Goal: Task Accomplishment & Management: Manage account settings

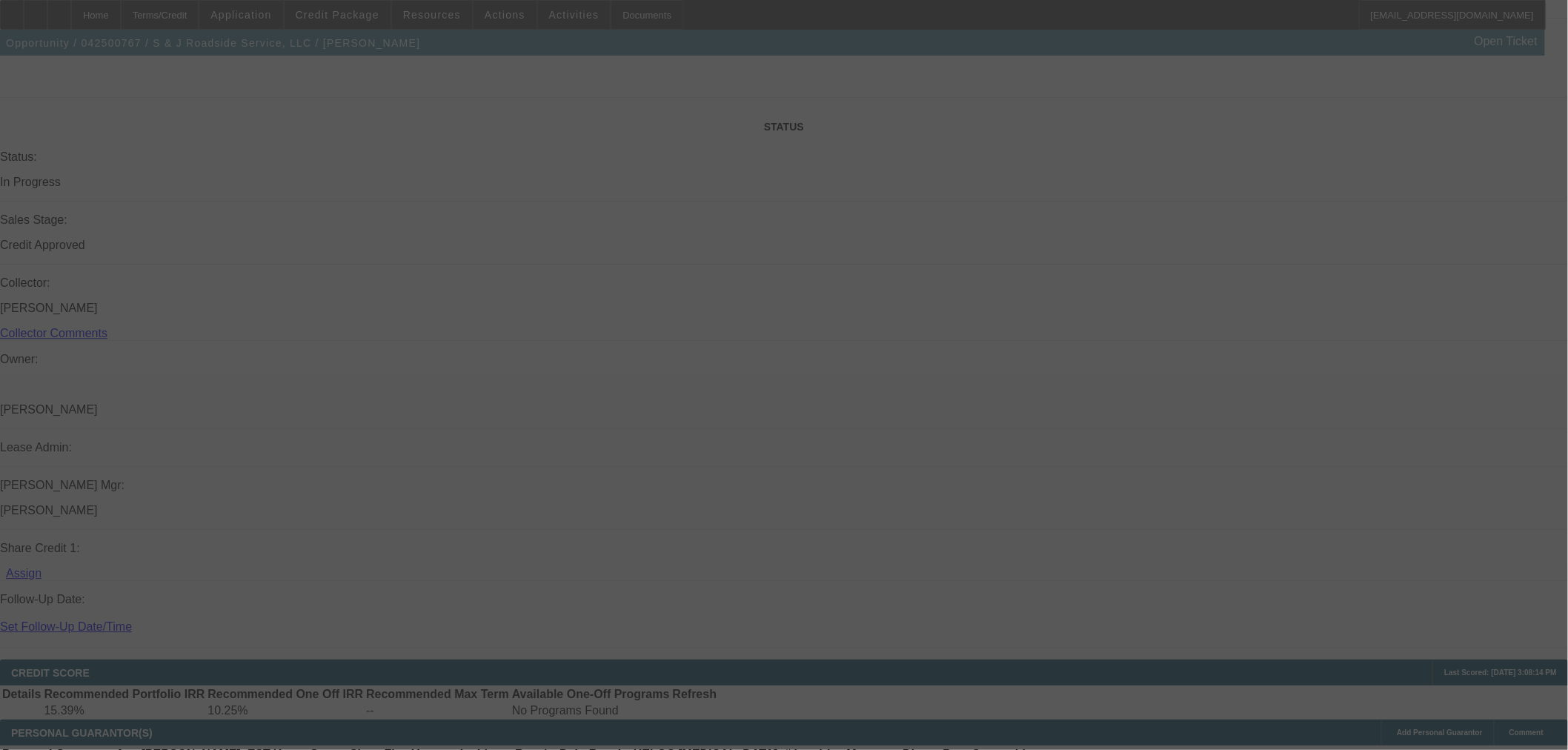
scroll to position [1729, 0]
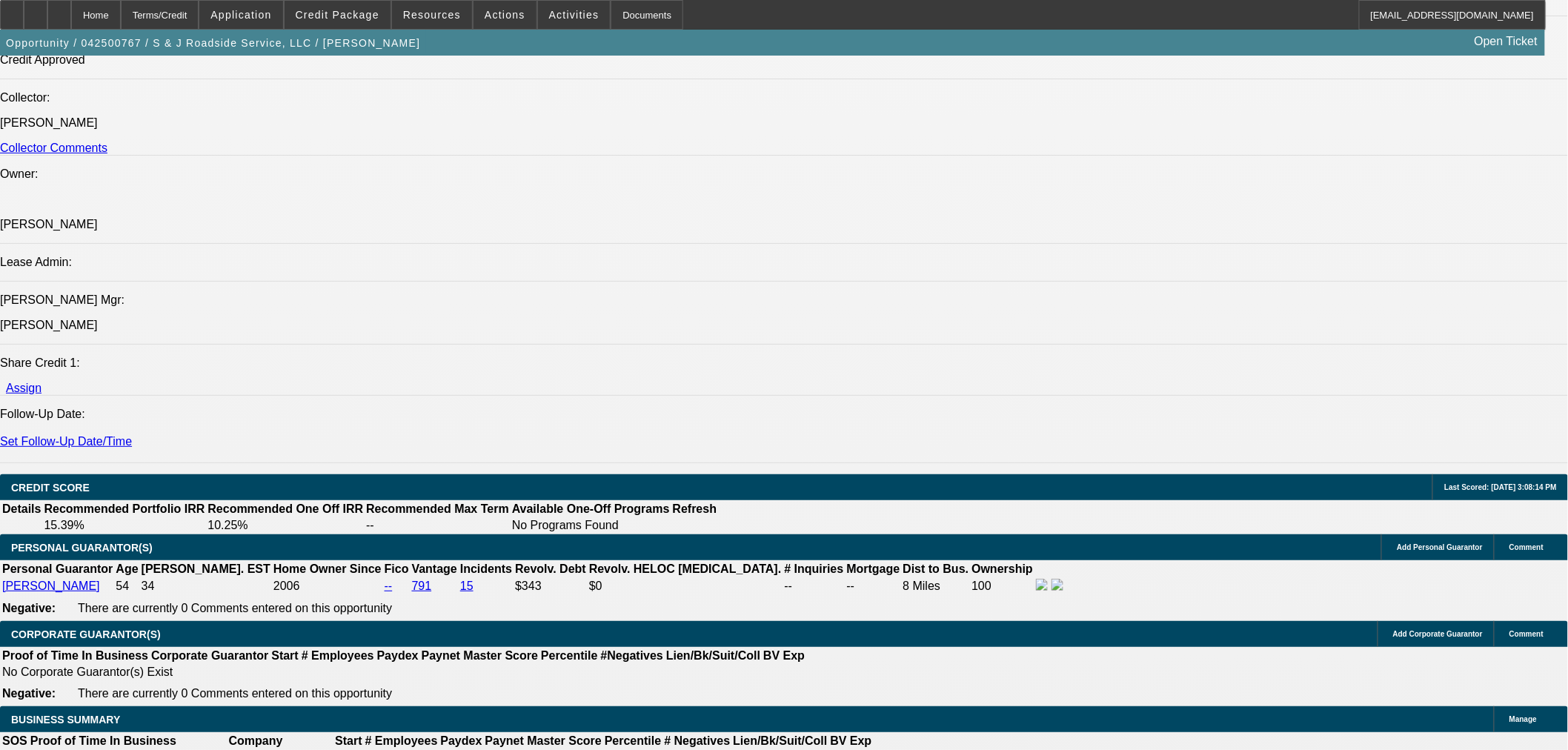
select select "0"
select select "2"
select select "0"
select select "6"
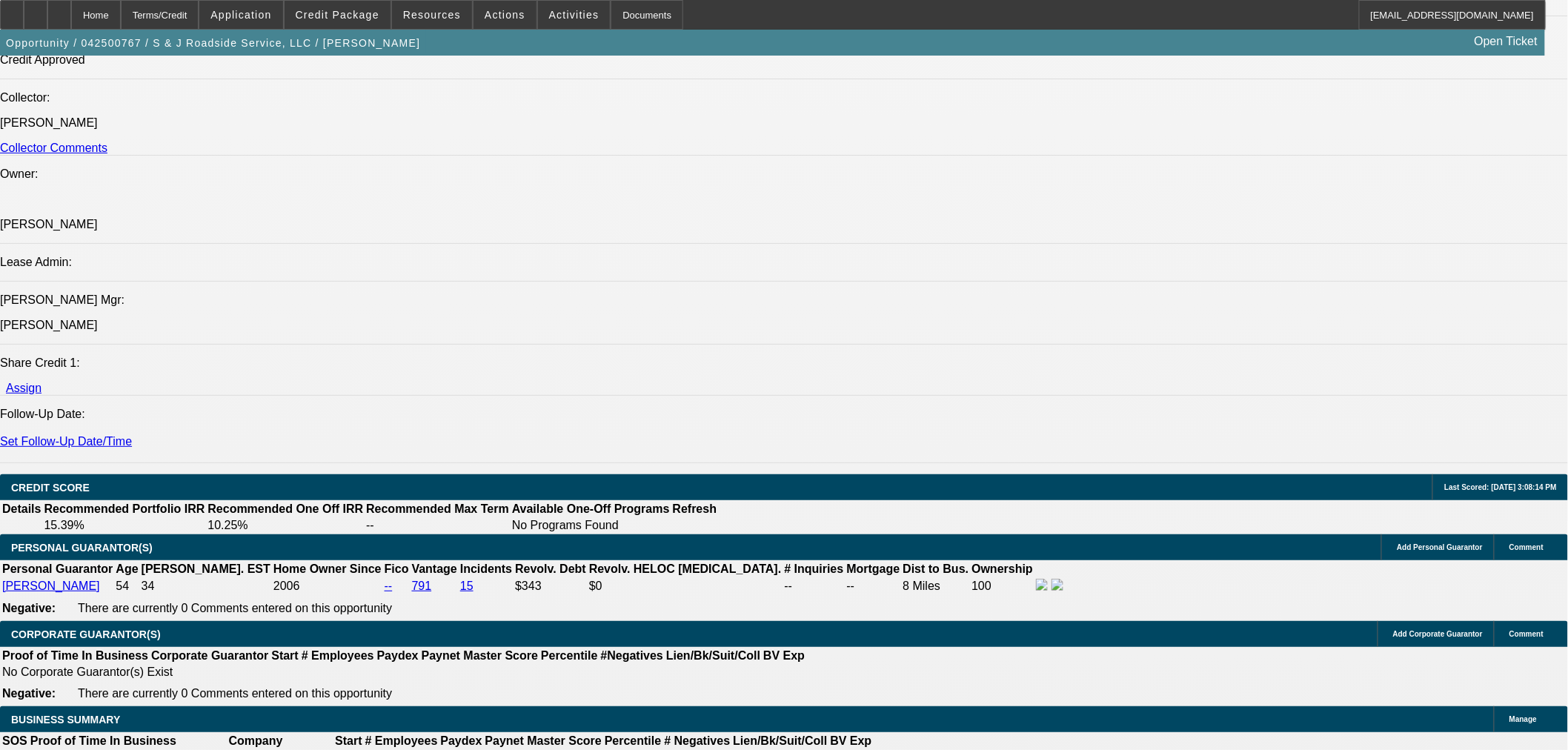
select select "0"
select select "2"
select select "0"
select select "6"
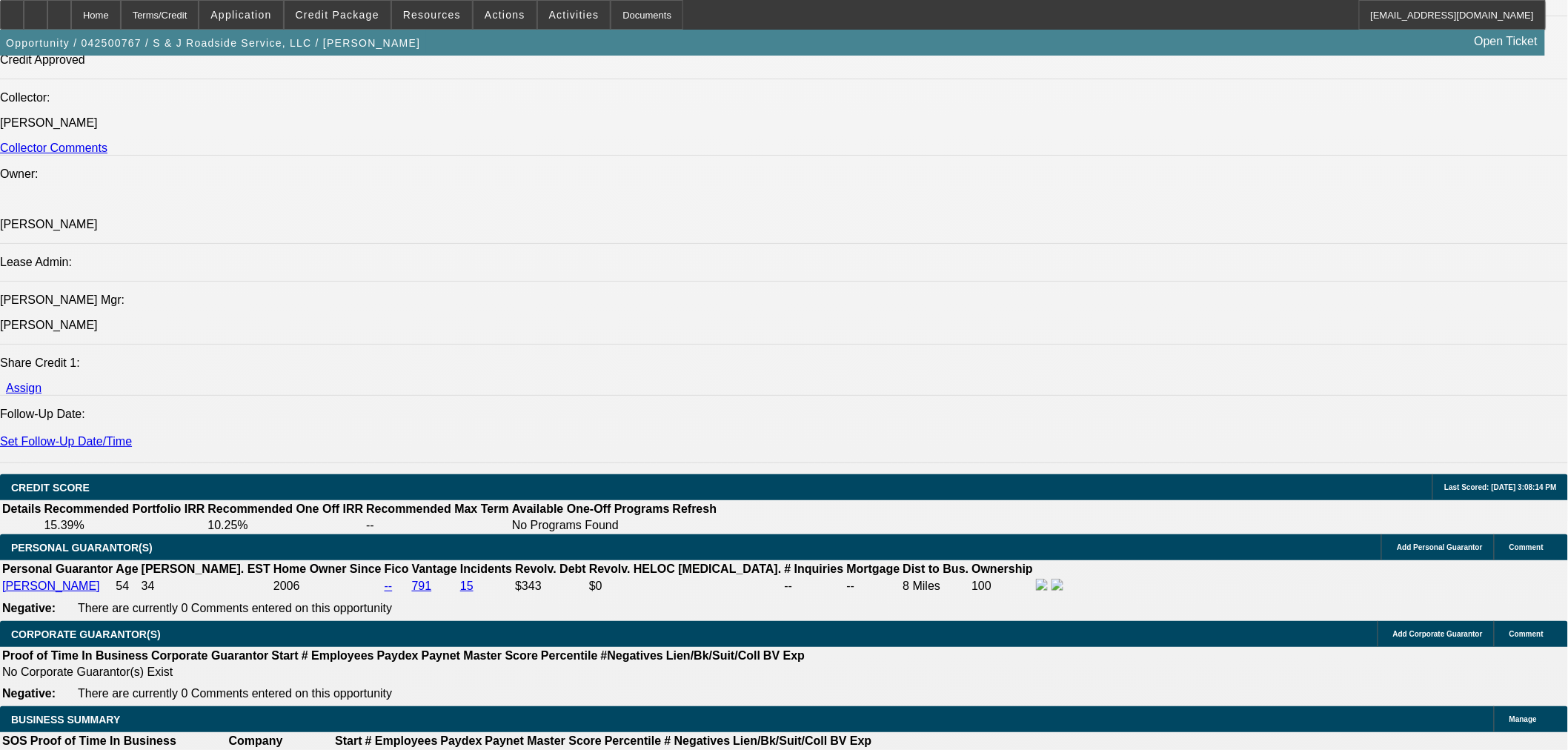
select select "0"
select select "2"
select select "0"
select select "6"
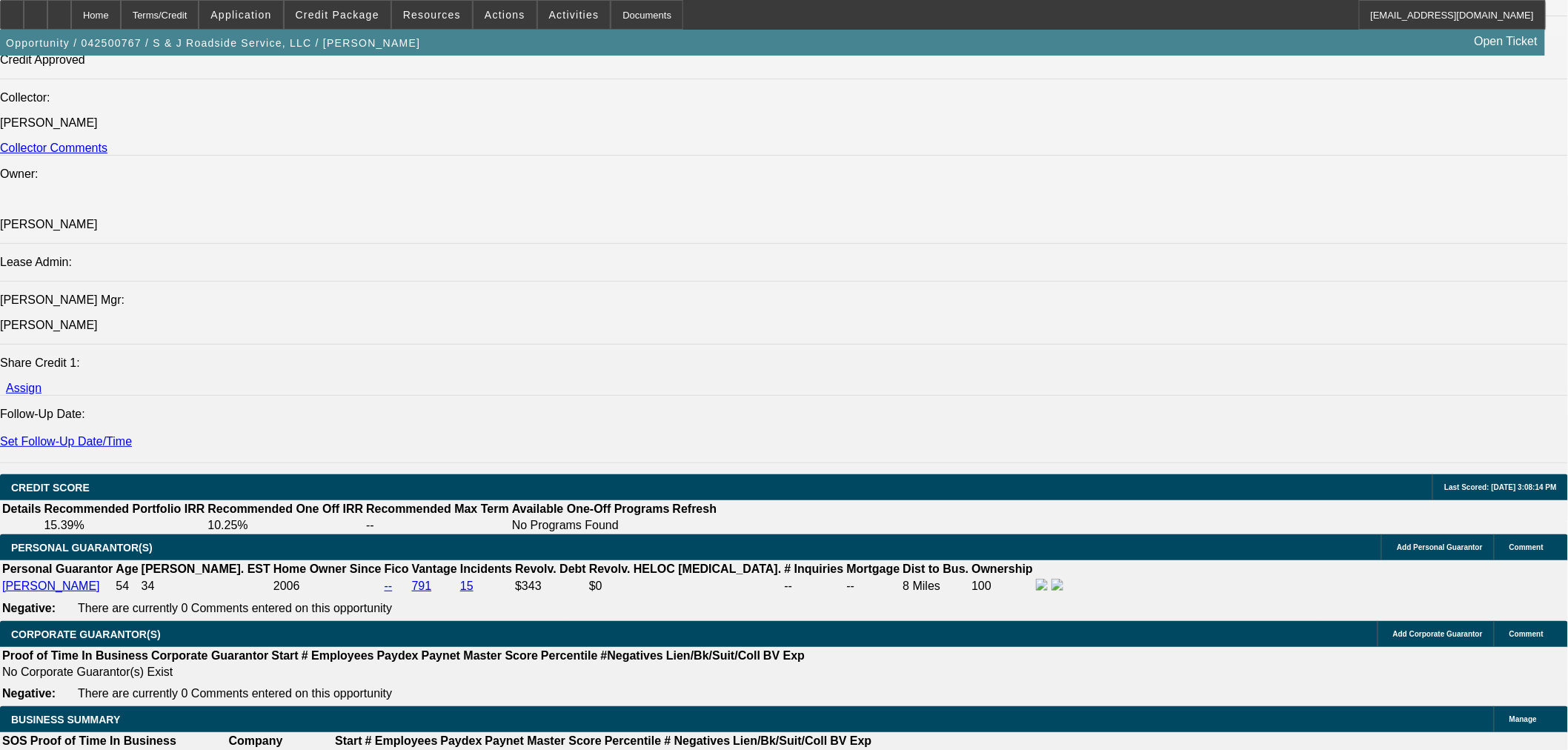
select select "0"
select select "2"
select select "0"
select select "6"
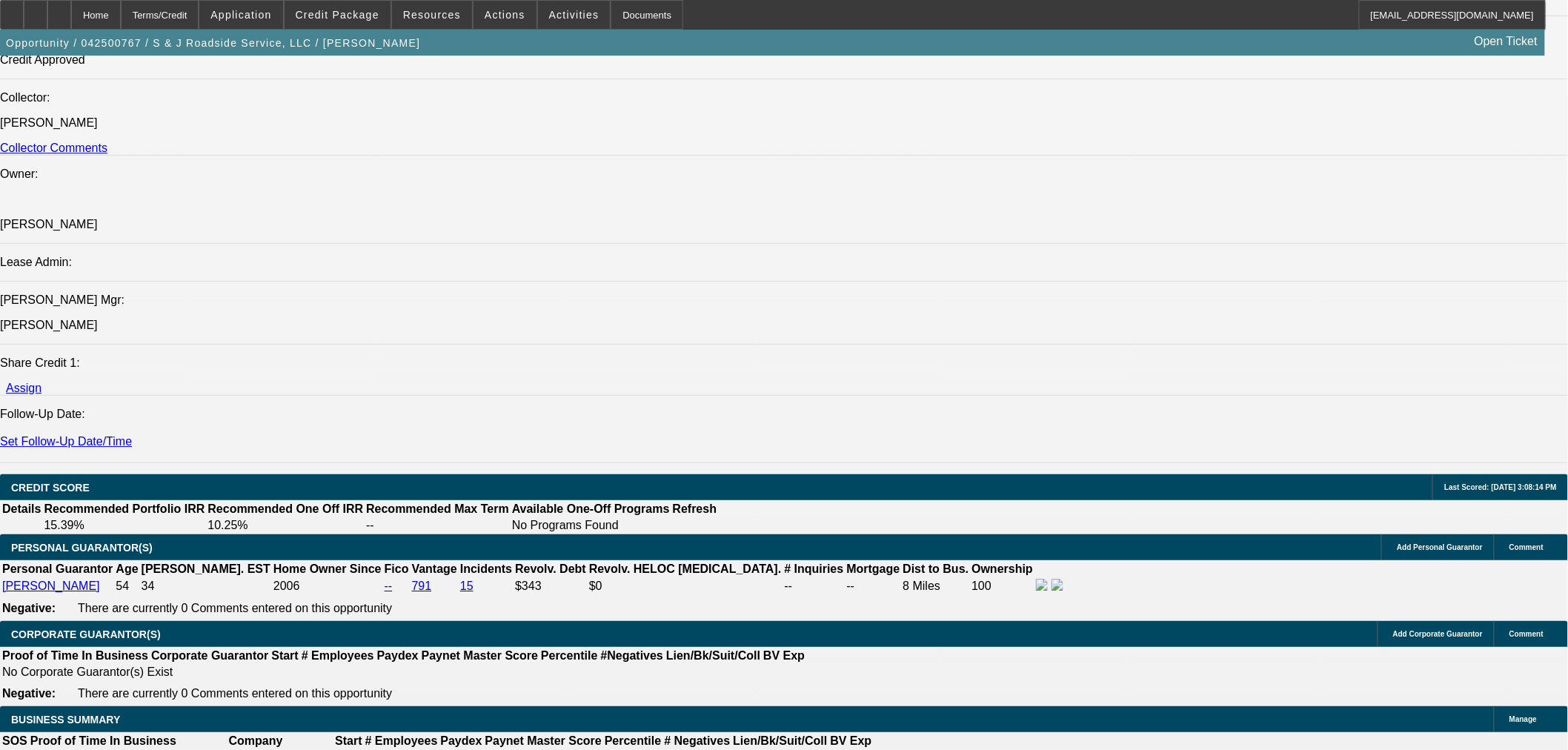
scroll to position [2306, 0]
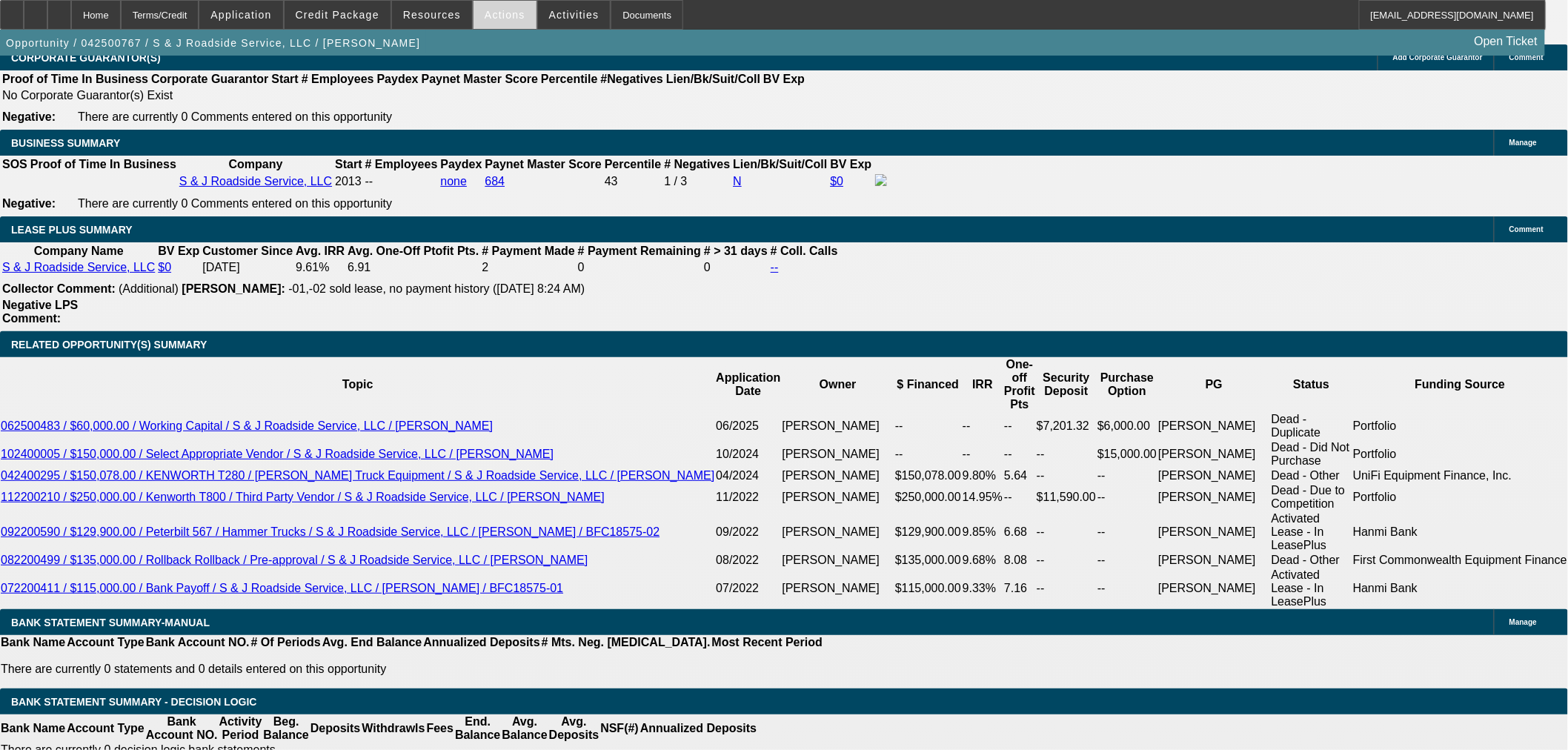
click at [498, 23] on span at bounding box center [505, 15] width 63 height 36
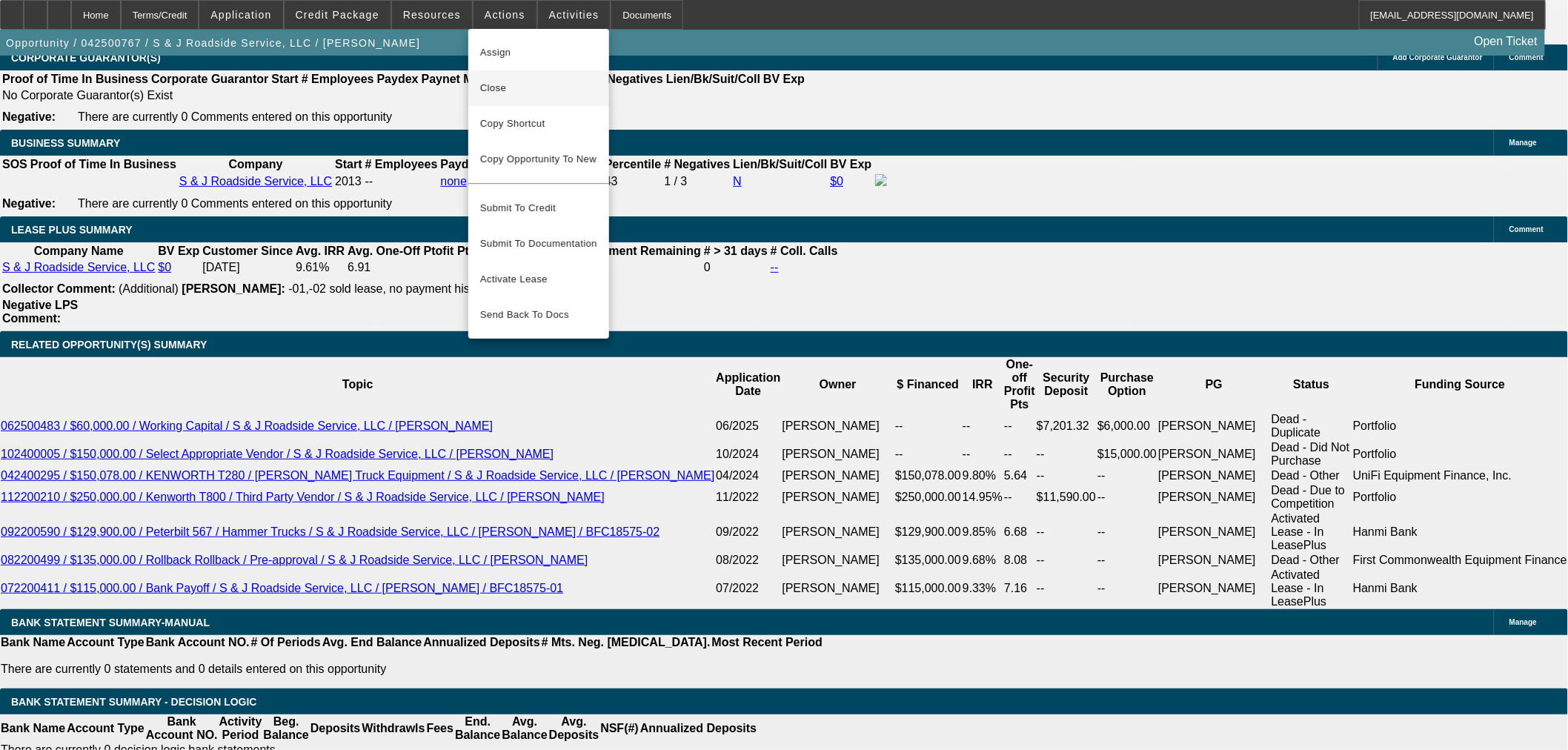
scroll to position [2391, 0]
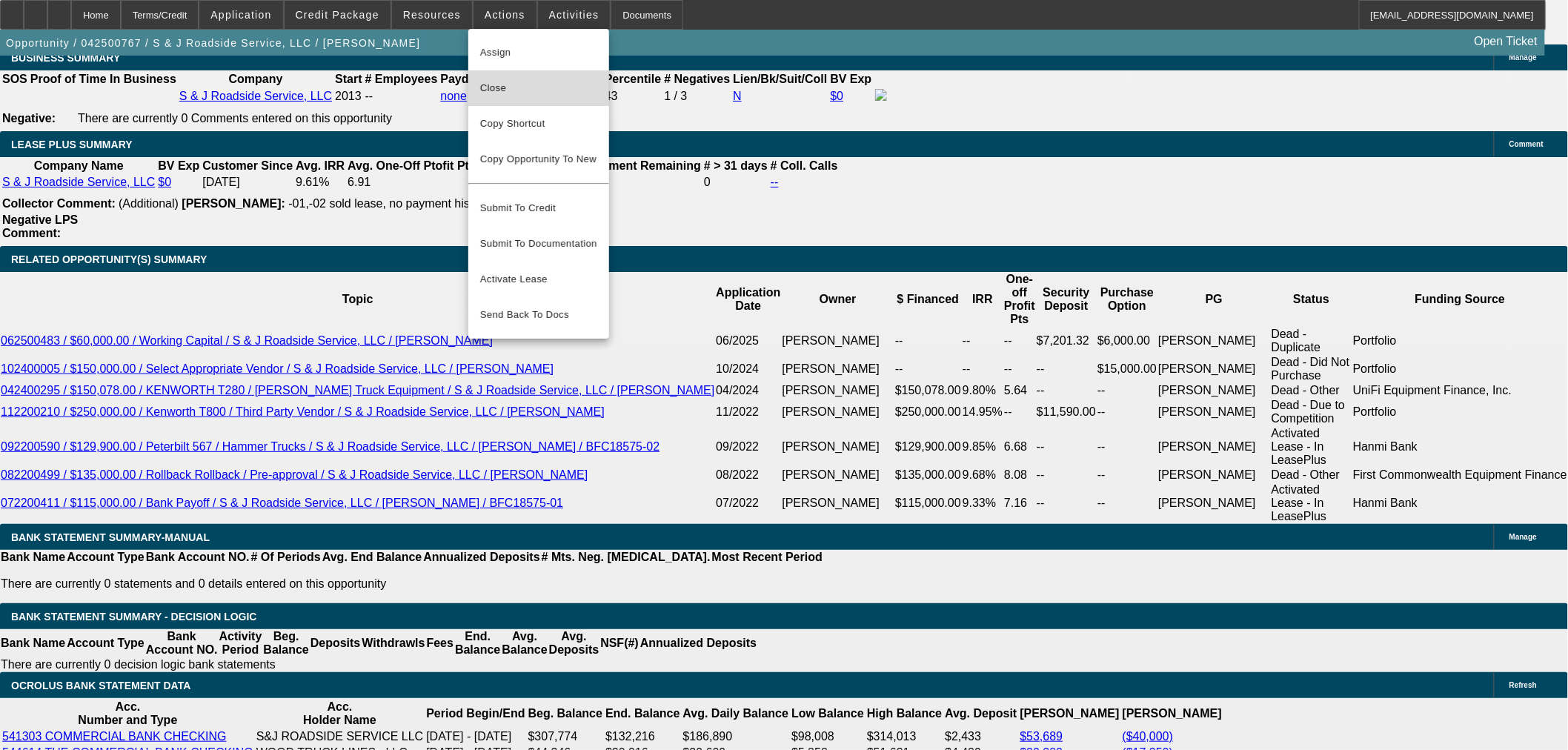
drag, startPoint x: 512, startPoint y: 82, endPoint x: 604, endPoint y: 157, distance: 118.7
click at [514, 84] on span "Close" at bounding box center [538, 88] width 117 height 17
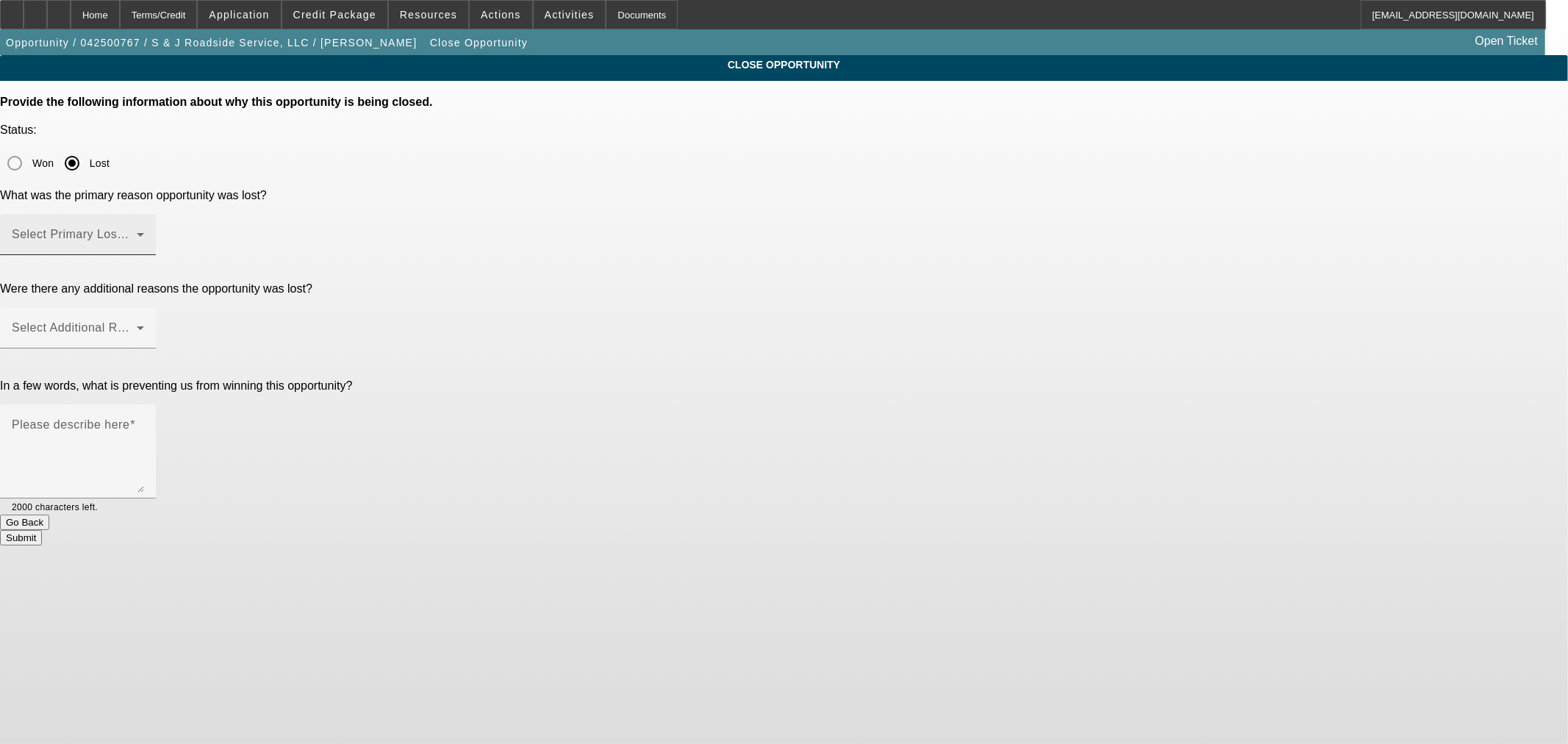
click at [136, 232] on span at bounding box center [74, 240] width 125 height 17
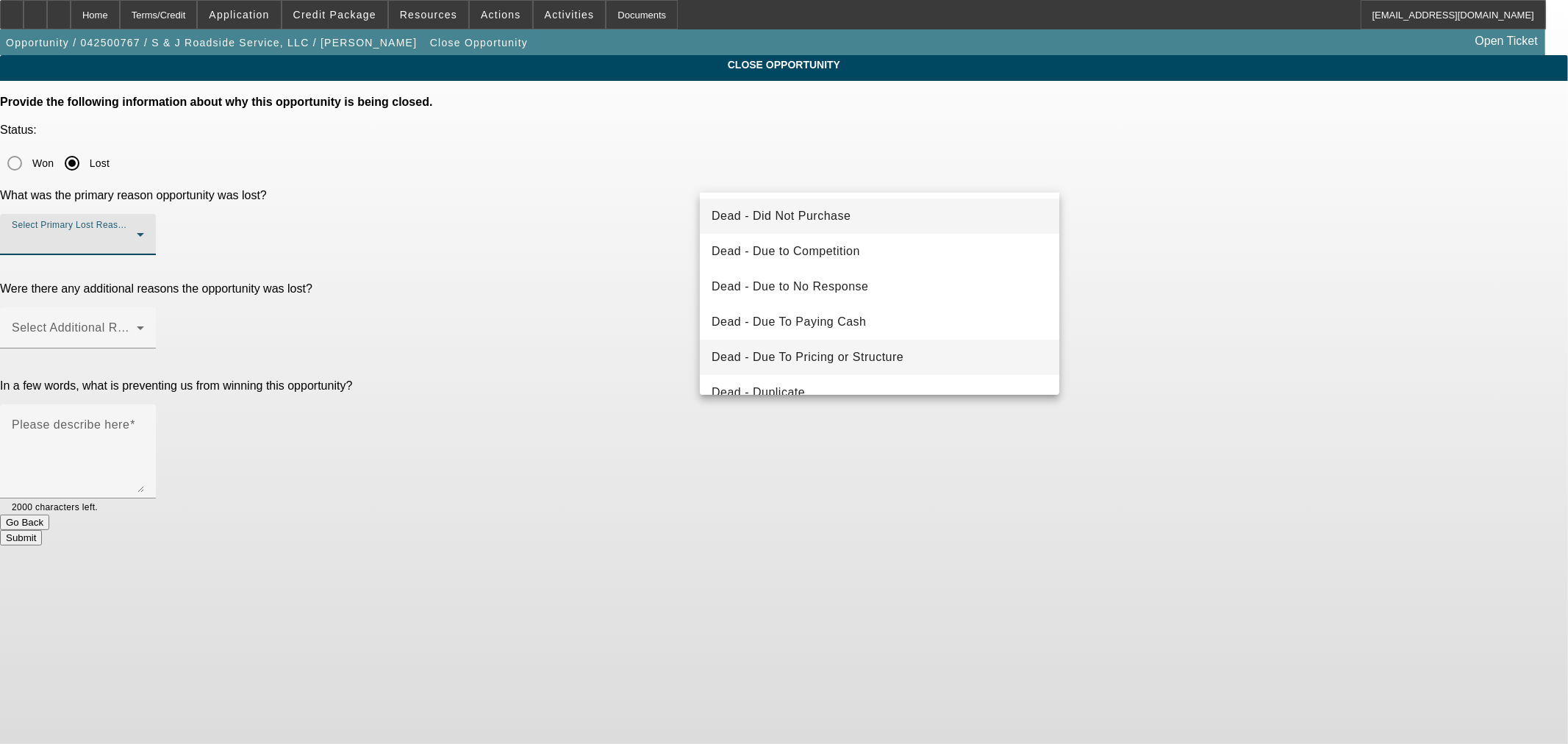
click at [860, 356] on span "Dead - Due To Pricing or Structure" at bounding box center [808, 357] width 192 height 17
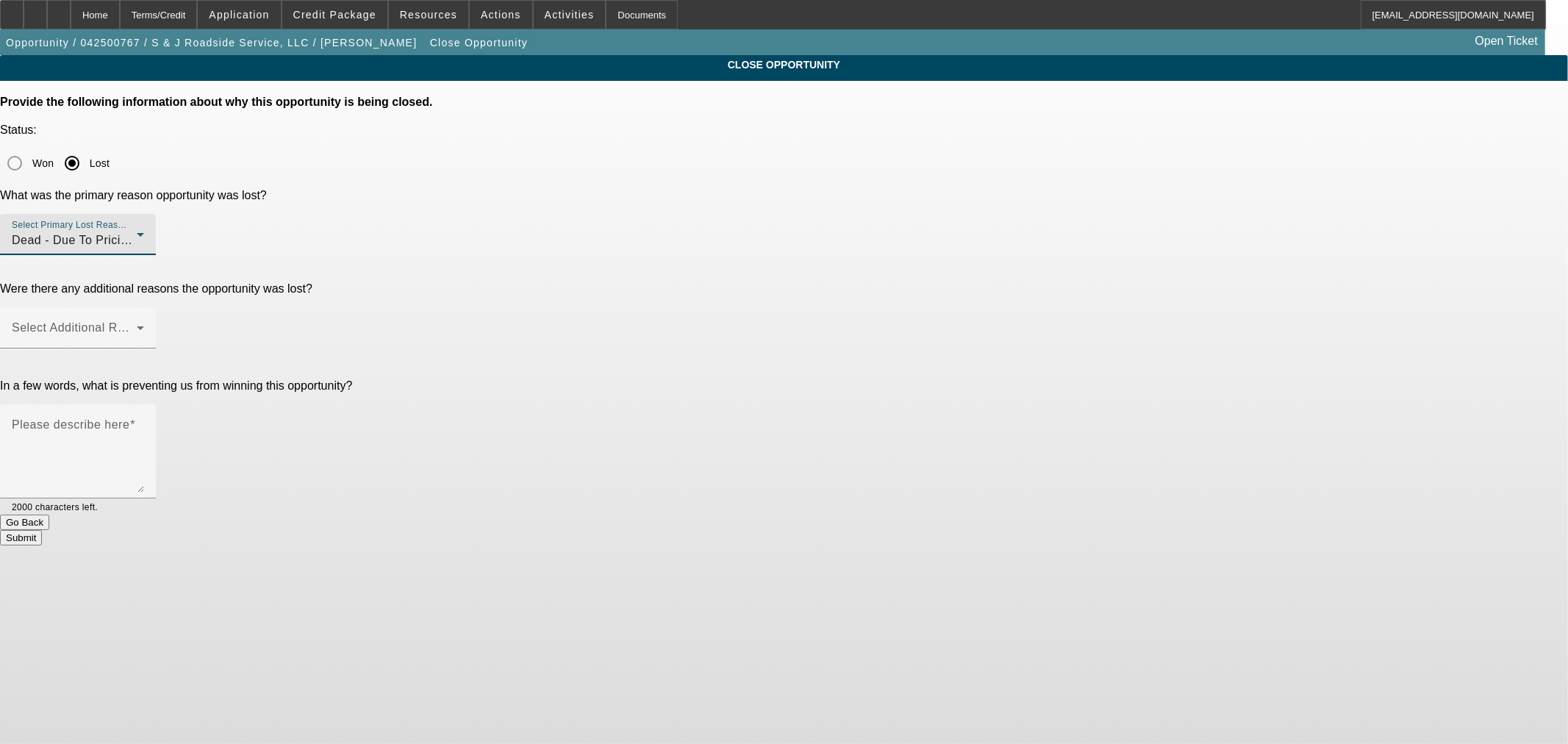
click at [574, 379] on div "In a few words, what is preventing us from winning this opportunity? Please des…" at bounding box center [784, 447] width 1568 height 136
click at [136, 325] on span at bounding box center [74, 334] width 125 height 17
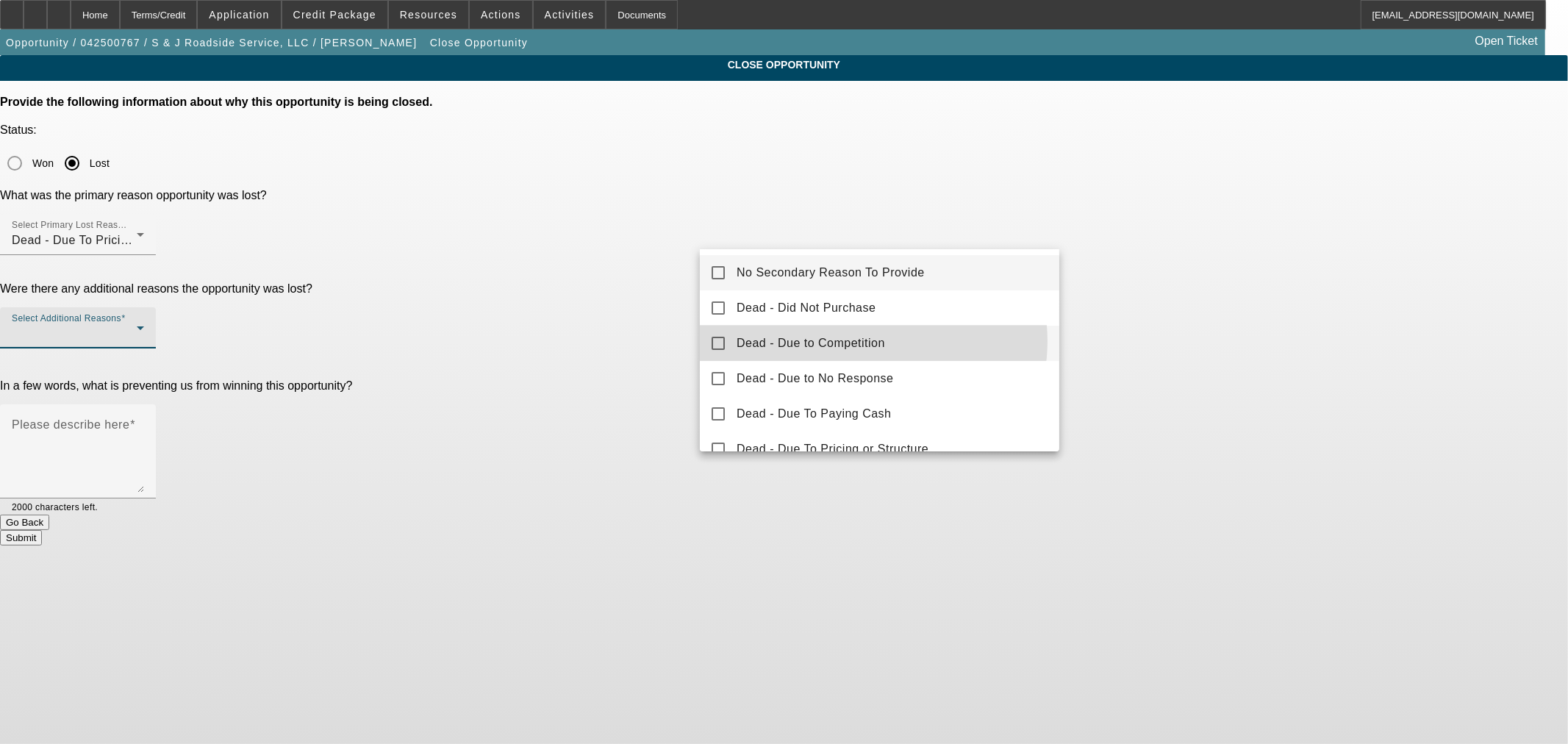
click at [872, 341] on span "Dead - Due to Competition" at bounding box center [810, 343] width 149 height 17
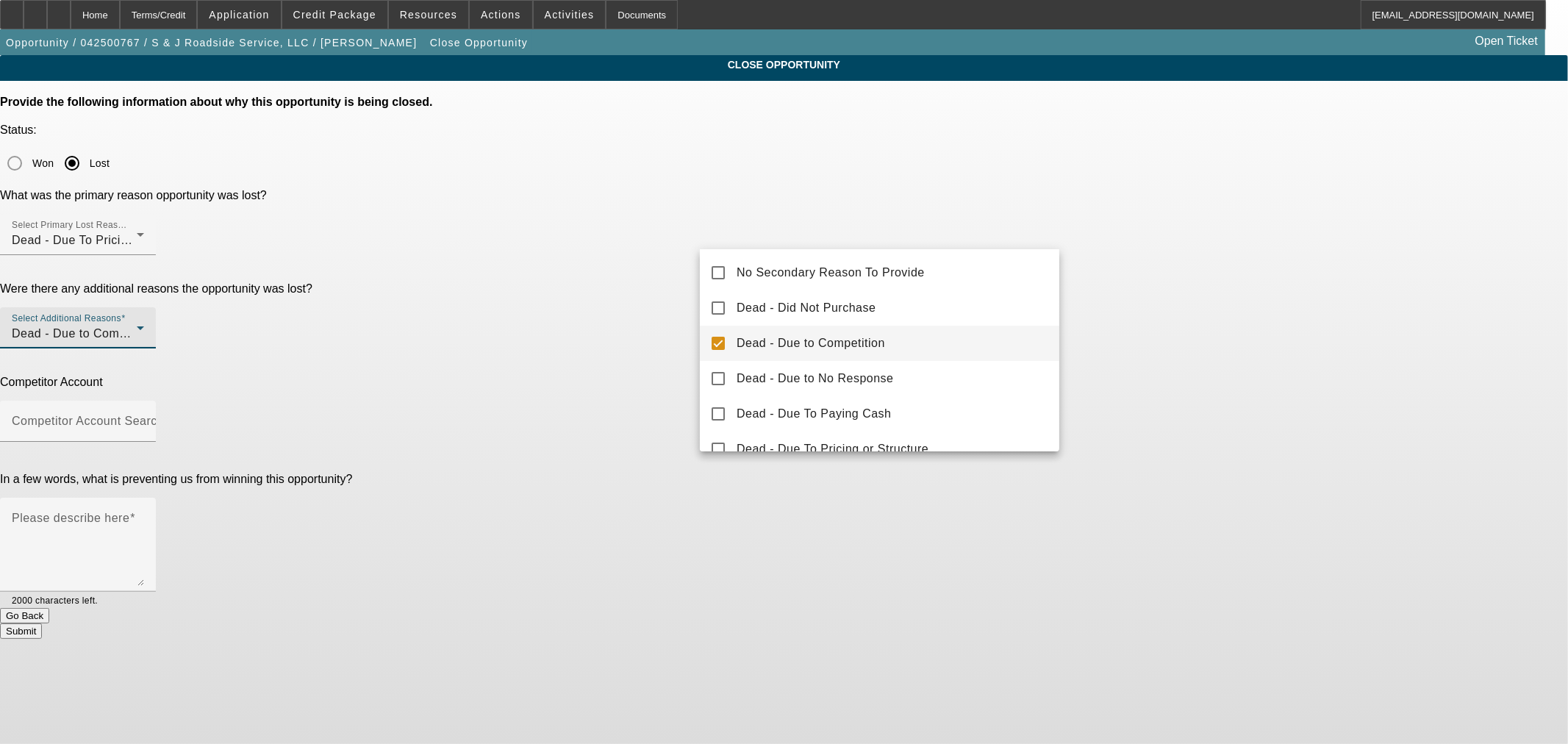
click at [585, 391] on div at bounding box center [784, 372] width 1568 height 744
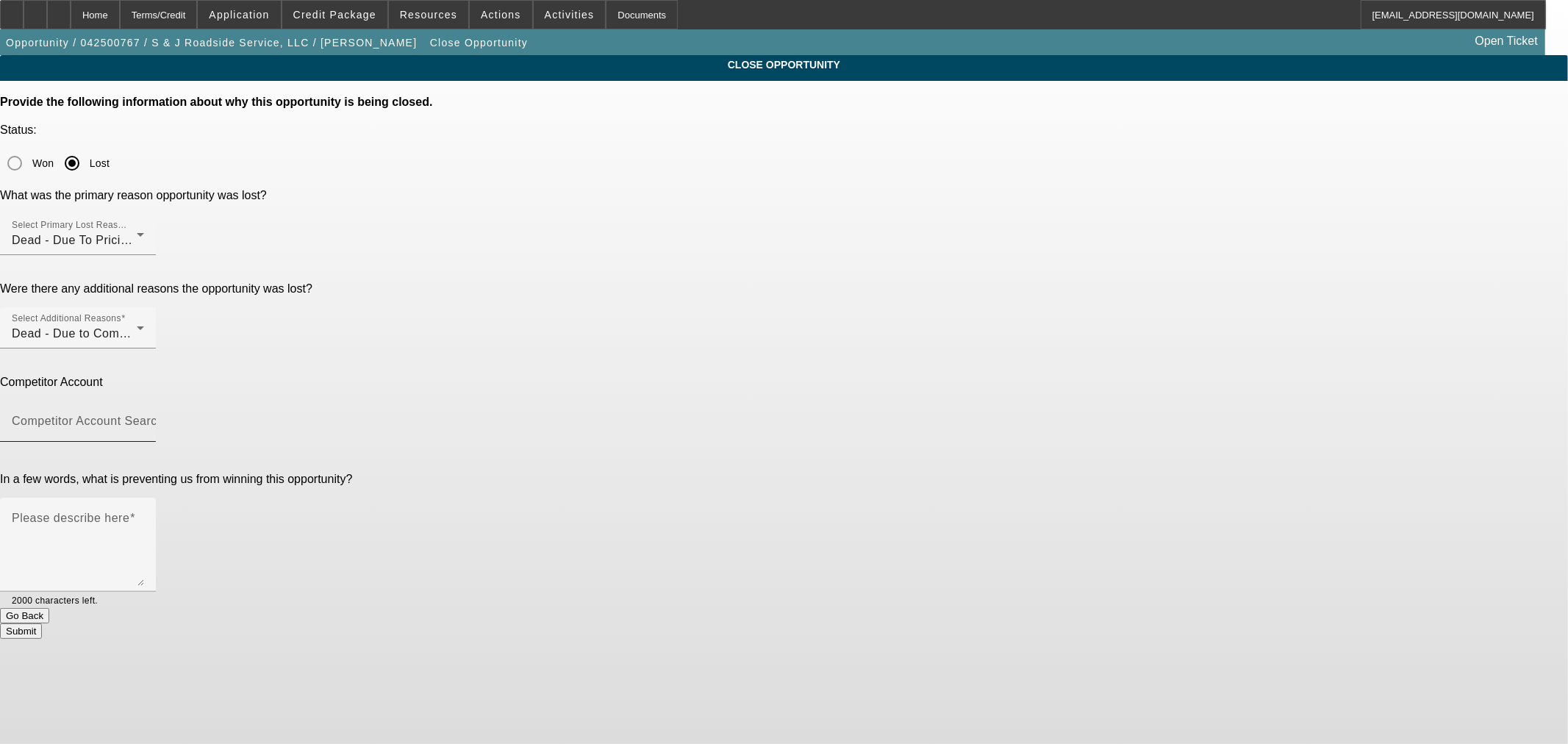
click at [164, 415] on mat-label "Competitor Account Search" at bounding box center [88, 421] width 152 height 12
click at [144, 418] on input "Competitor Account Search" at bounding box center [78, 427] width 132 height 17
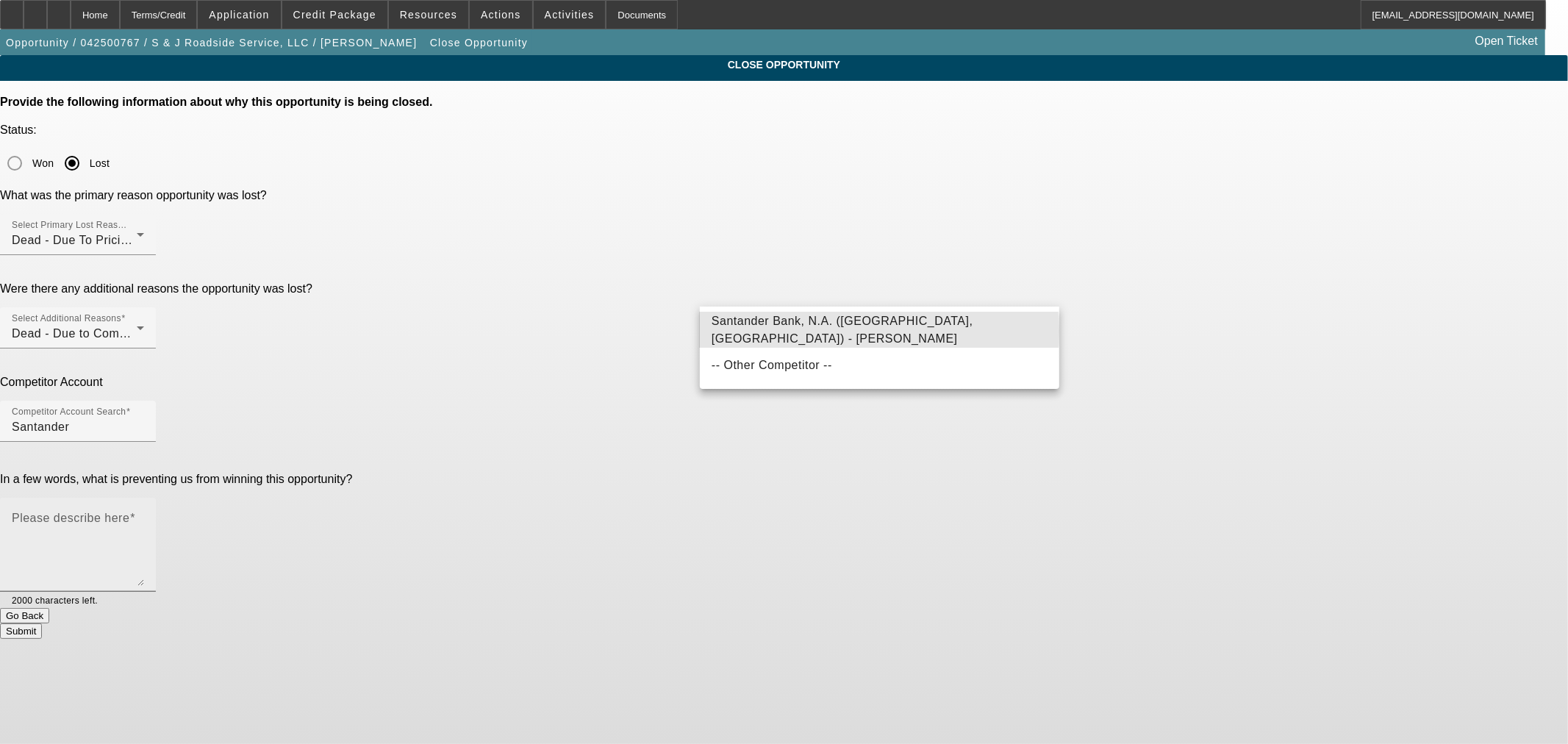
click at [783, 332] on span "Santander Bank, N.A. (Boston, MA) - Blanco, Roman" at bounding box center [842, 329] width 262 height 30
type input "Santander Bank, N.A. (Boston, MA) - Blanco, Roman"
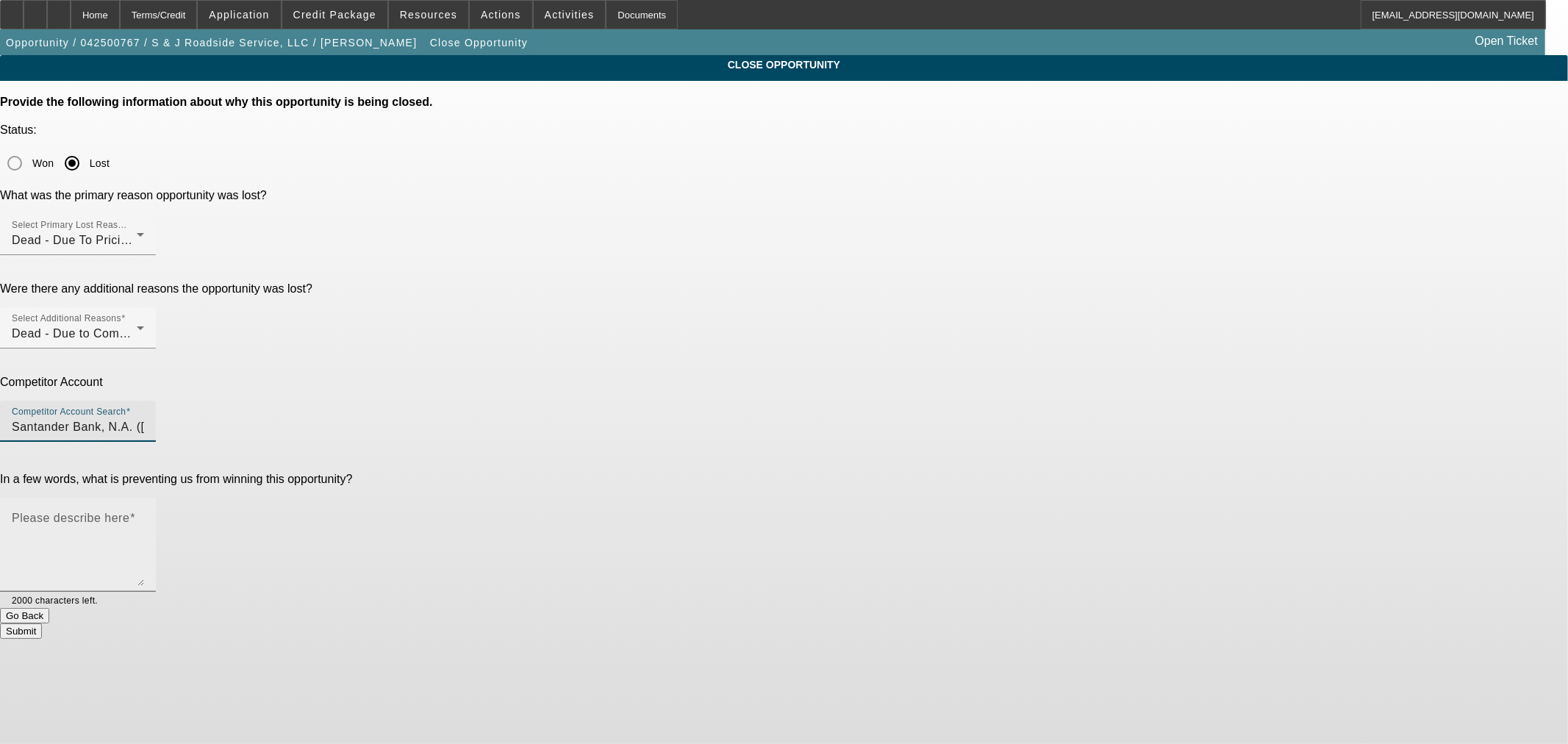
click at [144, 515] on textarea "Please describe here" at bounding box center [78, 550] width 132 height 71
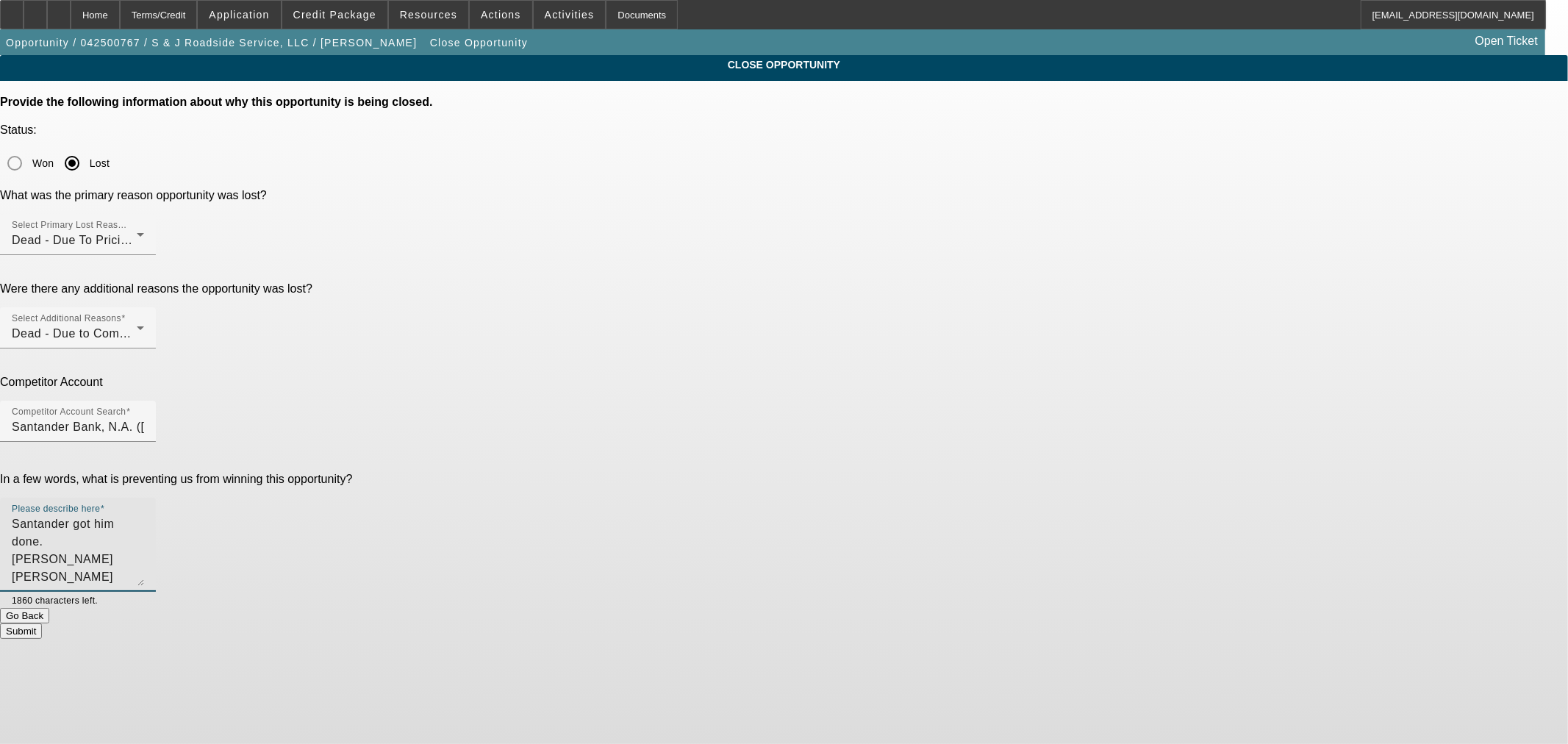
type textarea "Santander got him done. Jeff Ingram Wrecker Sales reached out for a current pay…"
click at [41, 623] on button "Submit" at bounding box center [21, 631] width 41 height 16
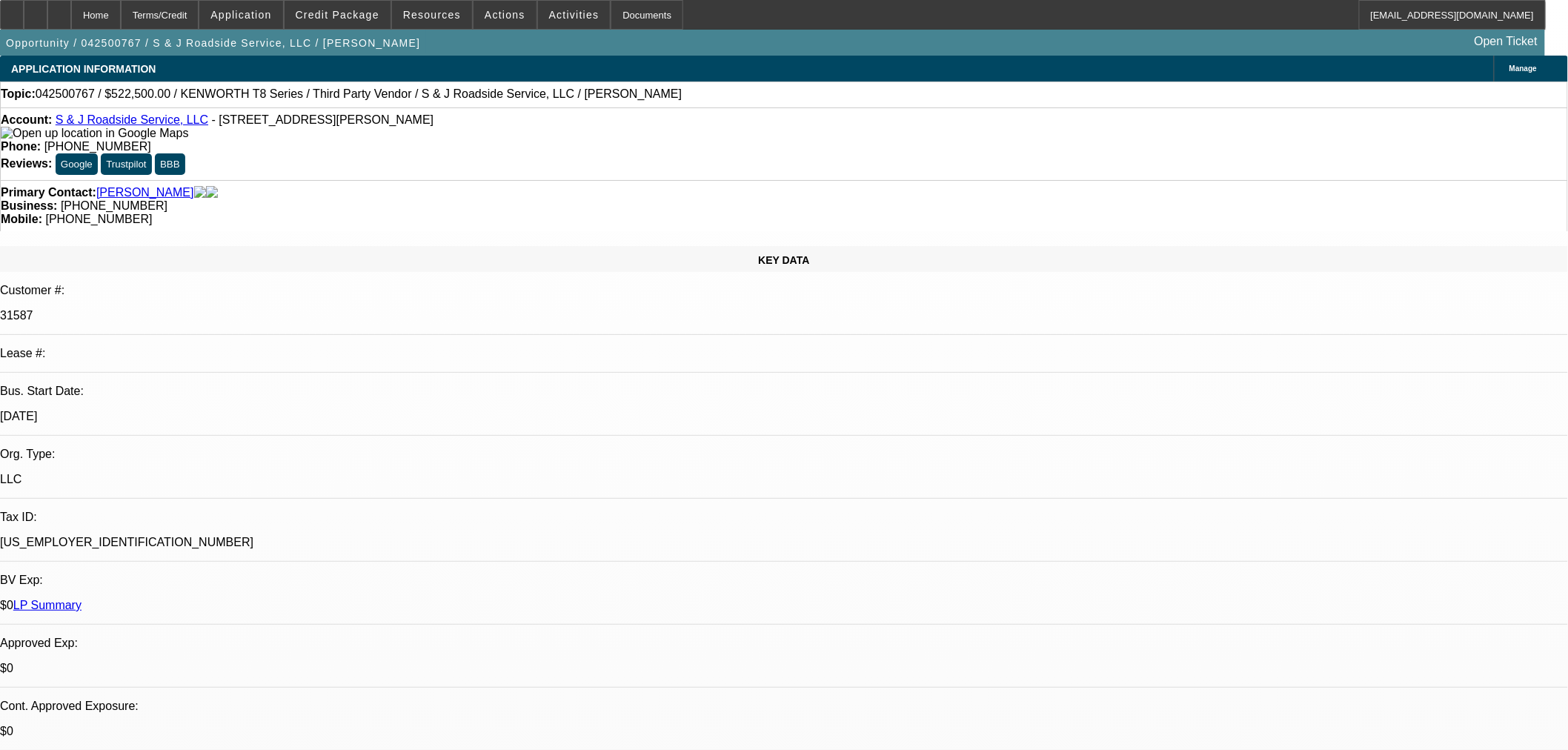
select select "0"
select select "2"
select select "0"
select select "6"
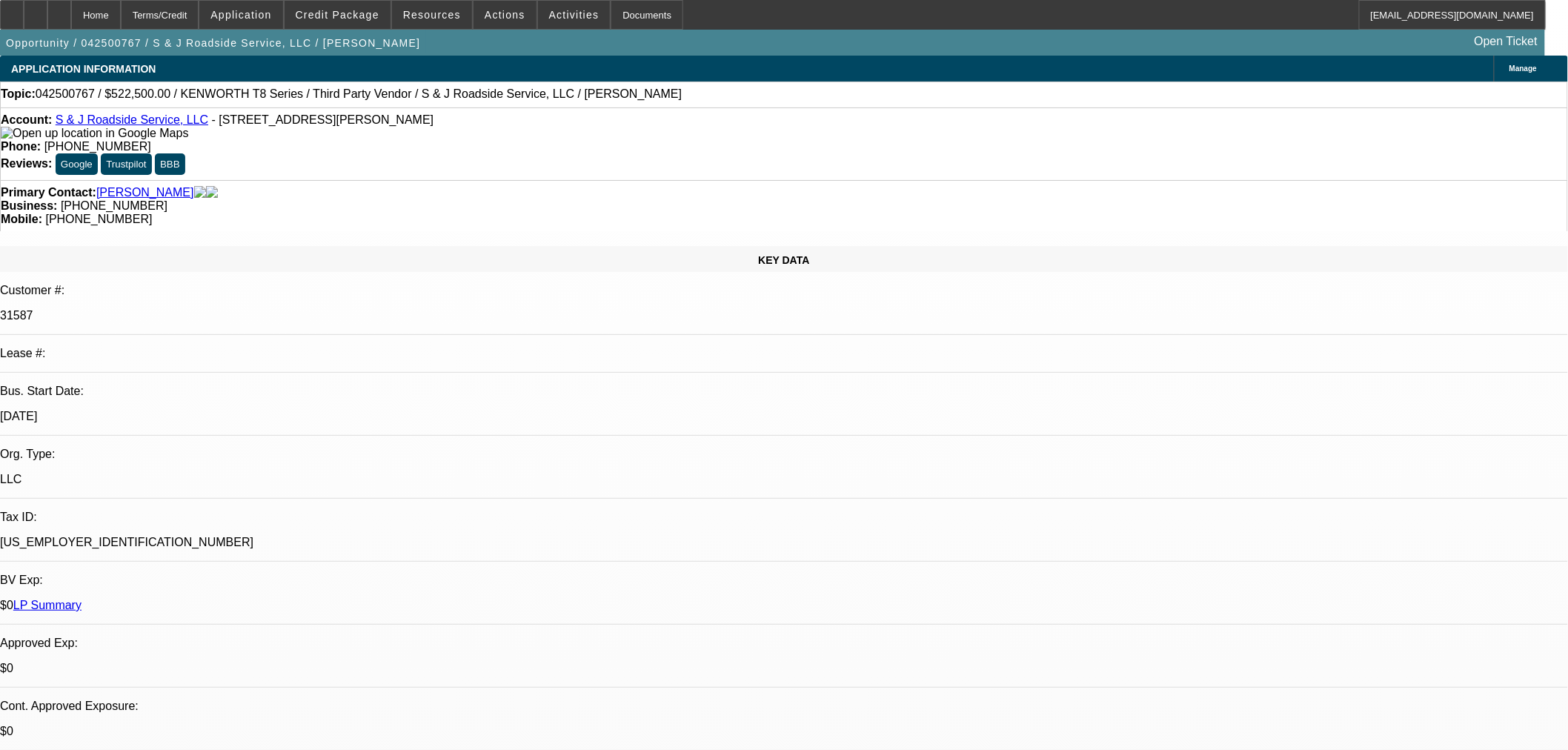
select select "0"
select select "2"
select select "0"
select select "6"
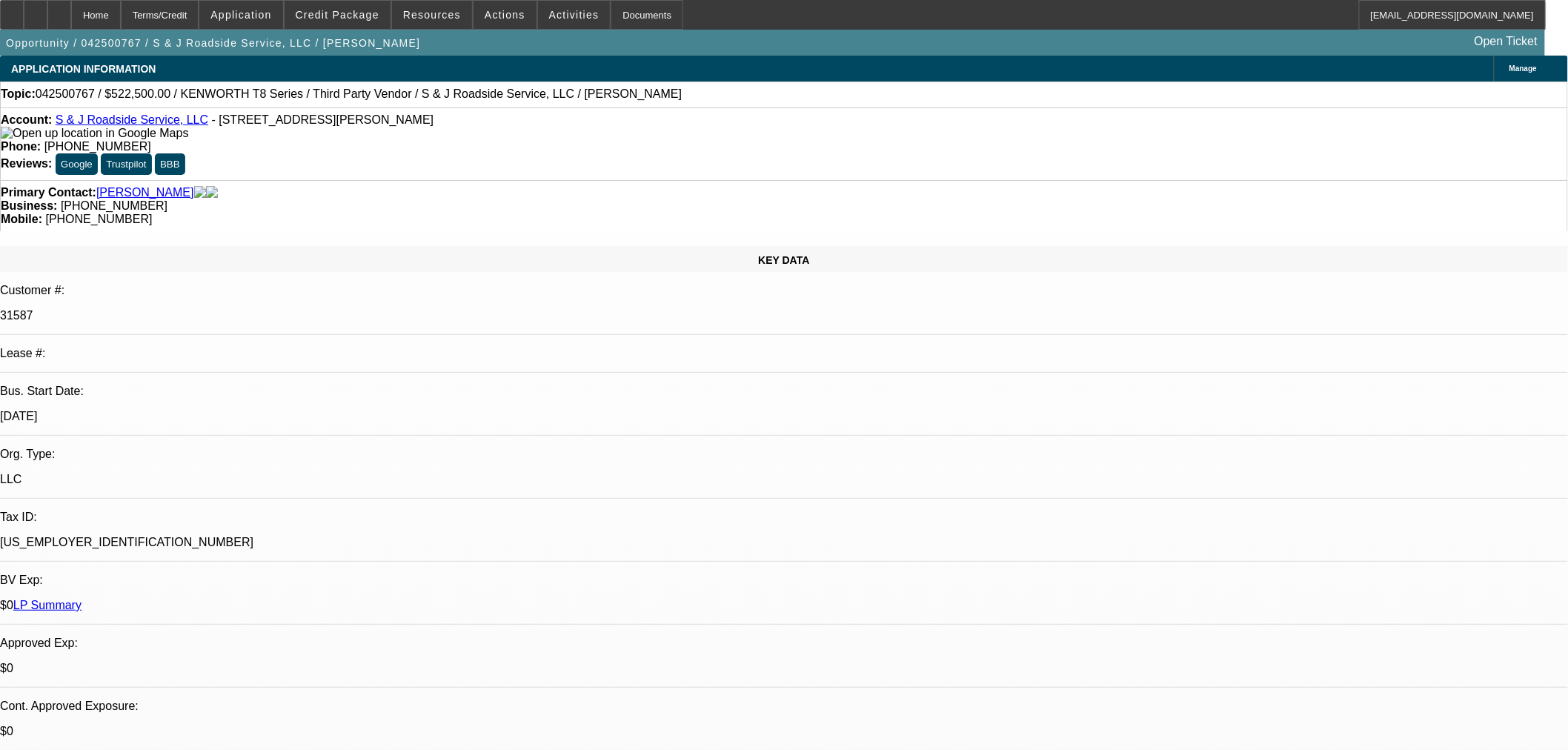
select select "0"
select select "2"
select select "0"
select select "6"
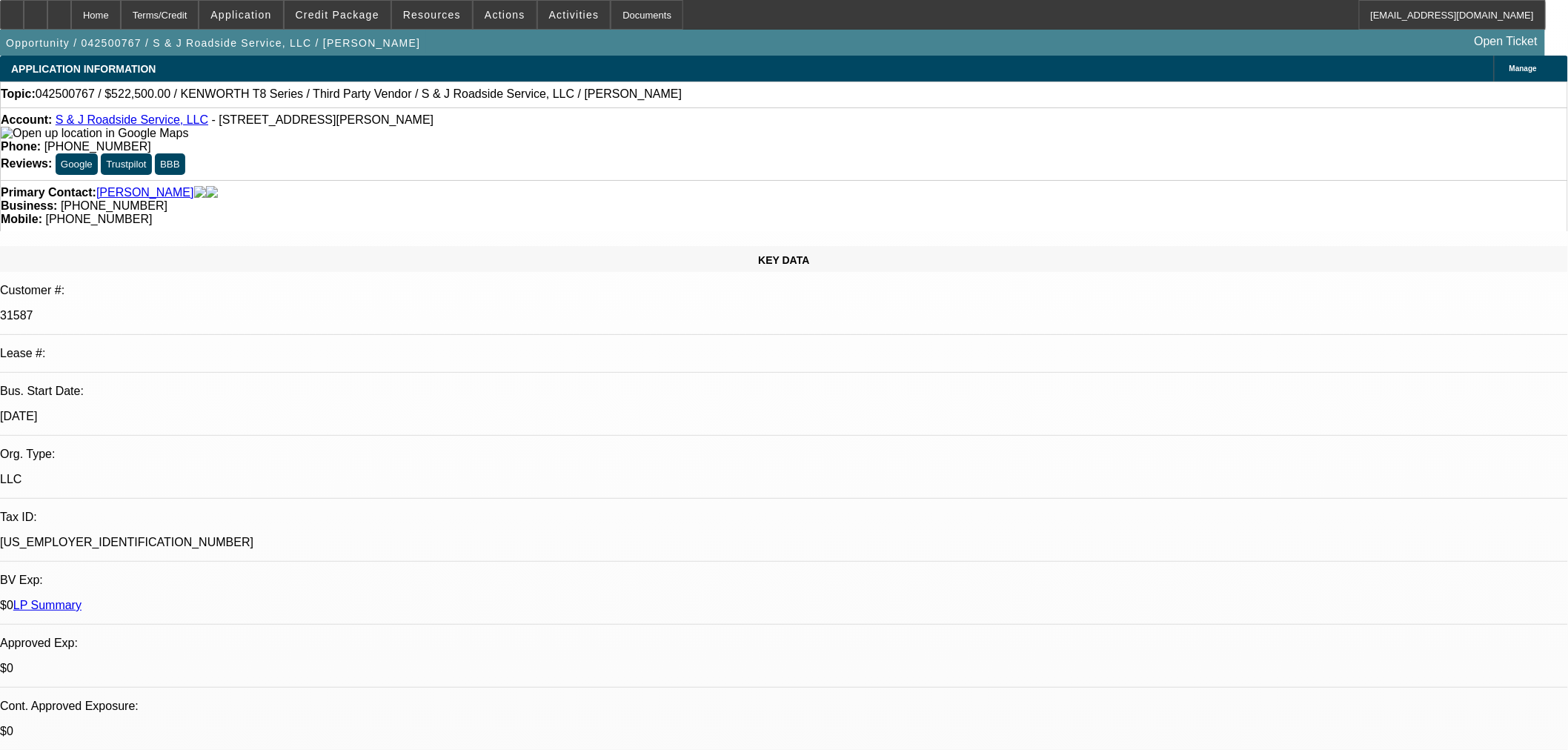
select select "0"
select select "2"
select select "0"
select select "6"
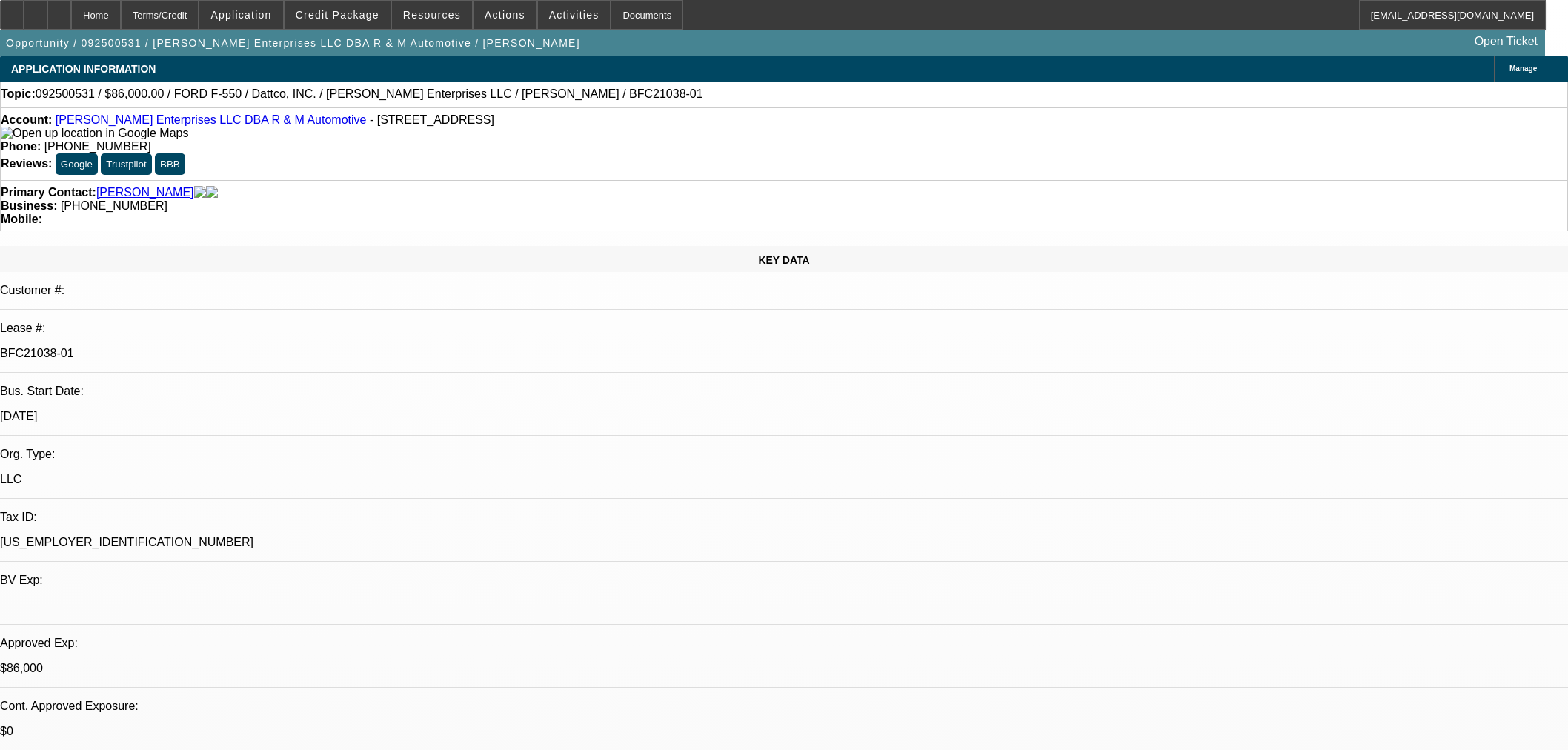
select select "0"
select select "2"
select select "0"
select select "6"
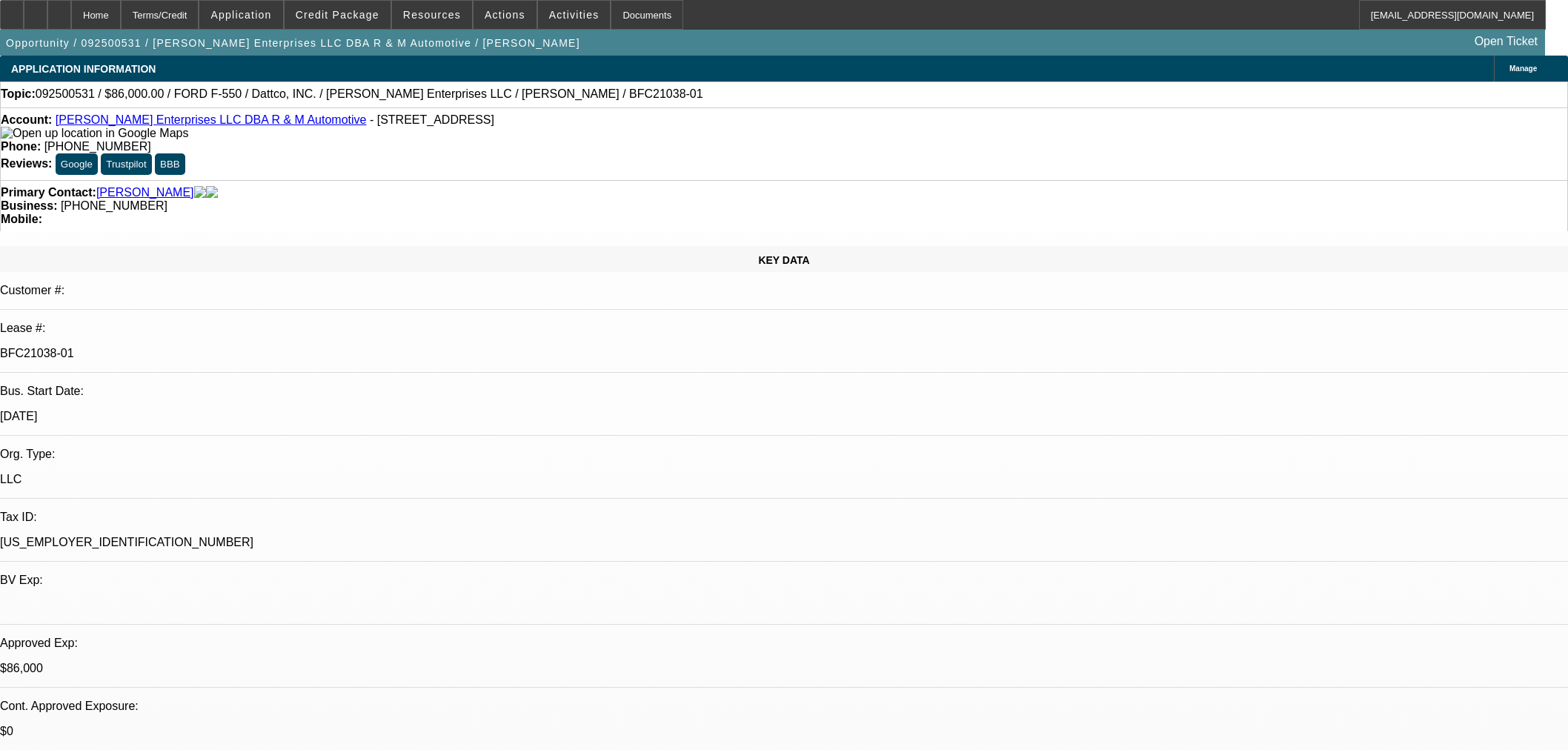
select select "0"
select select "2"
select select "0"
select select "6"
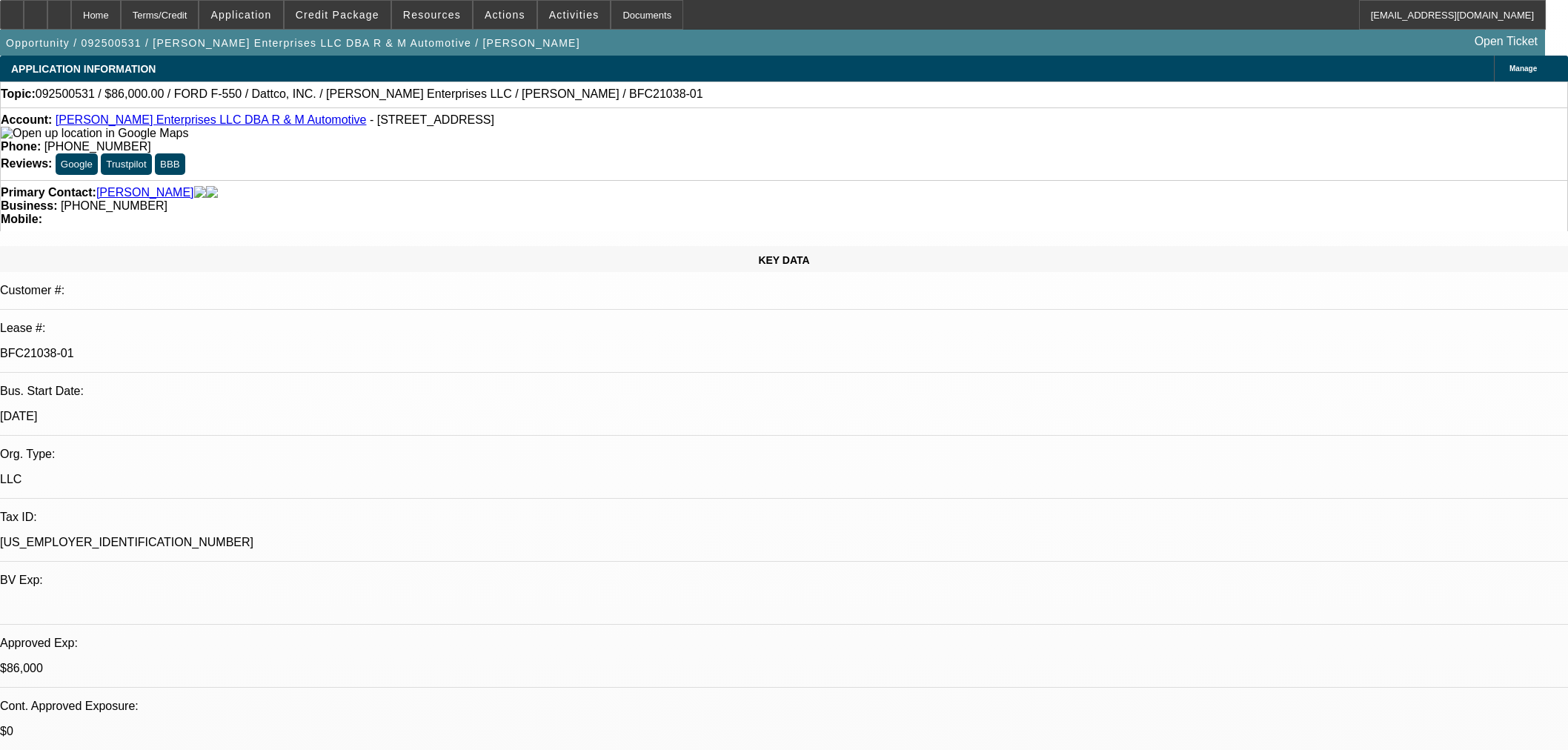
select select "0"
select select "2"
select select "0"
select select "6"
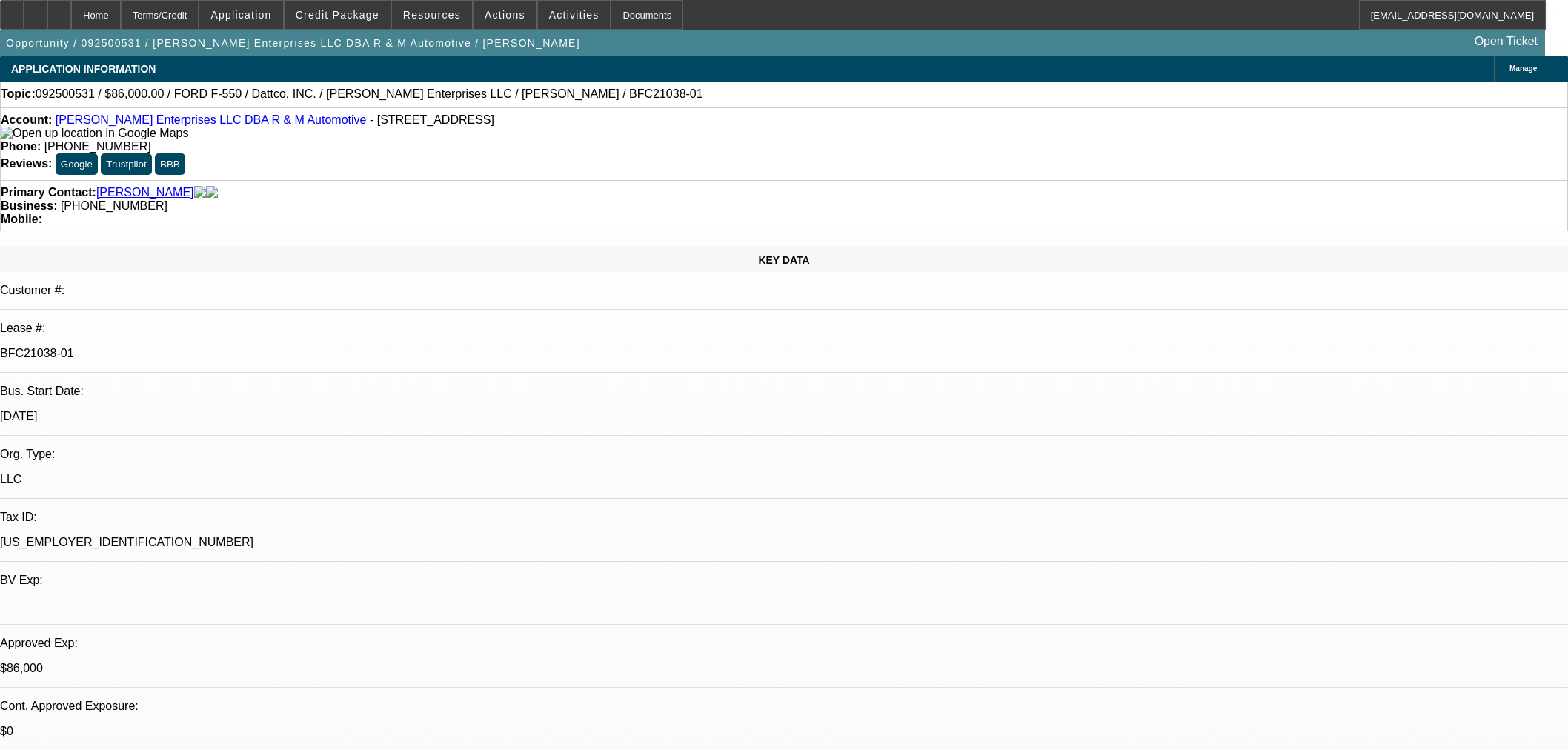
select select "0.15"
select select "2"
select select "0"
select select "6"
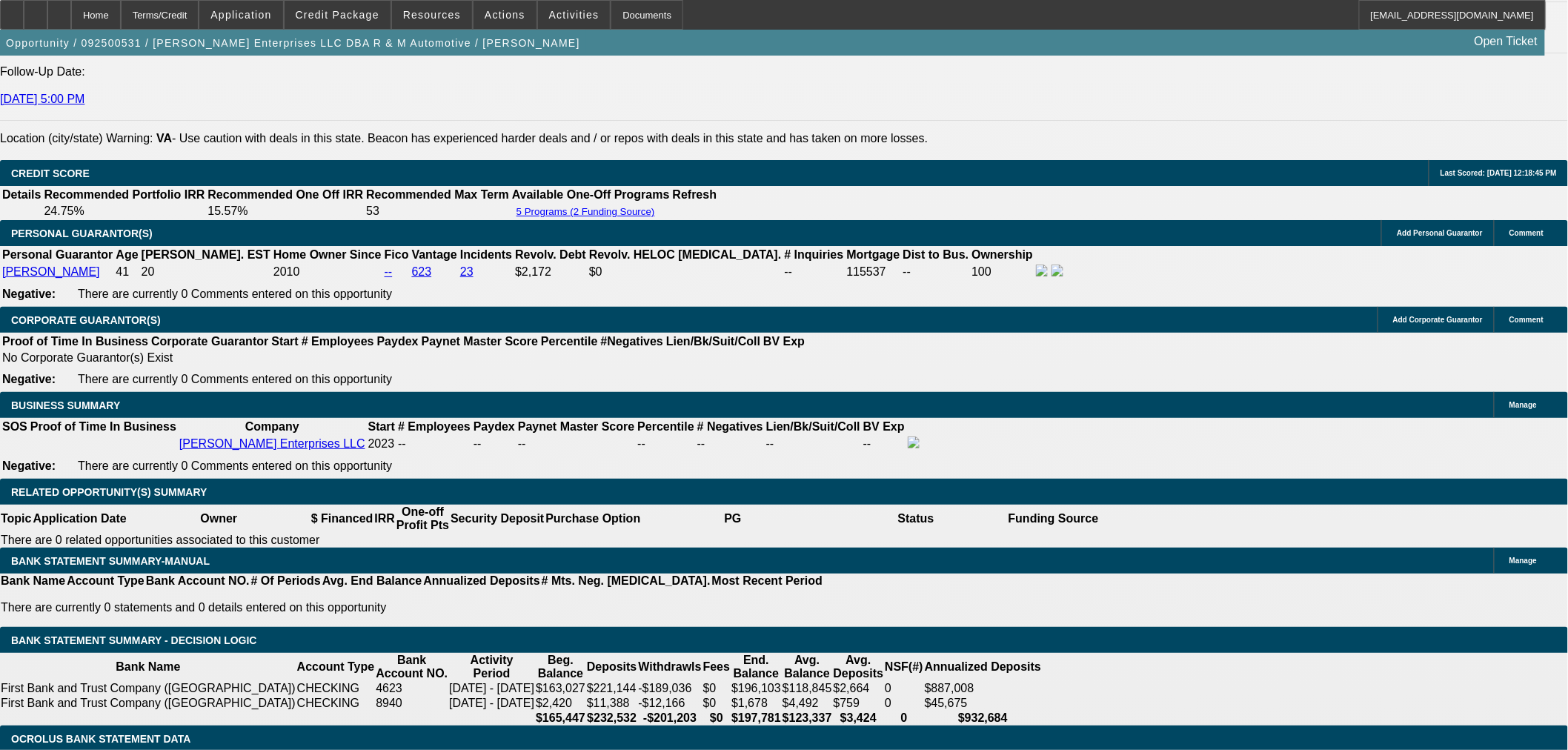
scroll to position [1894, 0]
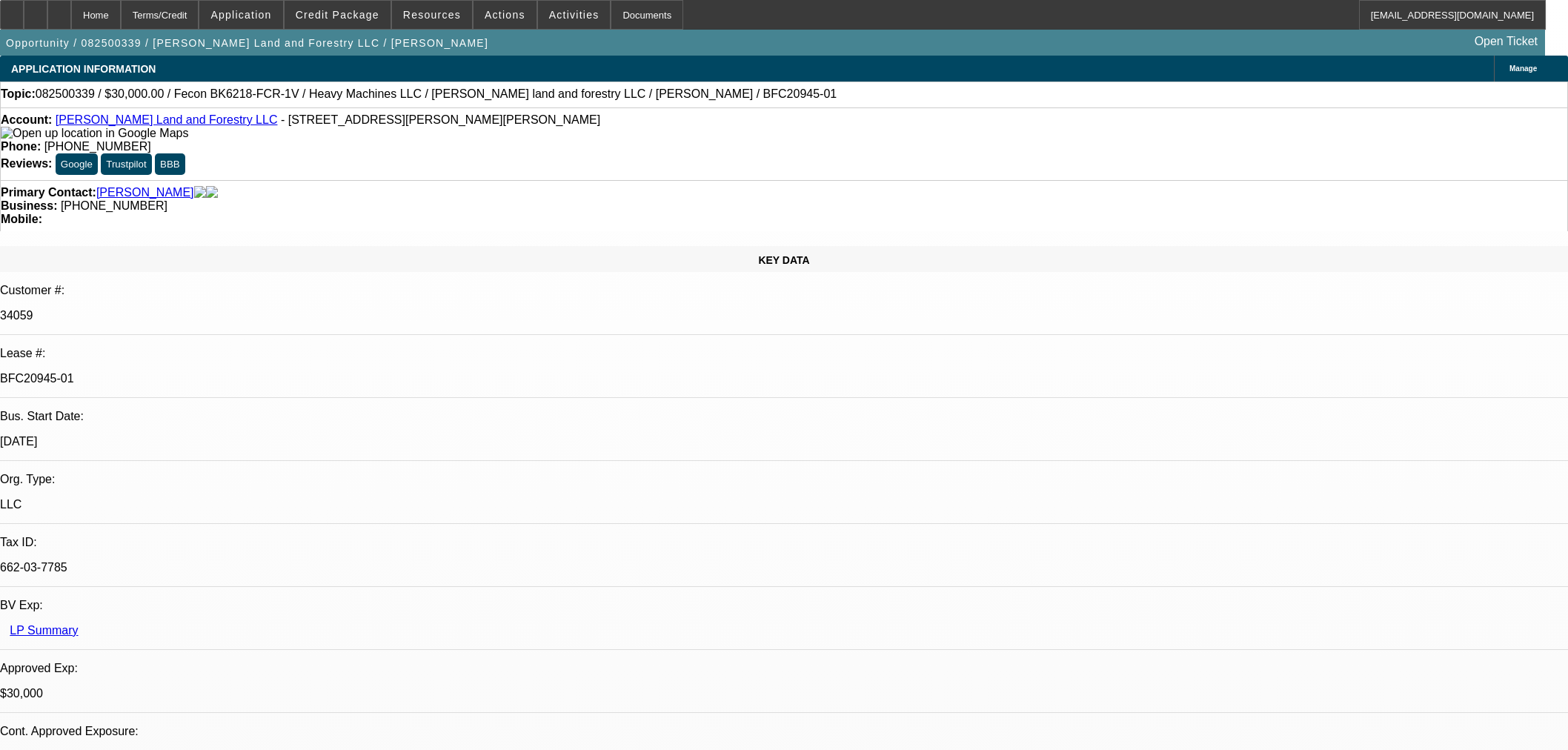
select select "0"
select select "2"
select select "0"
select select "6"
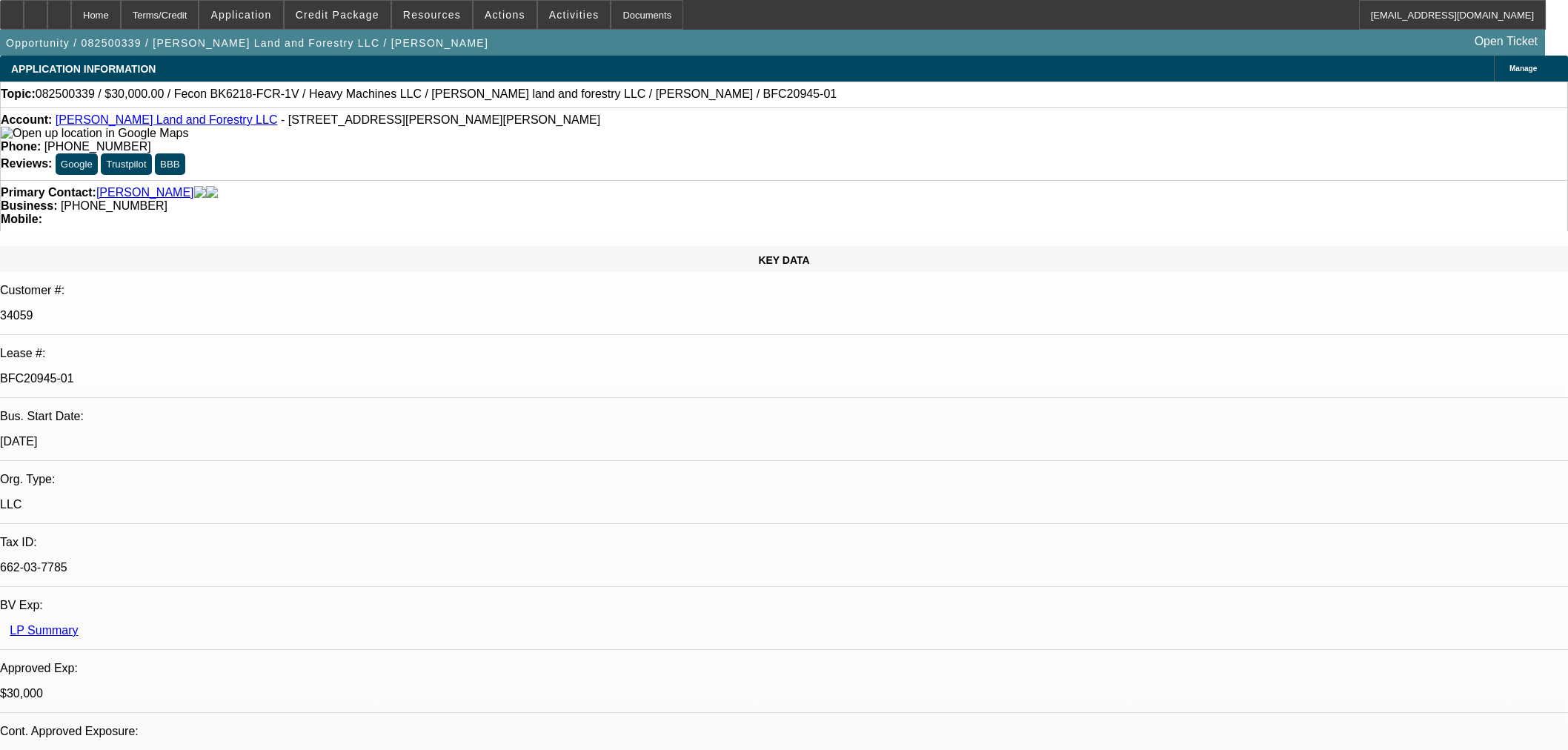
select select "0"
select select "2"
select select "0"
select select "6"
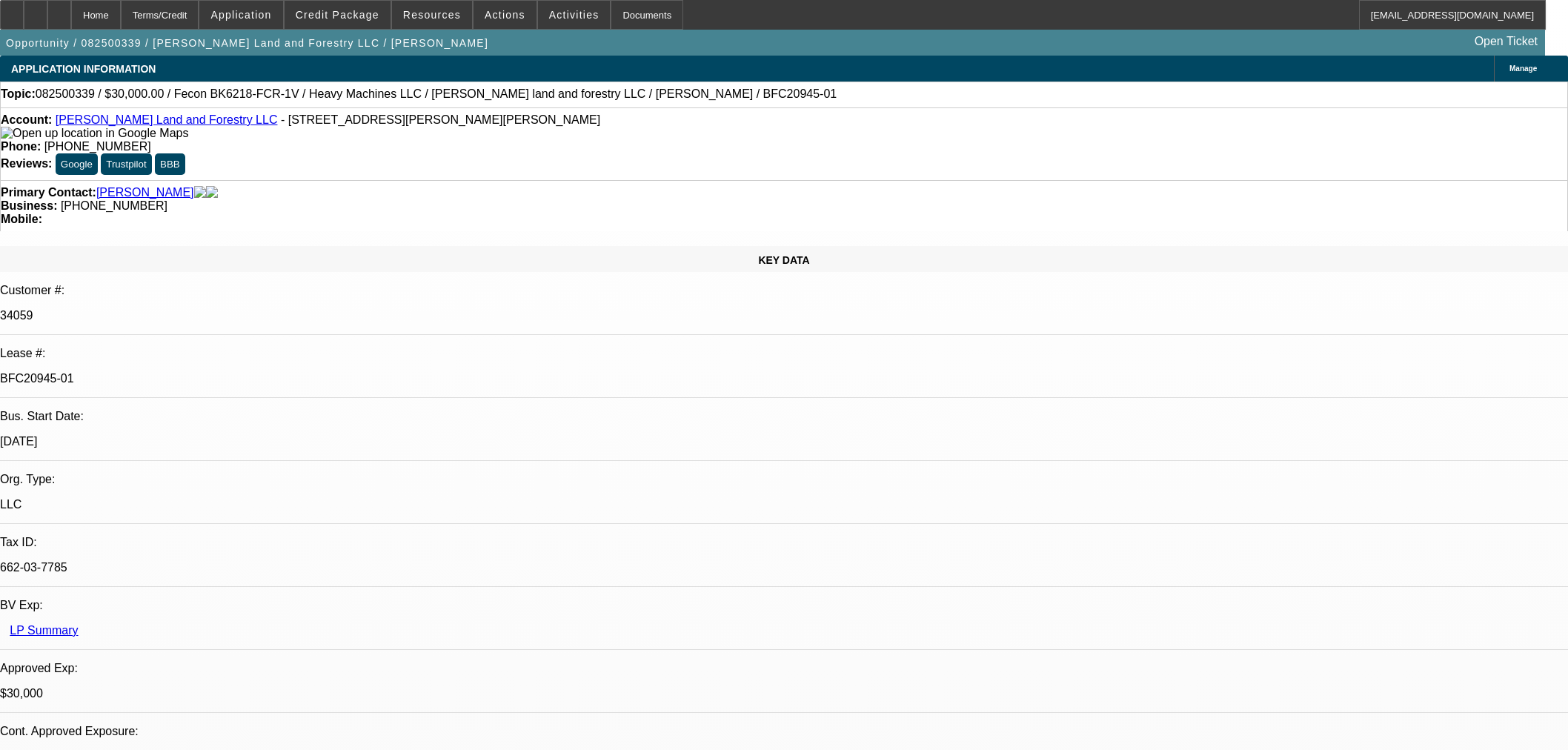
select select "0.2"
select select "2"
select select "0"
select select "6"
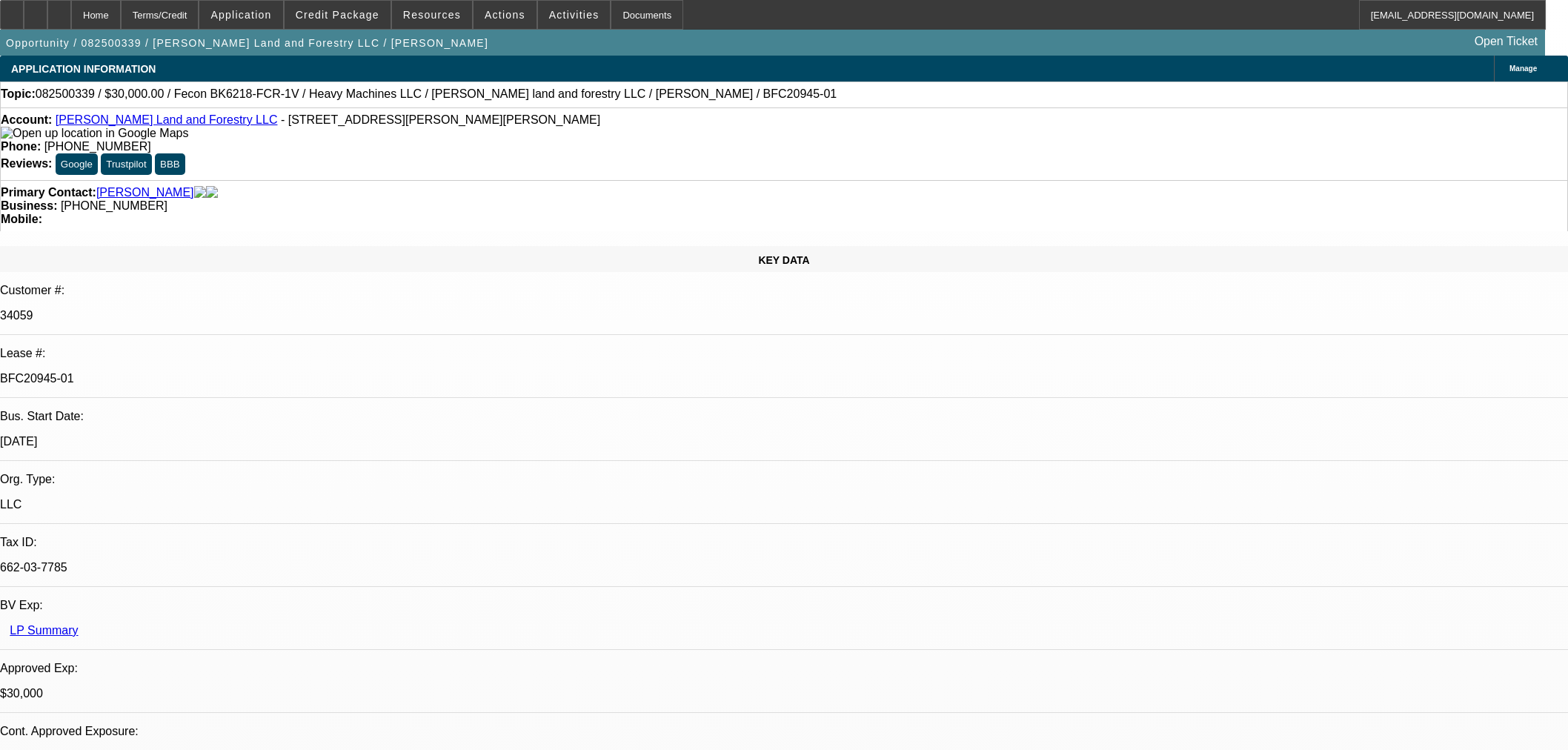
select select "0"
select select "19"
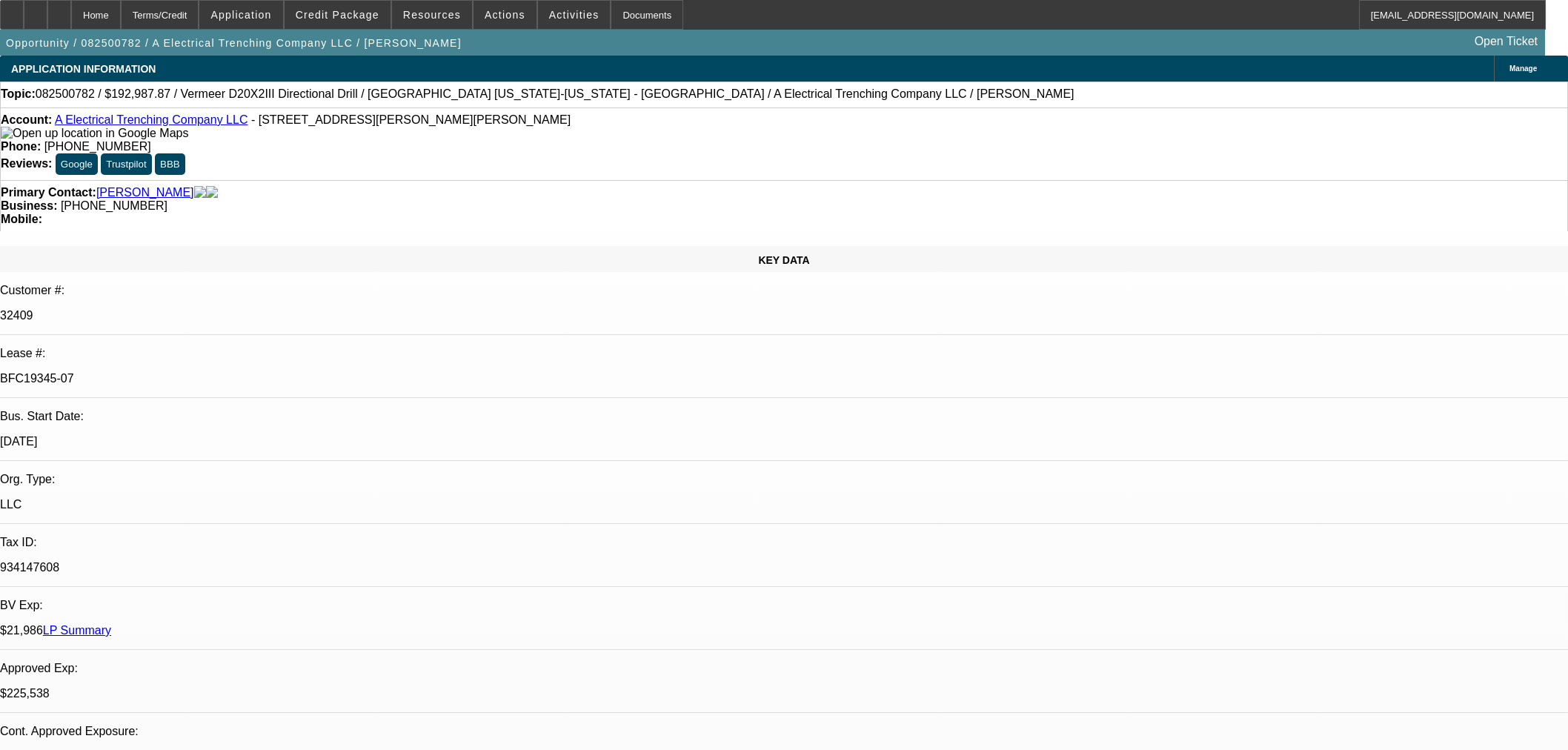
select select "0"
select select "3"
select select "0"
select select "6"
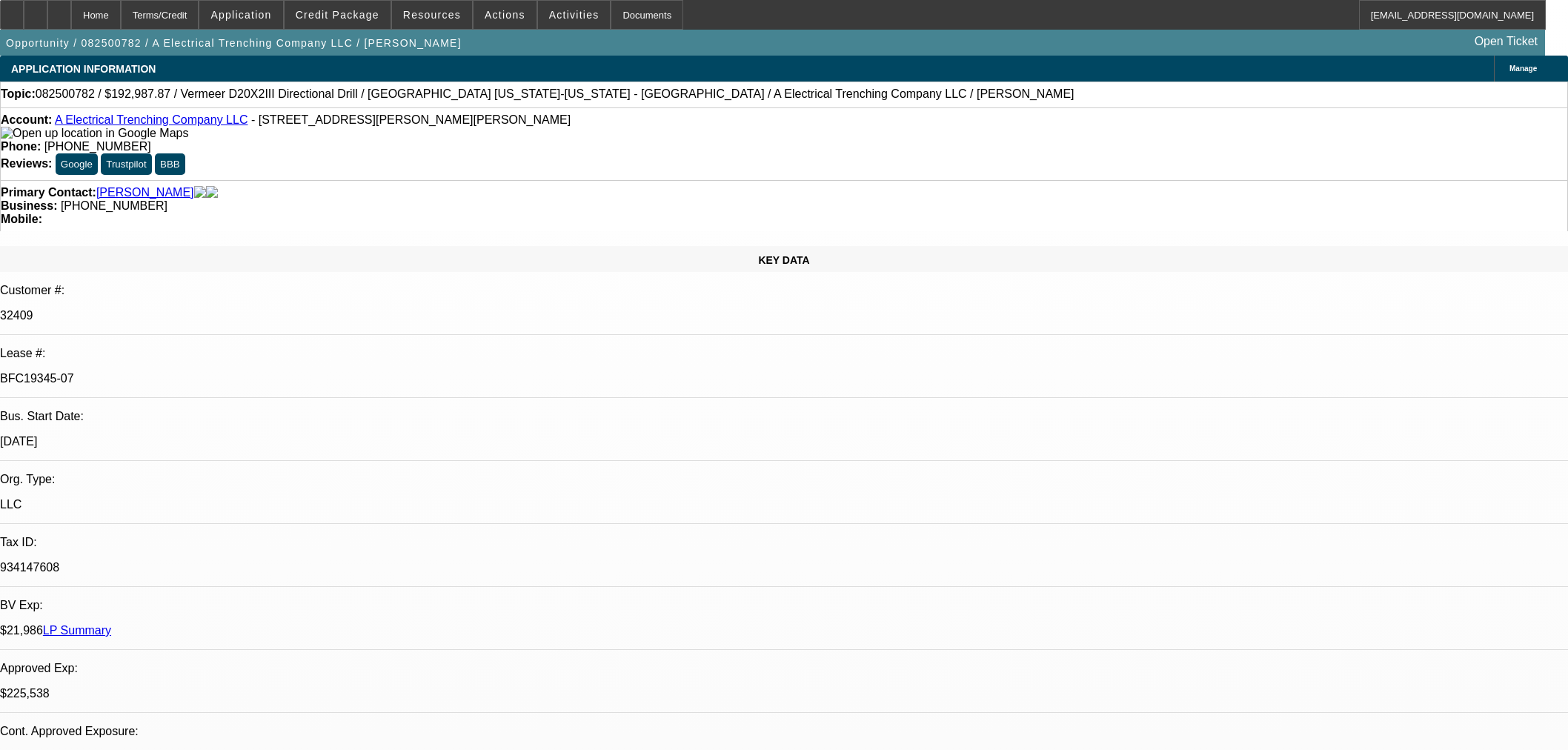
select select "0"
select select "3"
select select "0"
select select "6"
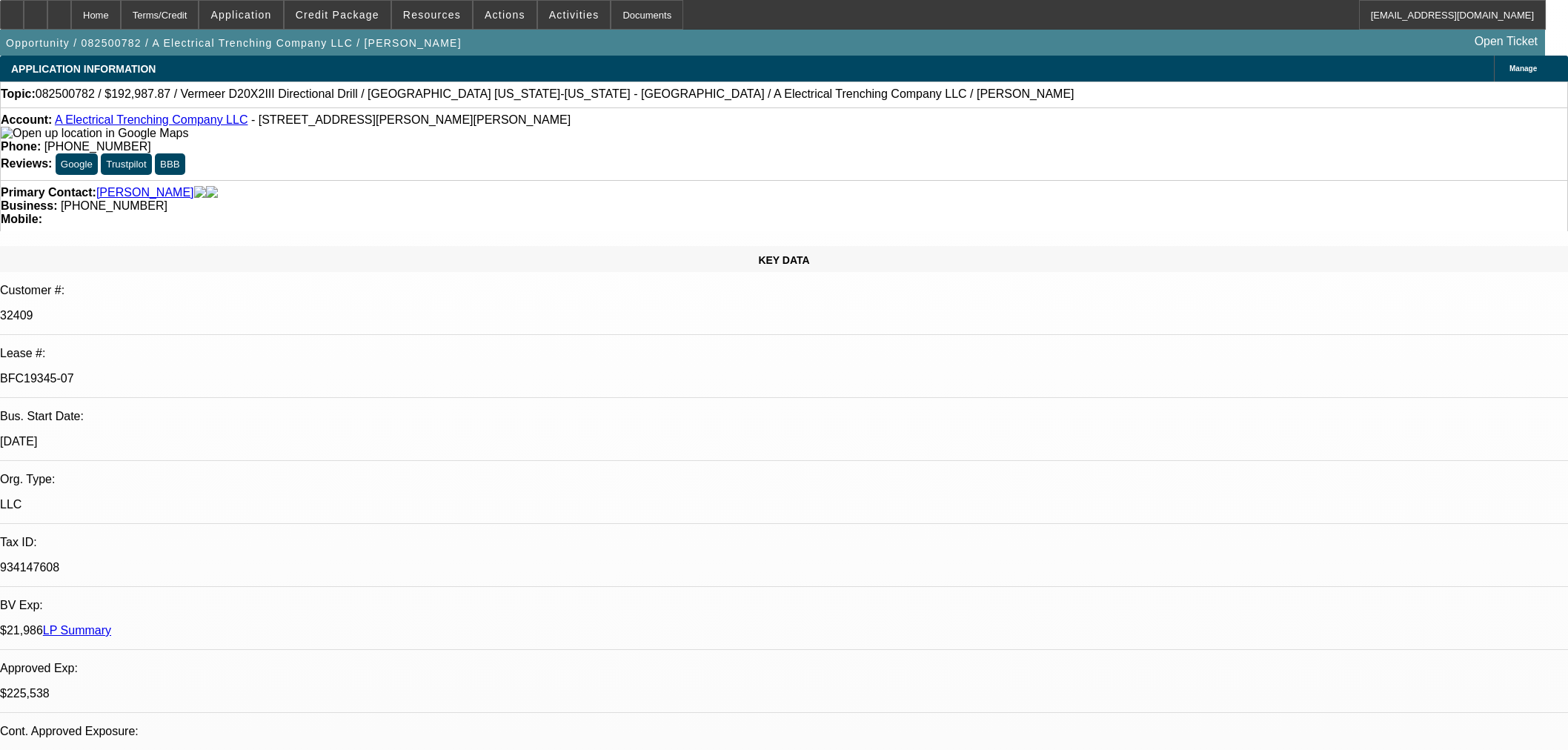
select select "0"
select select "3"
select select "0"
select select "6"
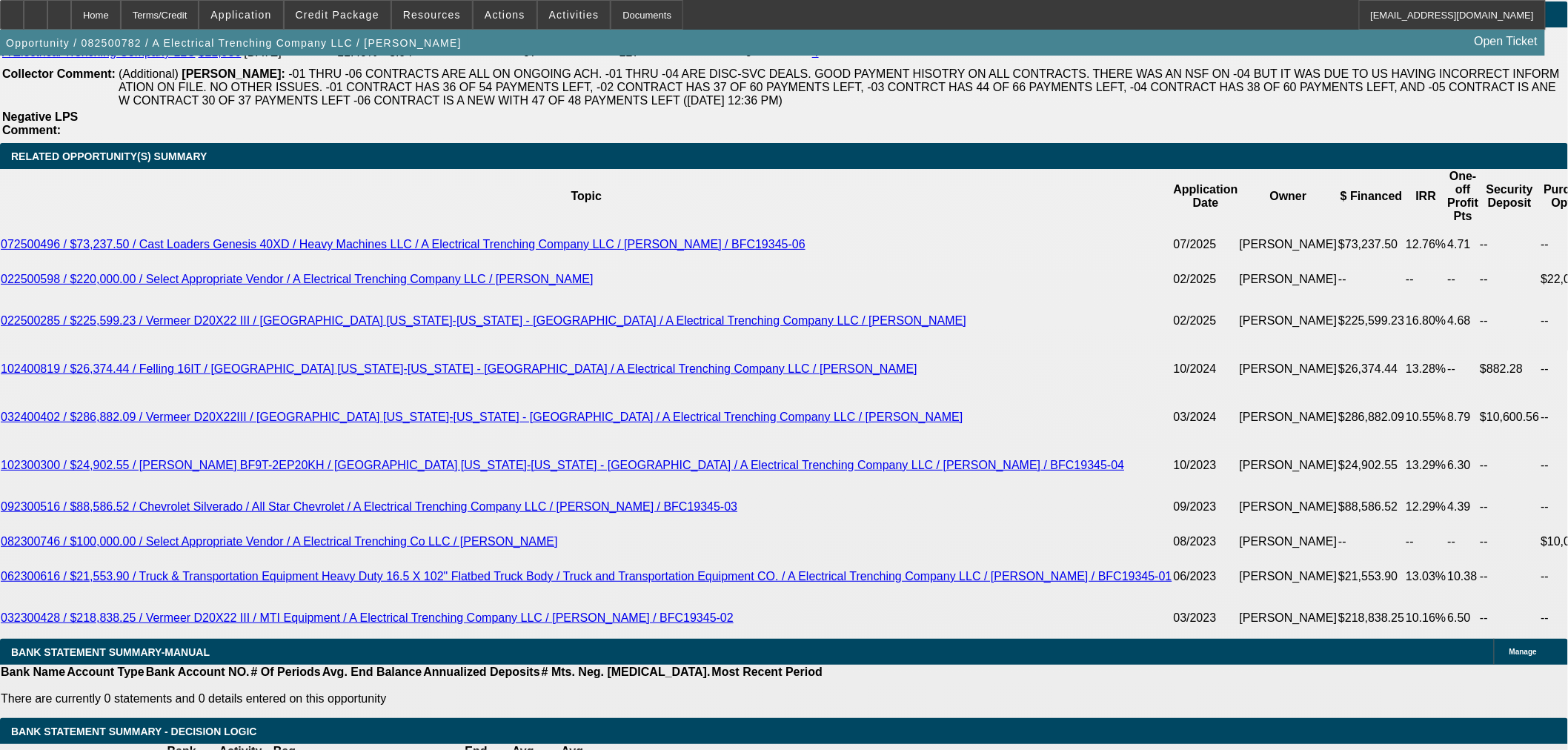
scroll to position [2470, 0]
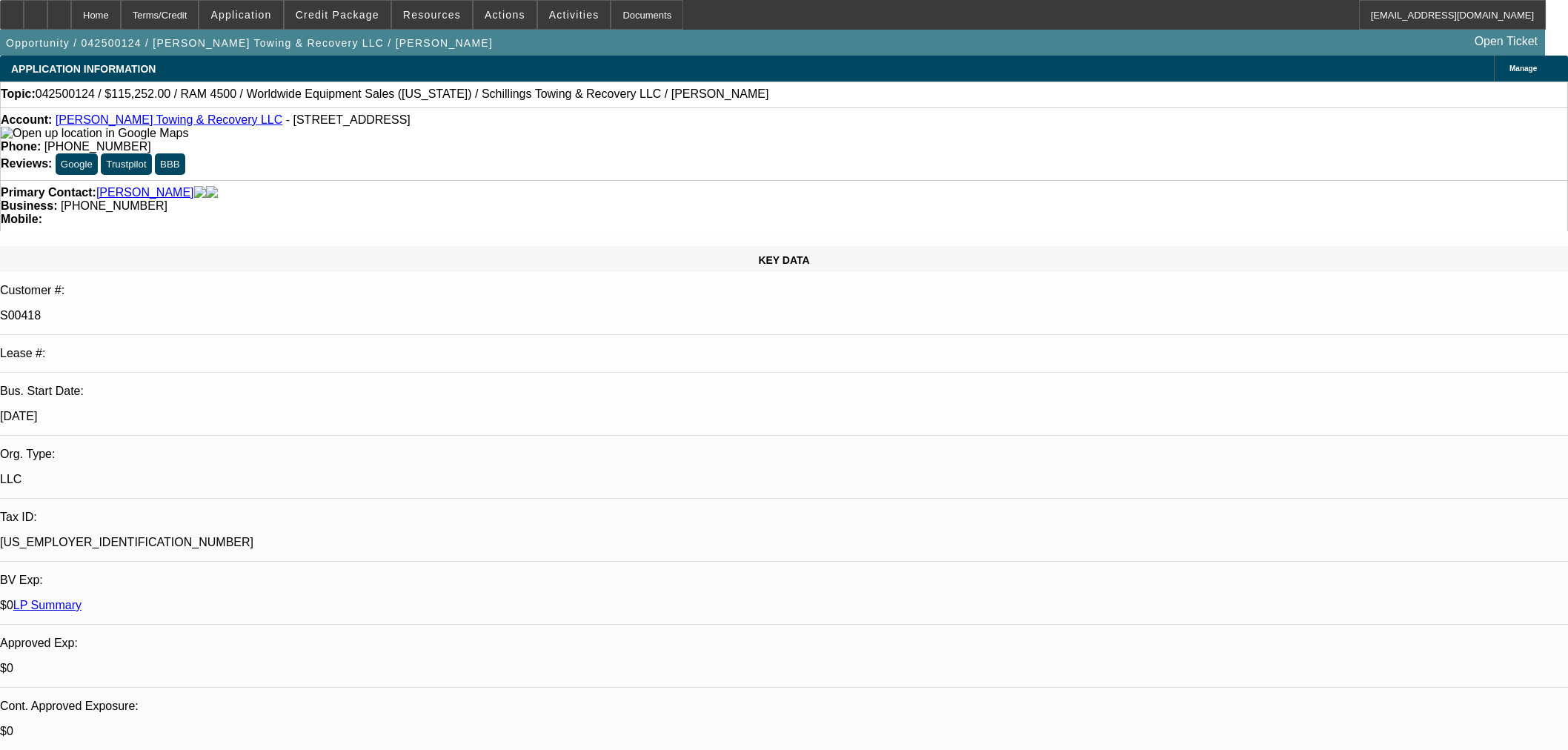
select select "0"
select select "3"
select select "0"
select select "6"
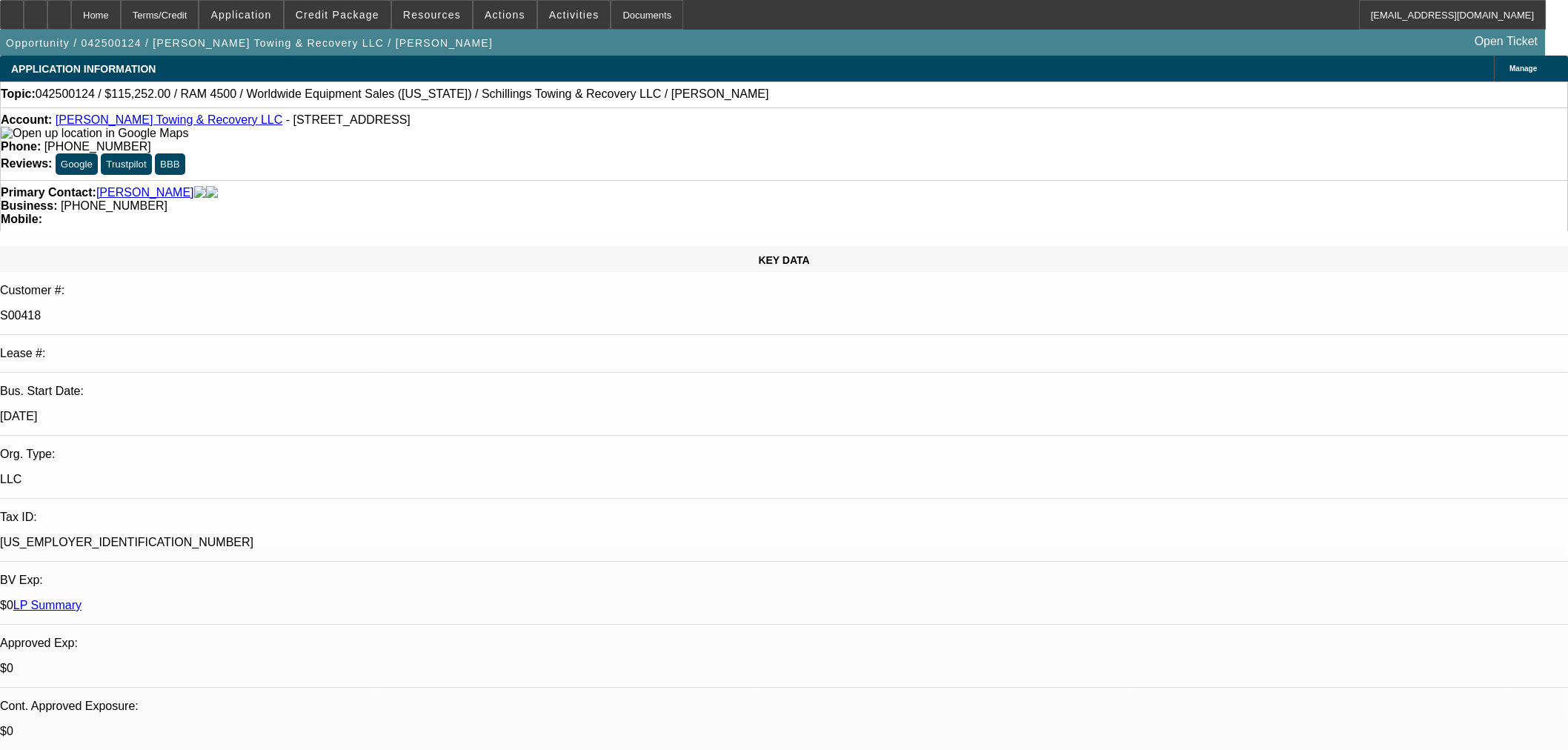
select select "0"
select select "3"
select select "0"
select select "6"
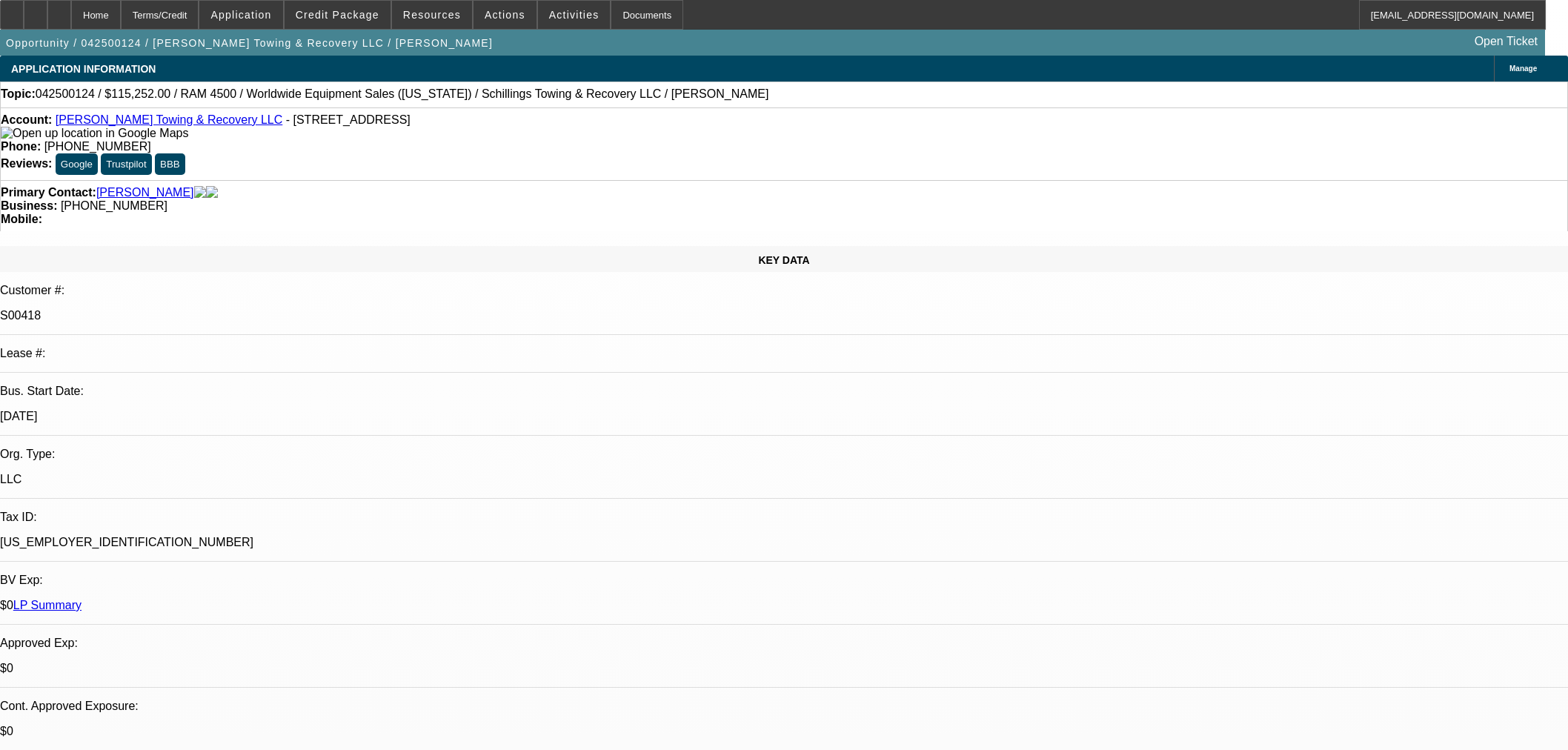
select select "0"
select select "3"
select select "0"
select select "6"
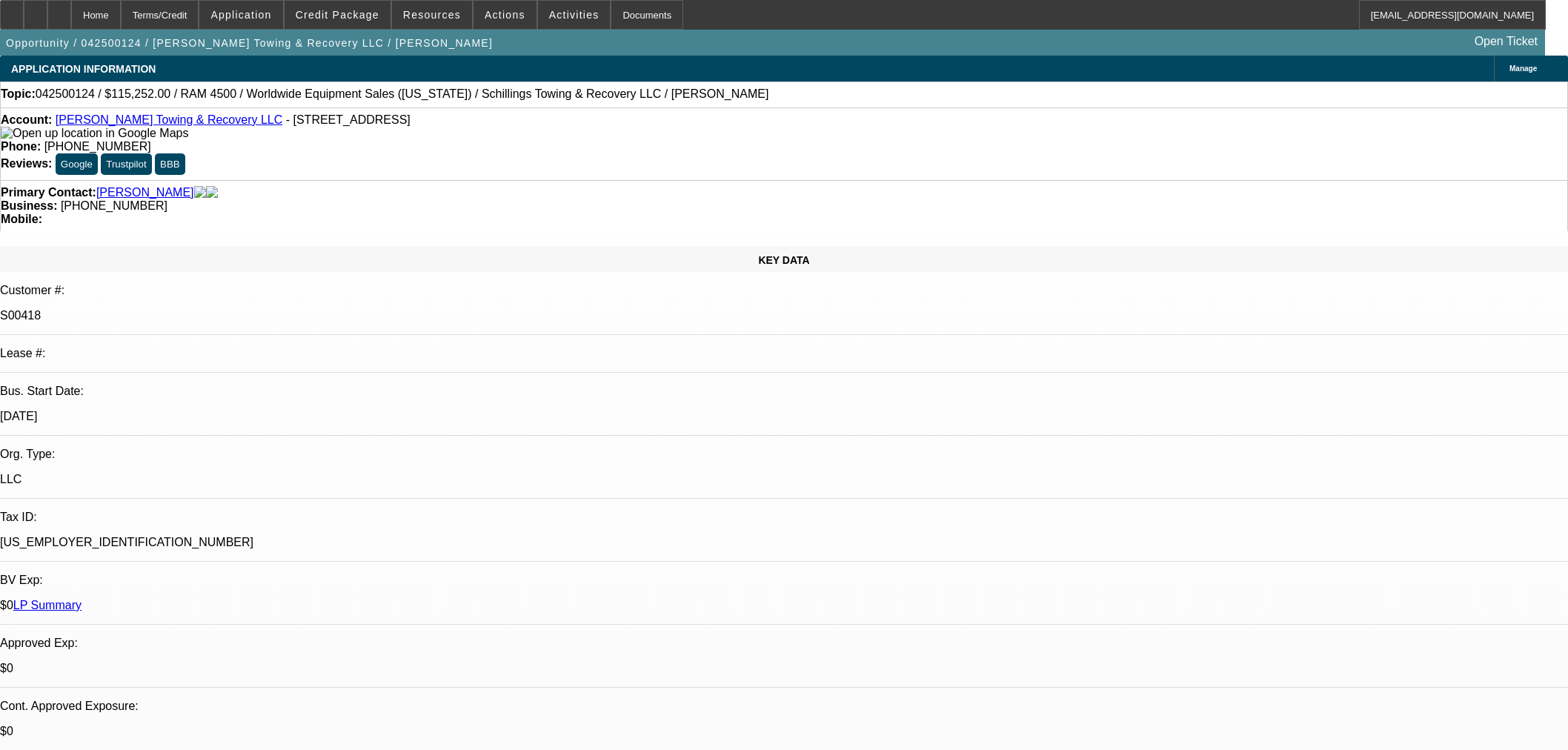
select select "0"
select select "3"
select select "0"
select select "6"
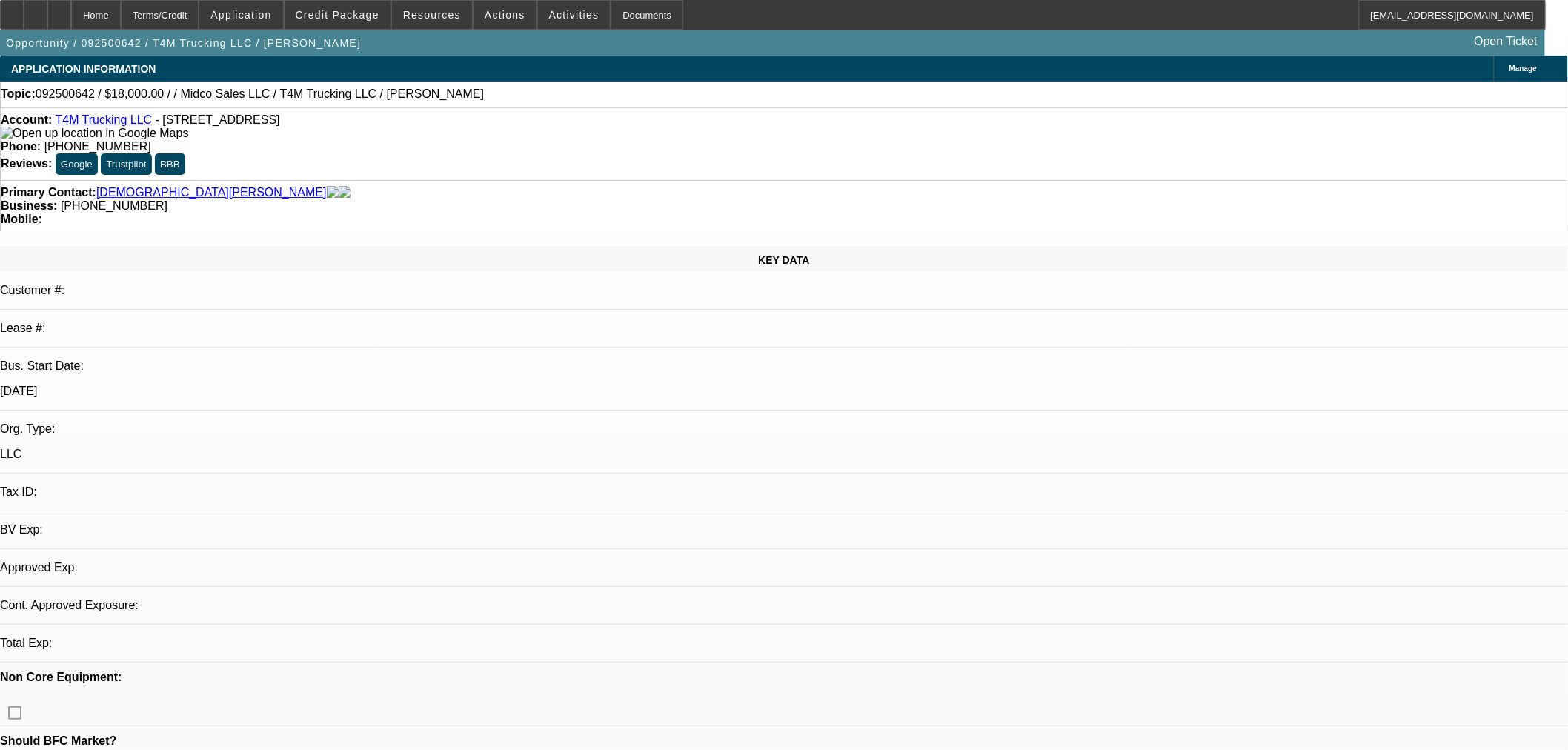
select select "0"
select select "2"
select select "0.1"
select select "4"
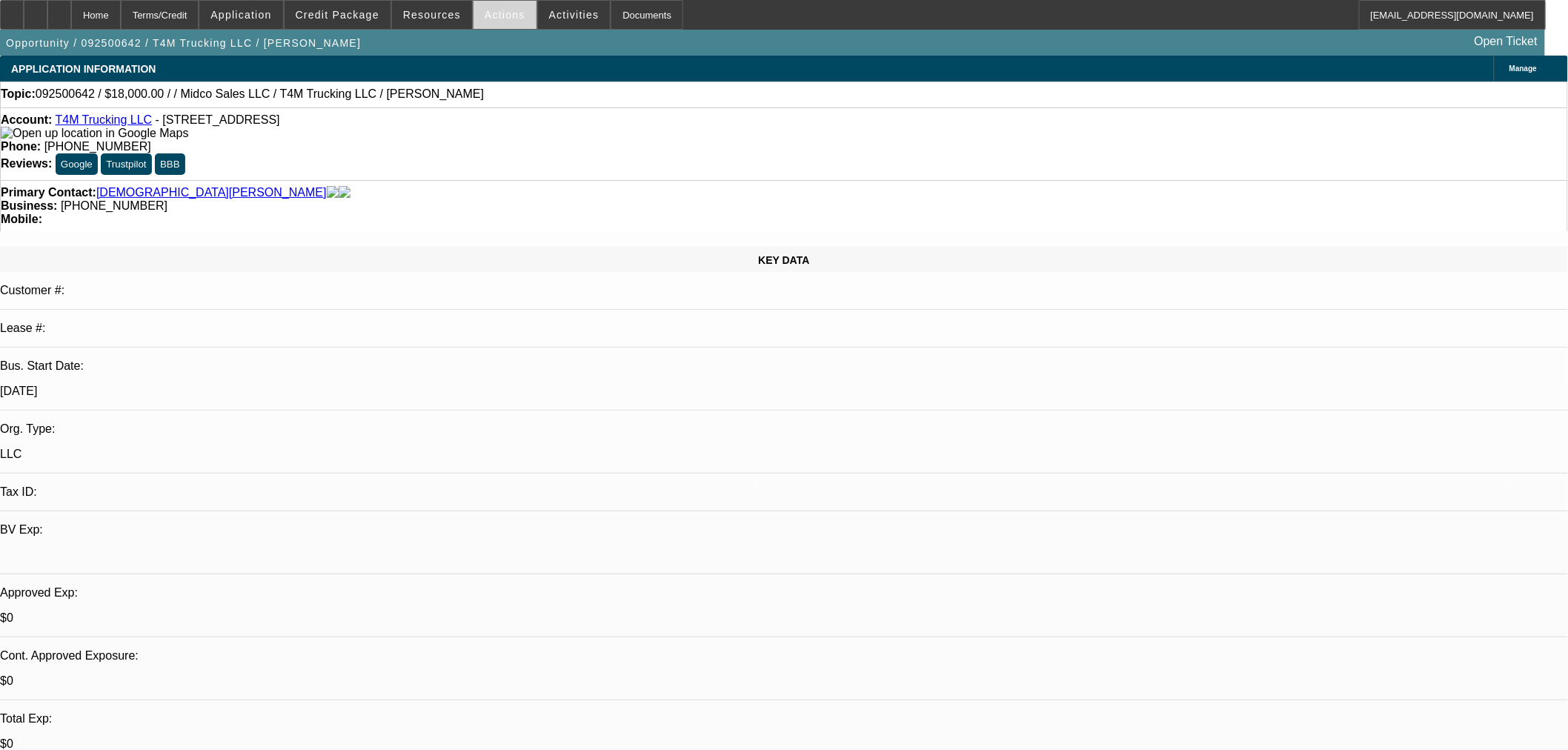
click at [511, 12] on span at bounding box center [505, 15] width 63 height 36
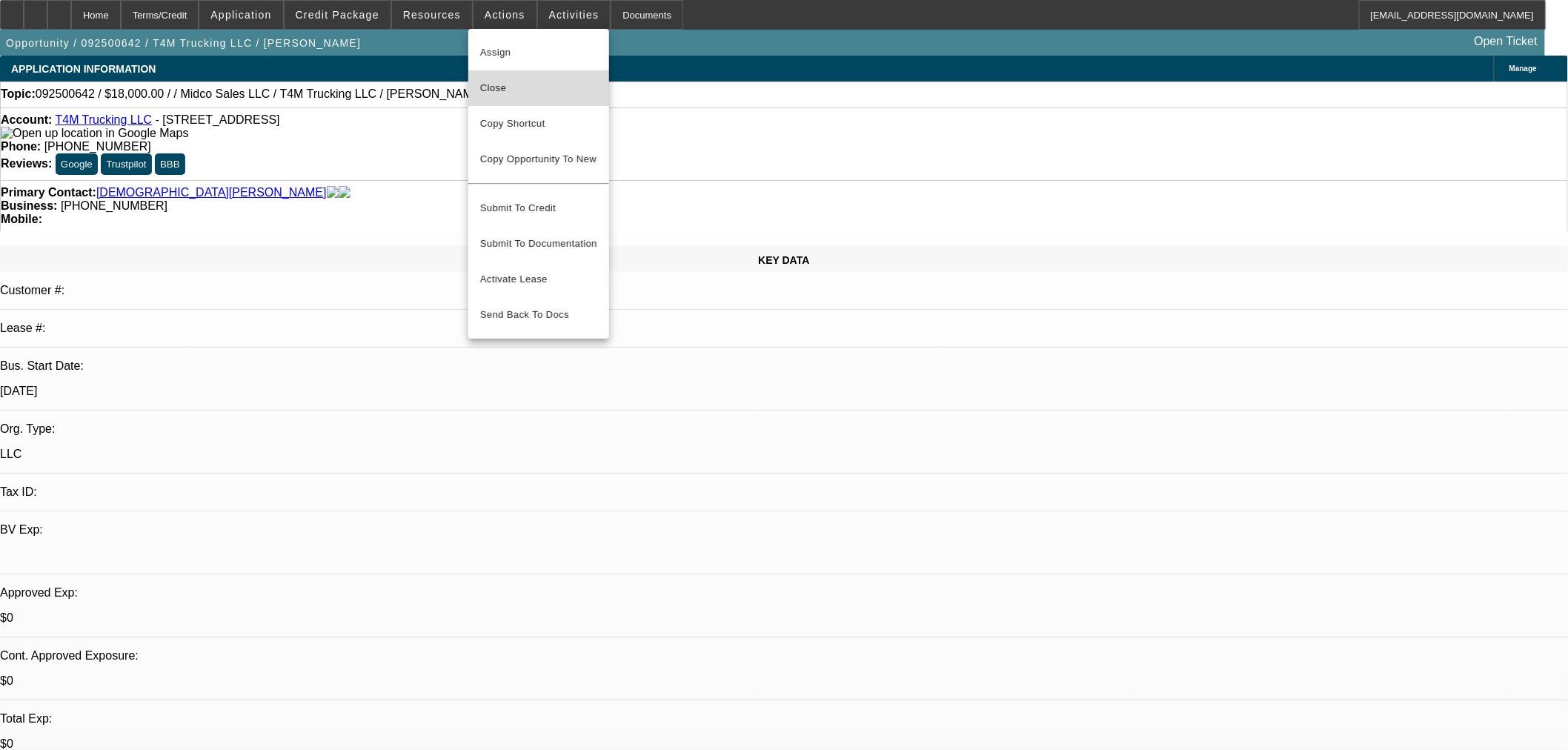
click at [501, 91] on span "Close" at bounding box center [538, 88] width 117 height 17
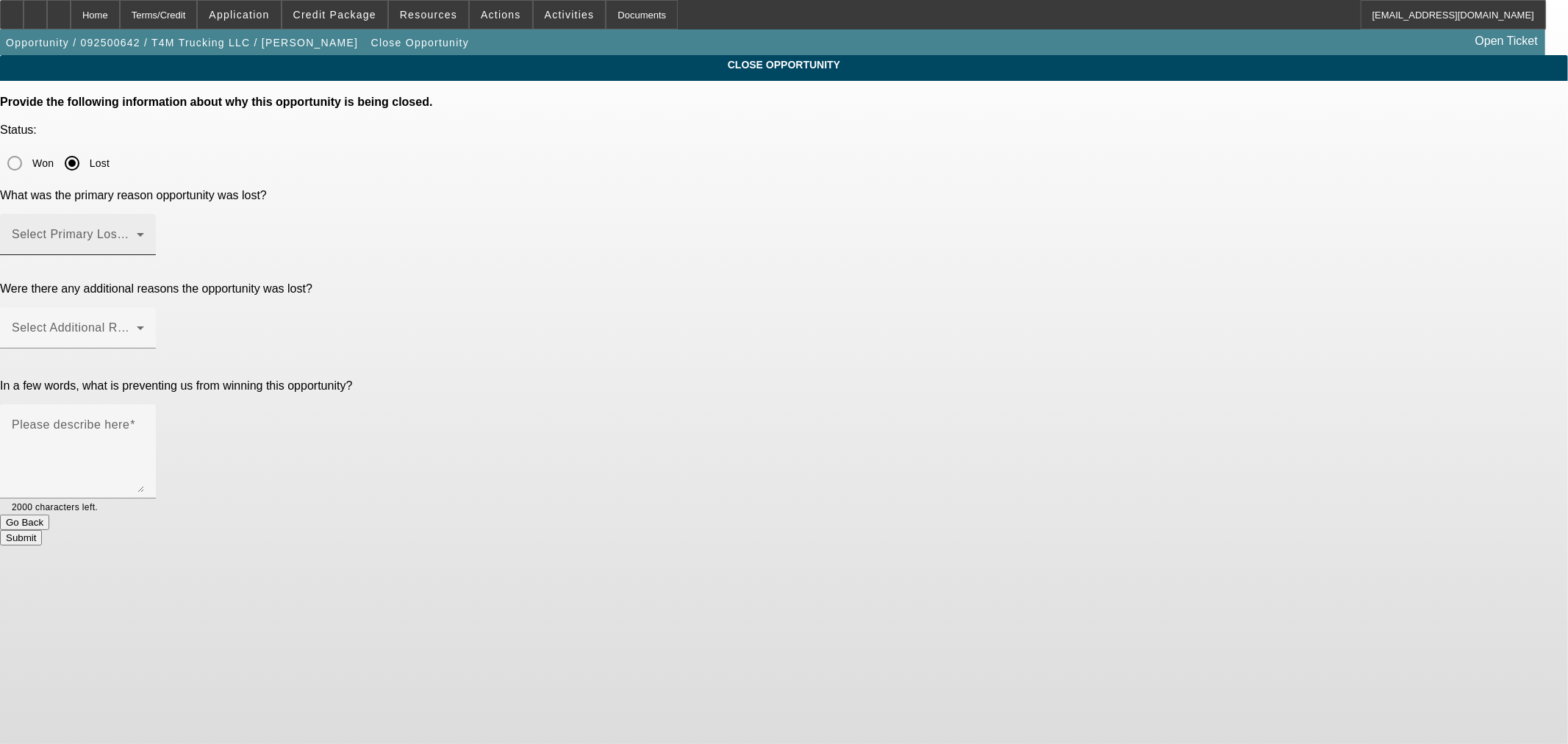
click at [144, 214] on div "Select Primary Lost Reason" at bounding box center [78, 235] width 132 height 41
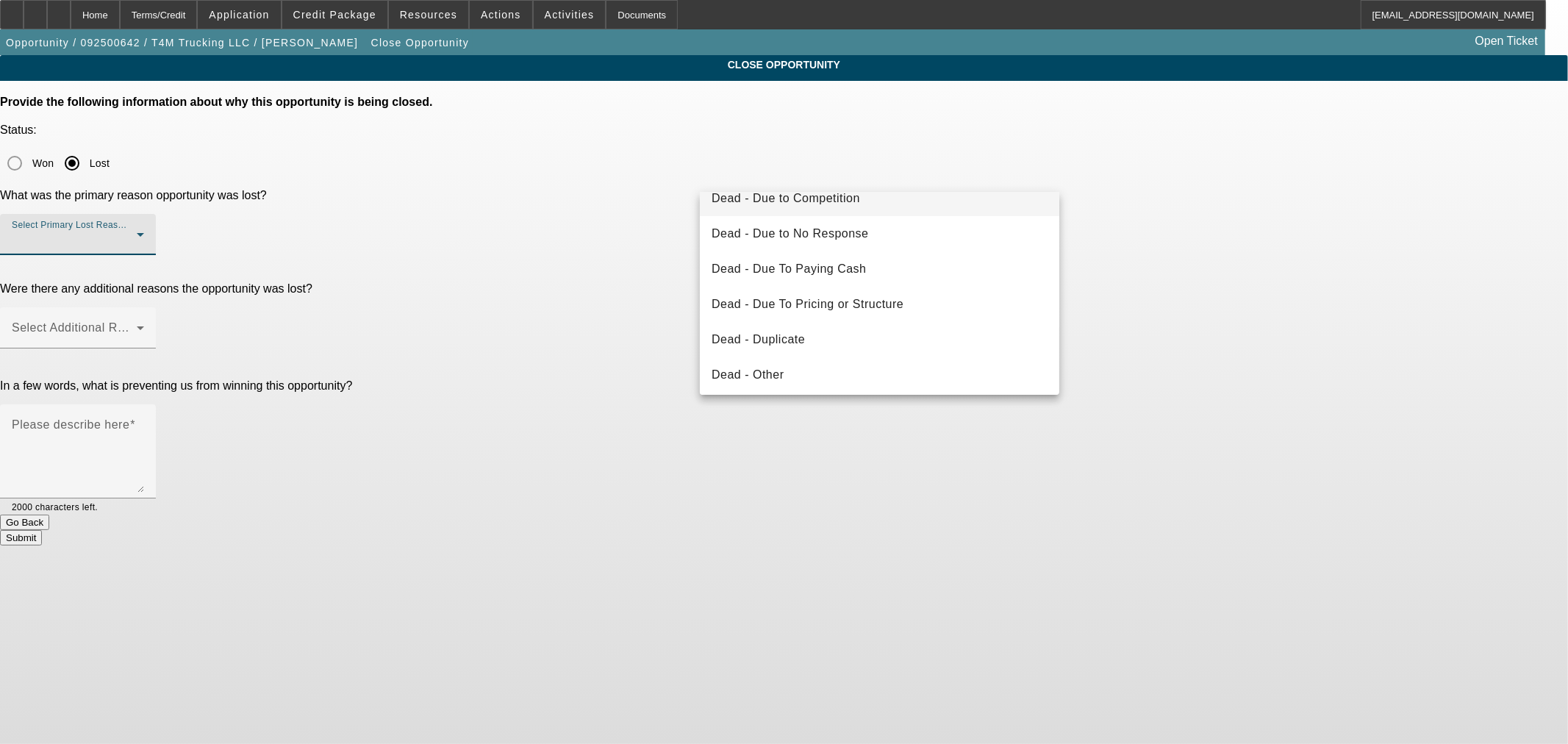
scroll to position [163, 0]
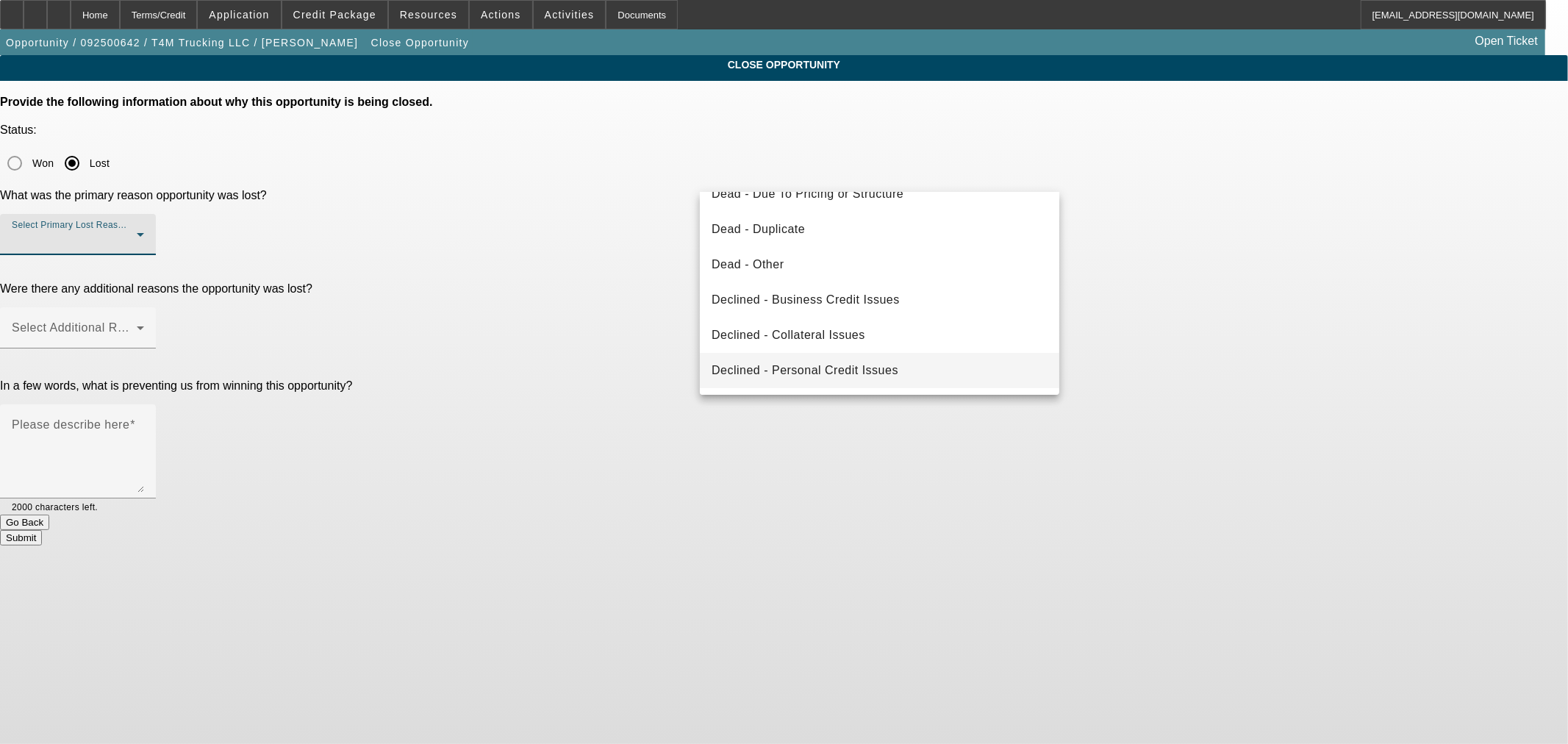
click at [805, 369] on span "Declined - Personal Credit Issues" at bounding box center [805, 371] width 187 height 17
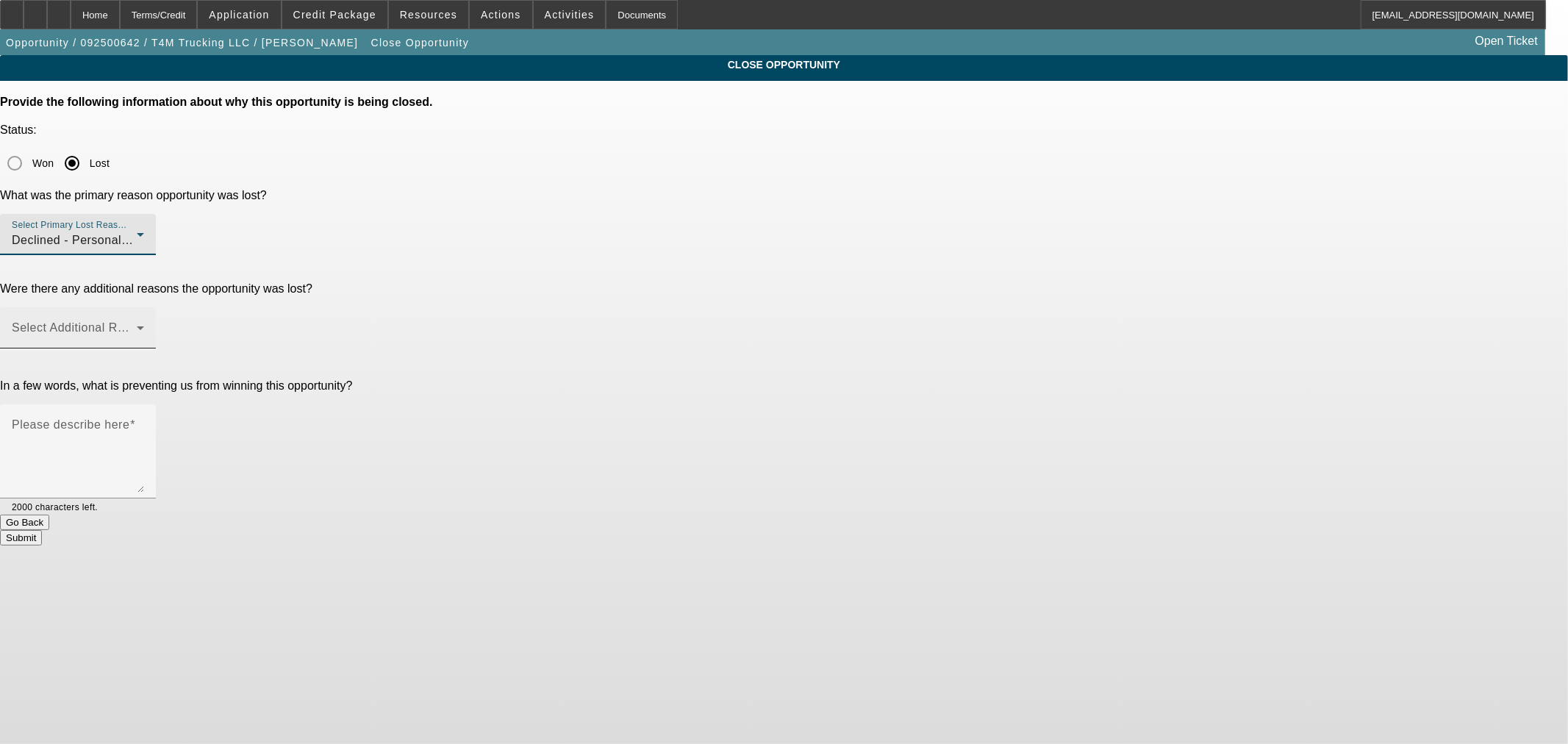
click at [136, 325] on span at bounding box center [74, 334] width 125 height 17
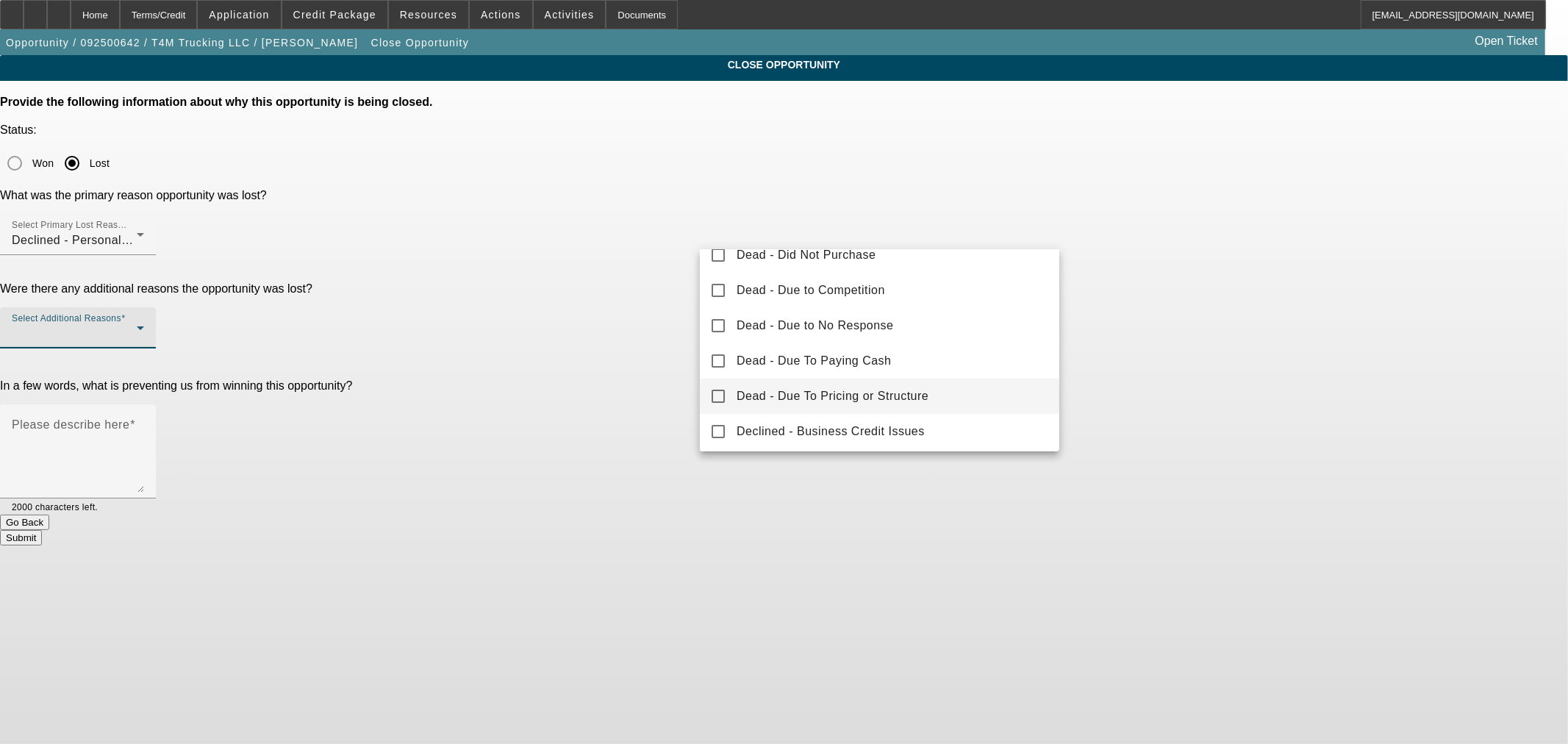
scroll to position [81, 0]
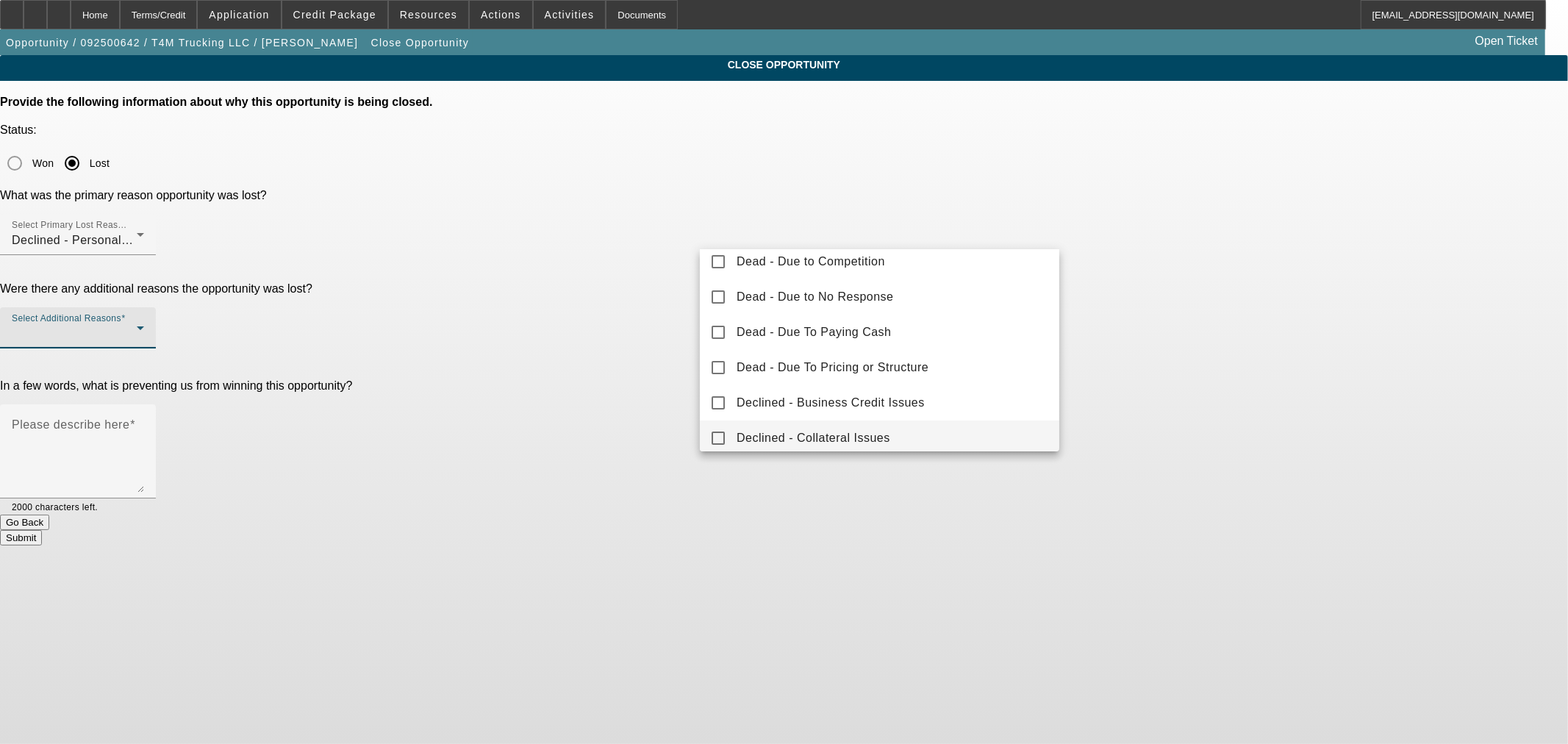
click at [879, 441] on span "Declined - Collateral Issues" at bounding box center [813, 438] width 154 height 17
click at [566, 333] on div at bounding box center [784, 372] width 1568 height 744
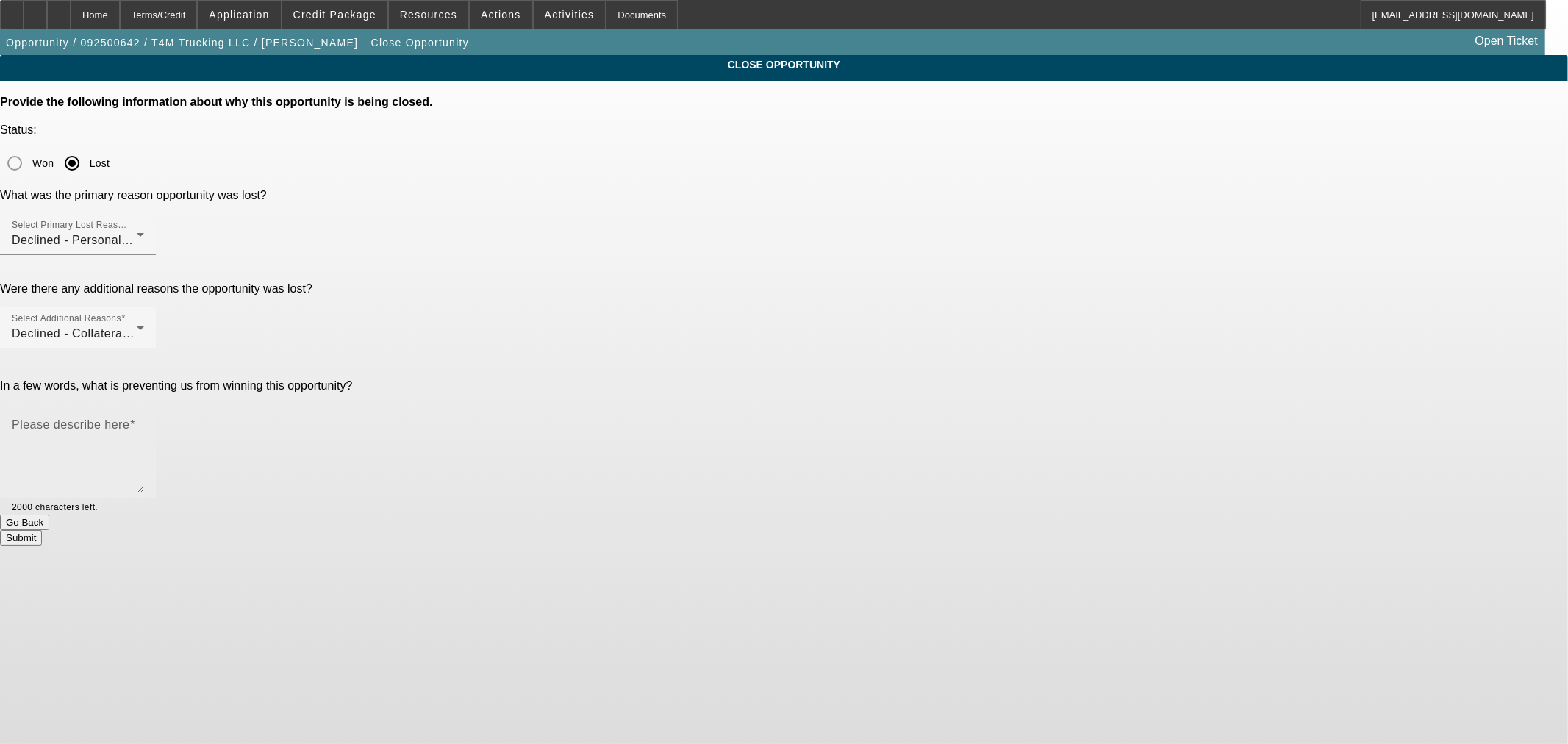
click at [144, 422] on textarea "Please describe here" at bounding box center [78, 457] width 132 height 71
type textarea "Start up trucking deal with recent BK and 22 NSFs"
click at [41, 530] on button "Submit" at bounding box center [21, 537] width 41 height 16
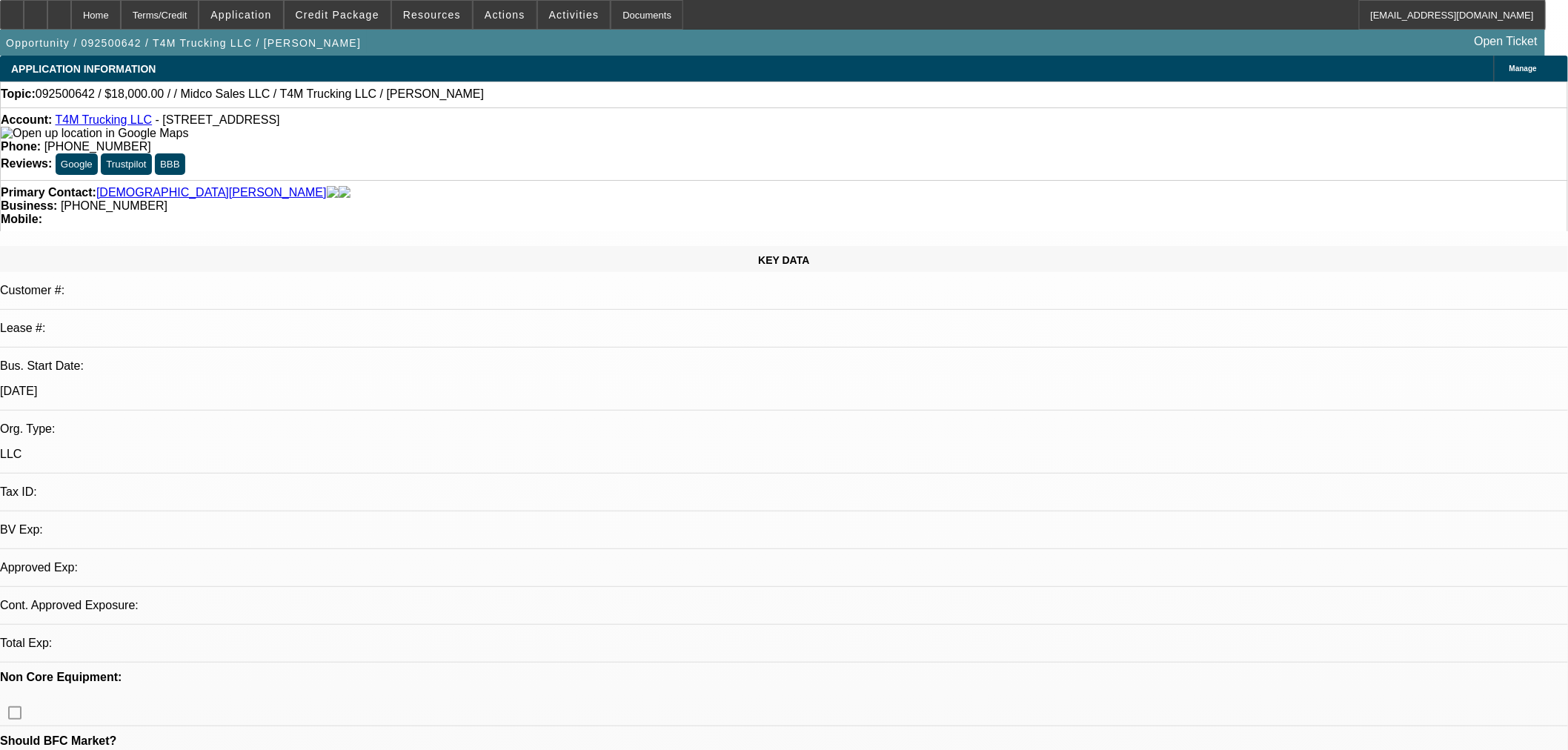
select select "0"
select select "2"
select select "0.1"
select select "4"
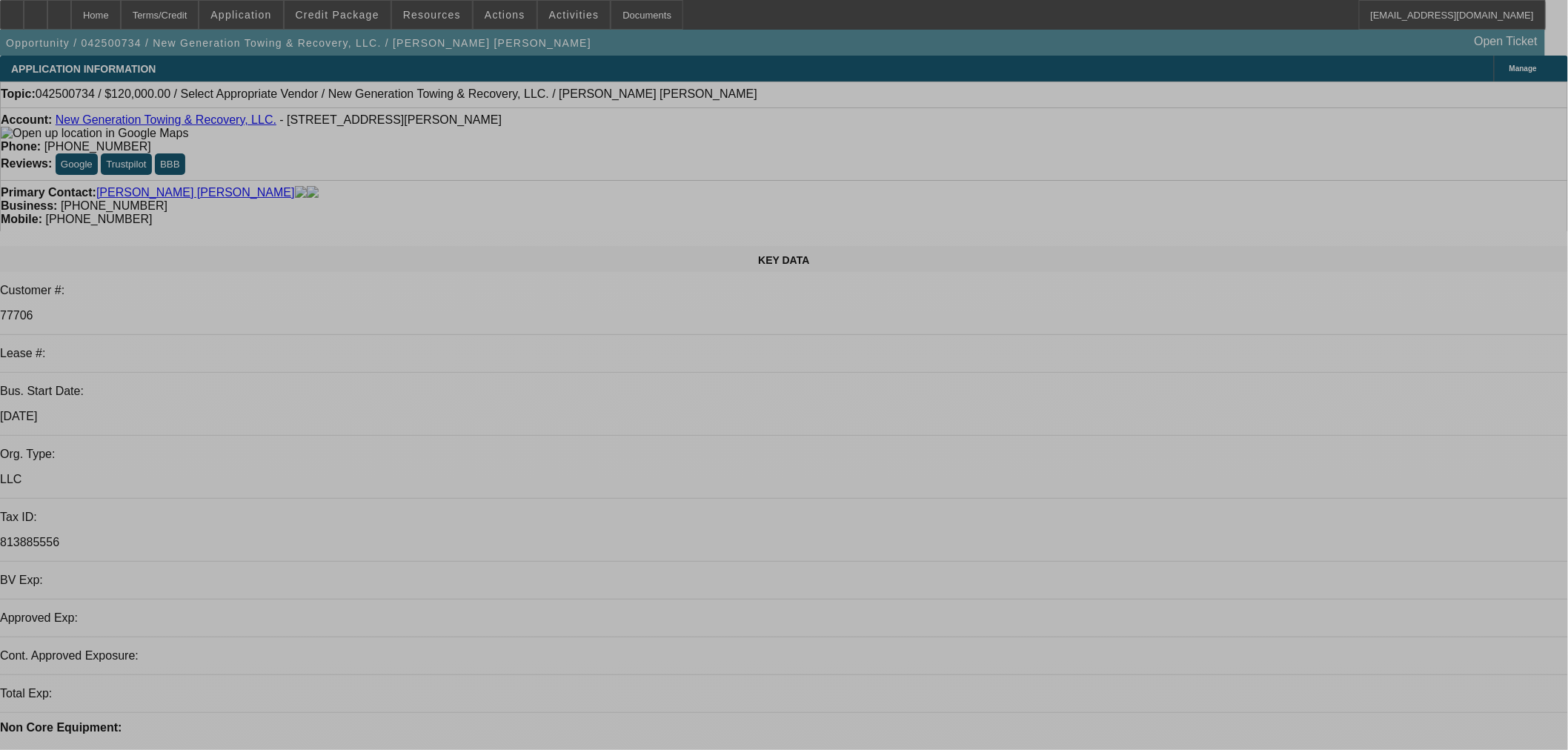
select select "0"
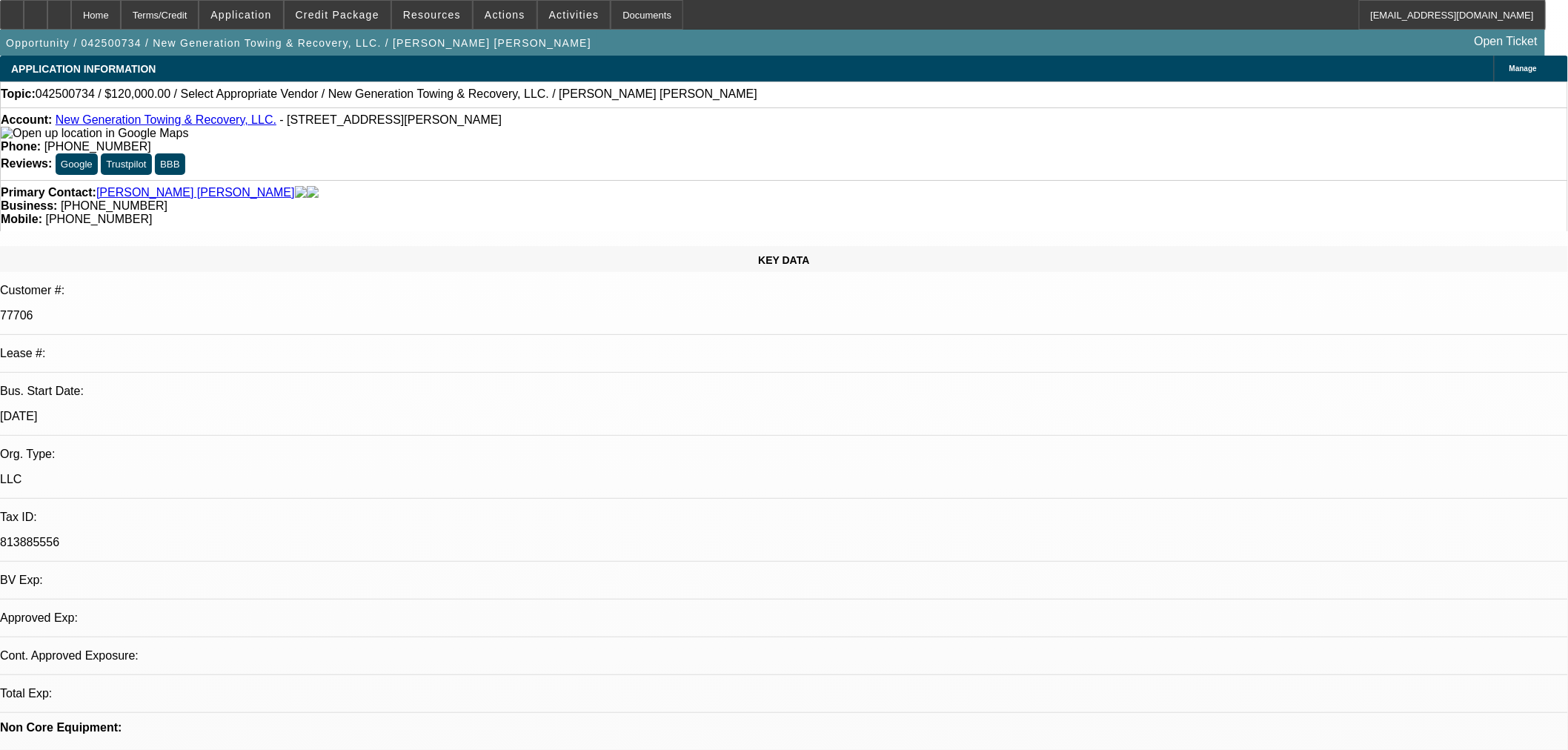
select select "0"
select select "2"
select select "0"
select select "6"
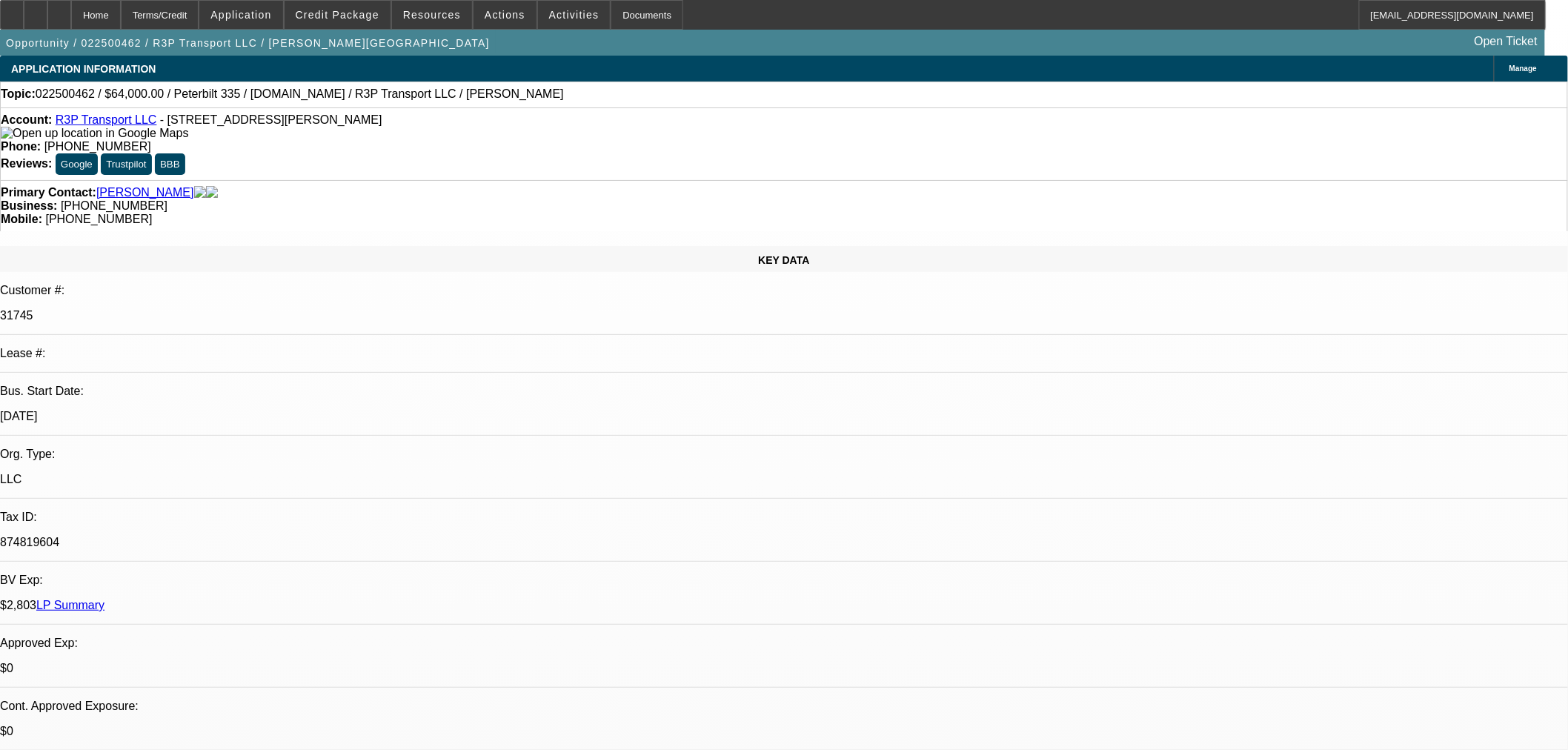
select select "0"
select select "3"
select select "0.1"
select select "4"
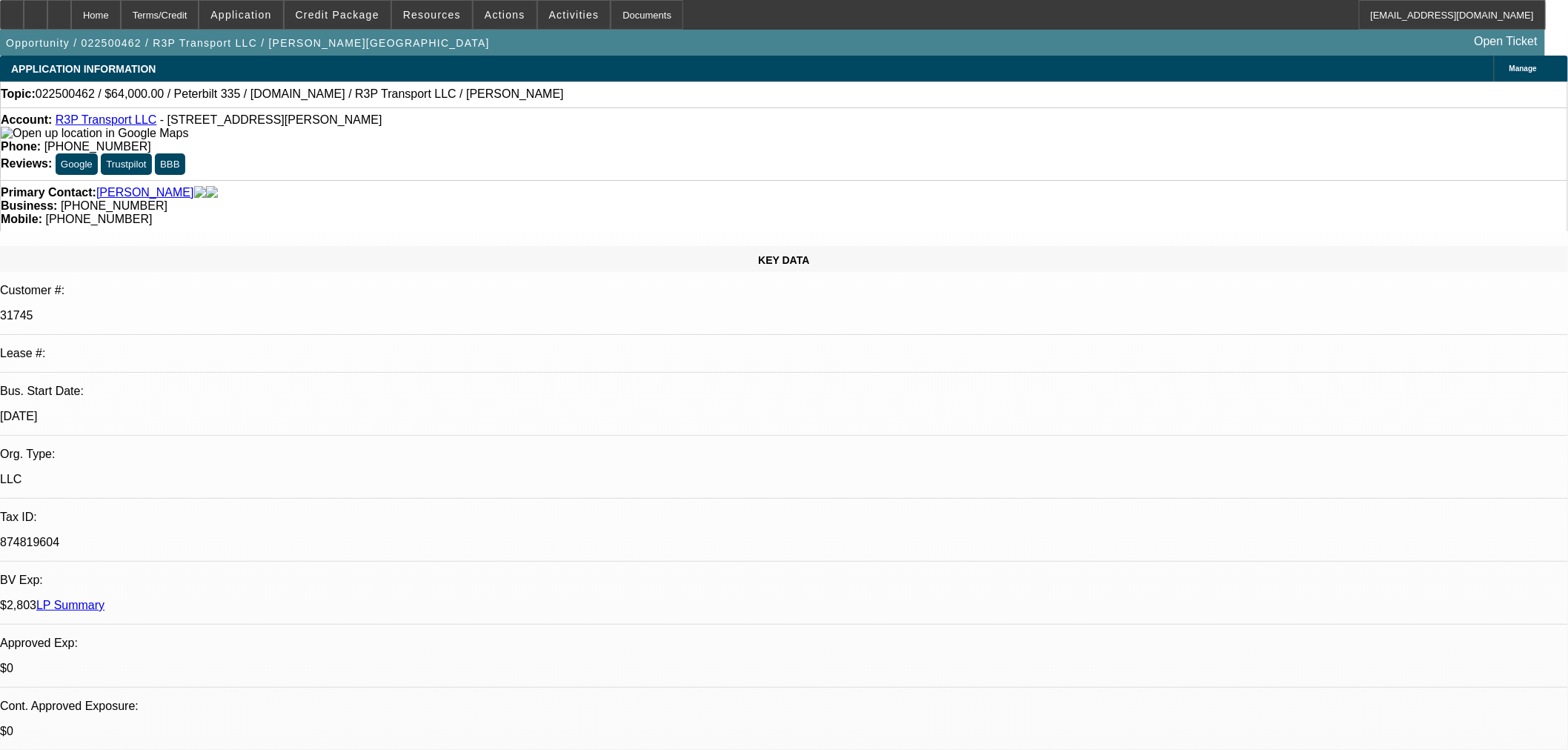
select select "0"
select select "0.1"
select select "4"
select select "0"
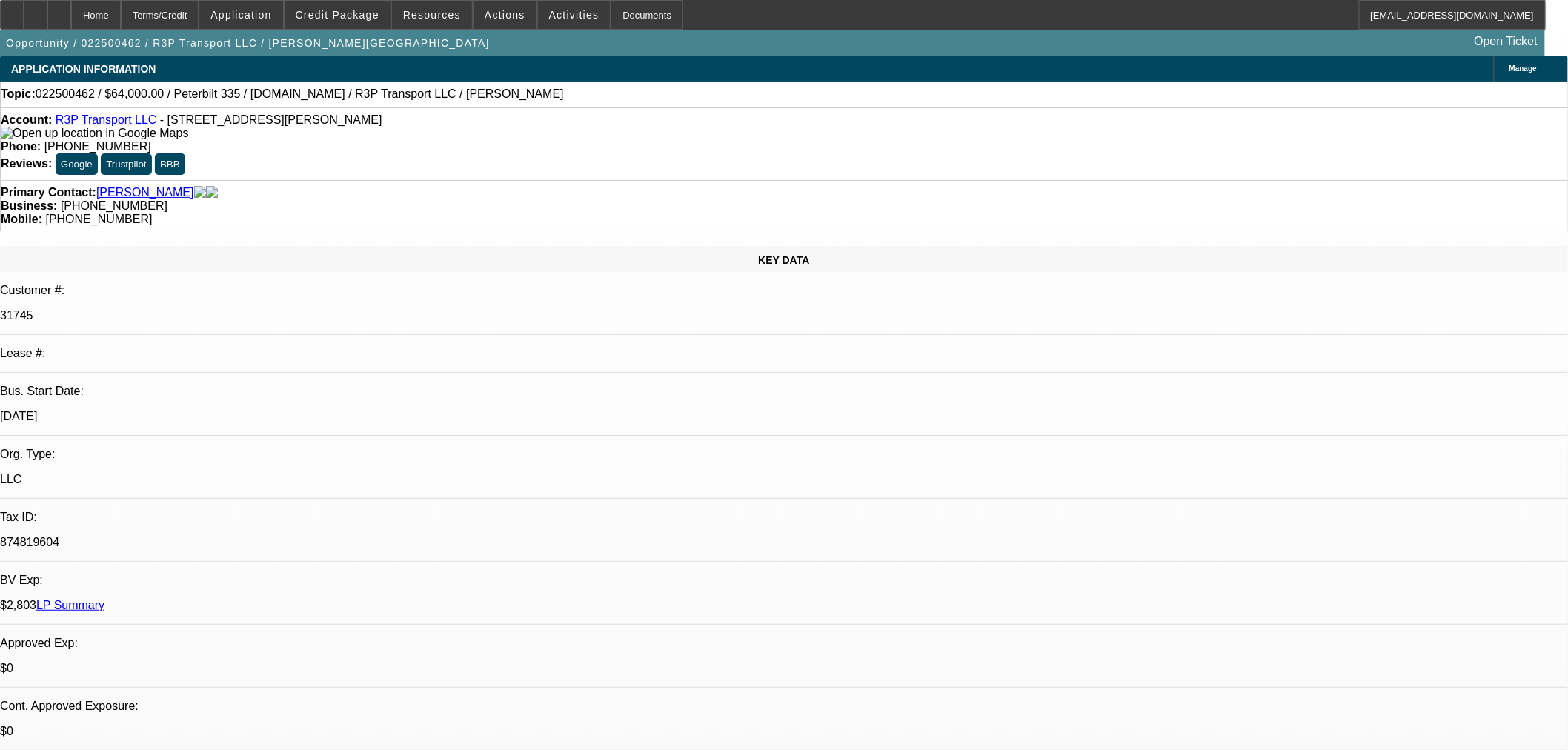
select select "0"
select select "0.1"
select select "4"
select select "0"
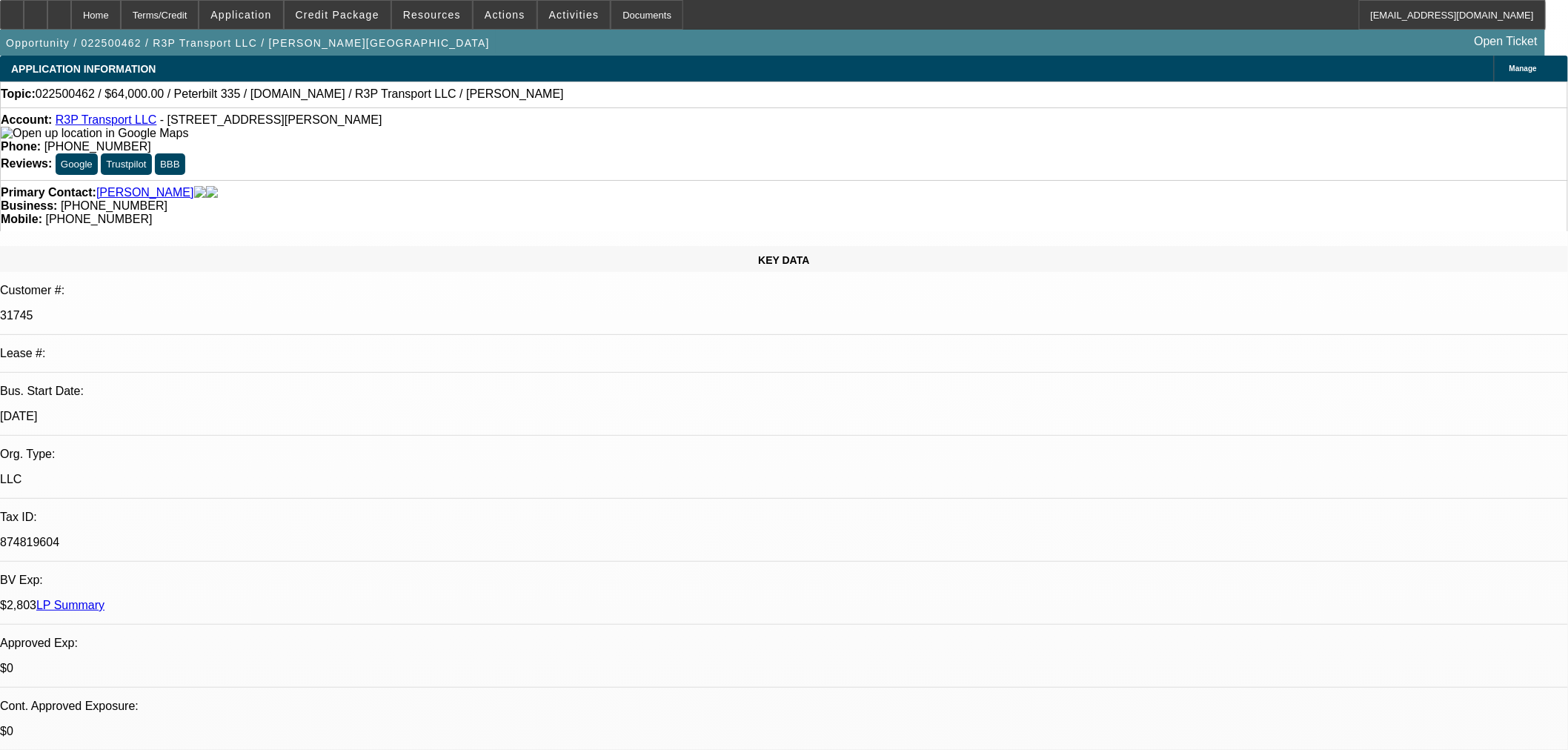
select select "0.1"
select select "4"
click at [498, 18] on span "Actions" at bounding box center [504, 15] width 41 height 12
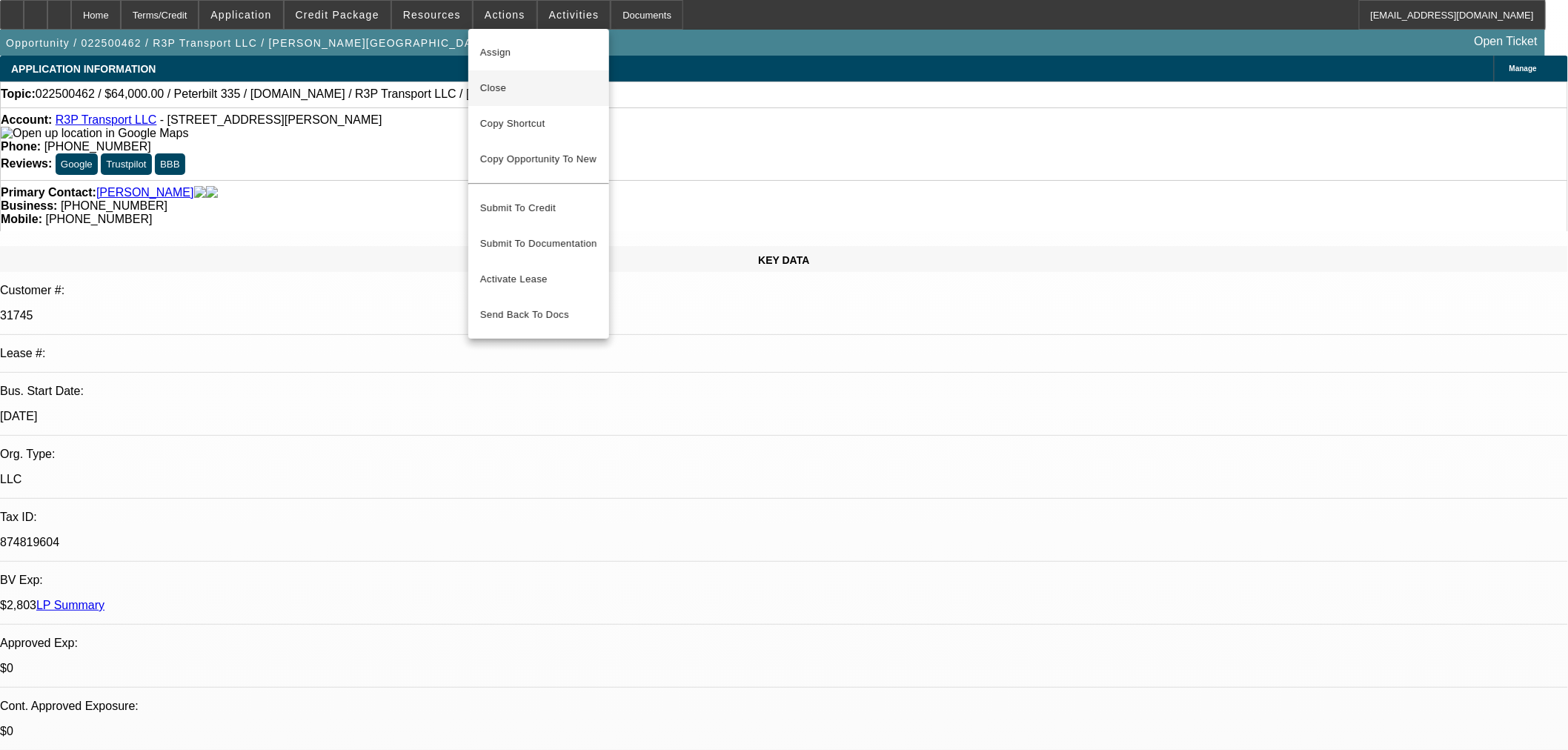
click at [506, 89] on span "Close" at bounding box center [538, 88] width 117 height 17
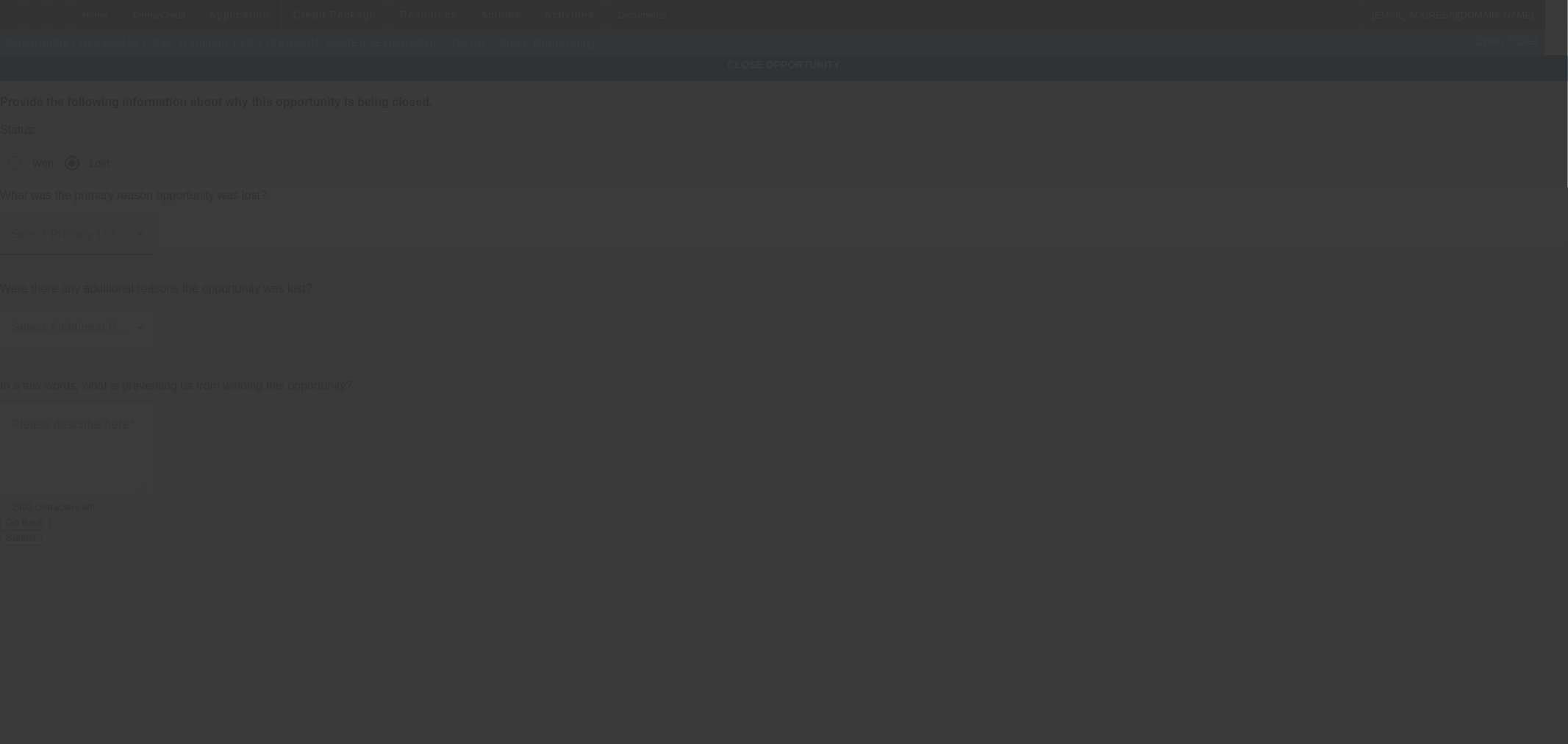
click at [136, 232] on span at bounding box center [74, 240] width 125 height 17
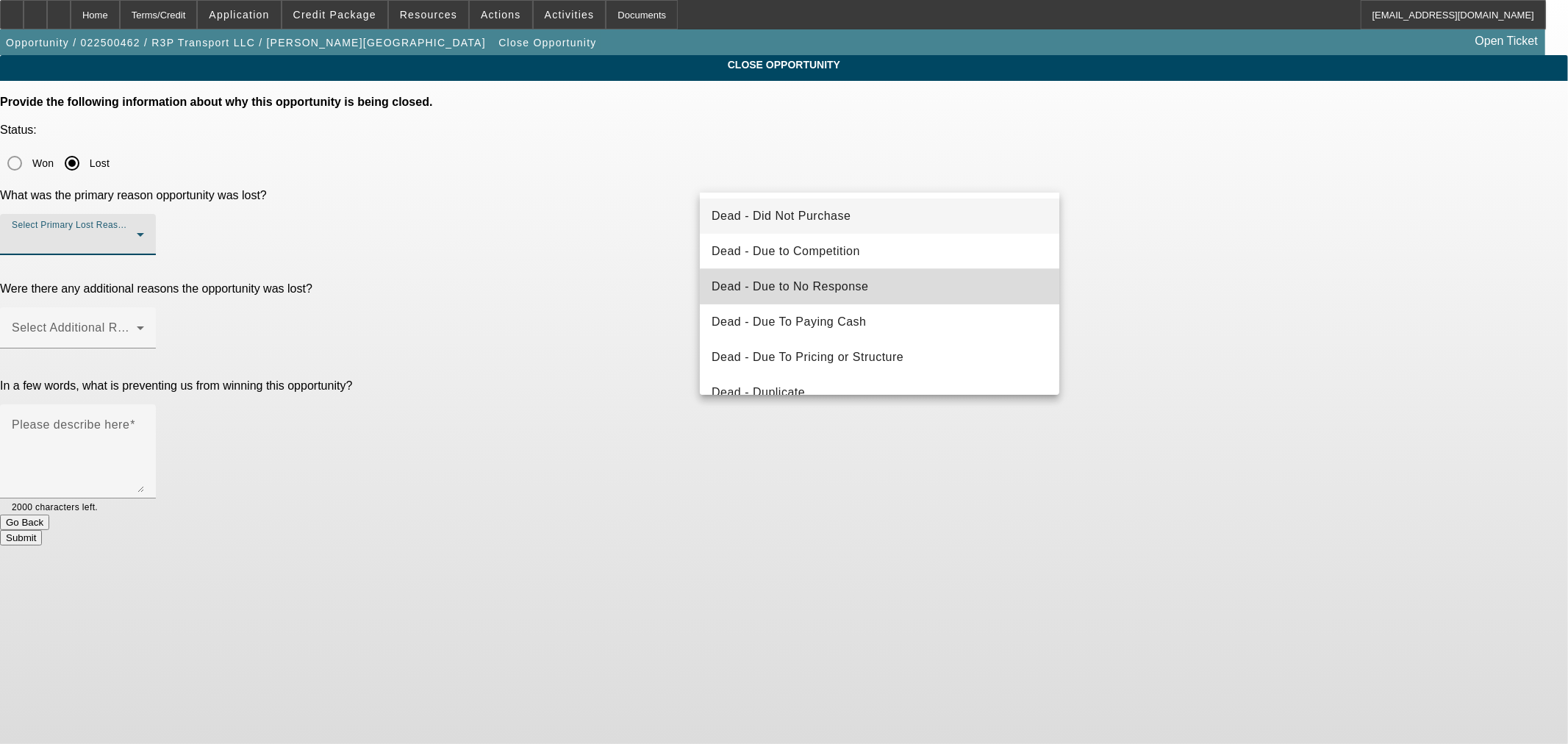
click at [905, 287] on mat-option "Dead - Due to No Response" at bounding box center [879, 286] width 359 height 35
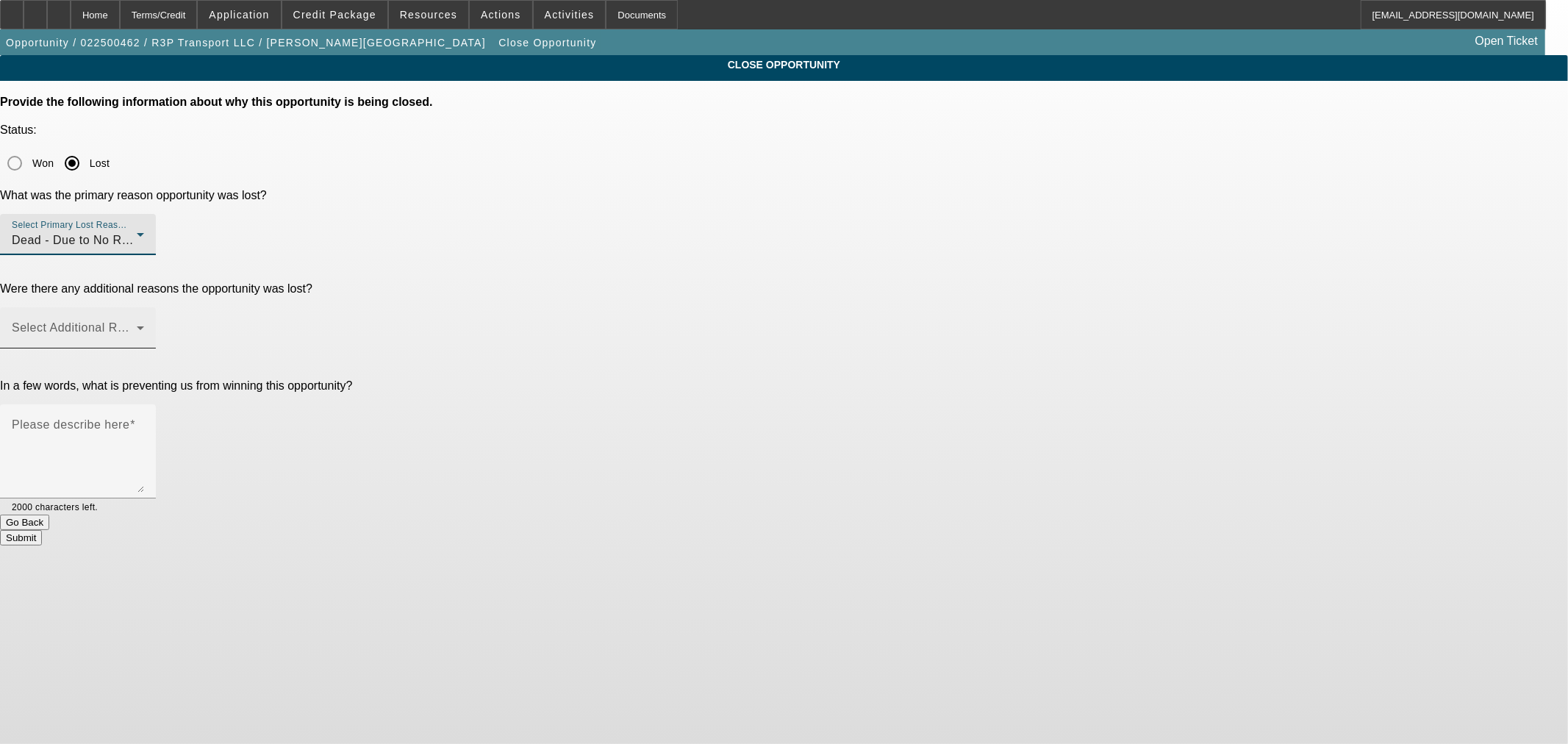
click at [144, 308] on div "Select Additional Reasons" at bounding box center [78, 328] width 132 height 41
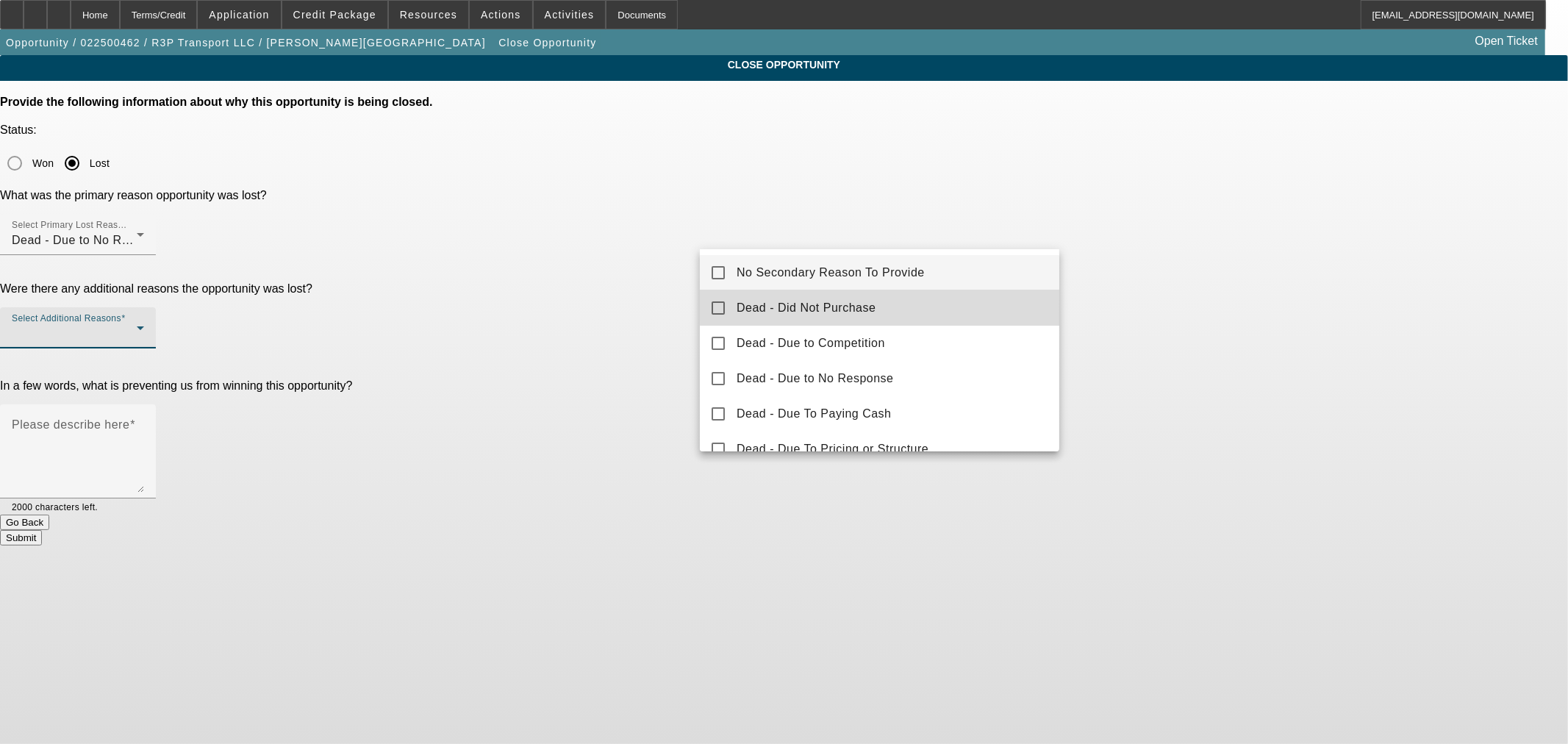
click at [892, 297] on mat-option "Dead - Did Not Purchase" at bounding box center [879, 308] width 359 height 35
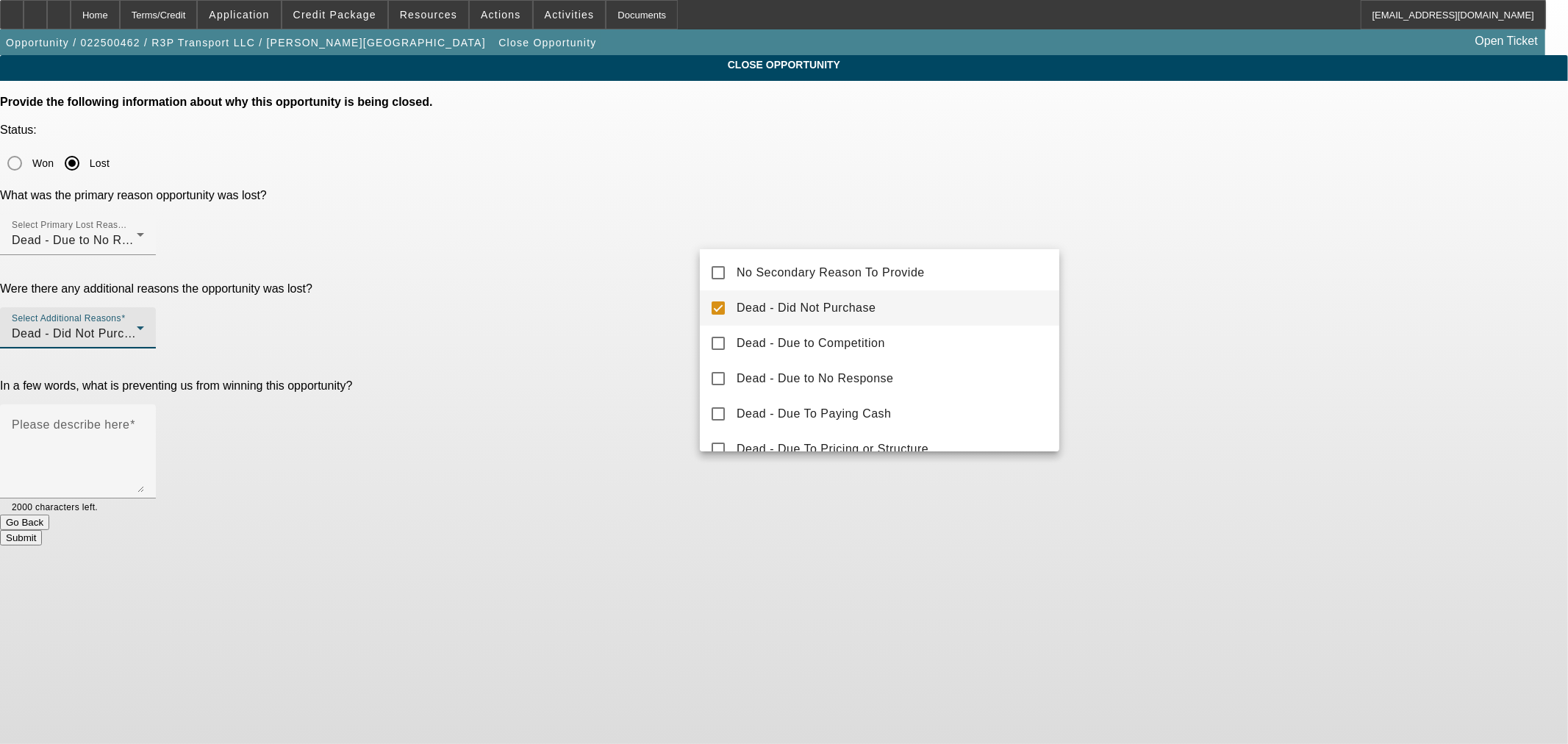
click at [505, 349] on div at bounding box center [784, 372] width 1568 height 744
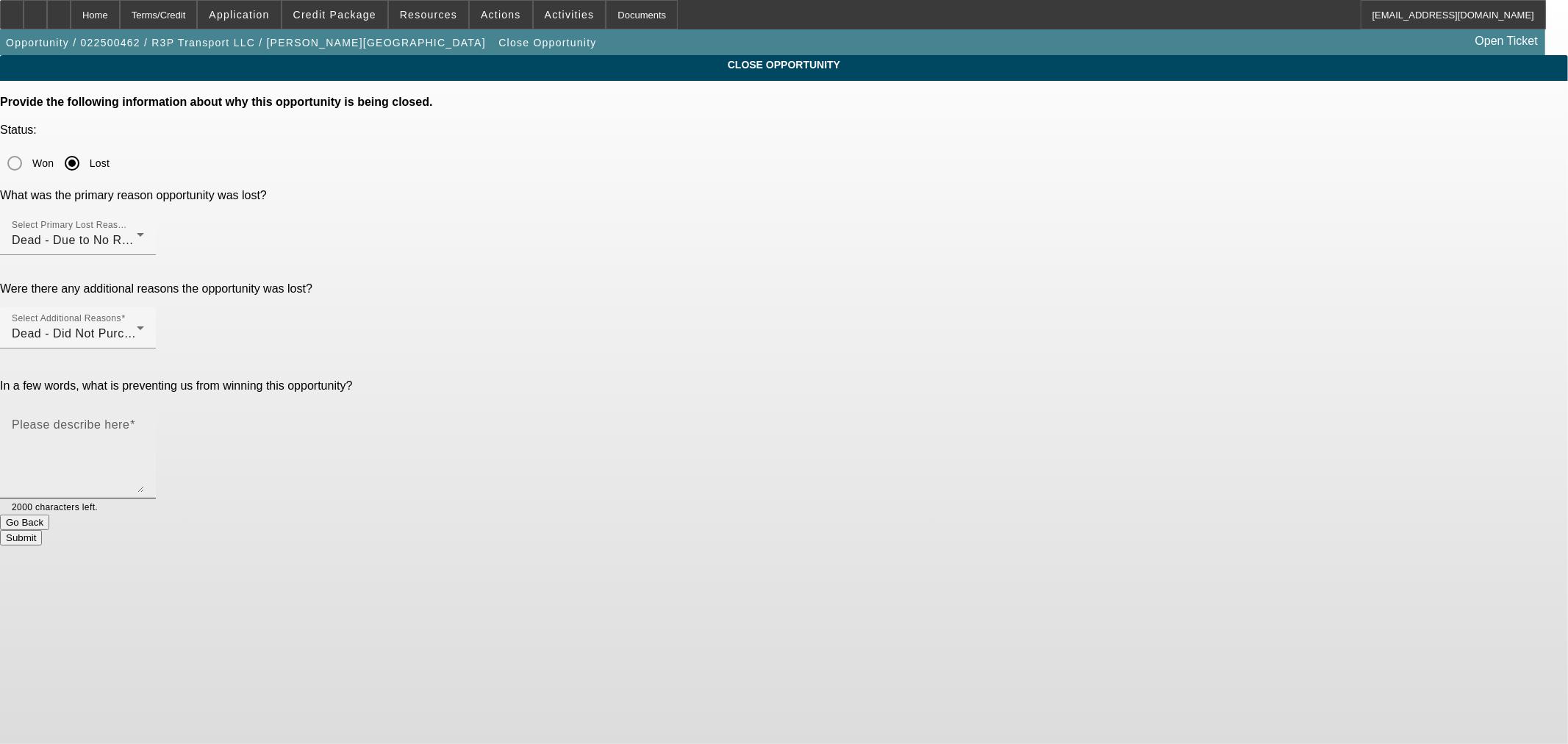
click at [144, 422] on textarea "Please describe here" at bounding box center [78, 457] width 132 height 71
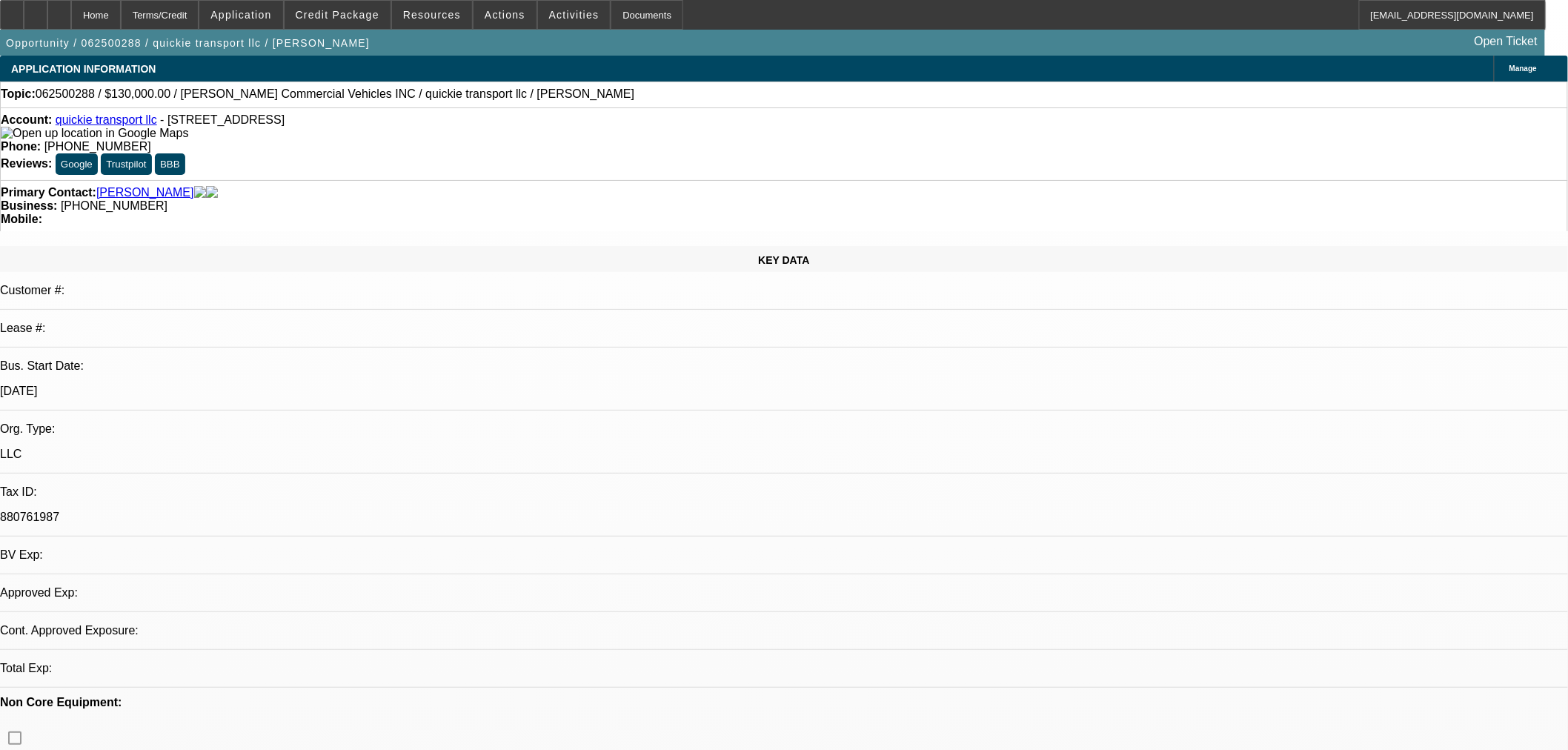
select select "0"
select select "2"
select select "0.1"
select select "4"
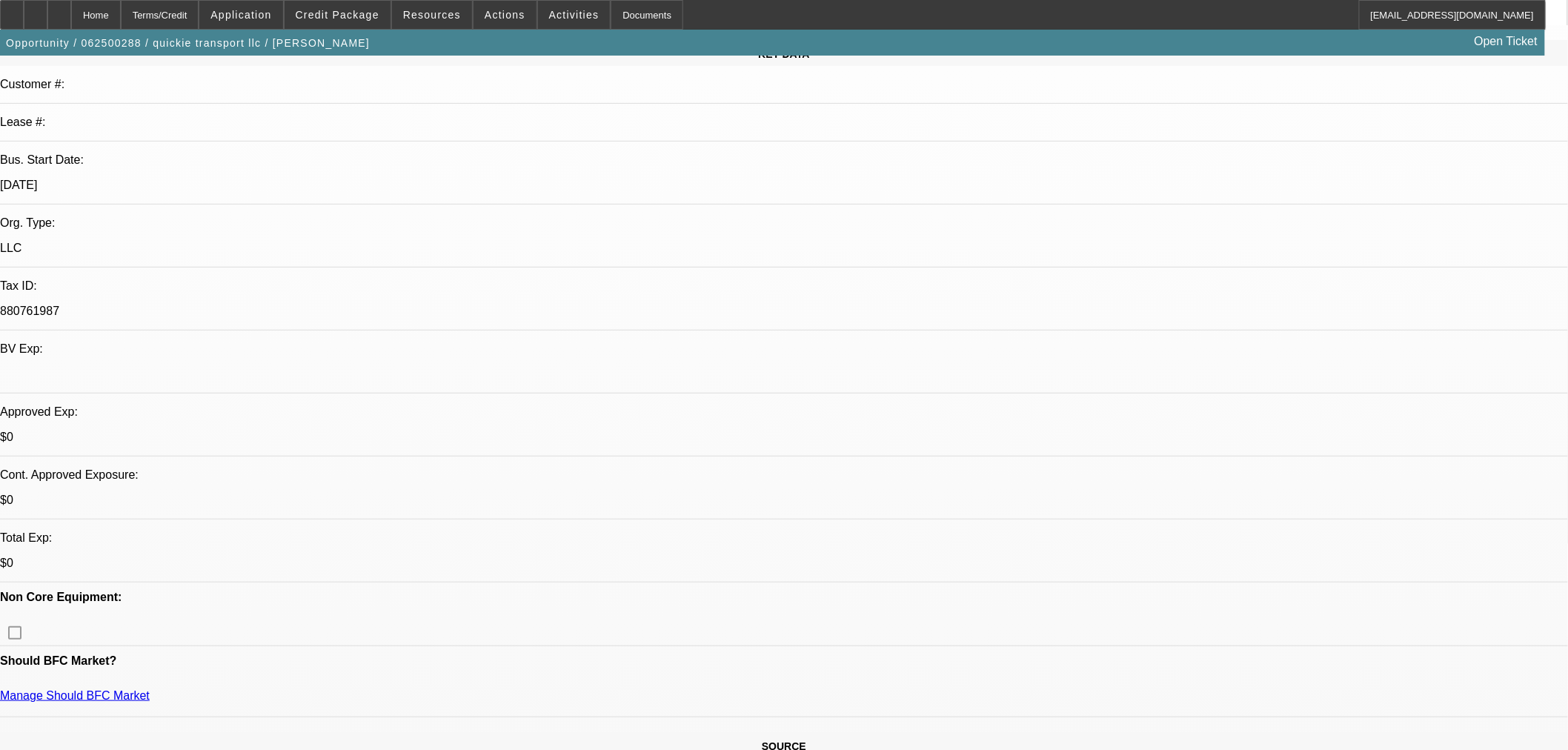
scroll to position [329, 0]
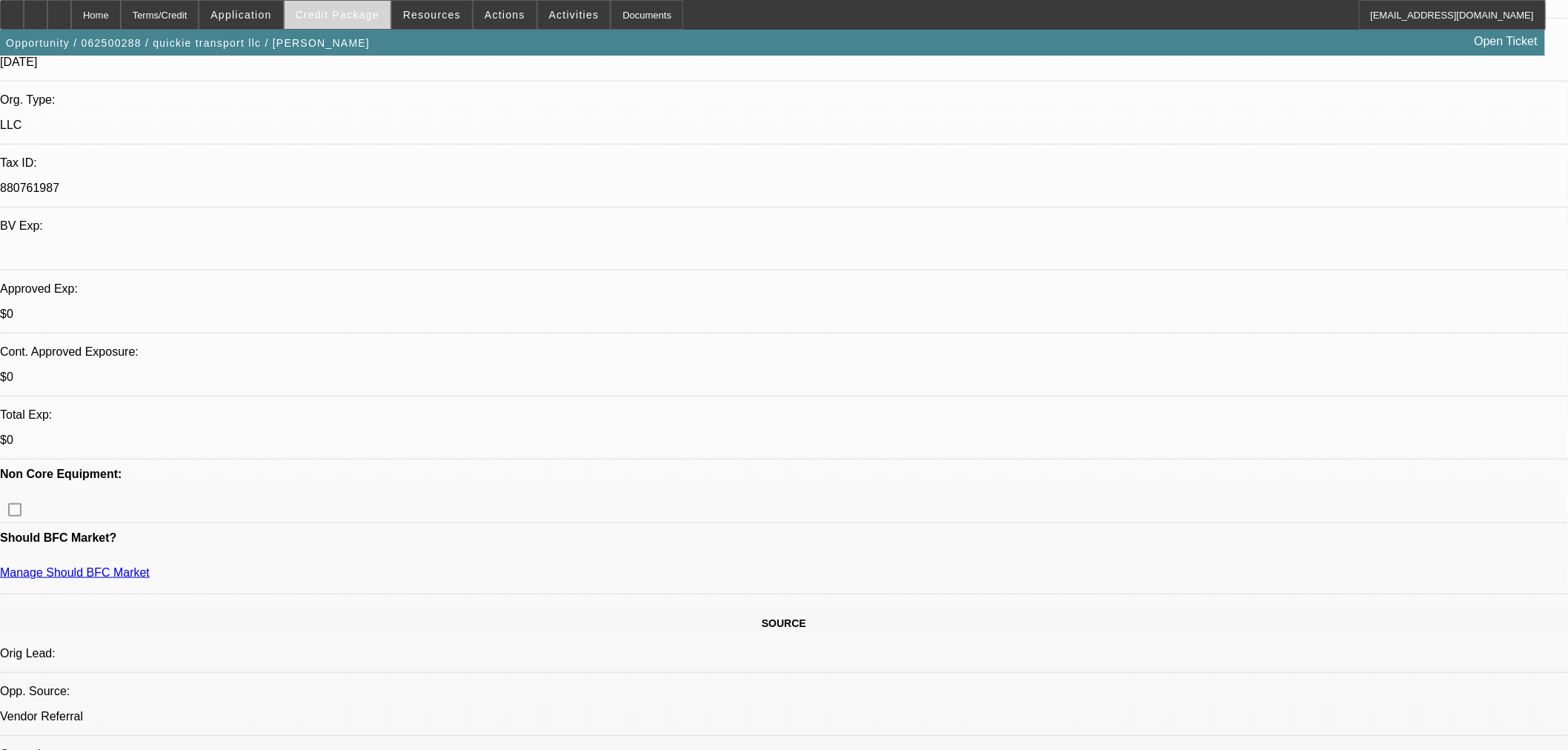
click at [341, 23] on span at bounding box center [338, 15] width 106 height 36
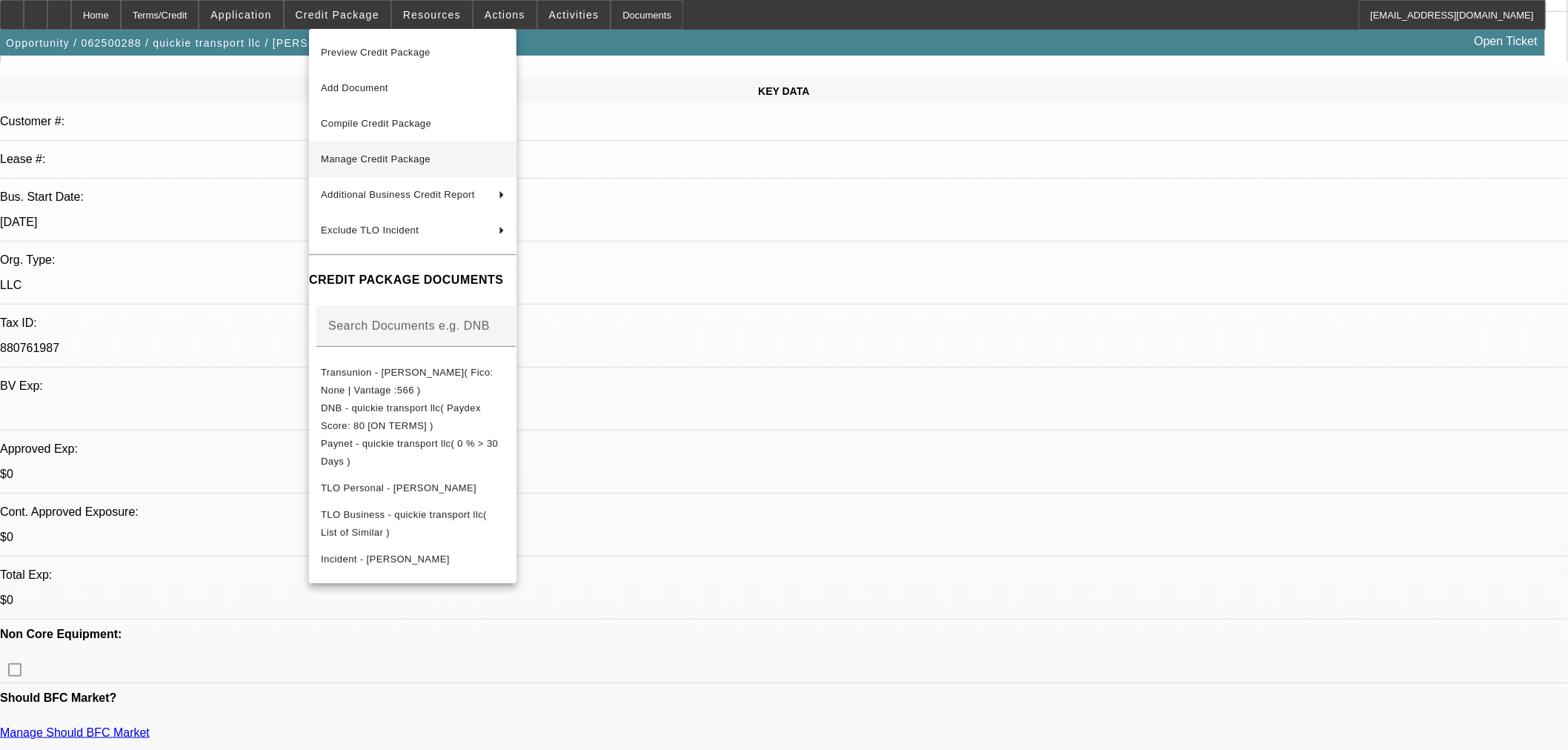
scroll to position [165, 0]
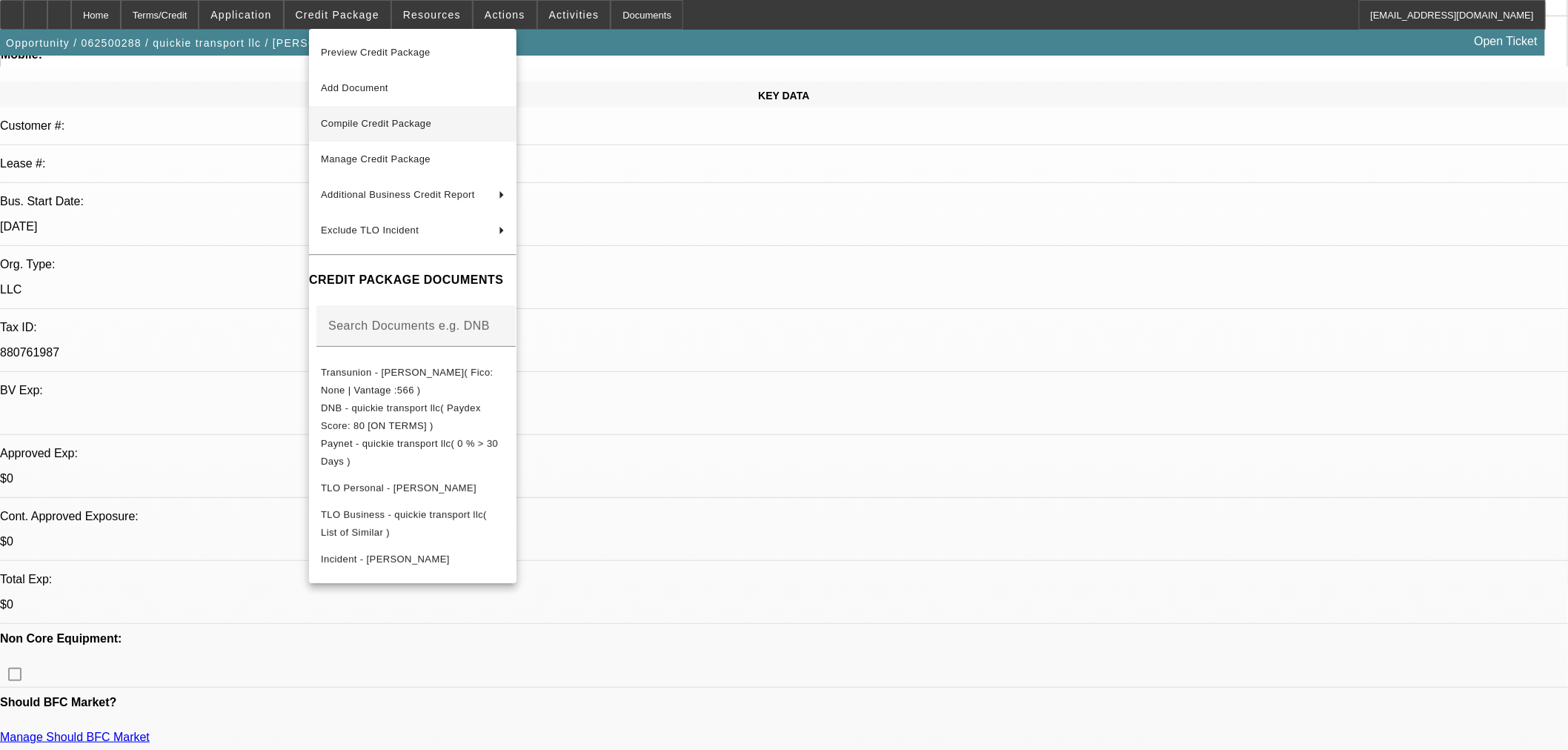
click at [409, 128] on span "Compile Credit Package" at bounding box center [412, 124] width 184 height 17
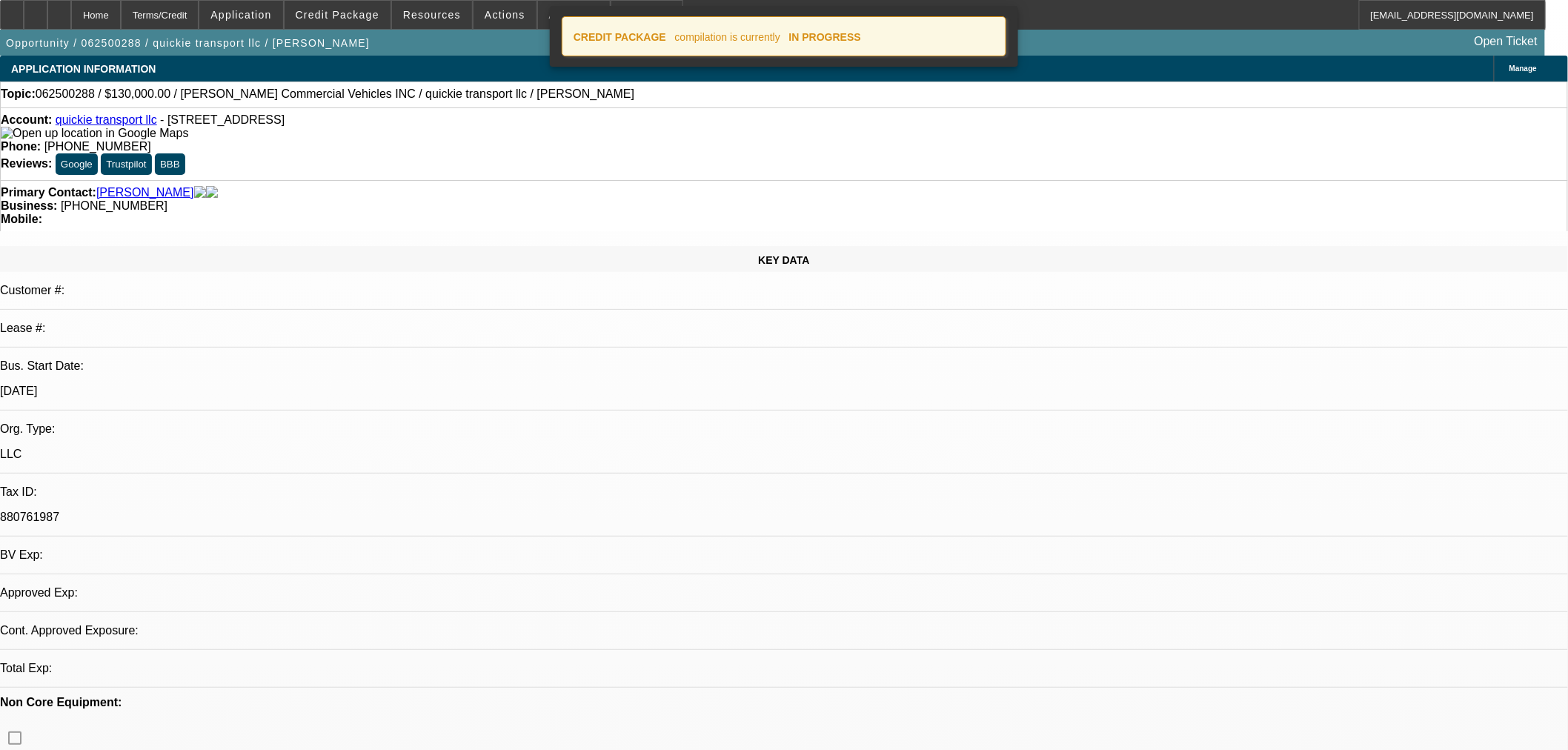
select select "0"
select select "2"
select select "0.1"
select select "4"
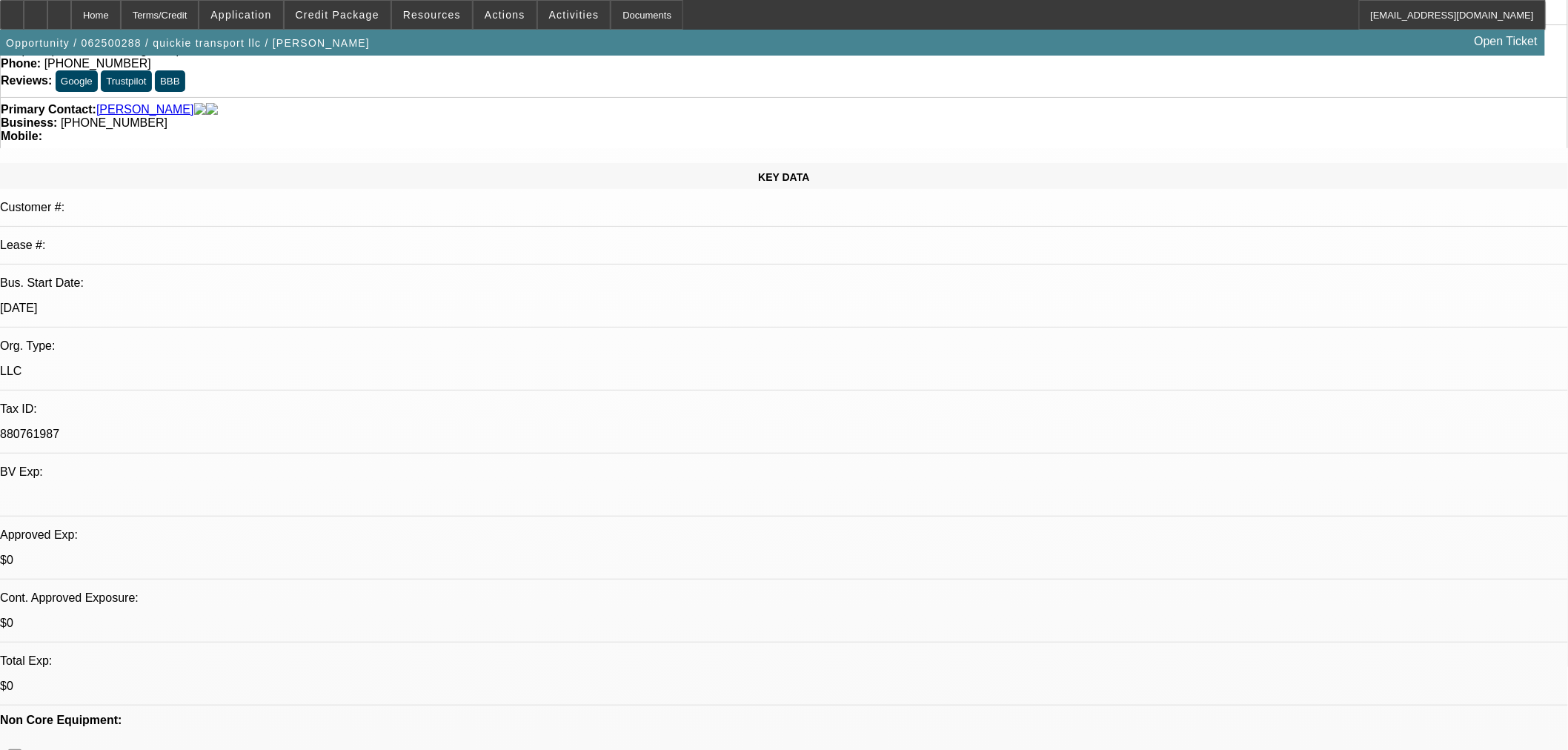
scroll to position [247, 0]
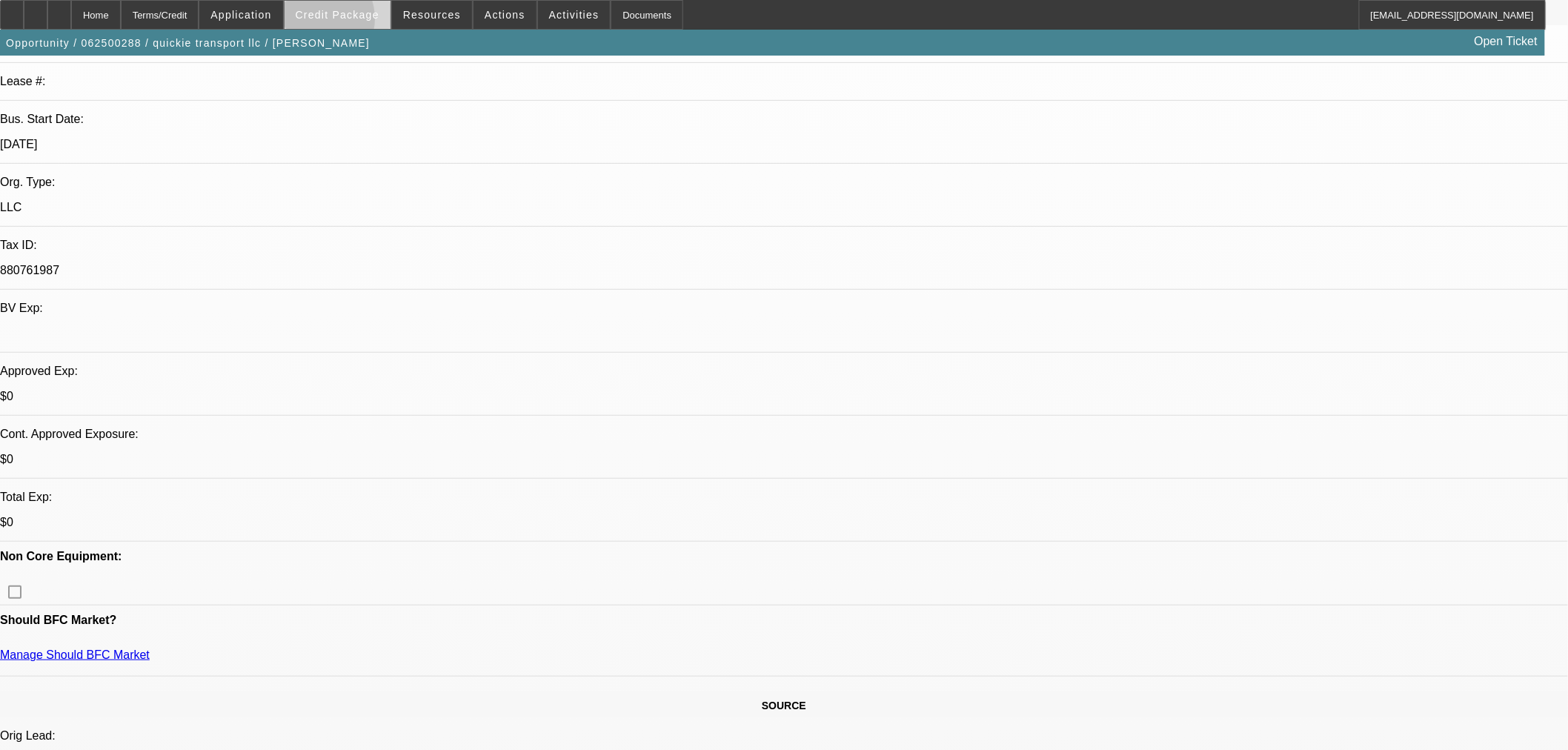
click at [336, 23] on span at bounding box center [338, 15] width 106 height 36
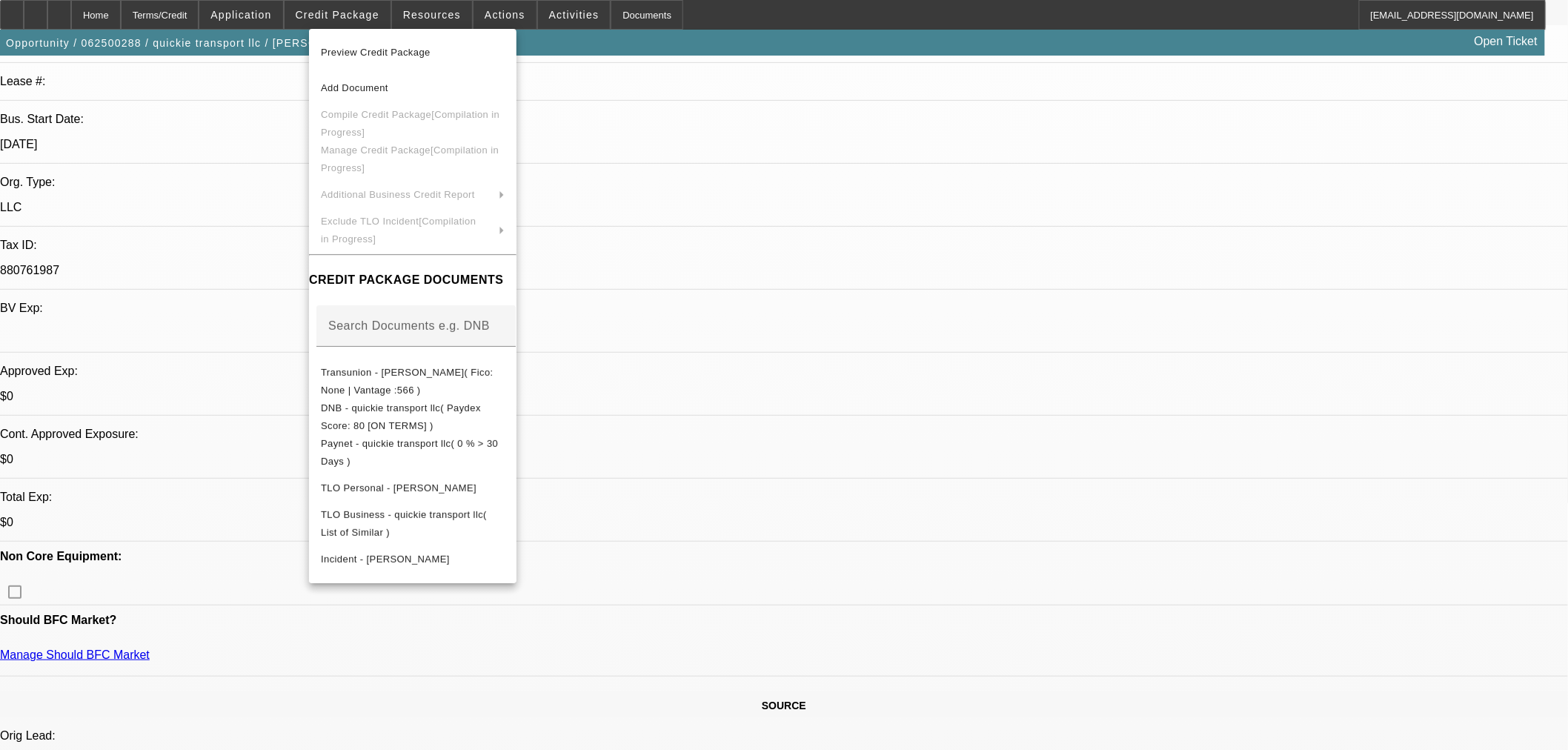
click at [308, 123] on div at bounding box center [784, 375] width 1568 height 750
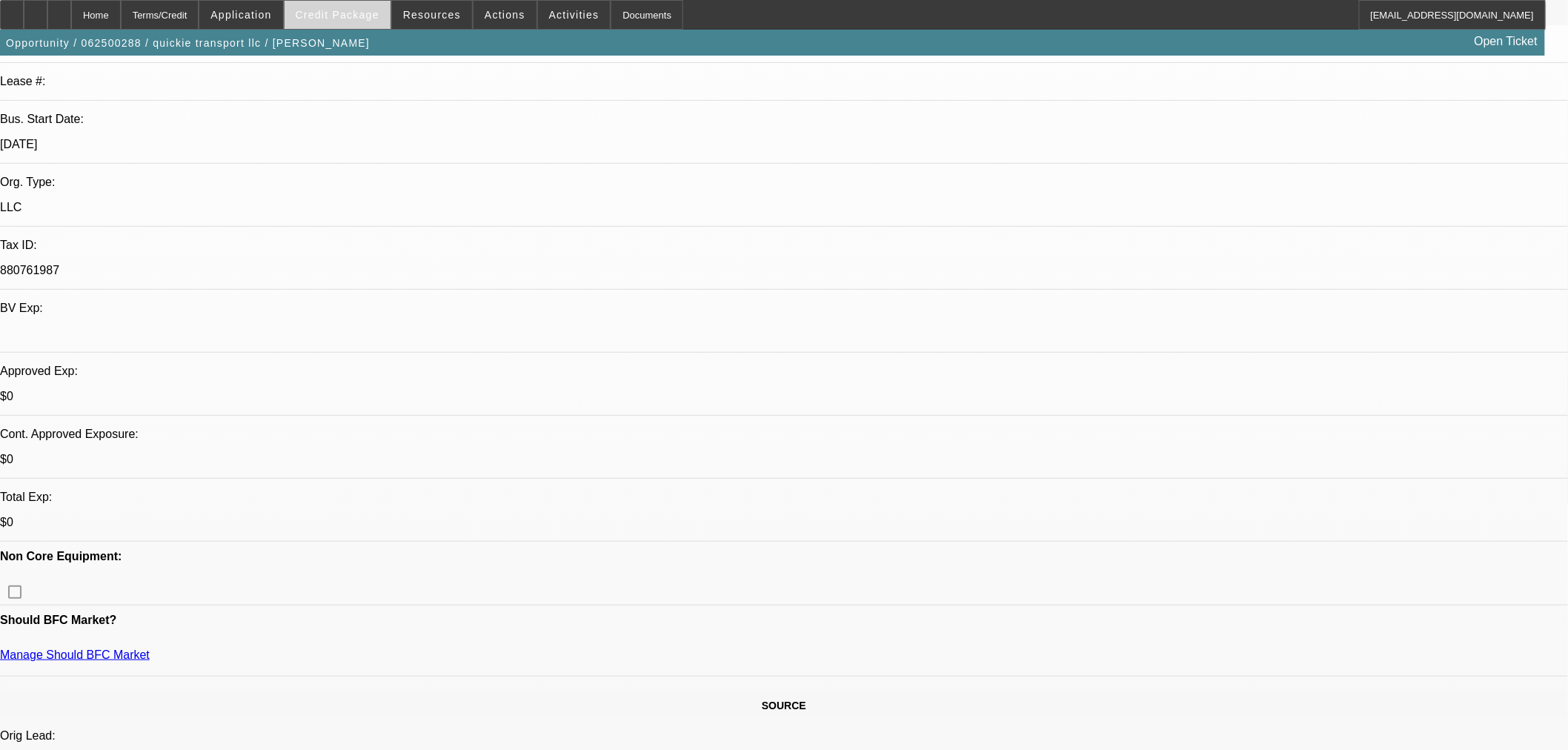
click at [334, 17] on span "Credit Package" at bounding box center [337, 15] width 84 height 12
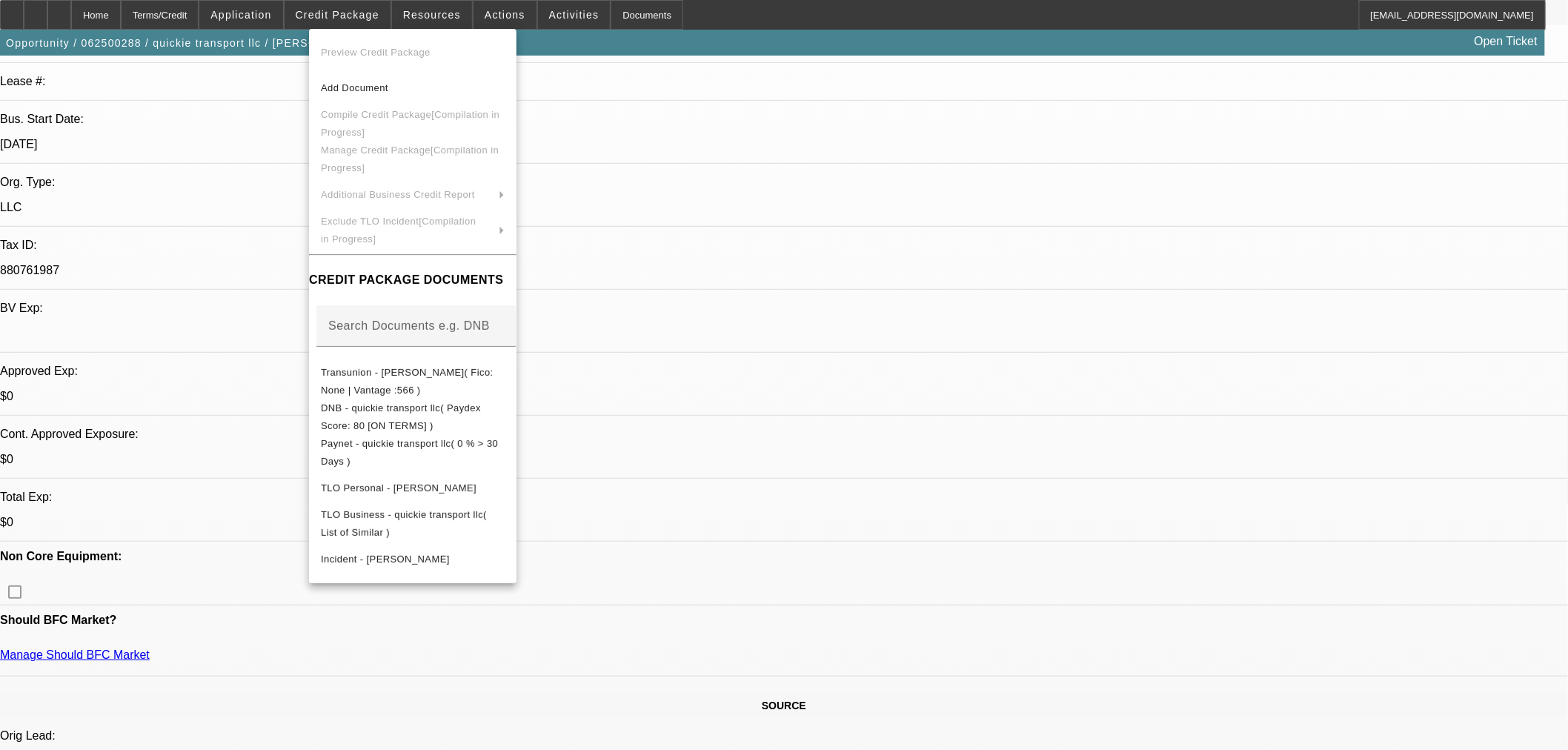
click at [306, 178] on div at bounding box center [784, 375] width 1568 height 750
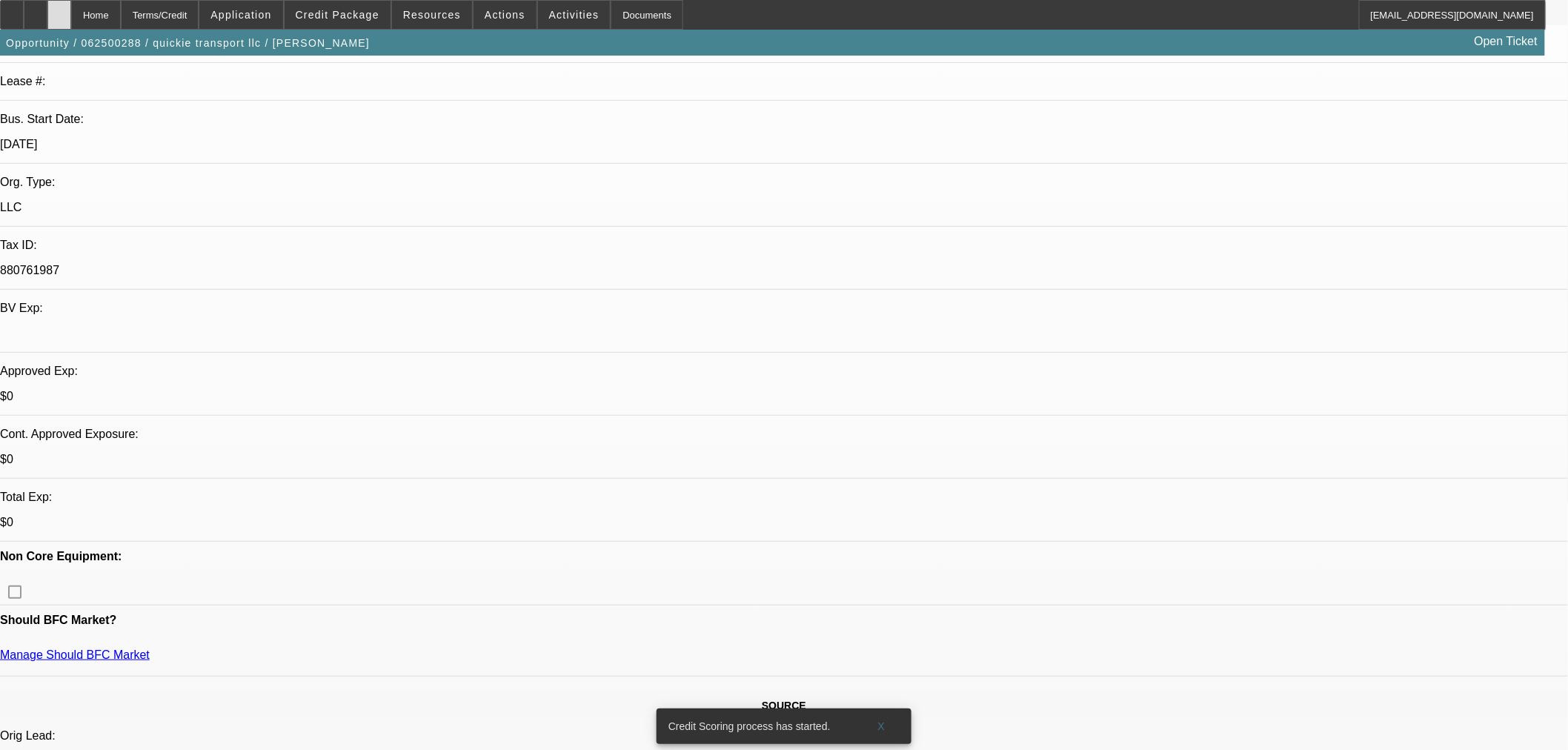
click at [59, 10] on icon at bounding box center [59, 10] width 0 height 0
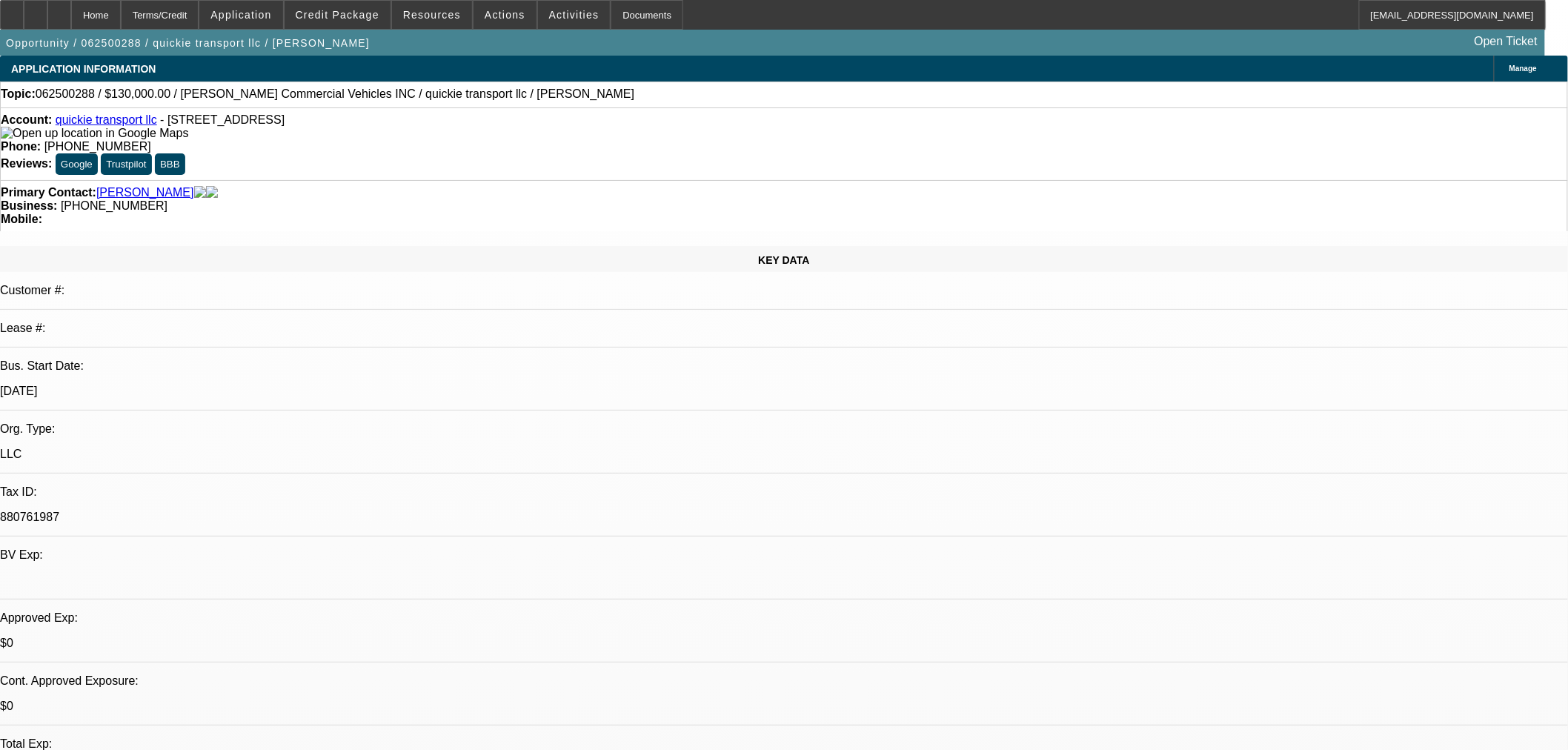
select select "0"
select select "2"
select select "0.1"
select select "4"
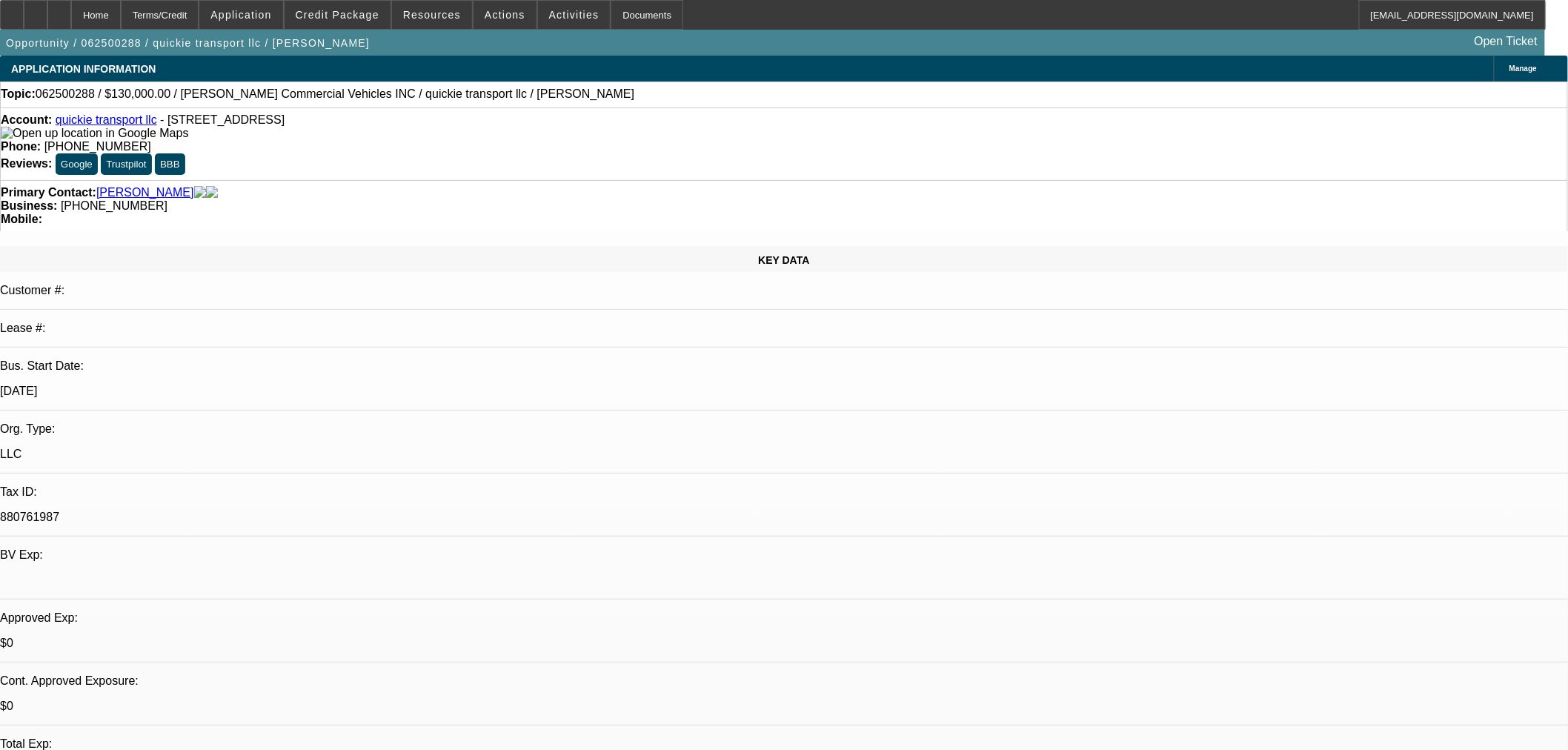
scroll to position [247, 0]
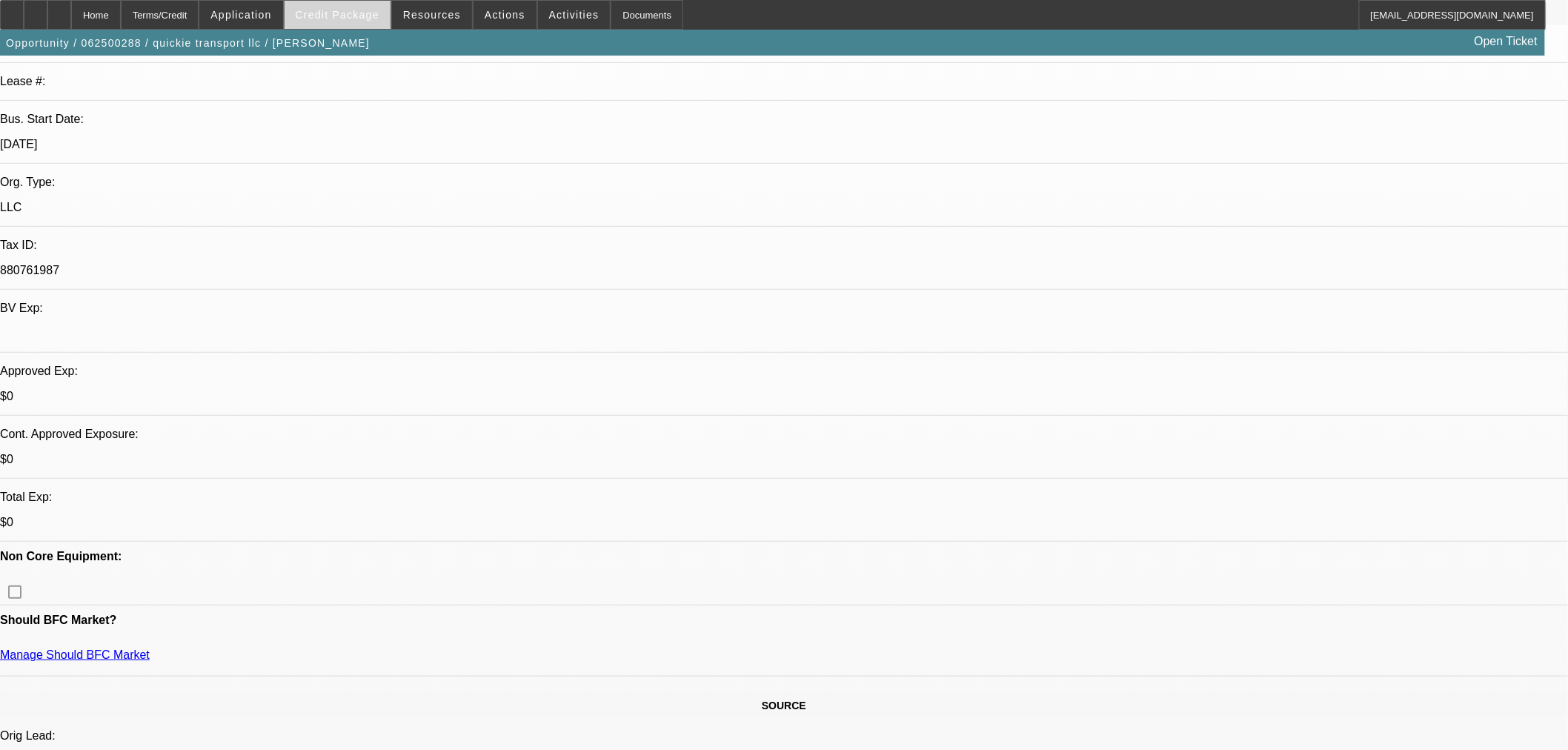
click at [335, 27] on span at bounding box center [338, 15] width 106 height 36
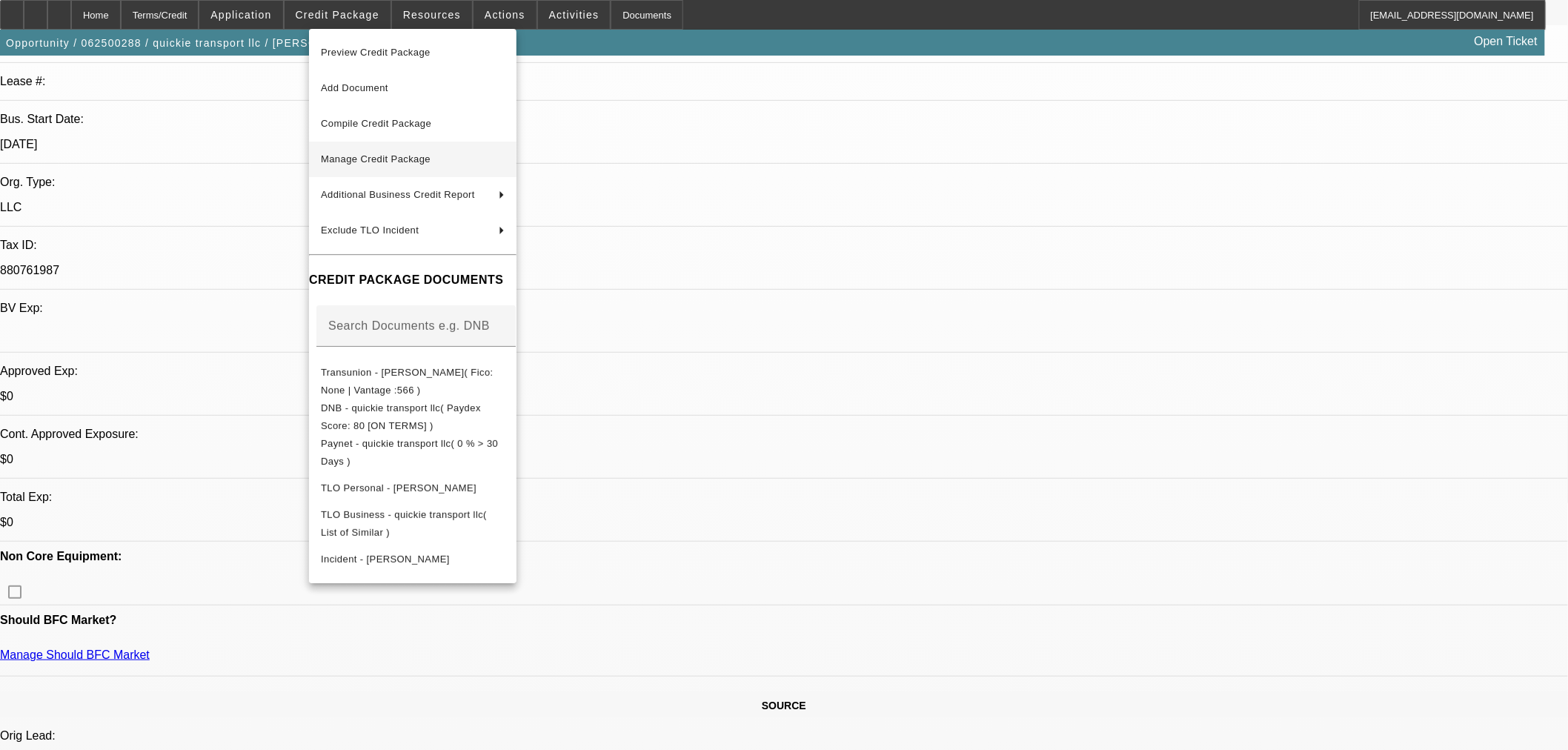
click at [372, 152] on span "Manage Credit Package" at bounding box center [412, 159] width 184 height 17
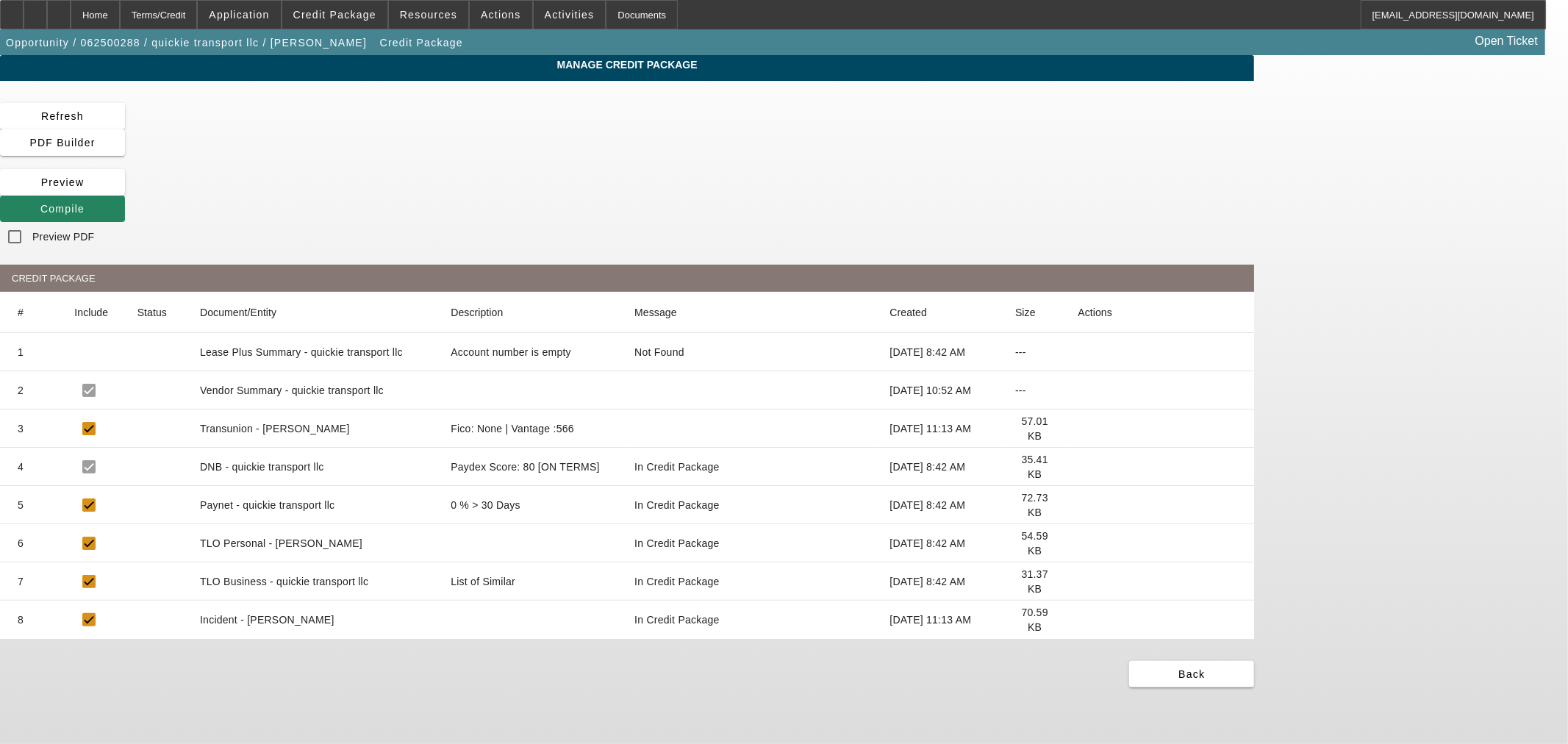
click at [1077, 429] on icon at bounding box center [1077, 429] width 0 height 0
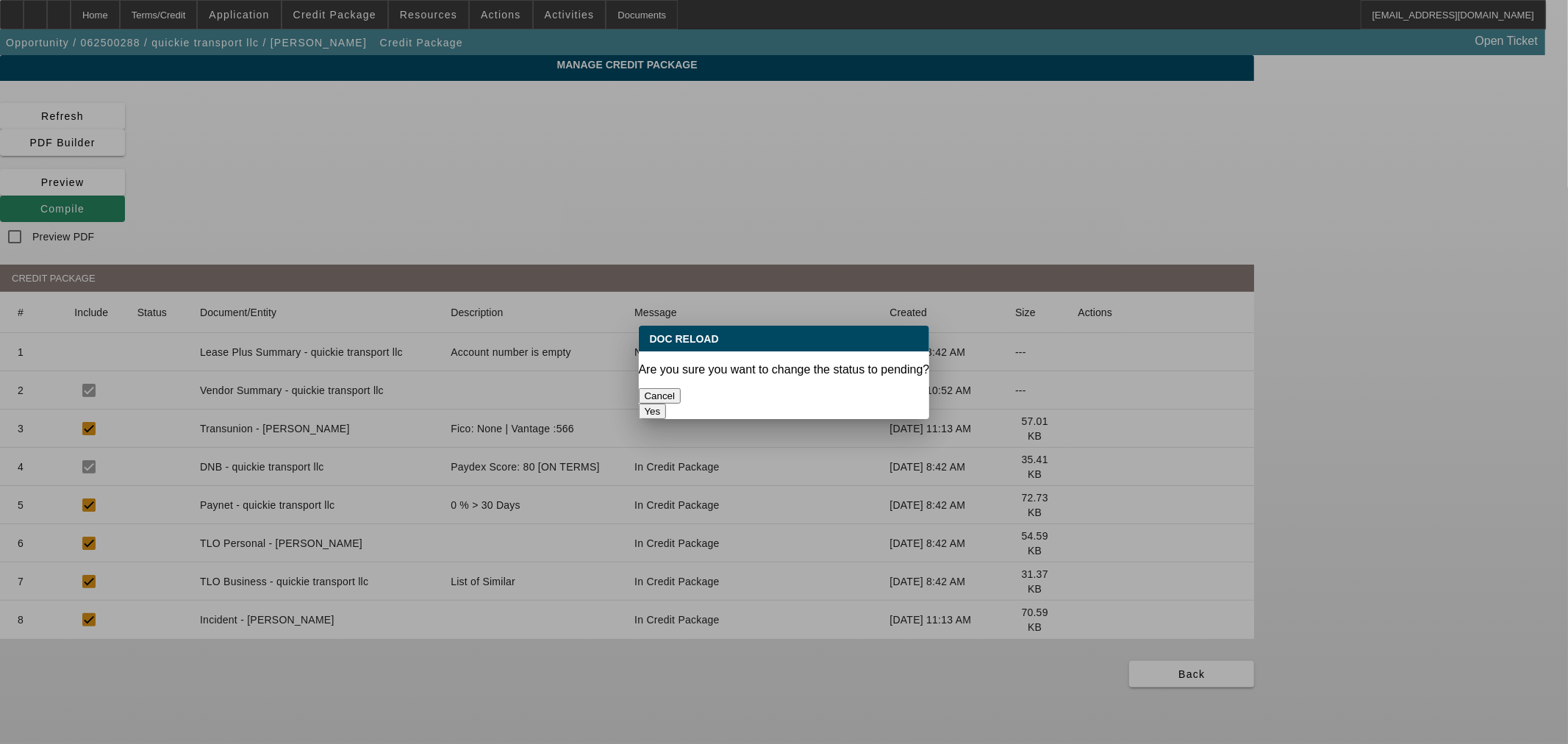
drag, startPoint x: 821, startPoint y: 383, endPoint x: 816, endPoint y: 415, distance: 32.4
click at [667, 404] on button "Yes" at bounding box center [652, 411] width 28 height 16
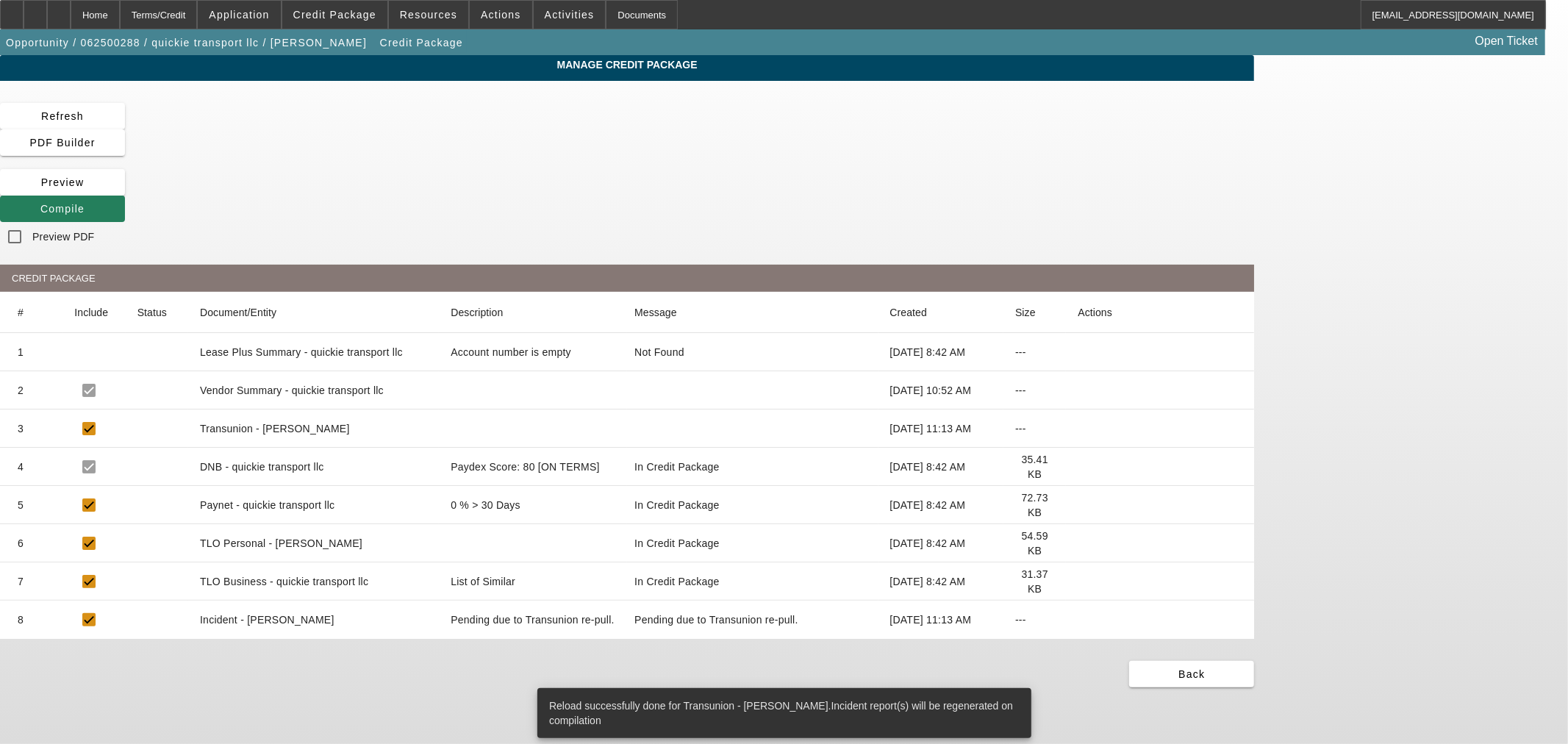
click at [125, 191] on span at bounding box center [62, 208] width 125 height 35
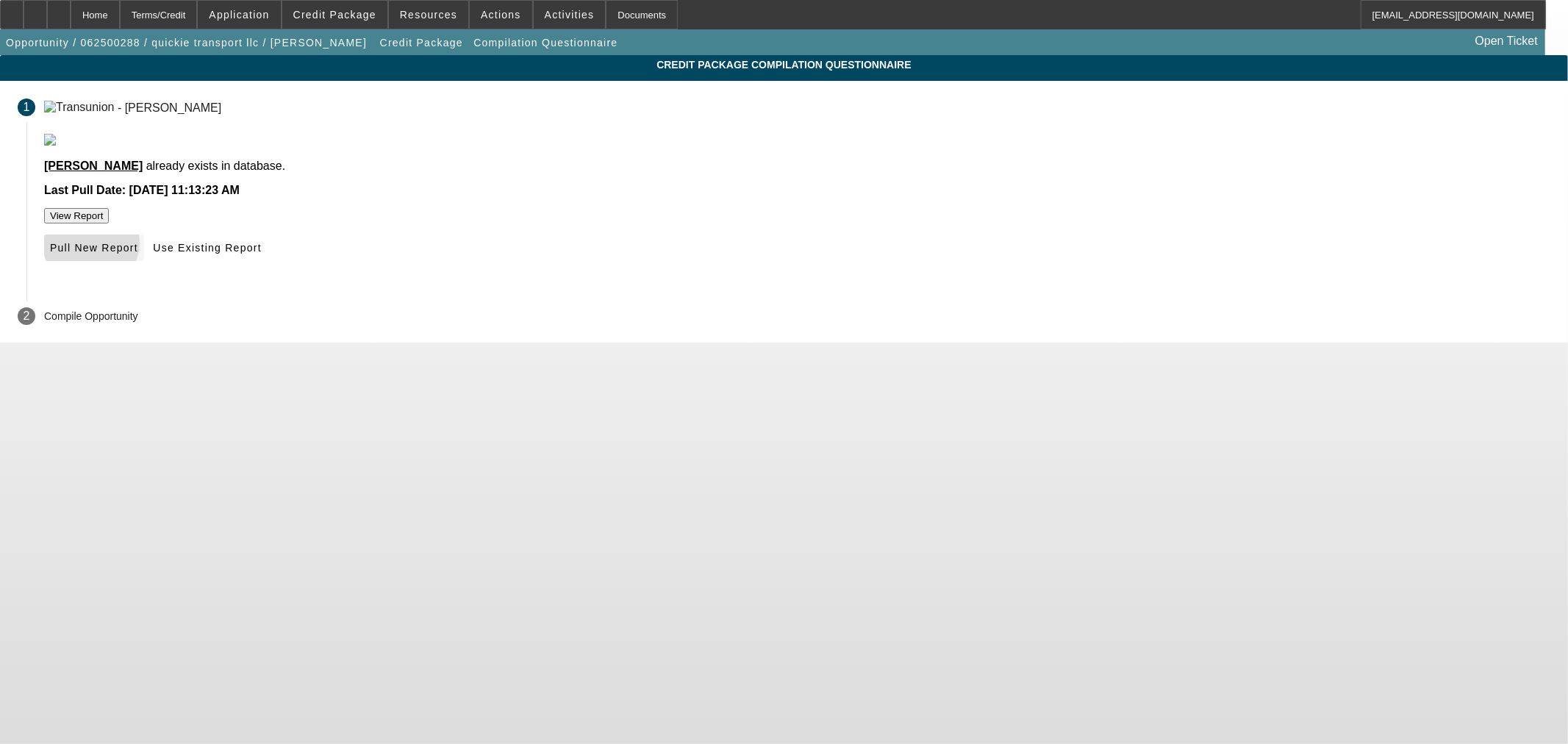
click at [138, 254] on span "Pull New Report" at bounding box center [94, 248] width 88 height 12
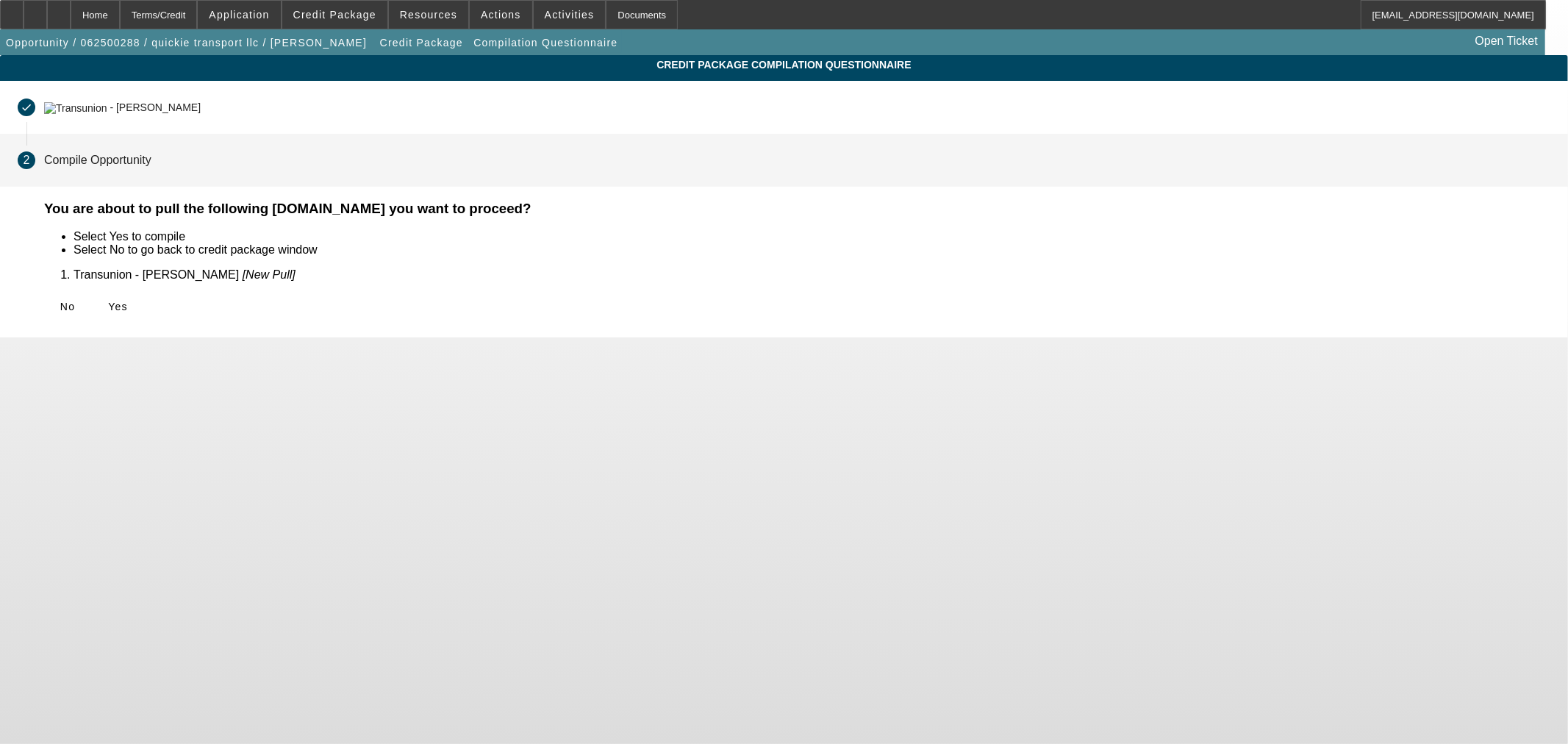
click at [460, 287] on div "You are about to pull the following documents.Do you want to proceed? Select Ye…" at bounding box center [797, 269] width 1541 height 137
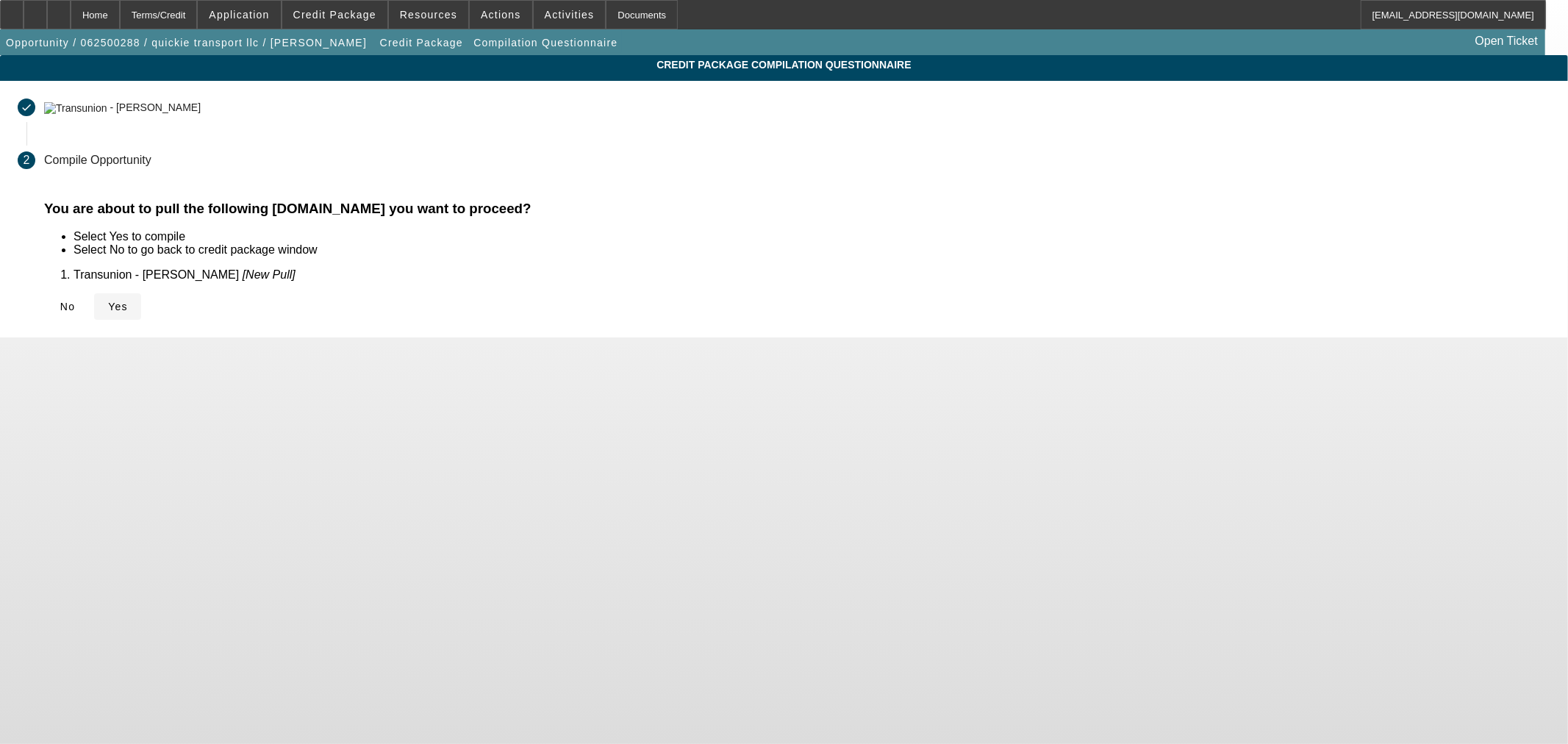
click at [108, 303] on icon at bounding box center [108, 307] width 0 height 12
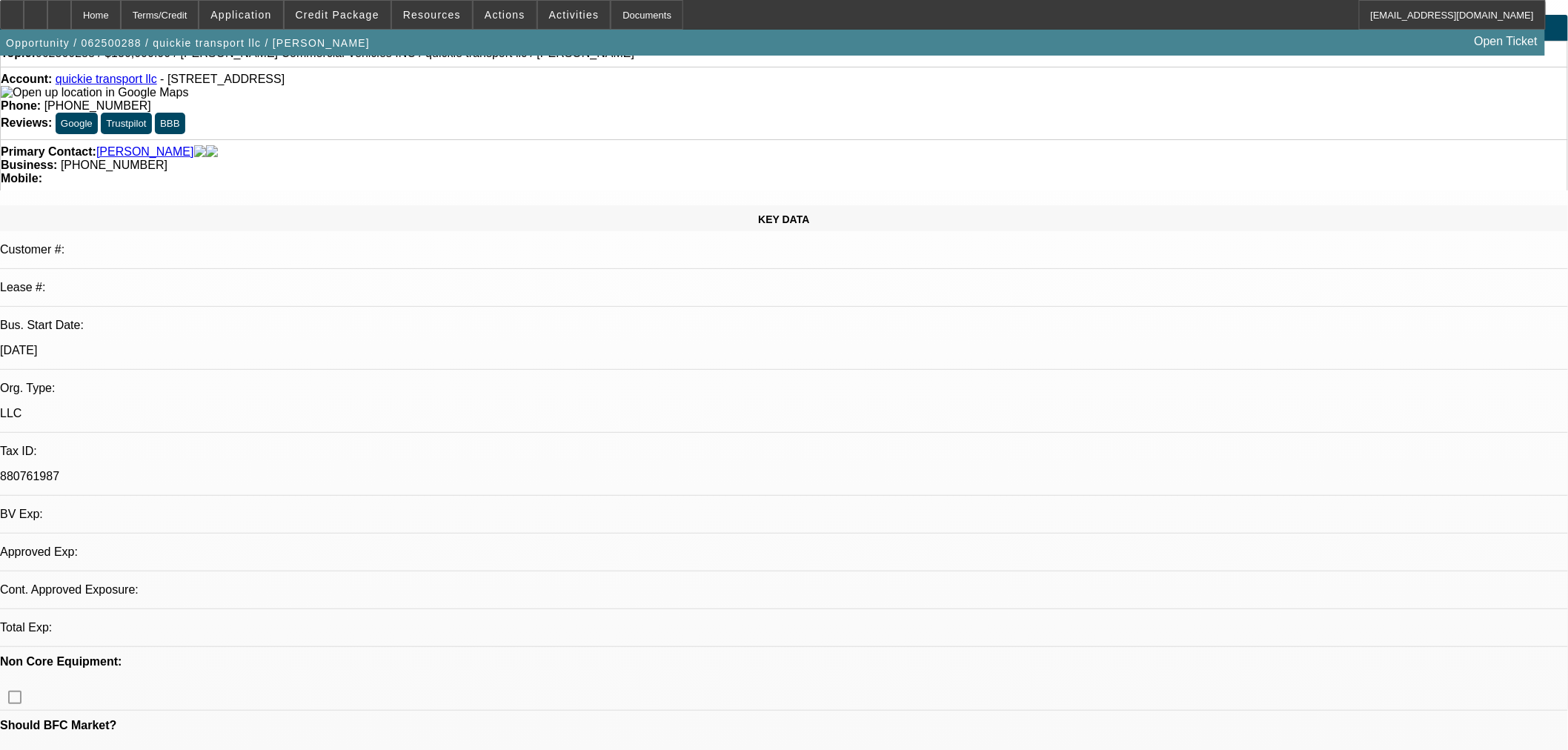
scroll to position [247, 0]
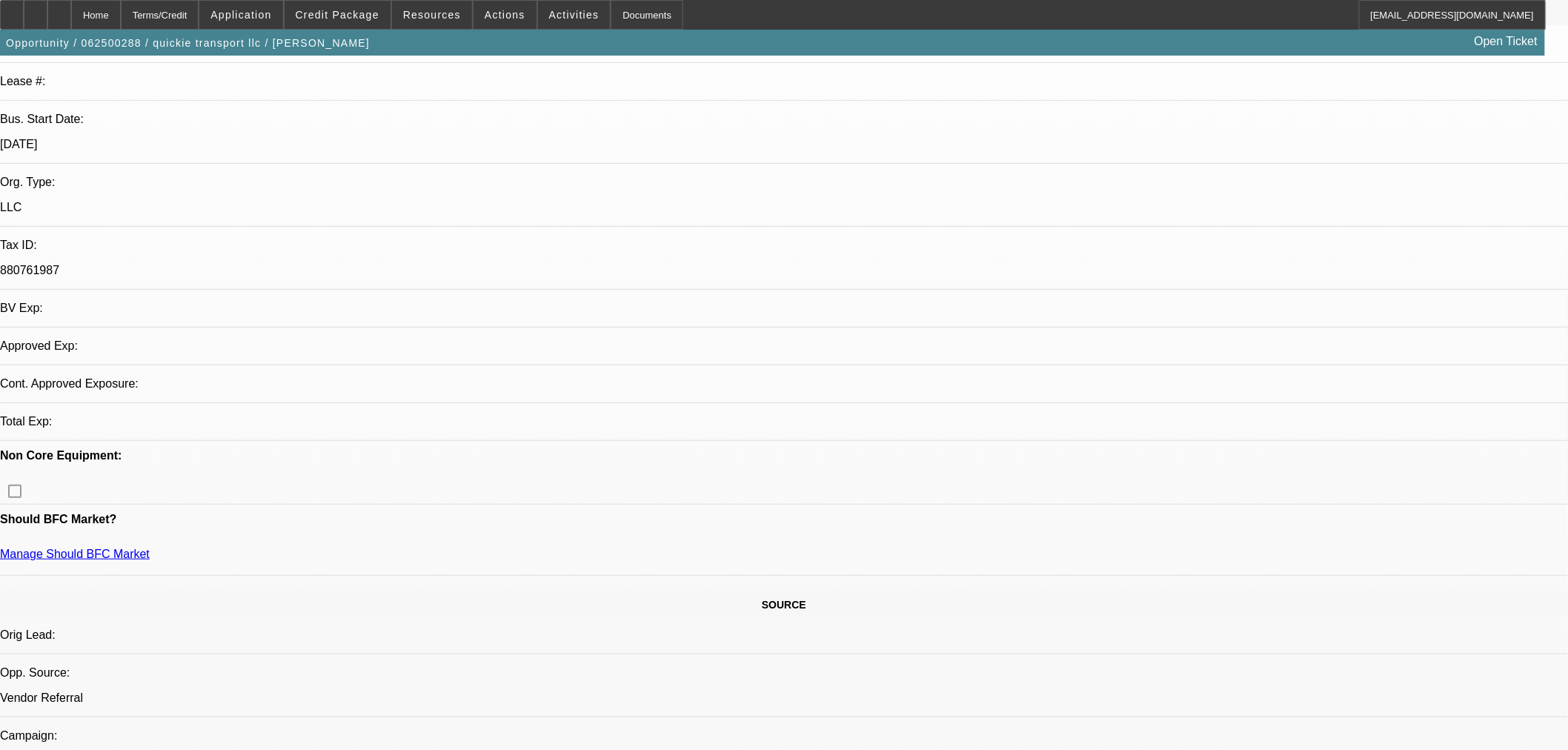
select select "0"
select select "2"
select select "0.1"
select select "4"
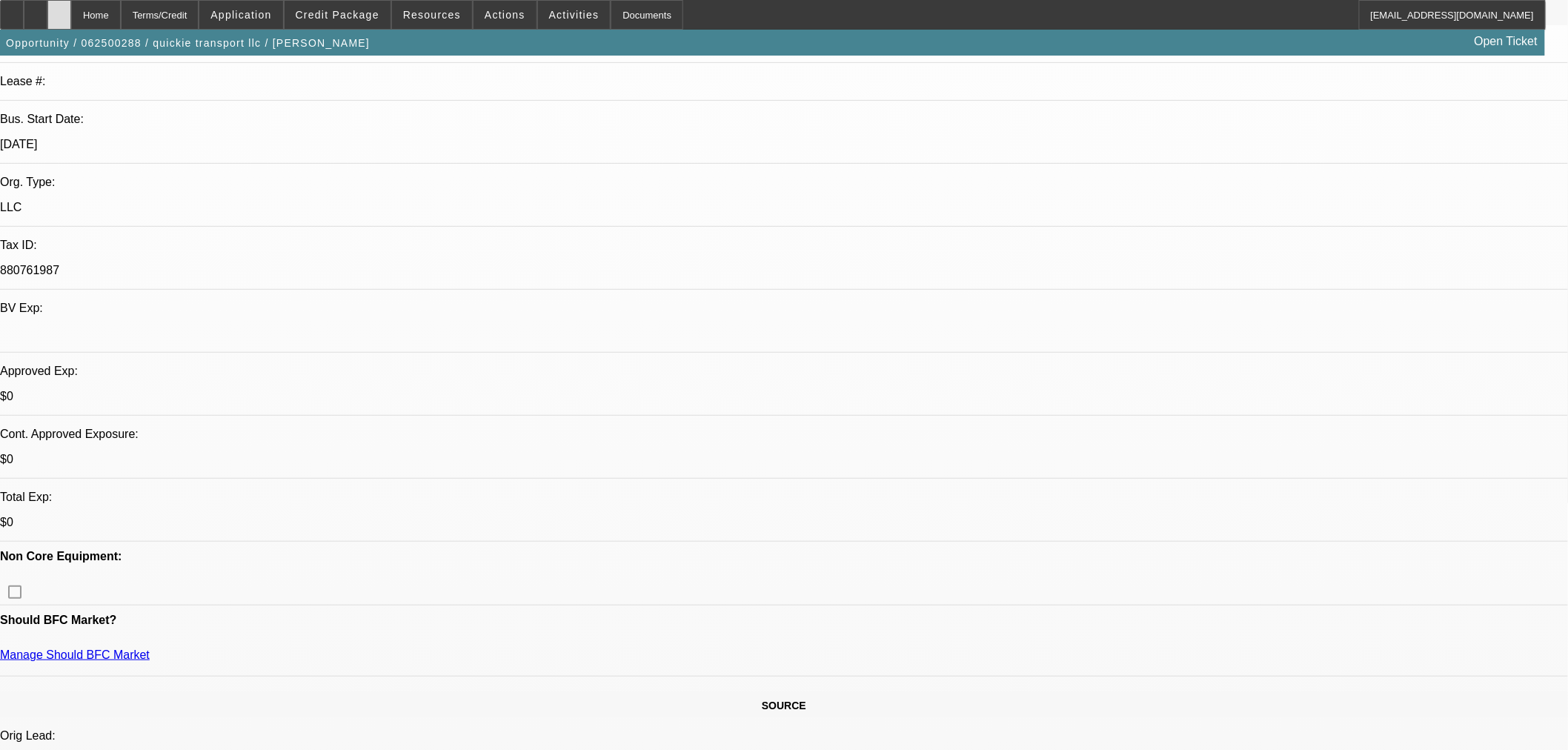
click at [71, 21] on div at bounding box center [58, 15] width 24 height 30
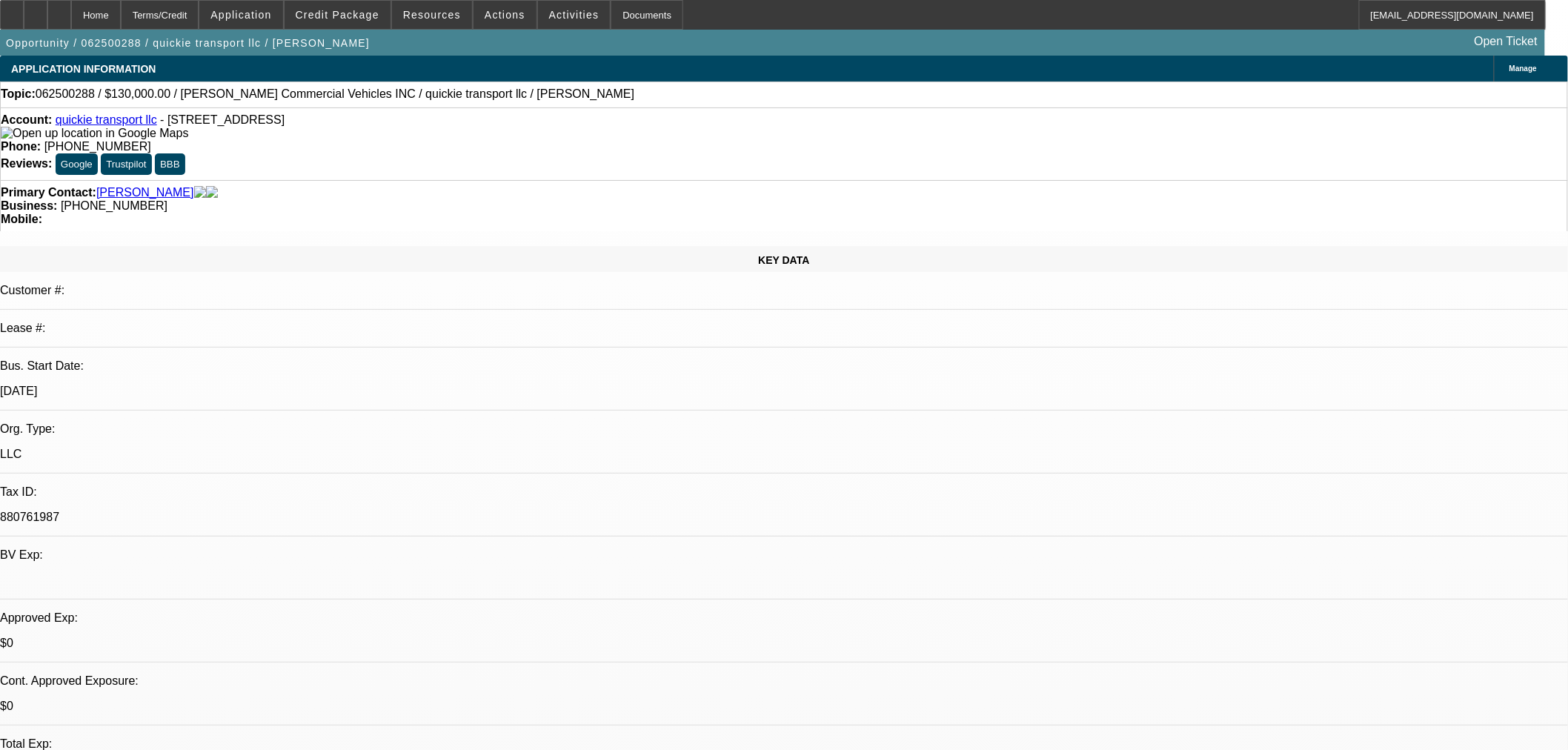
select select "0"
select select "2"
select select "0.1"
select select "4"
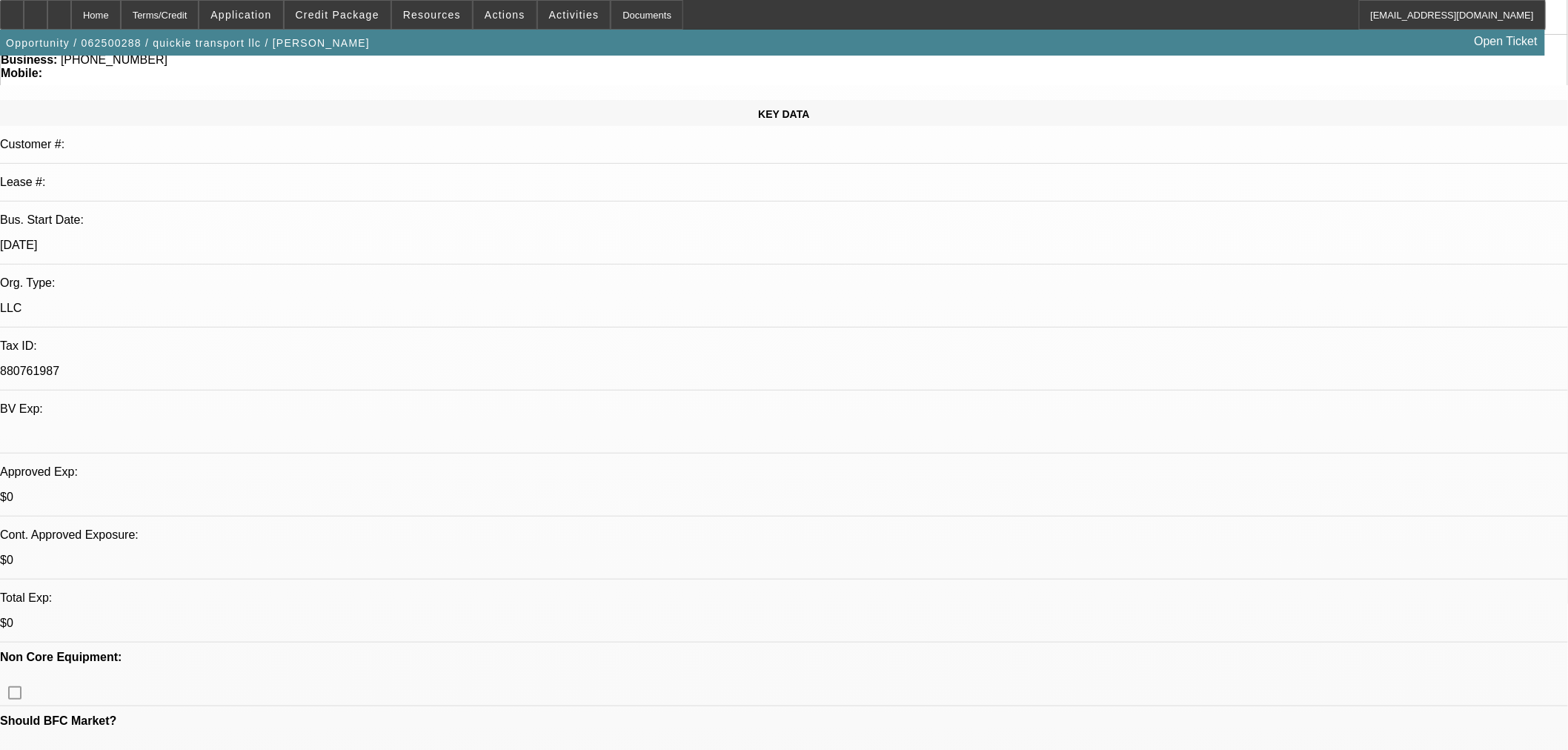
scroll to position [329, 0]
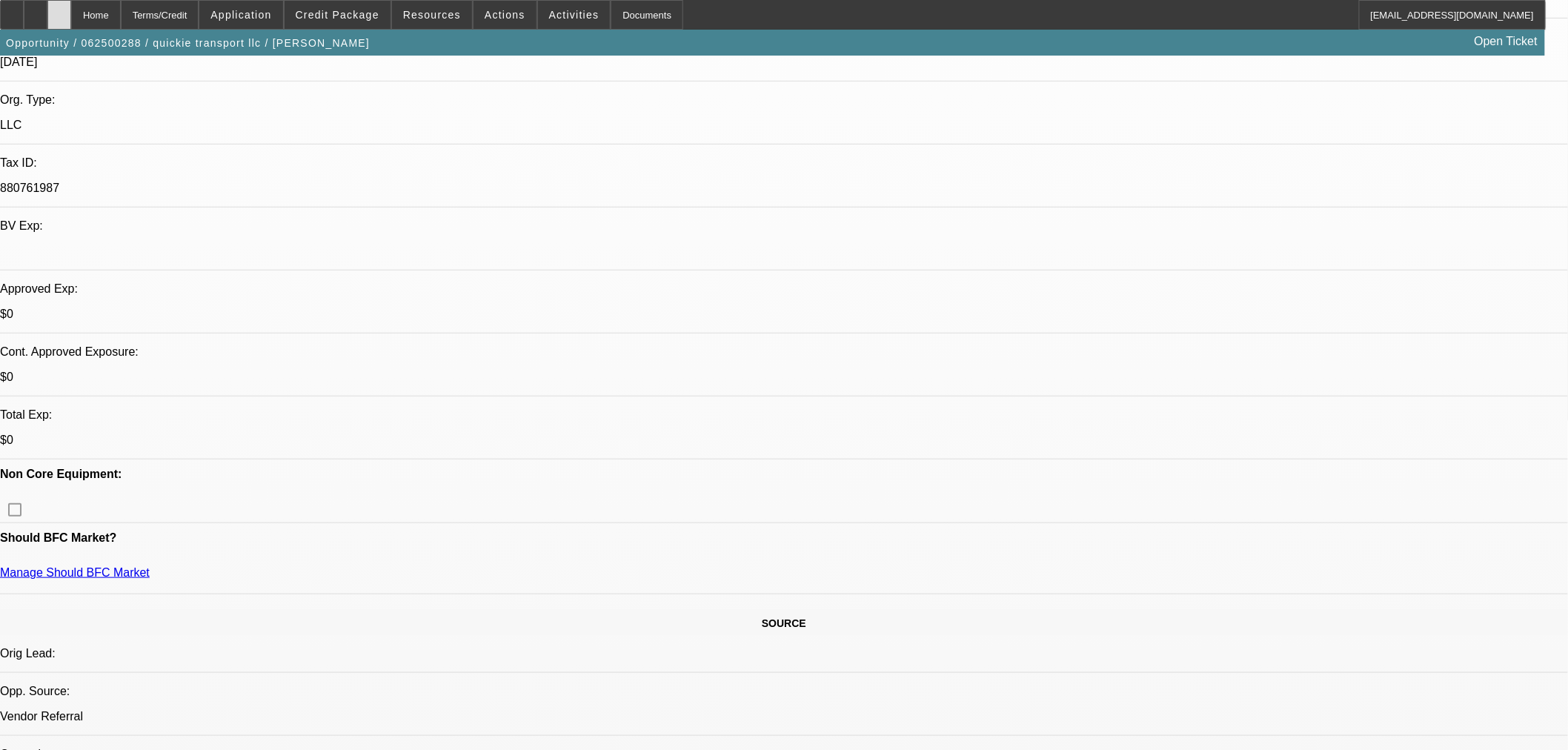
click at [59, 10] on icon at bounding box center [59, 10] width 0 height 0
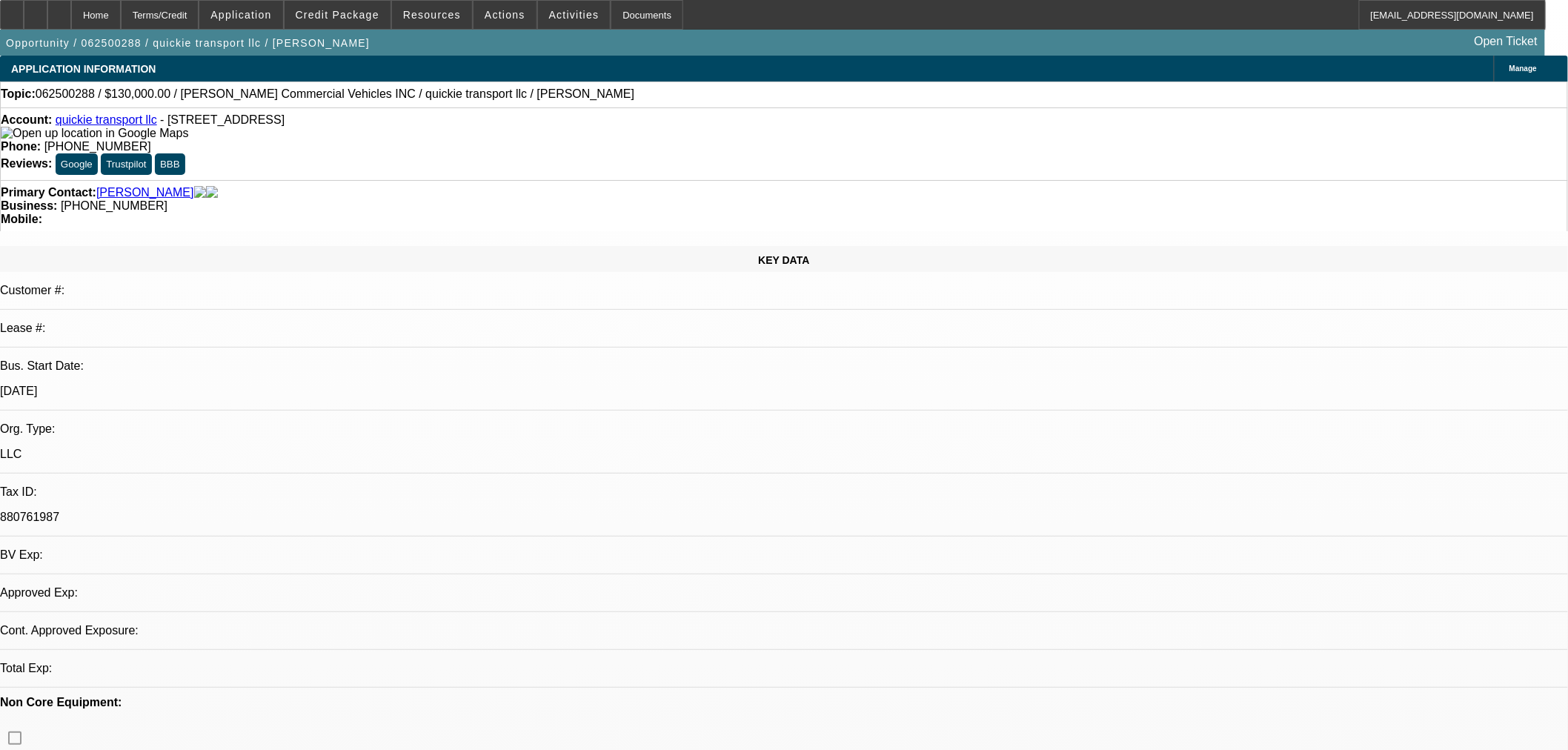
select select "0"
select select "2"
select select "0.1"
select select "4"
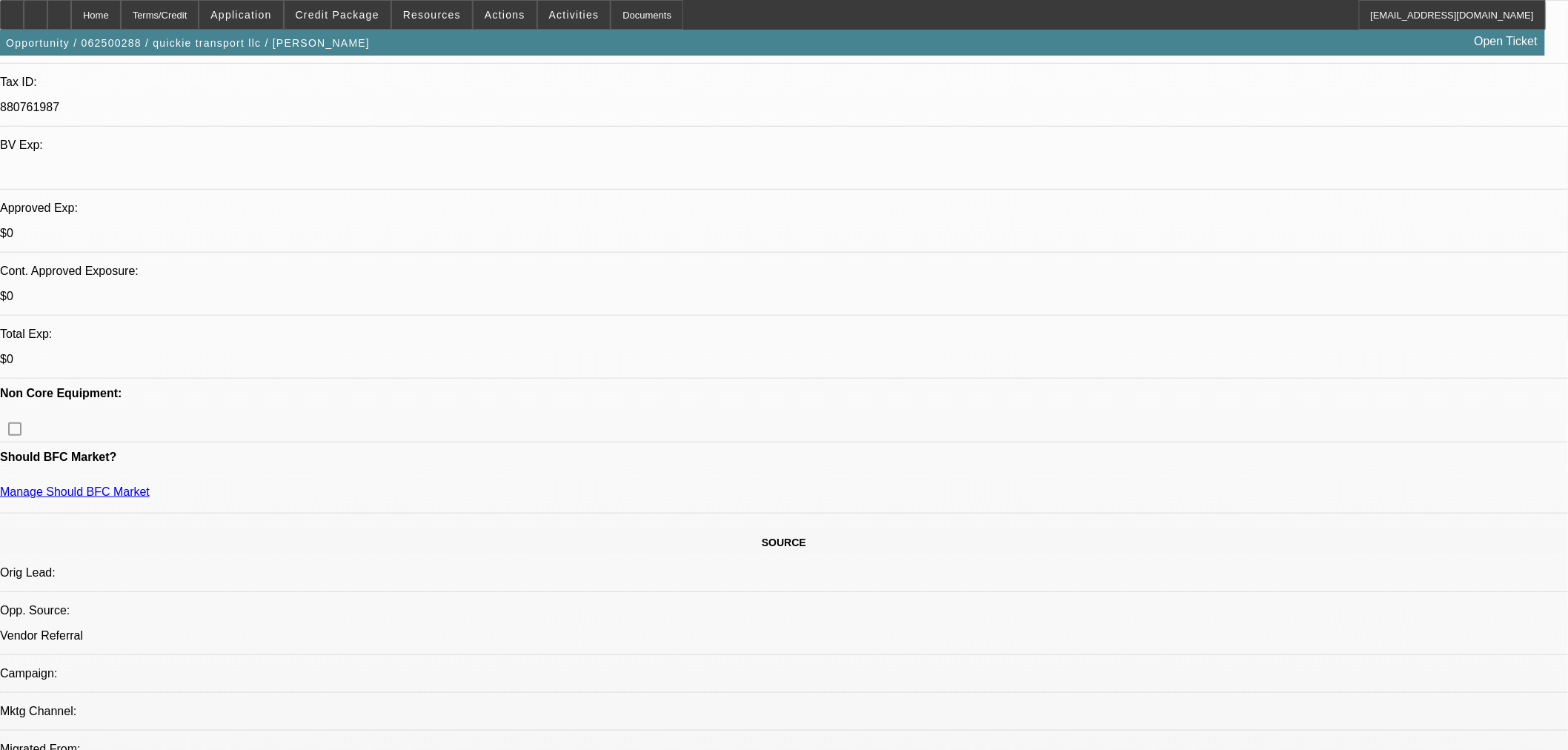
scroll to position [411, 0]
click at [59, 10] on icon at bounding box center [59, 10] width 0 height 0
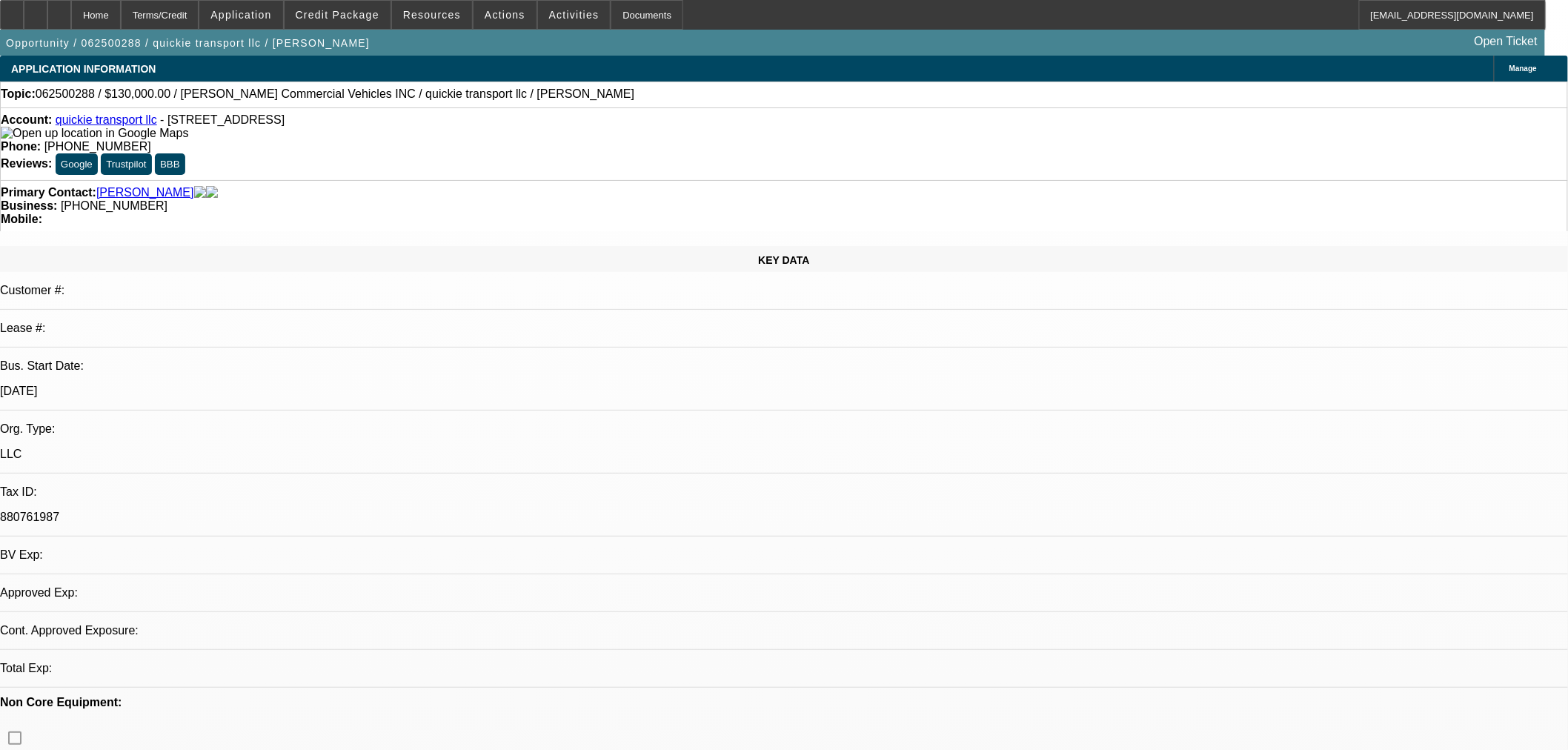
select select "0"
select select "2"
select select "0.1"
select select "4"
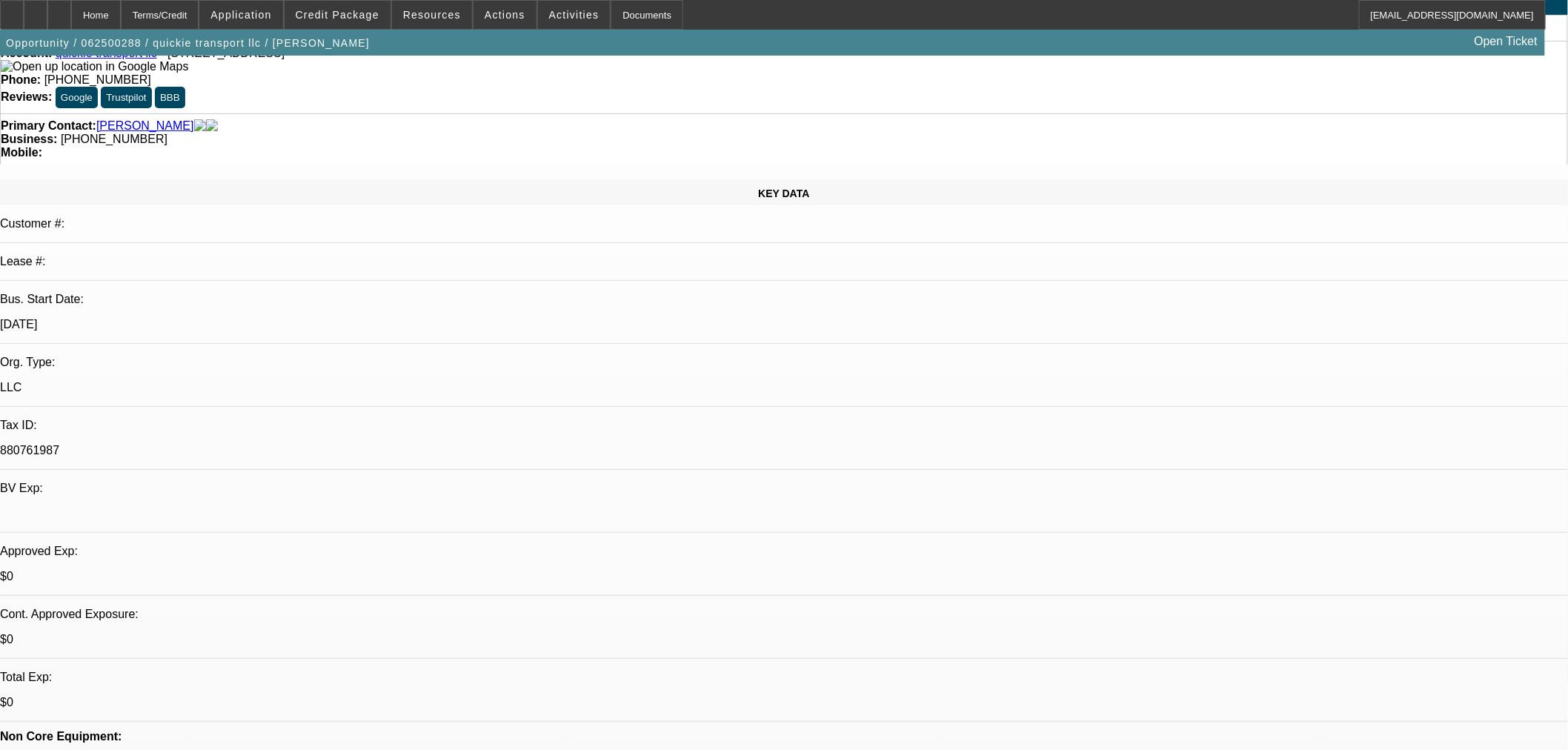
scroll to position [165, 0]
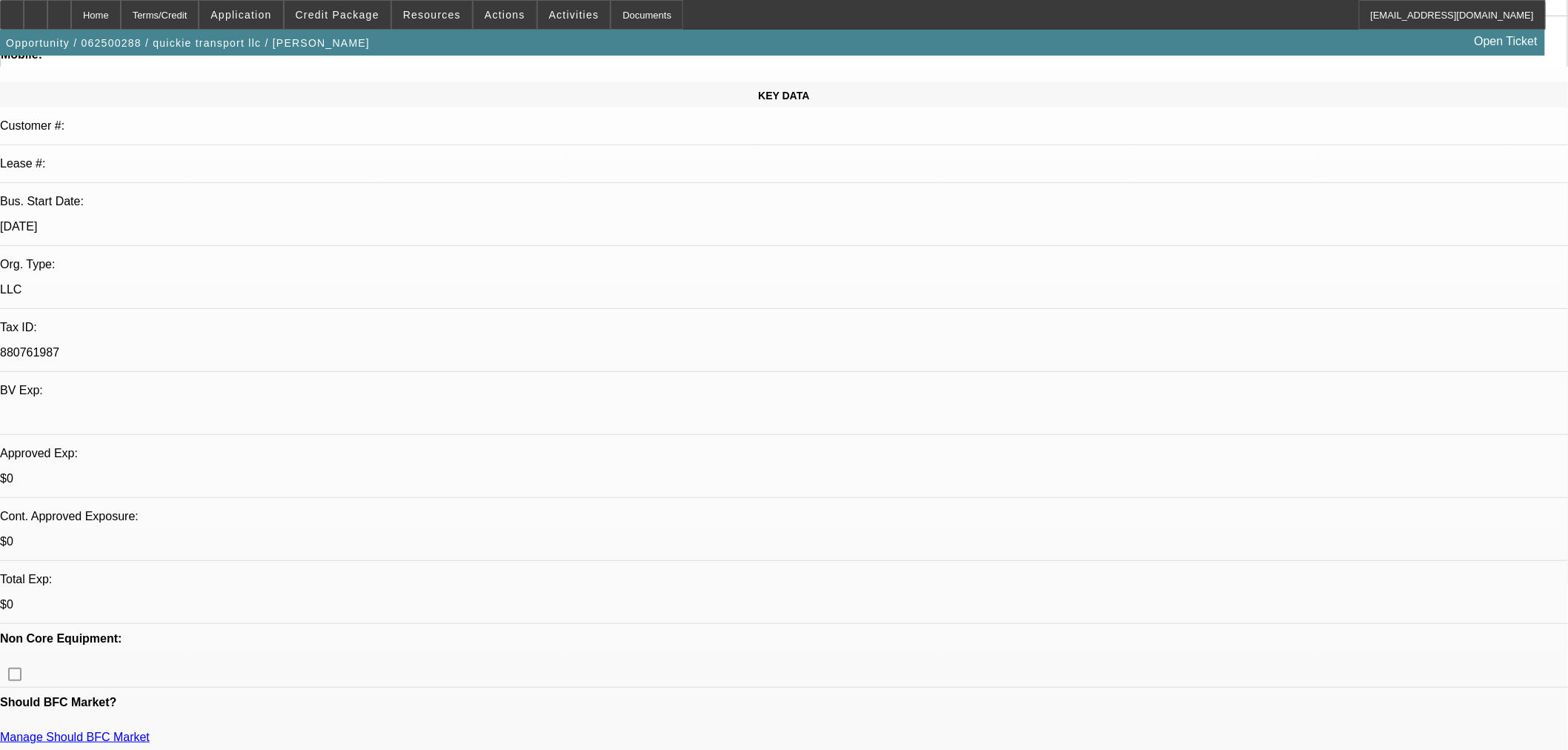
click at [499, 17] on span "Actions" at bounding box center [504, 15] width 41 height 12
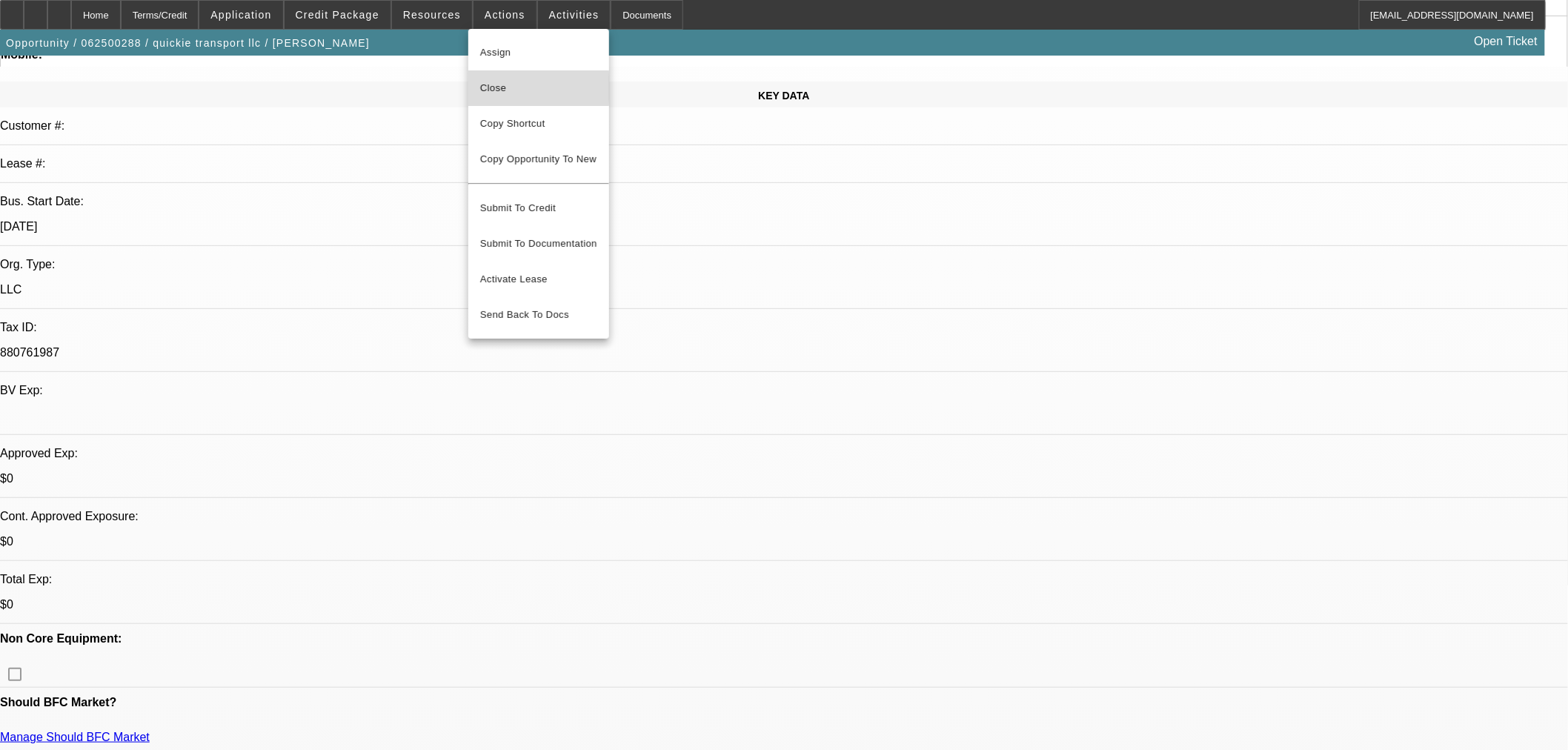
click at [510, 87] on span "Close" at bounding box center [538, 88] width 117 height 17
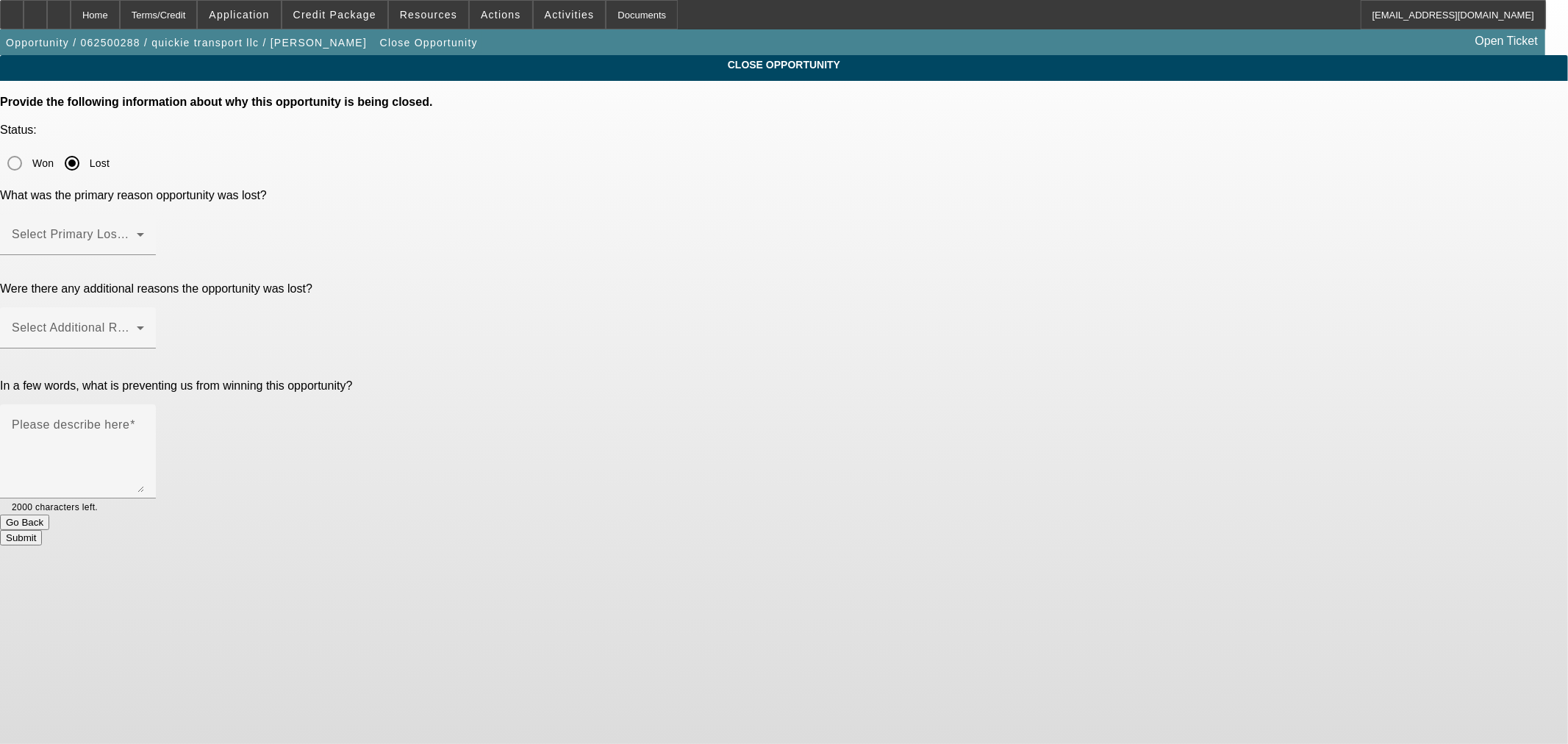
click at [136, 232] on span at bounding box center [74, 240] width 125 height 17
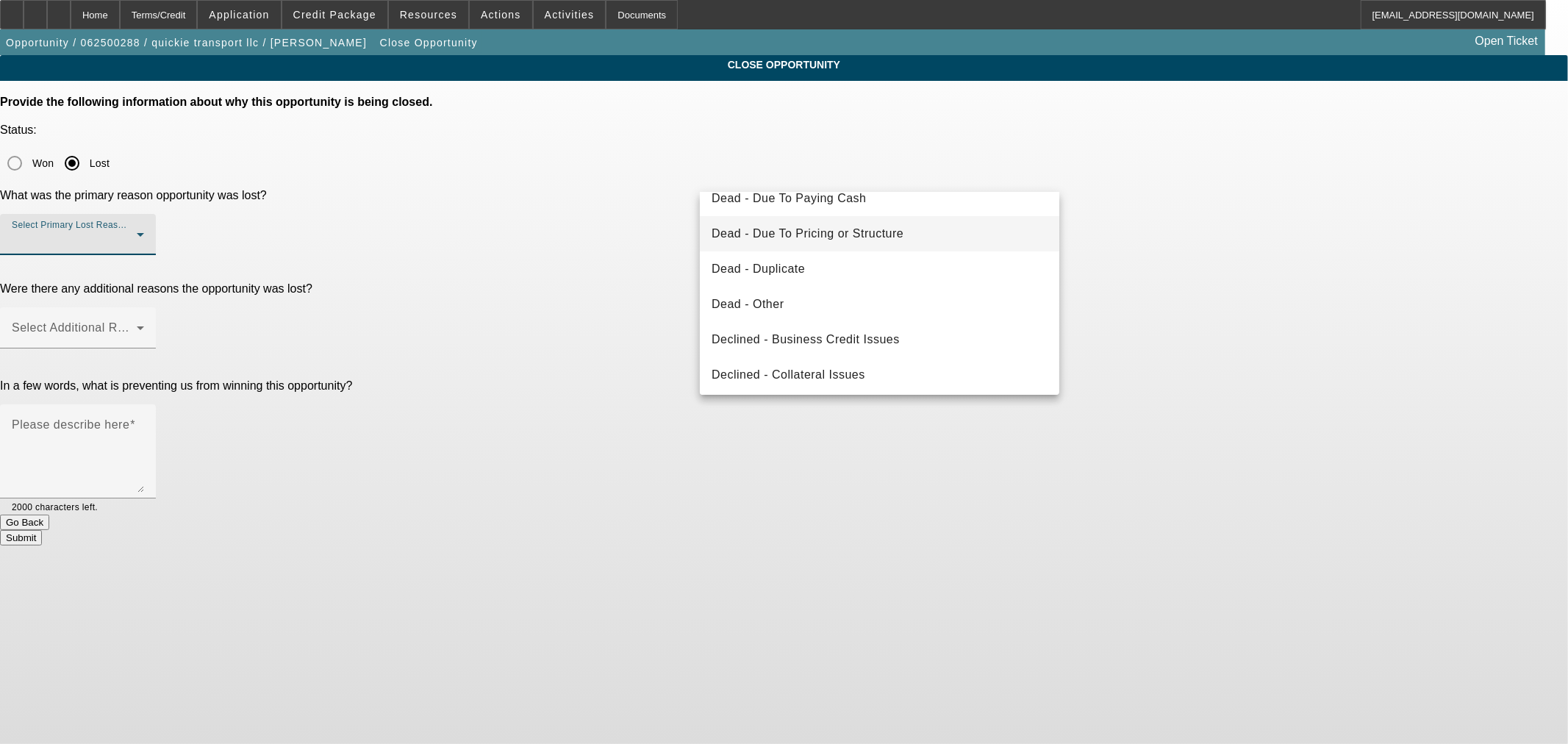
scroll to position [196, 0]
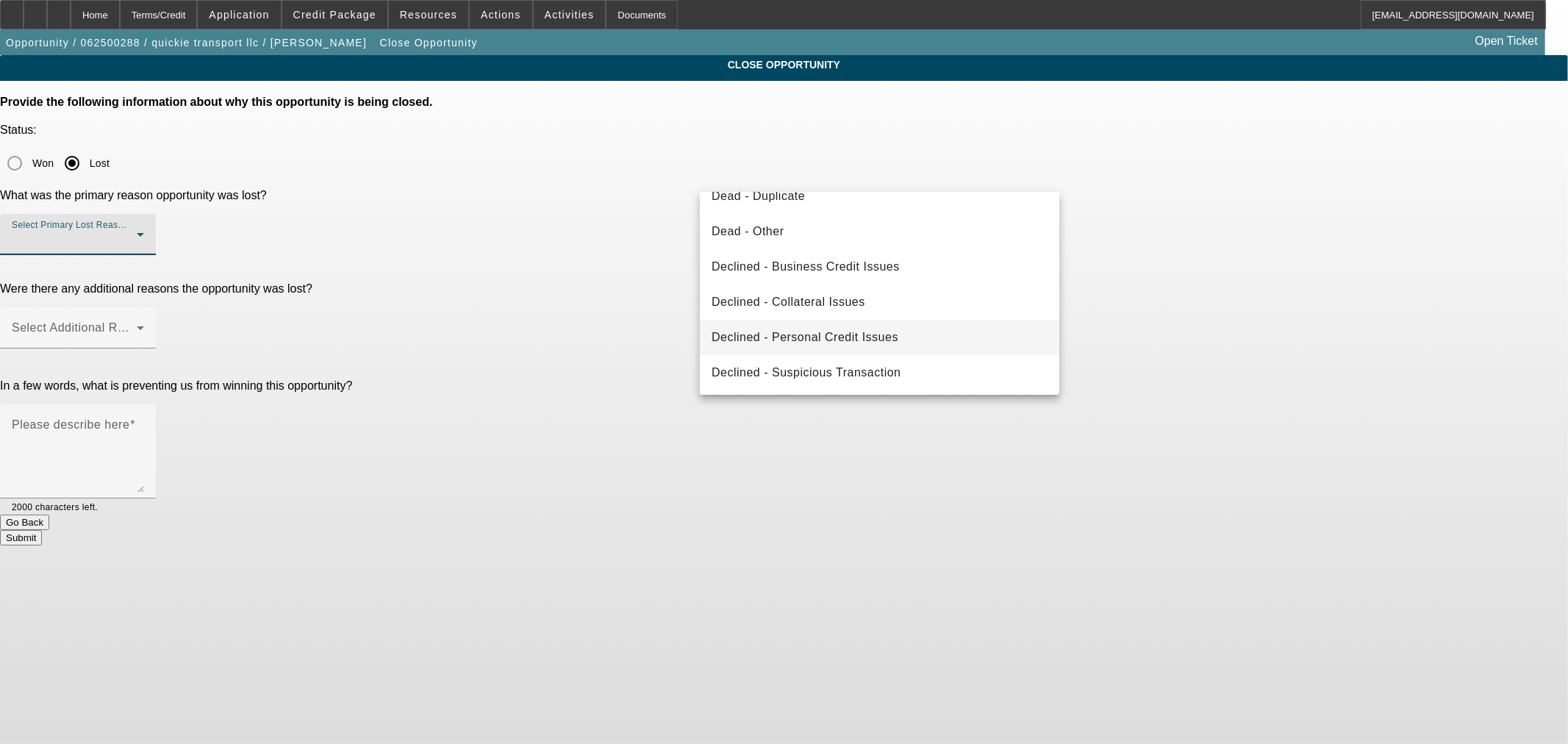
click at [886, 341] on span "Declined - Personal Credit Issues" at bounding box center [805, 337] width 187 height 17
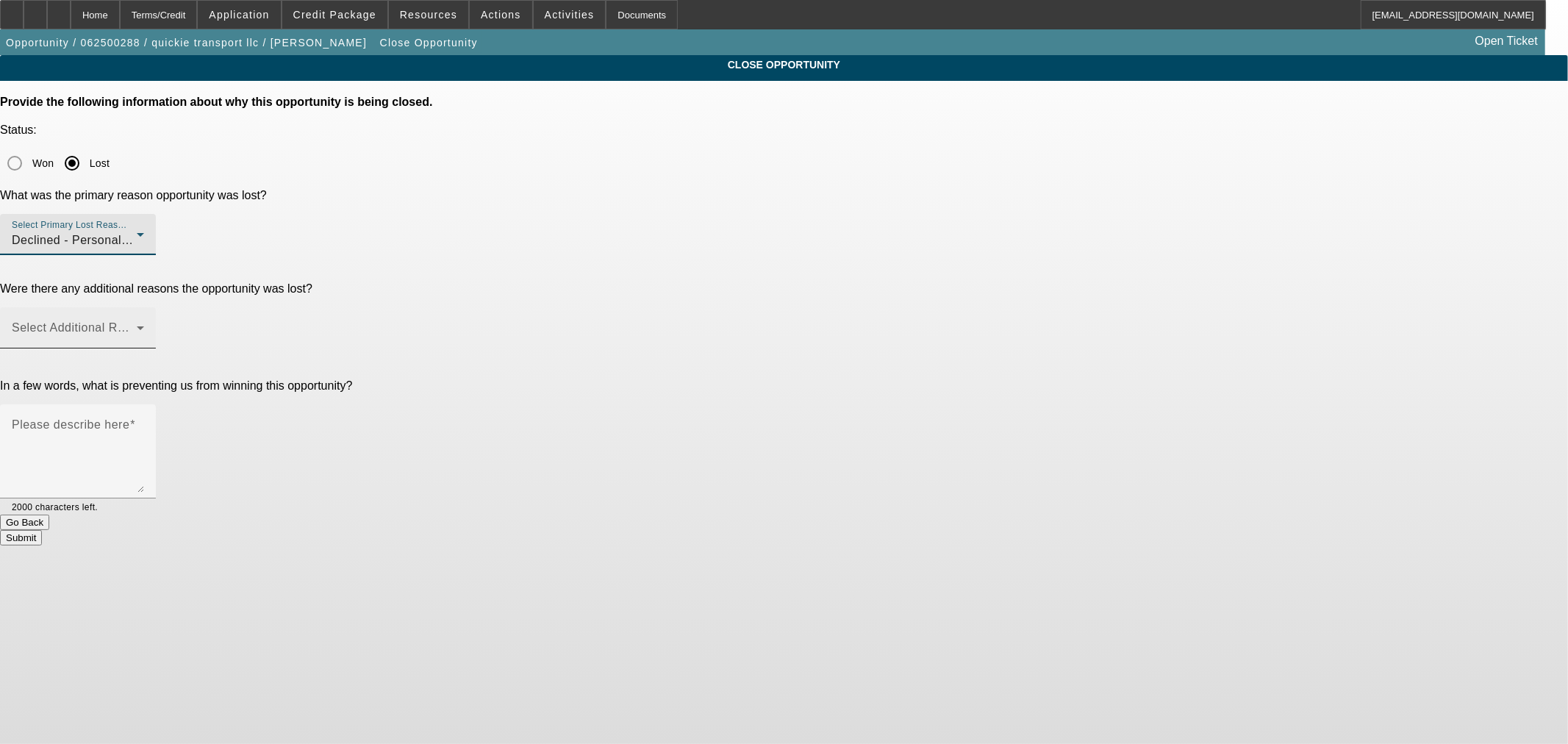
click at [136, 325] on span at bounding box center [74, 334] width 125 height 17
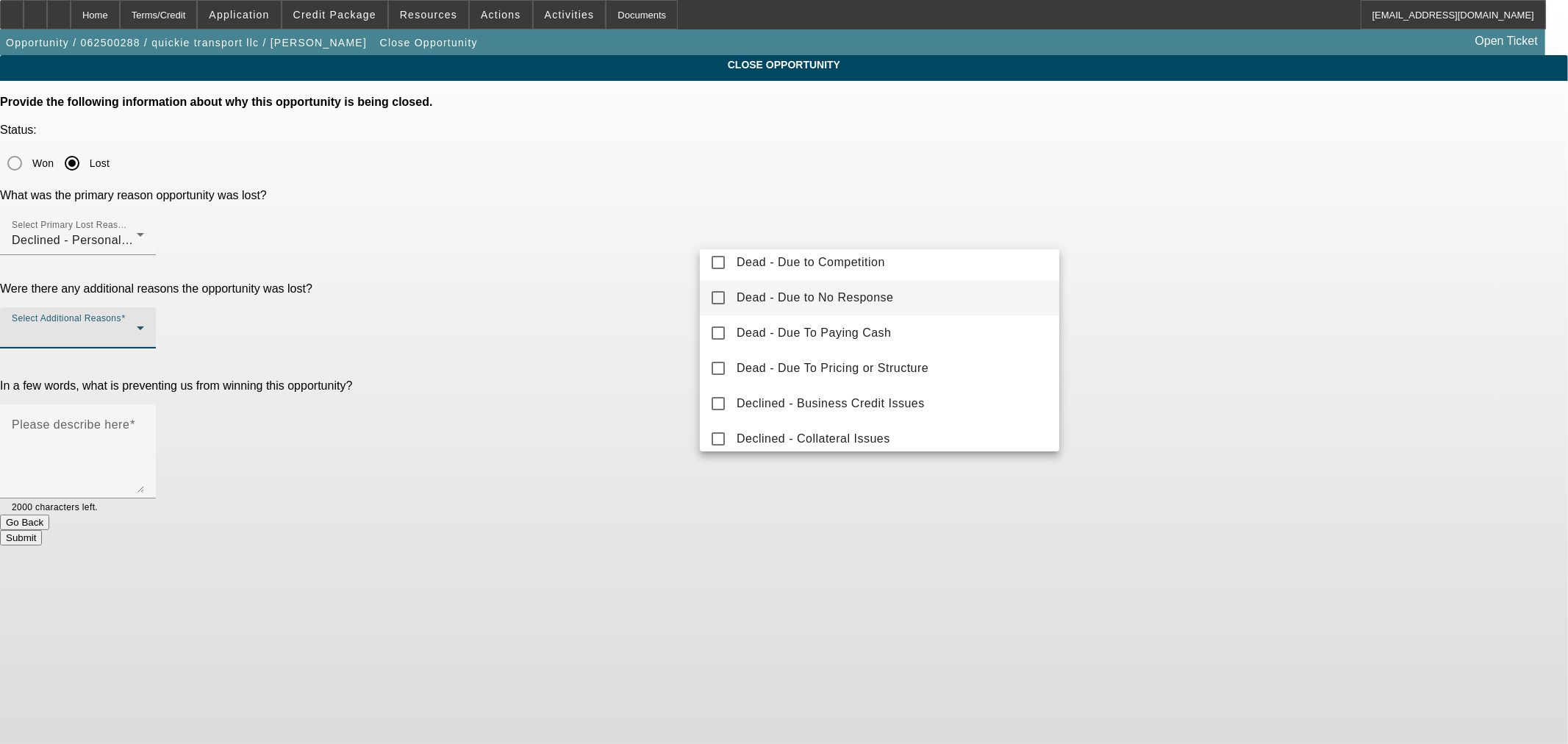
scroll to position [81, 0]
click at [880, 296] on span "Dead - Due to No Response" at bounding box center [815, 297] width 157 height 17
drag, startPoint x: 626, startPoint y: 313, endPoint x: 702, endPoint y: 326, distance: 77.1
click at [633, 313] on div at bounding box center [784, 372] width 1568 height 744
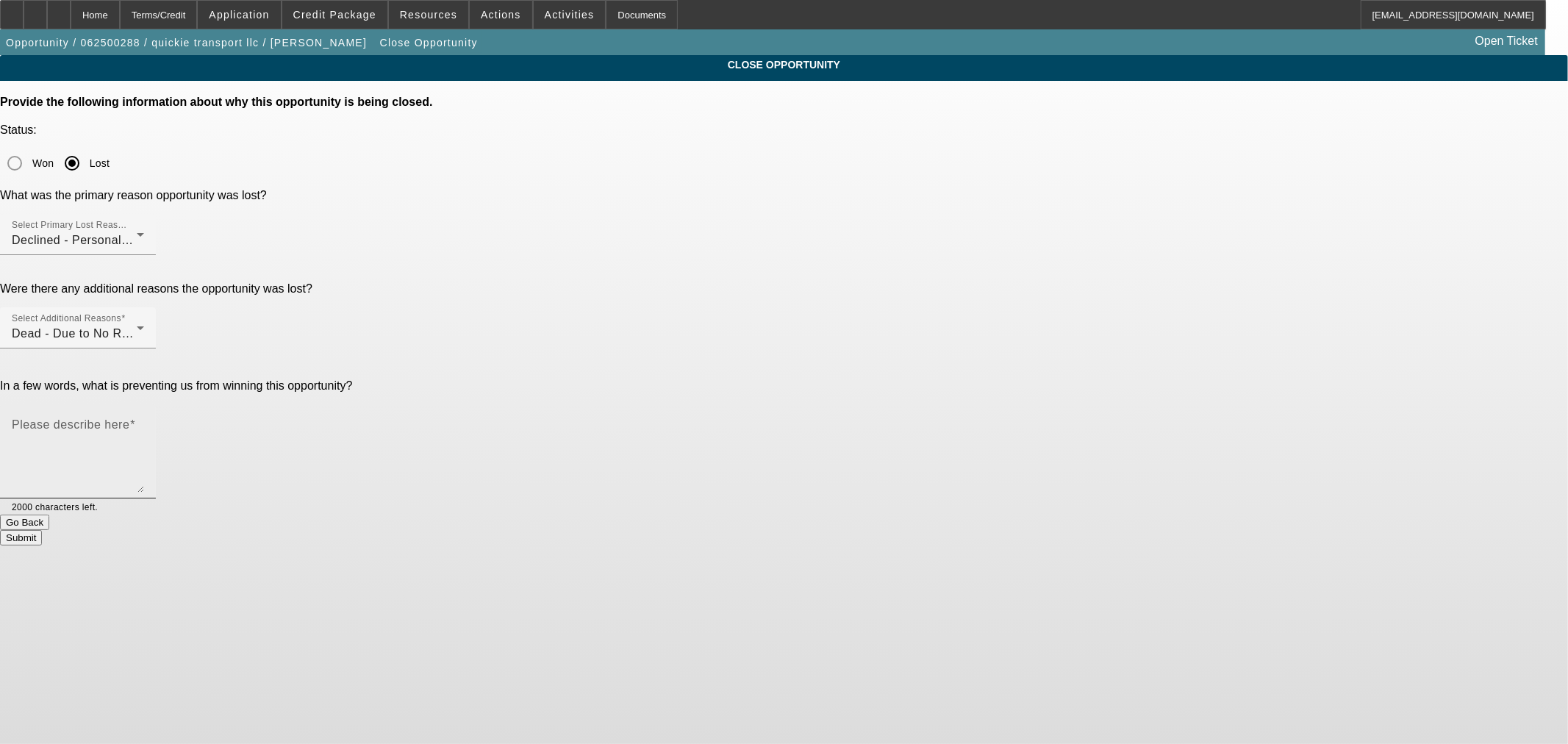
click at [144, 422] on textarea "Please describe here" at bounding box center [78, 457] width 132 height 71
type textarea "Past due on personal no response"
click at [41, 530] on button "Submit" at bounding box center [21, 537] width 41 height 16
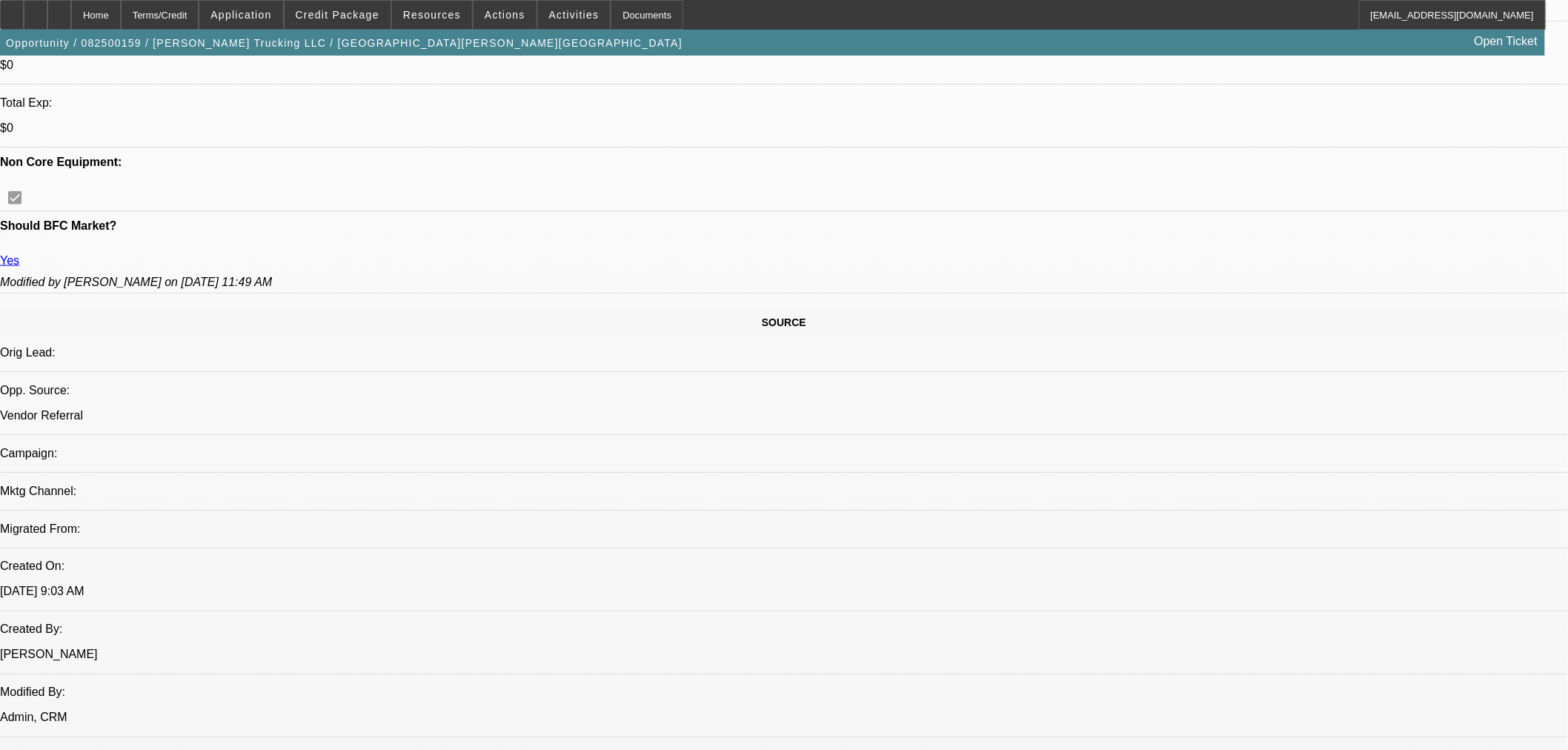
select select "0"
select select "3"
select select "0.1"
select select "4"
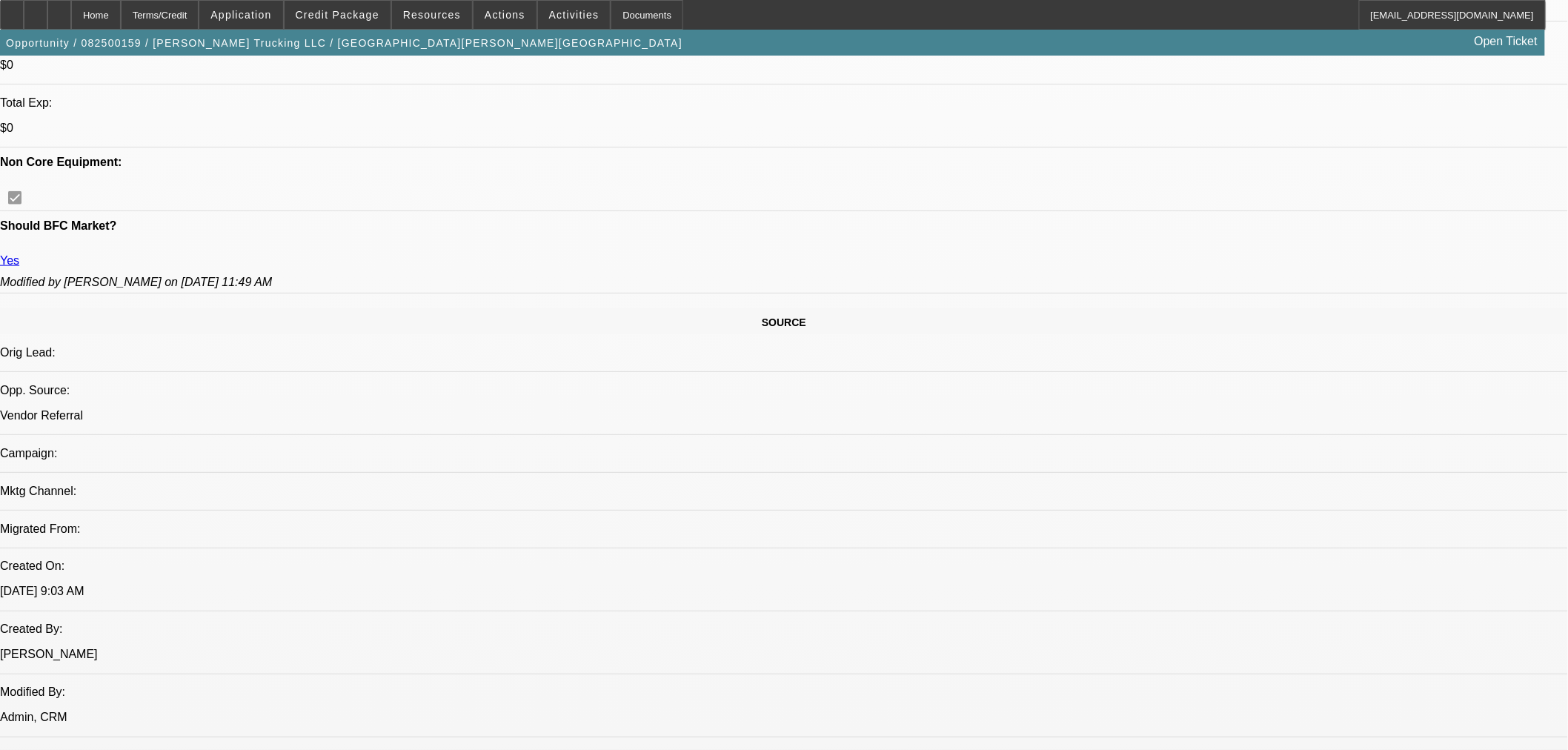
select select "0"
select select "3"
select select "0.1"
select select "4"
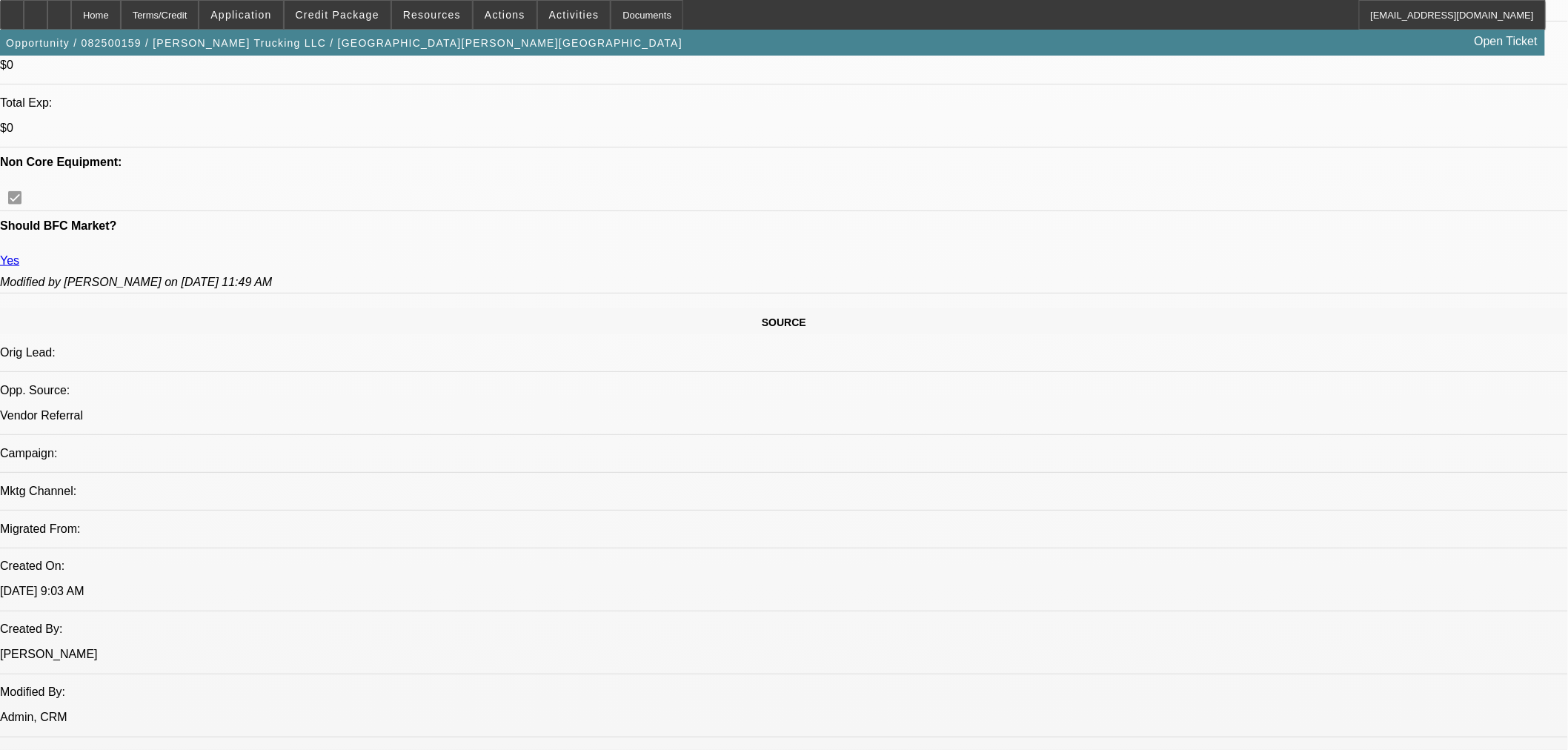
select select "0"
select select "3"
select select "0.1"
select select "4"
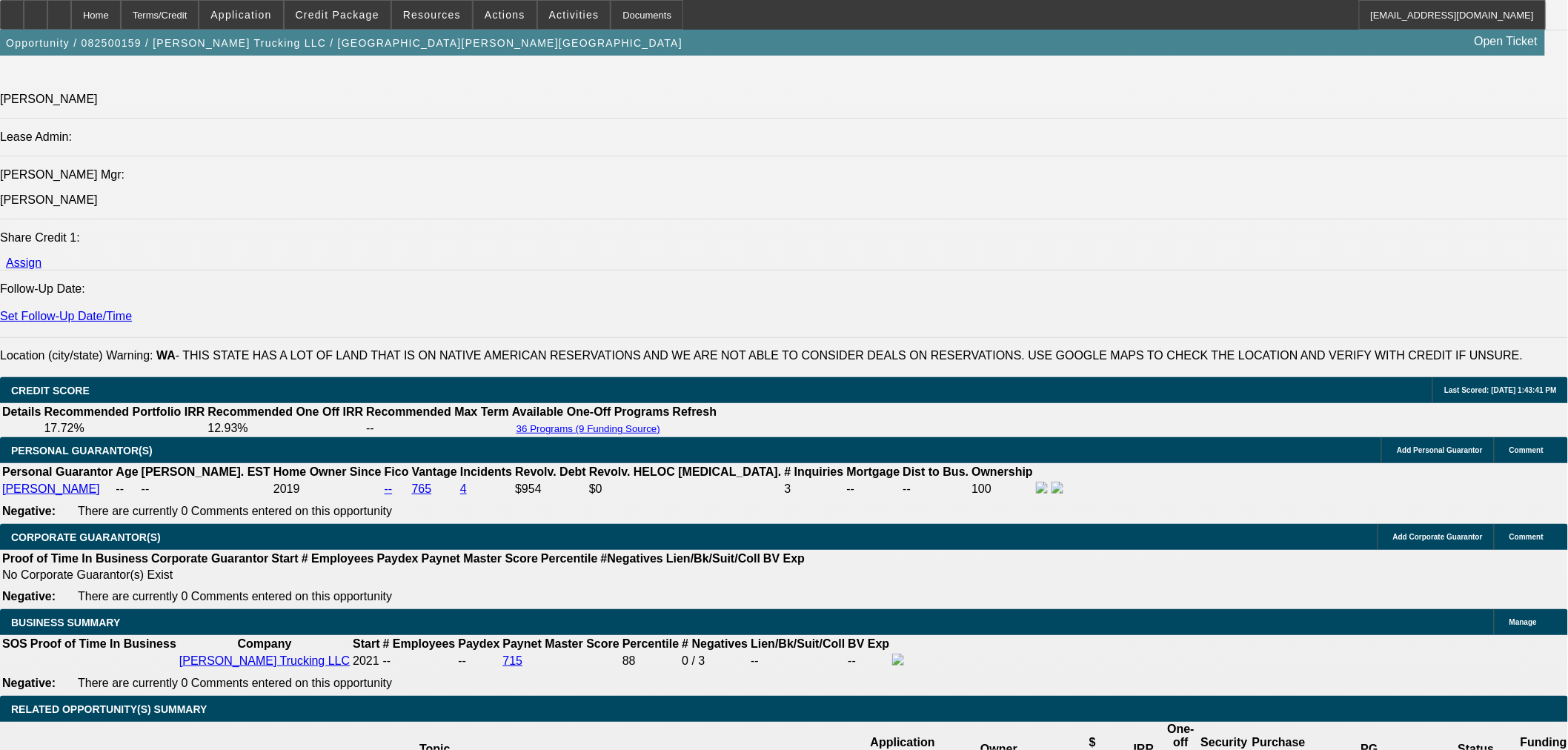
scroll to position [1591, 0]
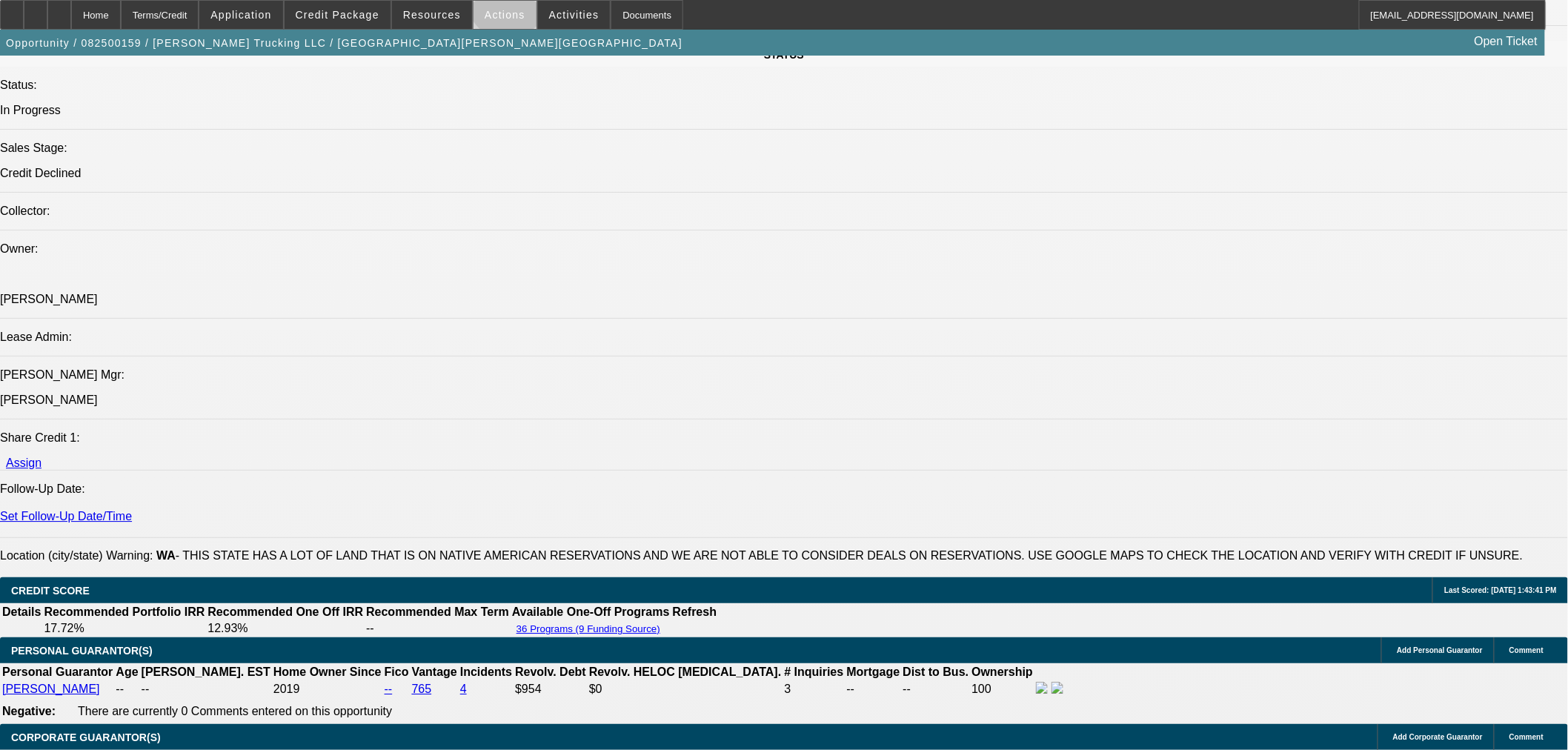
click at [502, 3] on span at bounding box center [505, 15] width 63 height 36
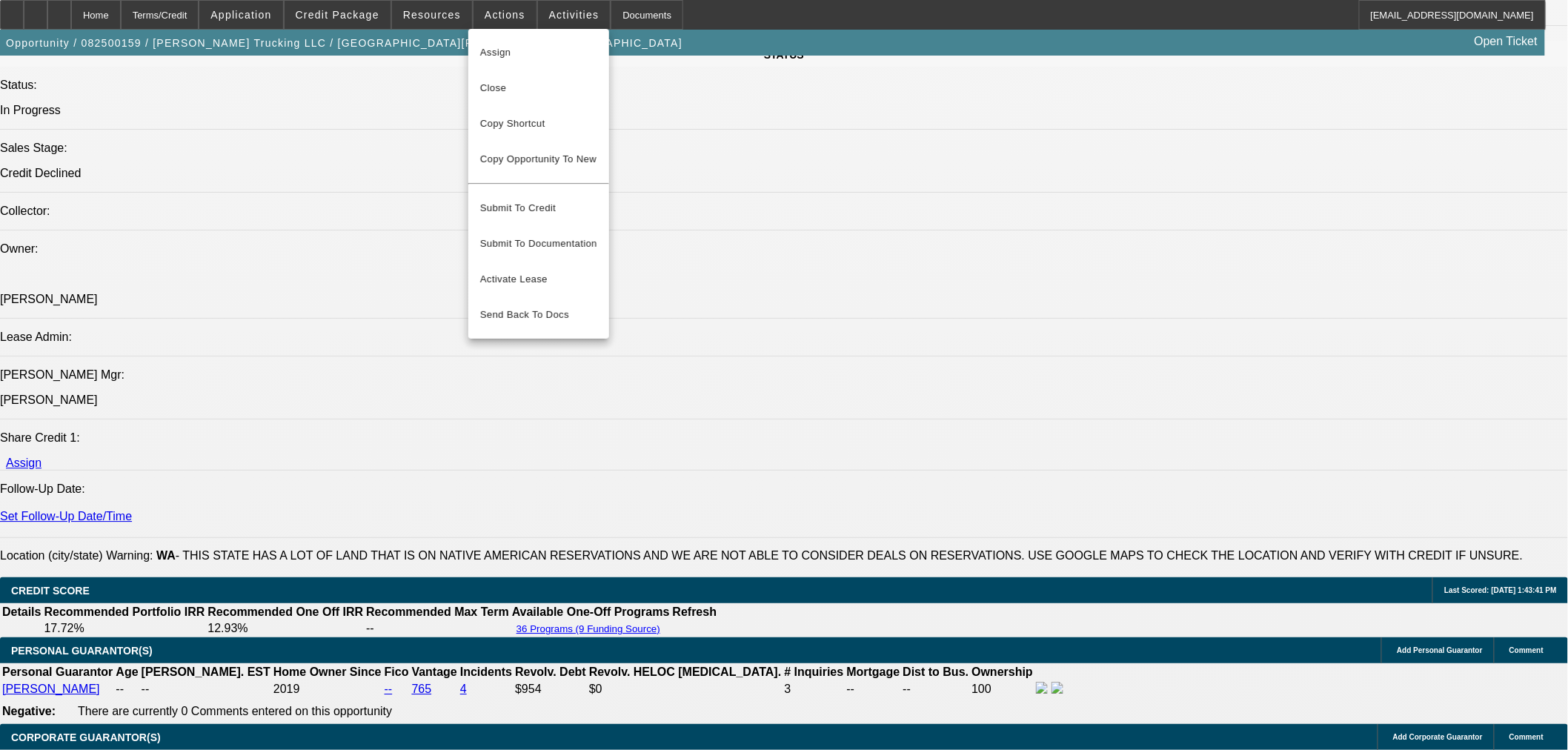
click at [329, 299] on div at bounding box center [784, 375] width 1568 height 750
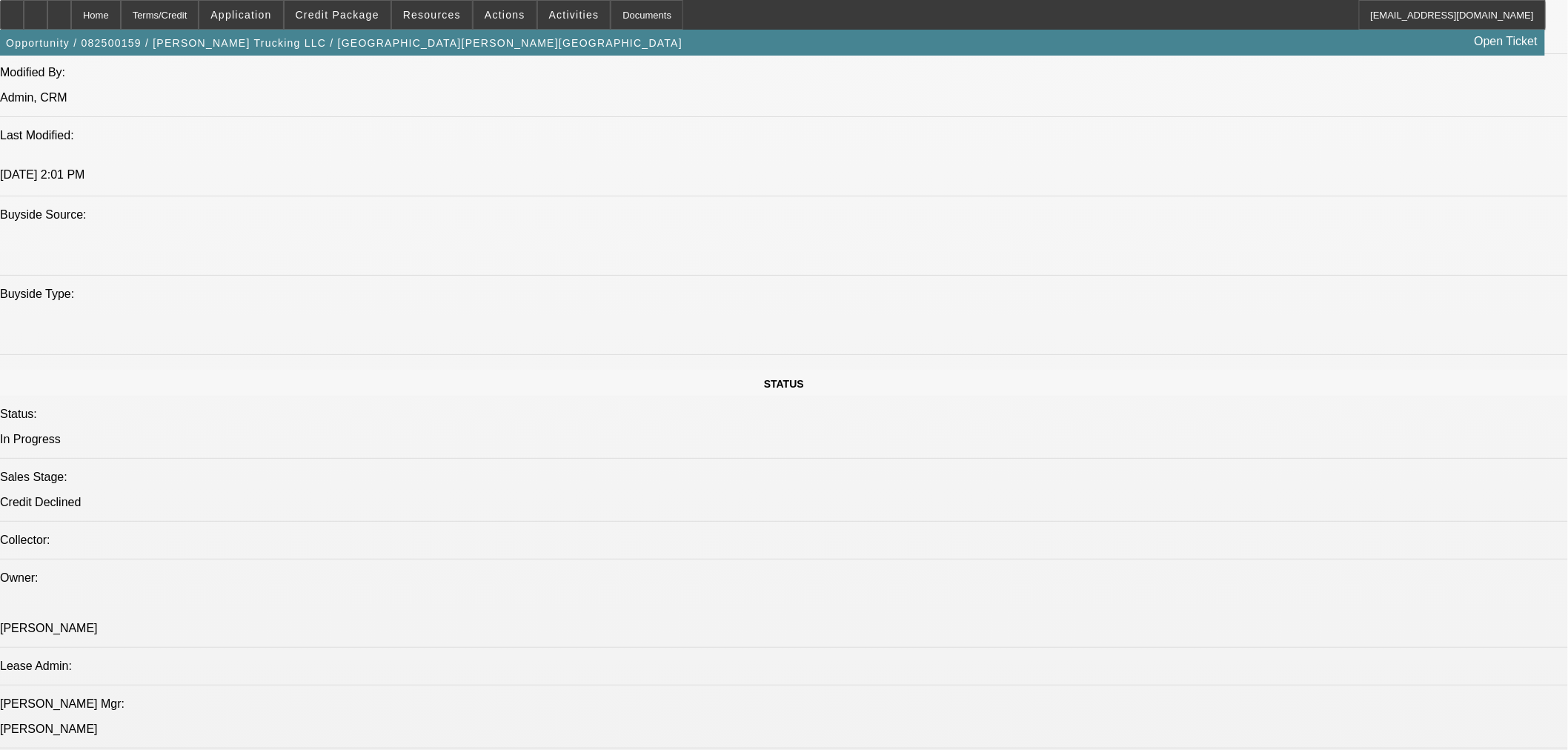
scroll to position [767, 0]
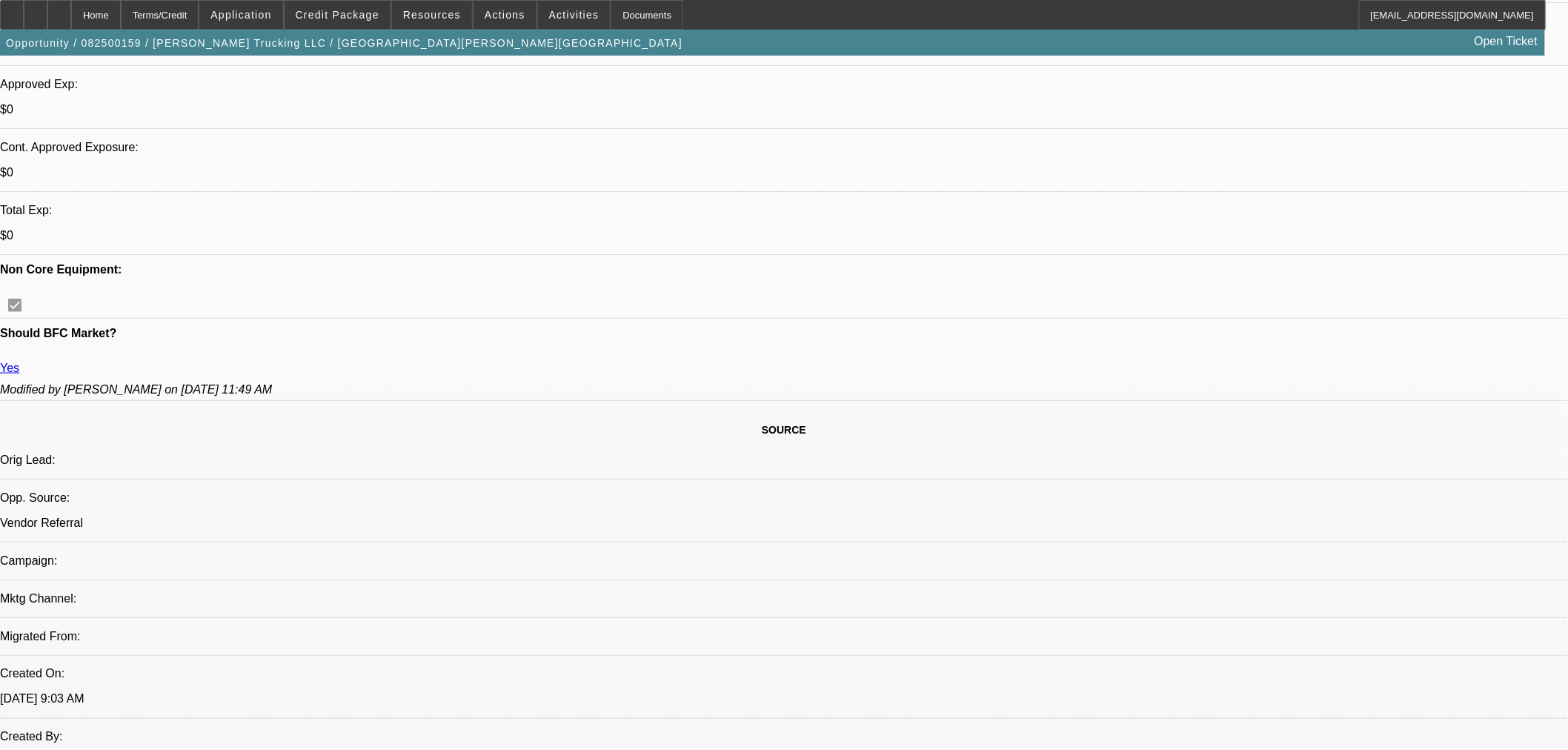
scroll to position [520, 0]
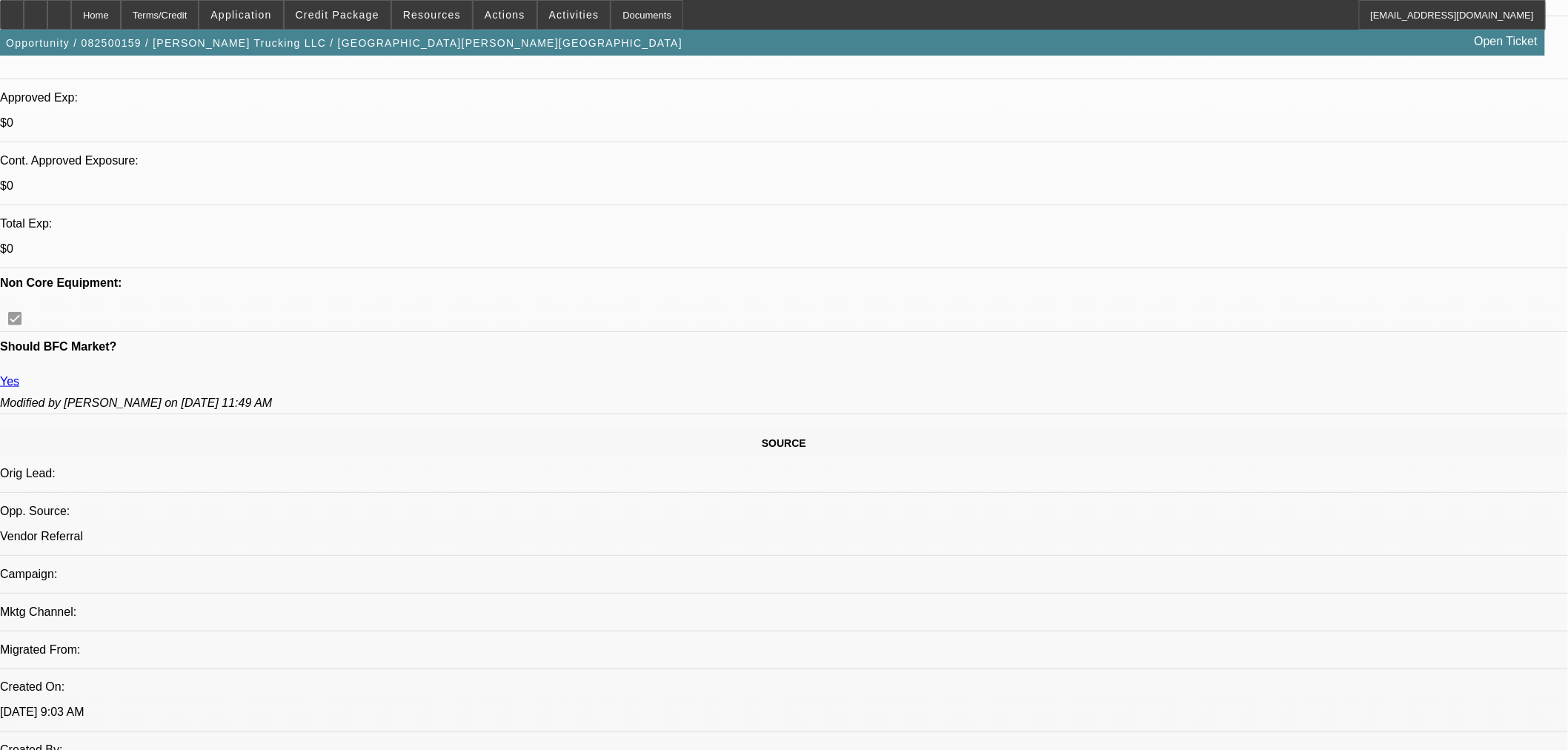
click at [493, 17] on span "Actions" at bounding box center [504, 15] width 41 height 12
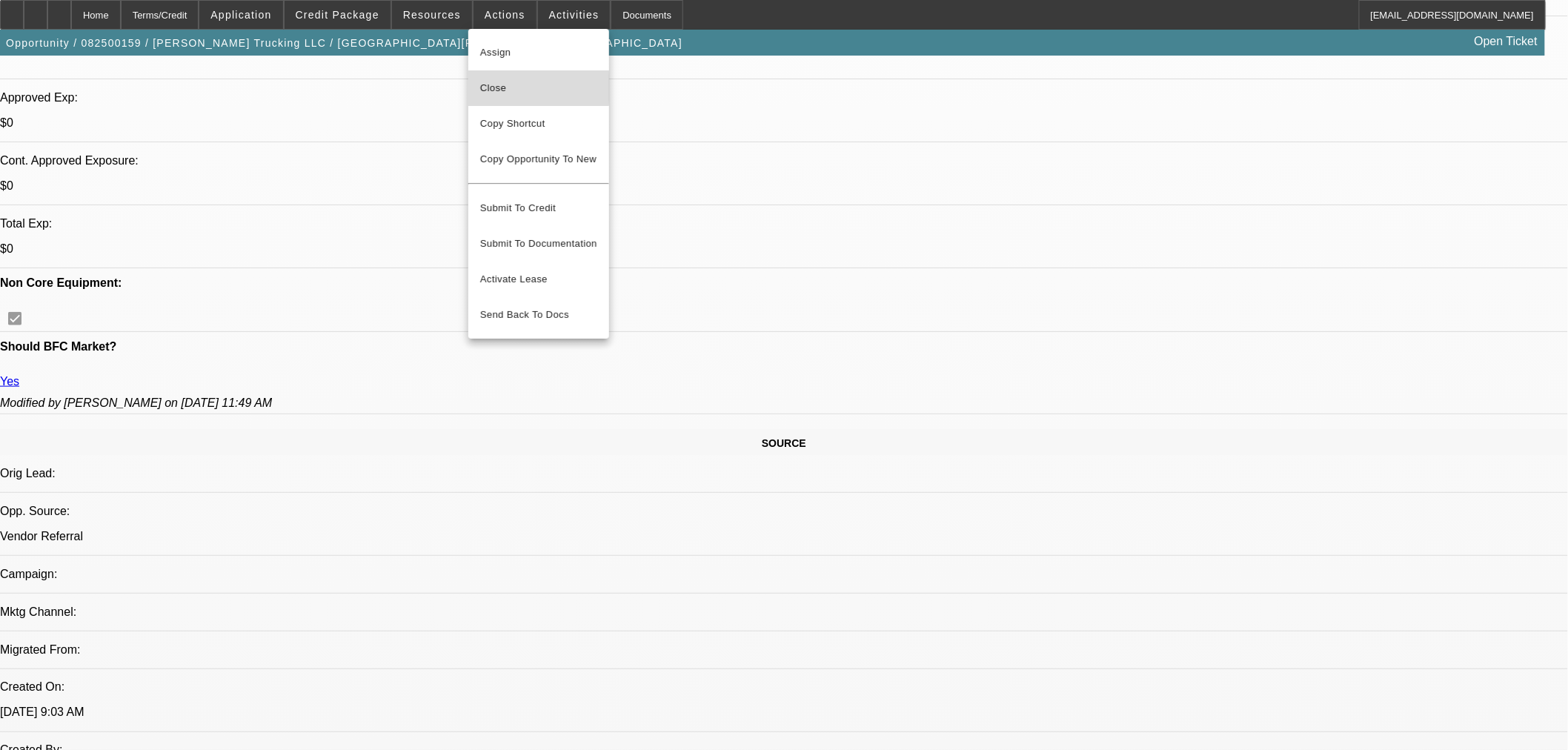
drag, startPoint x: 494, startPoint y: 87, endPoint x: 497, endPoint y: 98, distance: 11.4
click at [495, 87] on span "Close" at bounding box center [538, 88] width 117 height 17
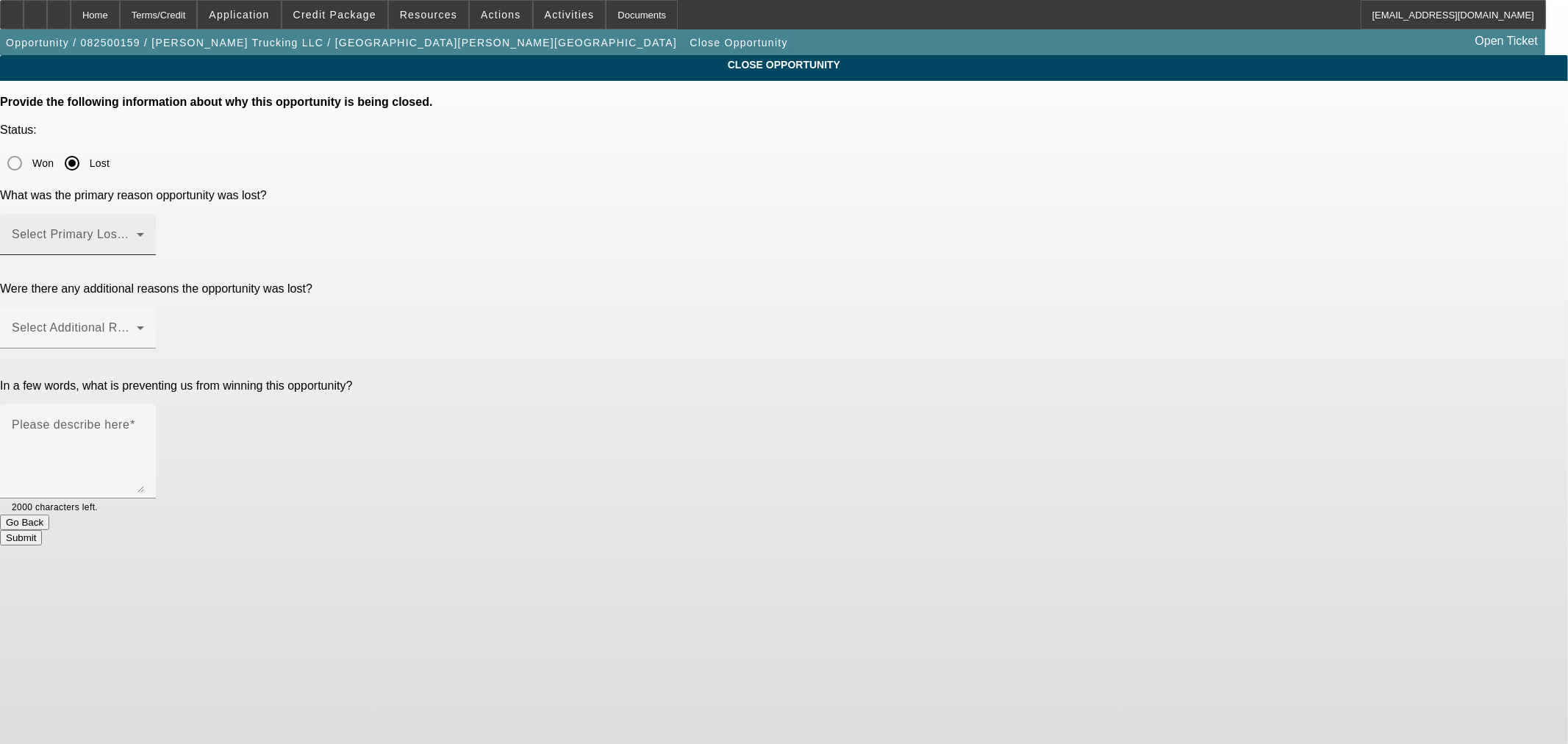
click at [136, 232] on span at bounding box center [74, 240] width 125 height 17
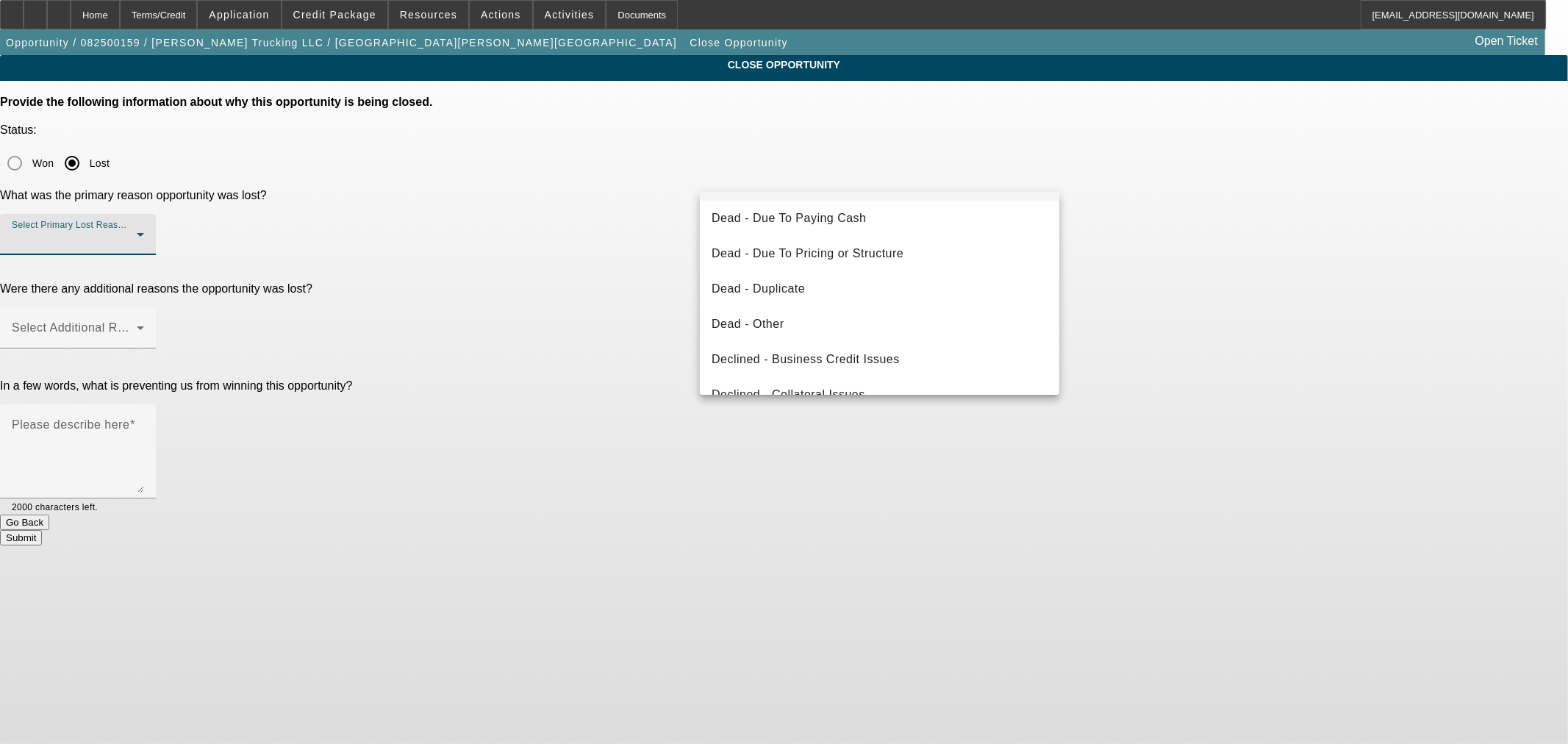
scroll to position [196, 0]
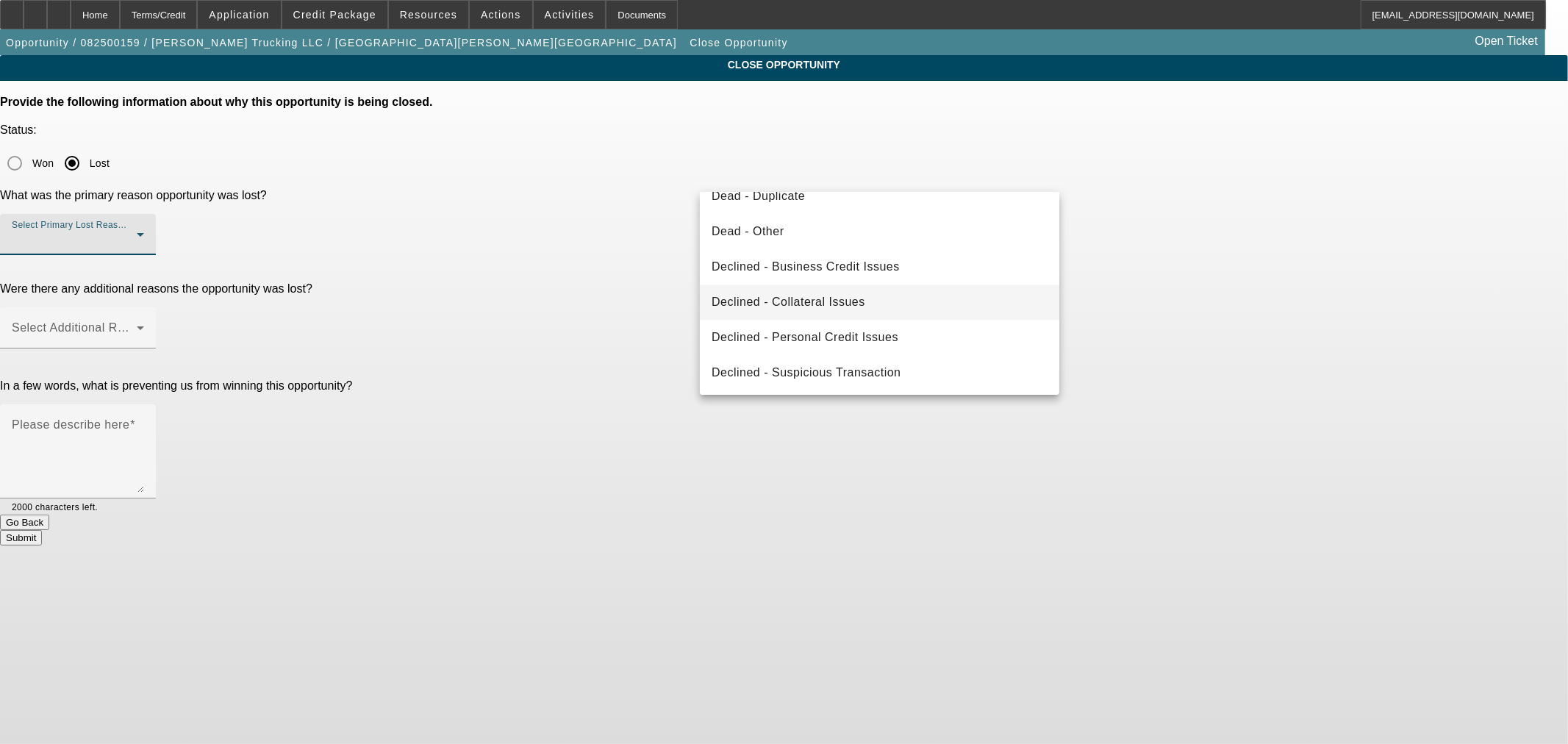
click at [903, 295] on mat-option "Declined - Collateral Issues" at bounding box center [879, 302] width 359 height 35
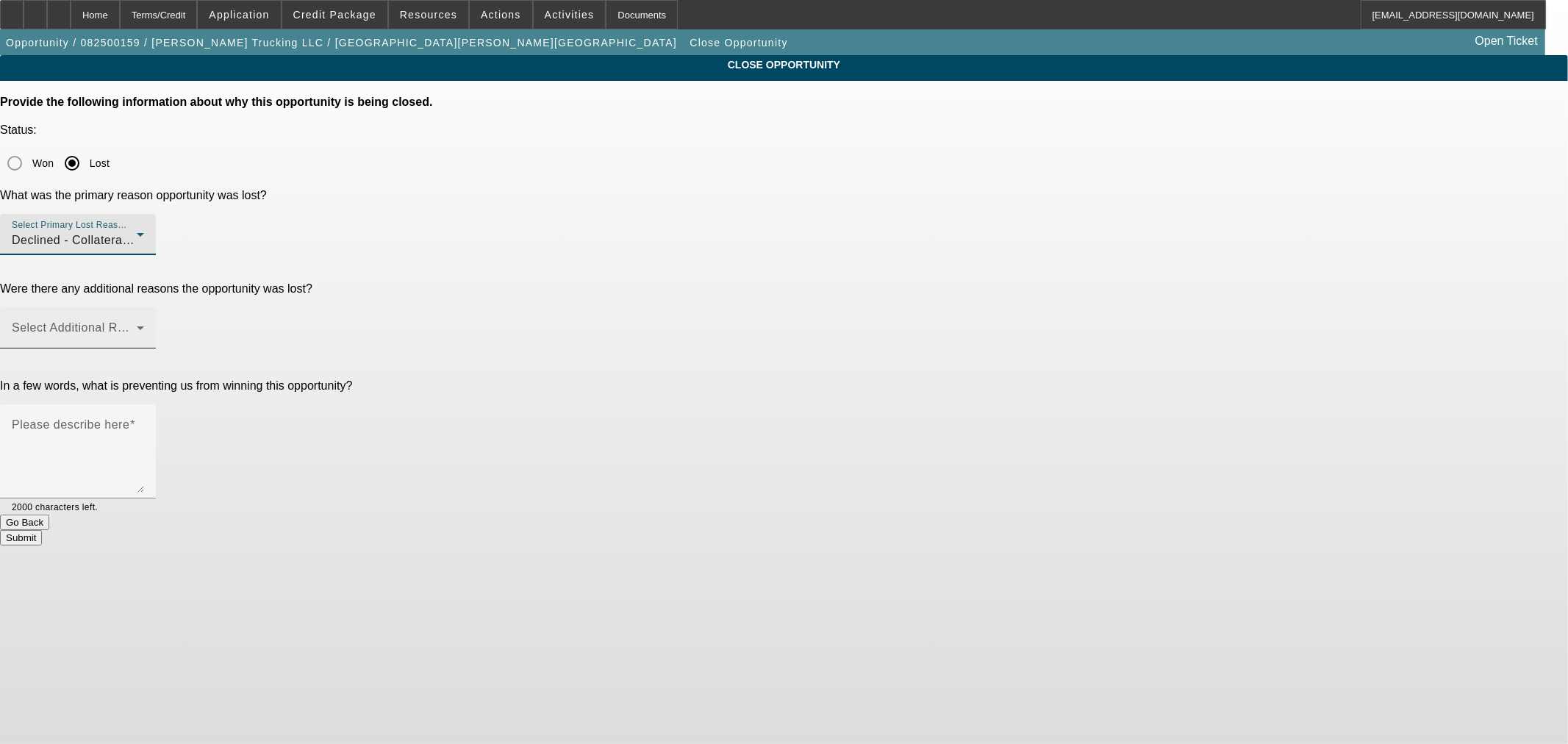
click at [136, 325] on span at bounding box center [74, 334] width 125 height 17
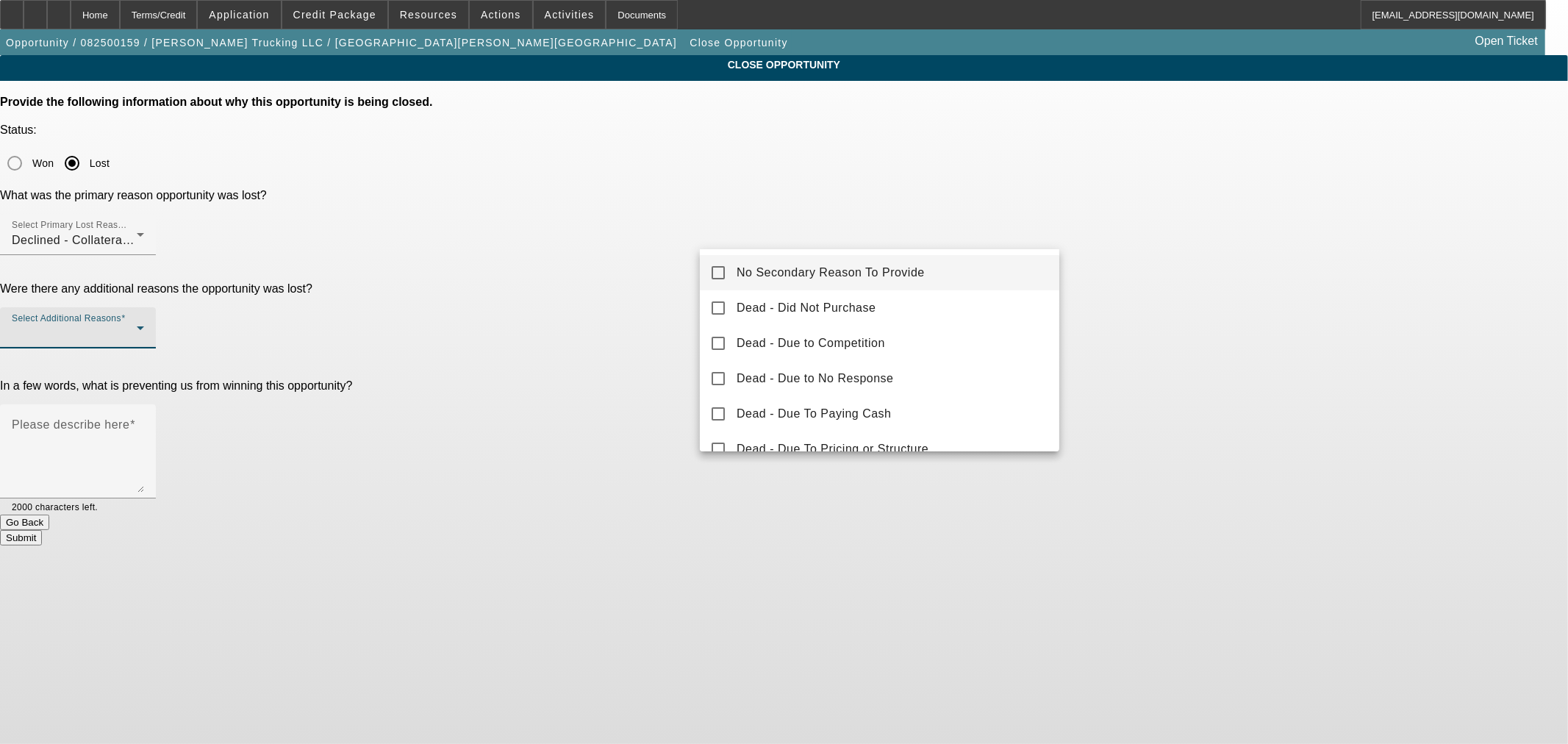
click at [748, 270] on span "No Secondary Reason To Provide" at bounding box center [830, 272] width 188 height 17
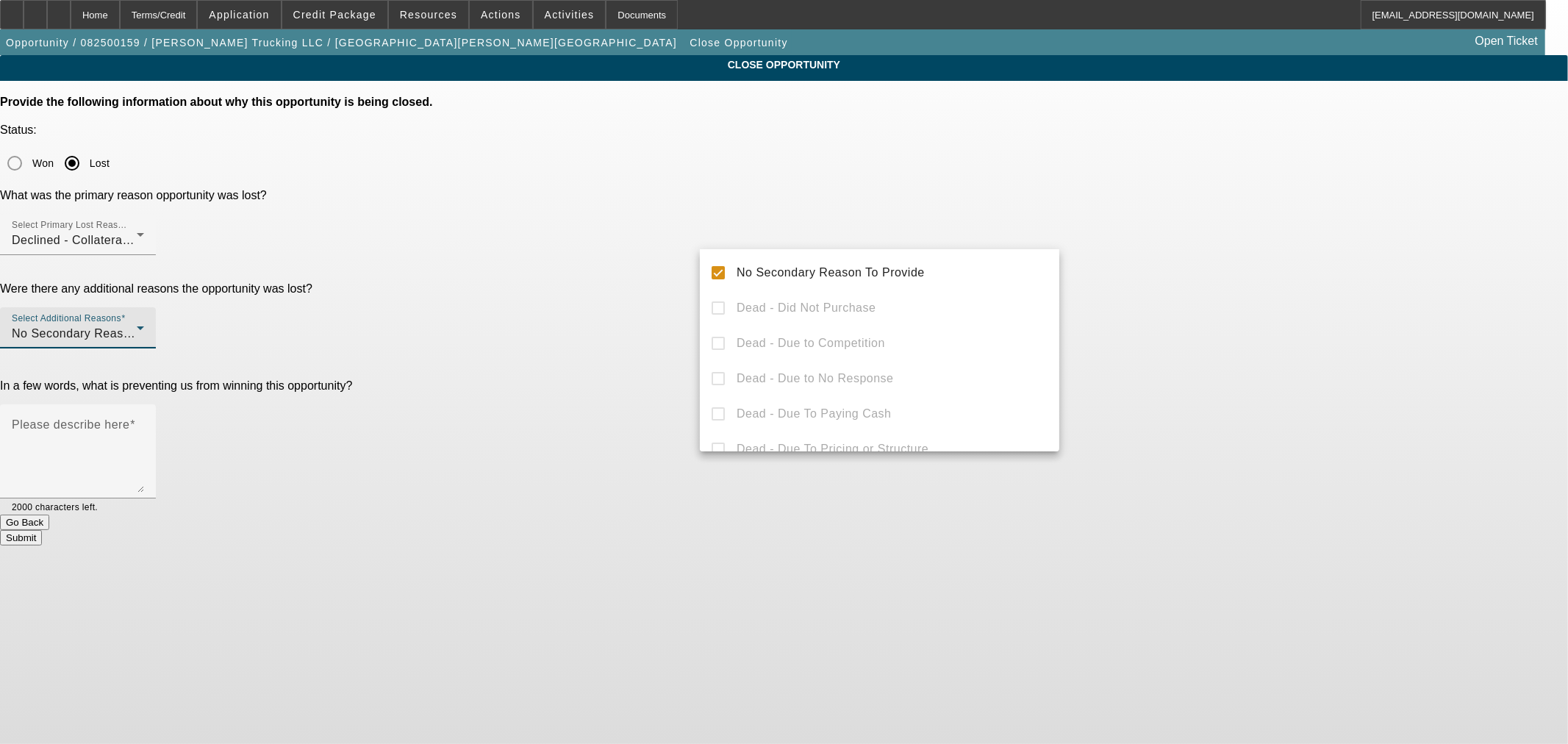
click at [629, 281] on div at bounding box center [784, 372] width 1568 height 744
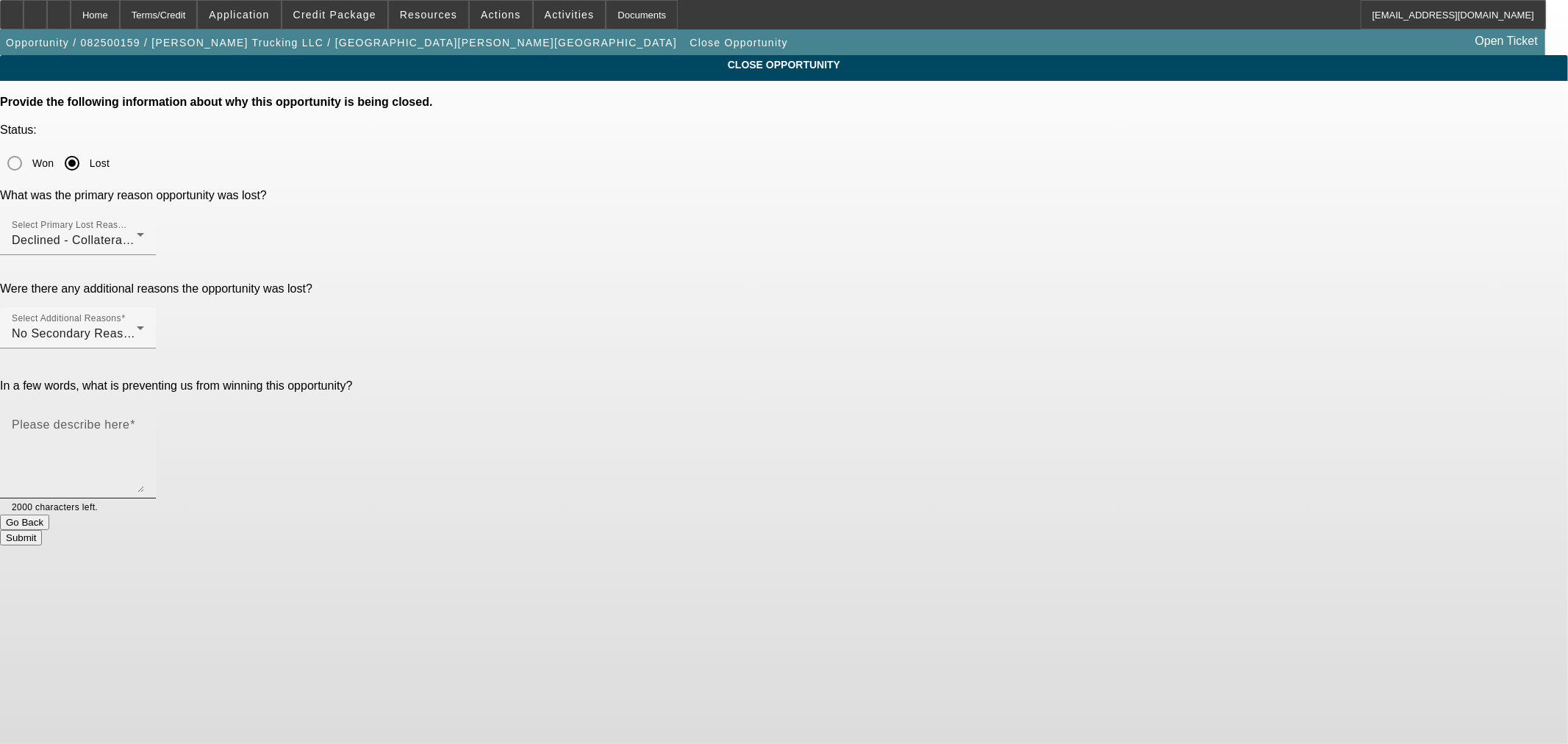
click at [144, 422] on textarea "Please describe here" at bounding box center [78, 457] width 132 height 71
type textarea "Good credit declined by Mitsubishi anyway."
click at [41, 530] on button "Submit" at bounding box center [21, 537] width 41 height 16
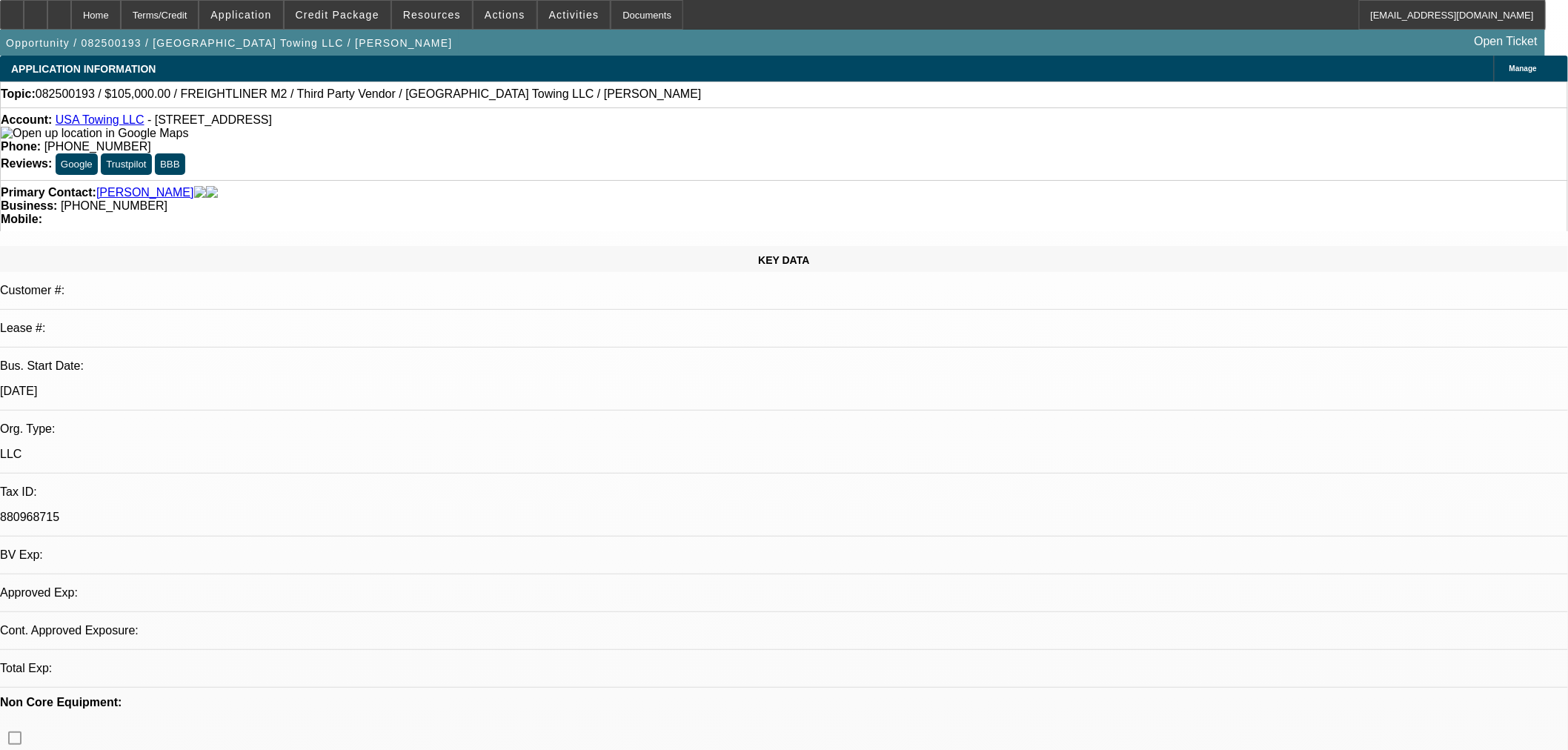
select select "0"
select select "2"
select select "0"
select select "6"
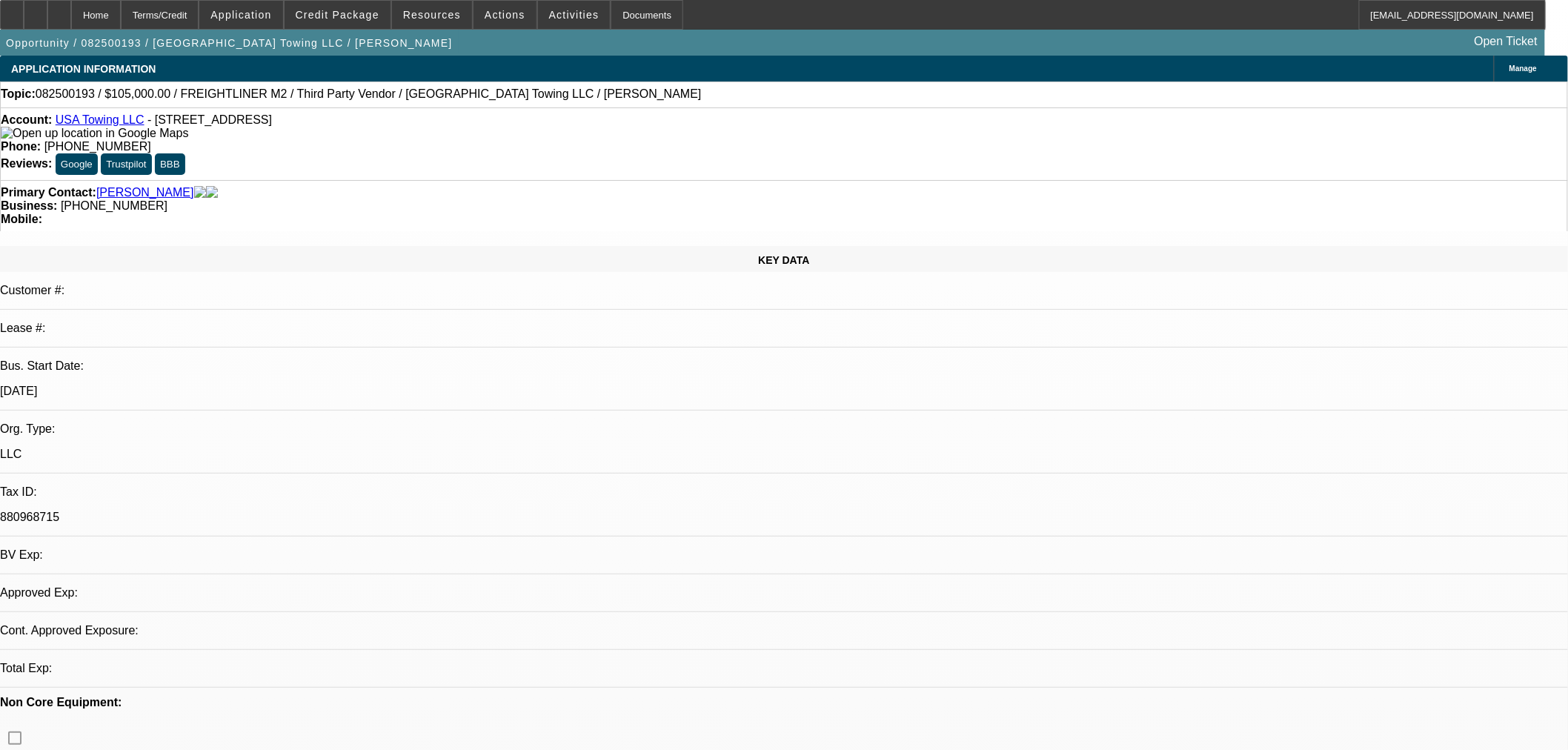
select select "0"
select select "2"
select select "0"
select select "6"
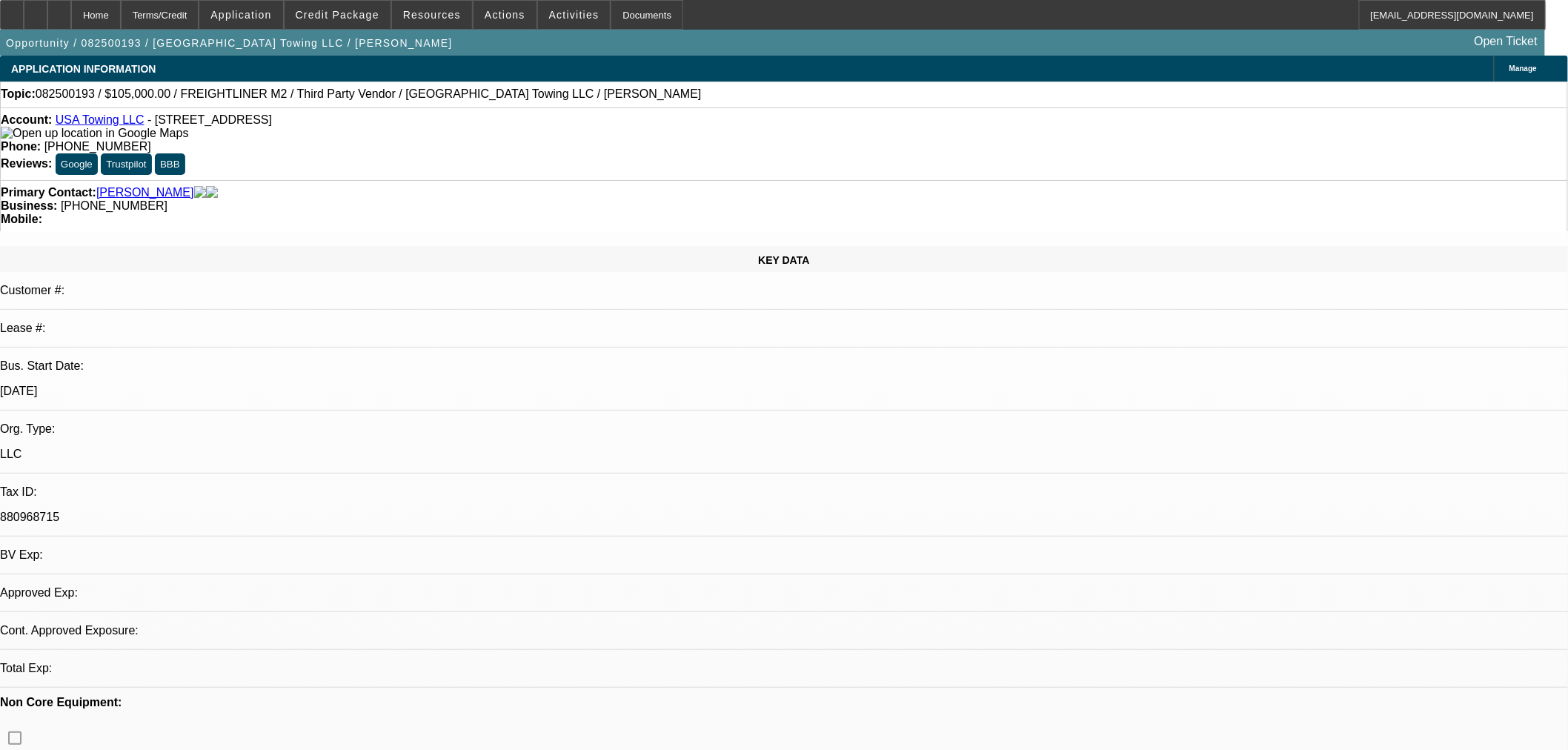
select select "0"
select select "2"
select select "0"
select select "6"
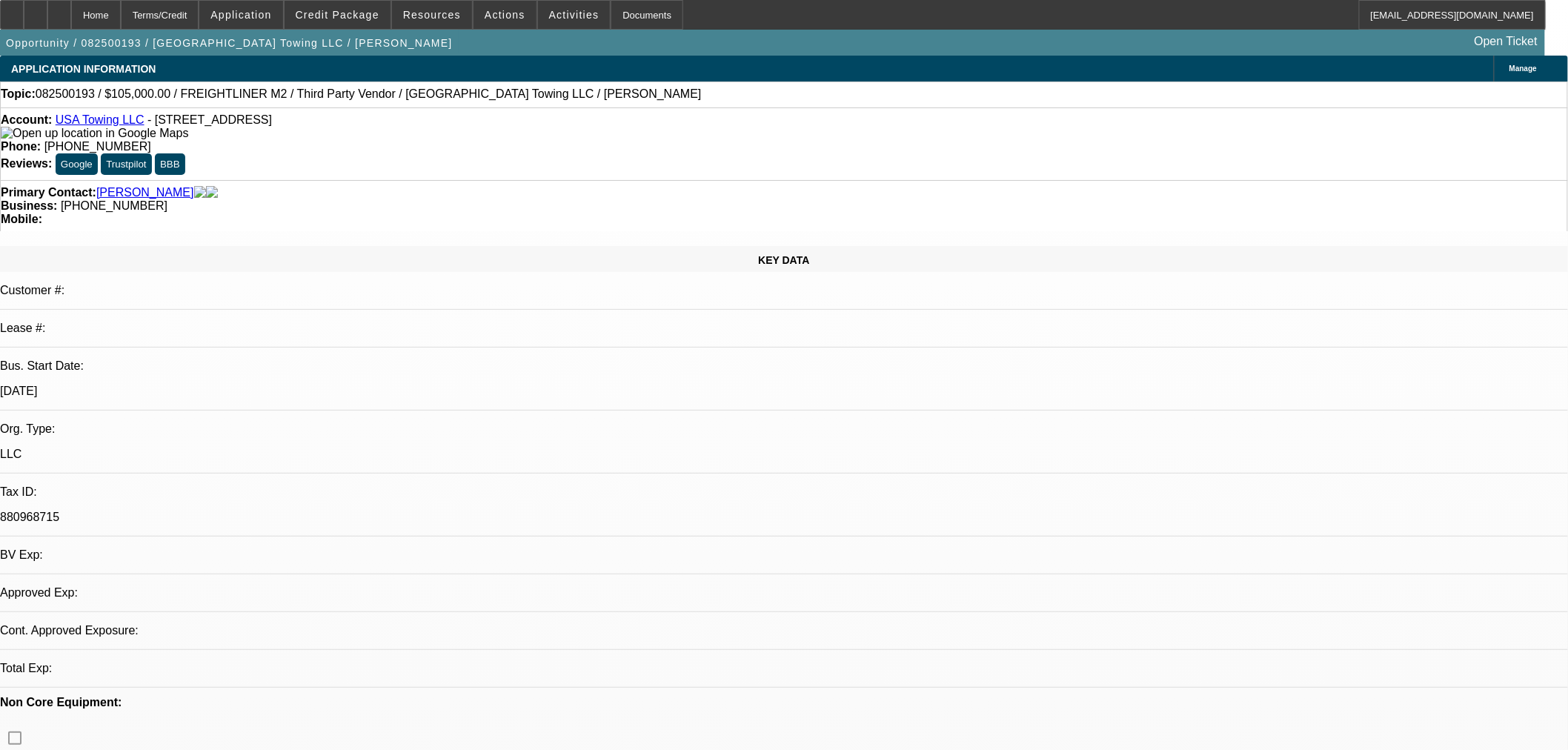
select select "0"
select select "2"
select select "0"
select select "6"
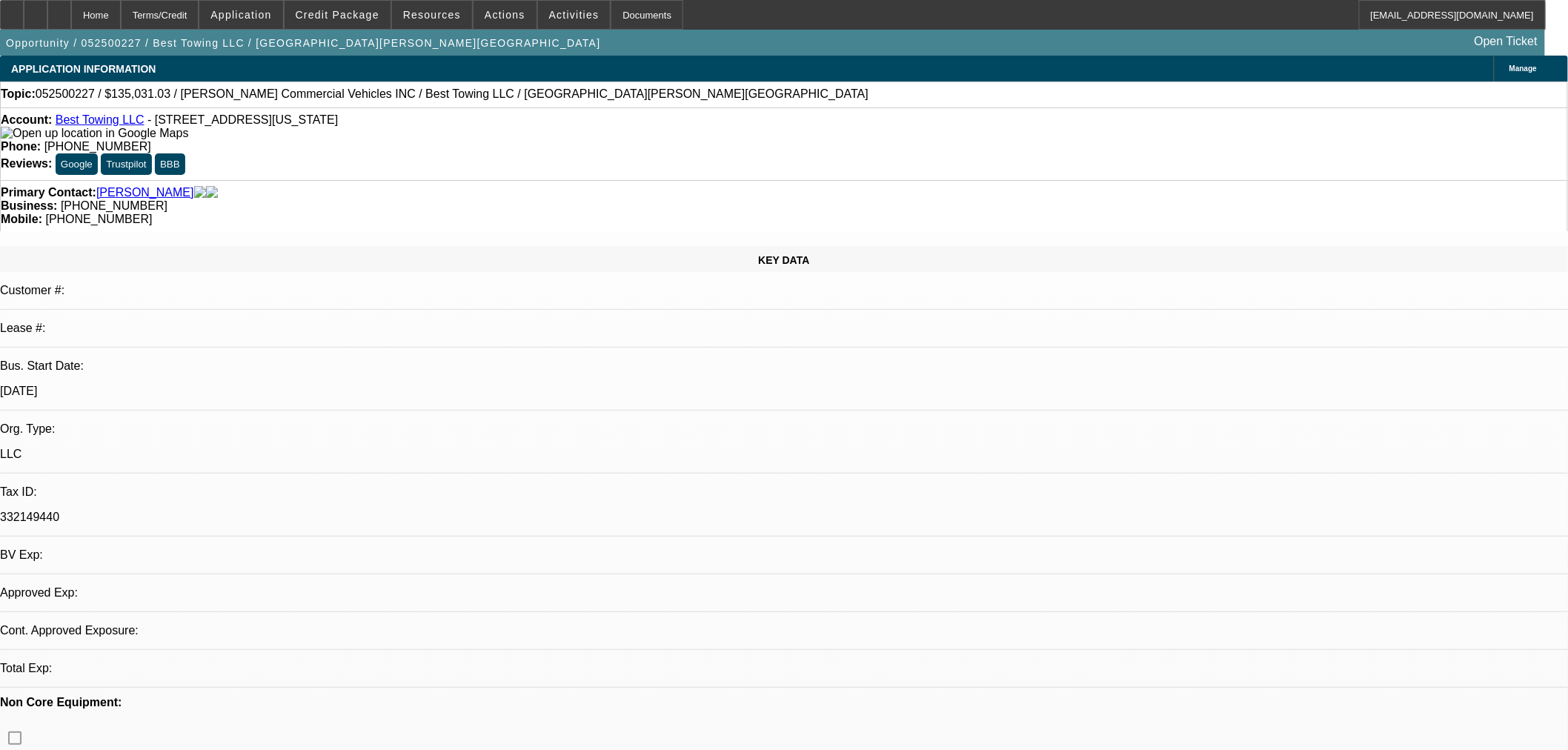
select select "0"
select select "2"
select select "0.1"
select select "4"
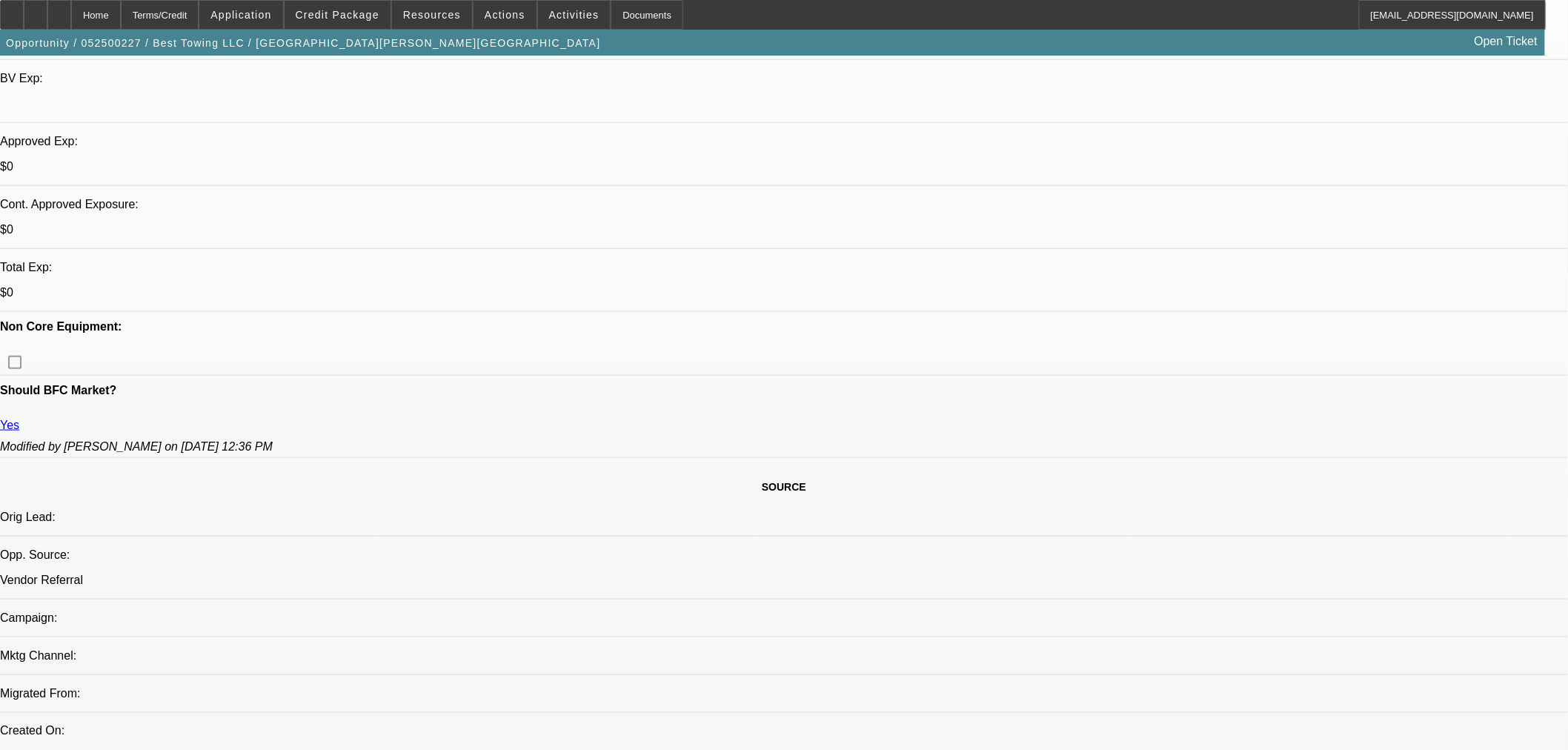
scroll to position [381, 0]
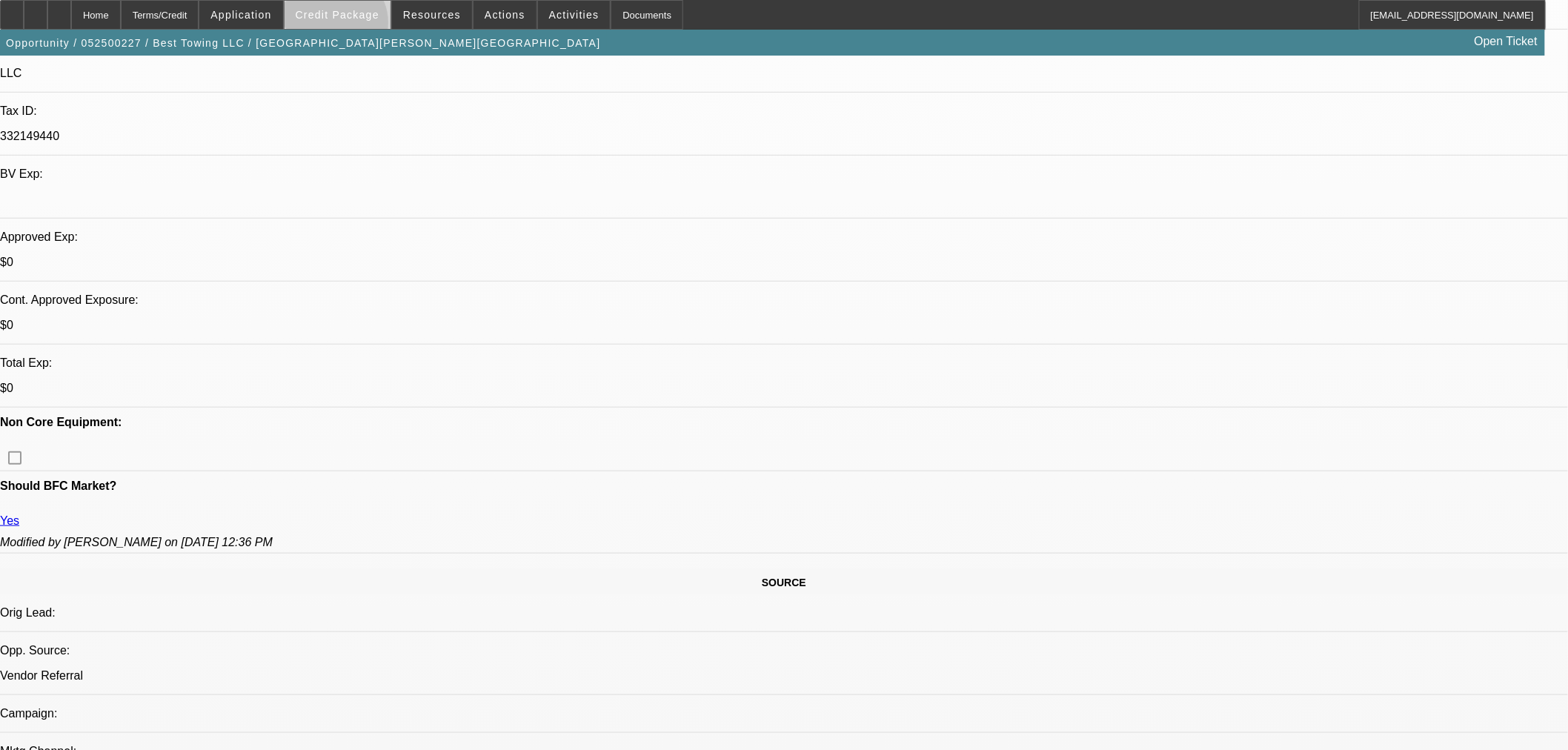
click at [359, 26] on span at bounding box center [338, 15] width 106 height 36
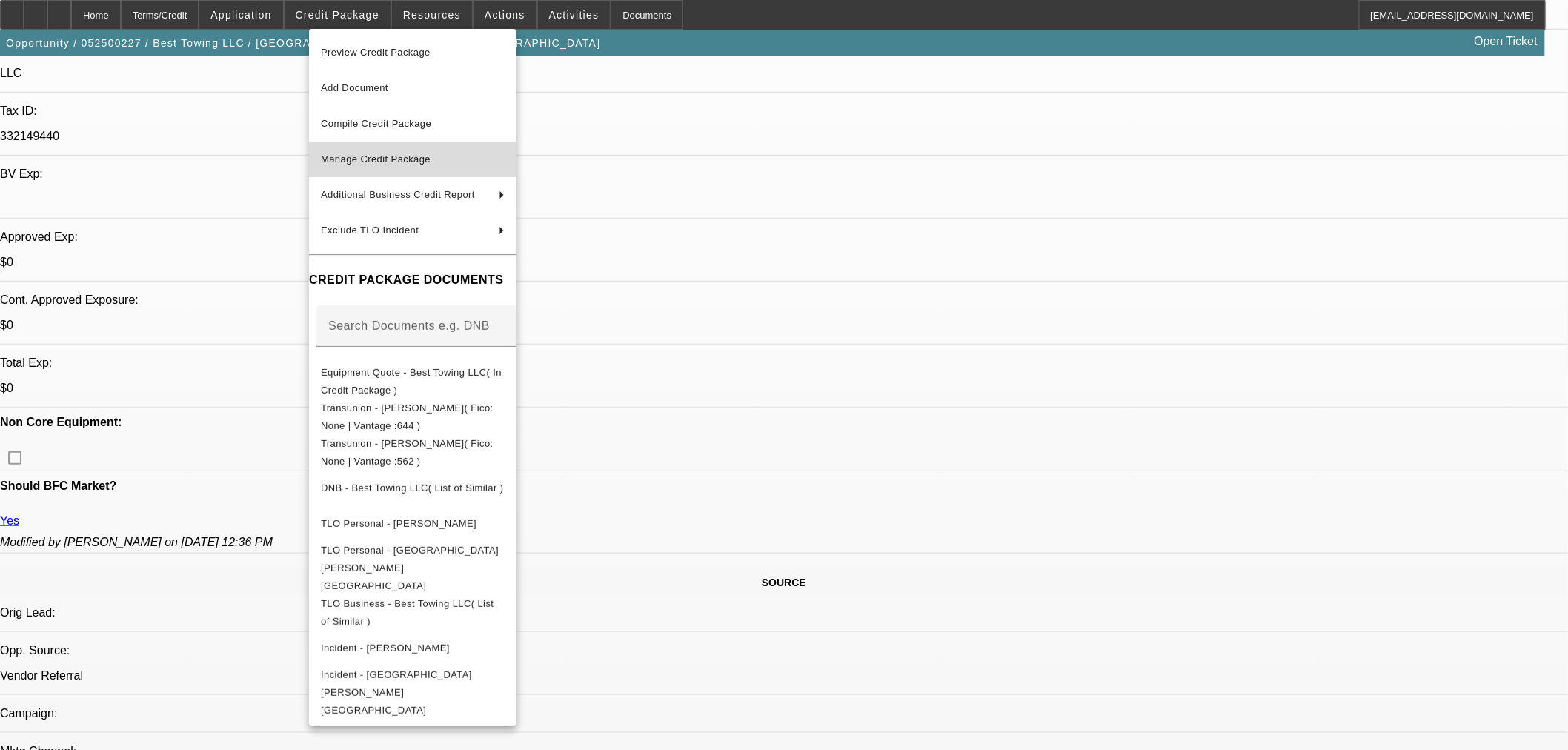
click at [400, 154] on span "Manage Credit Package" at bounding box center [375, 159] width 110 height 11
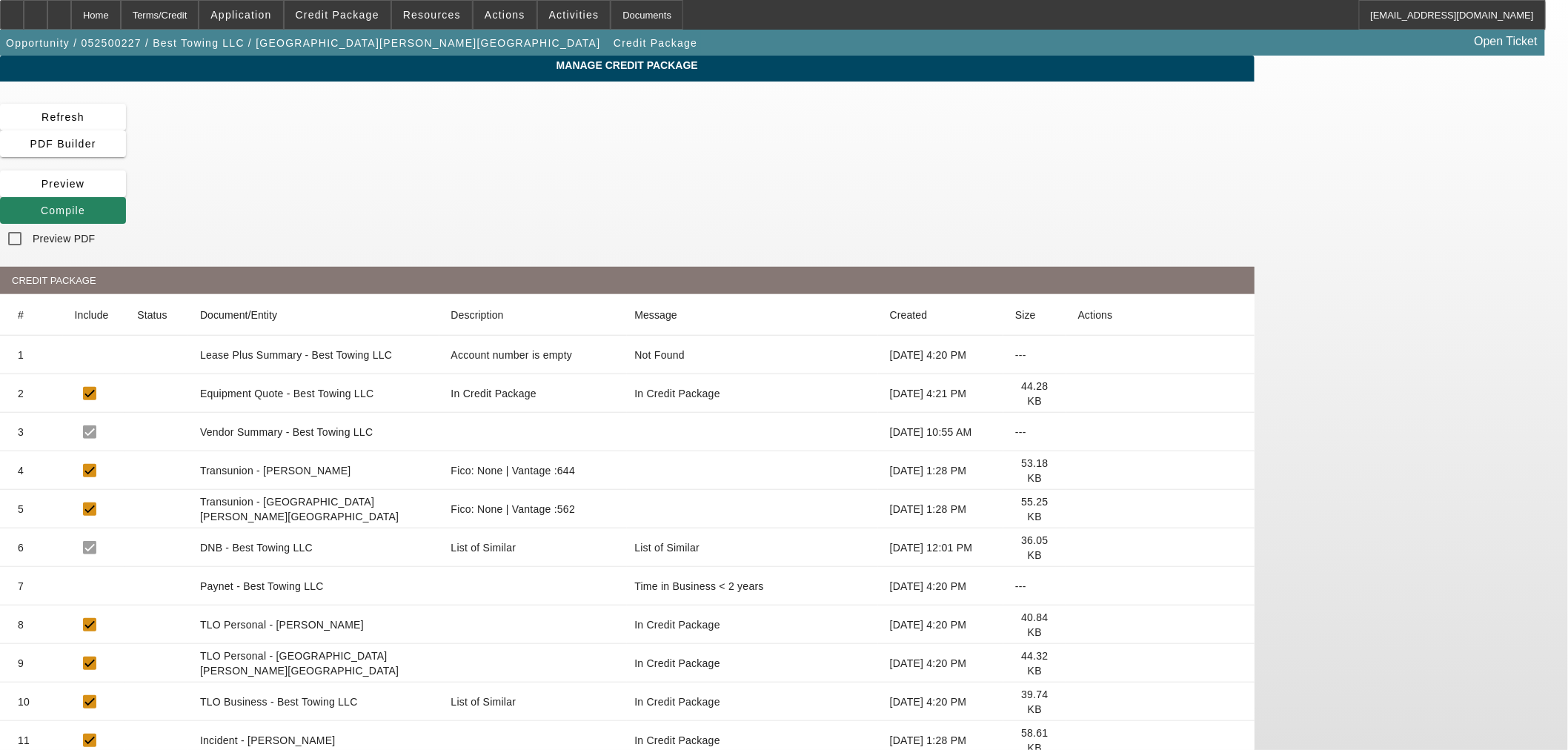
click at [1078, 470] on icon at bounding box center [1078, 470] width 0 height 0
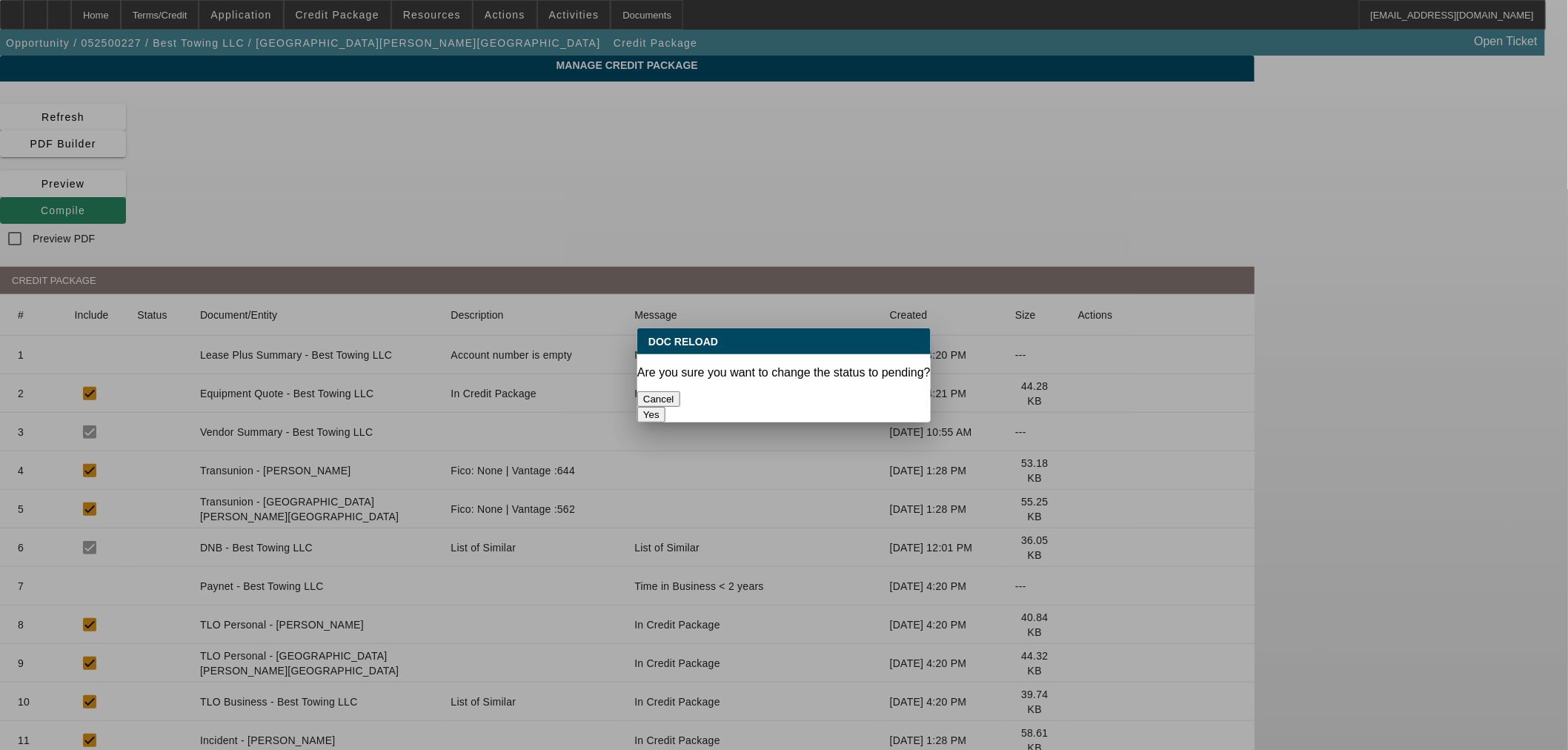
click at [666, 407] on button "Yes" at bounding box center [652, 415] width 28 height 16
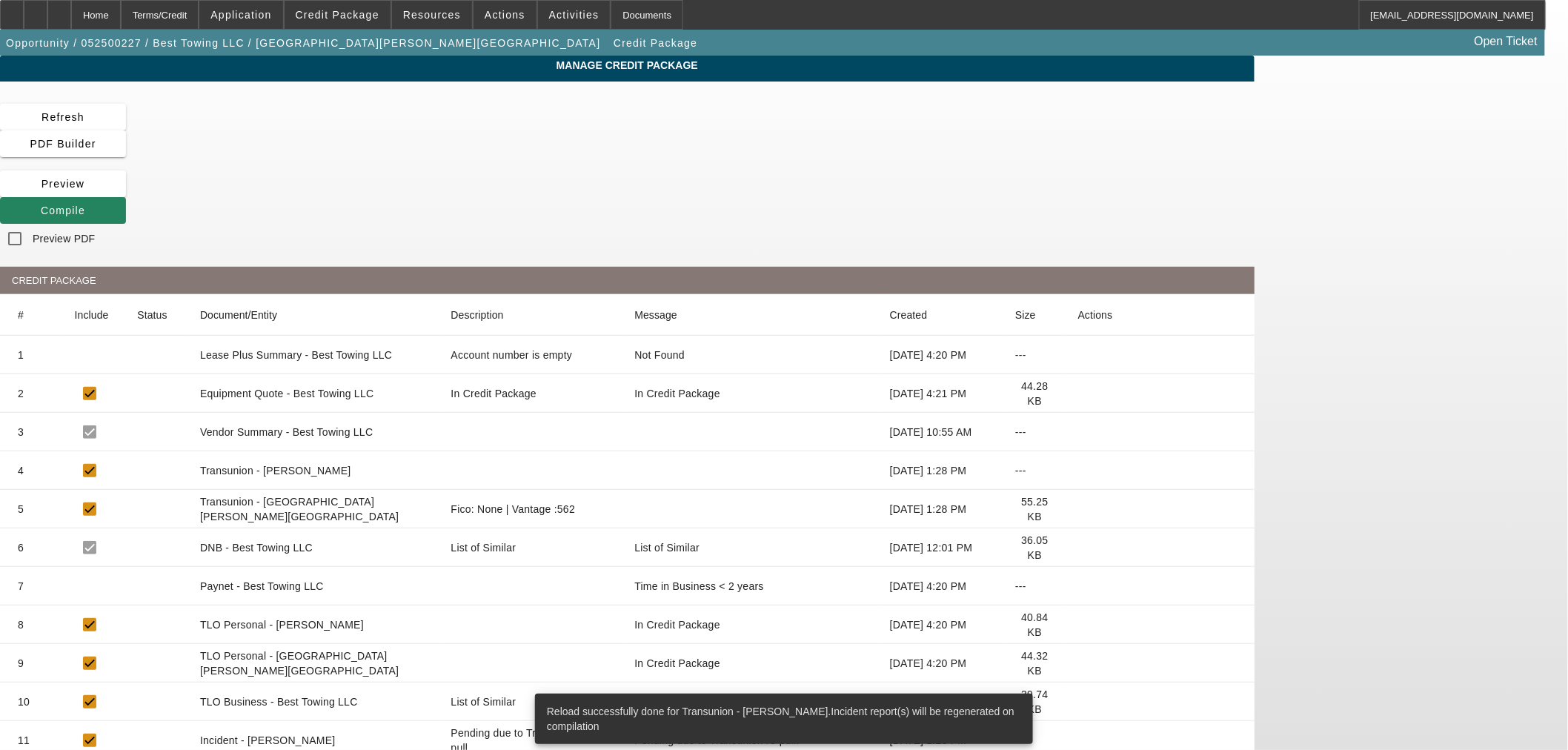
click at [1078, 509] on icon at bounding box center [1078, 509] width 0 height 0
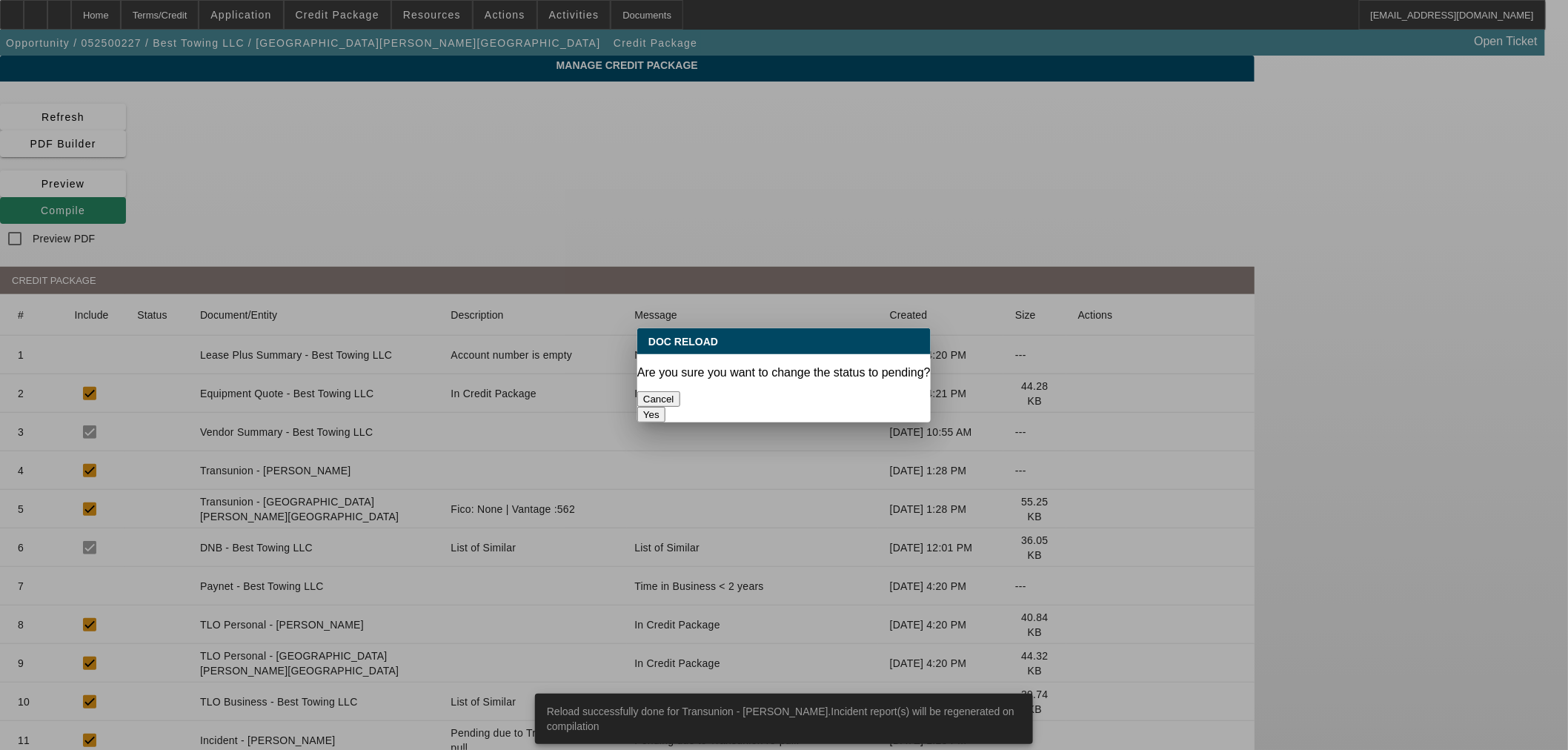
click at [666, 407] on button "Yes" at bounding box center [652, 415] width 28 height 16
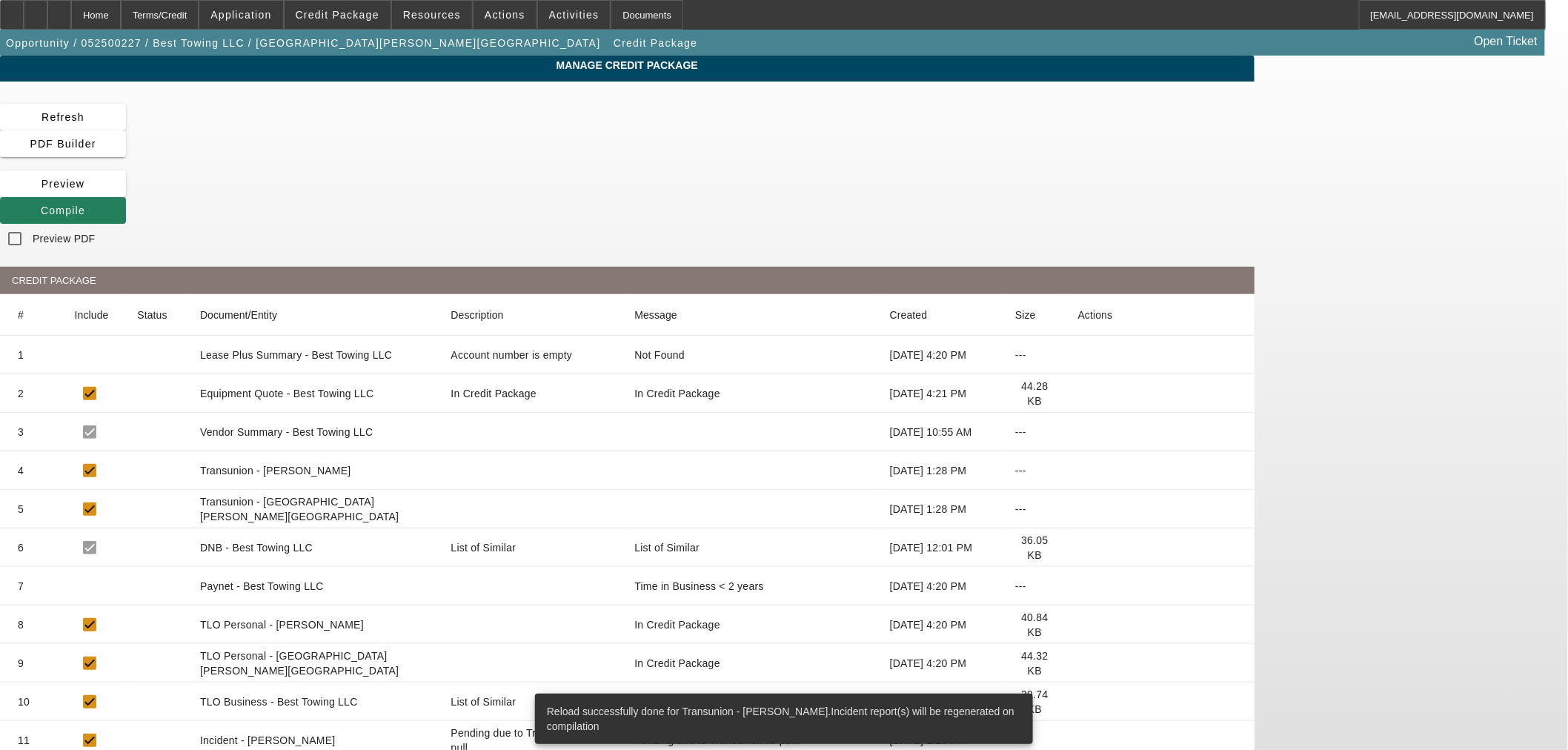
click at [85, 205] on span "Compile" at bounding box center [63, 211] width 44 height 12
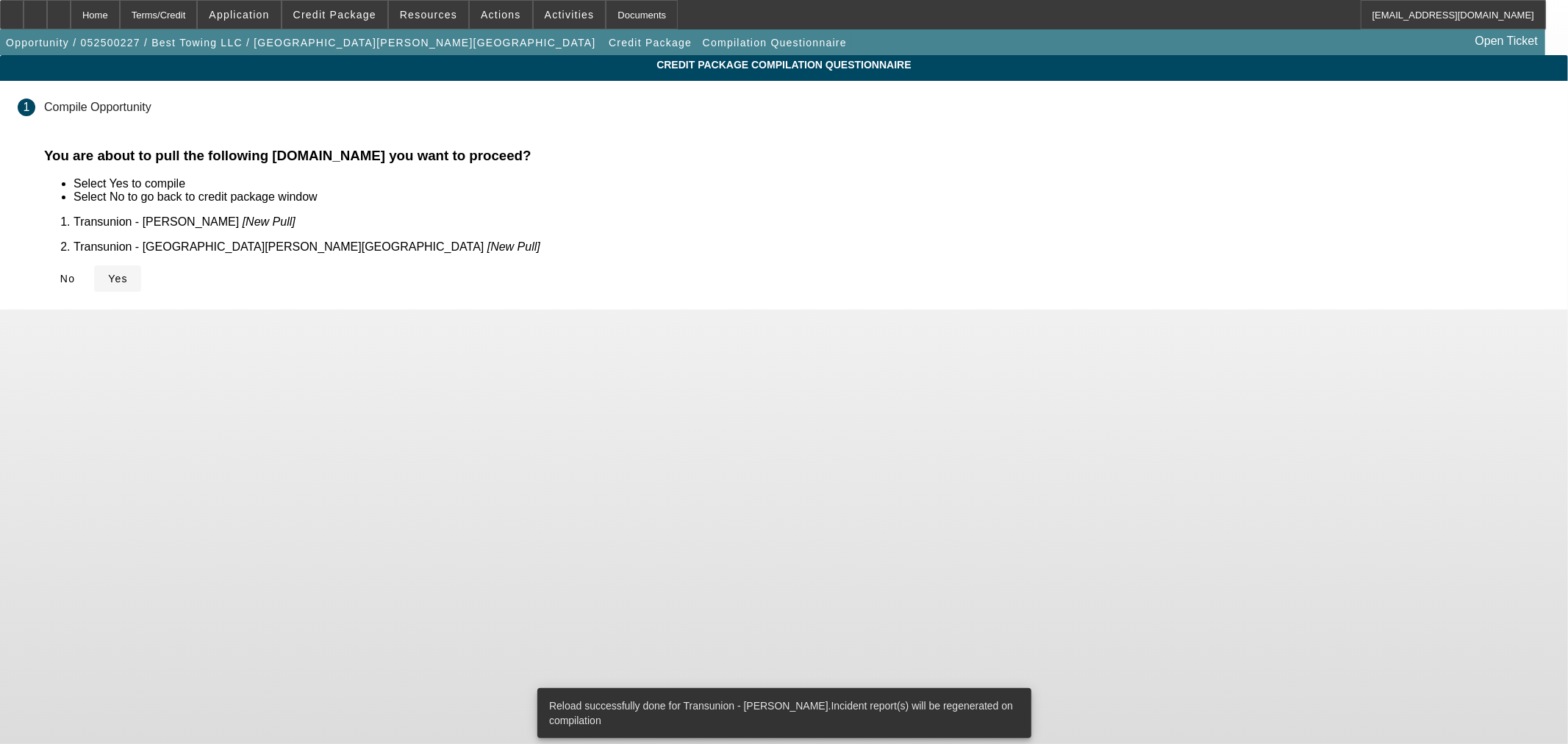
click at [128, 273] on span "Yes" at bounding box center [117, 279] width 20 height 12
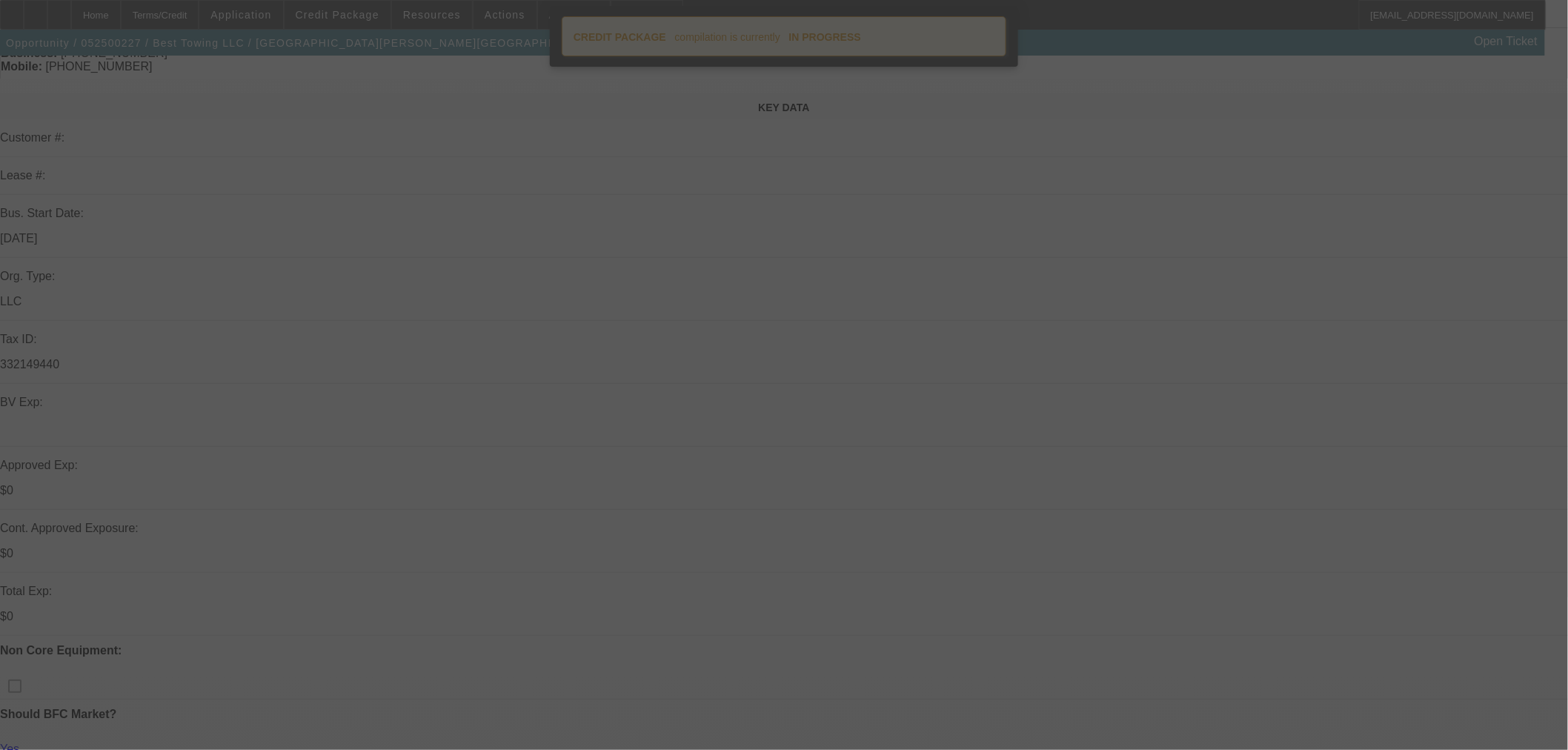
scroll to position [329, 0]
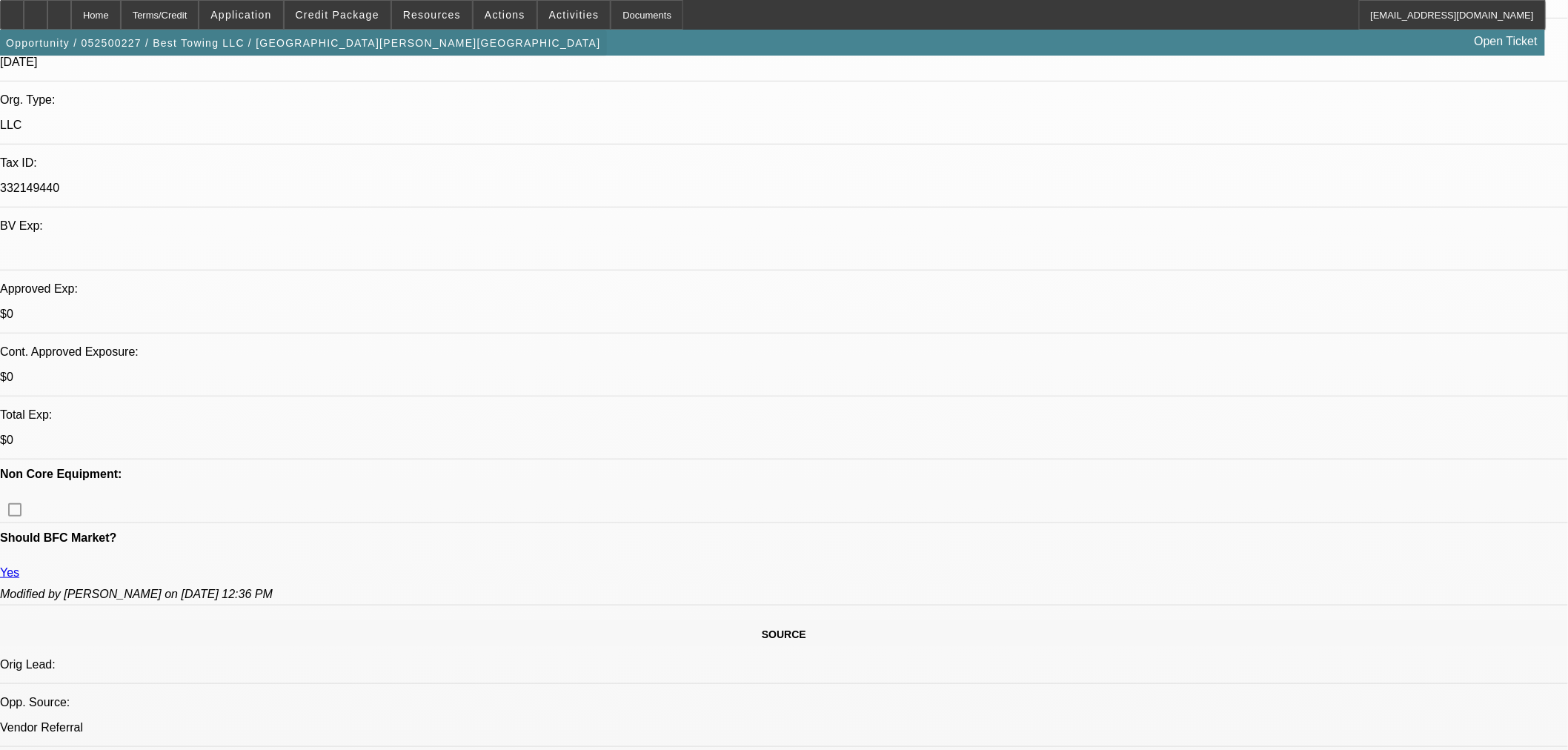
select select "0"
select select "2"
select select "0.1"
select select "4"
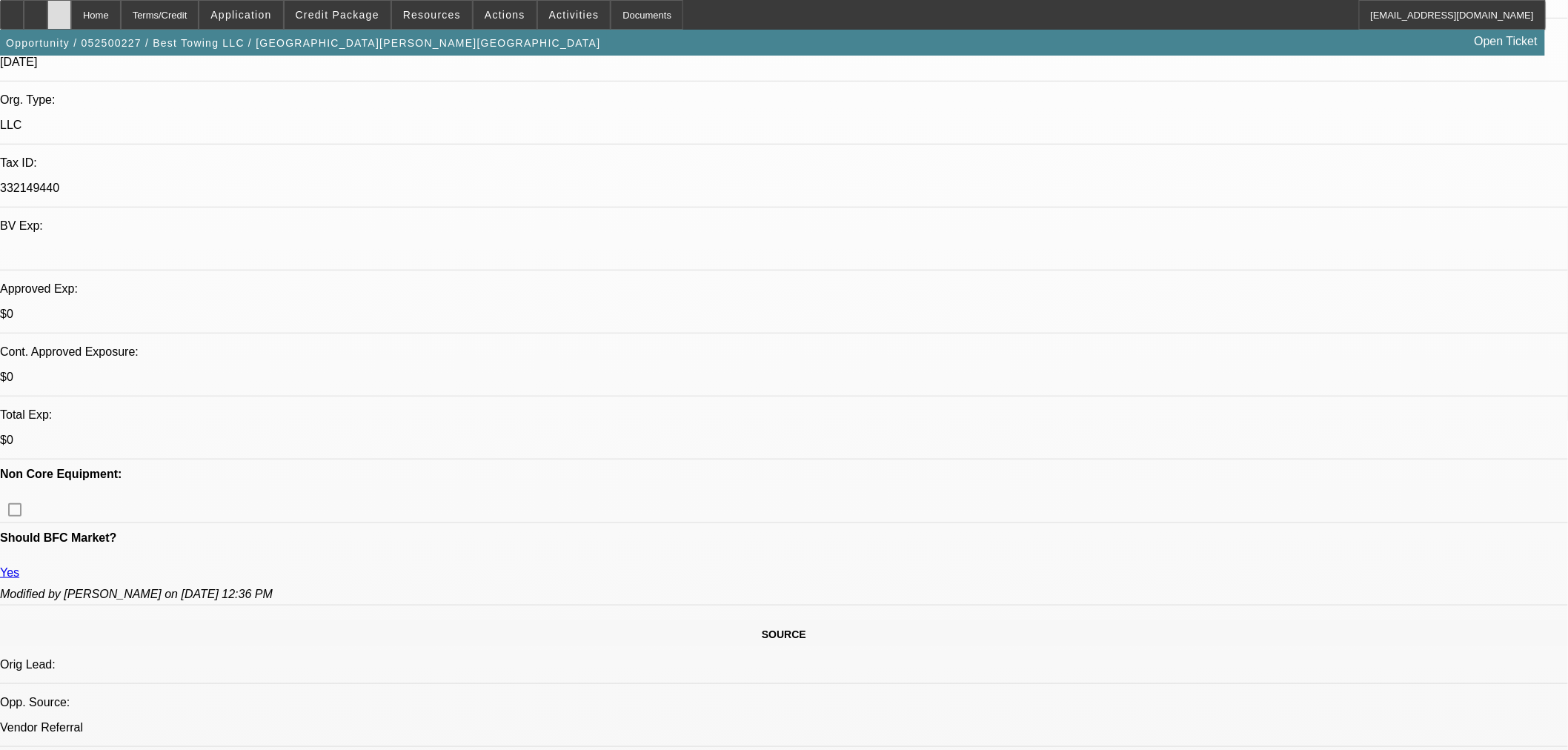
click at [59, 10] on icon at bounding box center [59, 10] width 0 height 0
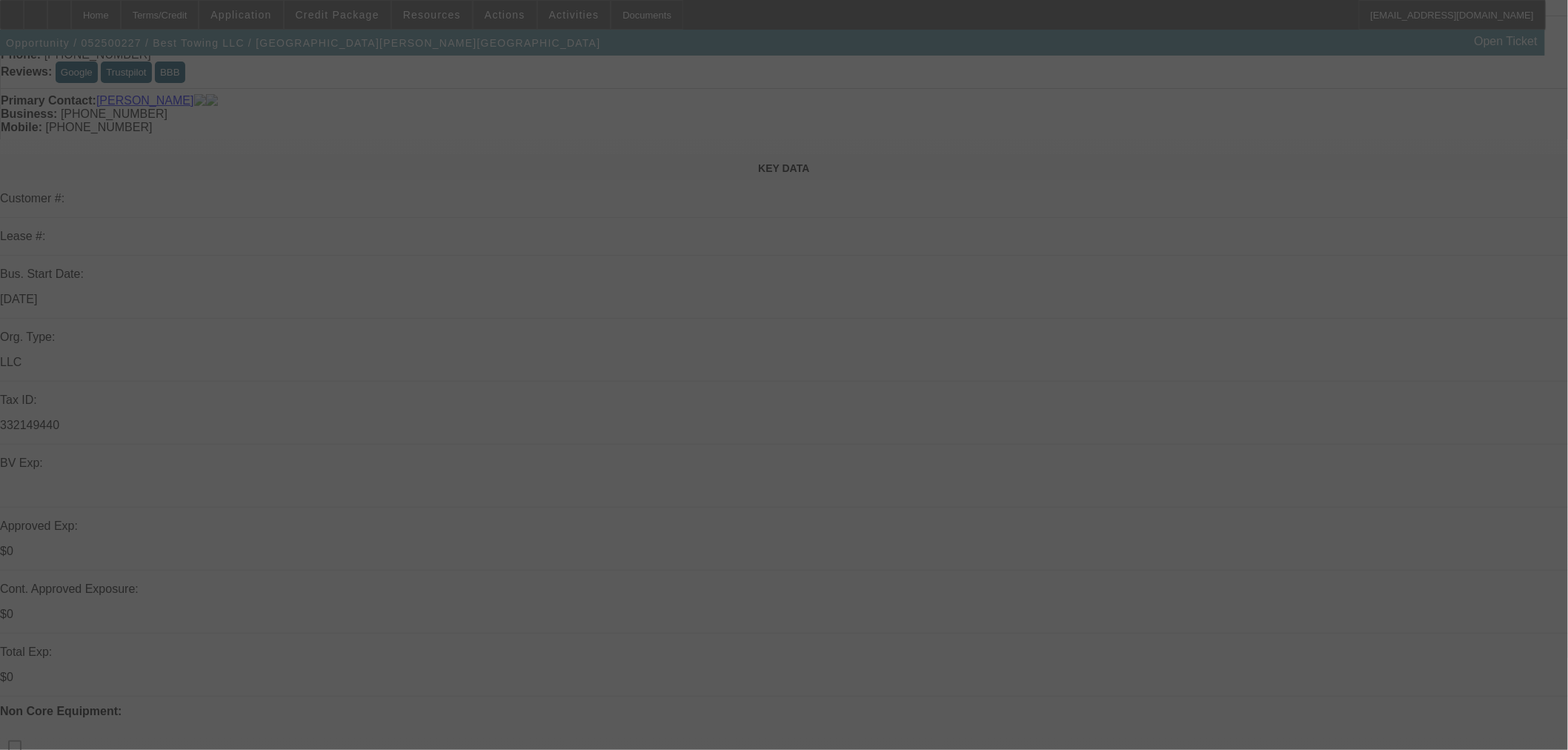
scroll to position [165, 0]
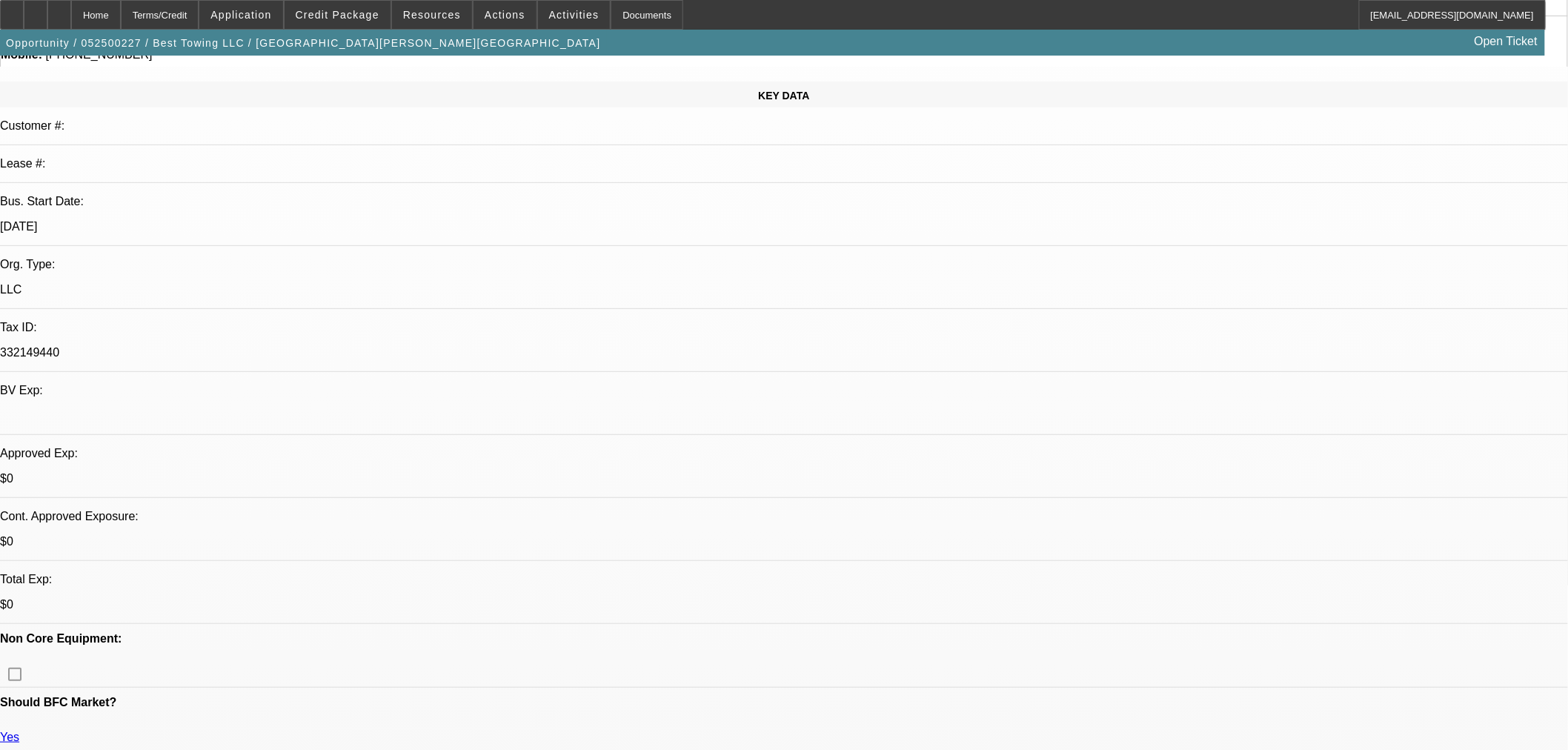
select select "0"
select select "2"
select select "0.1"
select select "4"
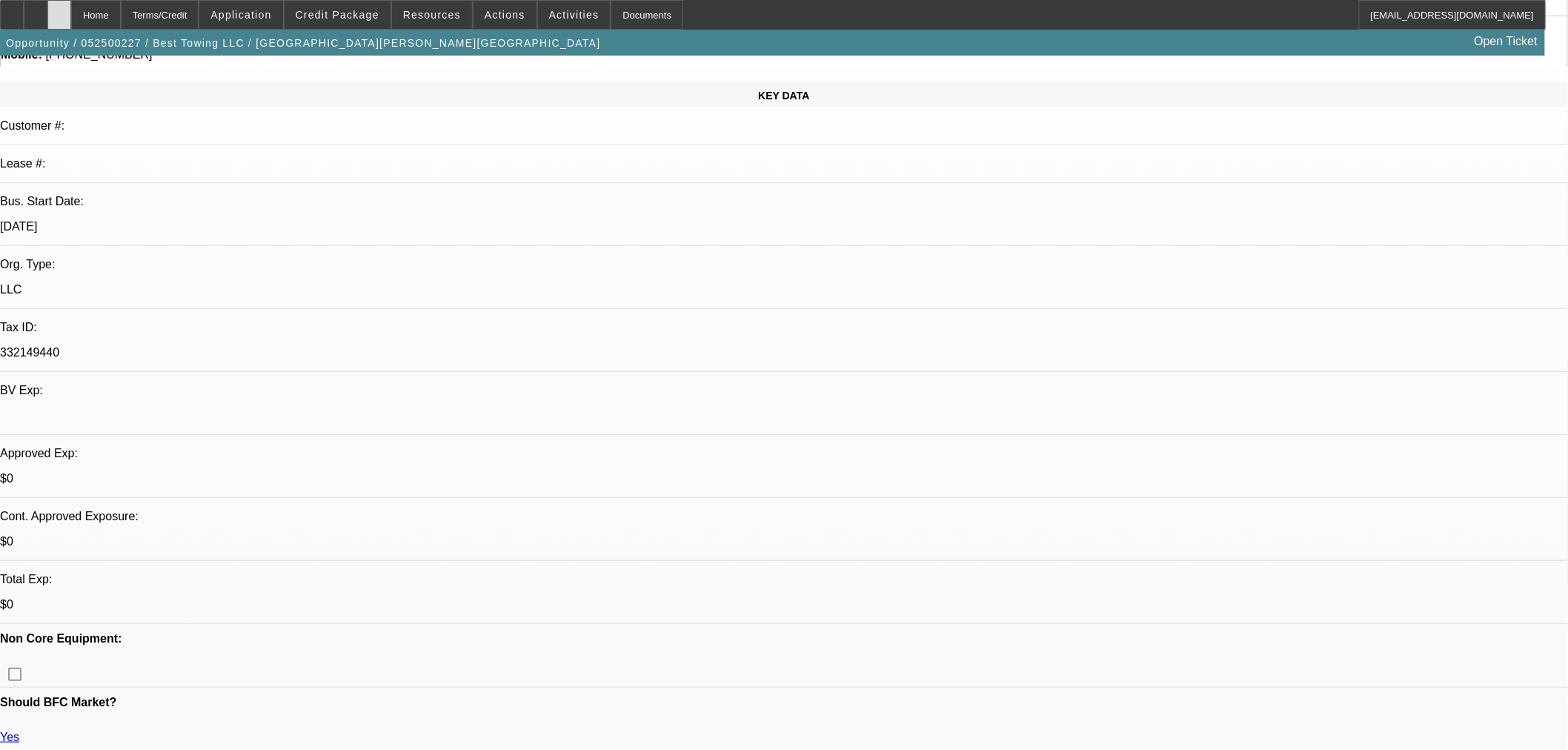
click at [71, 24] on div at bounding box center [58, 15] width 24 height 30
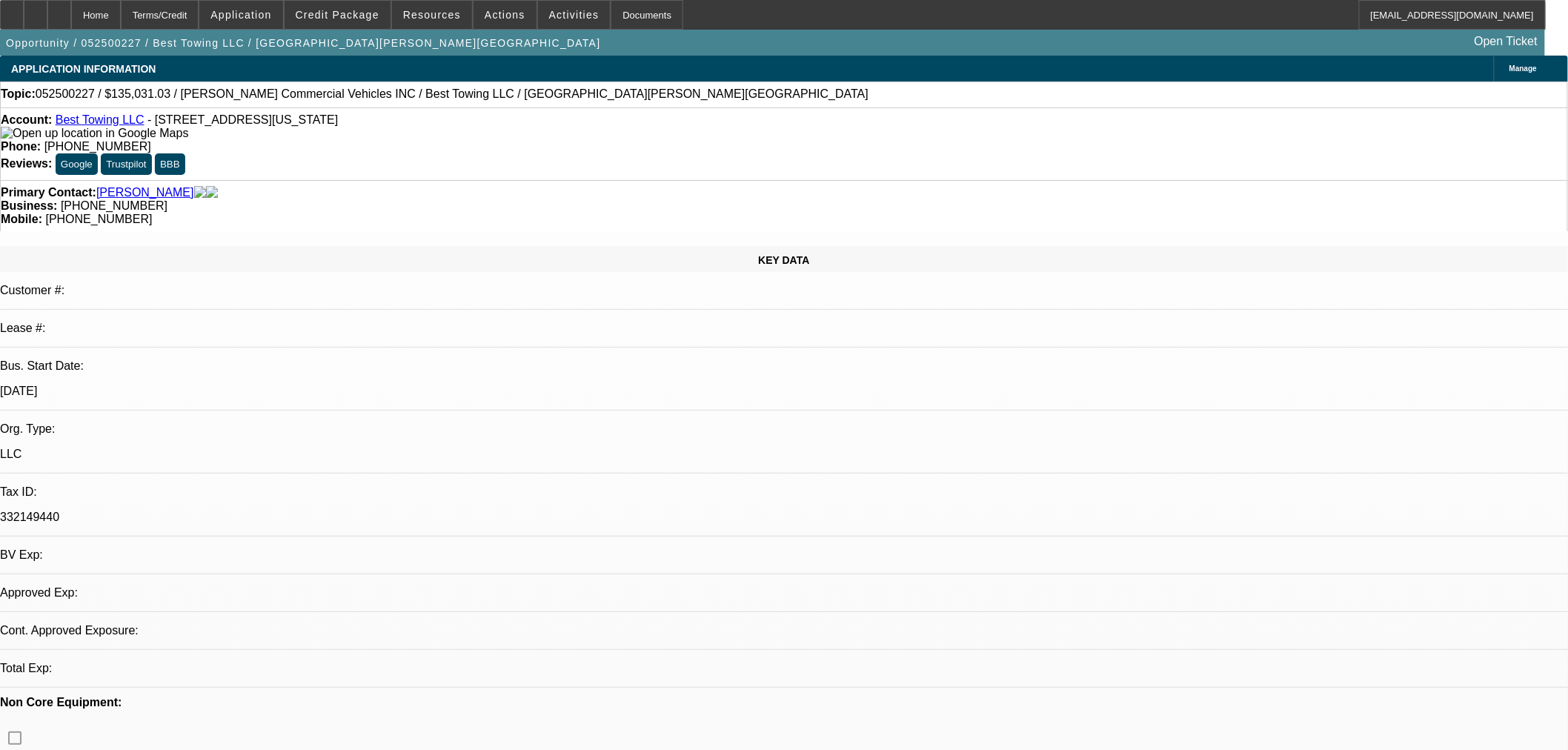
select select "0"
select select "2"
select select "0.1"
select select "2"
select select "4"
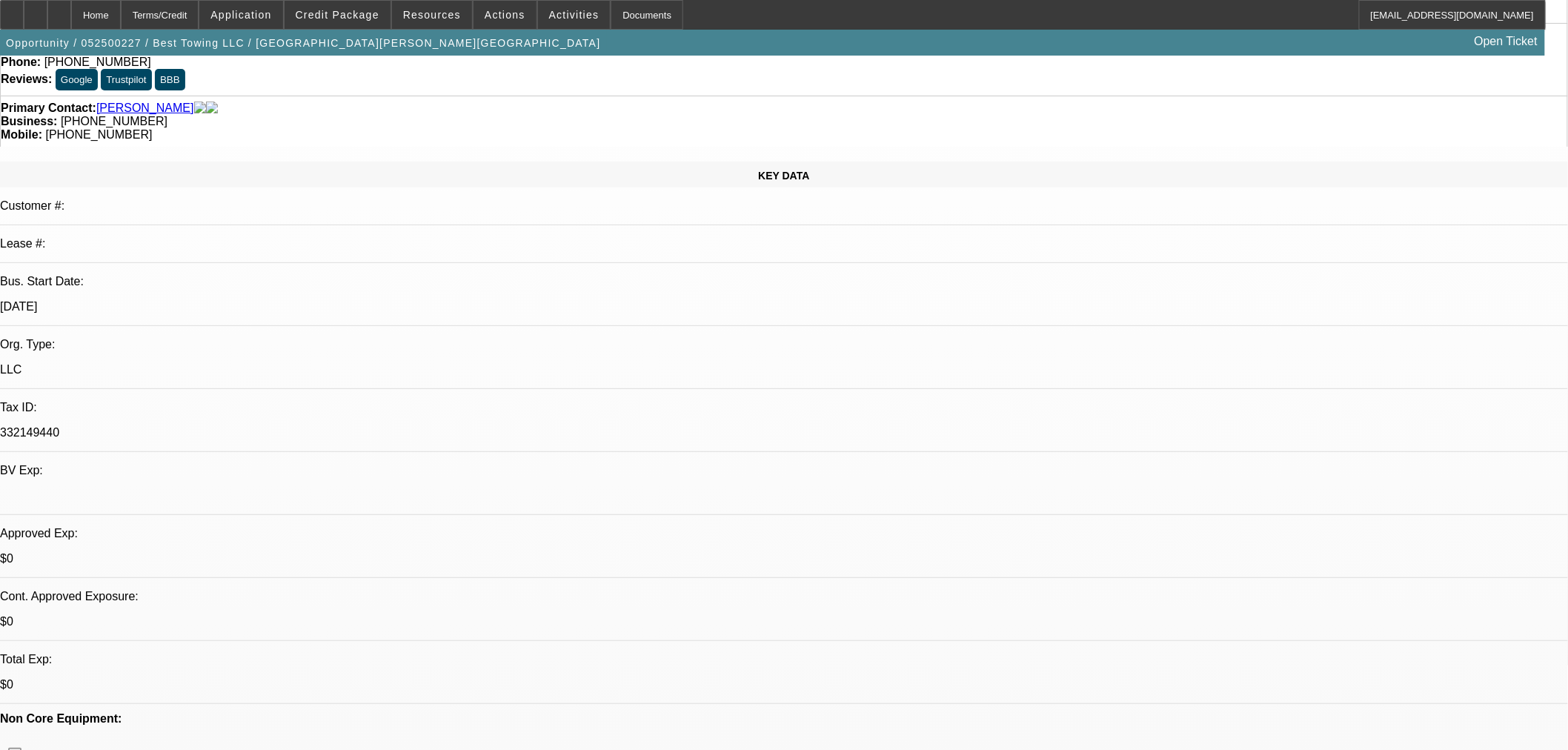
scroll to position [247, 0]
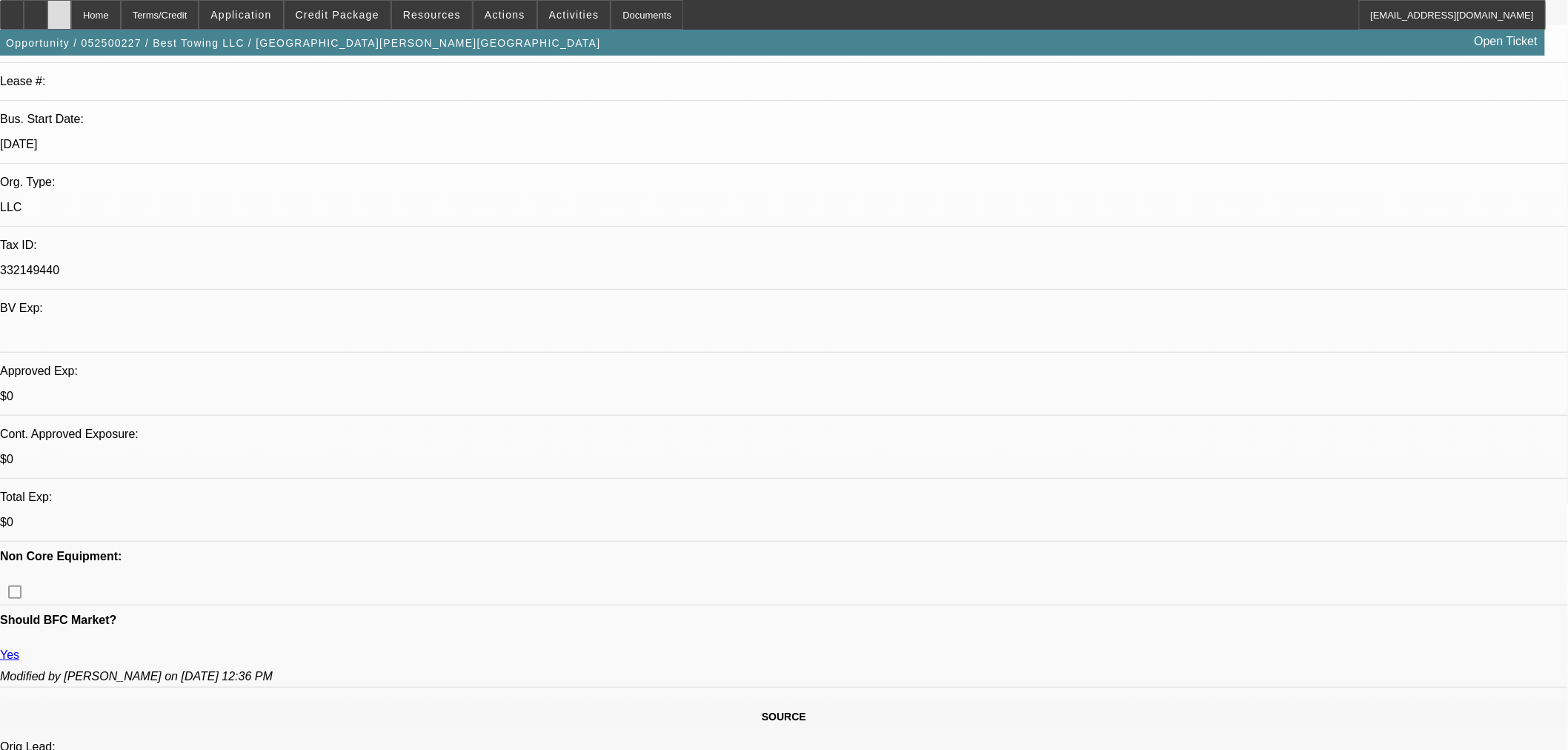
click at [71, 19] on div at bounding box center [58, 15] width 24 height 30
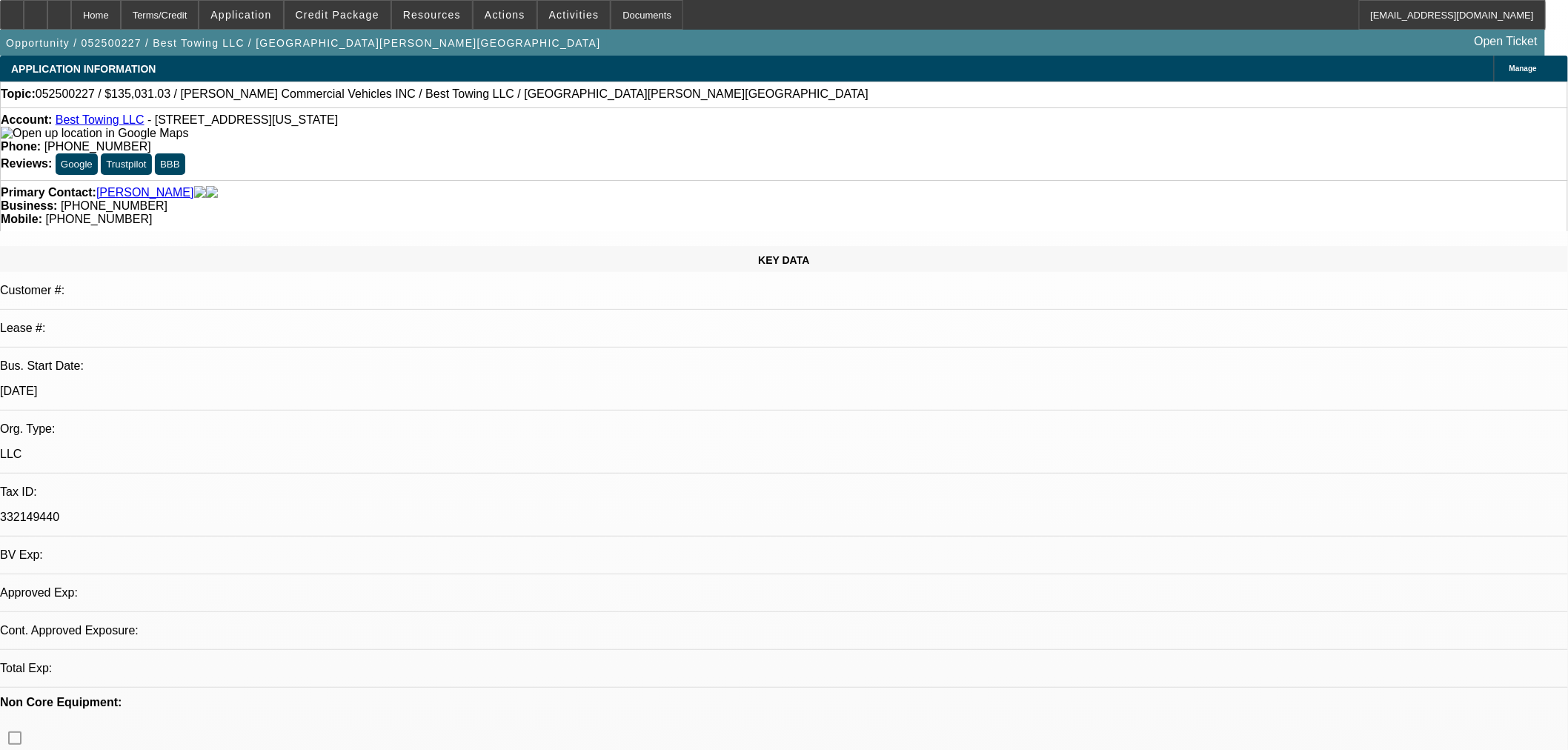
select select "0"
select select "2"
select select "0.1"
select select "4"
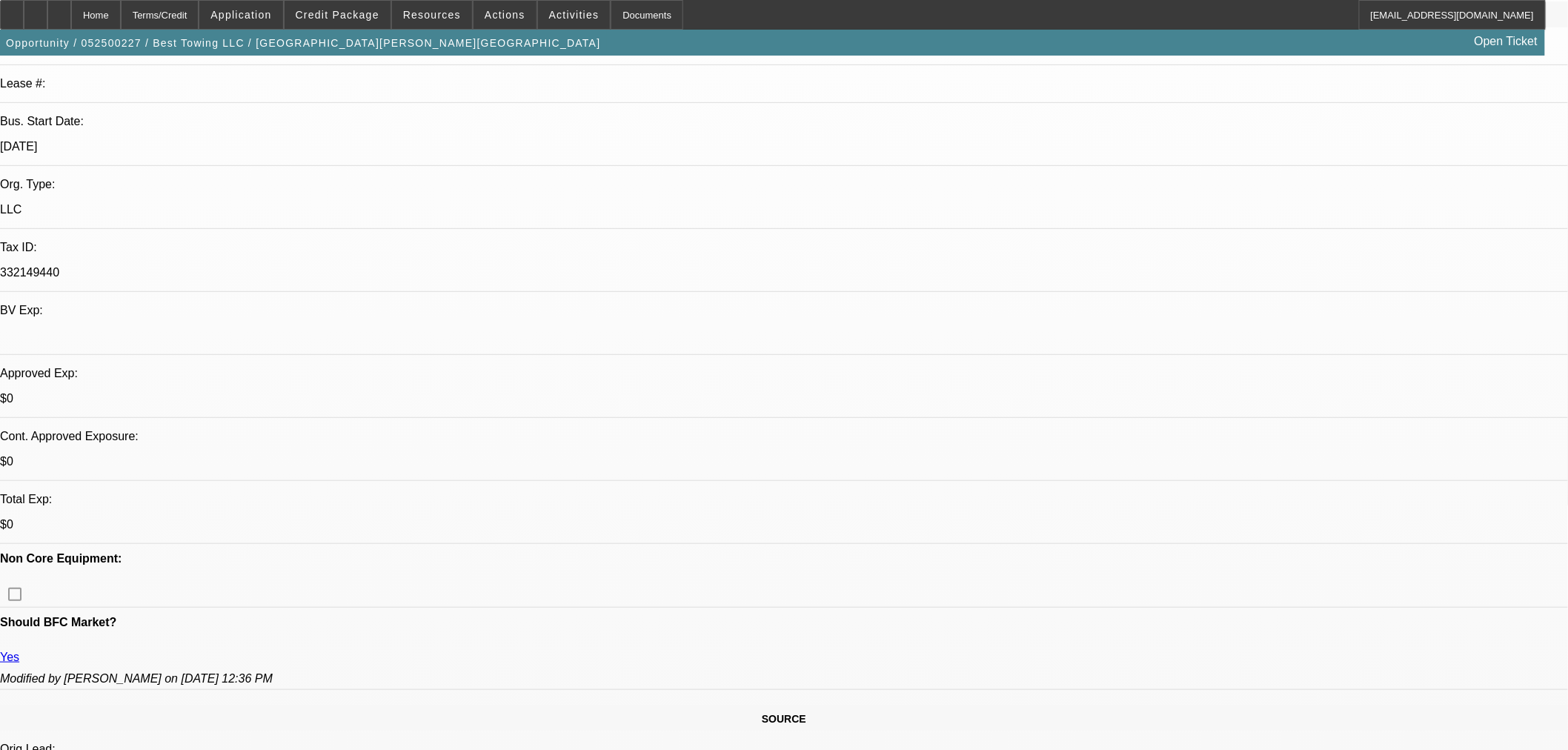
scroll to position [82, 0]
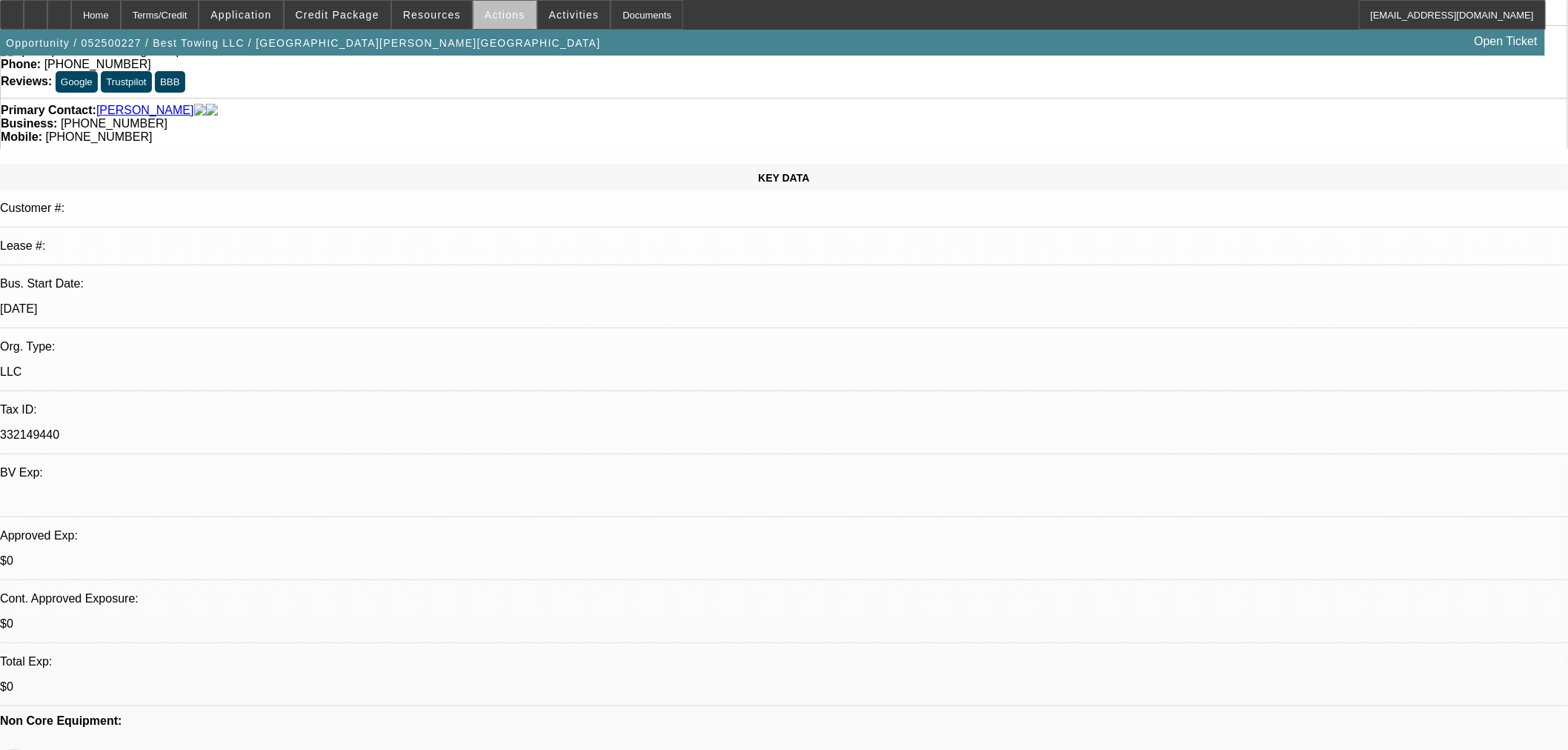
click at [512, 24] on span at bounding box center [505, 15] width 63 height 36
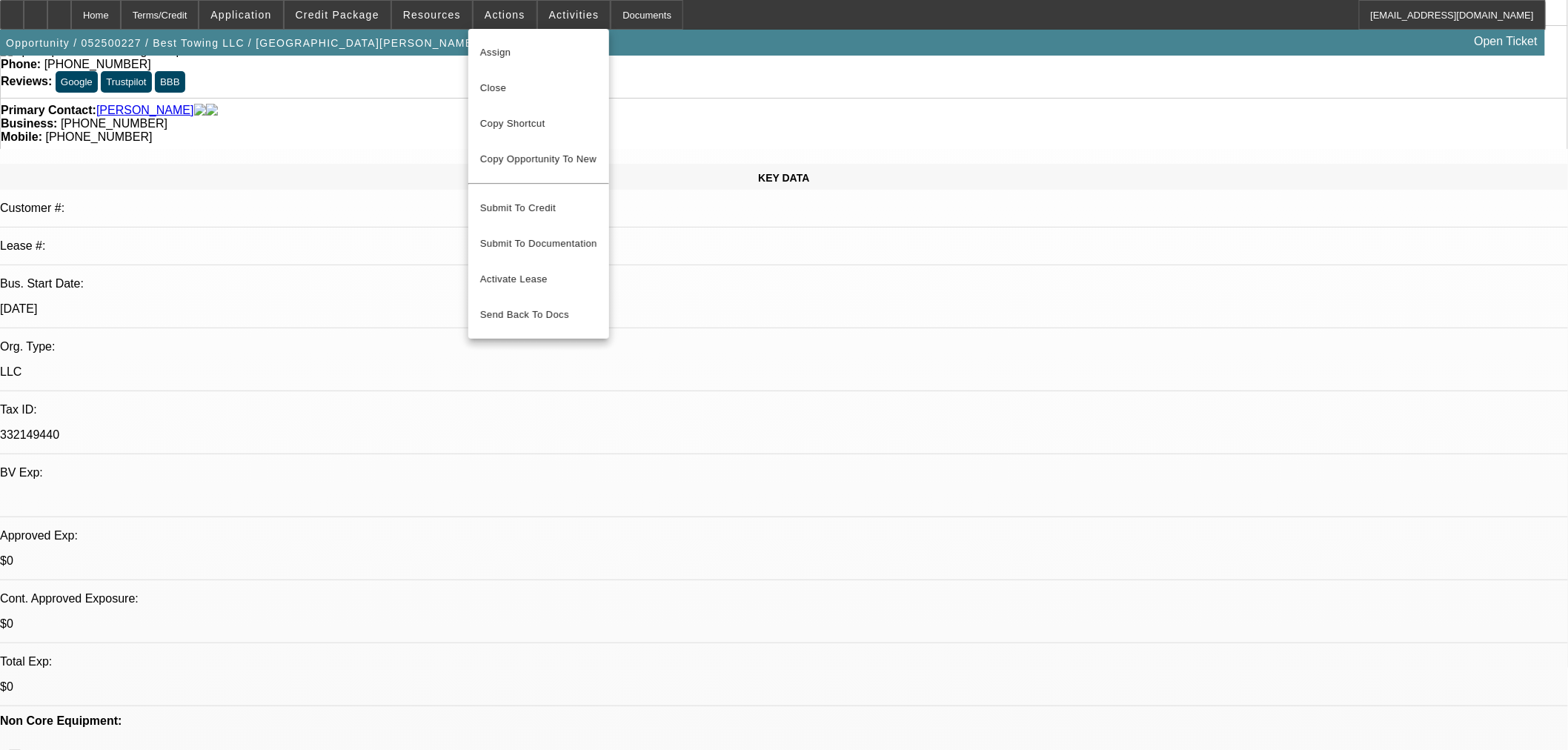
drag, startPoint x: 519, startPoint y: 94, endPoint x: 537, endPoint y: 98, distance: 18.4
click at [520, 94] on span "Close" at bounding box center [538, 88] width 117 height 17
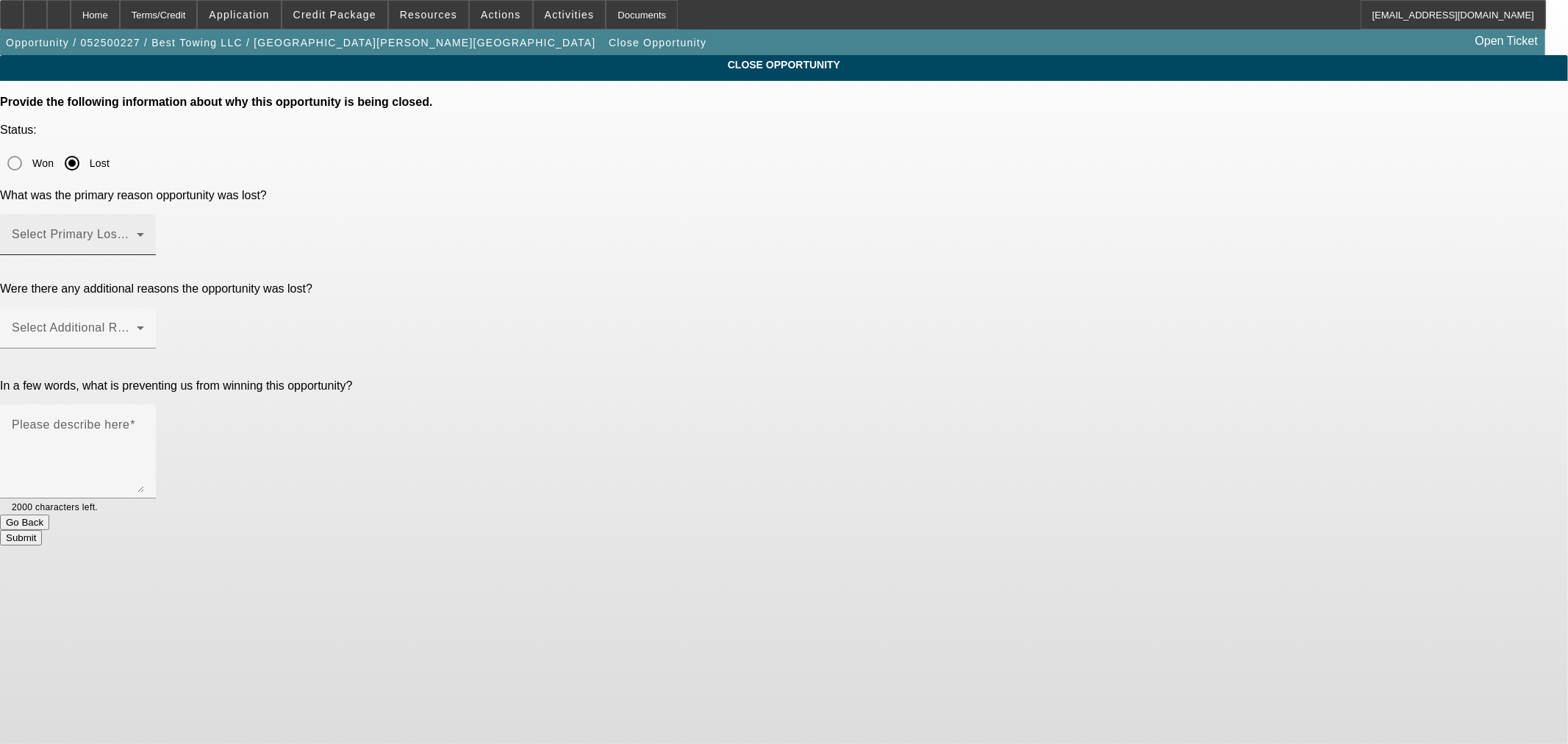
click at [136, 232] on span at bounding box center [74, 240] width 125 height 17
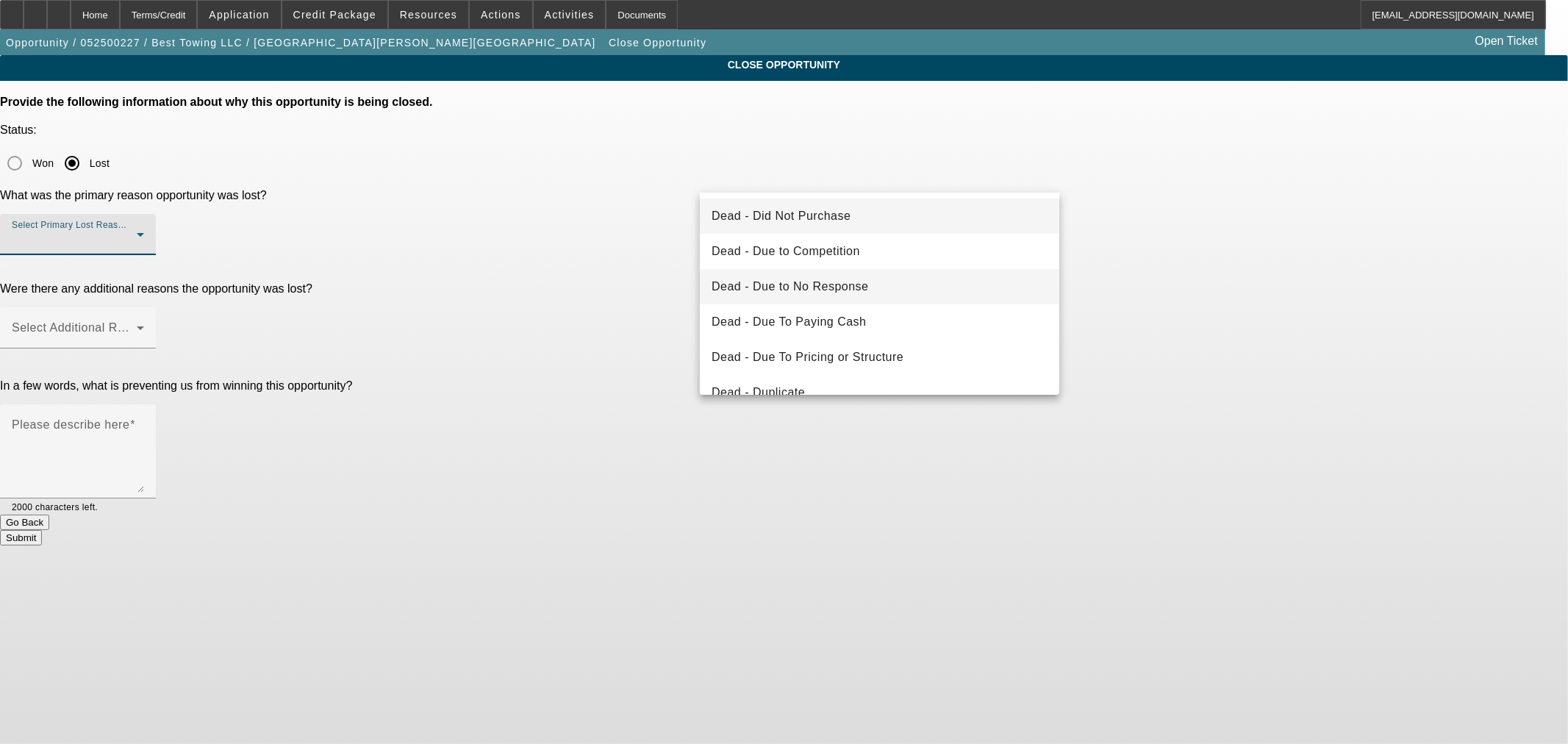
click at [923, 278] on mat-option "Dead - Due to No Response" at bounding box center [879, 286] width 359 height 35
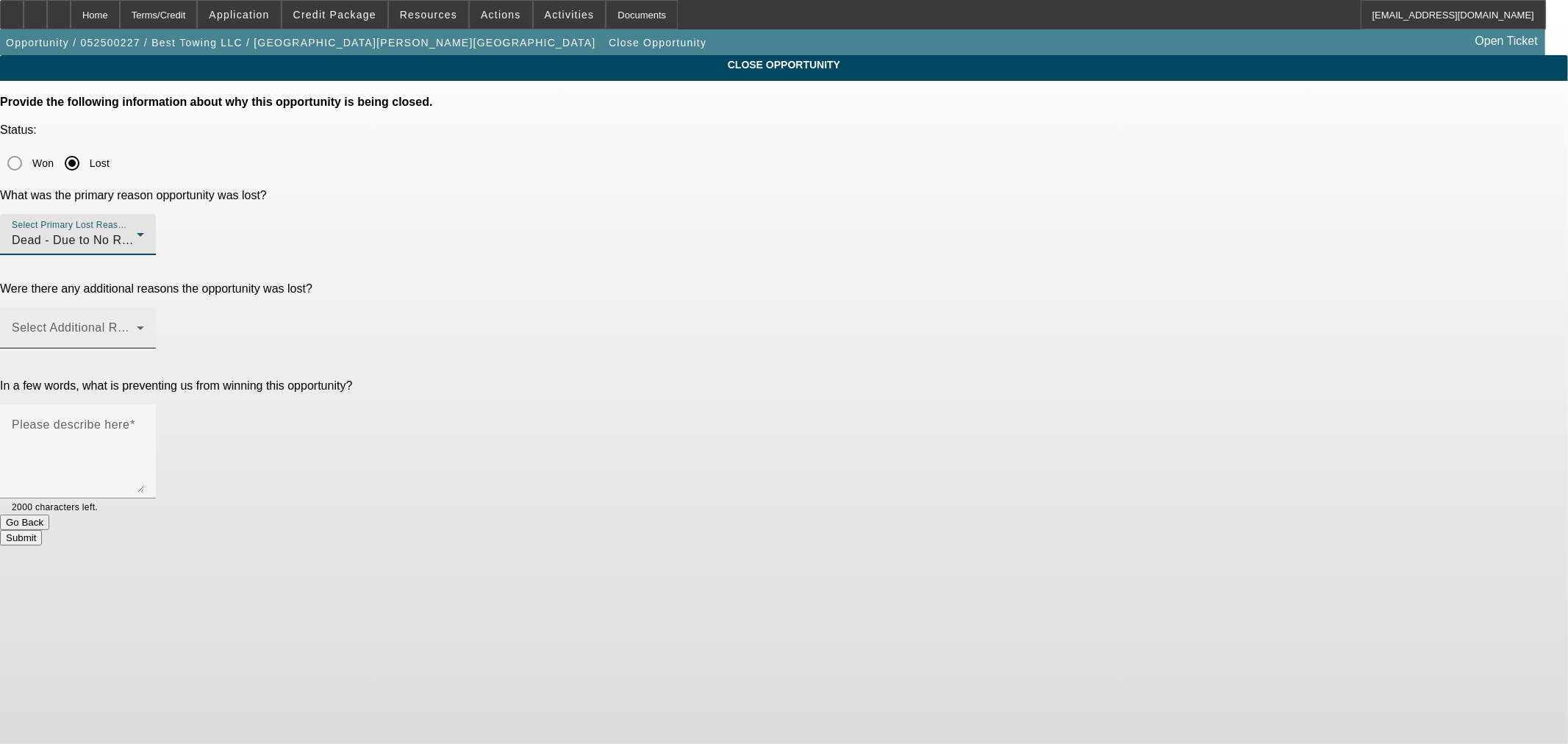
click at [136, 325] on span at bounding box center [74, 334] width 125 height 17
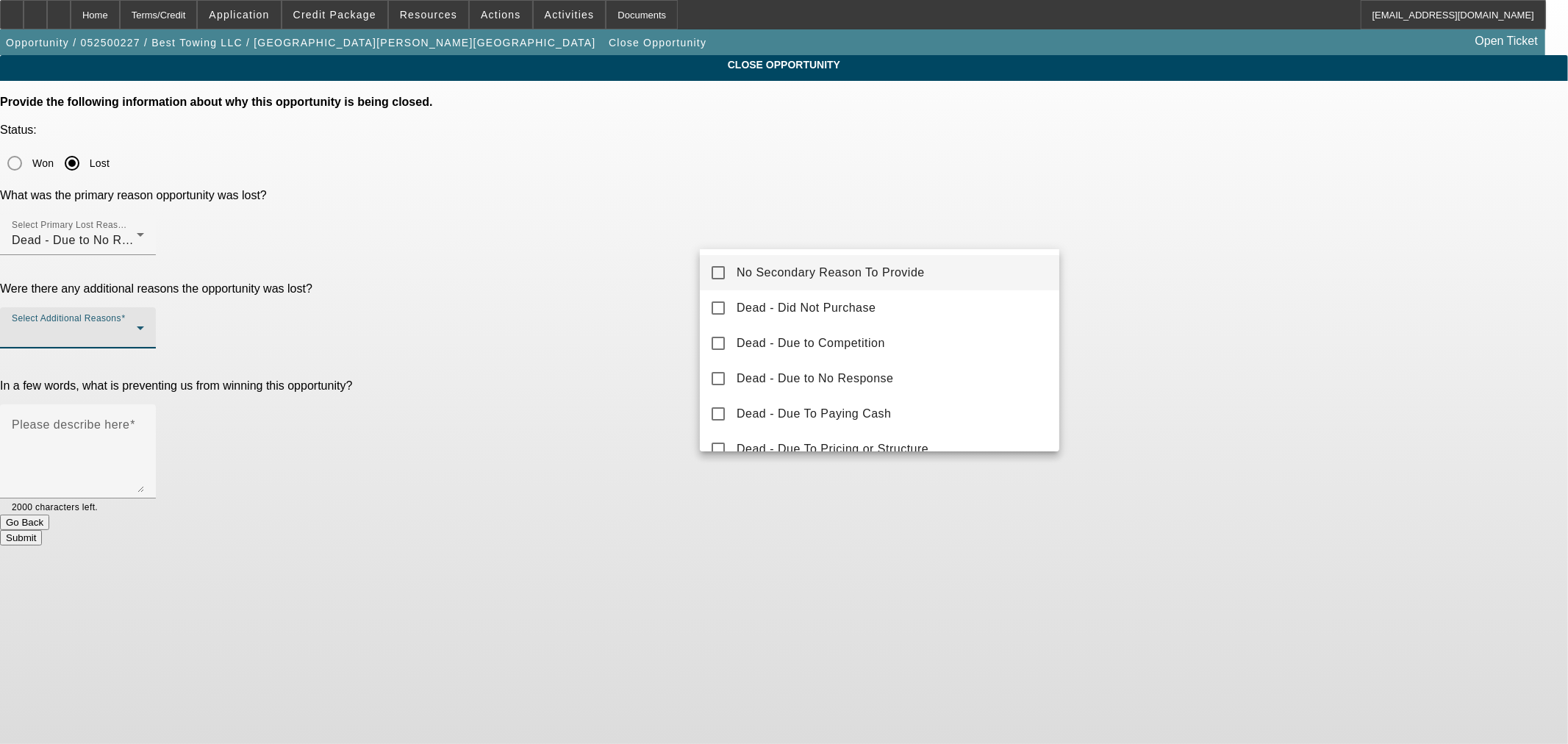
click at [821, 267] on span "No Secondary Reason To Provide" at bounding box center [830, 272] width 188 height 17
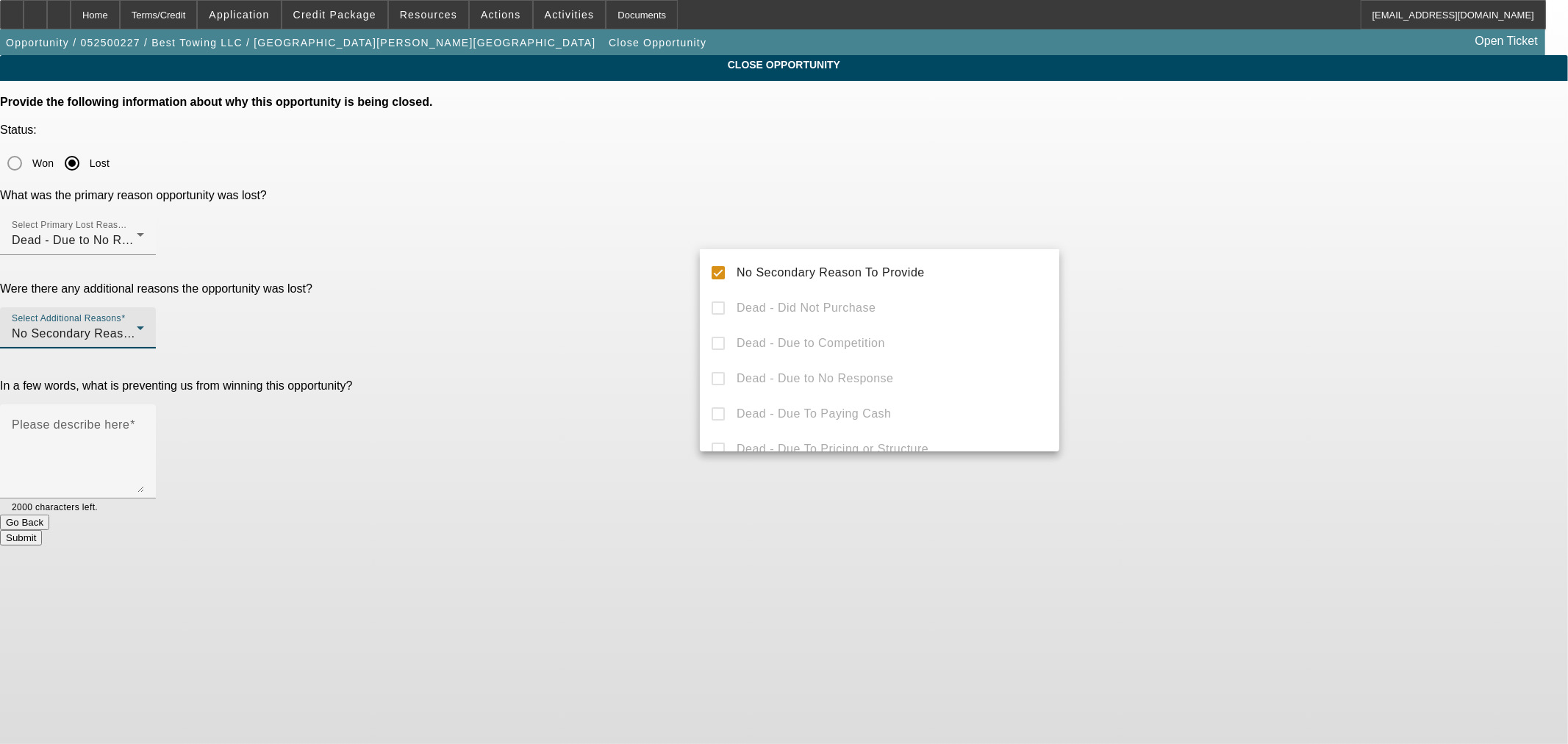
click at [579, 340] on div at bounding box center [784, 372] width 1568 height 744
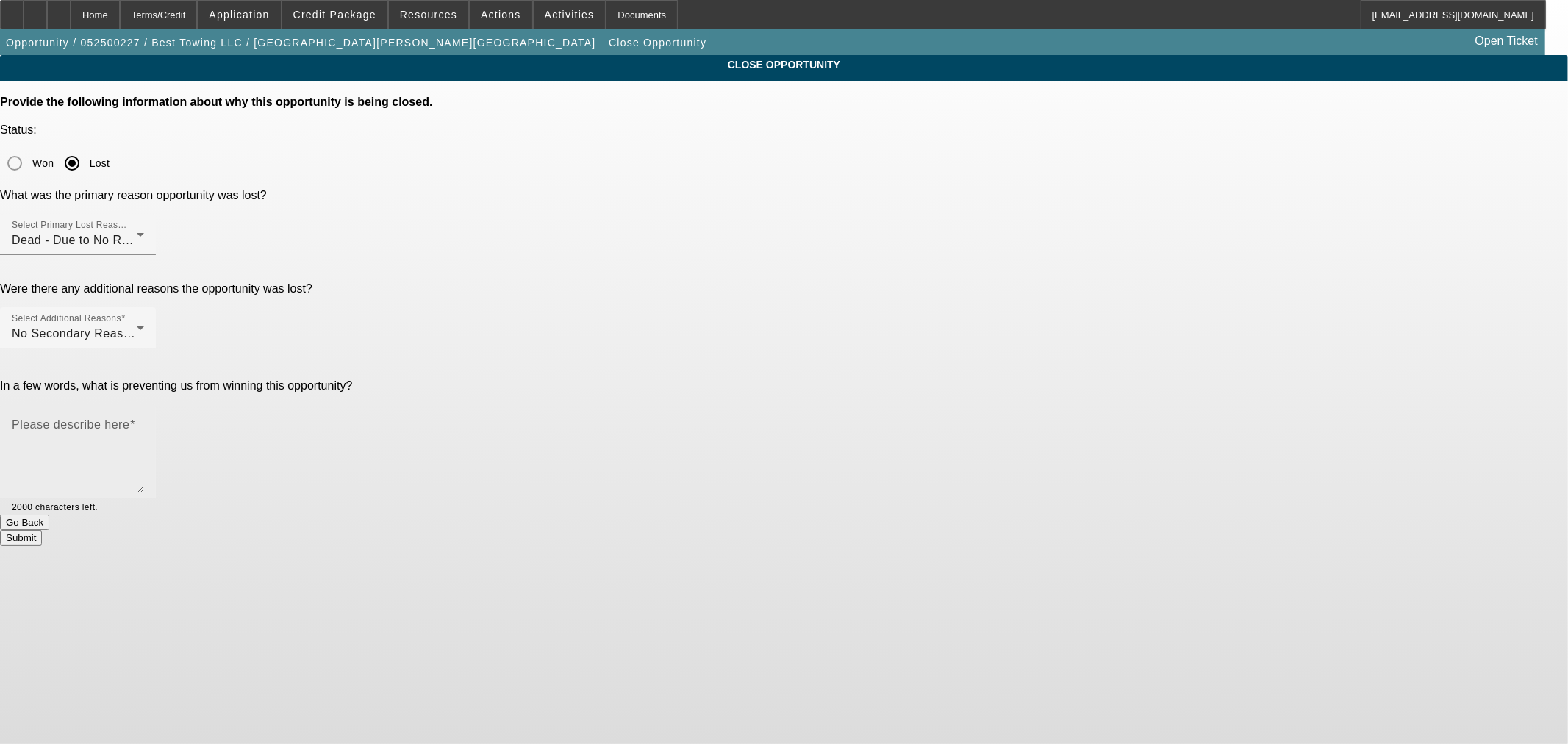
click at [144, 422] on textarea "Please describe here" at bounding box center [78, 457] width 132 height 71
type textarea "Vendor referral no response. Didn't like our last approval and nothing has chan…"
click at [41, 530] on button "Submit" at bounding box center [21, 537] width 41 height 16
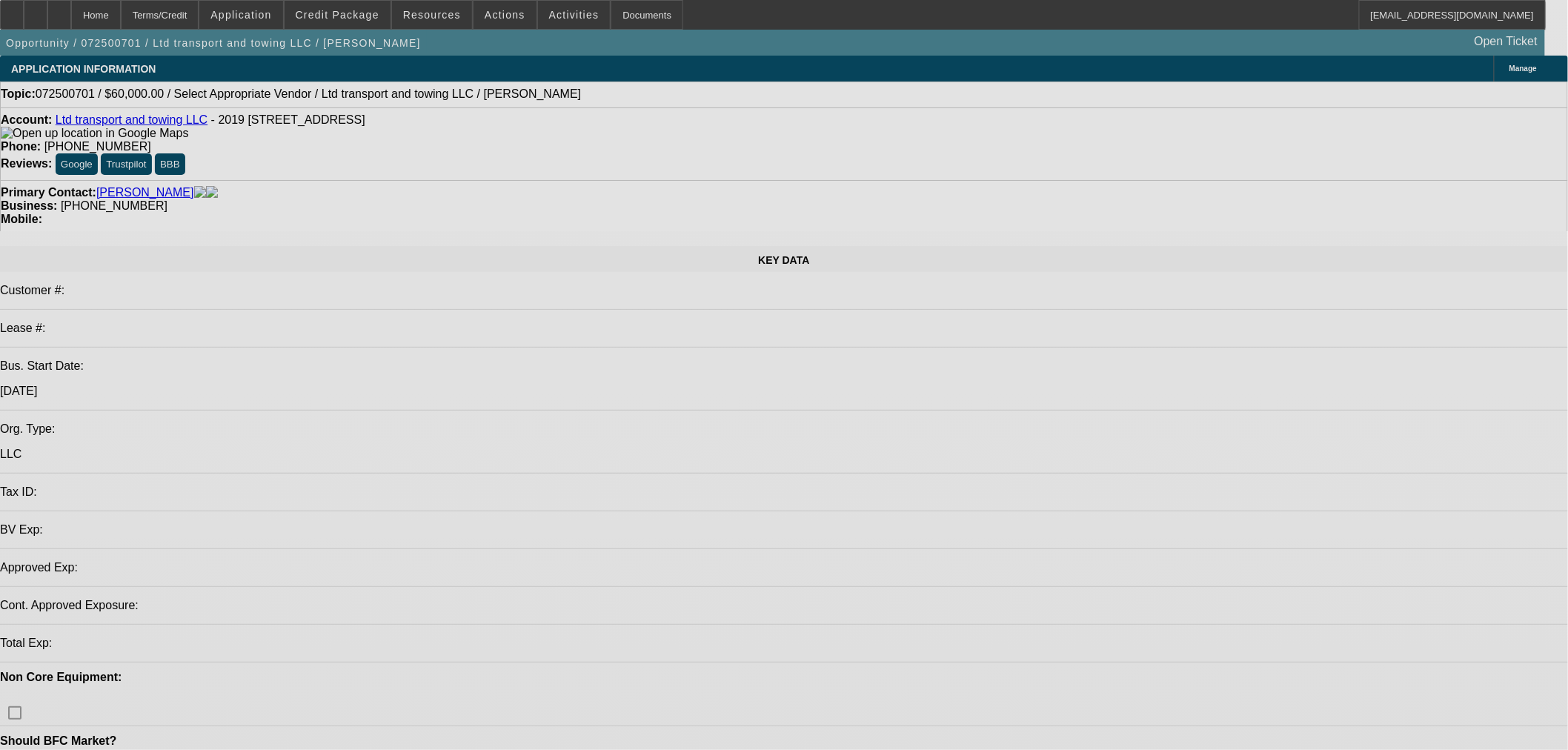
select select "0"
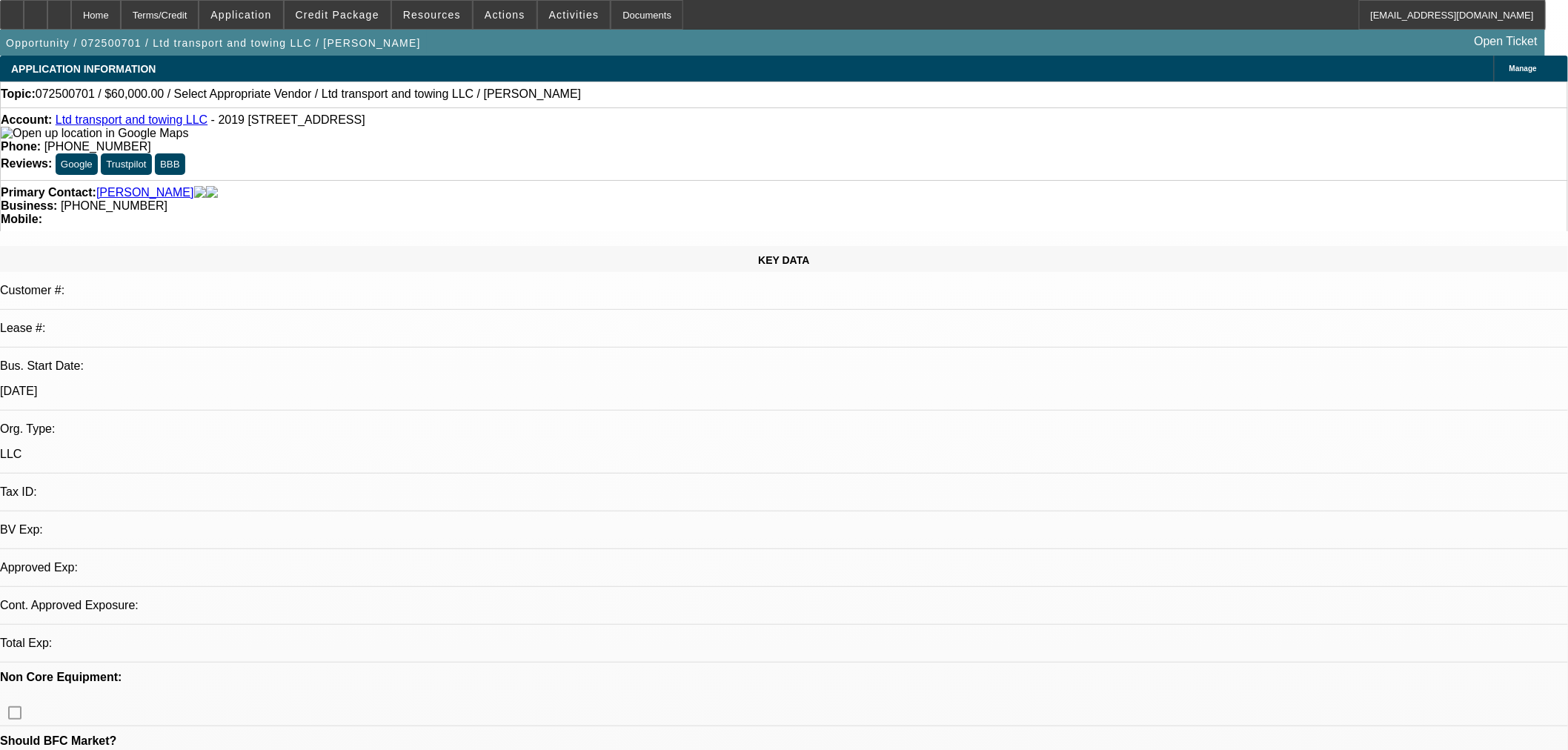
select select "2"
select select "0.1"
select select "4"
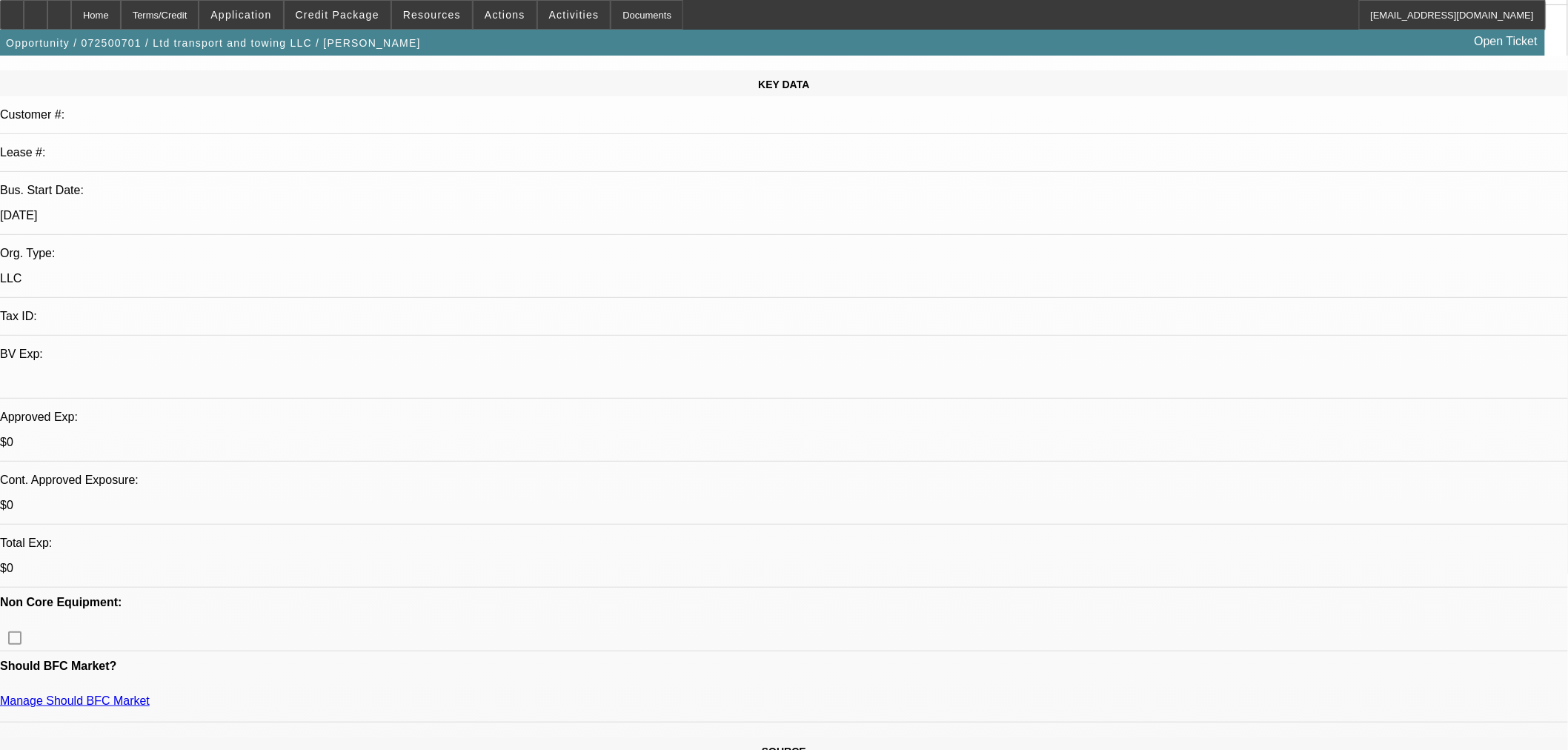
scroll to position [329, 0]
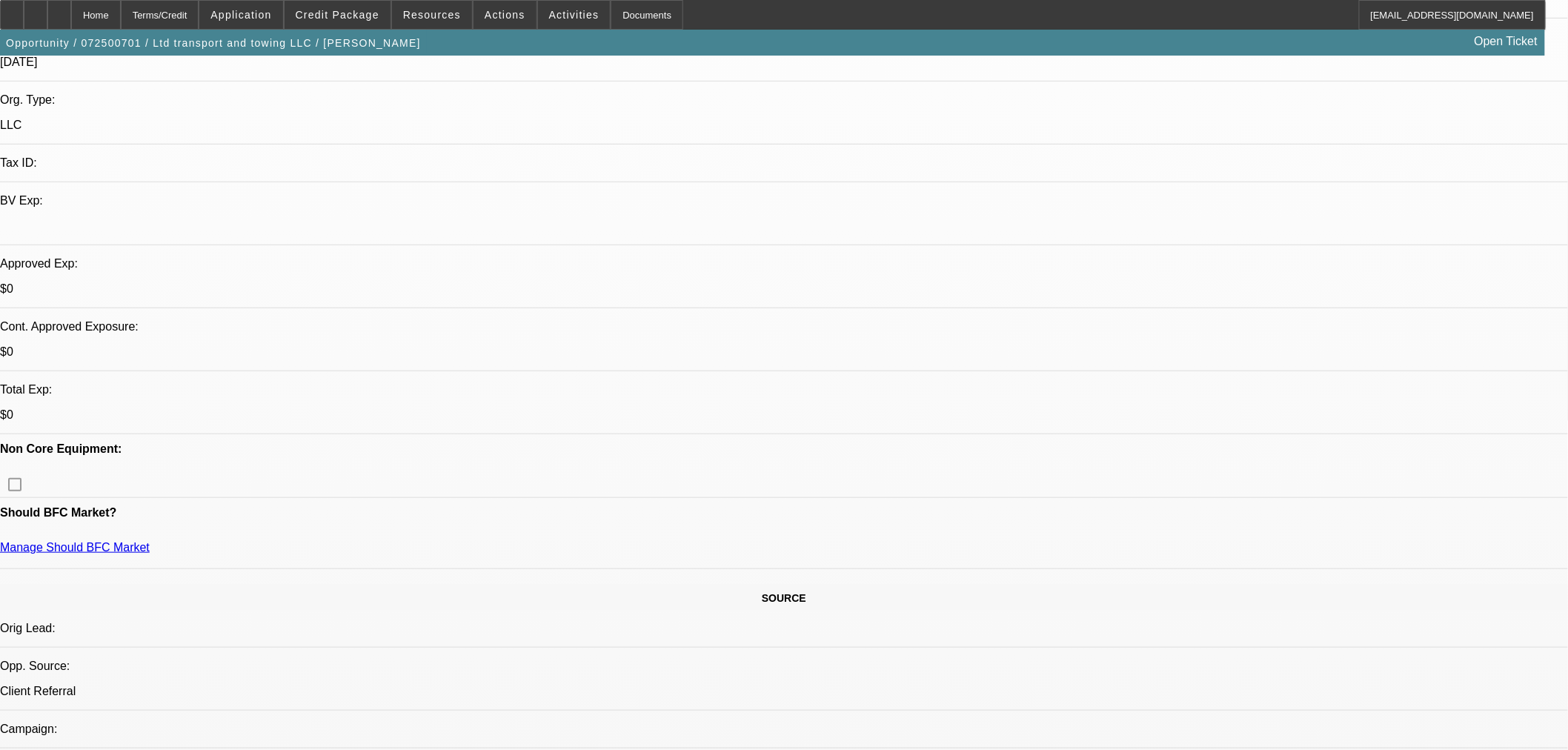
click at [490, 12] on span "Actions" at bounding box center [504, 15] width 41 height 12
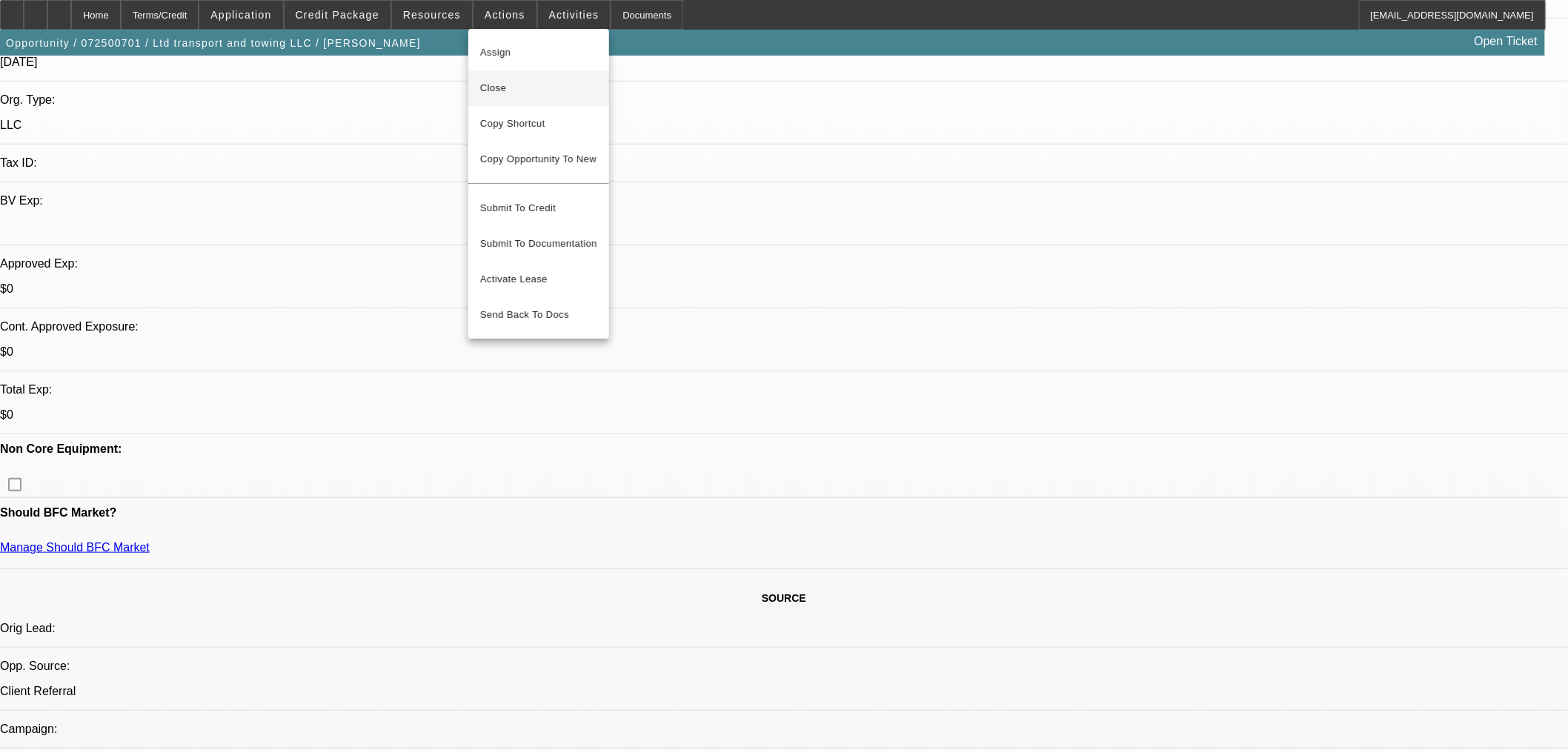
click at [530, 80] on span "Close" at bounding box center [538, 88] width 117 height 17
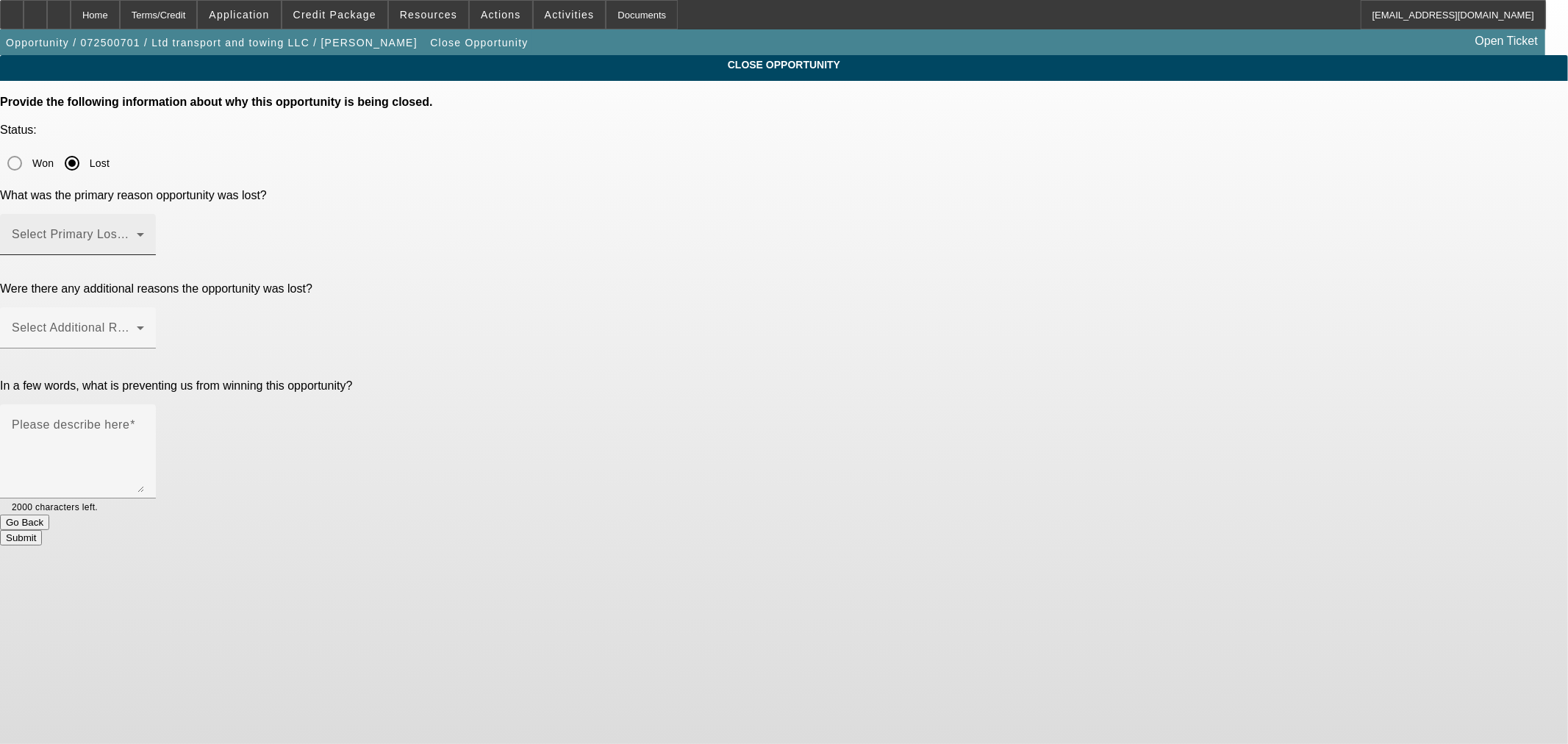
click at [136, 232] on span at bounding box center [74, 240] width 125 height 17
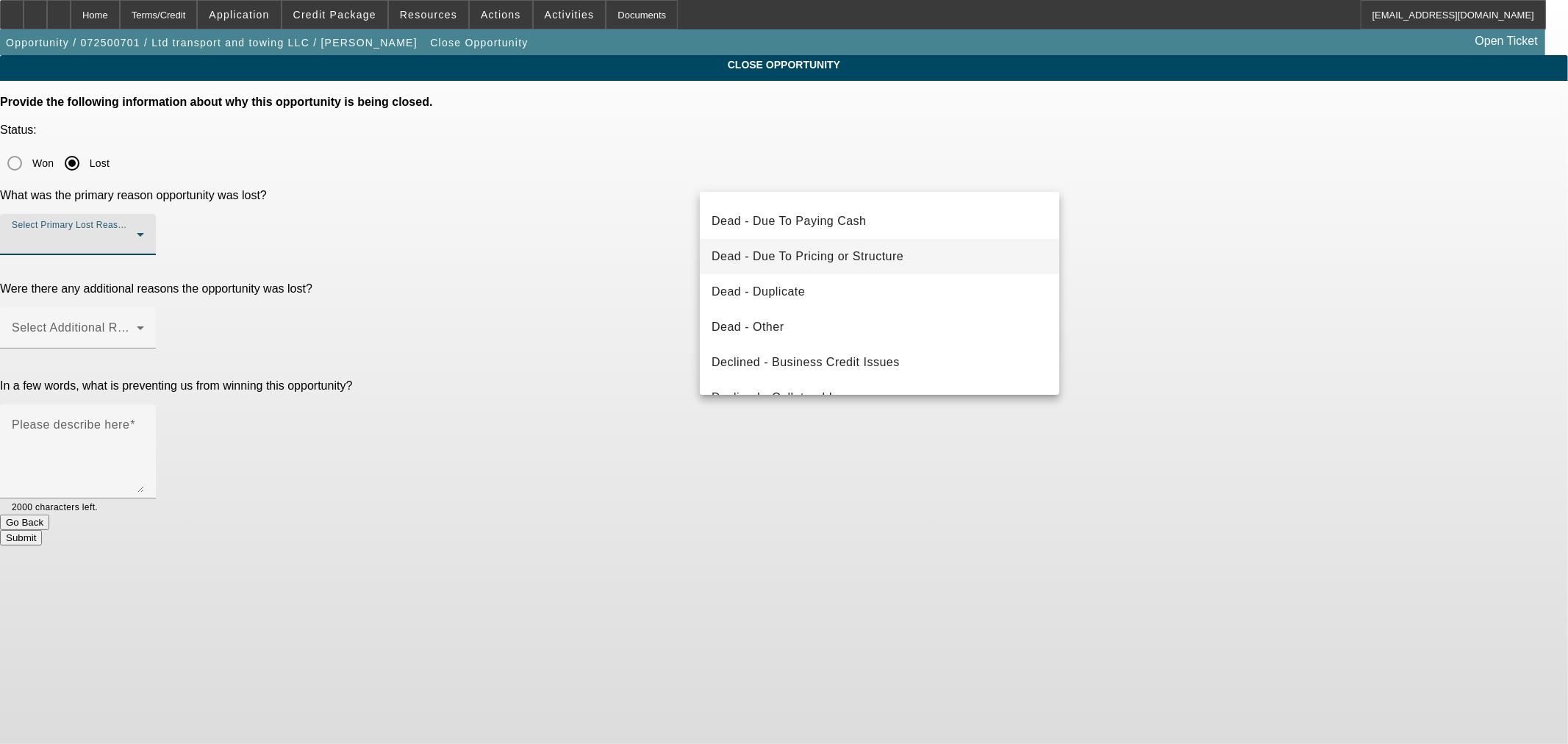
scroll to position [196, 0]
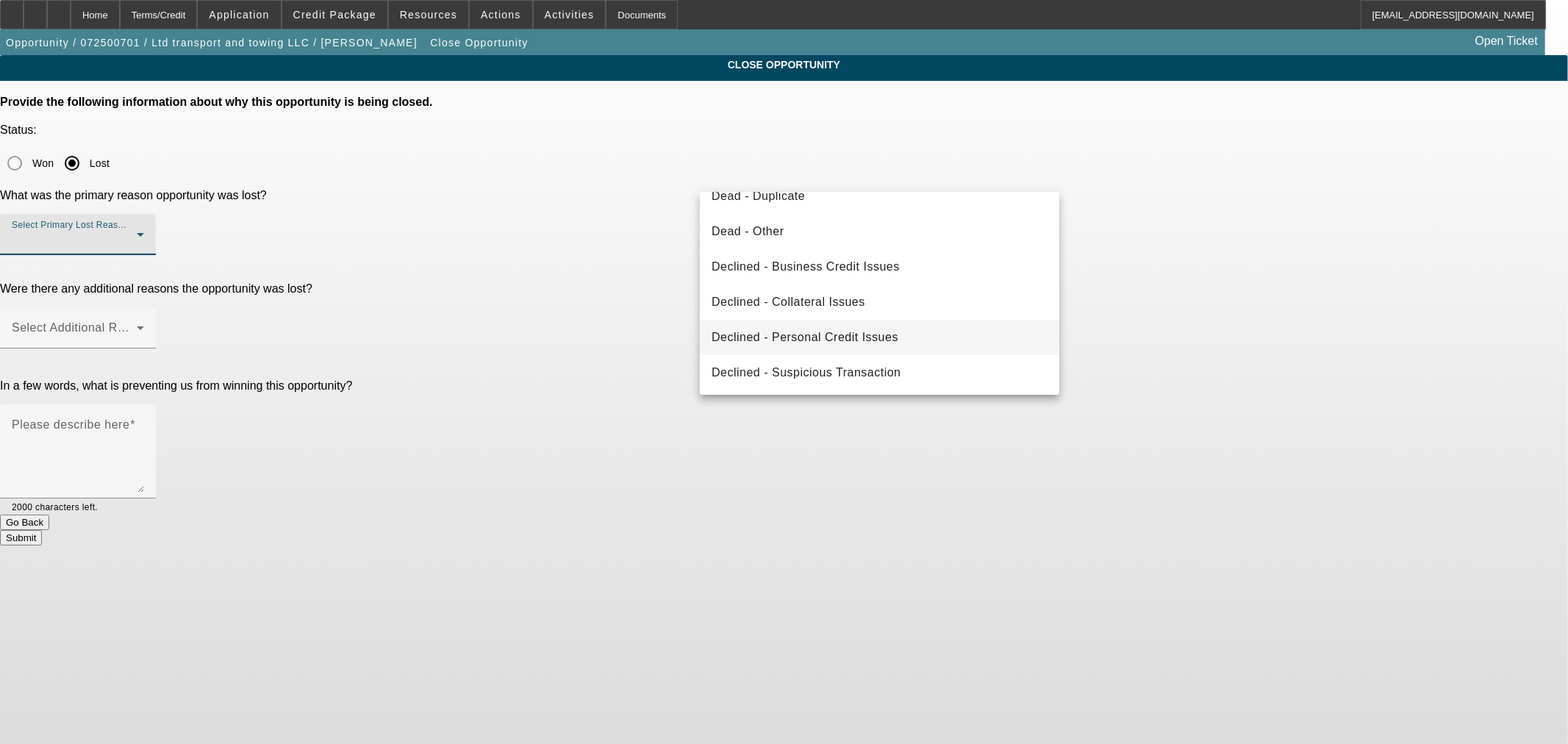
click at [901, 332] on mat-option "Declined - Personal Credit Issues" at bounding box center [879, 337] width 359 height 35
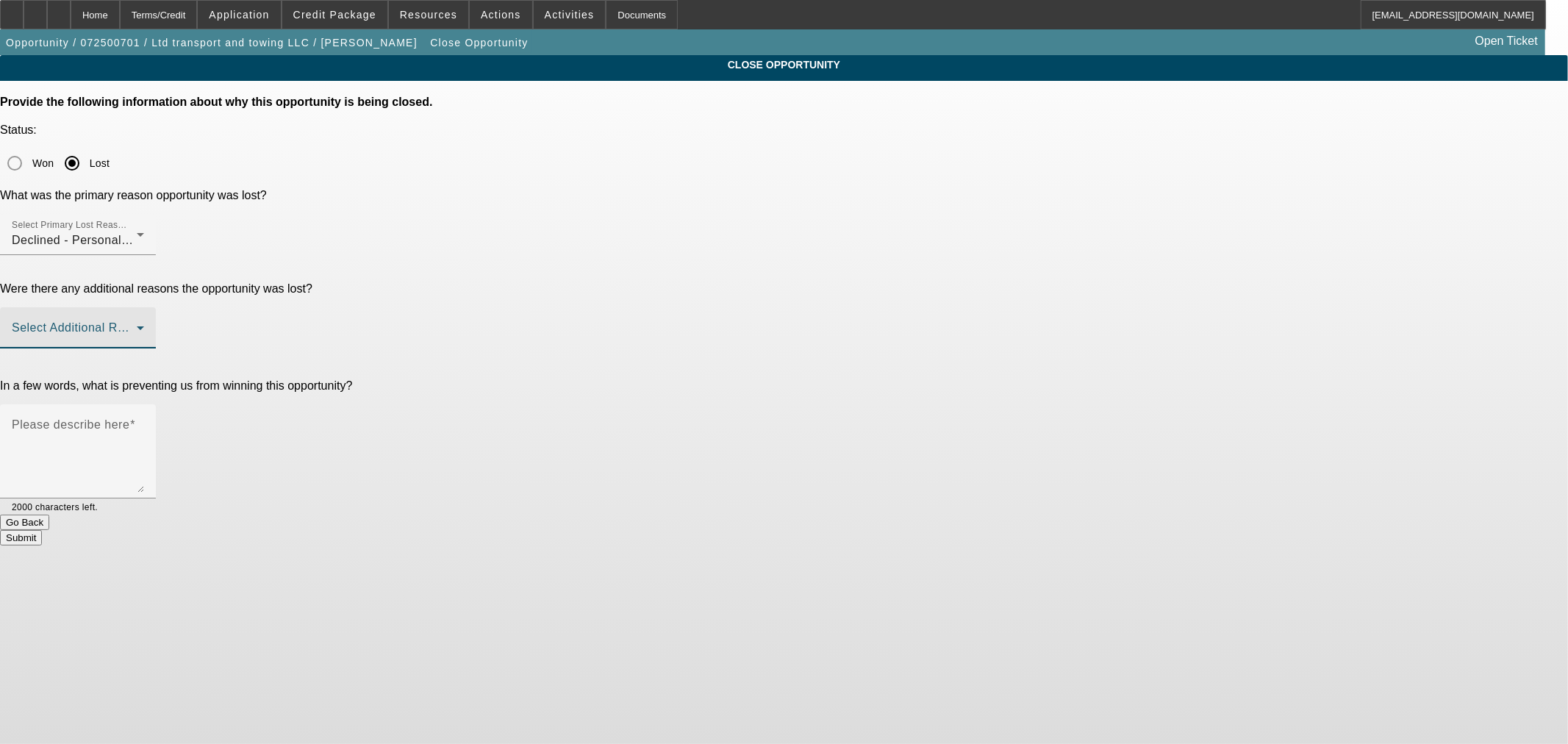
click at [136, 325] on span at bounding box center [74, 334] width 125 height 17
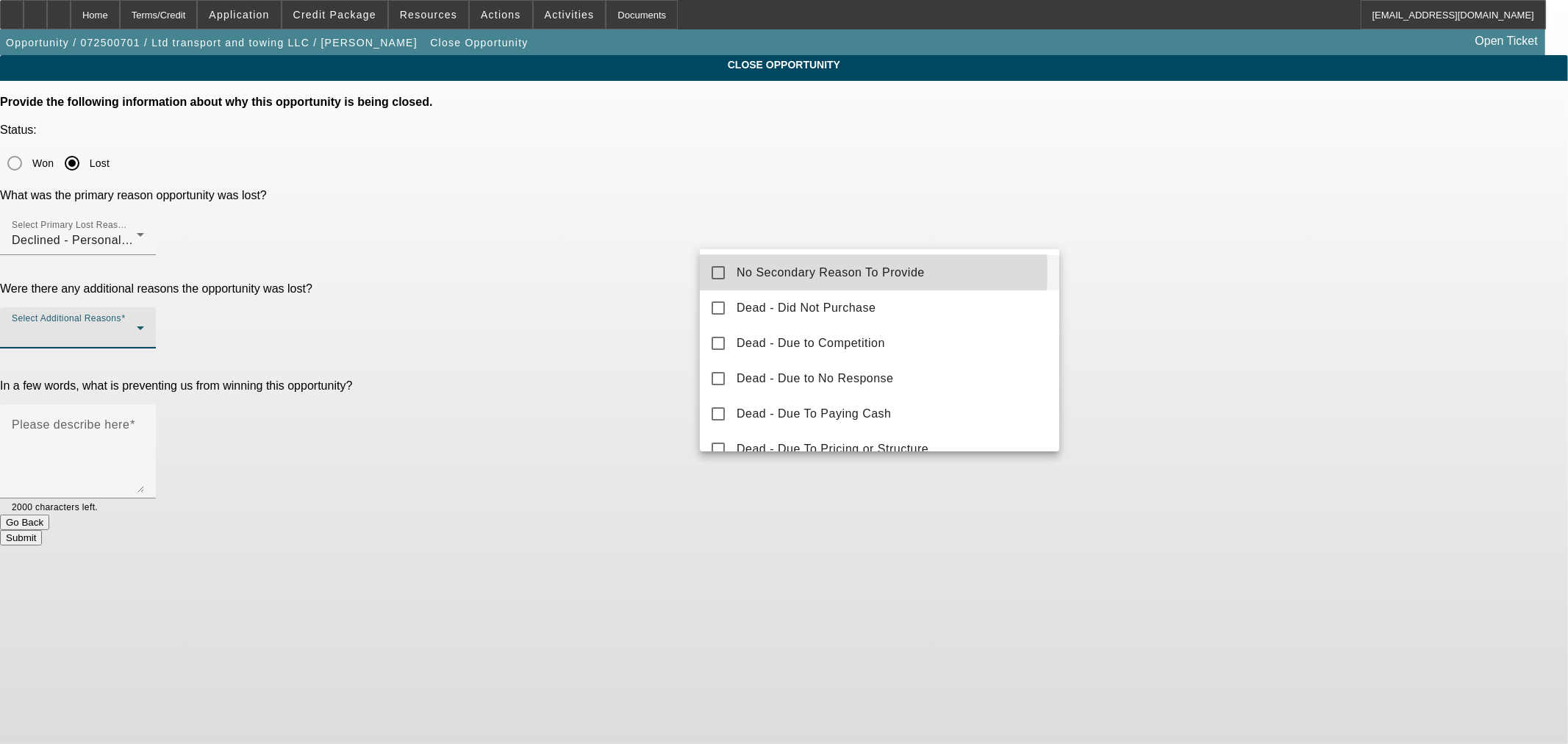
click at [743, 272] on span "No Secondary Reason To Provide" at bounding box center [830, 272] width 188 height 17
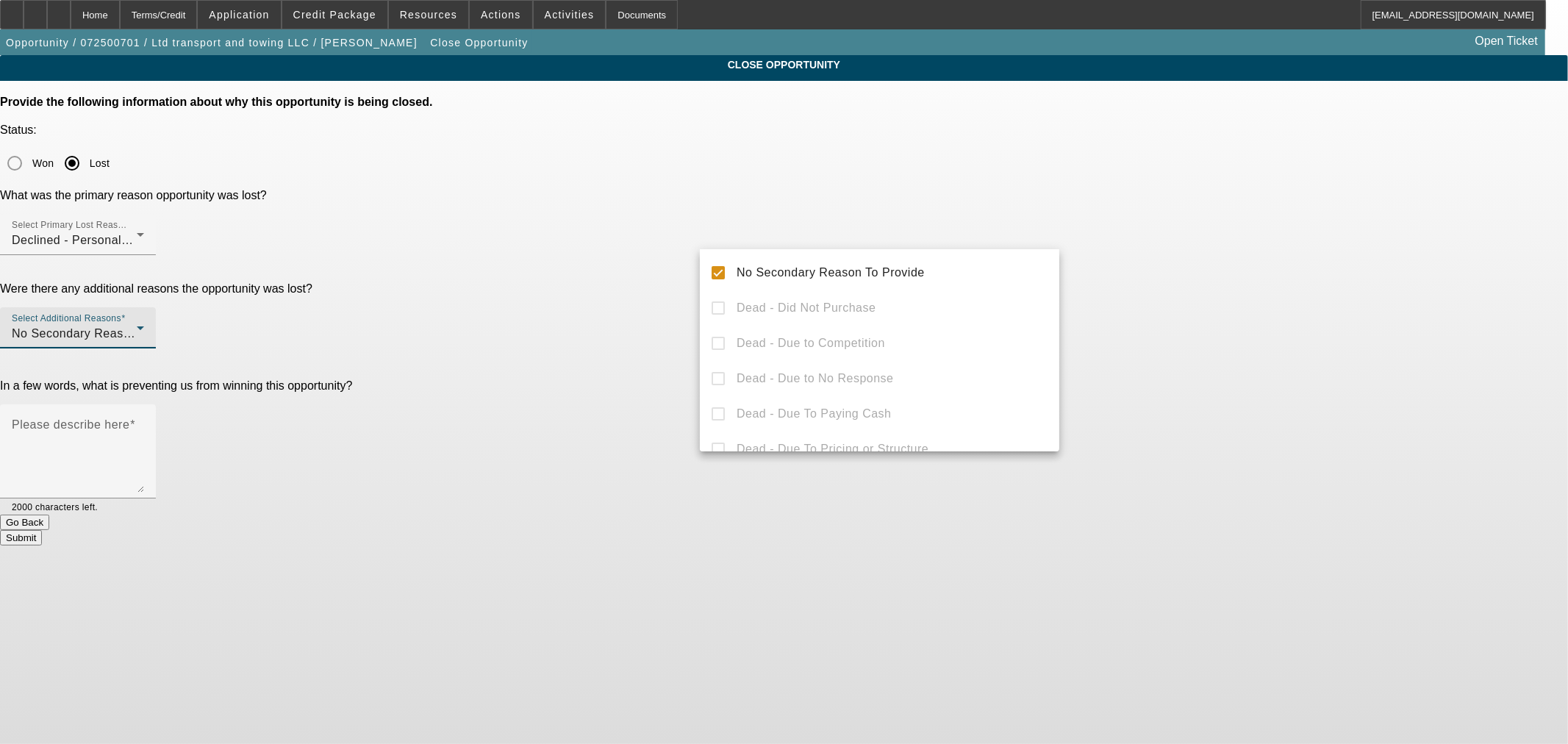
click at [642, 310] on div at bounding box center [784, 372] width 1568 height 744
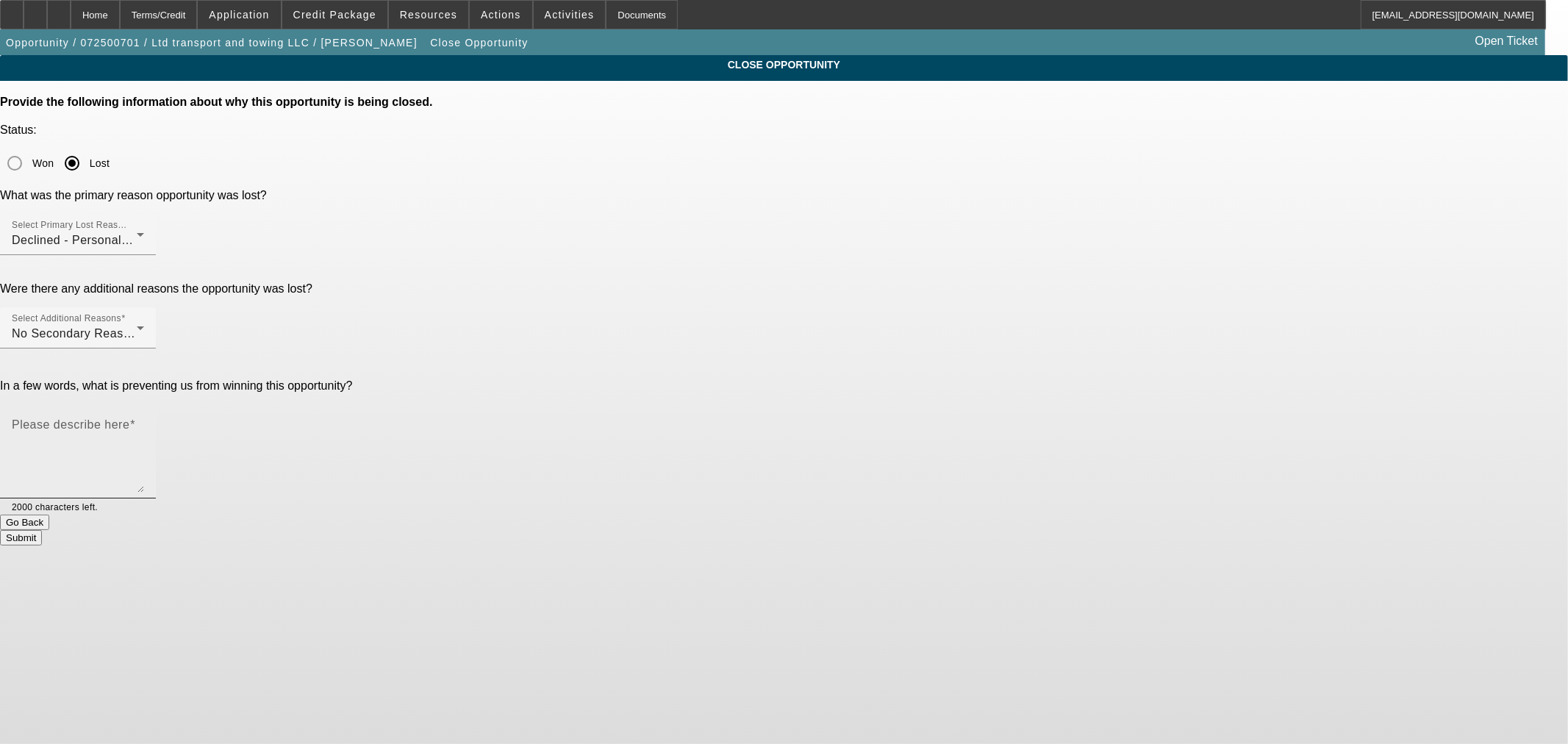
click at [144, 422] on textarea "Please describe here" at bounding box center [78, 457] width 132 height 71
type textarea "Terrible credit"
click at [41, 530] on button "Submit" at bounding box center [21, 537] width 41 height 16
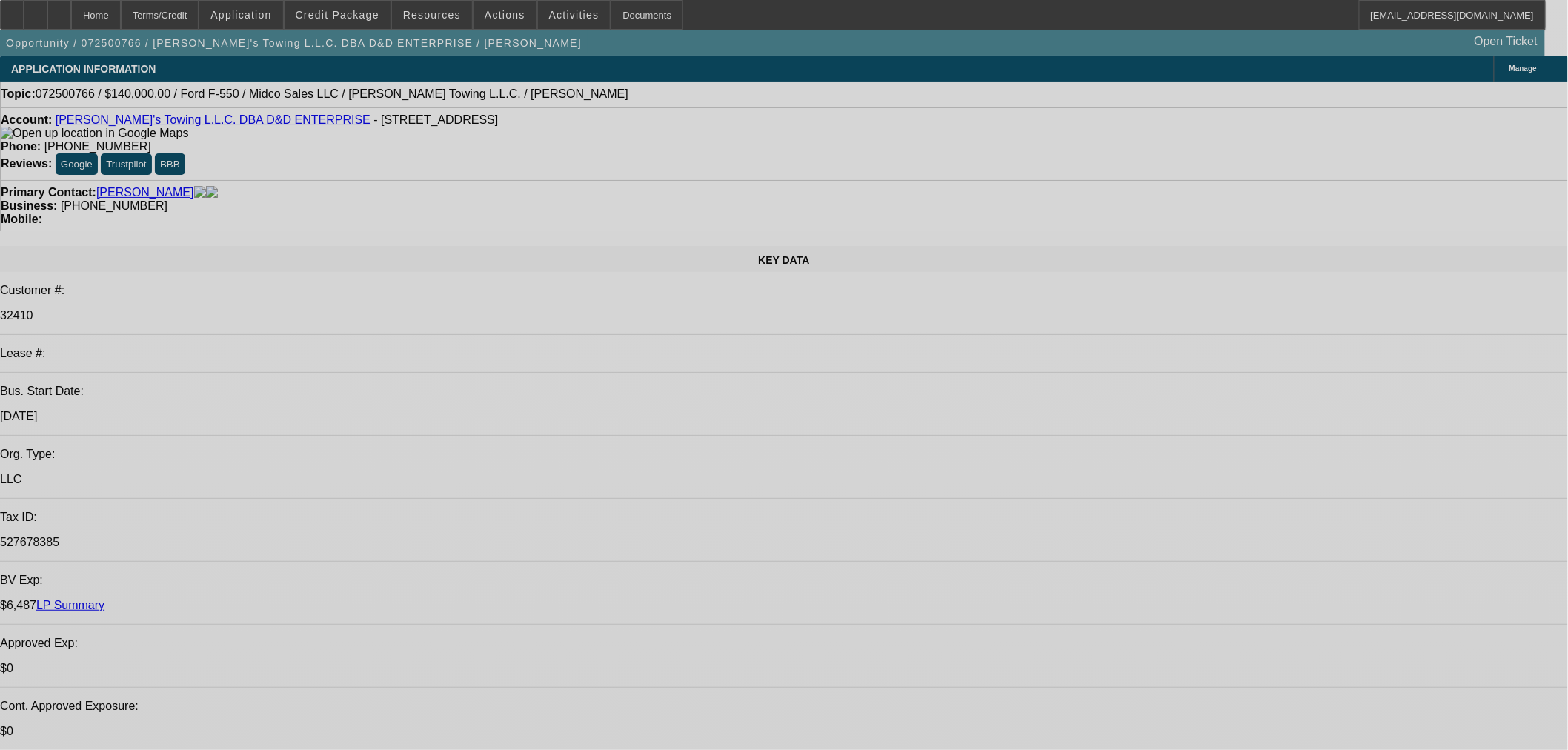
select select "0"
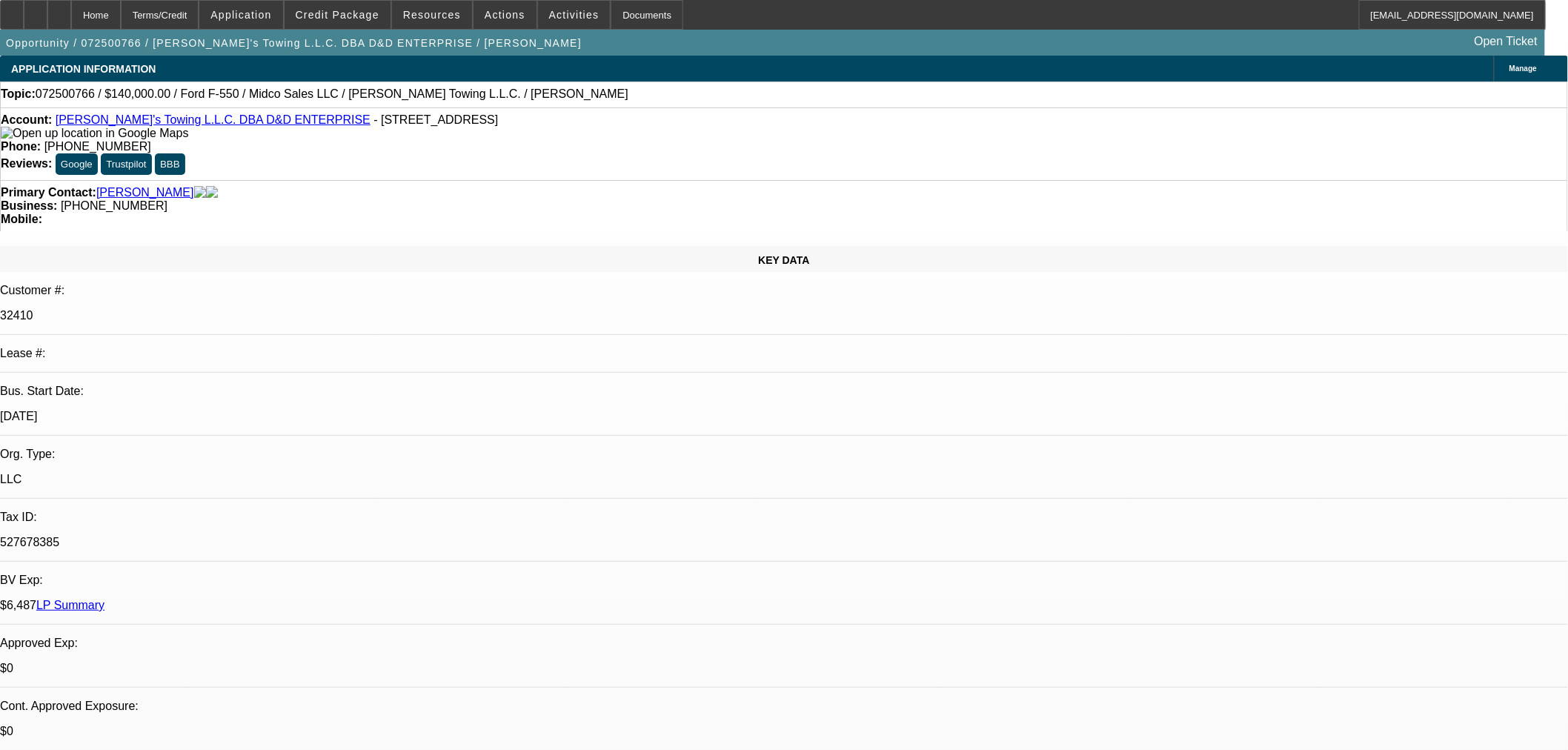
select select "2"
select select "0.1"
select select "4"
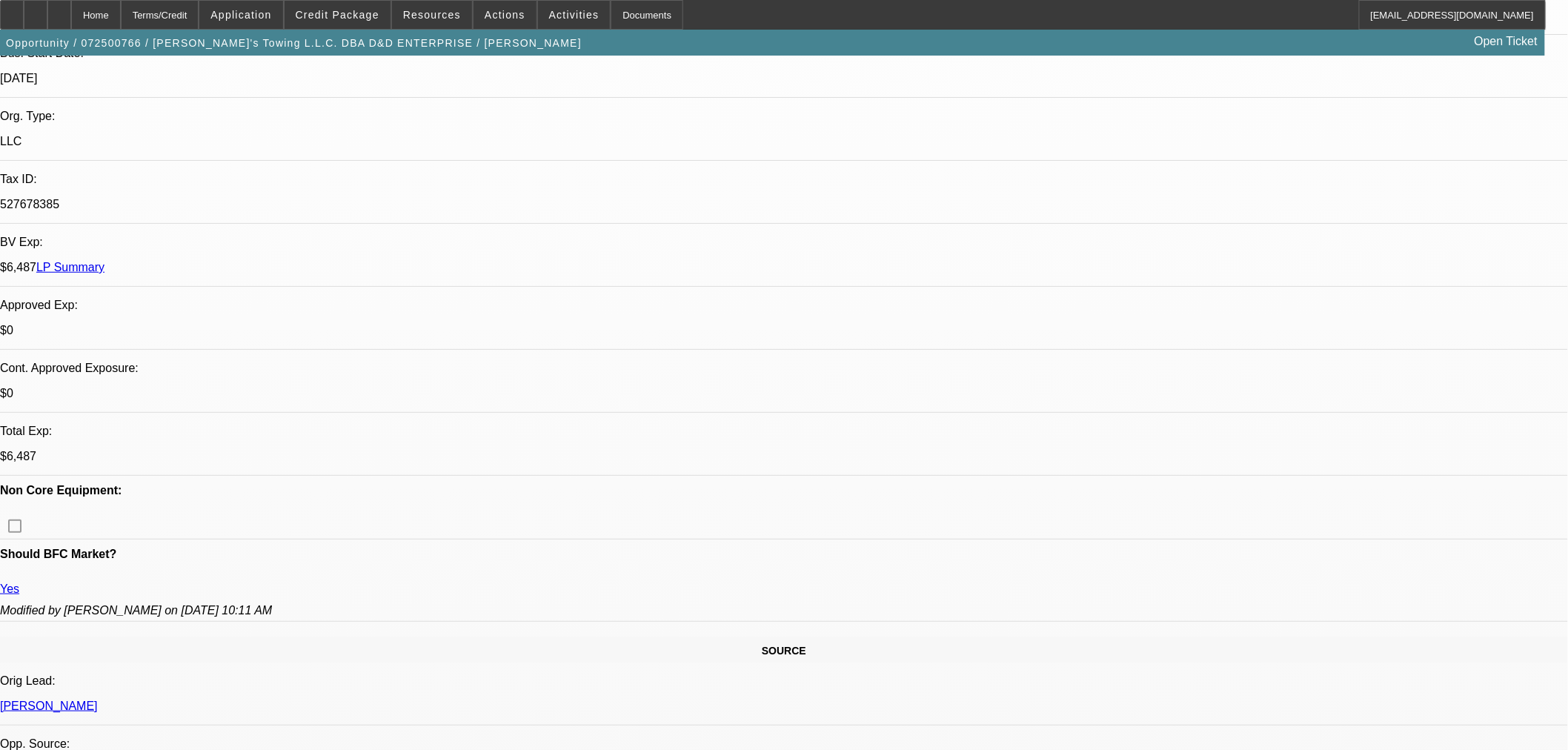
scroll to position [576, 0]
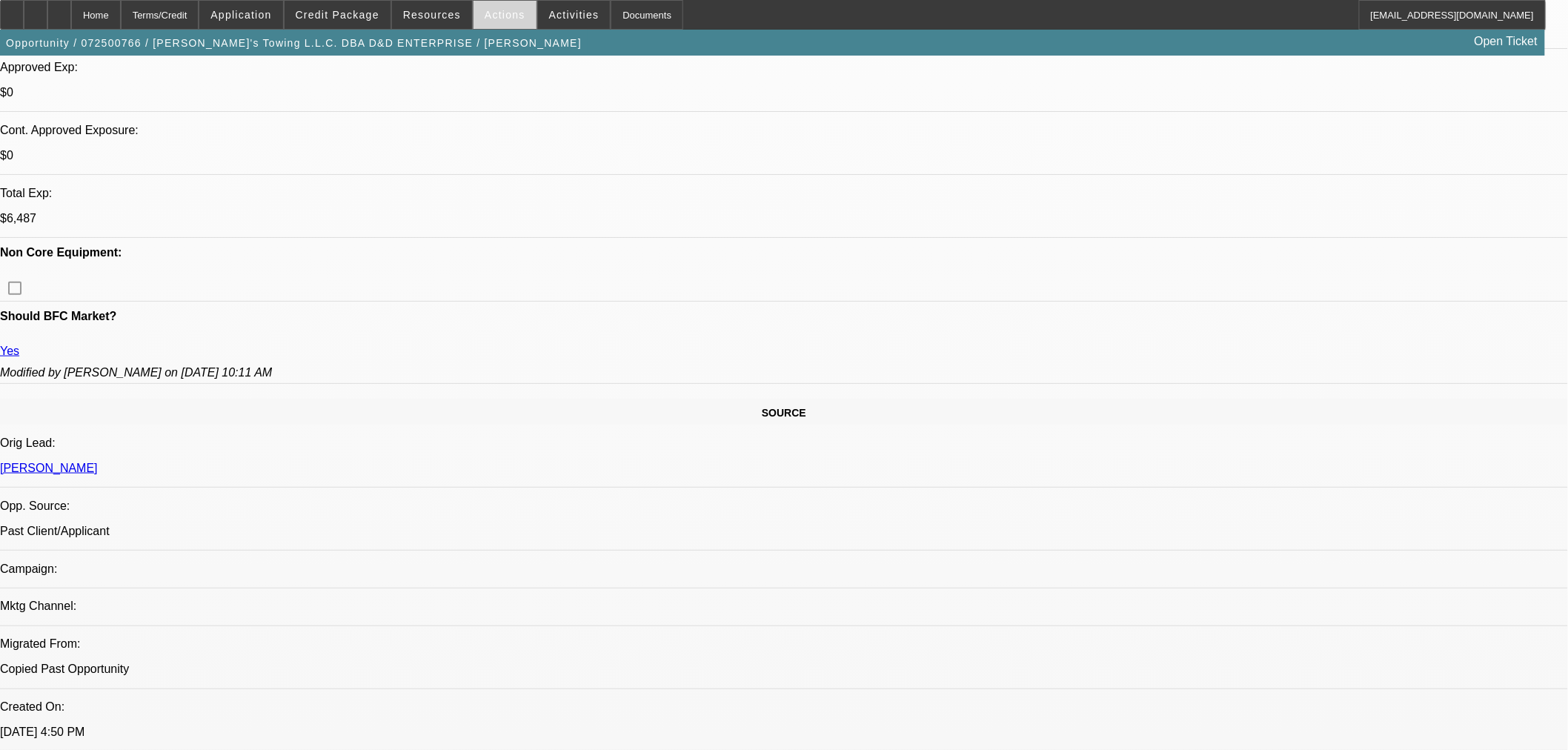
click at [492, 15] on span "Actions" at bounding box center [504, 15] width 41 height 12
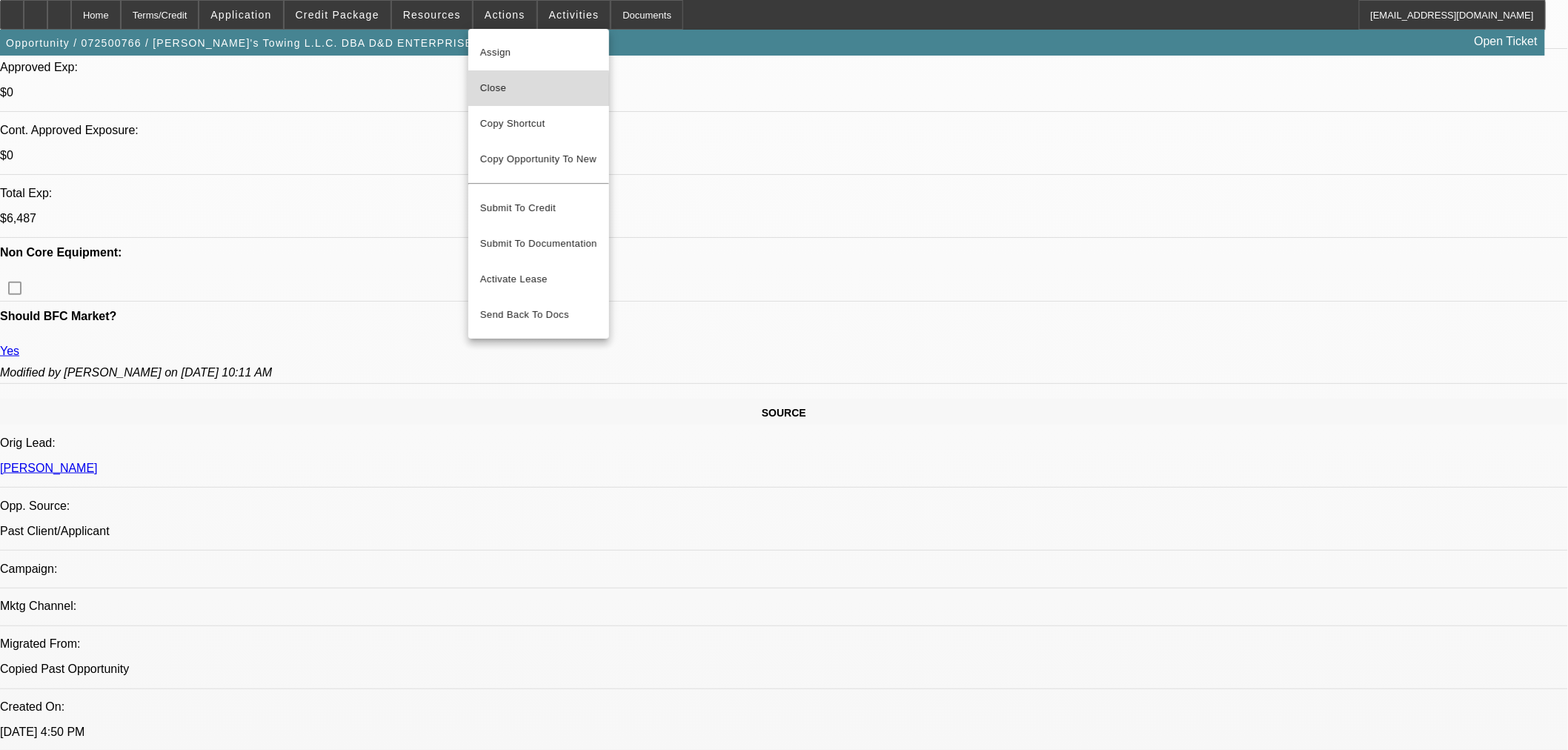
click at [501, 93] on span "Close" at bounding box center [538, 88] width 117 height 17
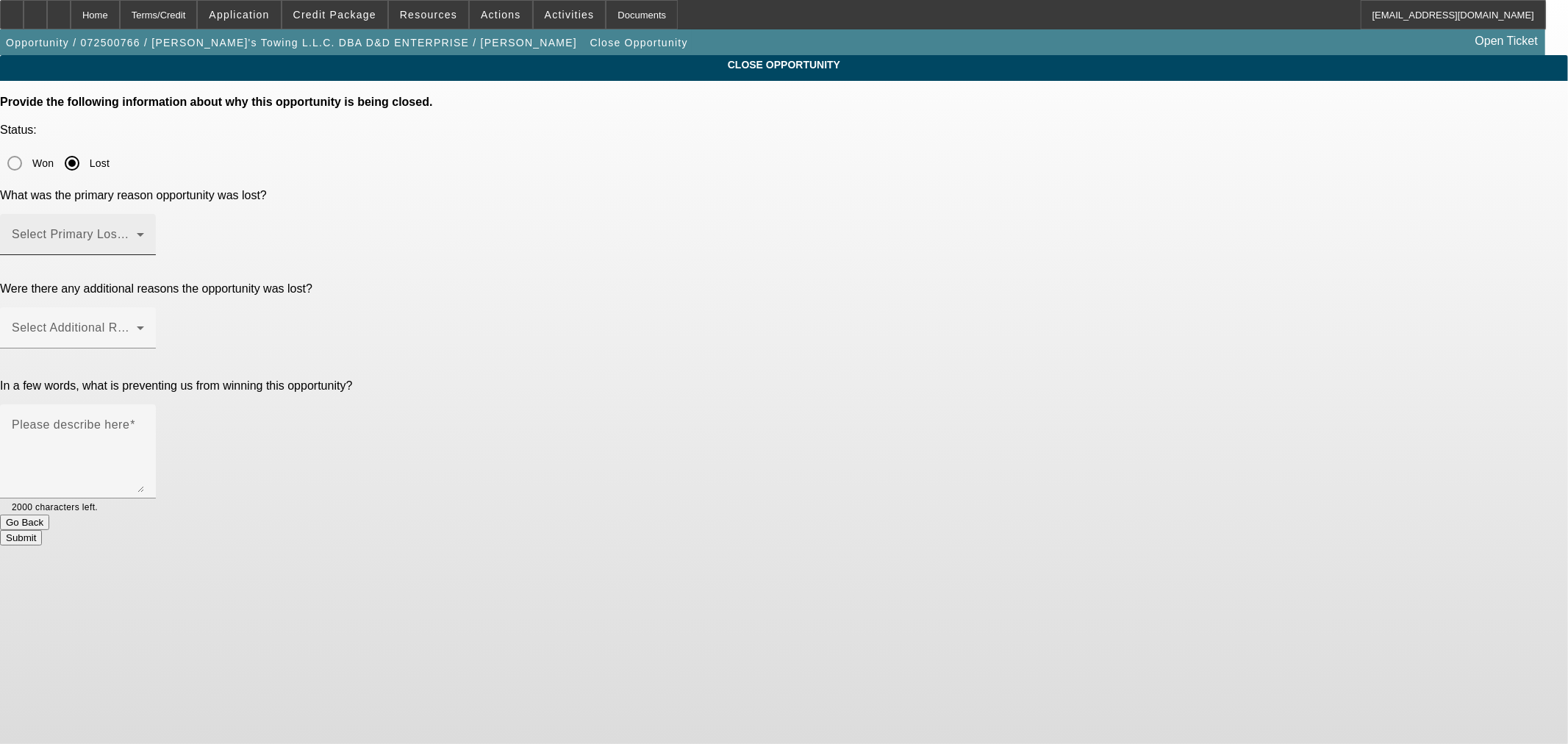
click at [136, 232] on span at bounding box center [74, 240] width 125 height 17
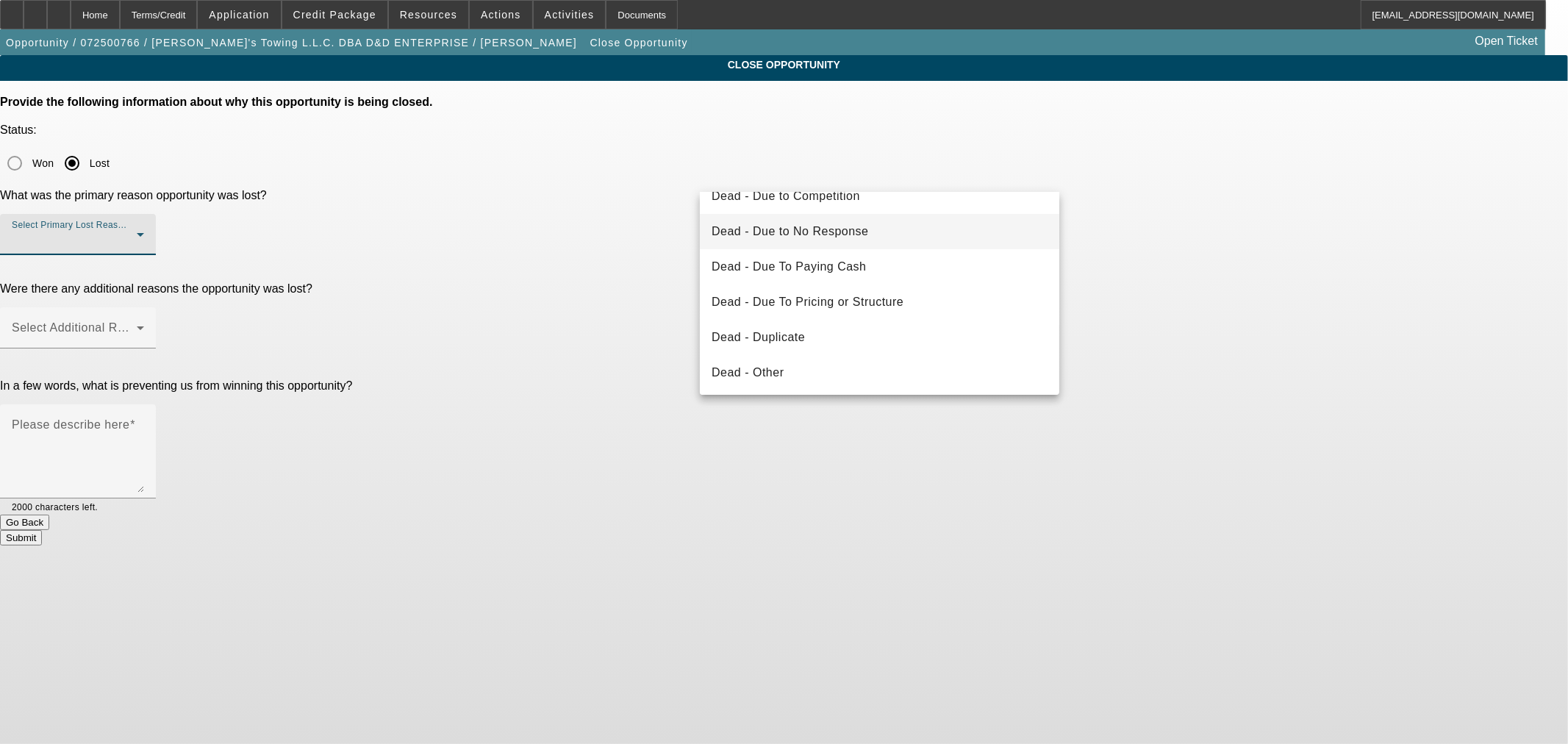
scroll to position [196, 0]
click at [880, 234] on mat-option "Dead - Other" at bounding box center [879, 232] width 359 height 35
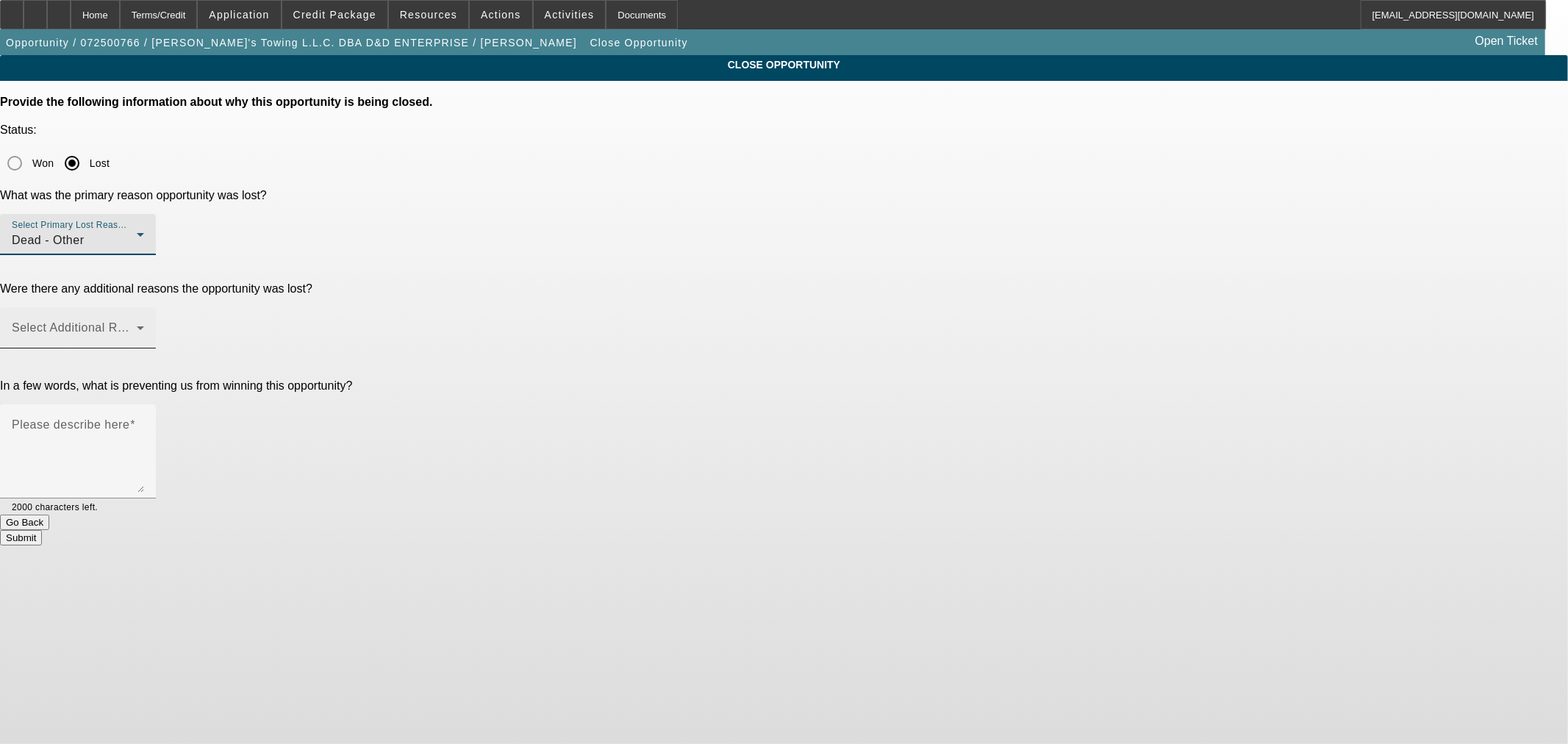
click at [144, 308] on div "Select Additional Reasons" at bounding box center [78, 328] width 132 height 41
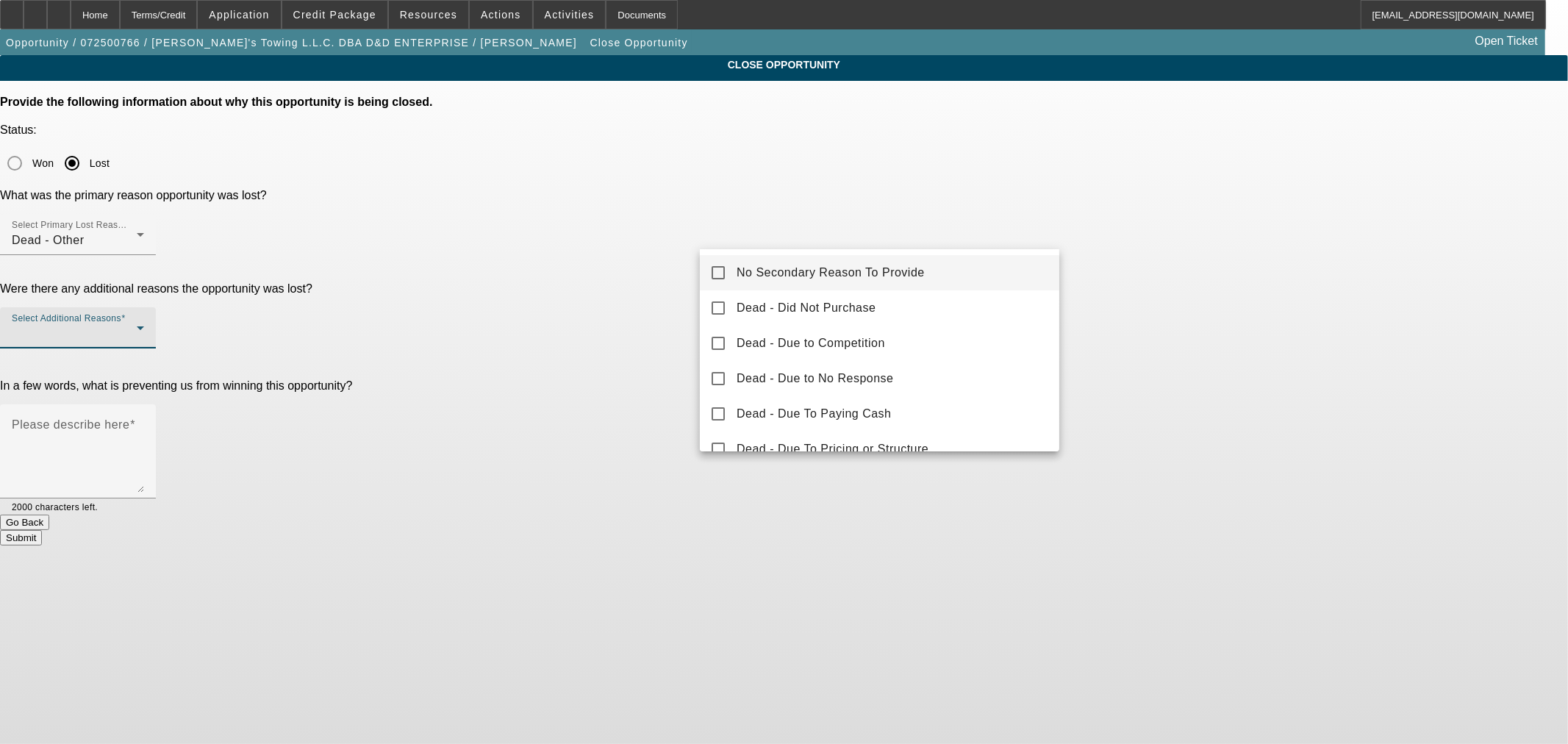
click at [865, 273] on span "No Secondary Reason To Provide" at bounding box center [830, 272] width 188 height 17
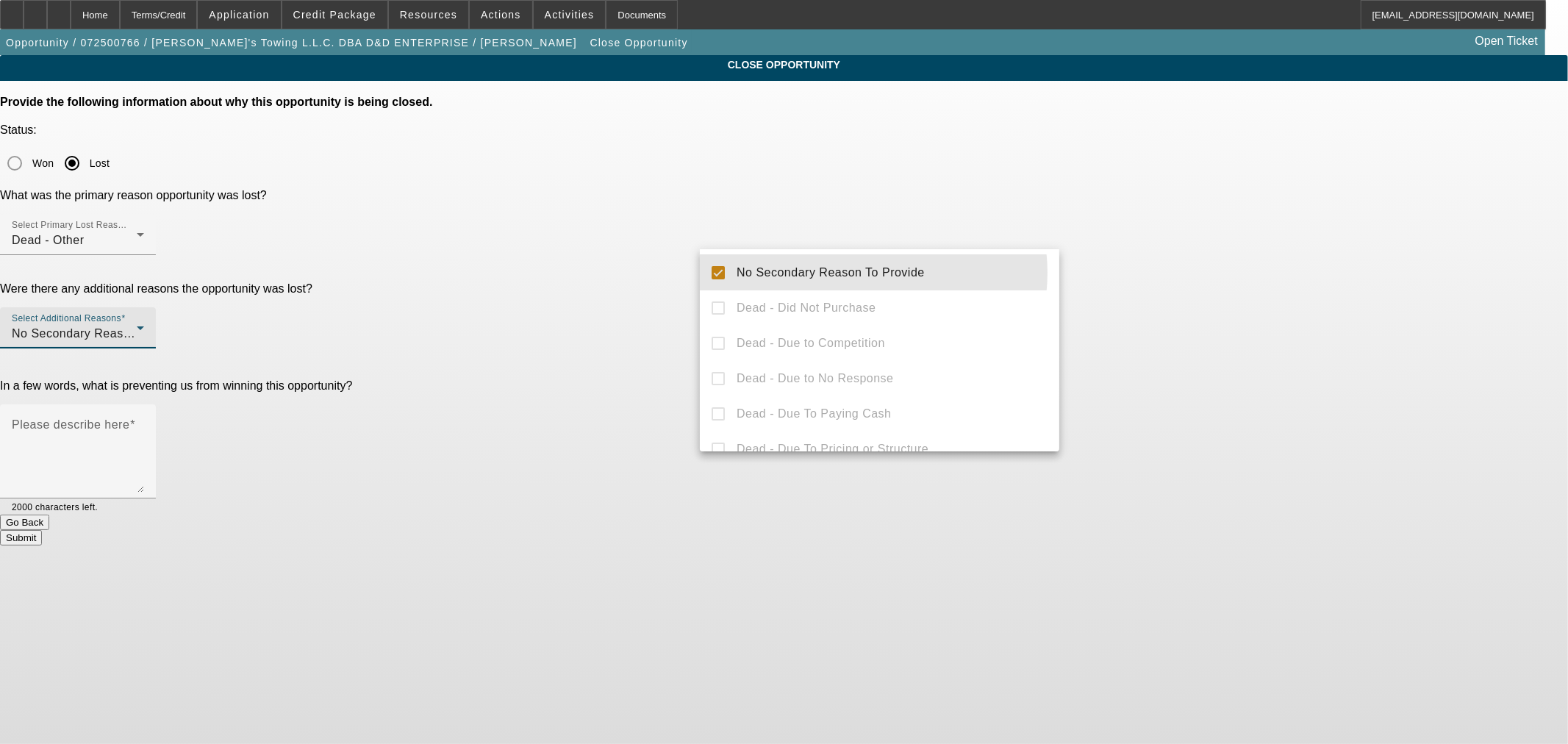
click at [578, 353] on div at bounding box center [784, 372] width 1568 height 744
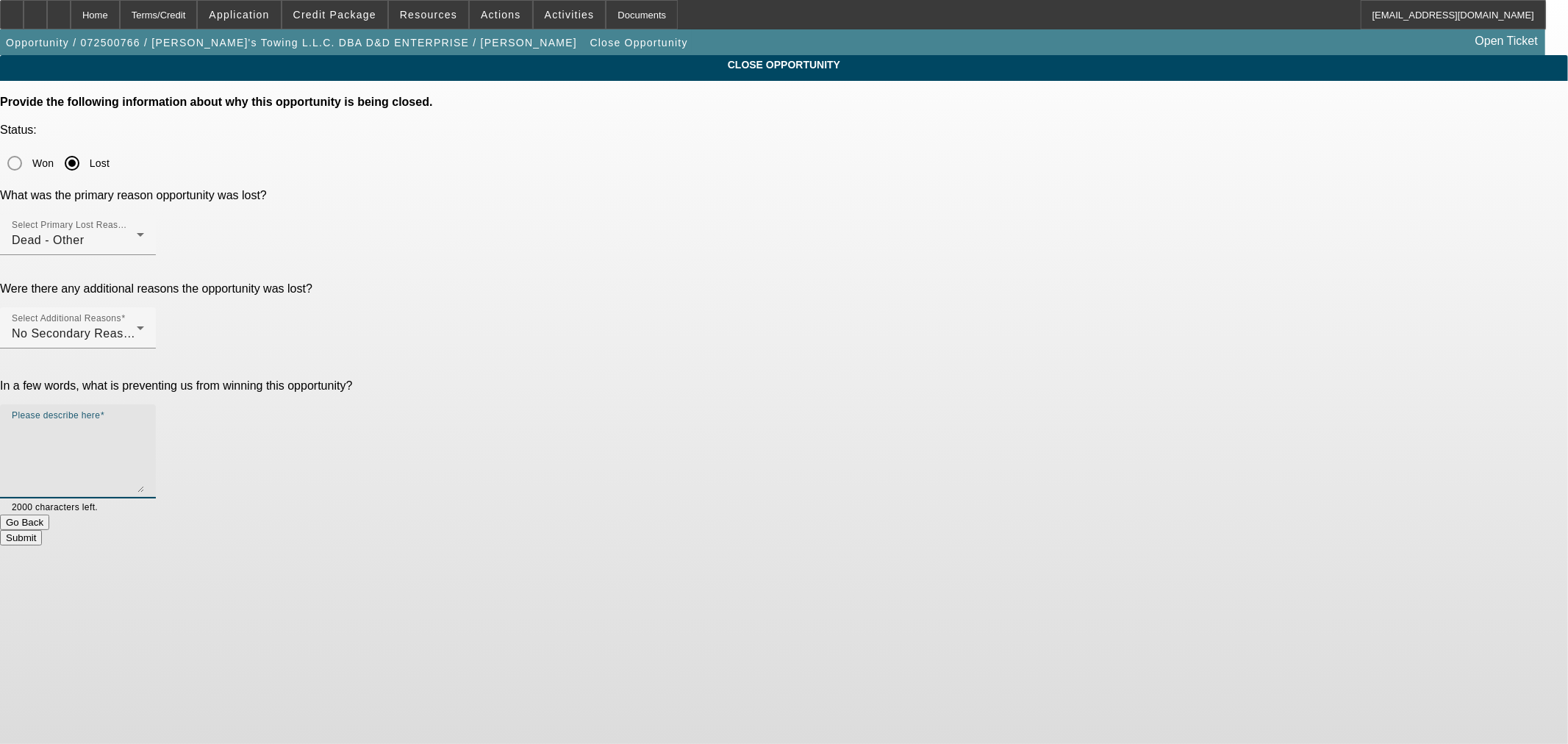
click at [144, 422] on textarea "Please describe here" at bounding box center [78, 457] width 132 height 71
drag, startPoint x: 978, startPoint y: 300, endPoint x: 854, endPoint y: 298, distance: 124.0
click at [144, 422] on textarea "Payoff too high on the other truck even at the low rate." at bounding box center [78, 457] width 132 height 71
type textarea "Payoff too high on the other truck trade in yet."
click at [41, 530] on button "Submit" at bounding box center [21, 537] width 41 height 16
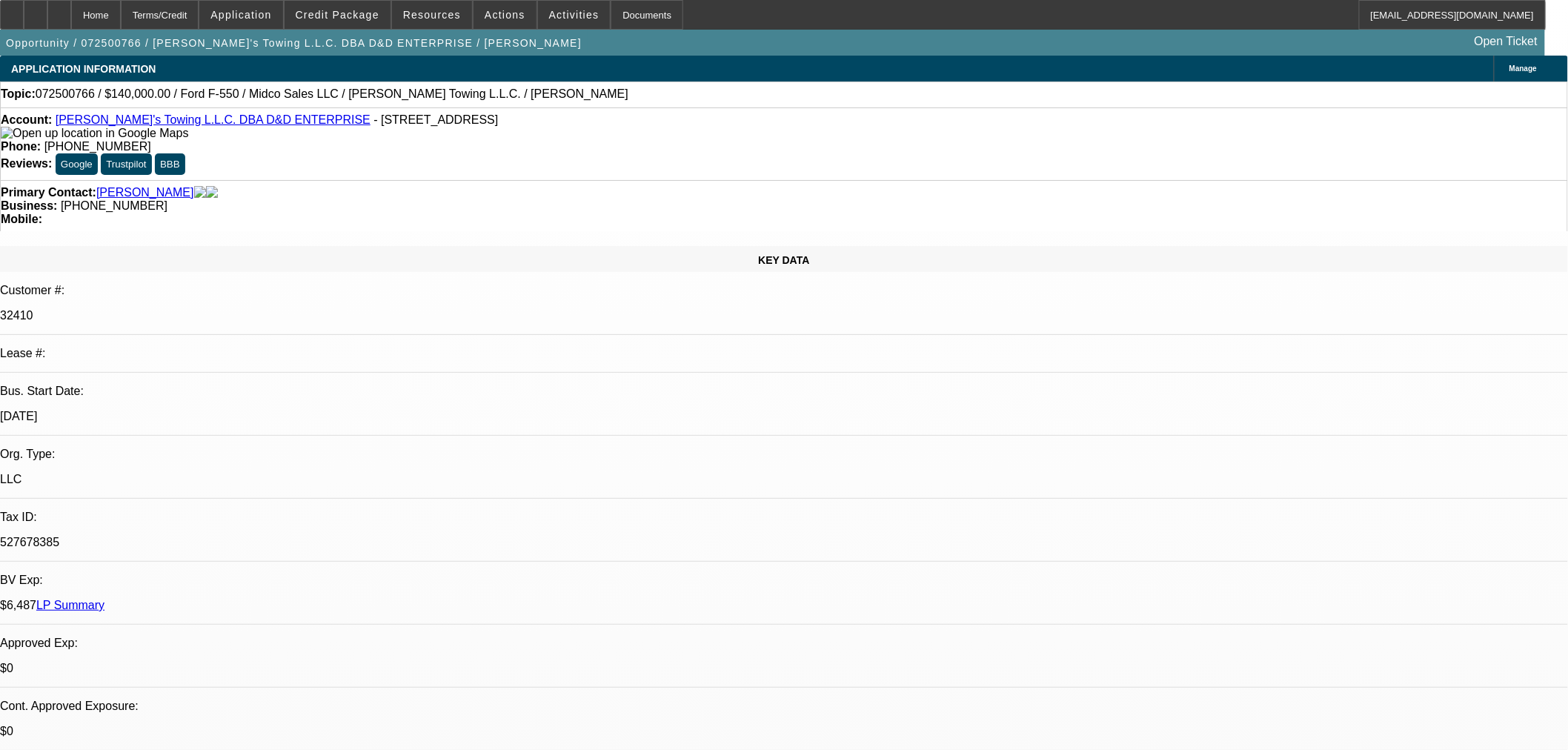
select select "0"
select select "2"
select select "0.1"
select select "4"
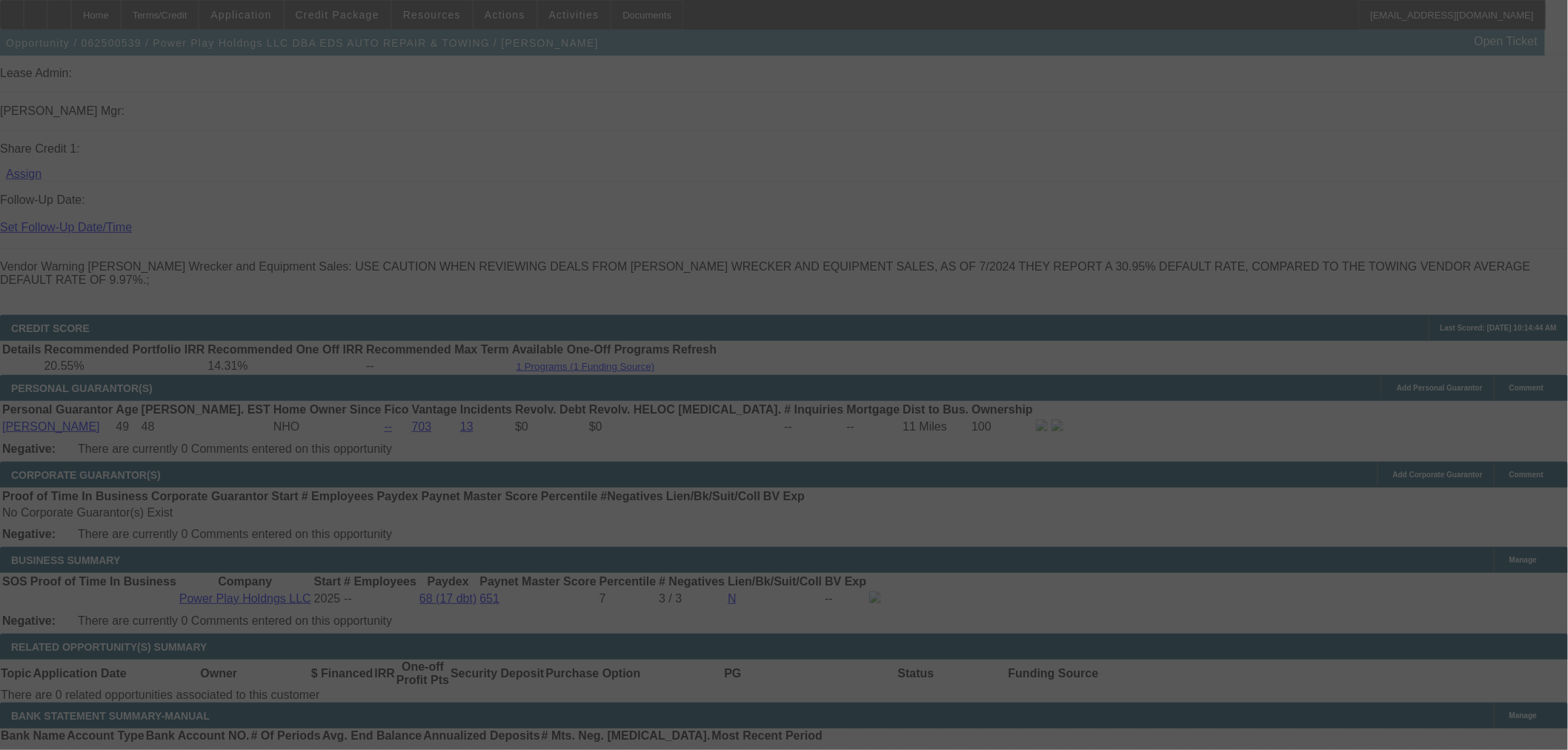
select select "0.1"
select select "2"
select select "0.1"
select select "4"
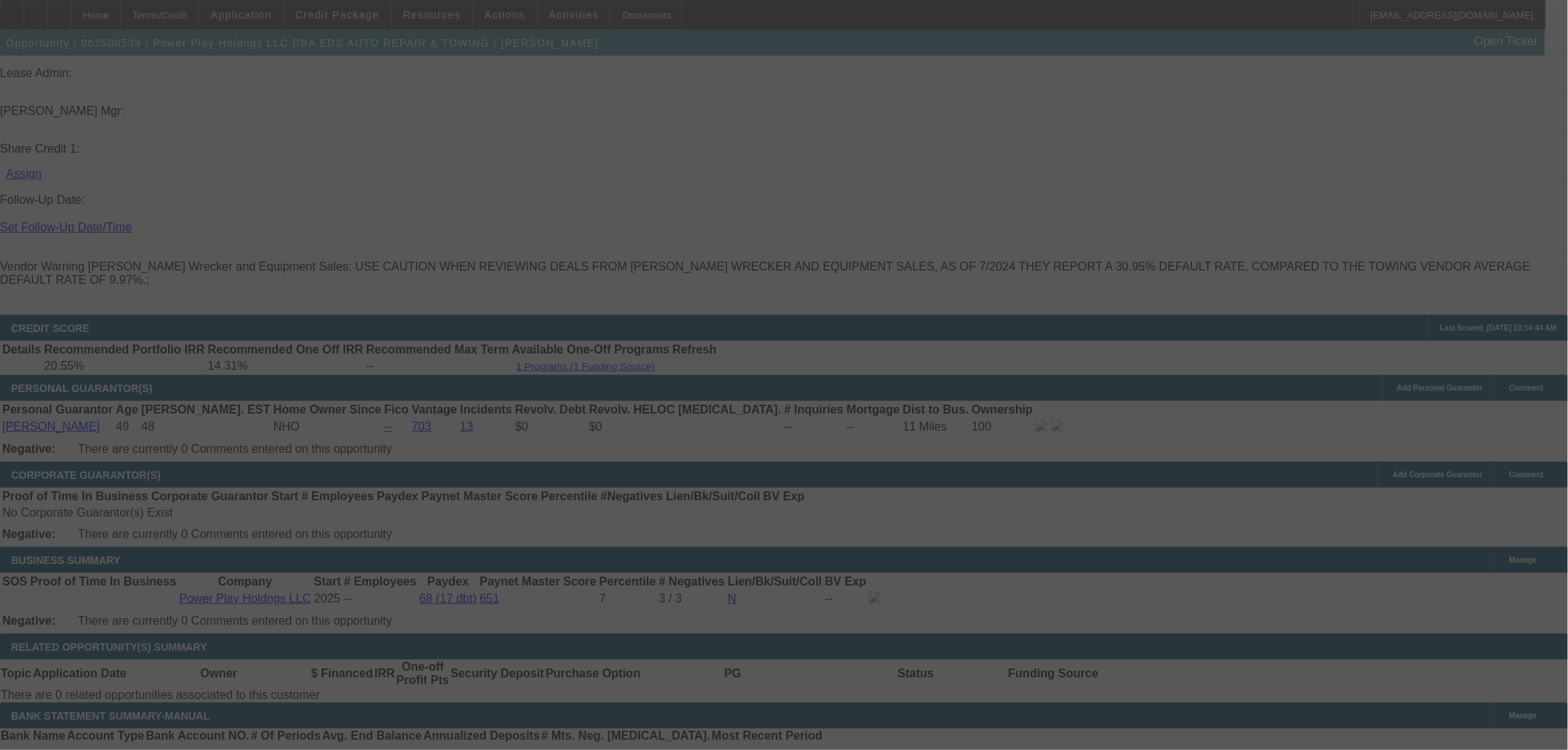
select select "2"
select select "0.1"
select select "4"
select select "0"
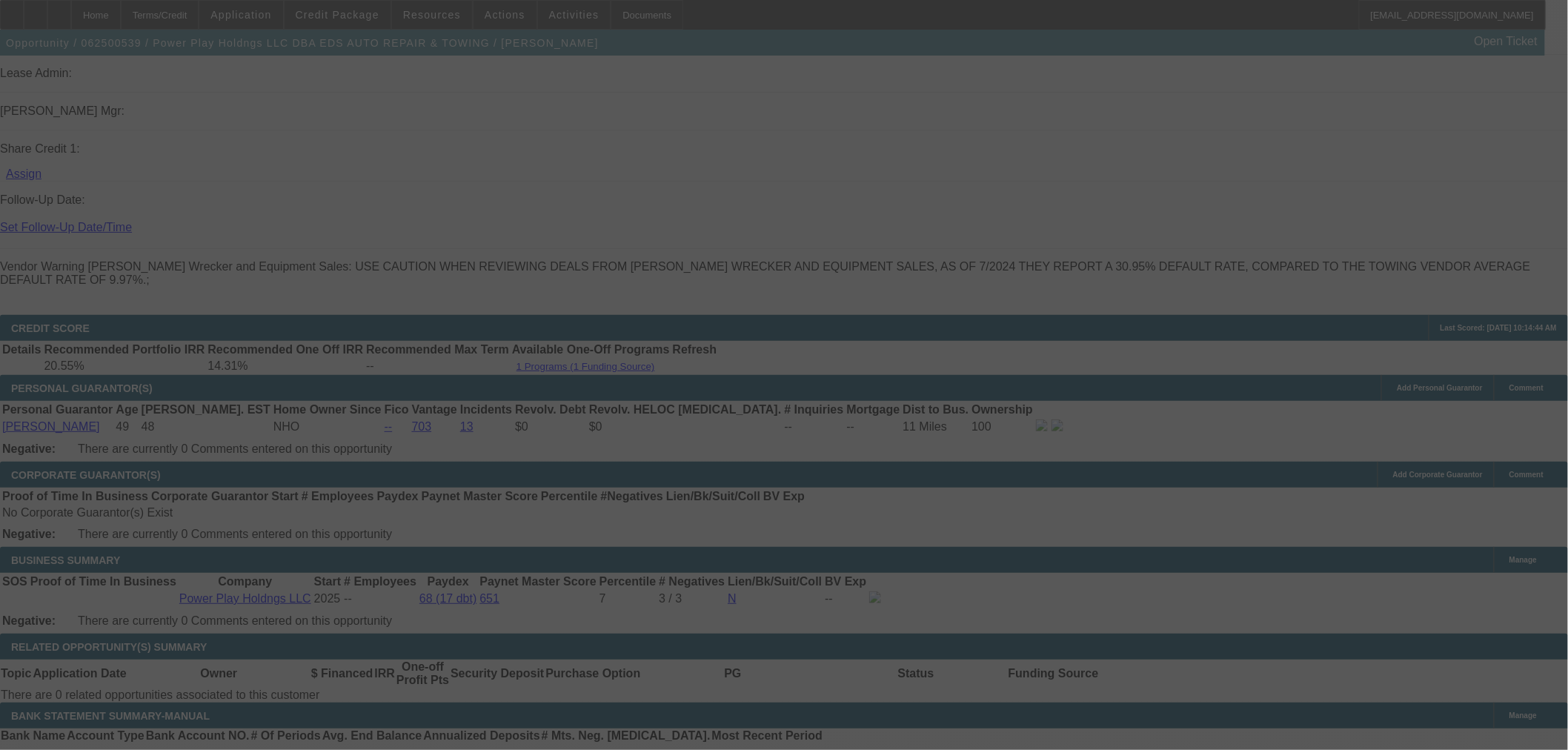
select select "2"
select select "0.1"
select select "4"
select select "0"
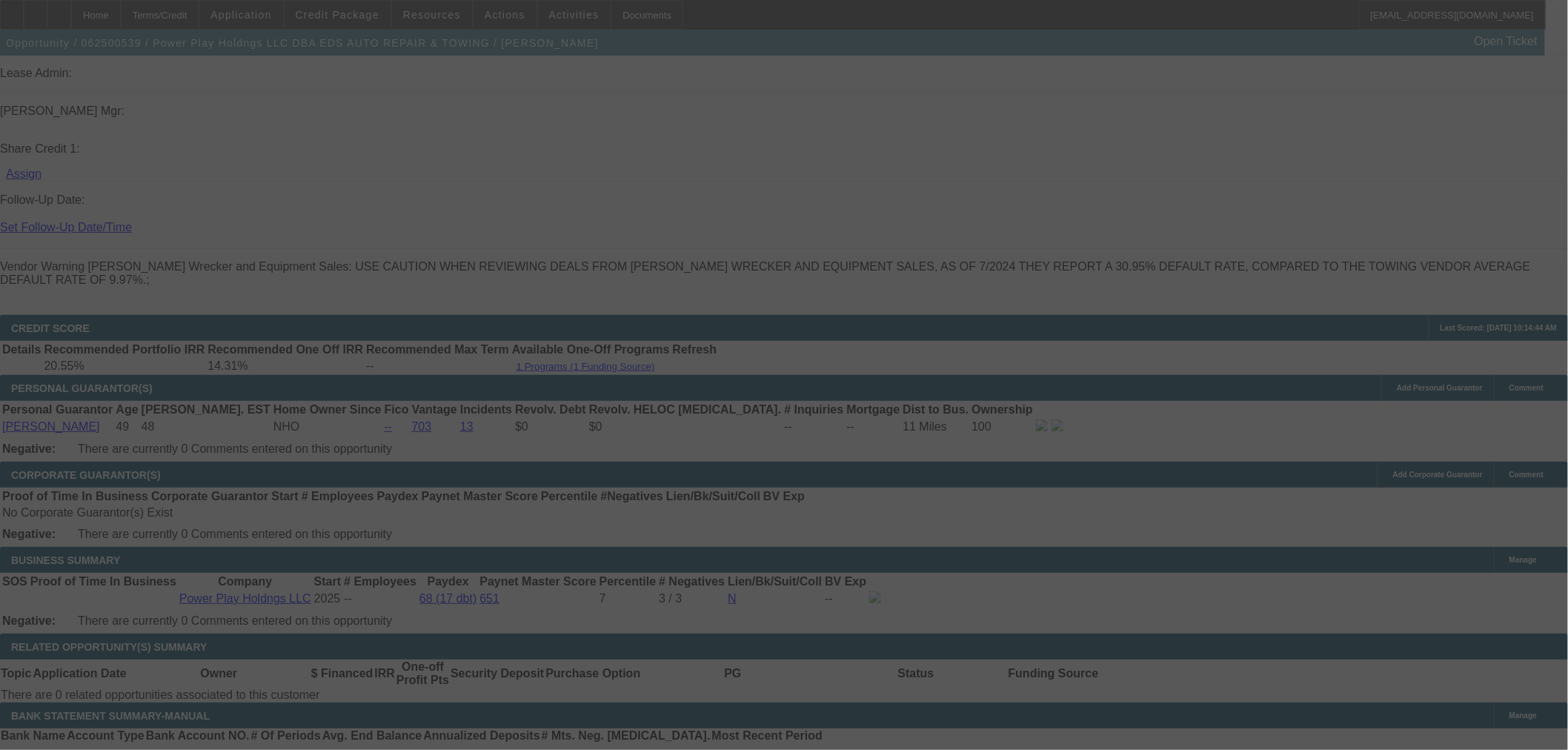
select select "2"
select select "0.1"
select select "4"
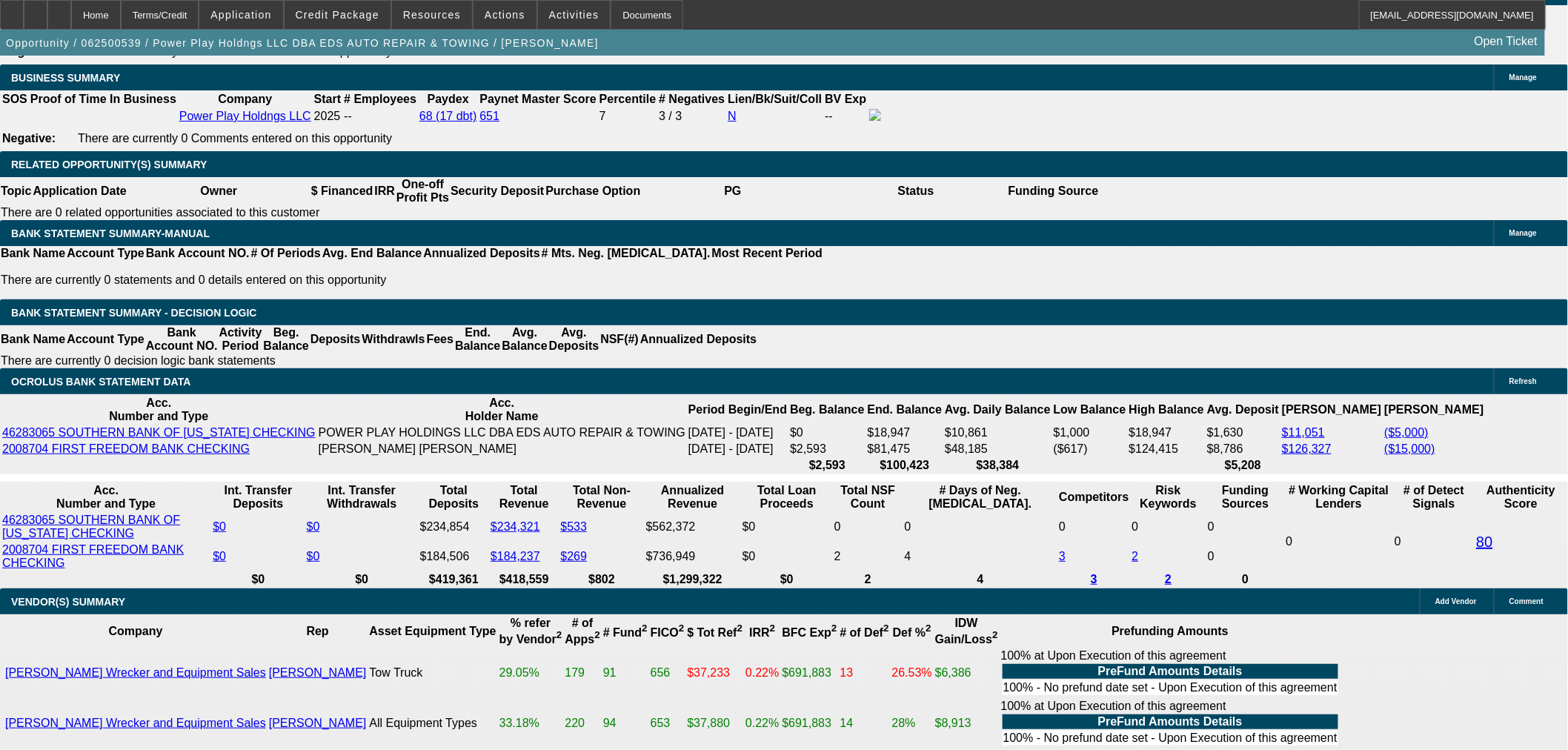
scroll to position [2307, 0]
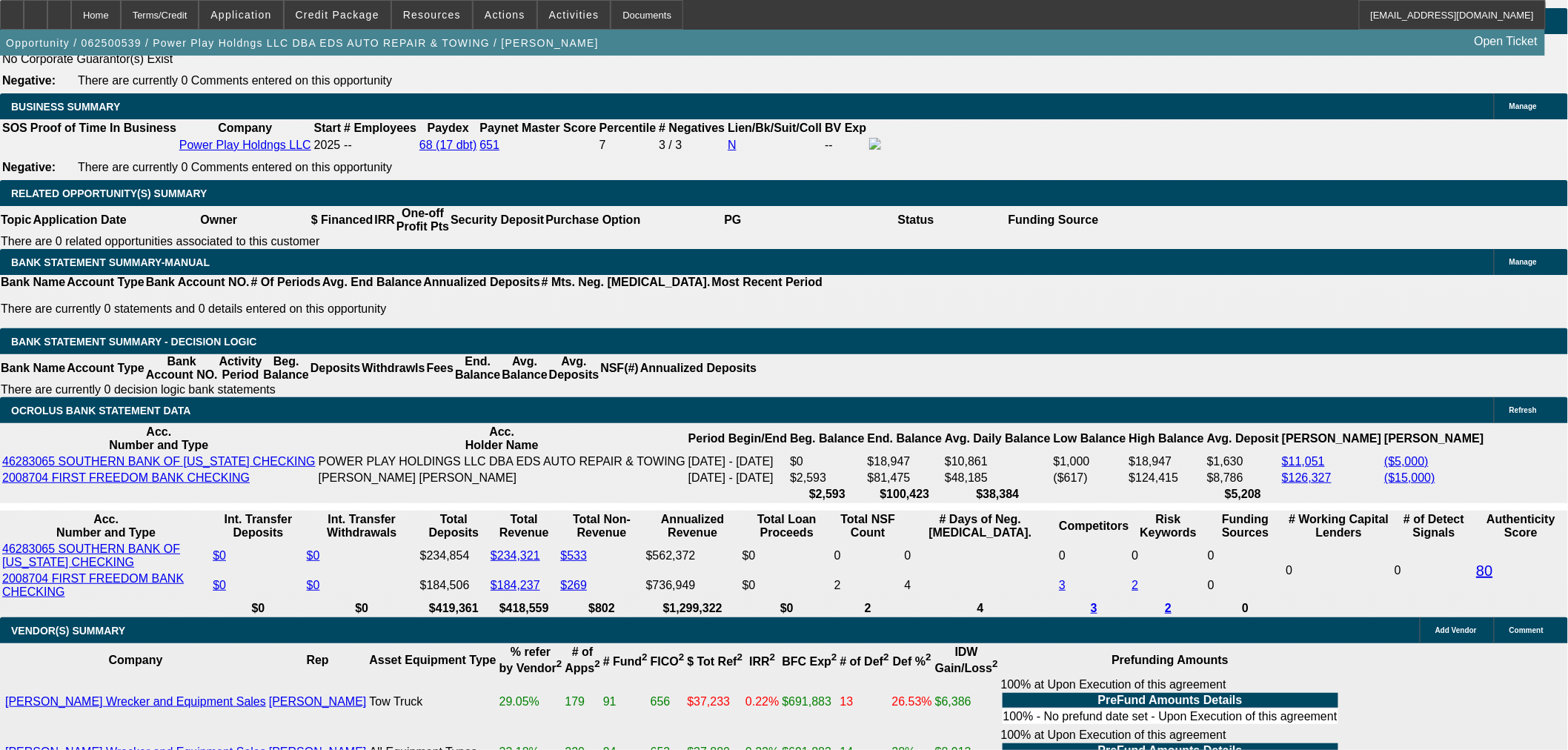
select select "0"
select select "2"
select select "0.1"
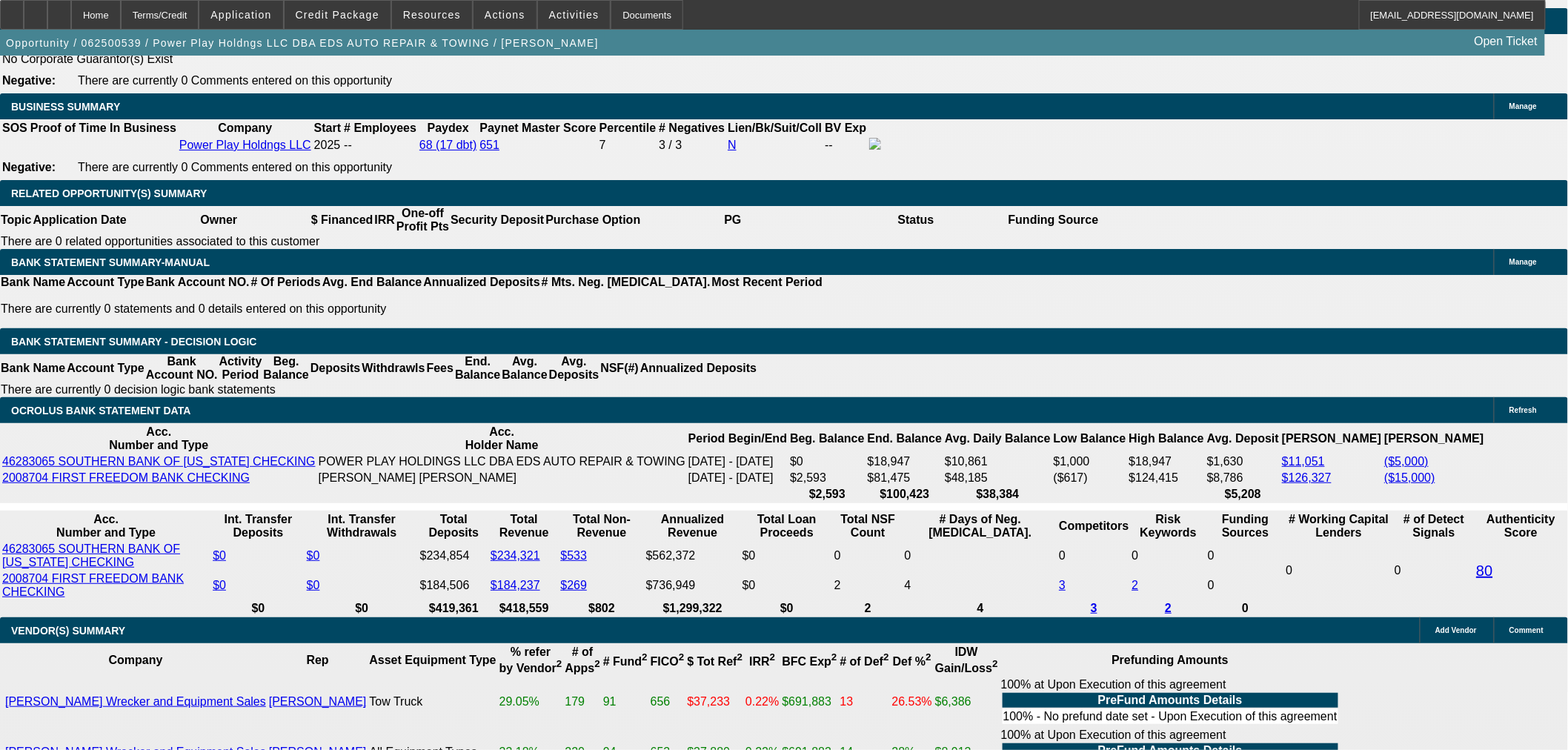
select select "4"
select select "0.1"
select select "2"
select select "0"
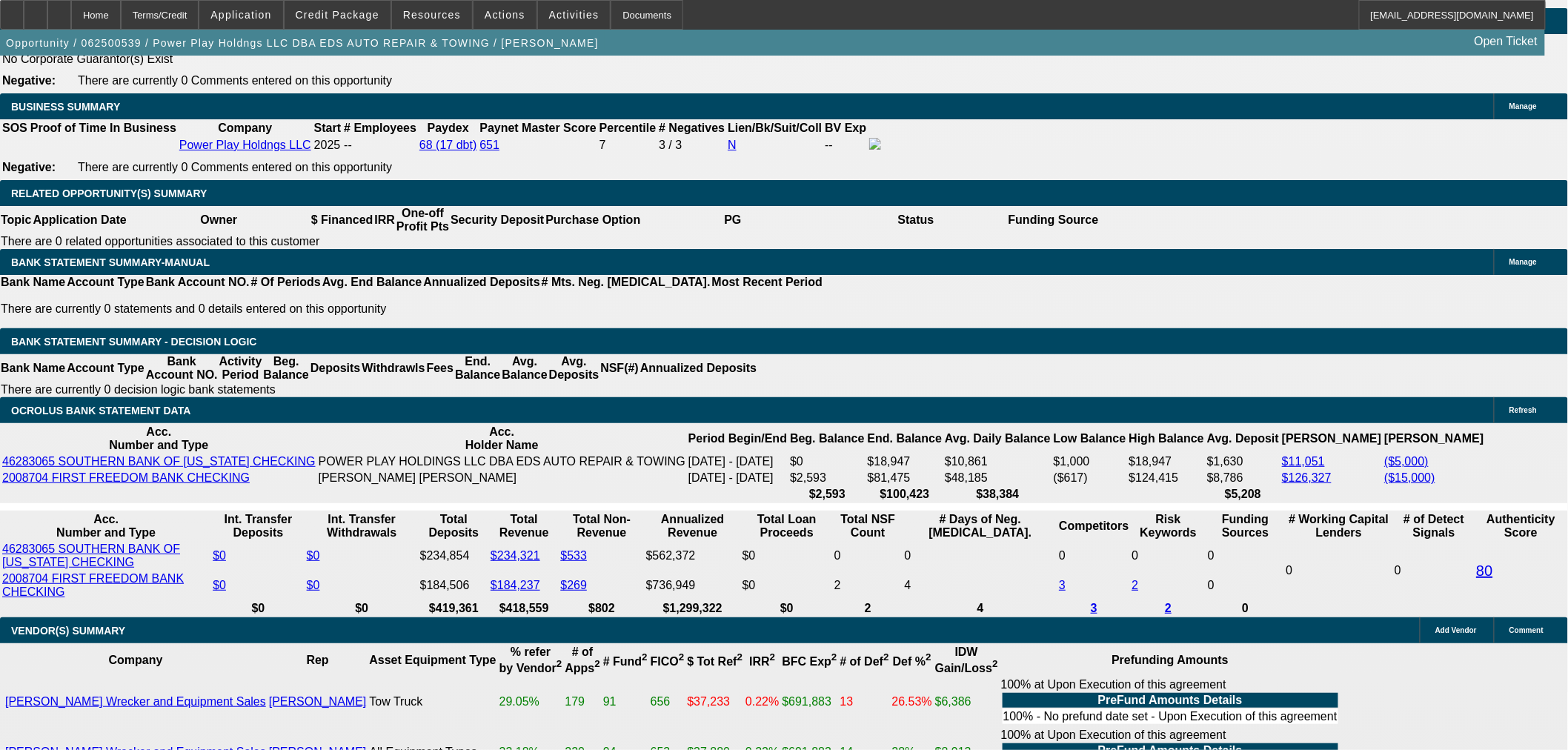
select select "6"
select select "0.15"
select select "2"
select select "0.1"
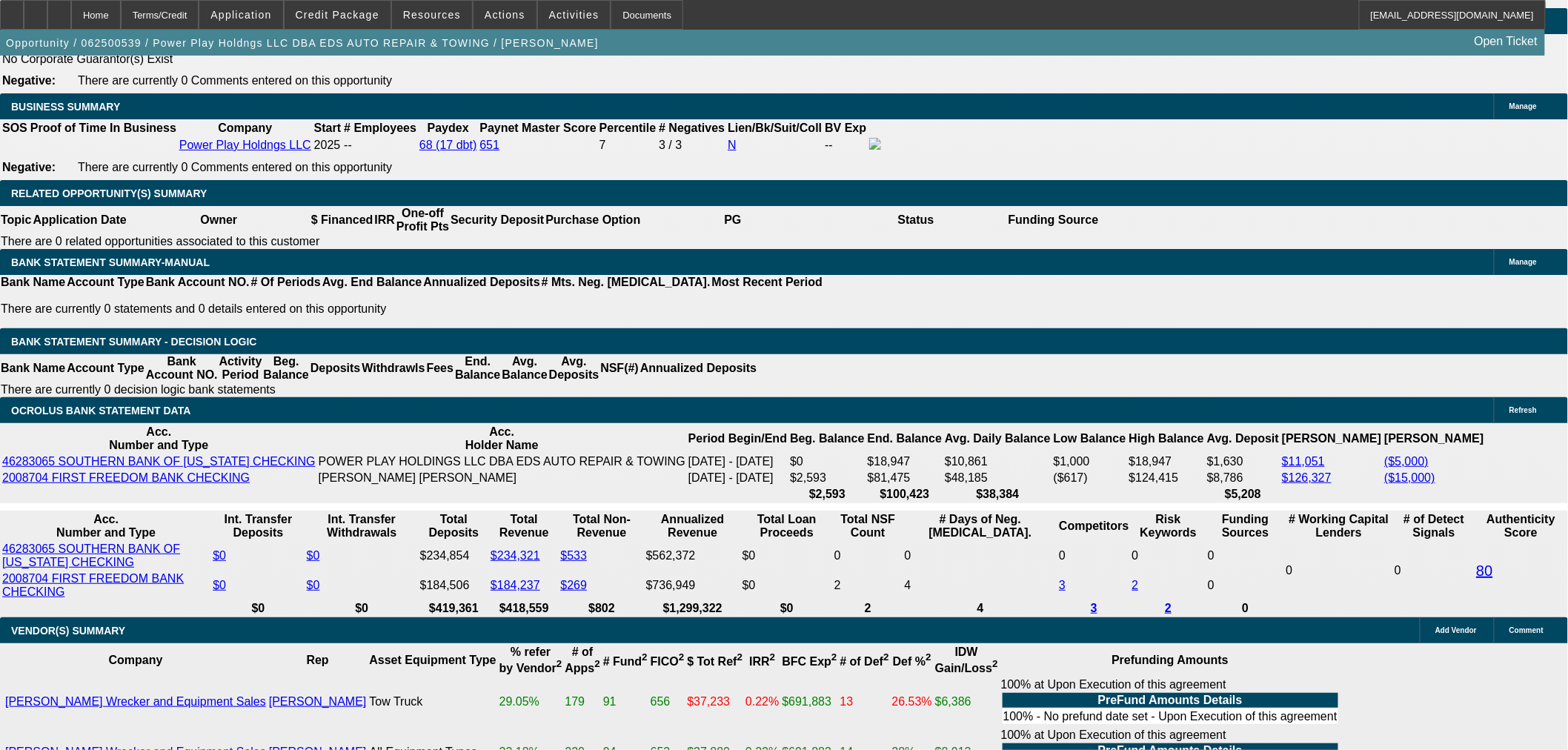
select select "4"
select select "0.15"
select select "2"
select select "0.1"
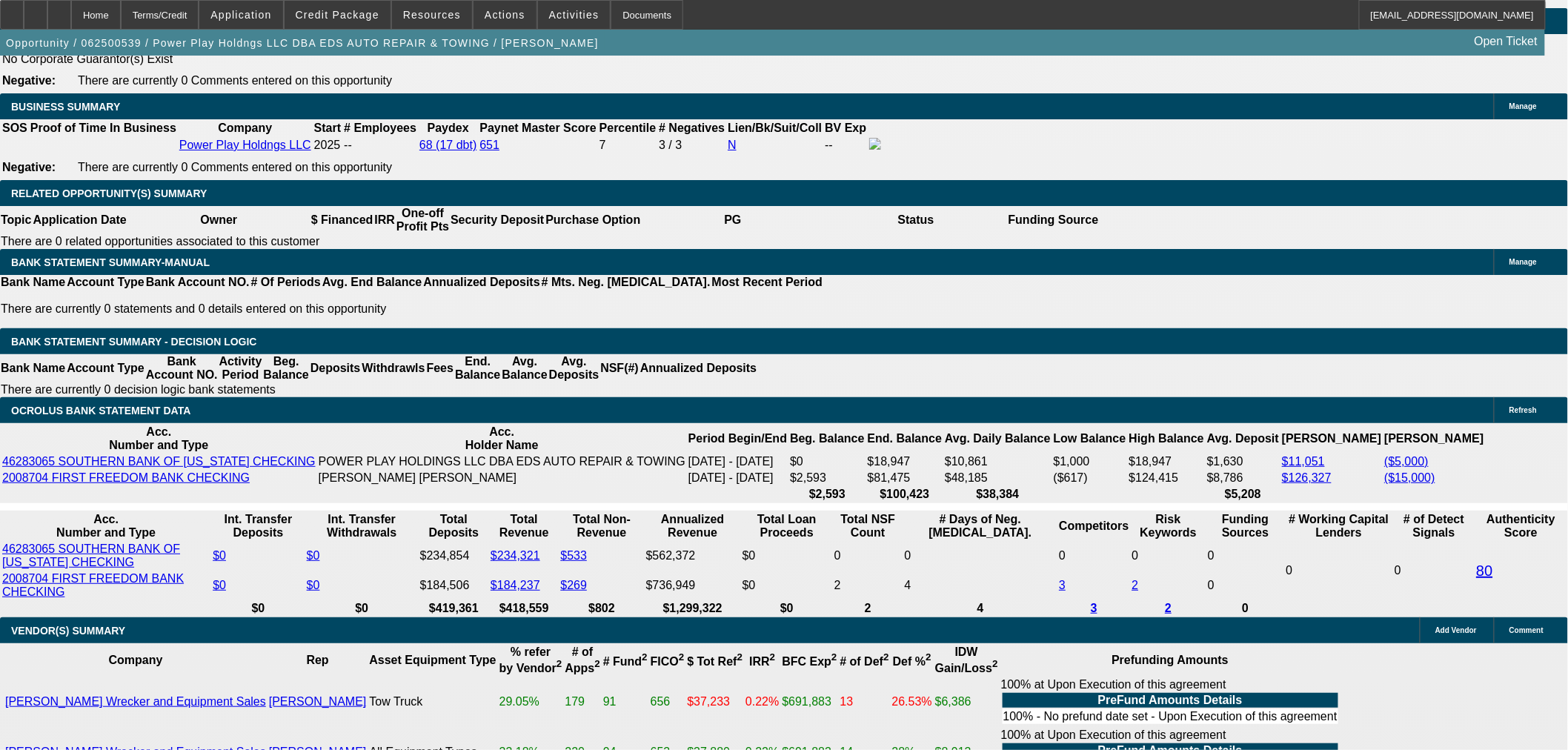
select select "4"
select select "0.1"
select select "2"
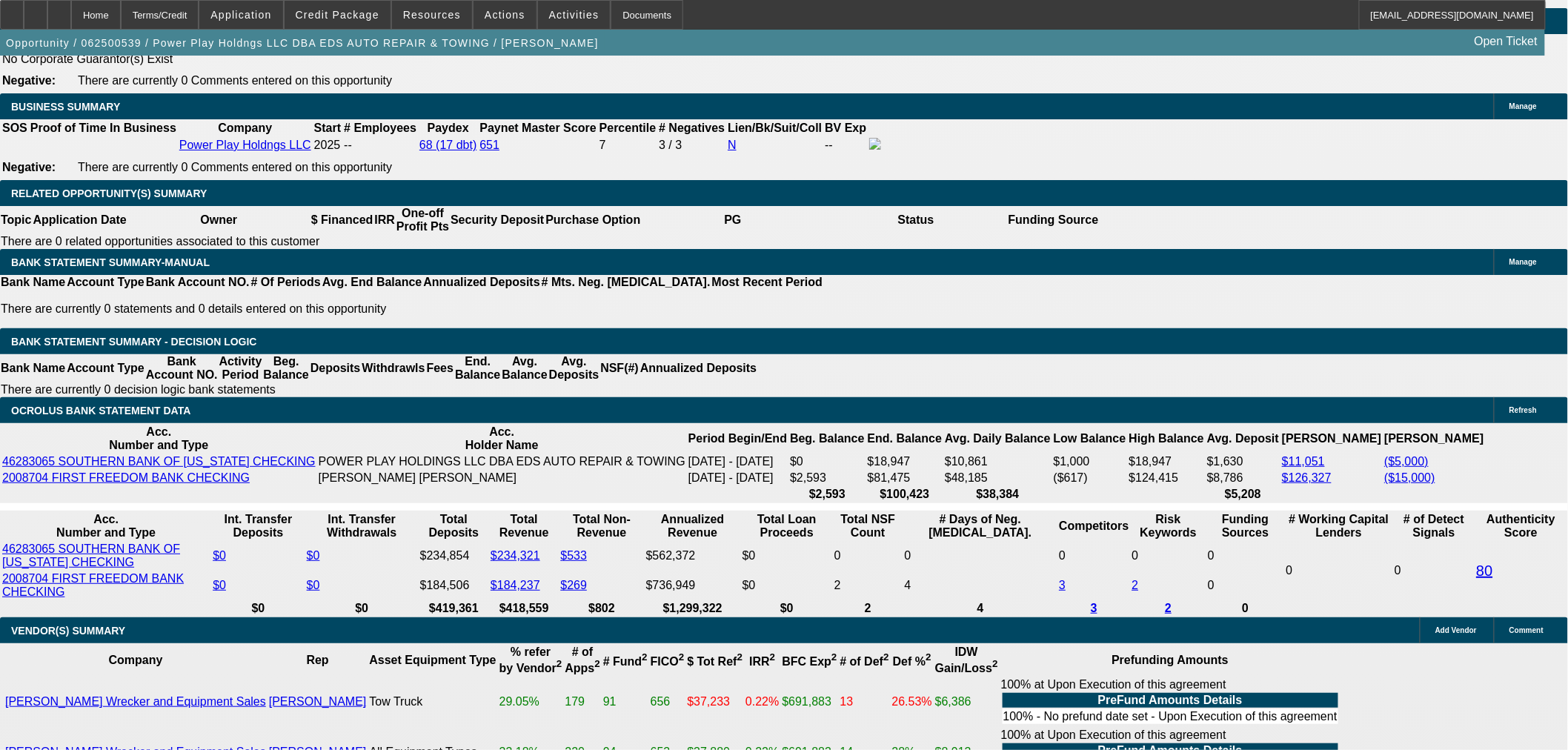
select select "0.1"
select select "4"
select select "2"
select select "0.1"
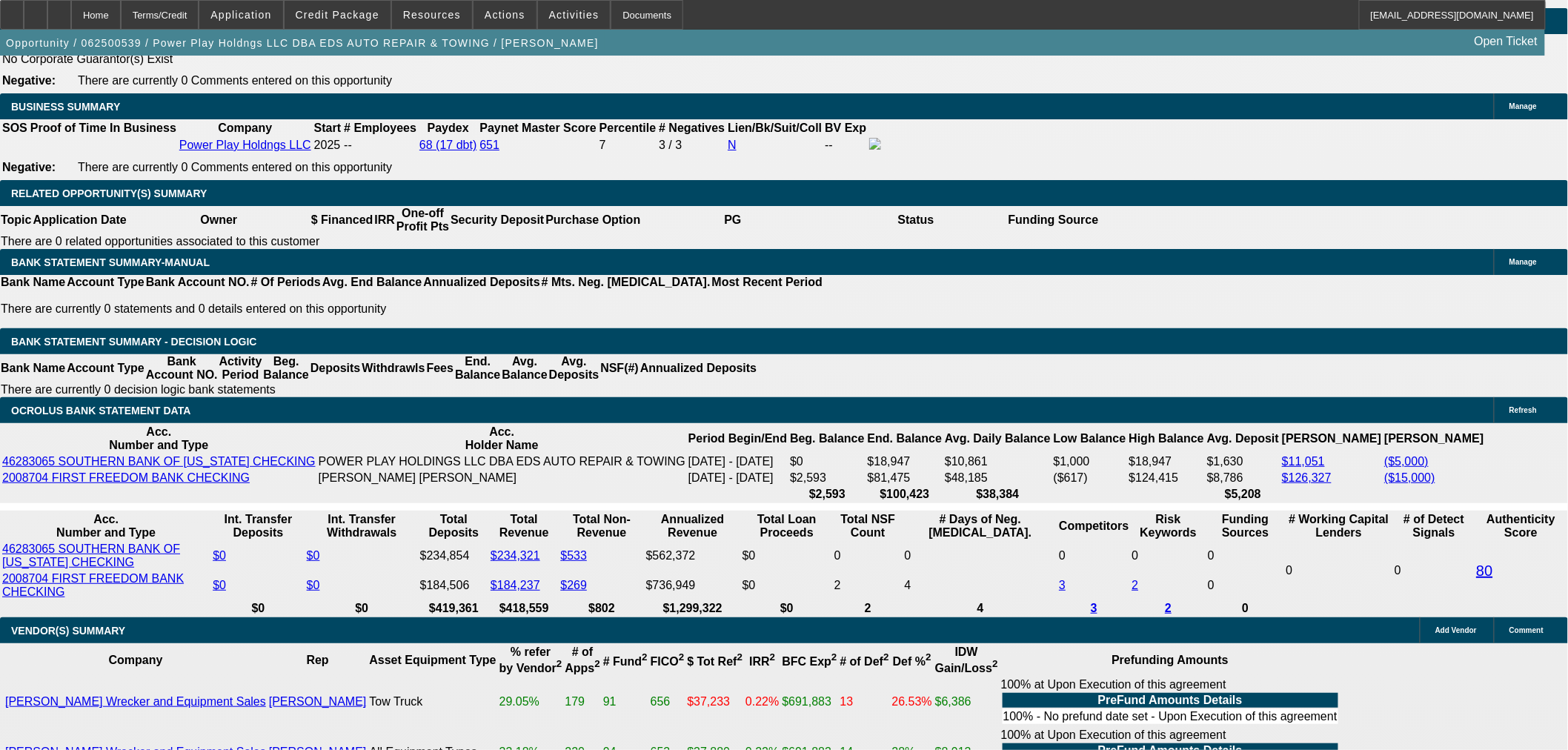
select select "4"
select select "0"
select select "2"
select select "0.1"
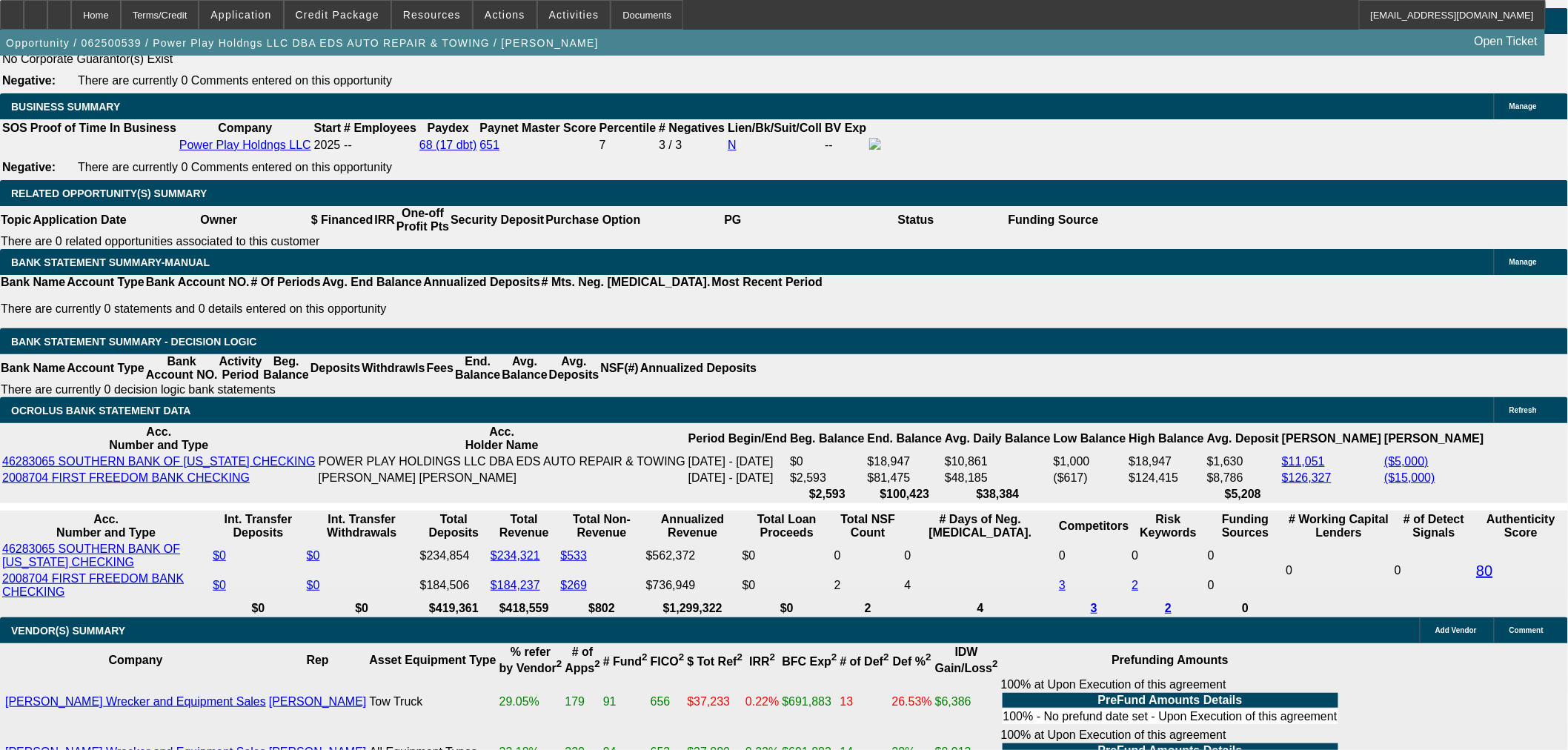
select select "4"
select select "0"
select select "2"
select select "0.1"
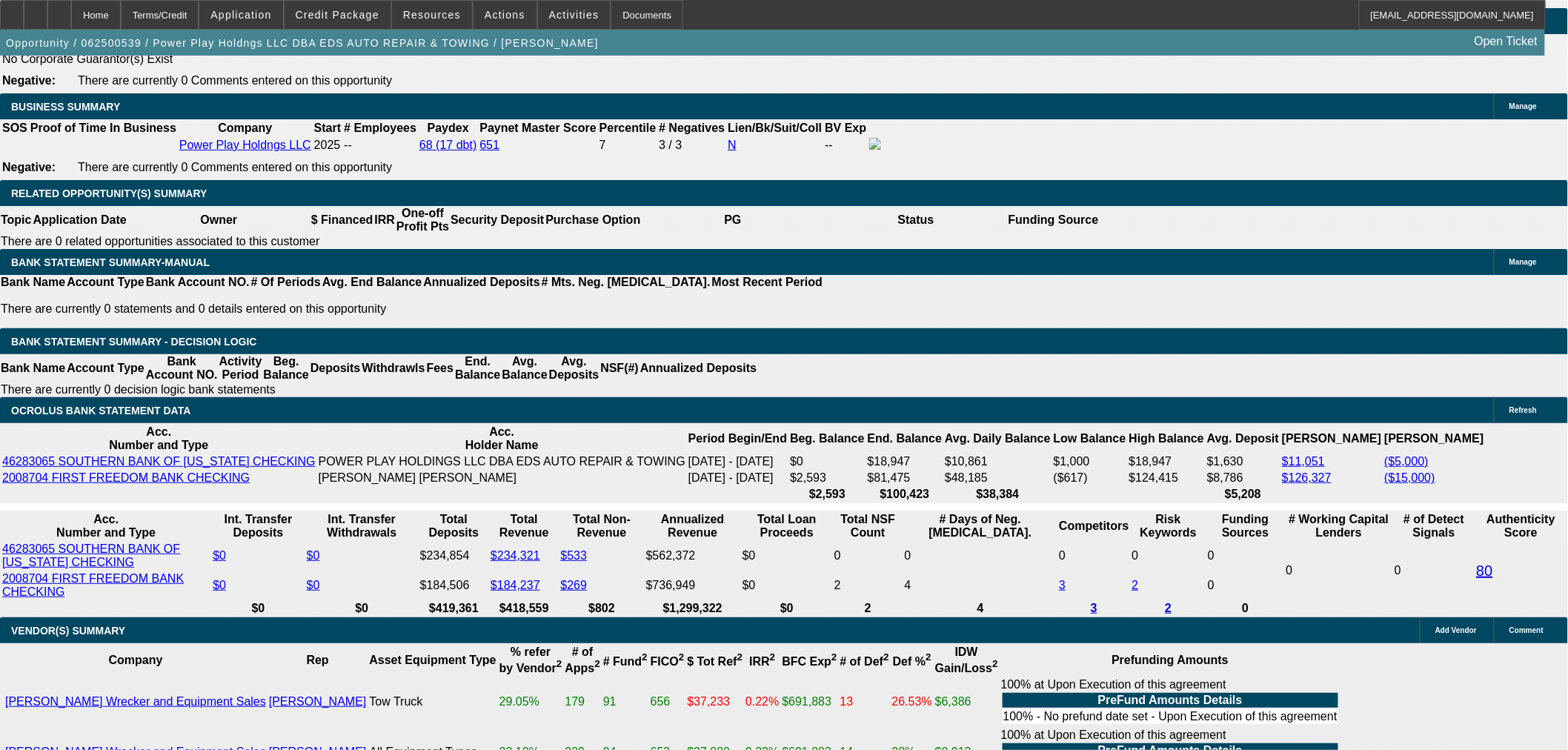
select select "4"
select select "0"
select select "2"
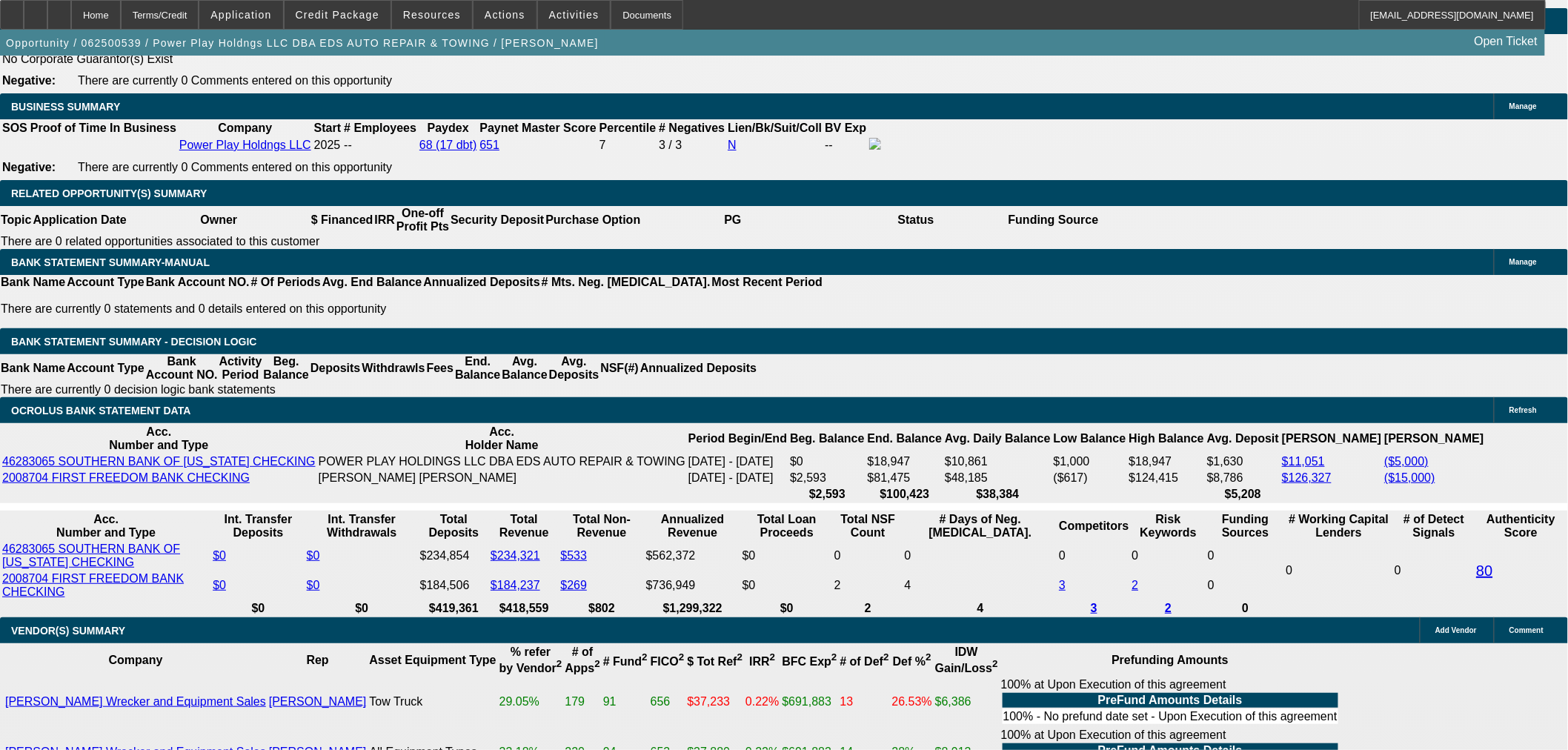
select select "0.1"
select select "4"
select select "0.1"
select select "2"
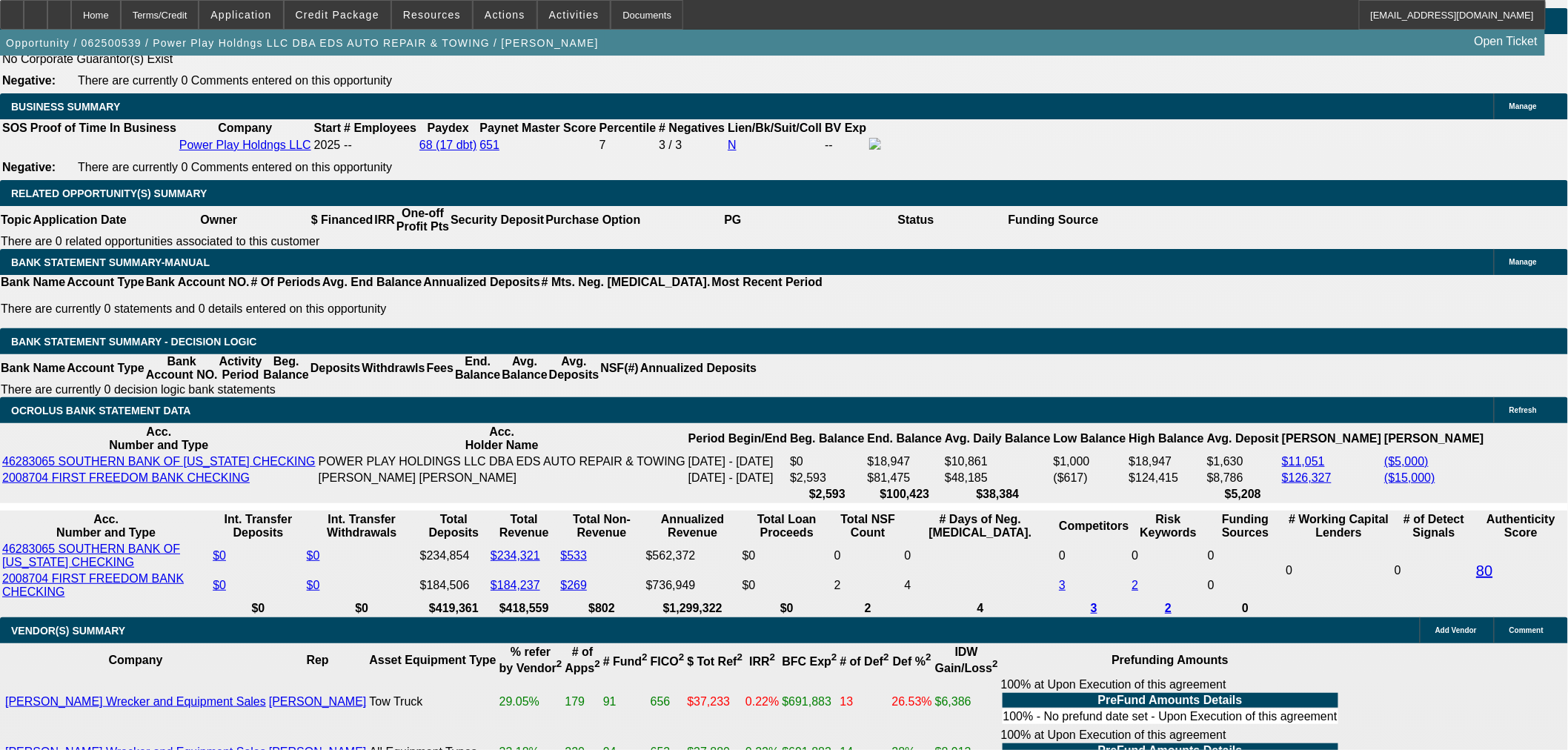
select select "0"
select select "6"
select select "0.15"
select select "2"
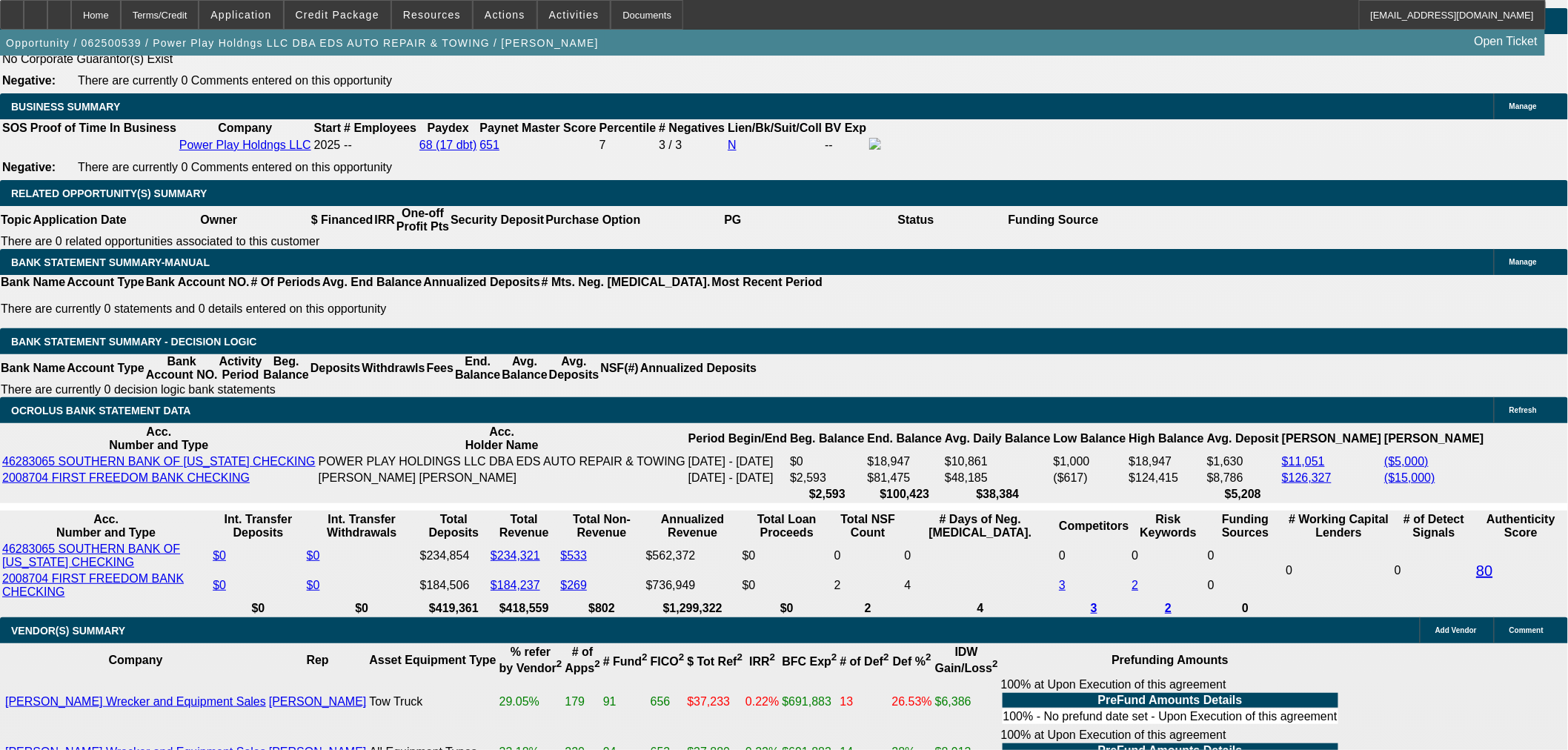
select select "0.1"
select select "4"
select select "0.15"
select select "2"
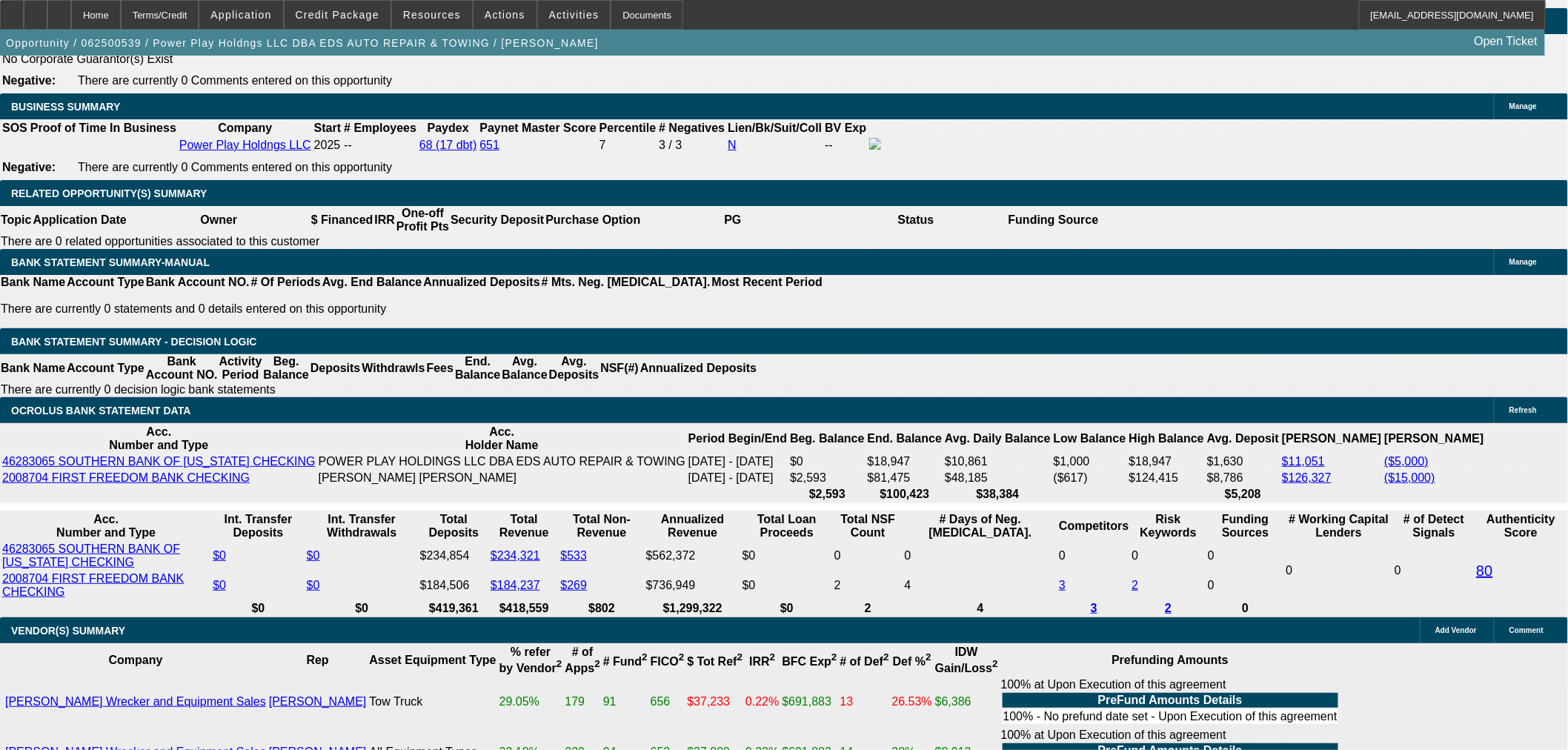
select select "0.1"
select select "4"
select select "0.1"
select select "2"
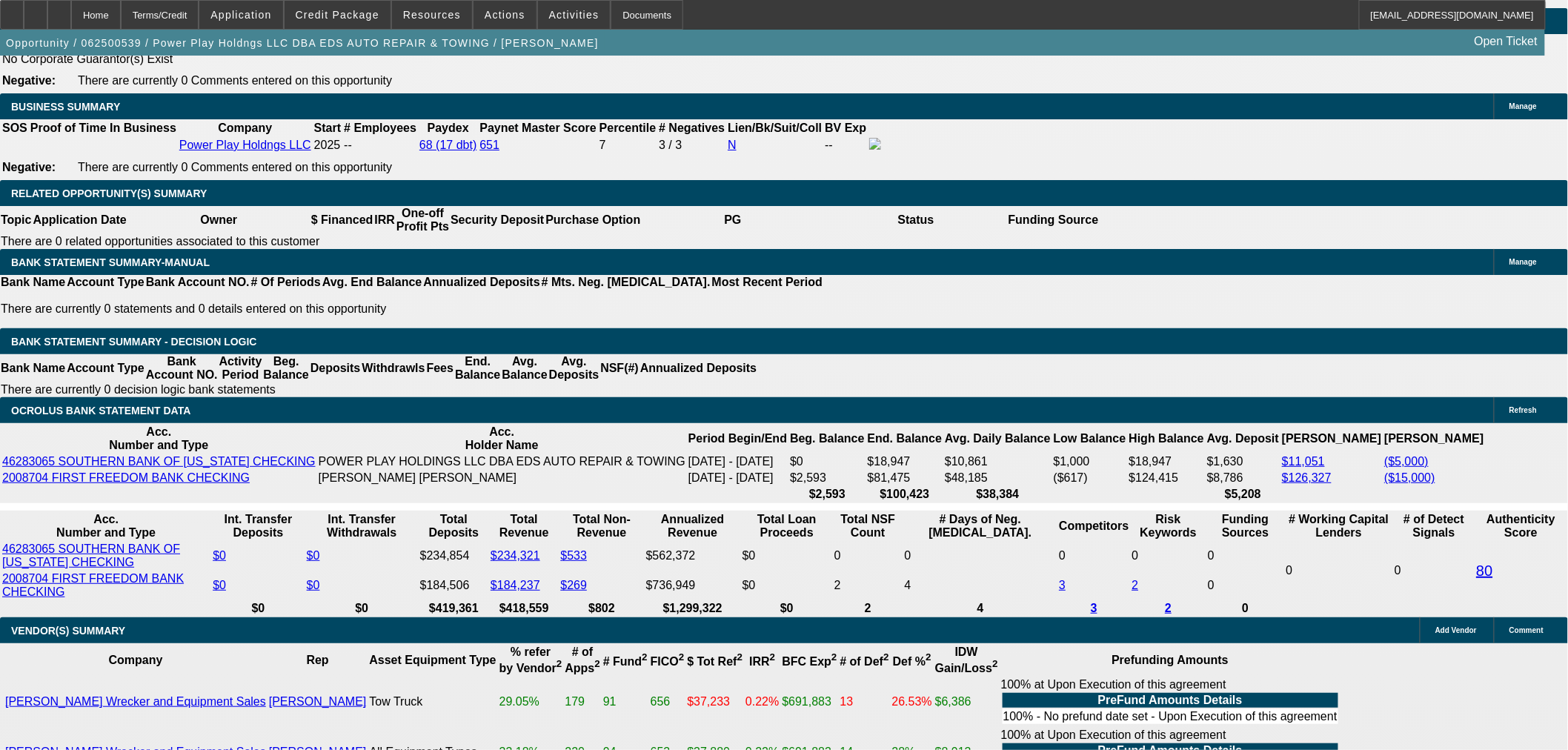
select select "2"
select select "0.1"
select select "4"
select select "2"
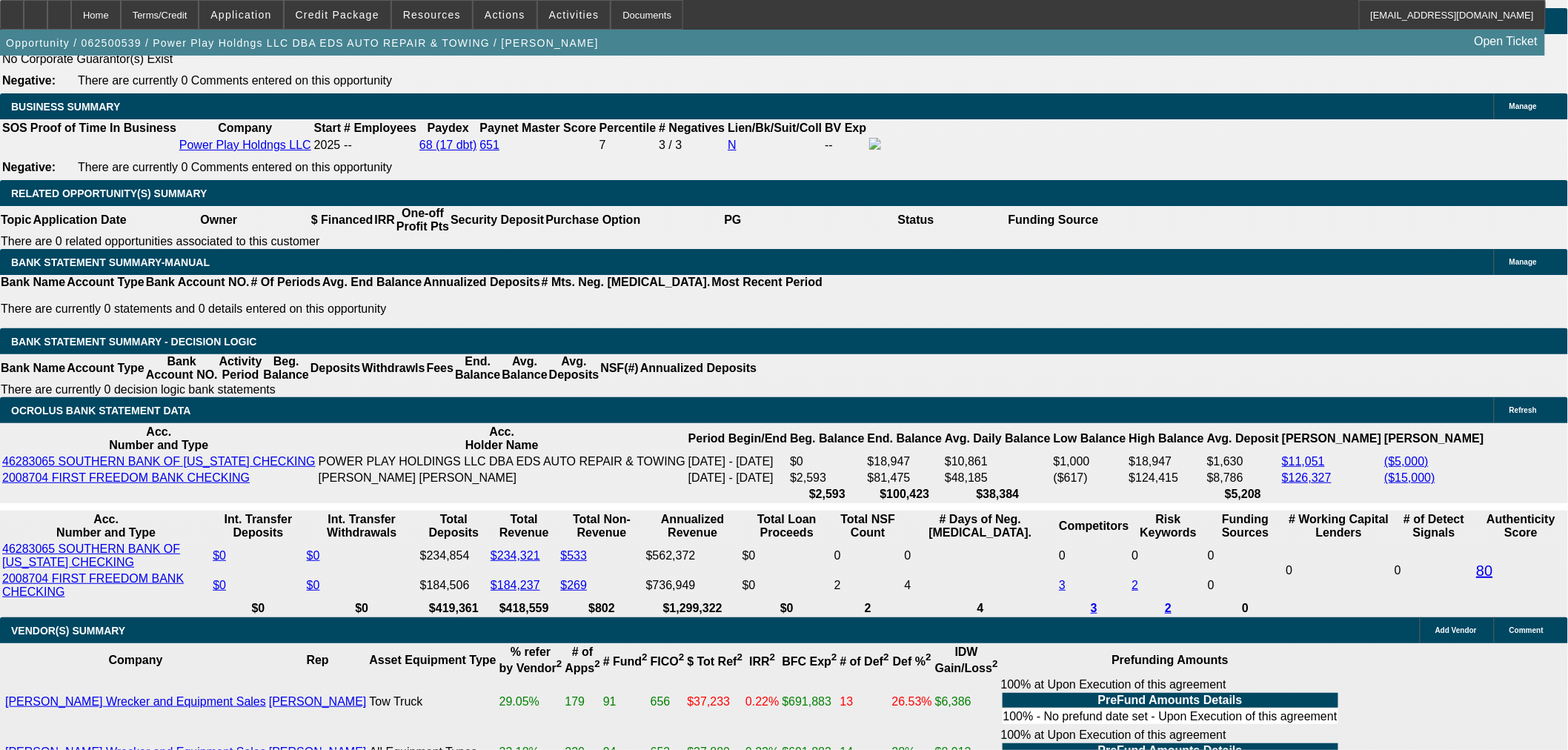
select select "0.1"
select select "4"
select select "0"
select select "2"
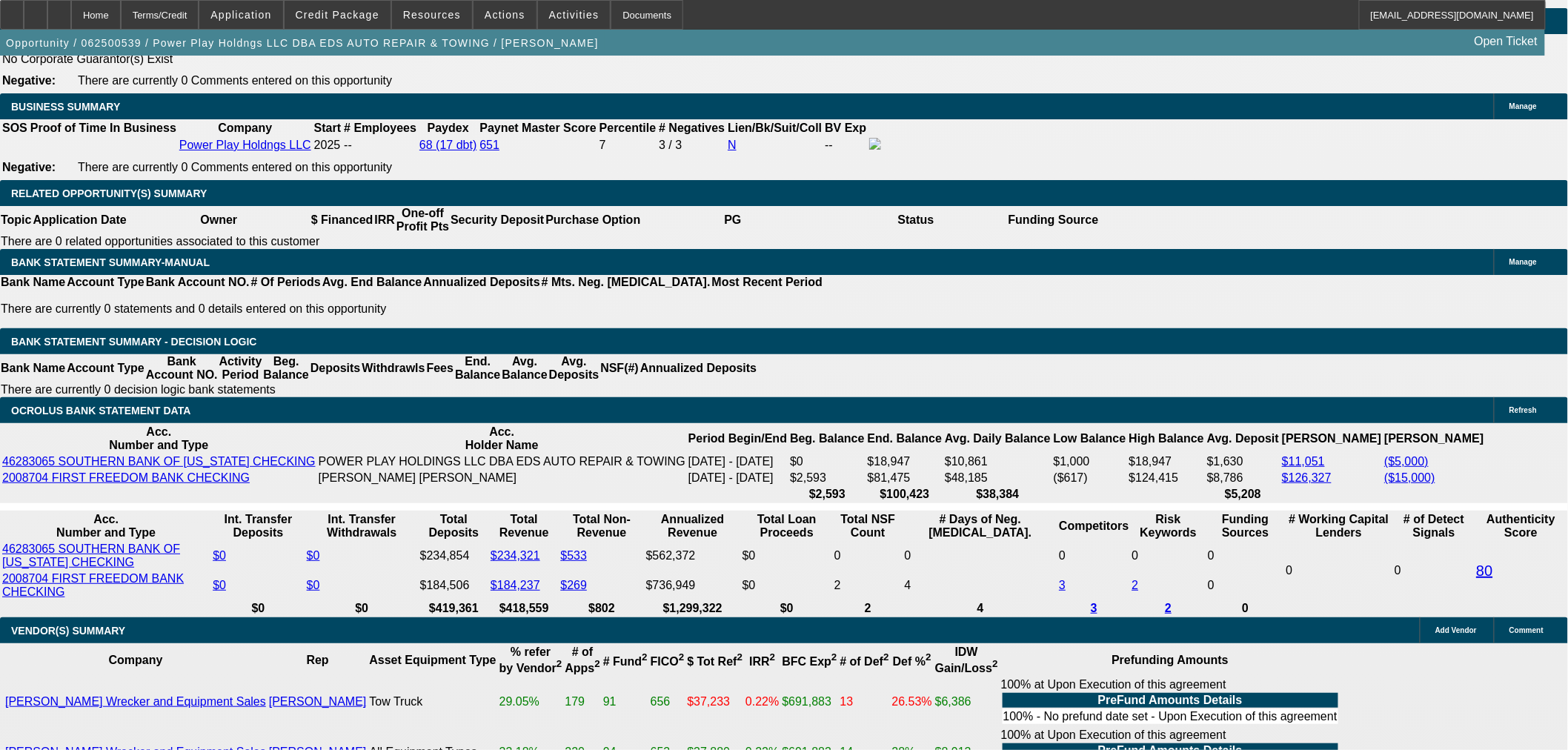
select select "0.1"
select select "4"
select select "0"
select select "2"
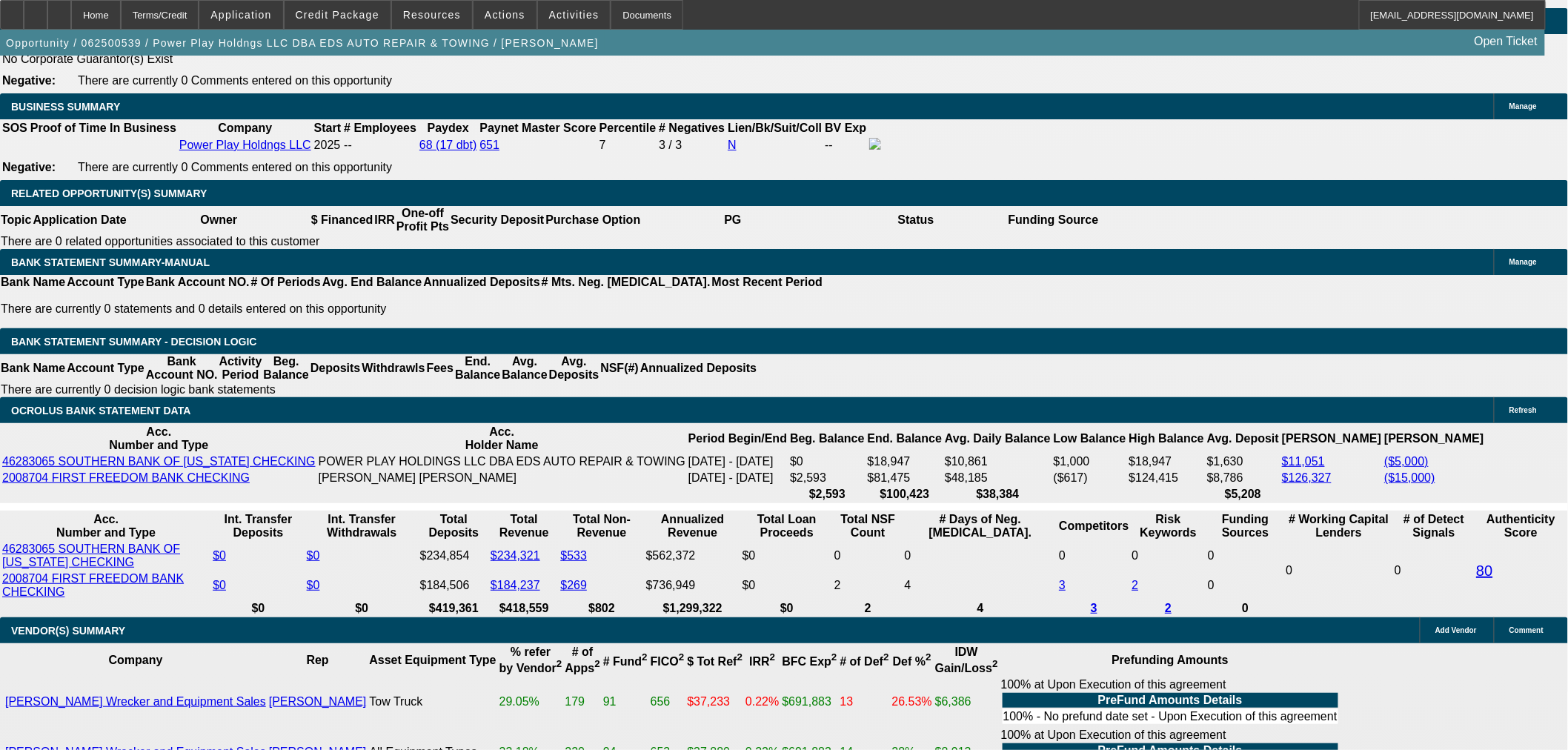
select select "0.1"
select select "4"
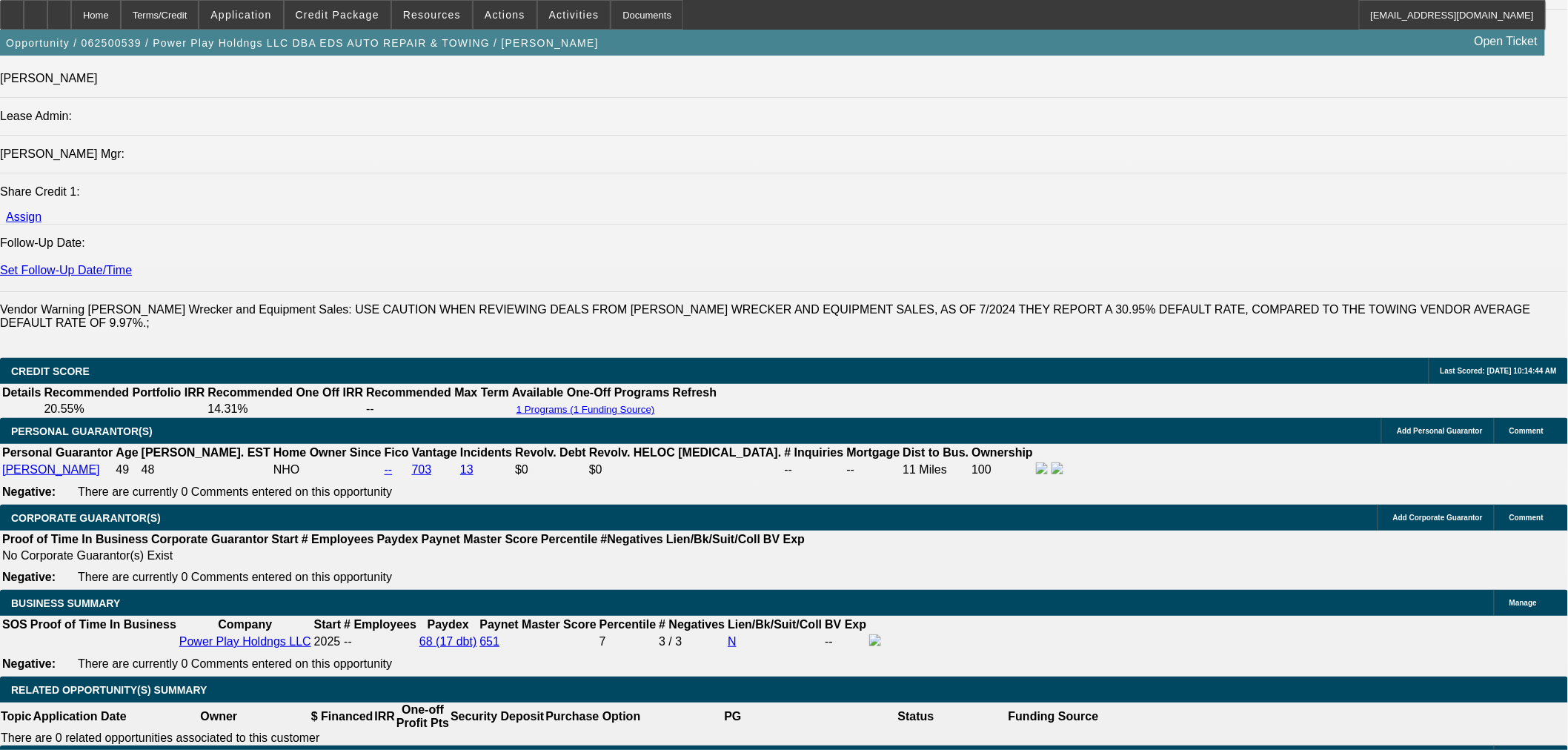
scroll to position [2672, 0]
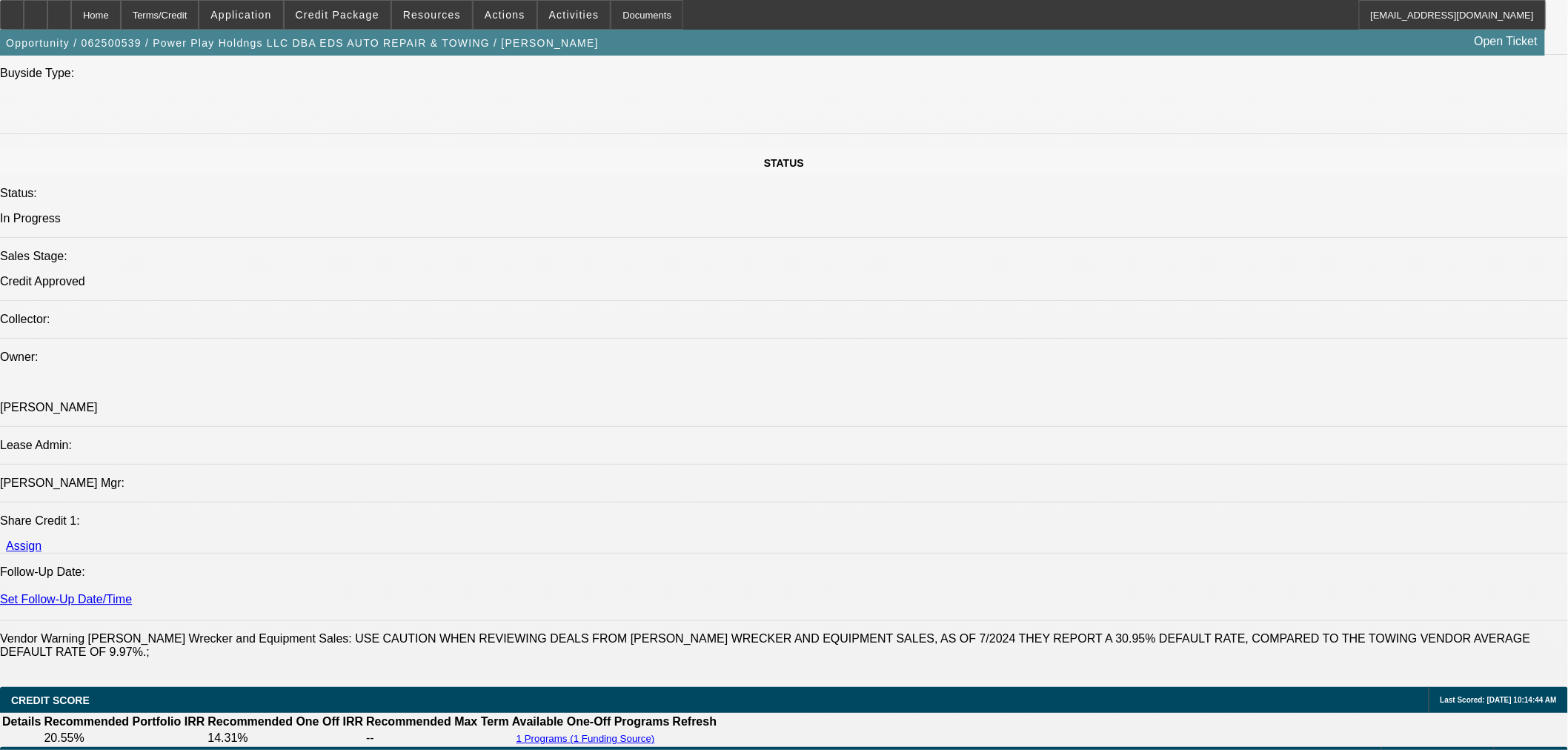
scroll to position [1930, 0]
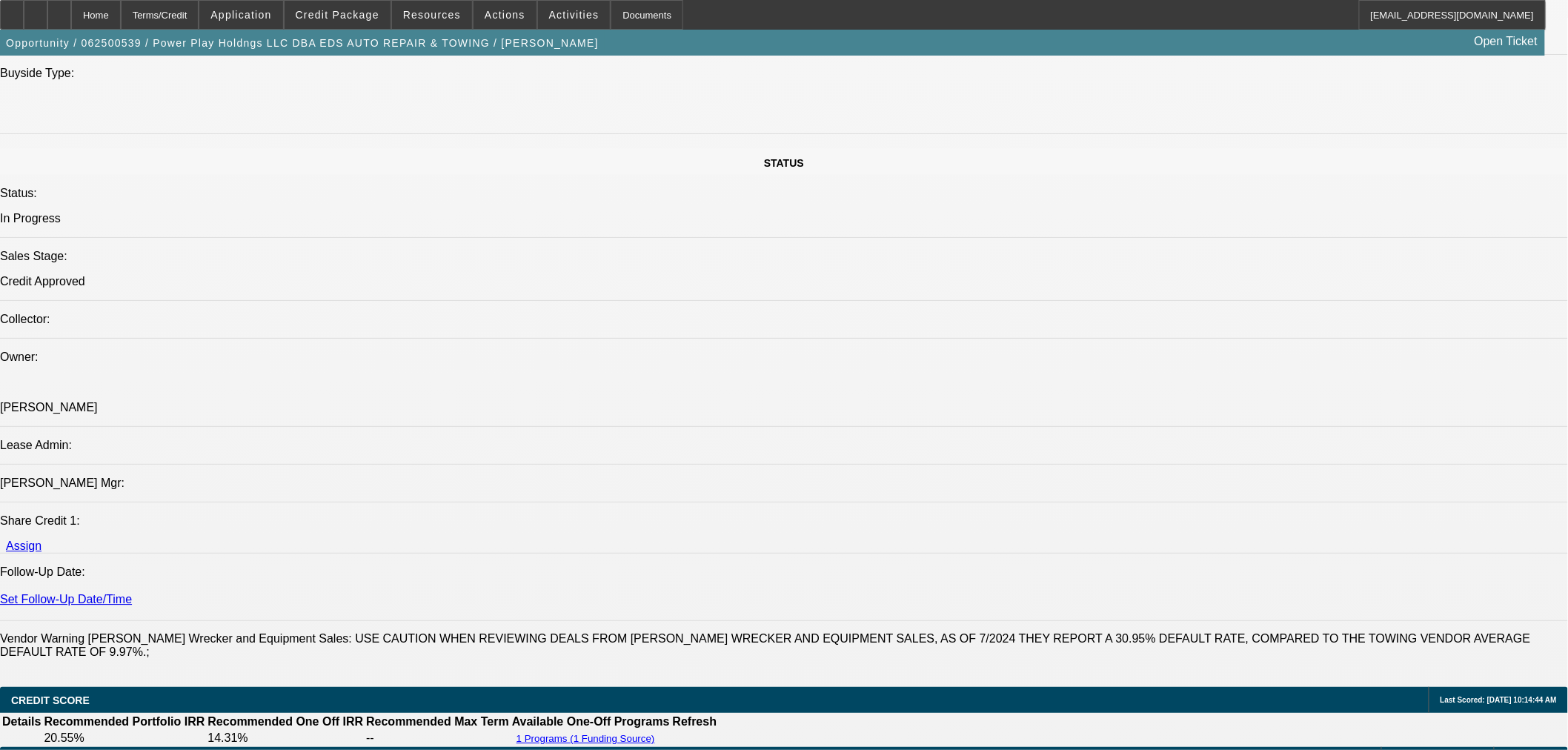
scroll to position [0, 0]
click at [1301, 337] on button "reply Reply" at bounding box center [1310, 342] width 93 height 36
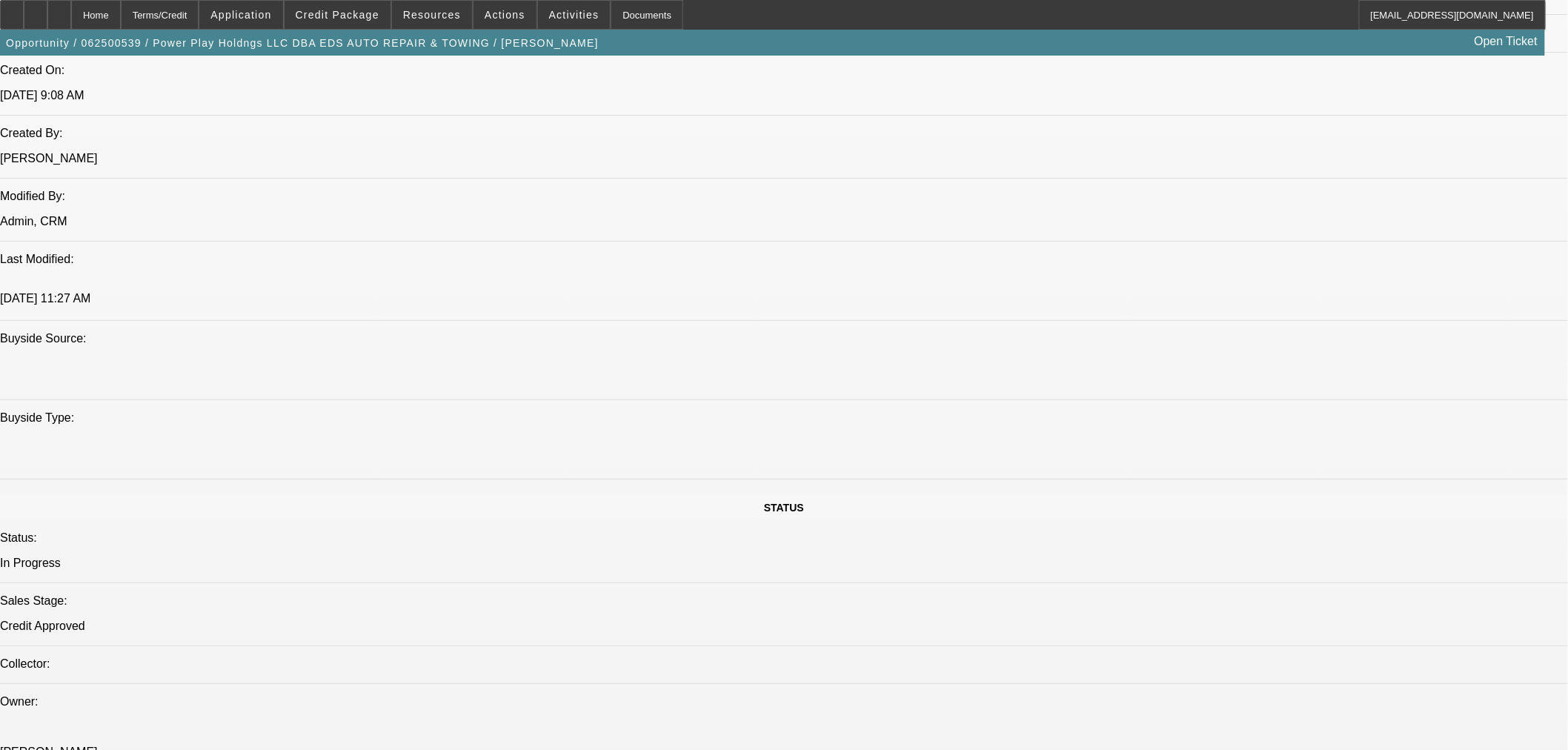
scroll to position [906, 0]
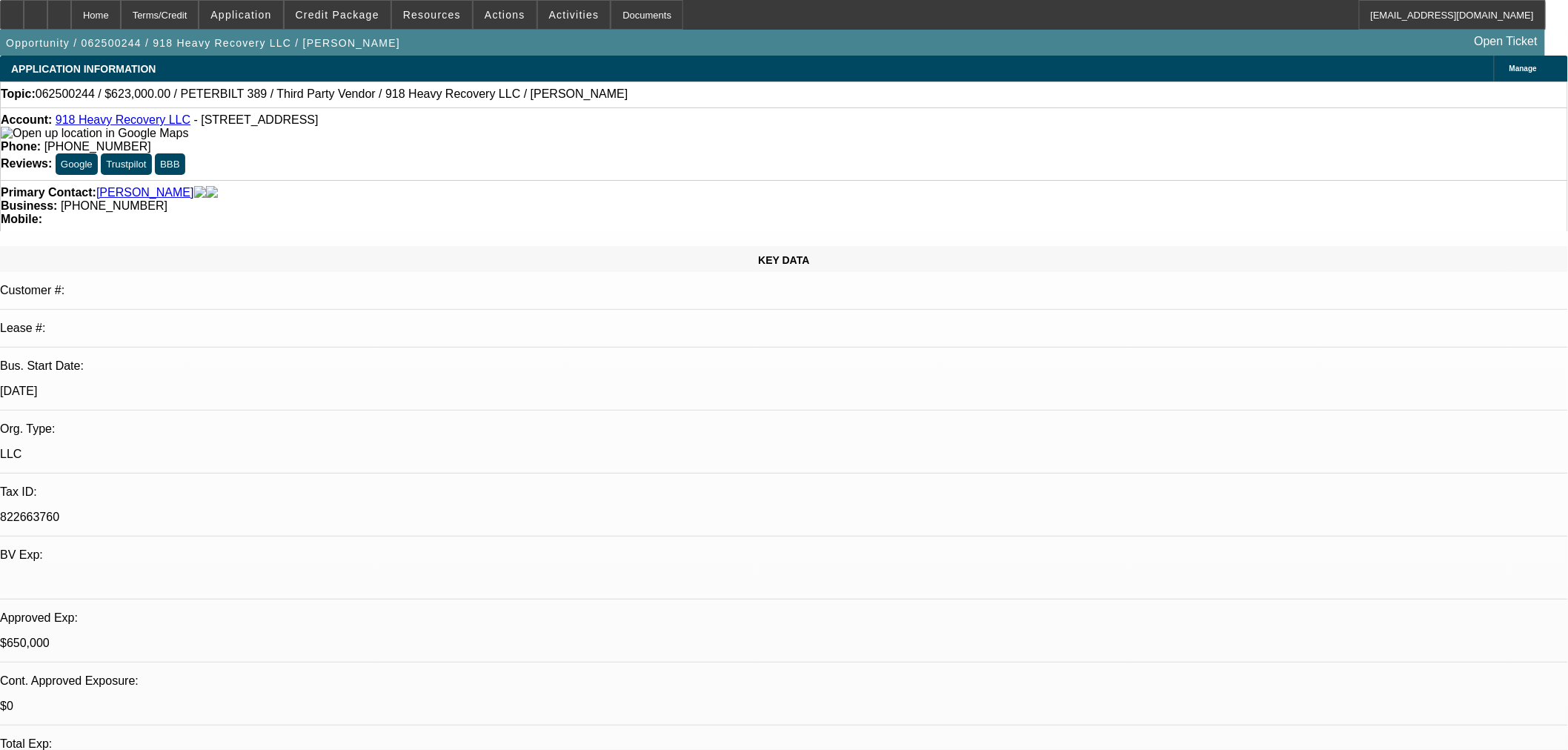
select select "0"
select select "2"
select select "0"
select select "6"
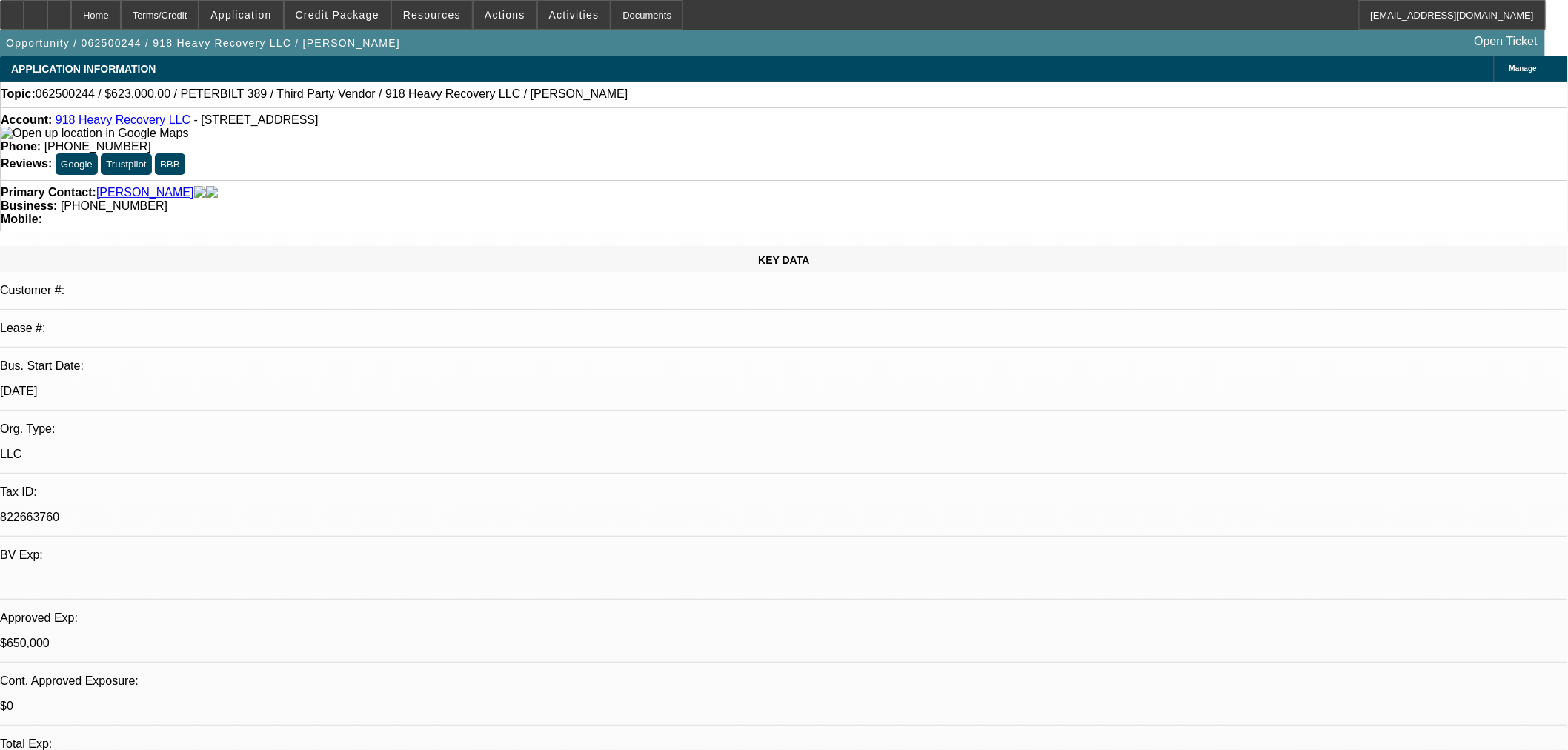
select select "0"
select select "2"
select select "0"
select select "6"
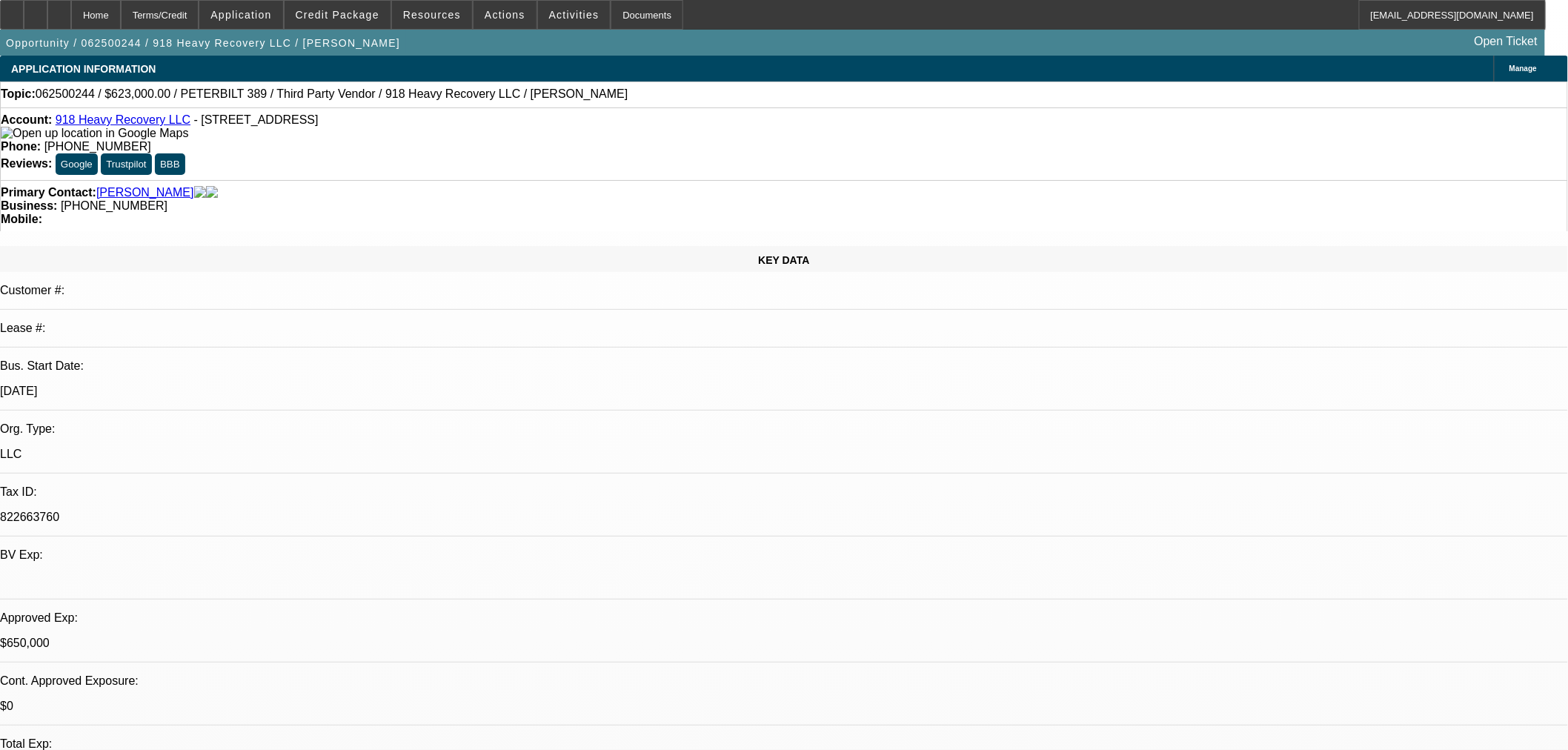
select select "0"
select select "2"
select select "0"
select select "6"
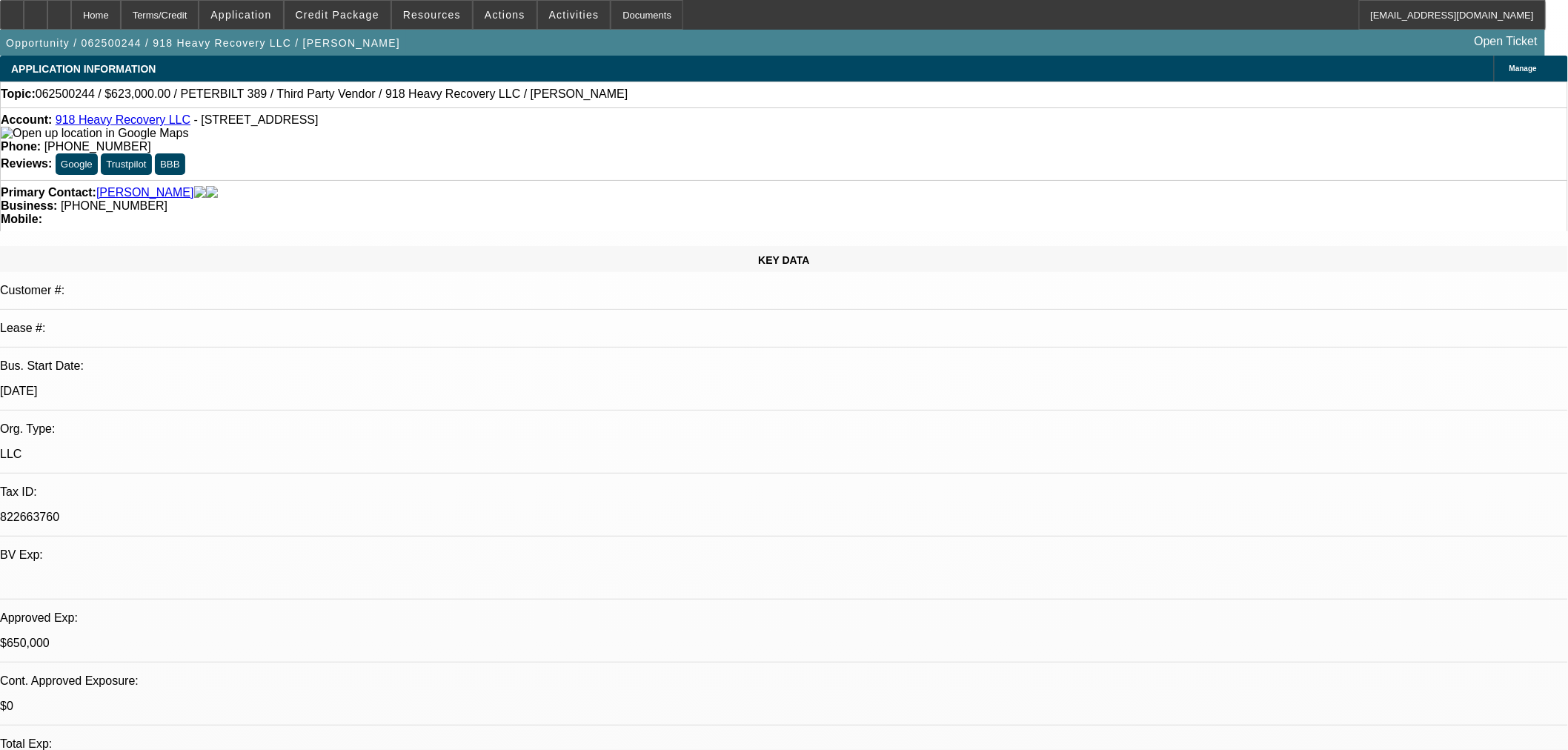
select select "0"
select select "2"
select select "0"
select select "6"
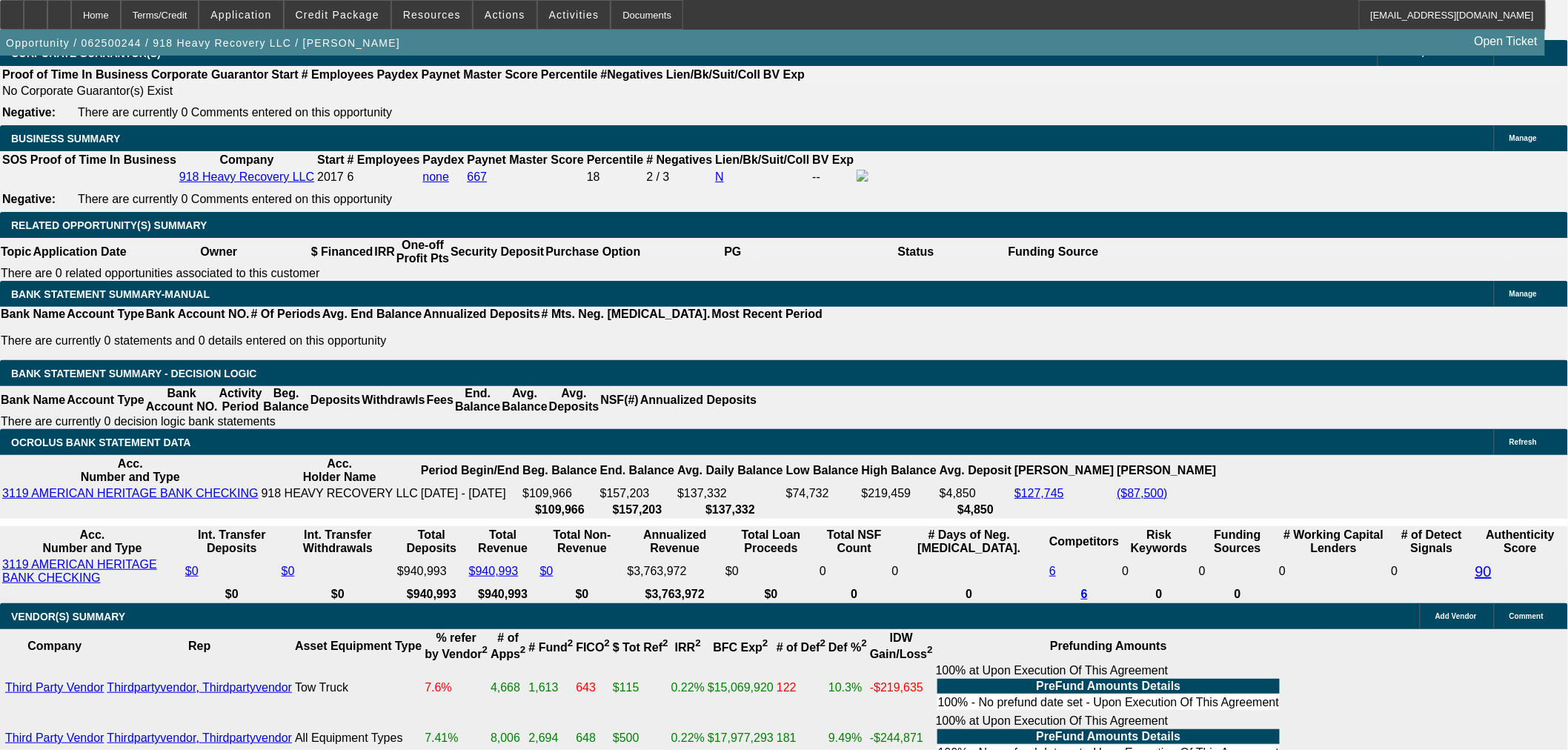
scroll to position [2555, 0]
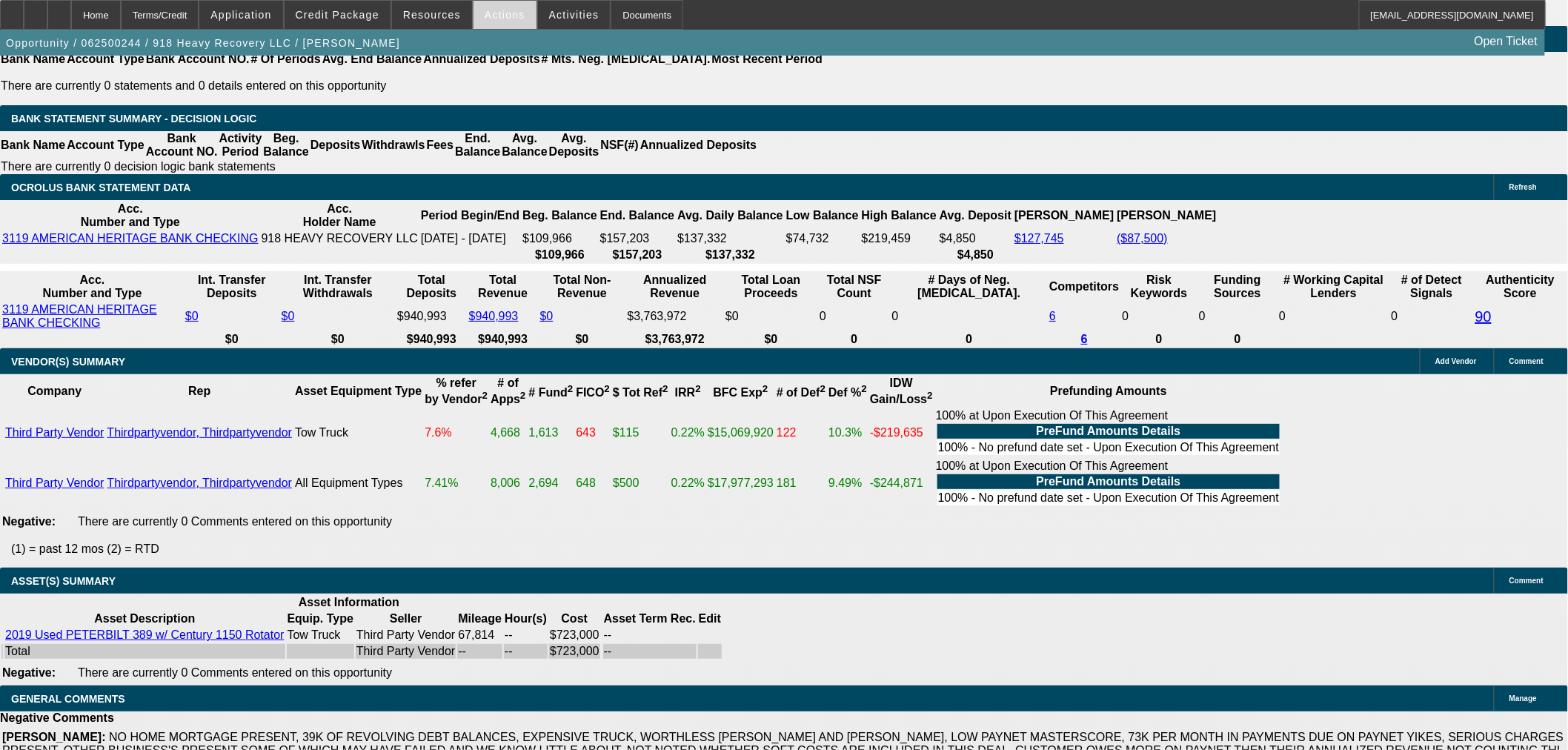
click at [497, 17] on span "Actions" at bounding box center [504, 15] width 41 height 12
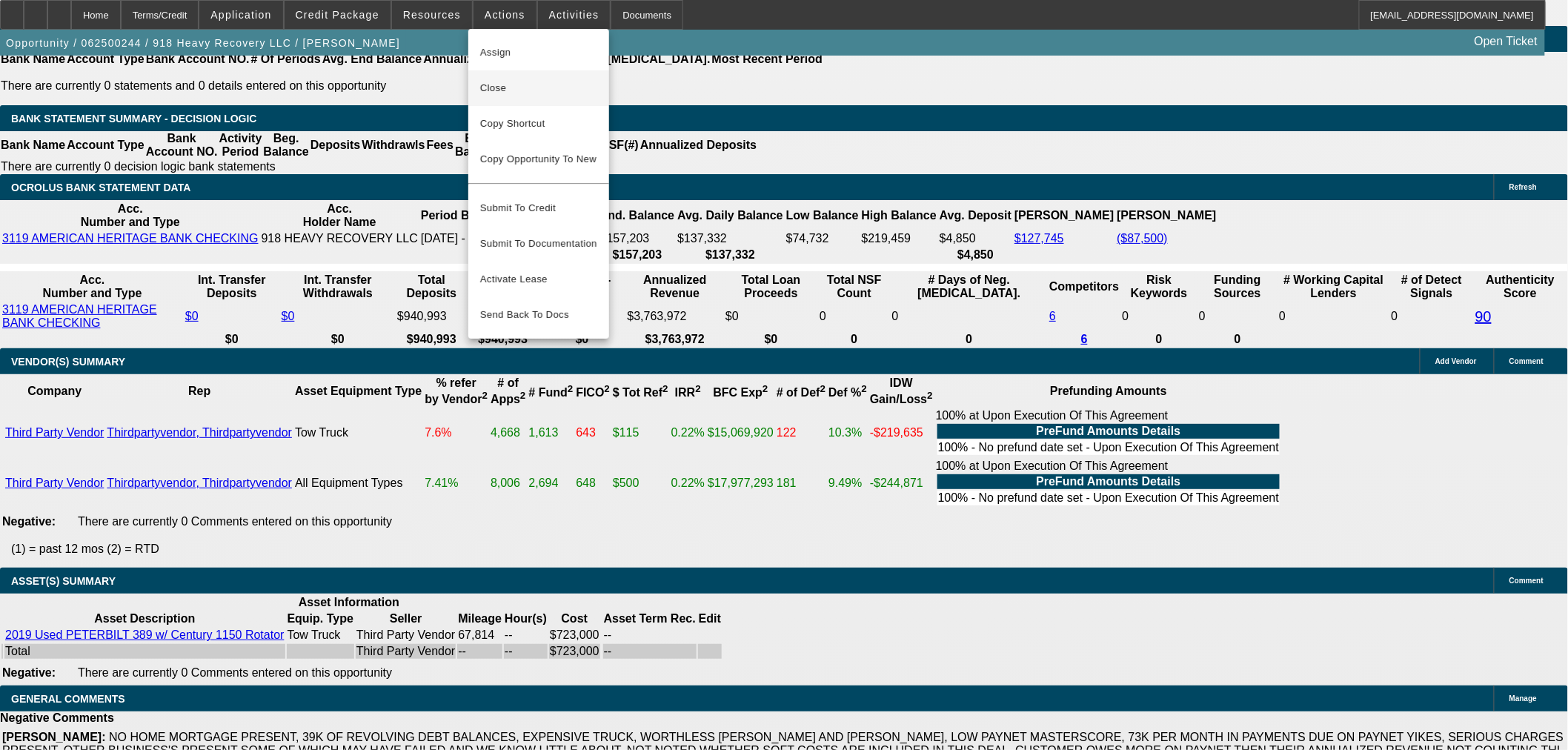
click at [545, 87] on span "Close" at bounding box center [538, 88] width 117 height 17
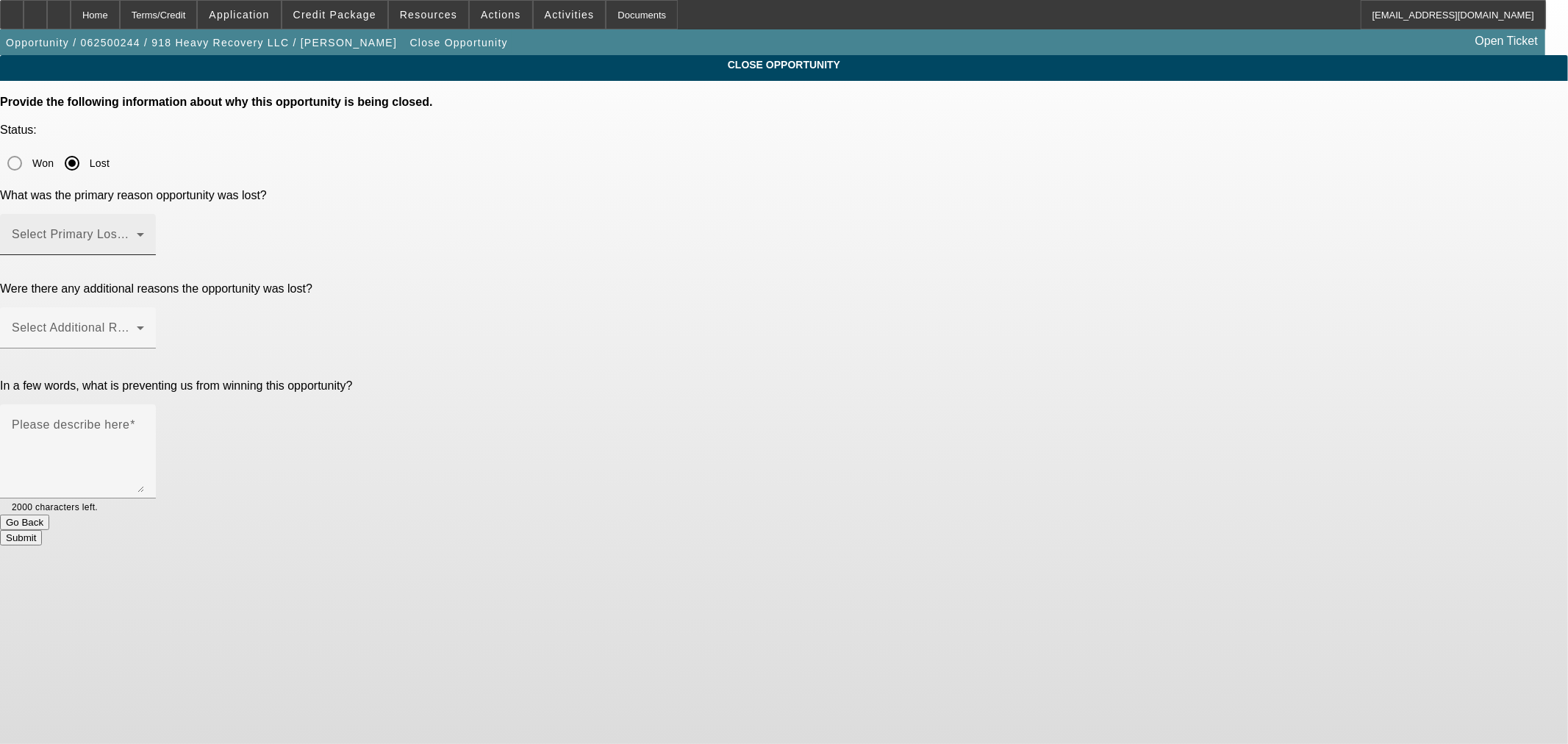
click at [136, 232] on span at bounding box center [74, 240] width 125 height 17
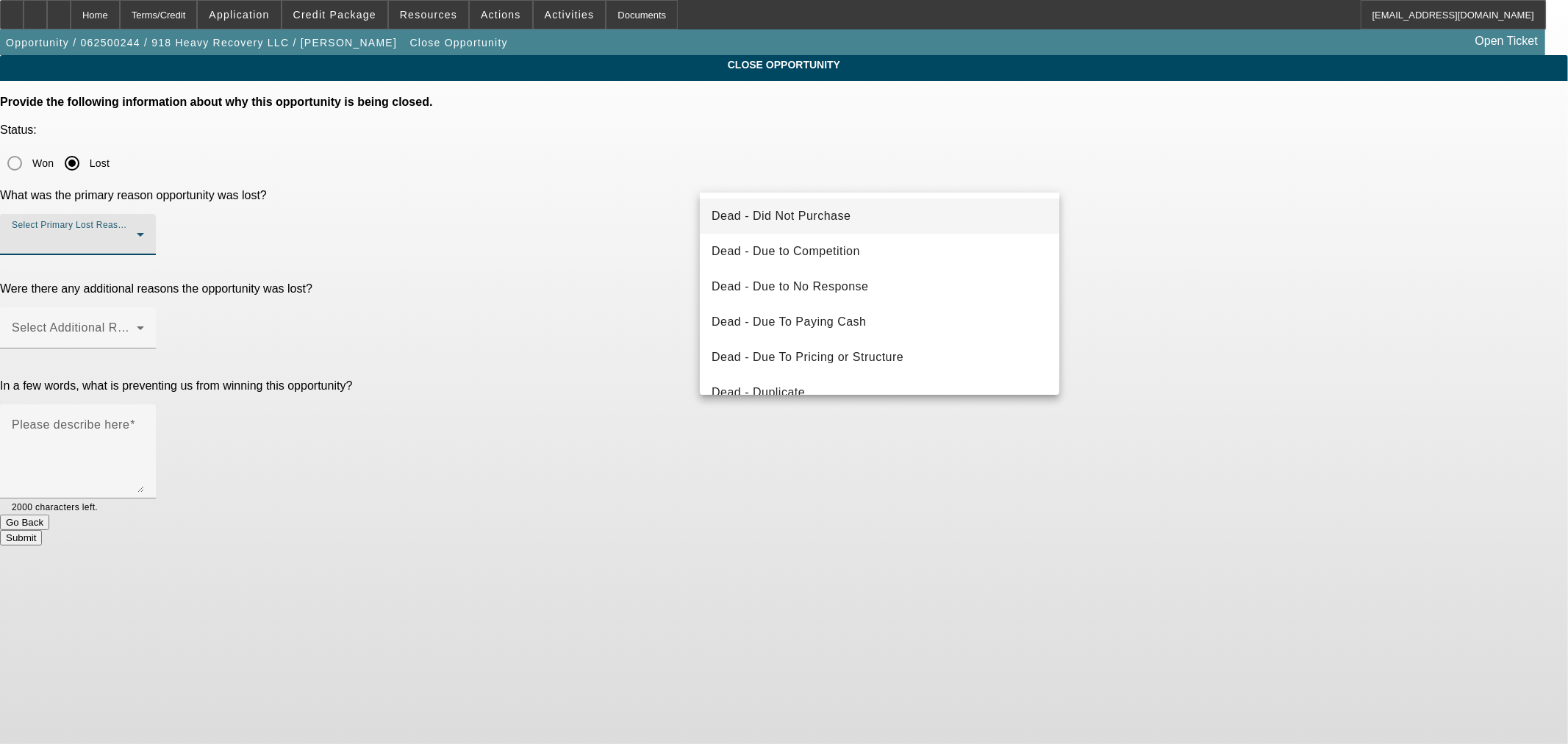
drag, startPoint x: 748, startPoint y: 353, endPoint x: 671, endPoint y: 344, distance: 77.5
click at [746, 353] on span "Dead - Due To Pricing or Structure" at bounding box center [808, 357] width 192 height 17
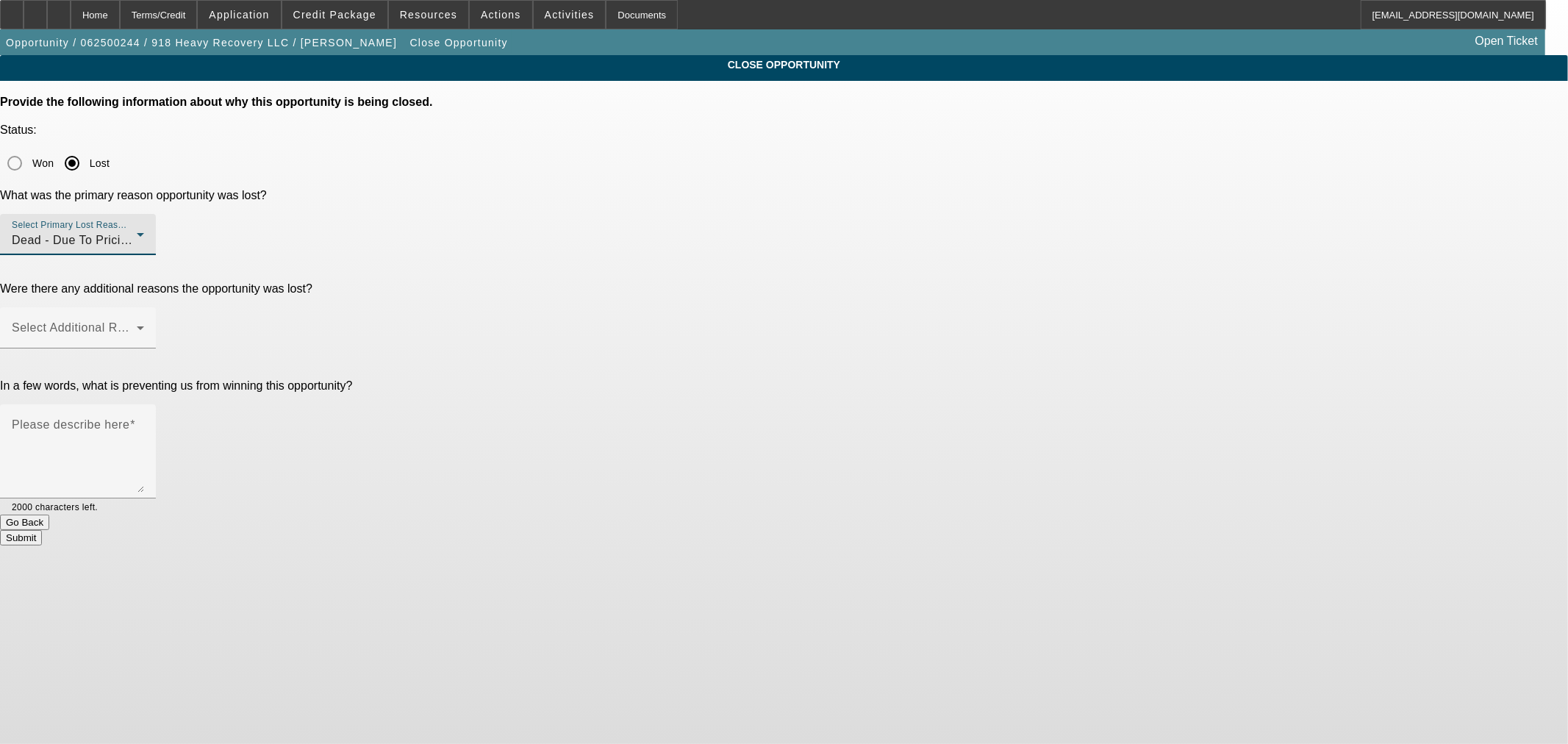
click at [668, 379] on div "In a few words, what is preventing us from winning this opportunity? Please des…" at bounding box center [784, 447] width 1568 height 136
click at [156, 255] on div at bounding box center [78, 263] width 156 height 16
click at [144, 308] on div "Select Additional Reasons" at bounding box center [78, 328] width 132 height 41
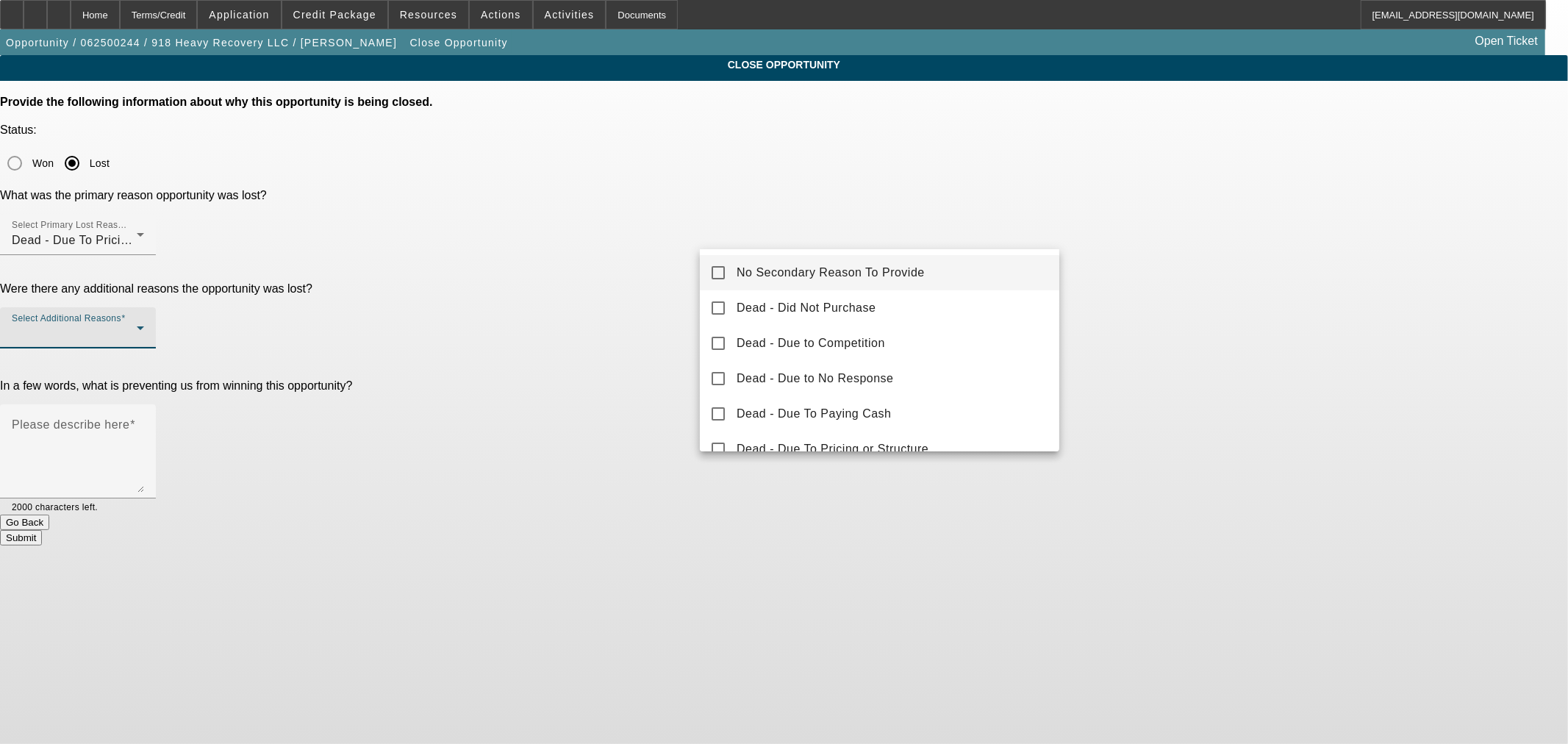
click at [769, 272] on span "No Secondary Reason To Provide" at bounding box center [830, 272] width 188 height 17
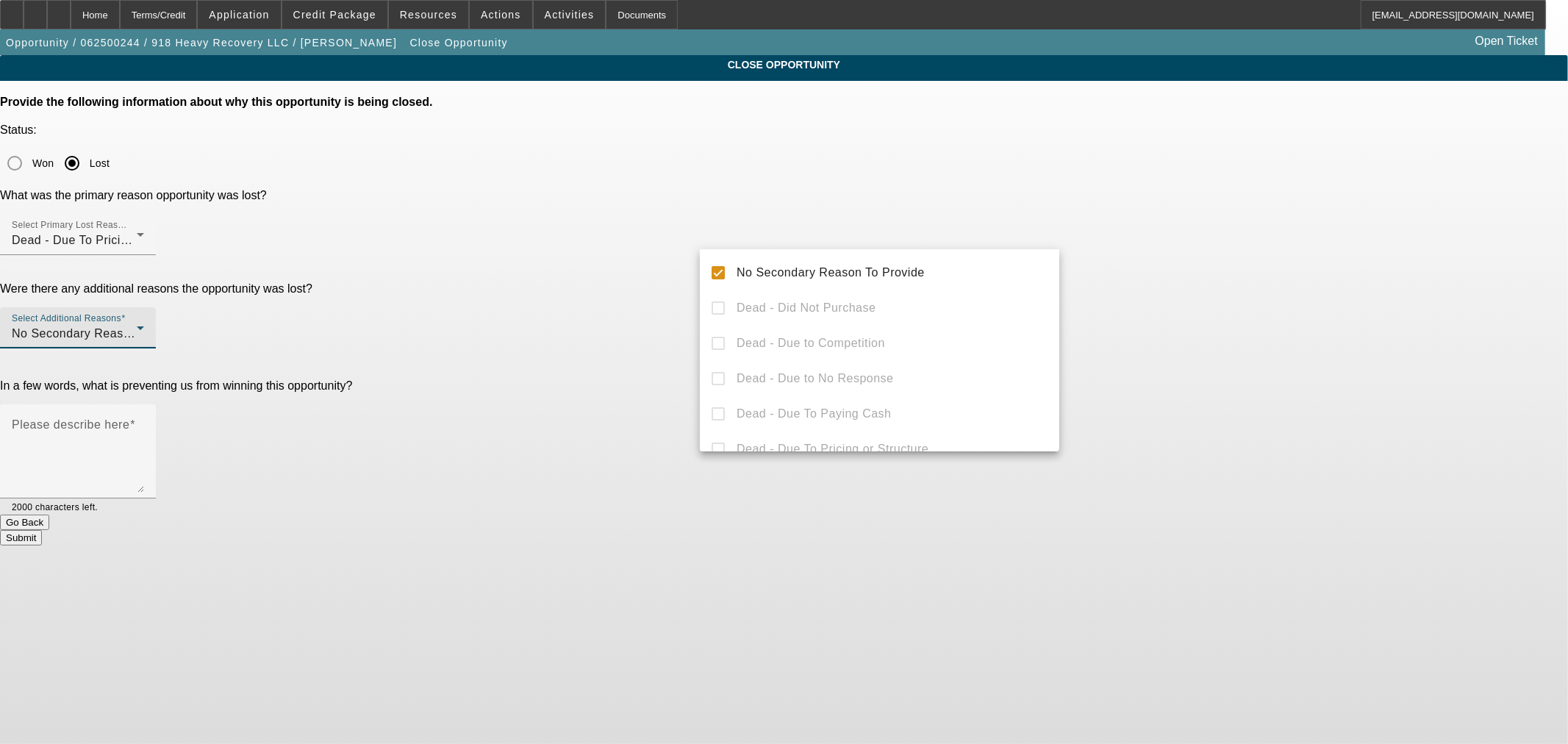
click at [555, 332] on div at bounding box center [784, 372] width 1568 height 744
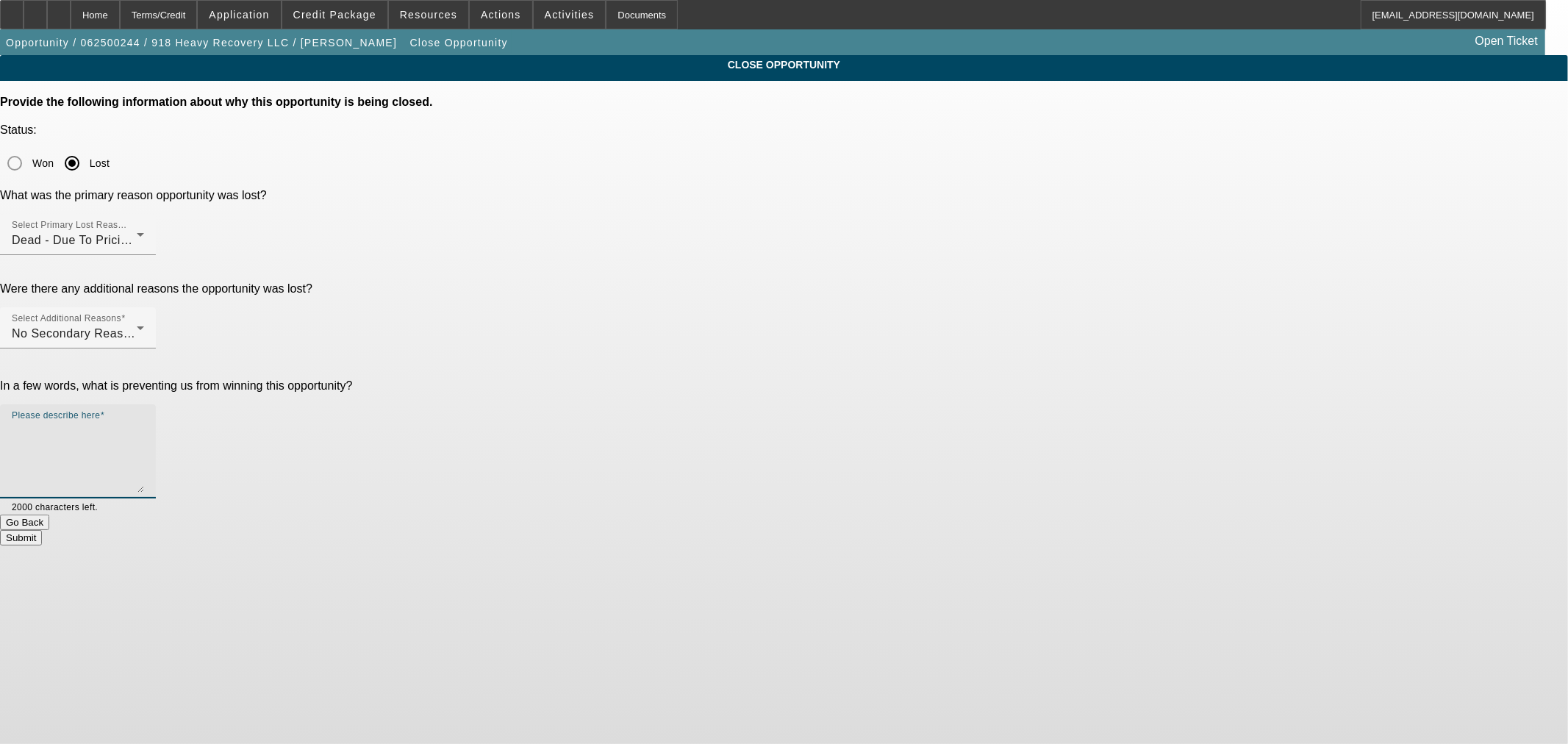
click at [144, 422] on textarea "Please describe here" at bounding box center [78, 457] width 132 height 71
type textarea "Robert went radio silent after looking the final approval over. The seller conf…"
click at [41, 530] on button "Submit" at bounding box center [21, 537] width 41 height 16
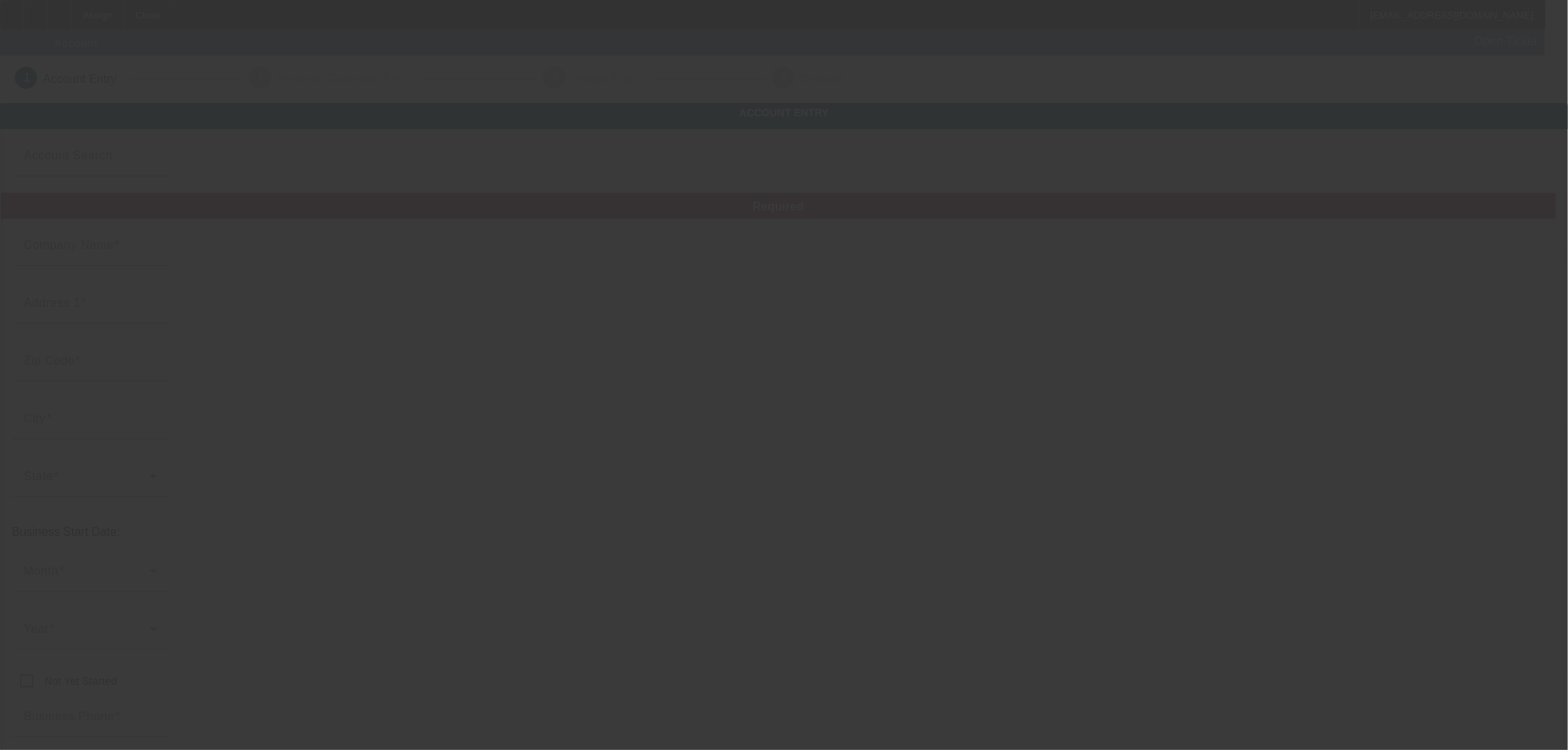
type input "[DATE]"
type input "Clearpath Towing and Recovery LLC"
type input "[STREET_ADDRESS][PERSON_NAME]"
type input "08820"
type input "Edison"
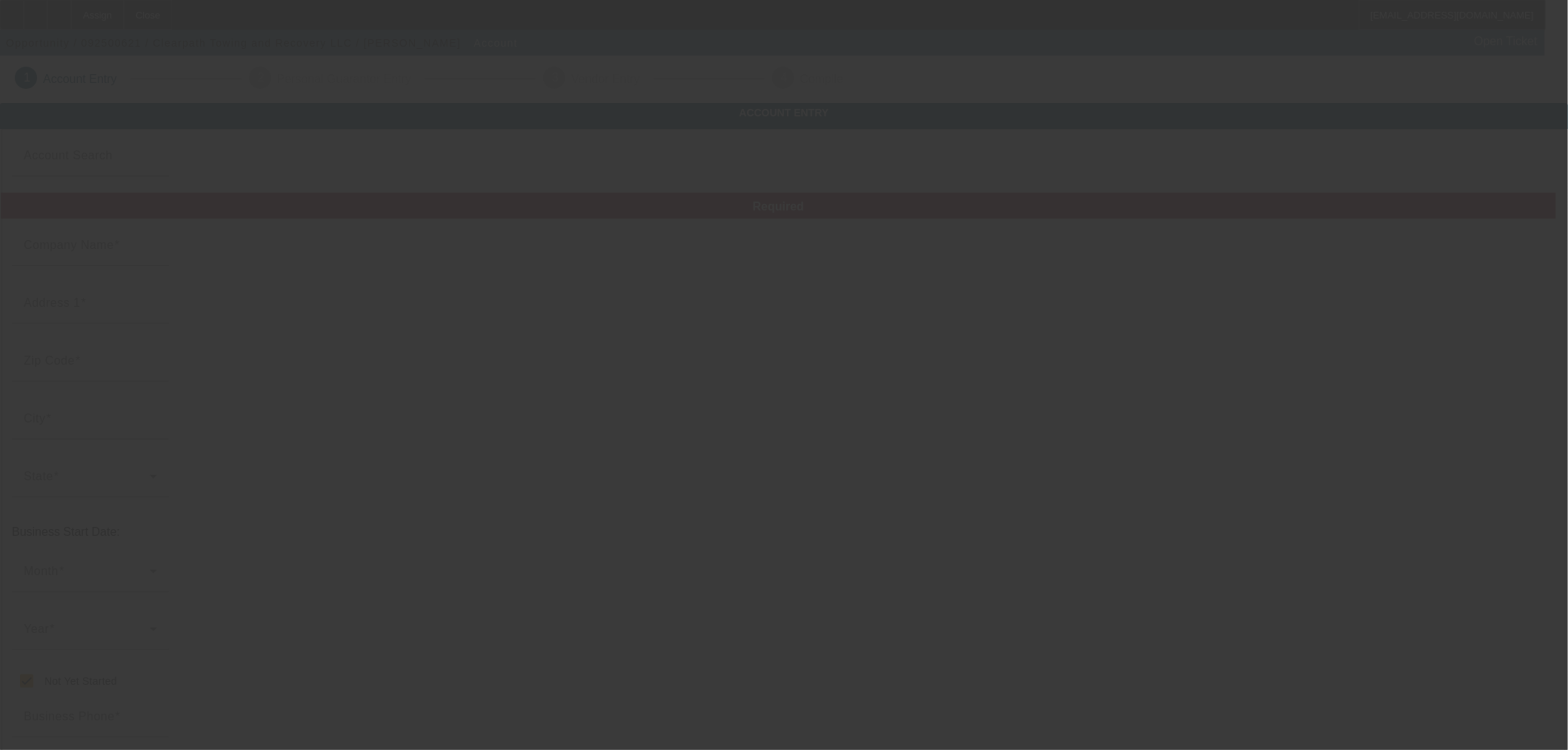
checkbox input "true"
type input "[PHONE_NUMBER]"
type input "[EMAIL_ADDRESS][DOMAIN_NAME]"
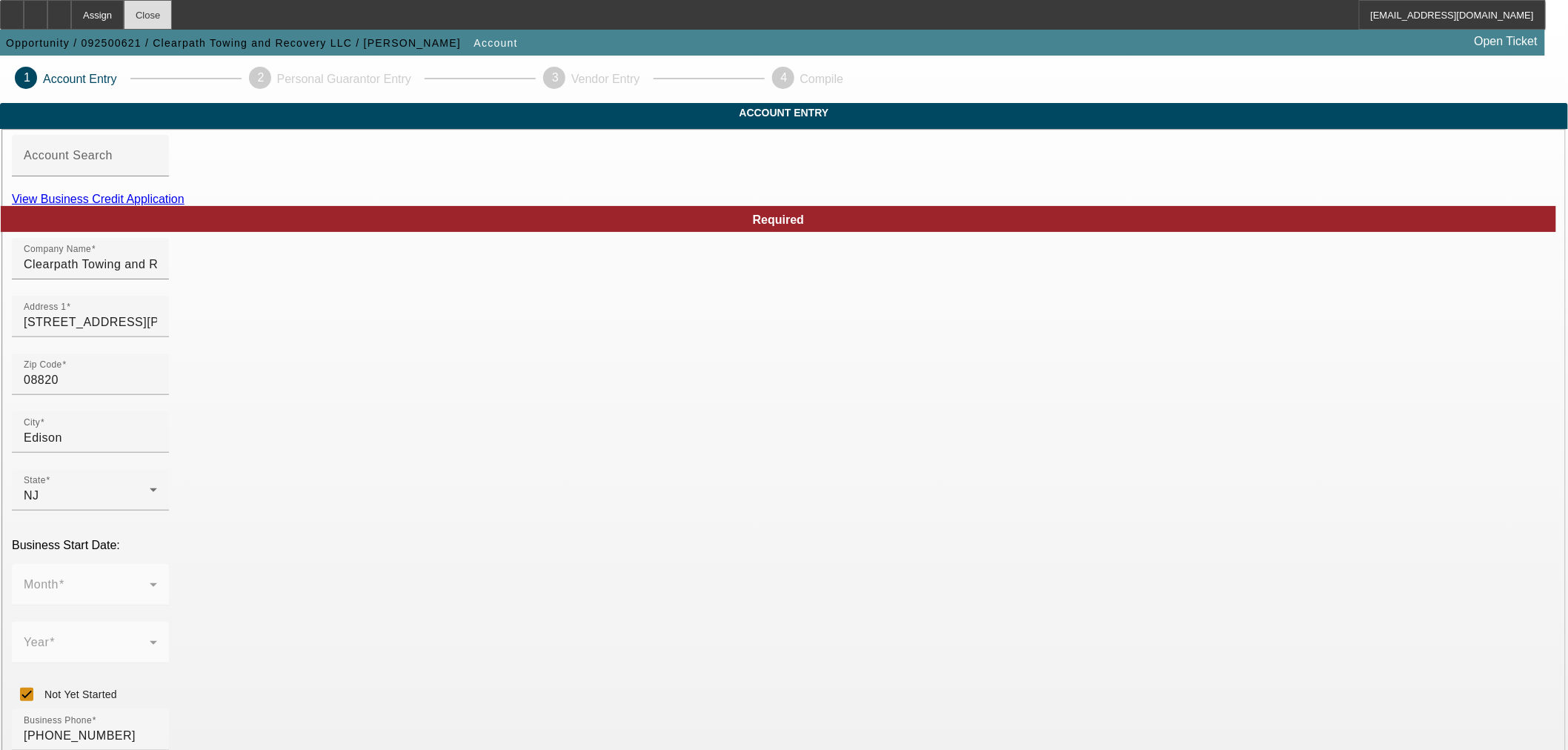
click at [172, 13] on div "Close" at bounding box center [147, 15] width 48 height 30
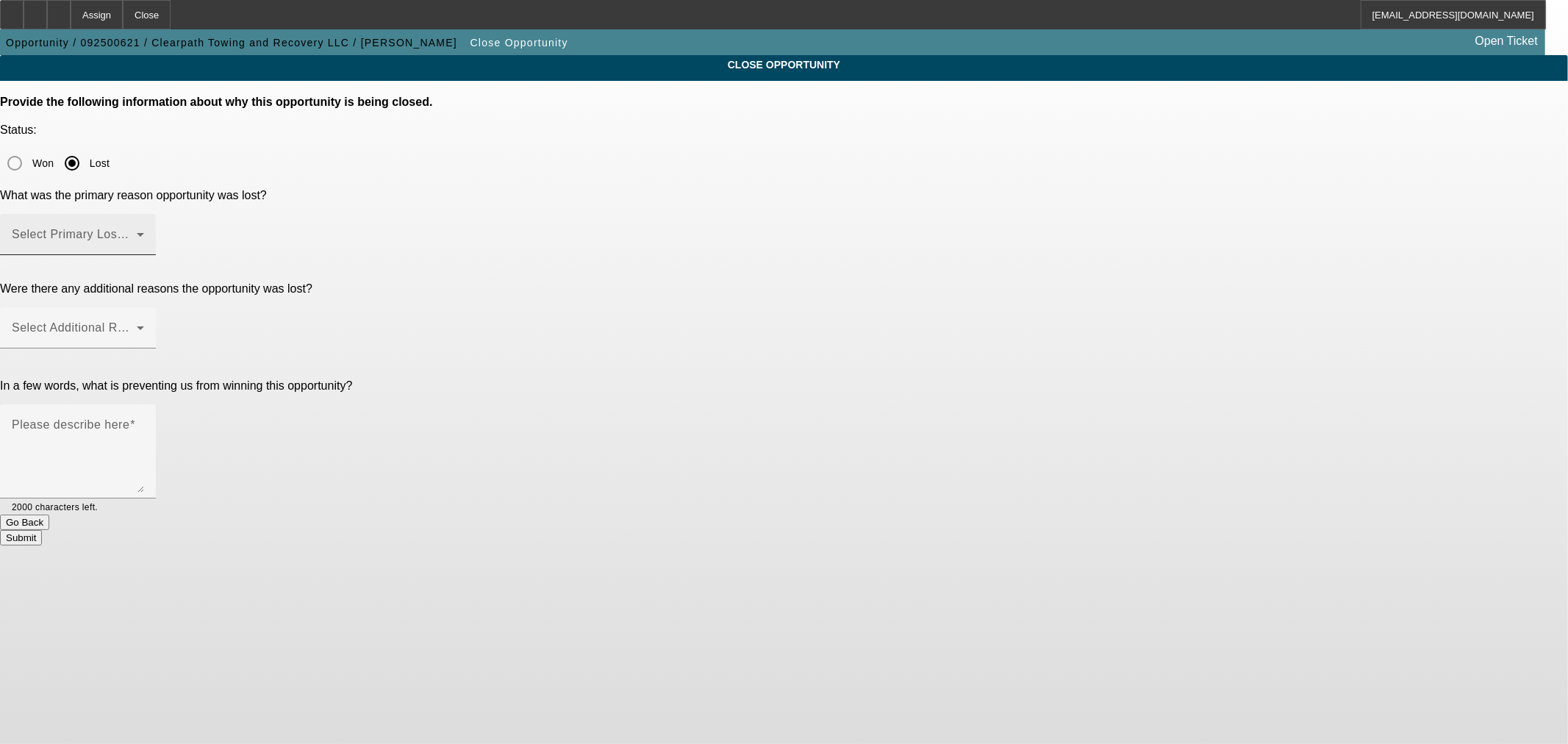
click at [144, 214] on div "Select Primary Lost Reason" at bounding box center [78, 235] width 132 height 41
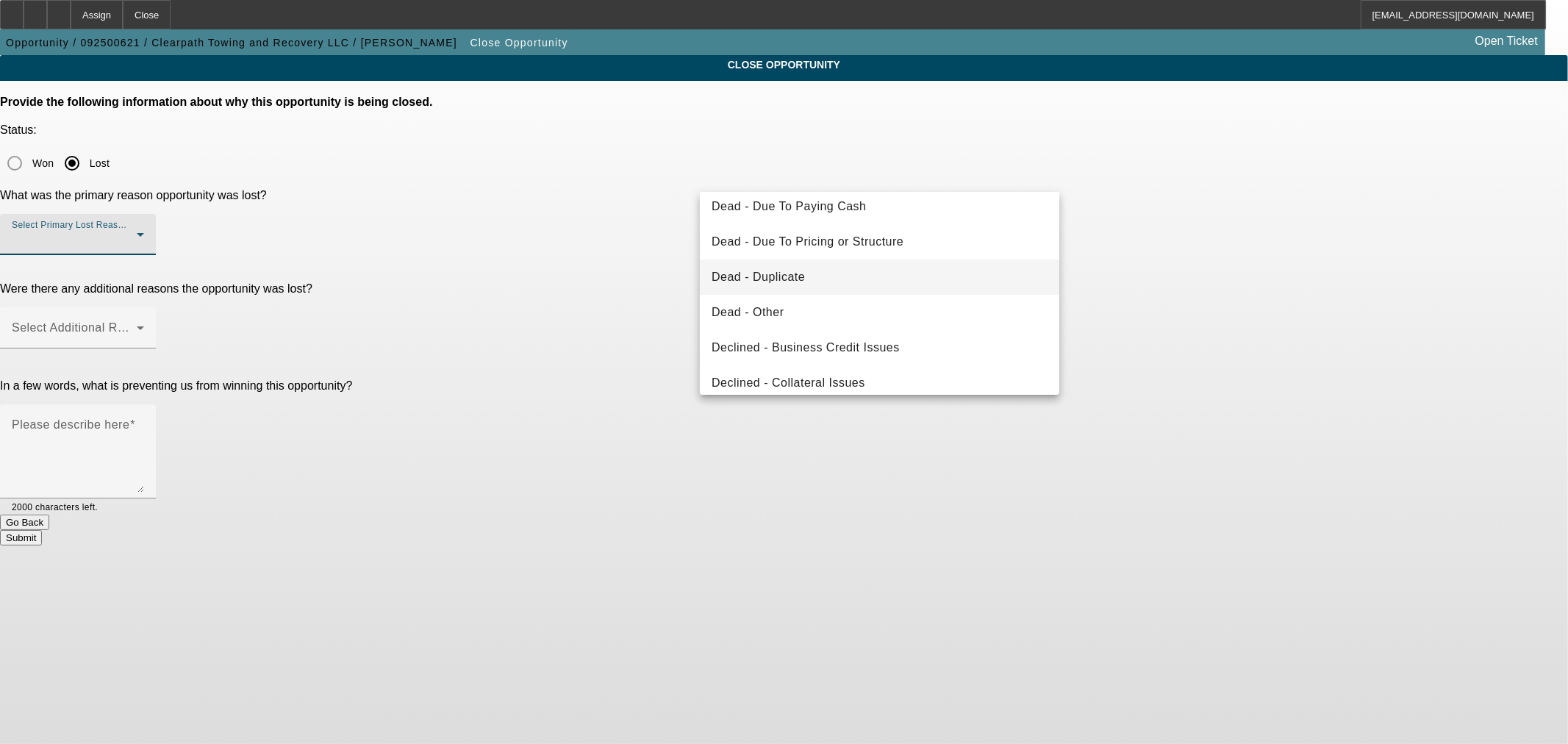
scroll to position [115, 0]
click at [819, 266] on mat-option "Dead - Duplicate" at bounding box center [879, 277] width 359 height 35
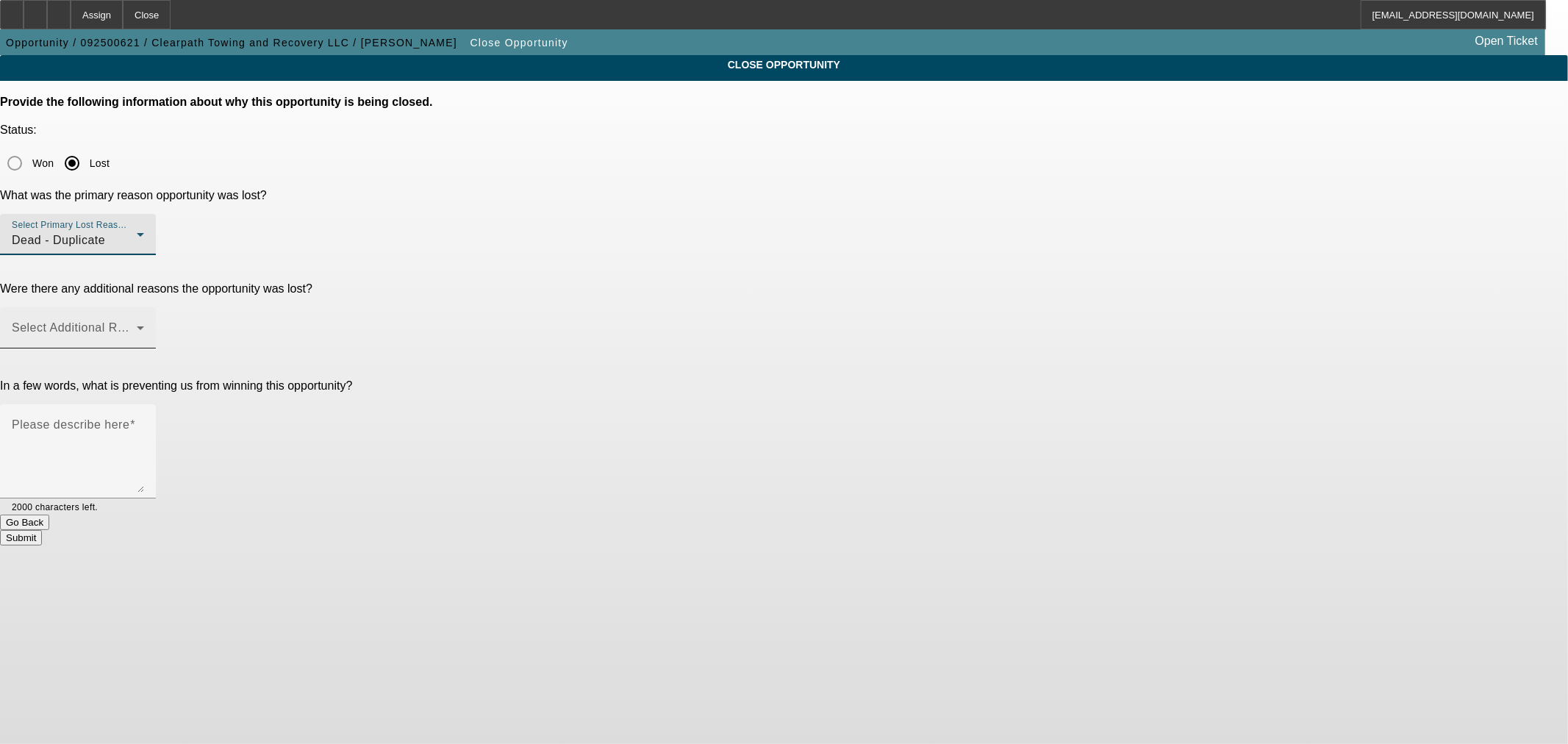
click at [136, 325] on span at bounding box center [74, 334] width 125 height 17
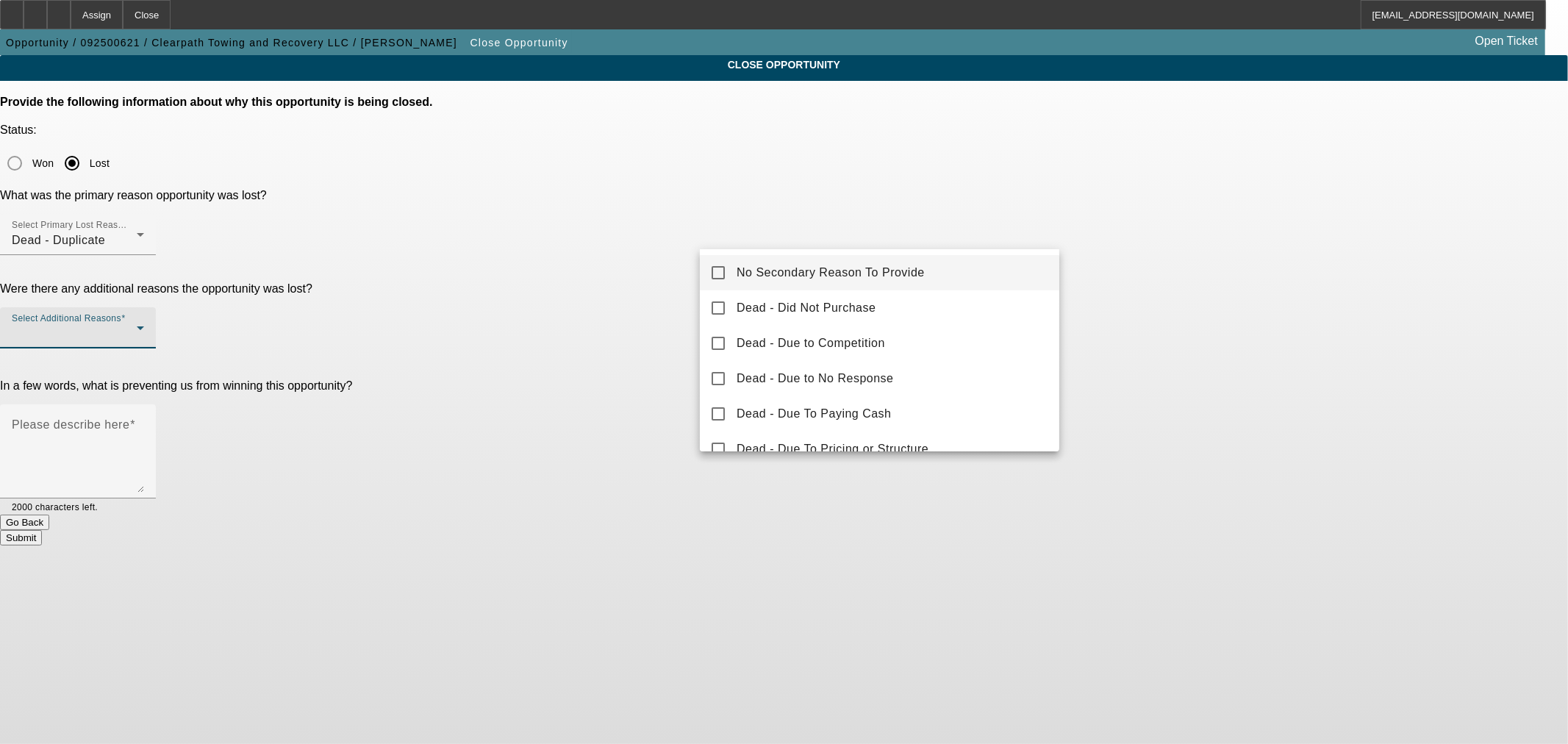
click at [756, 275] on span "No Secondary Reason To Provide" at bounding box center [830, 272] width 188 height 17
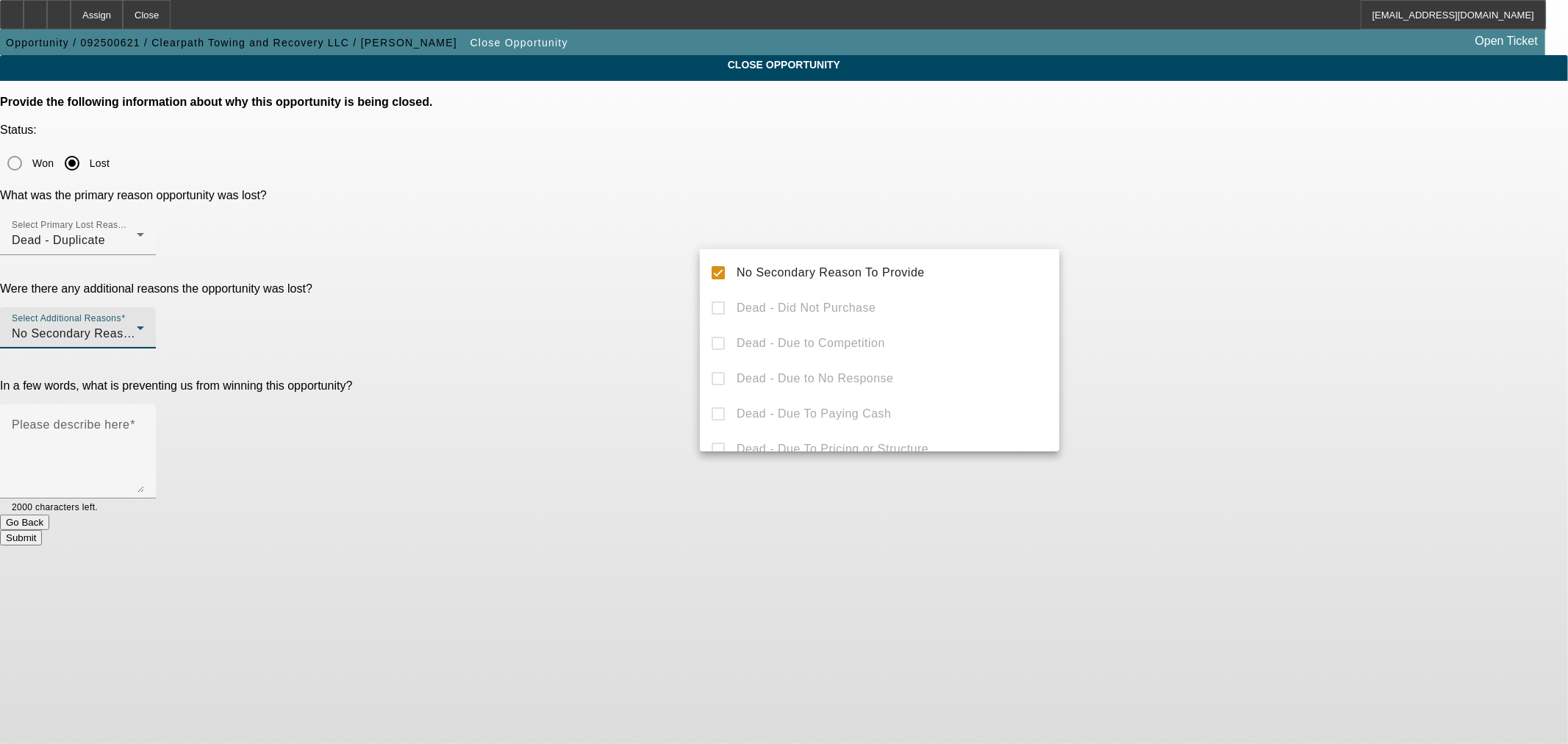
click at [613, 349] on div at bounding box center [784, 372] width 1568 height 744
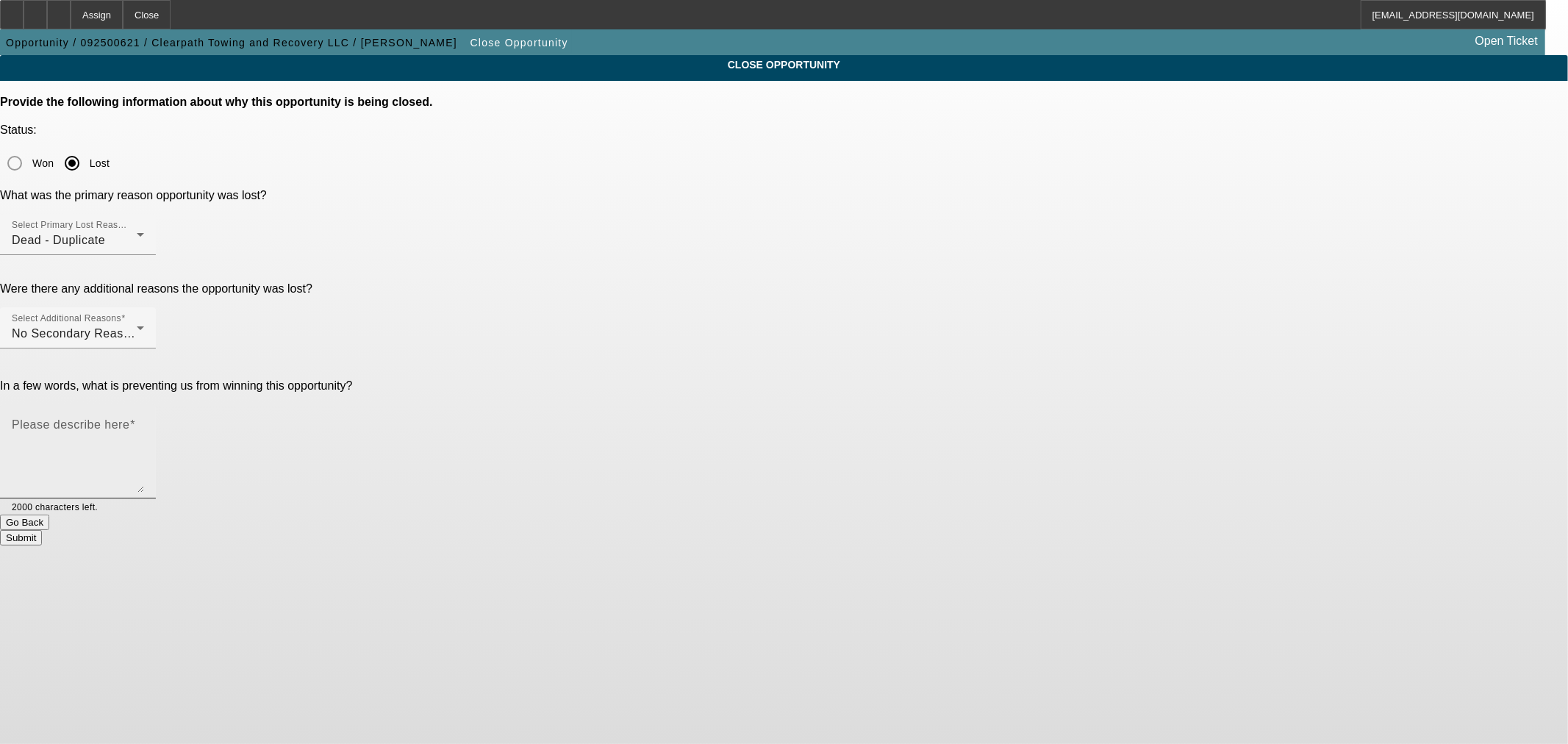
click at [144, 422] on textarea "Please describe here" at bounding box center [78, 457] width 132 height 71
type textarea "DUpe"
click at [41, 530] on button "Submit" at bounding box center [21, 537] width 41 height 16
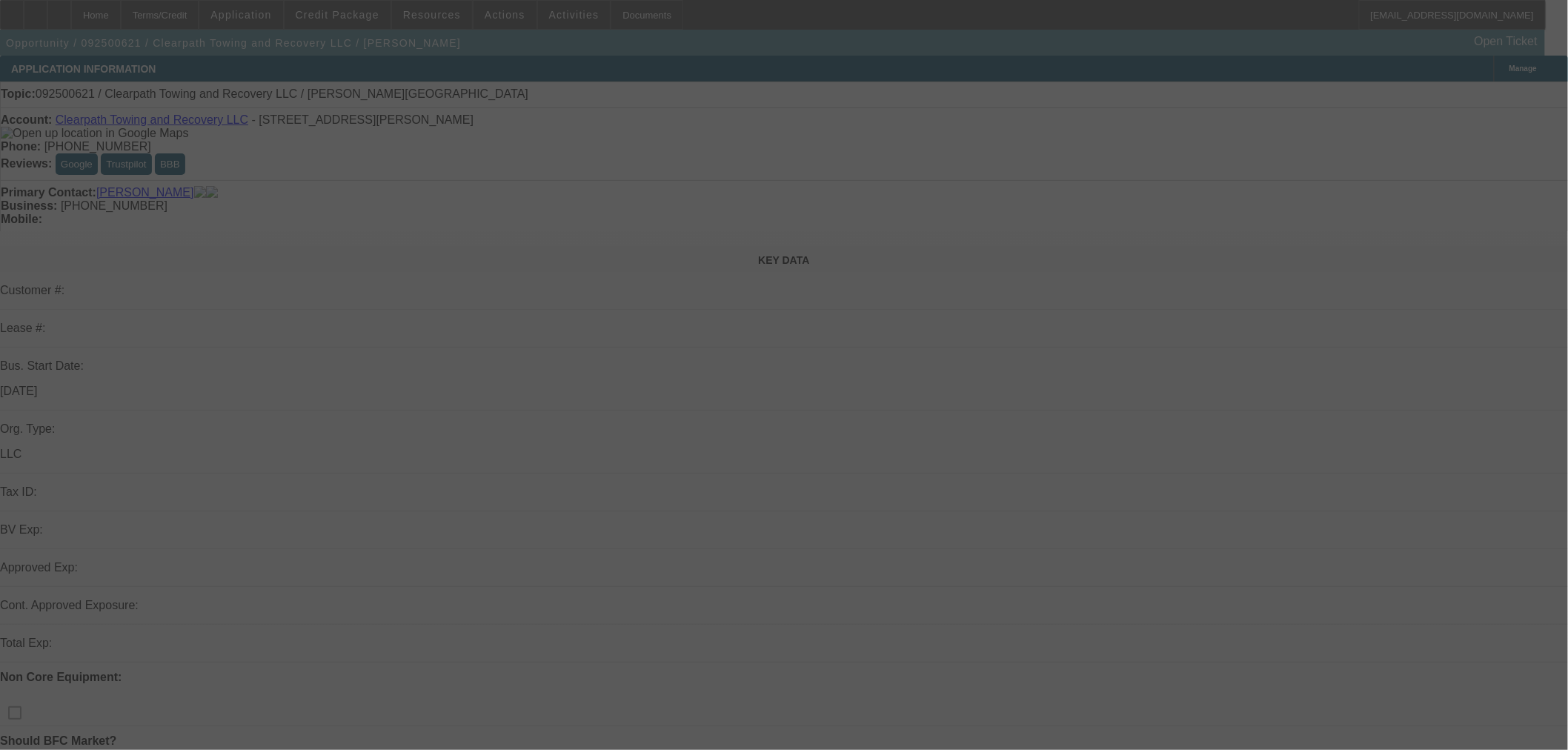
select select "0"
select select "2"
select select "0.1"
select select "4"
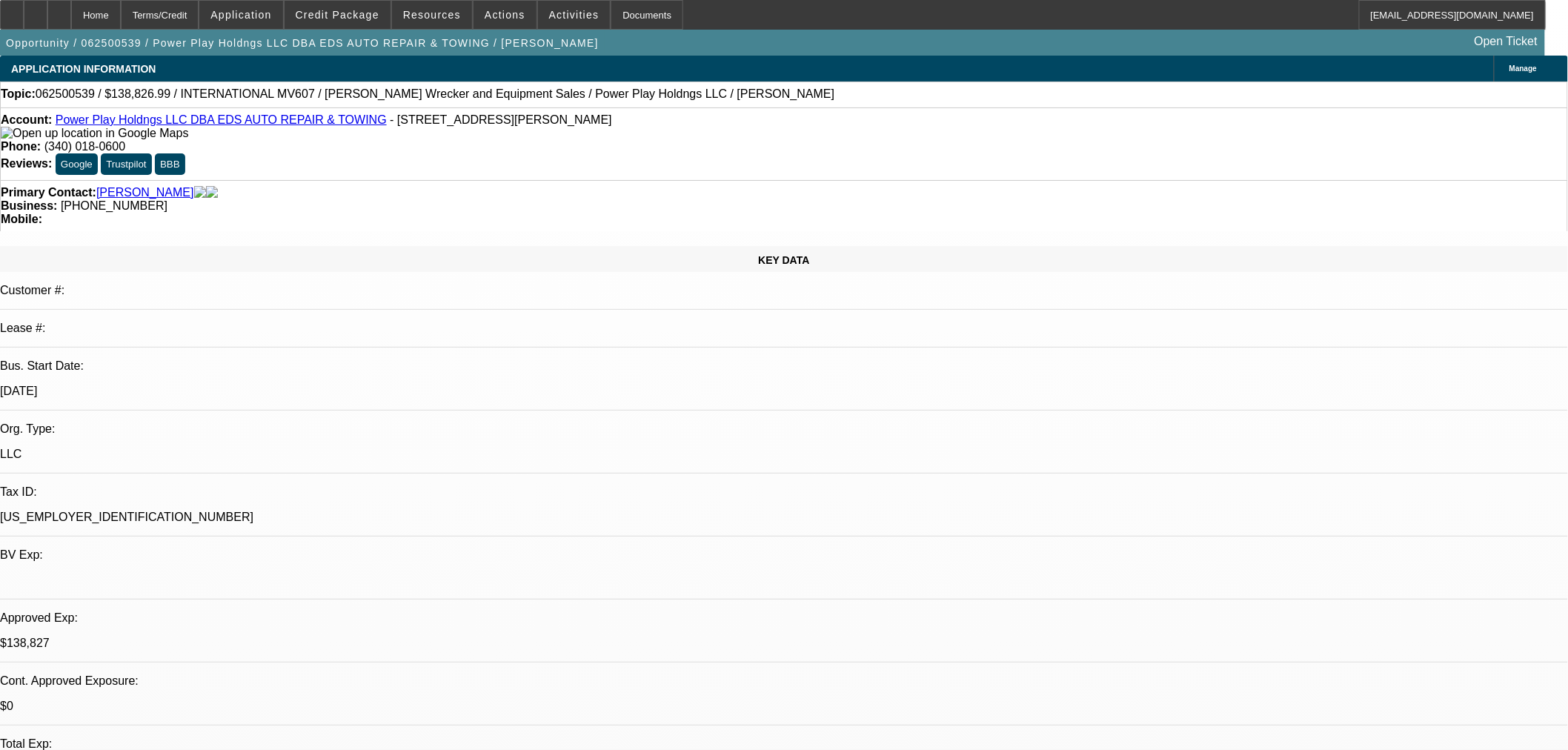
select select "0.1"
select select "2"
select select "0.1"
select select "4"
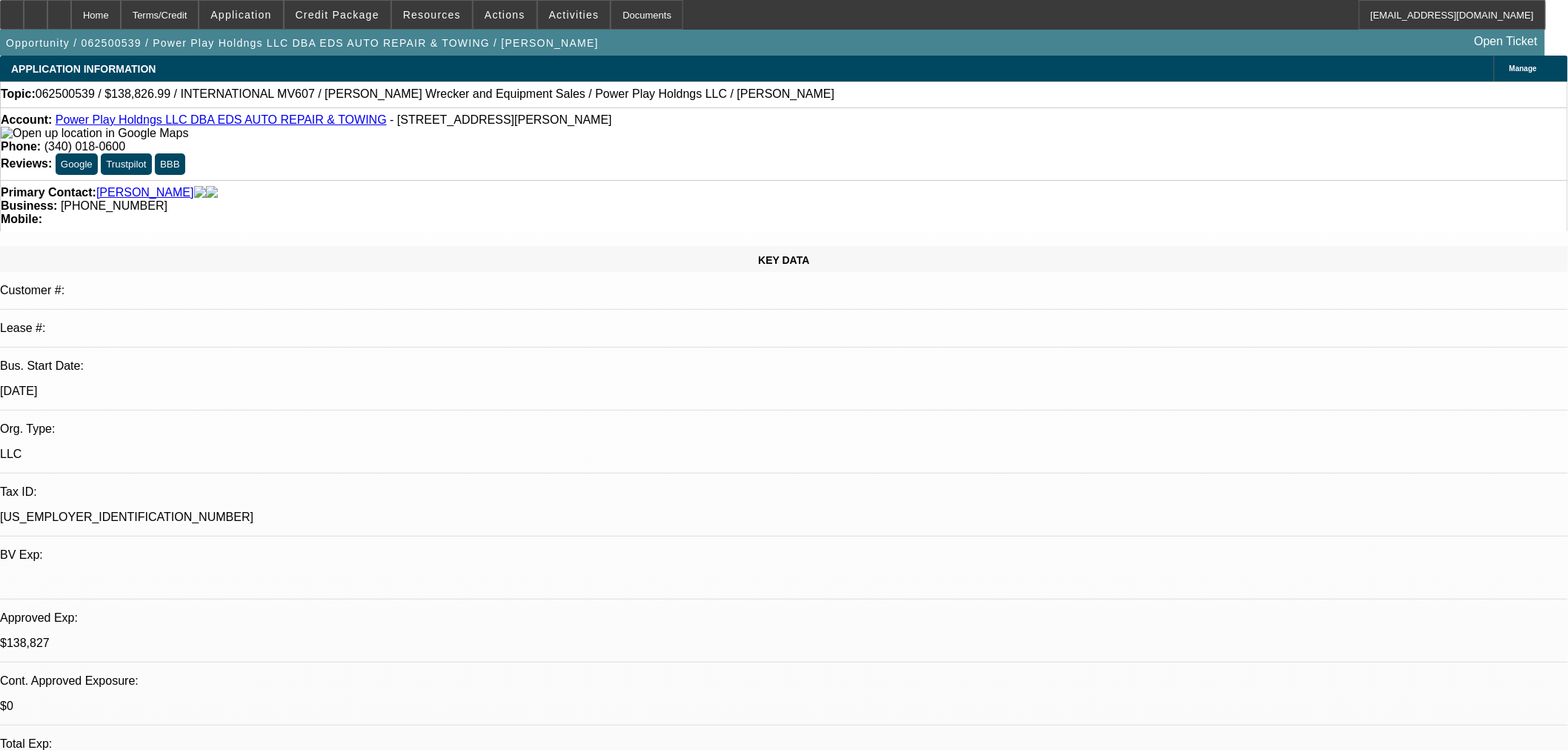
select select "2"
select select "0.1"
select select "4"
select select "0"
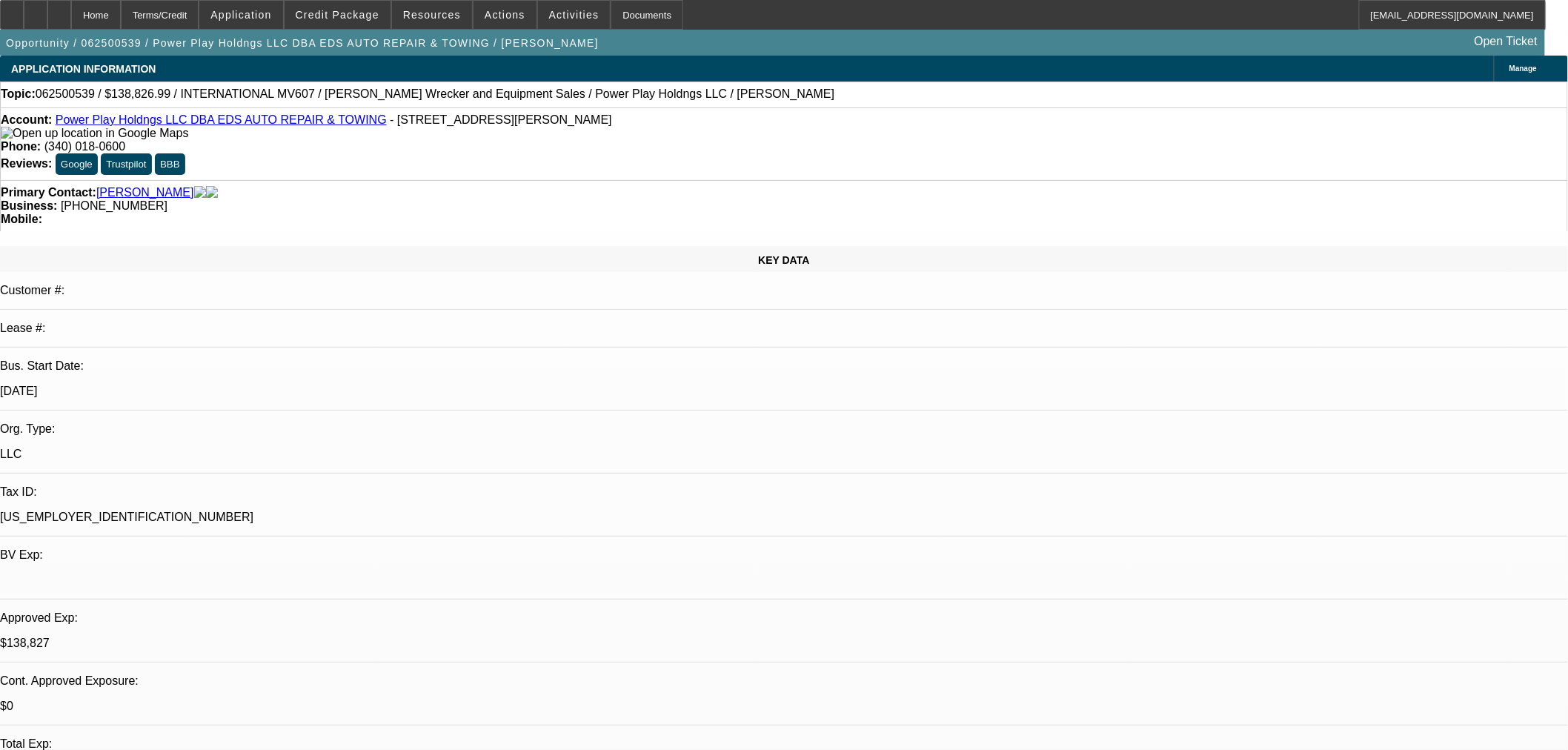
select select "2"
select select "0.1"
select select "4"
select select "0"
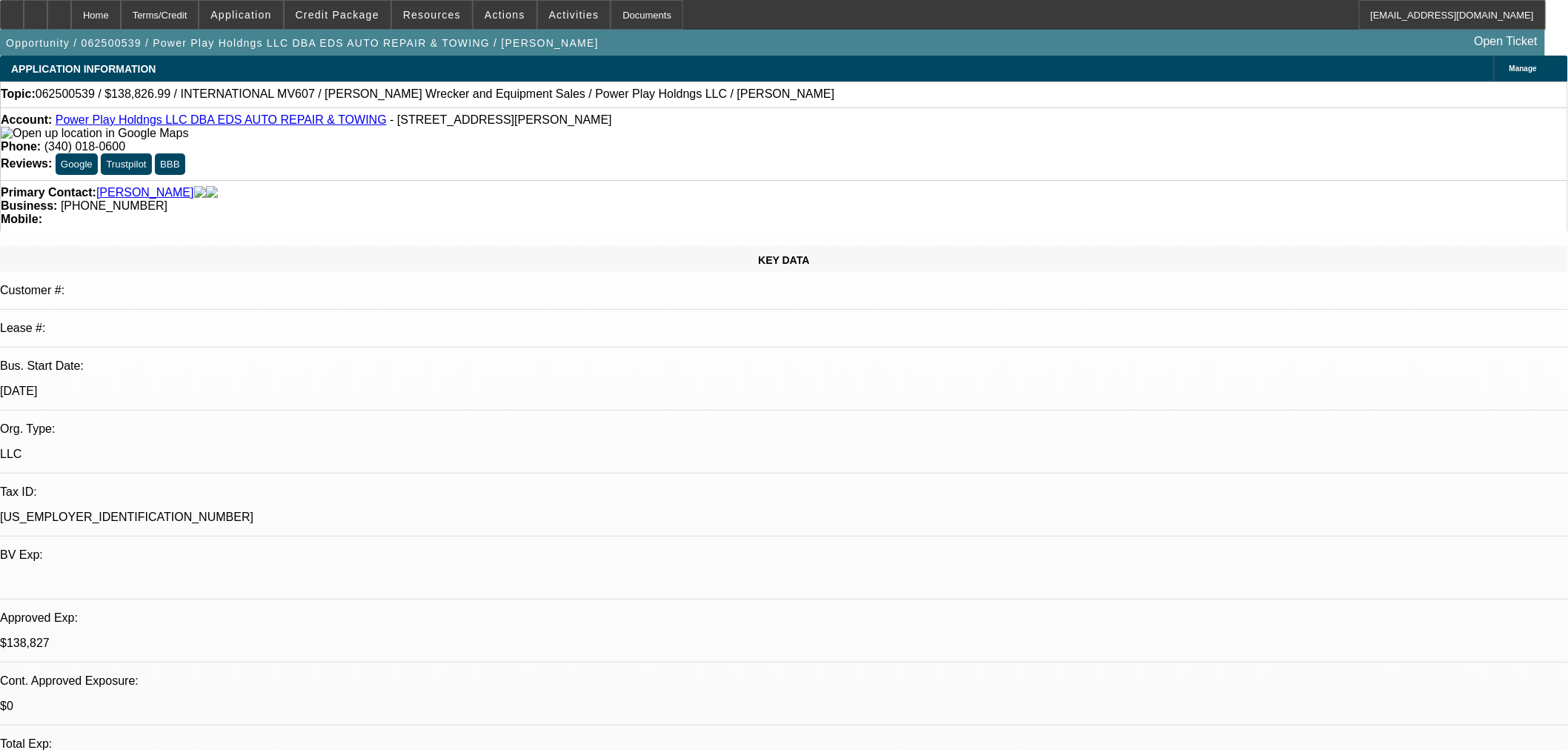
select select "2"
select select "0.1"
select select "4"
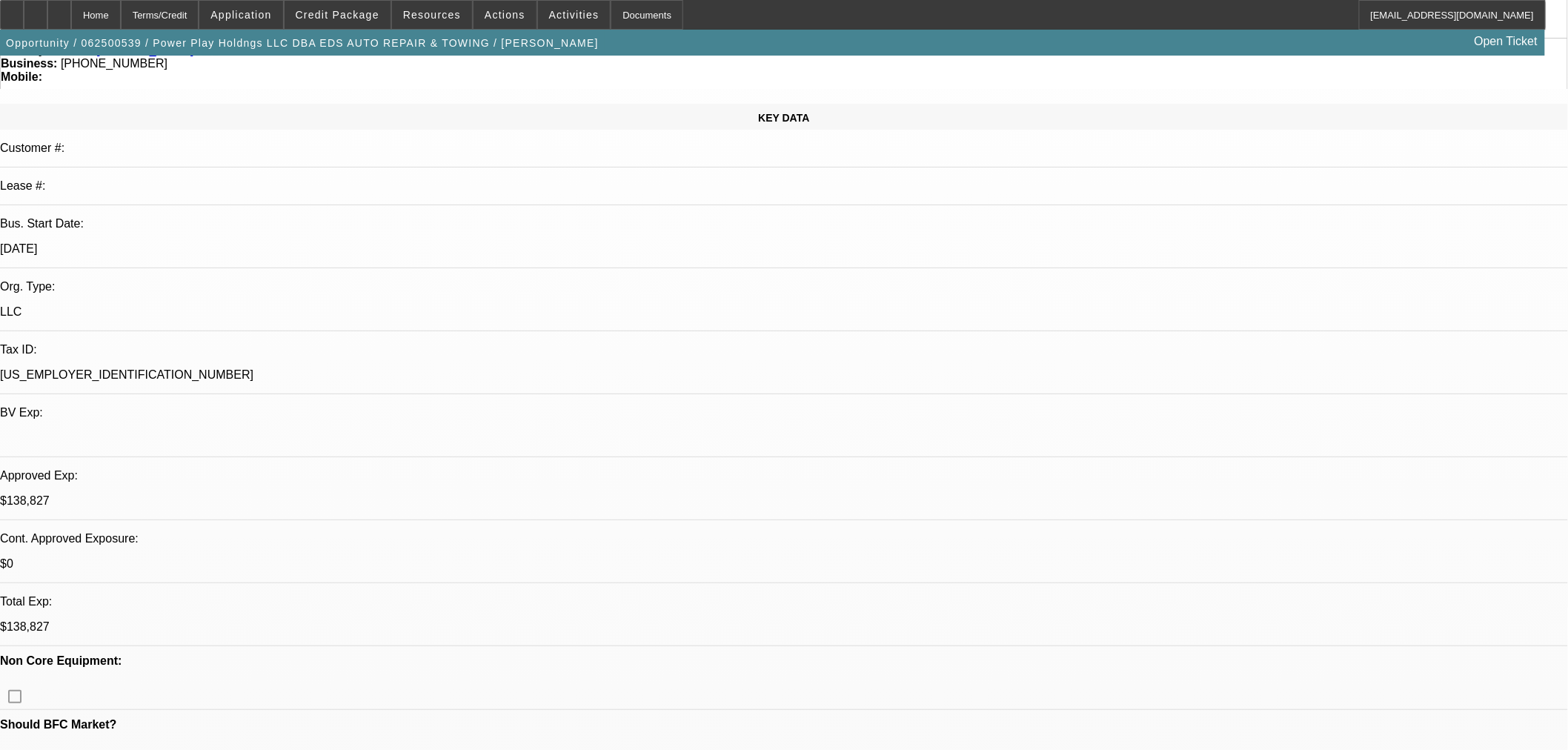
scroll to position [247, 0]
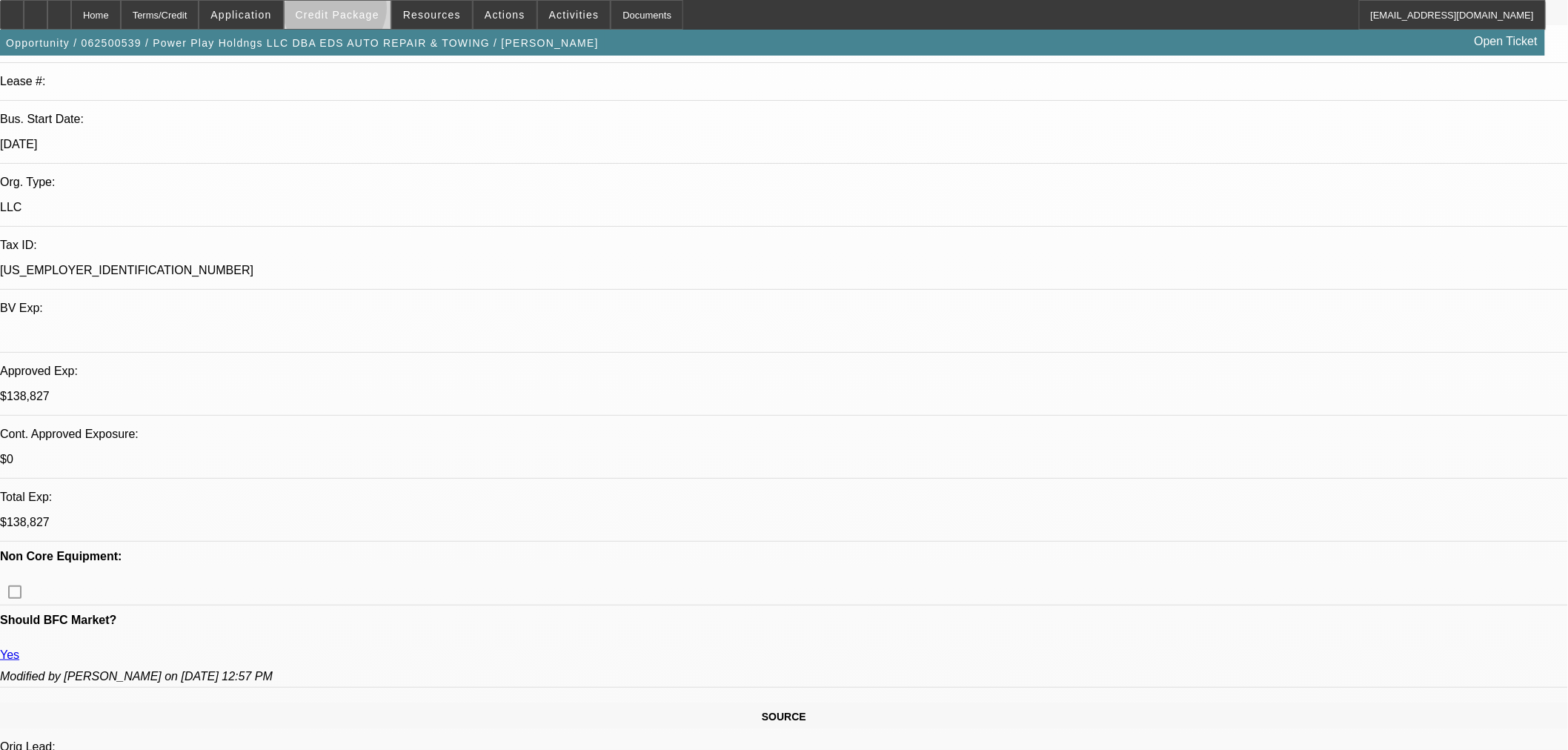
click at [360, 12] on span "Credit Package" at bounding box center [337, 15] width 84 height 12
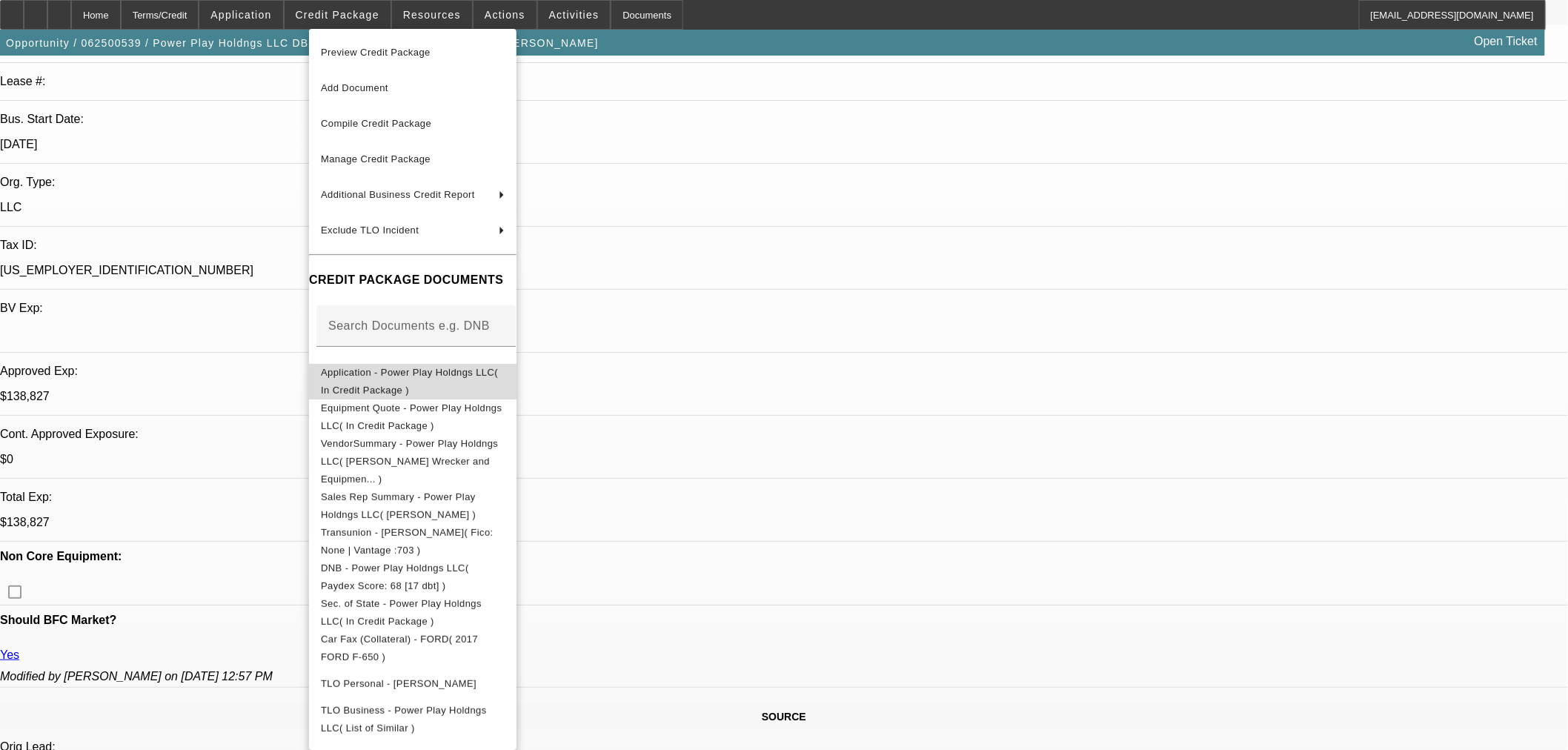
click at [399, 371] on span "Application - Power Play Holdngs LLC( In Credit Package )" at bounding box center [409, 380] width 177 height 29
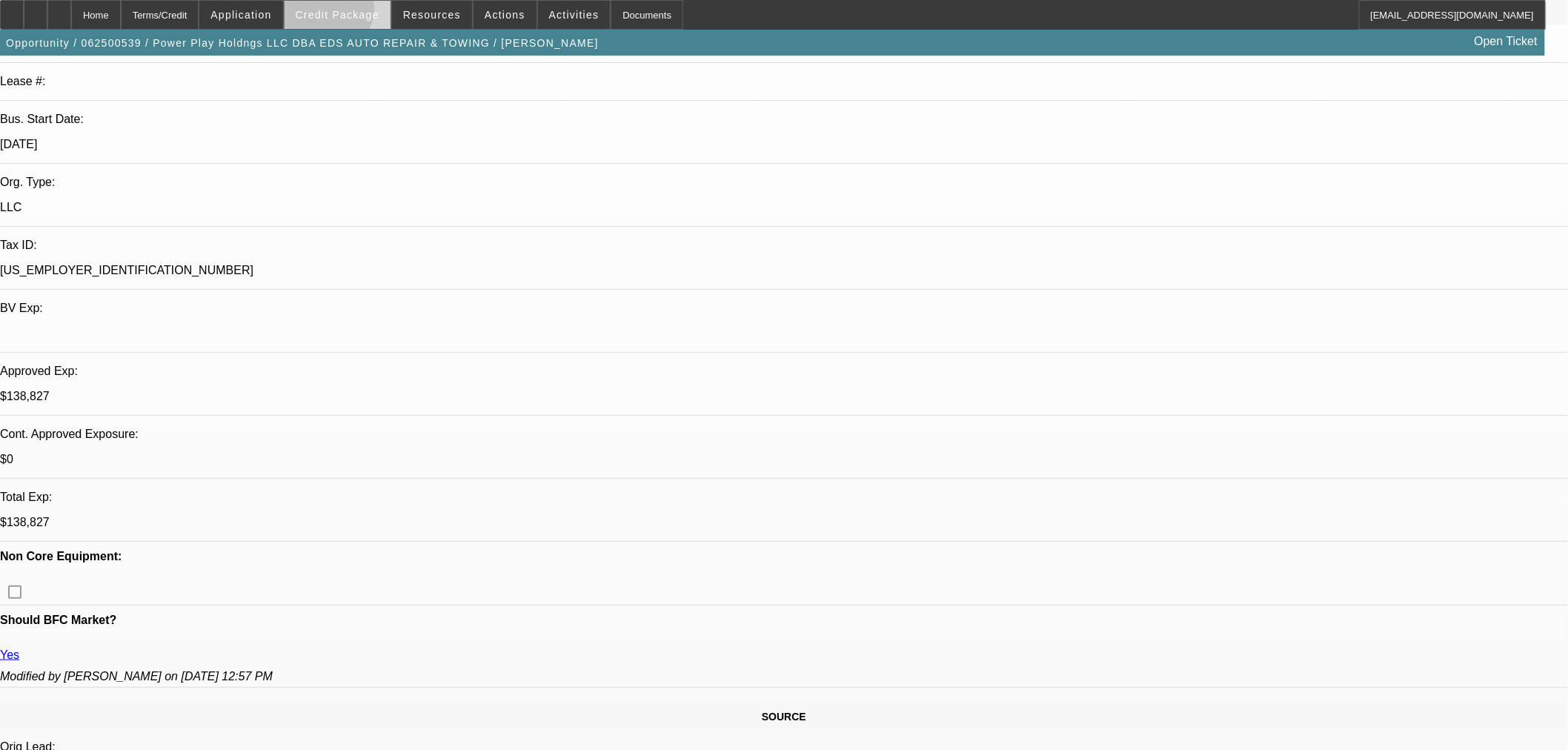
click at [351, 12] on span "Credit Package" at bounding box center [337, 15] width 84 height 12
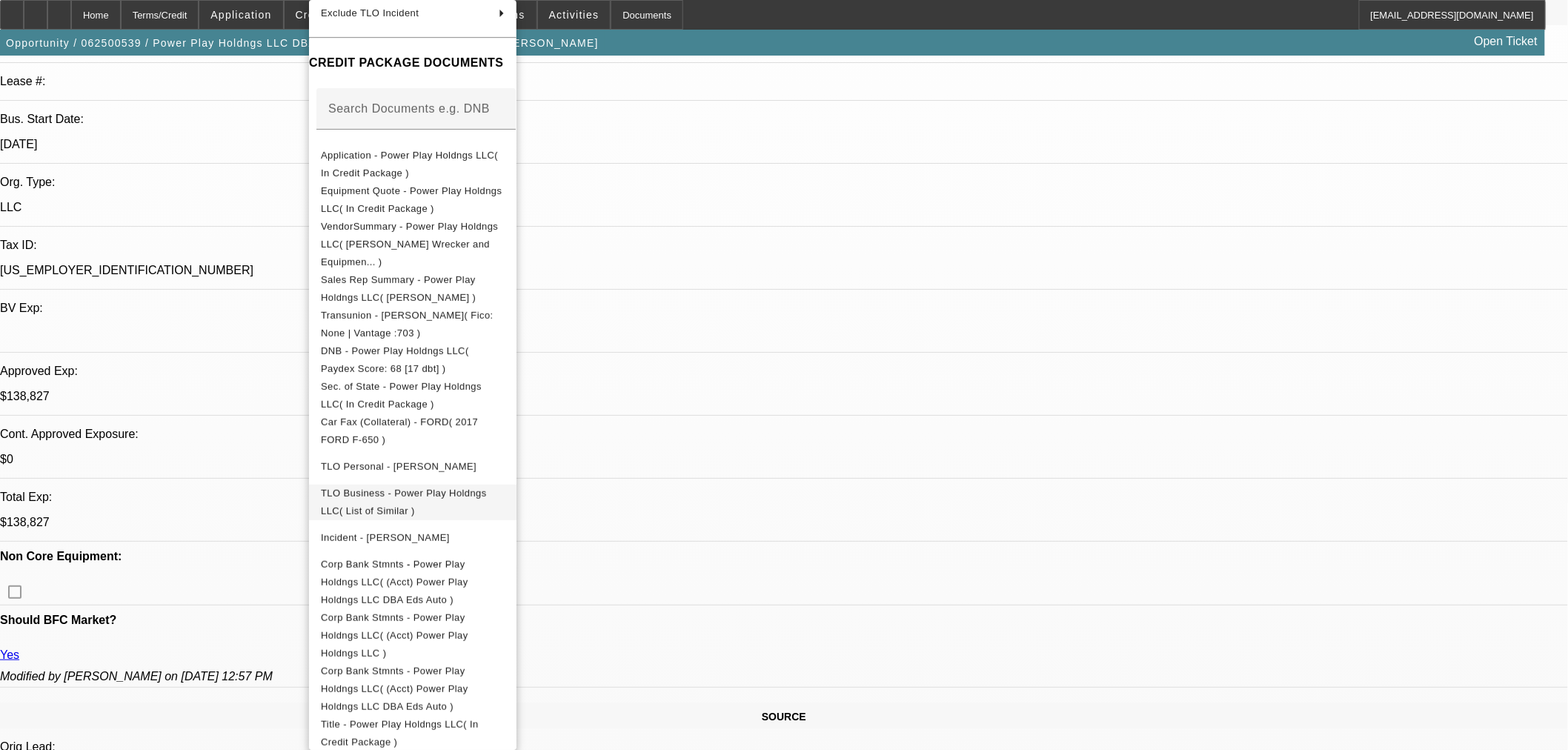
scroll to position [181, 0]
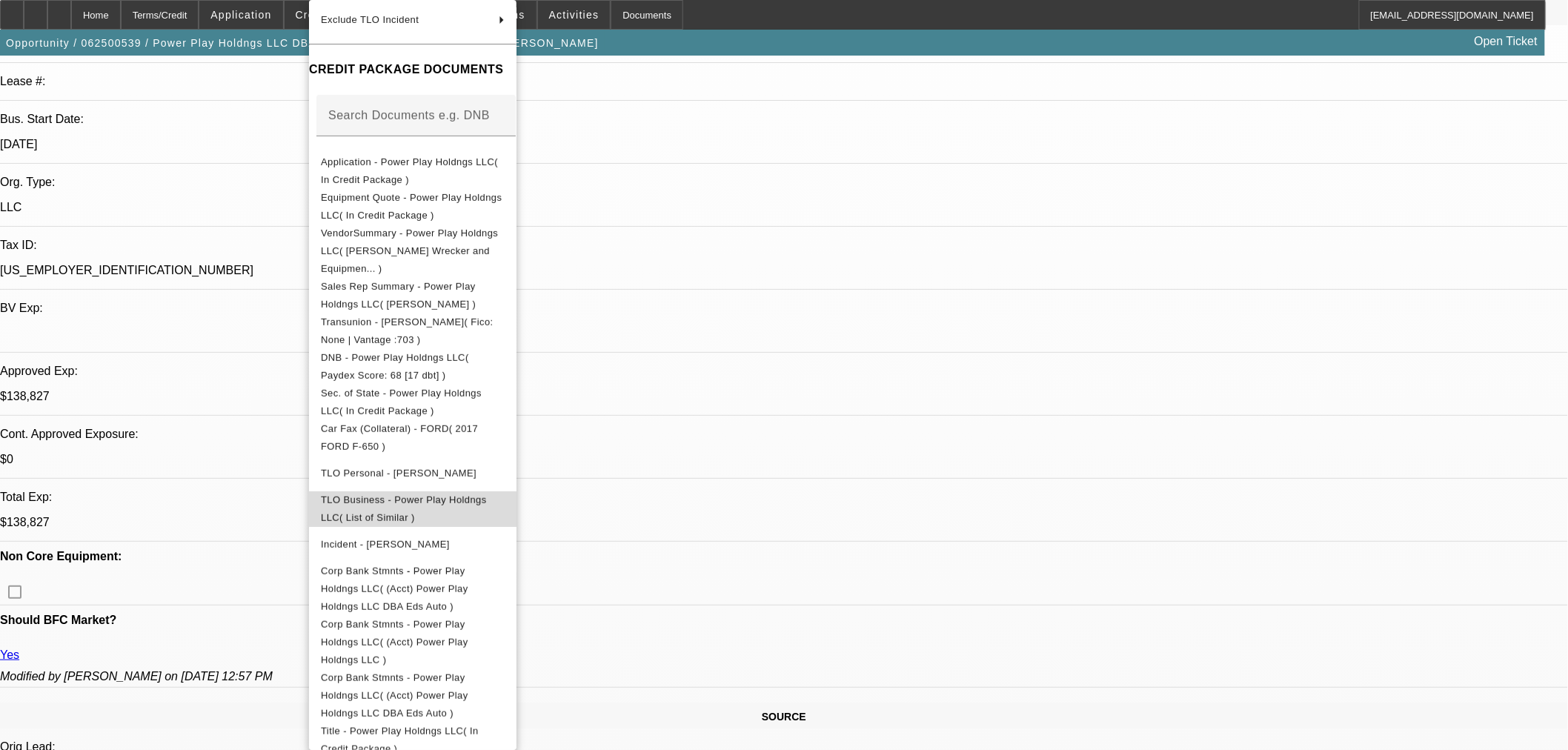
click at [490, 491] on span "TLO Business - Power Play Holdngs LLC( List of Similar )" at bounding box center [412, 509] width 184 height 36
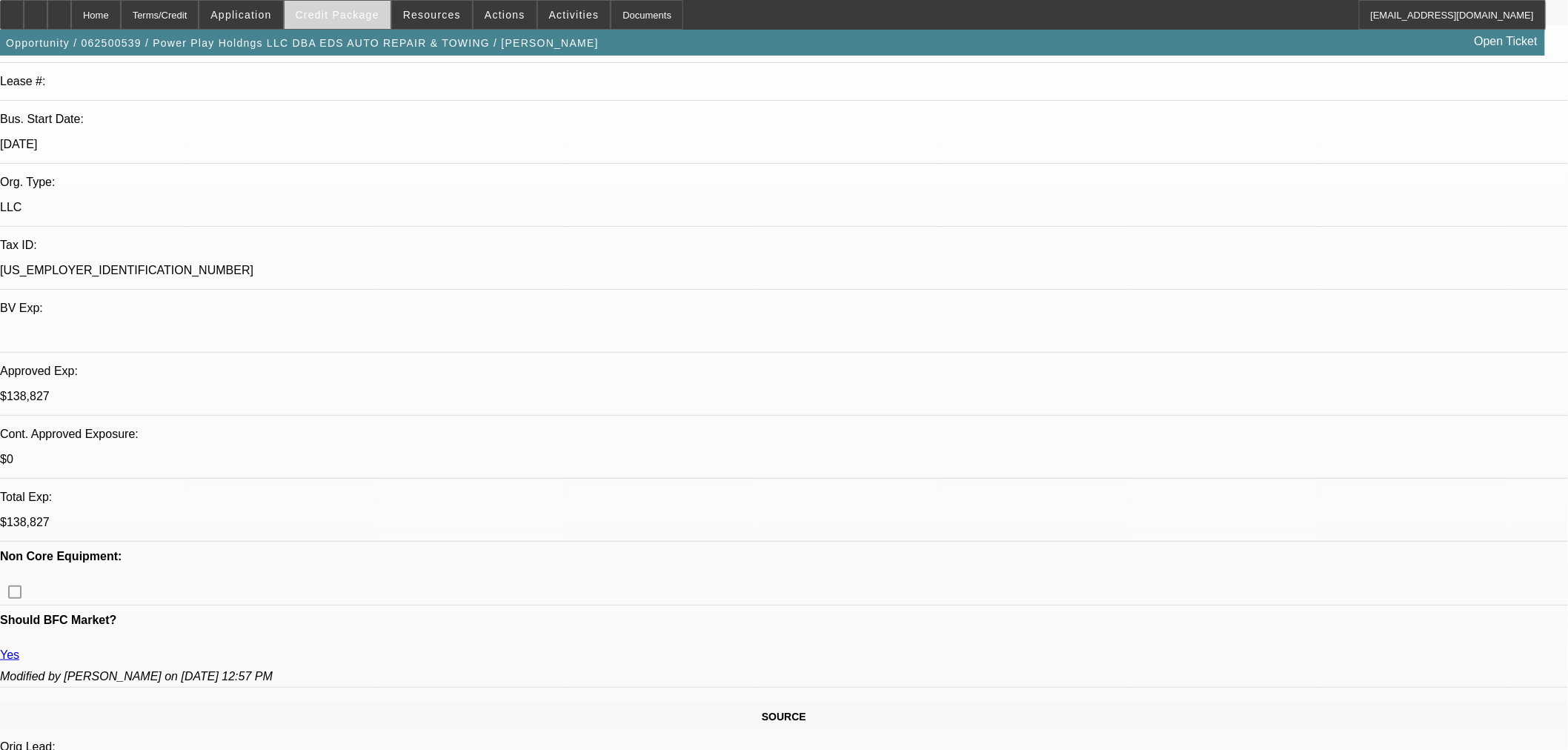
click at [334, 21] on span at bounding box center [338, 15] width 106 height 36
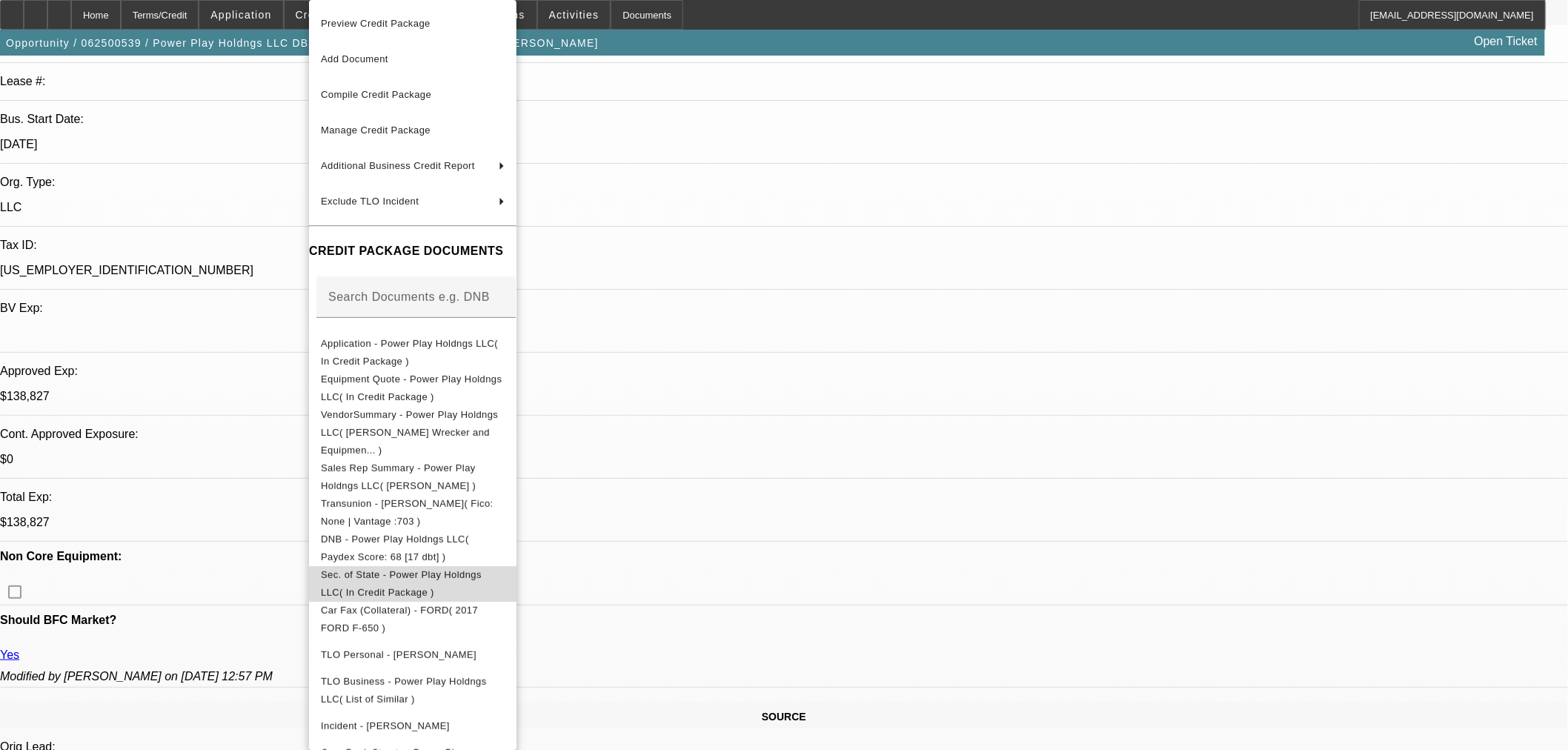
click at [482, 569] on span "Sec. of State - Power Play Holdngs LLC( In Credit Package )" at bounding box center [401, 583] width 161 height 29
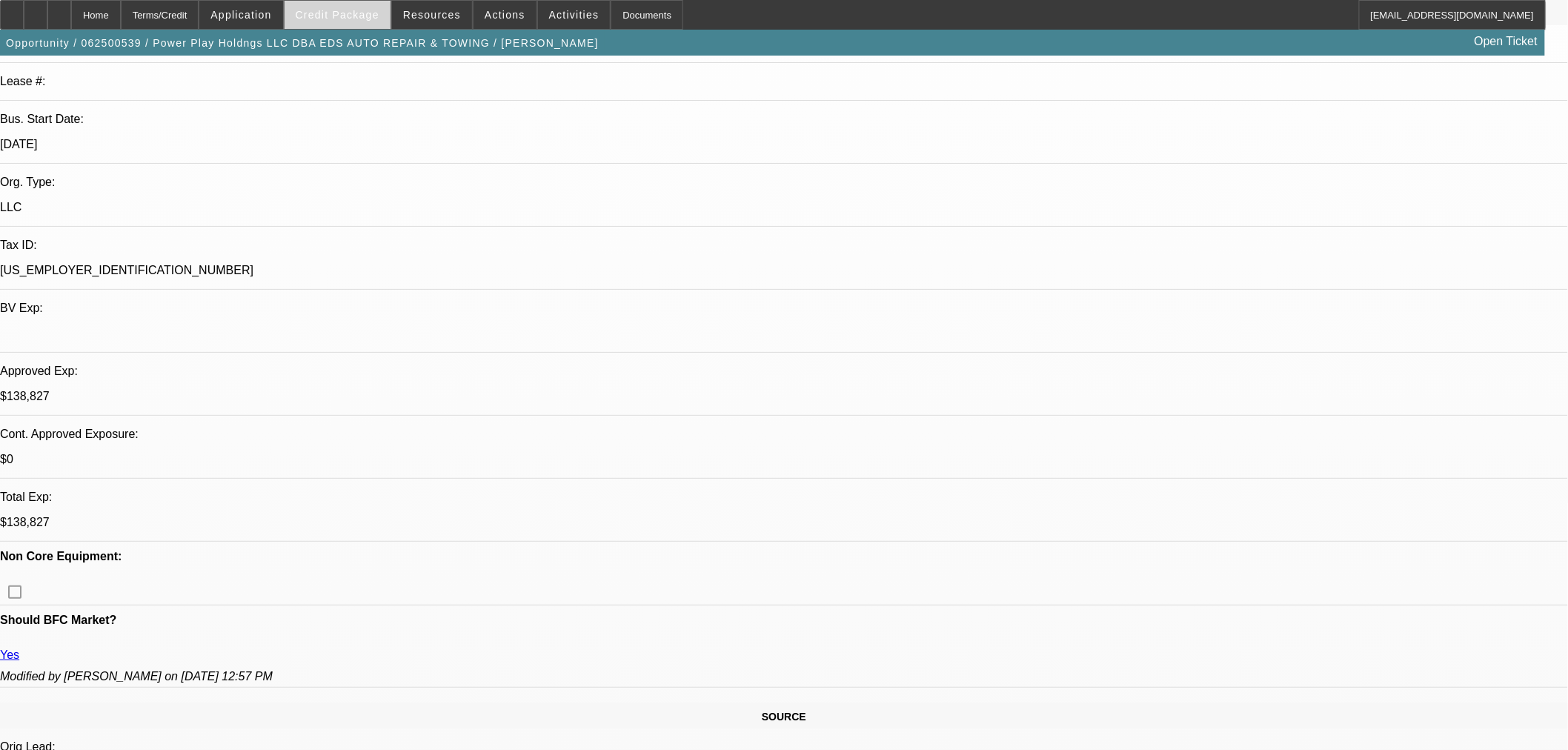
click at [375, 24] on span at bounding box center [338, 15] width 106 height 36
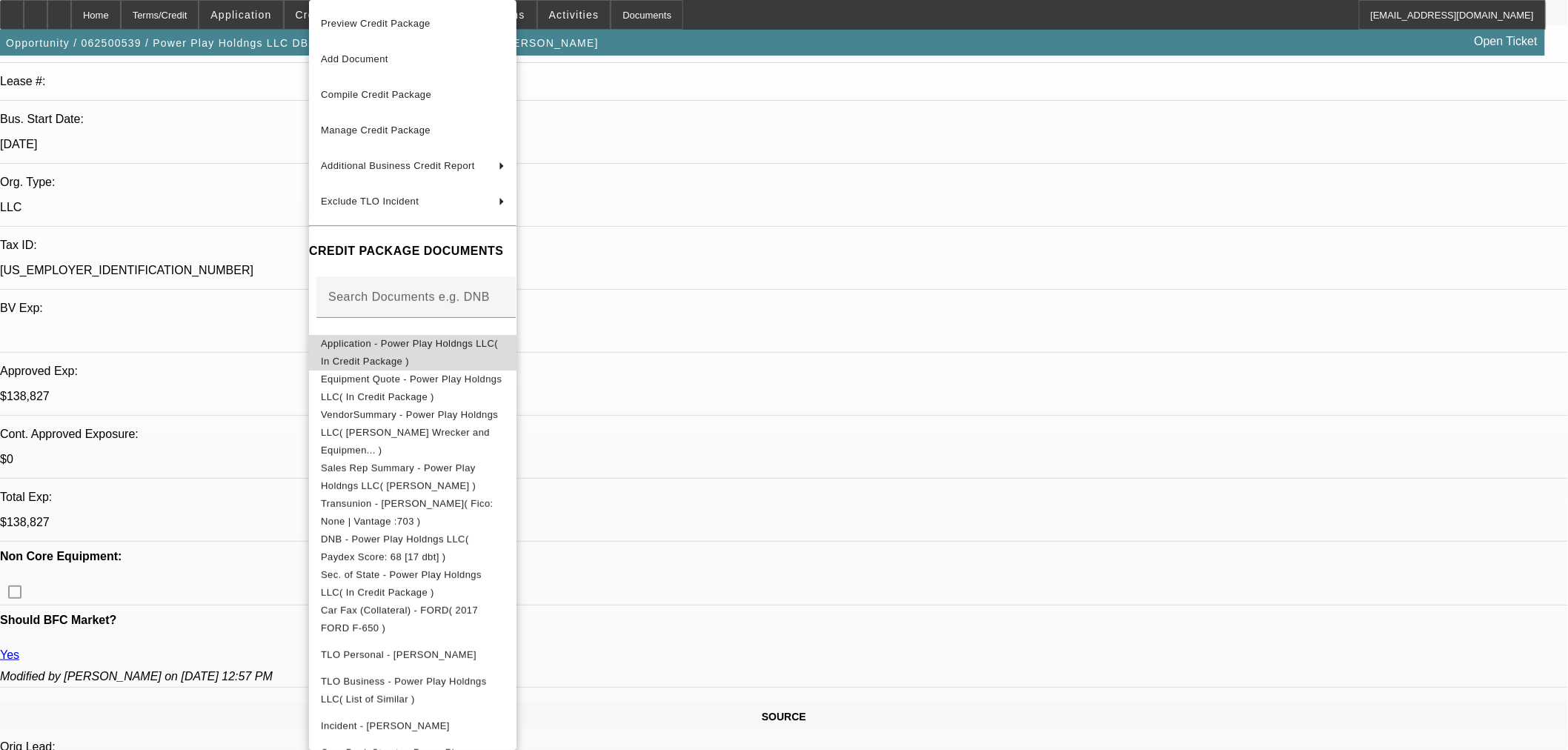
click at [430, 344] on span "Application - Power Play Holdngs LLC( In Credit Package )" at bounding box center [409, 352] width 177 height 29
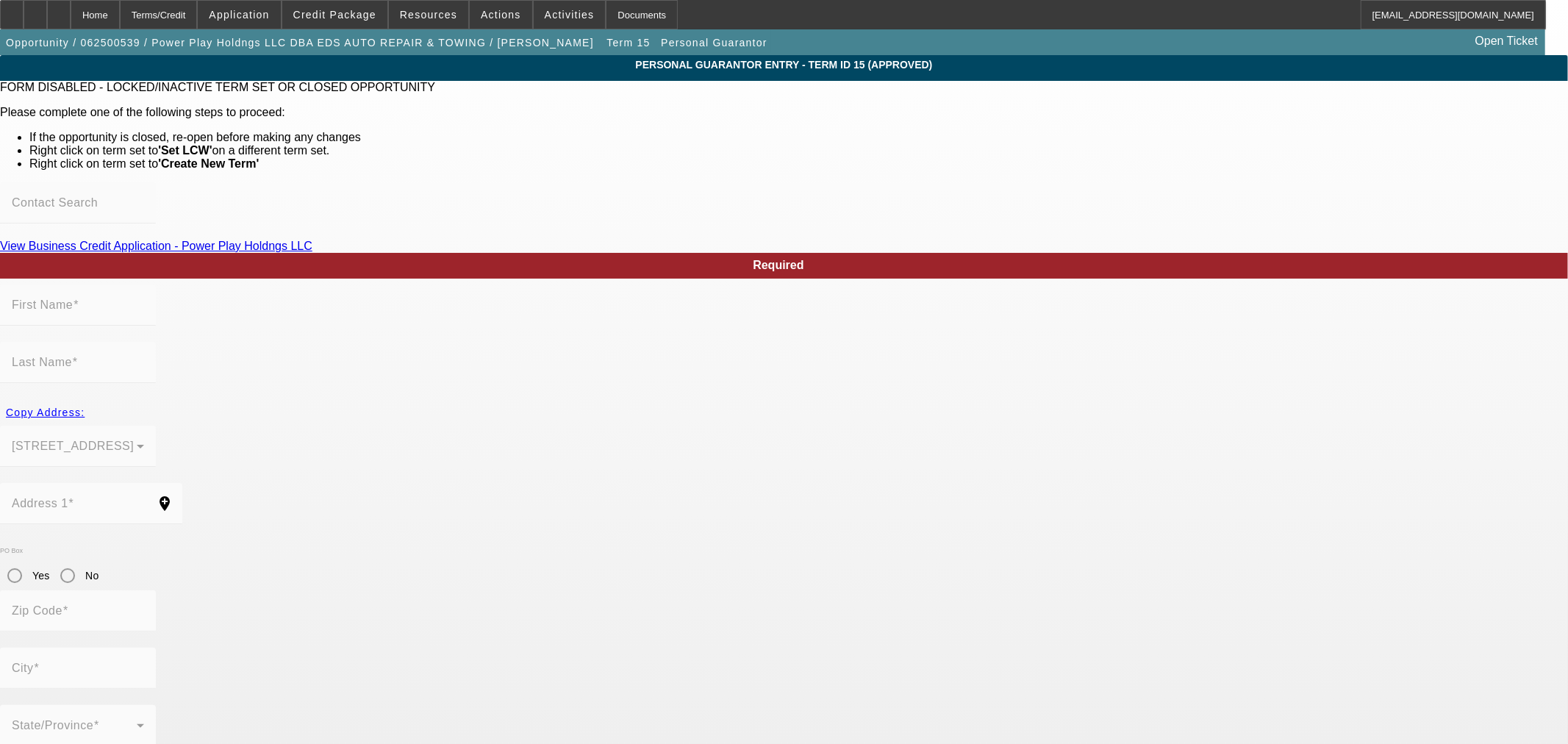
type input "Jason"
type input "Crosslin"
type input "827 Tall Oak Lane"
radio input "true"
type input "37122"
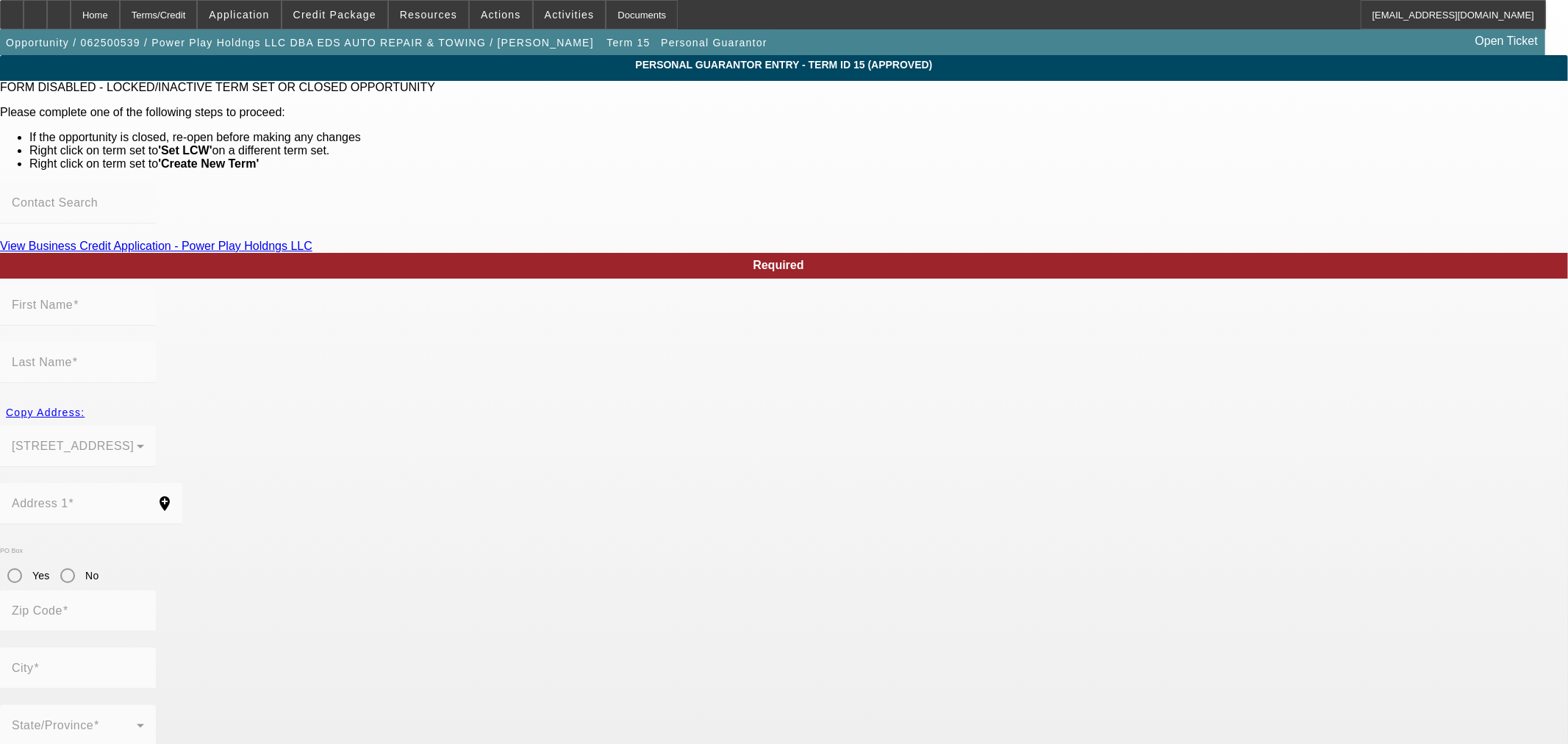
type input "Mount Juliet"
type input "[PHONE_NUMBER]"
type input "100"
type input "414-47-1926"
click at [120, 22] on div "Home" at bounding box center [95, 15] width 49 height 29
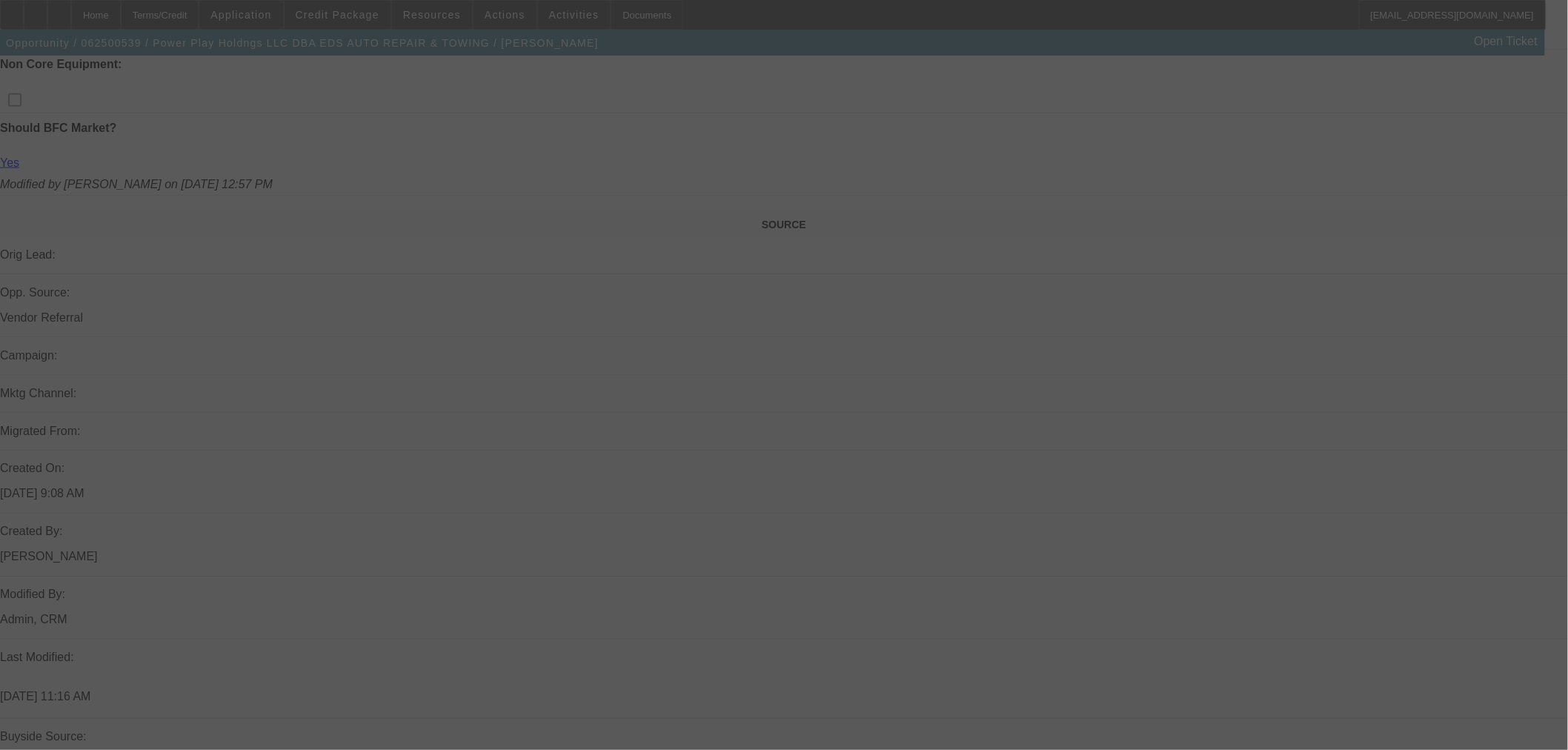
scroll to position [186, 0]
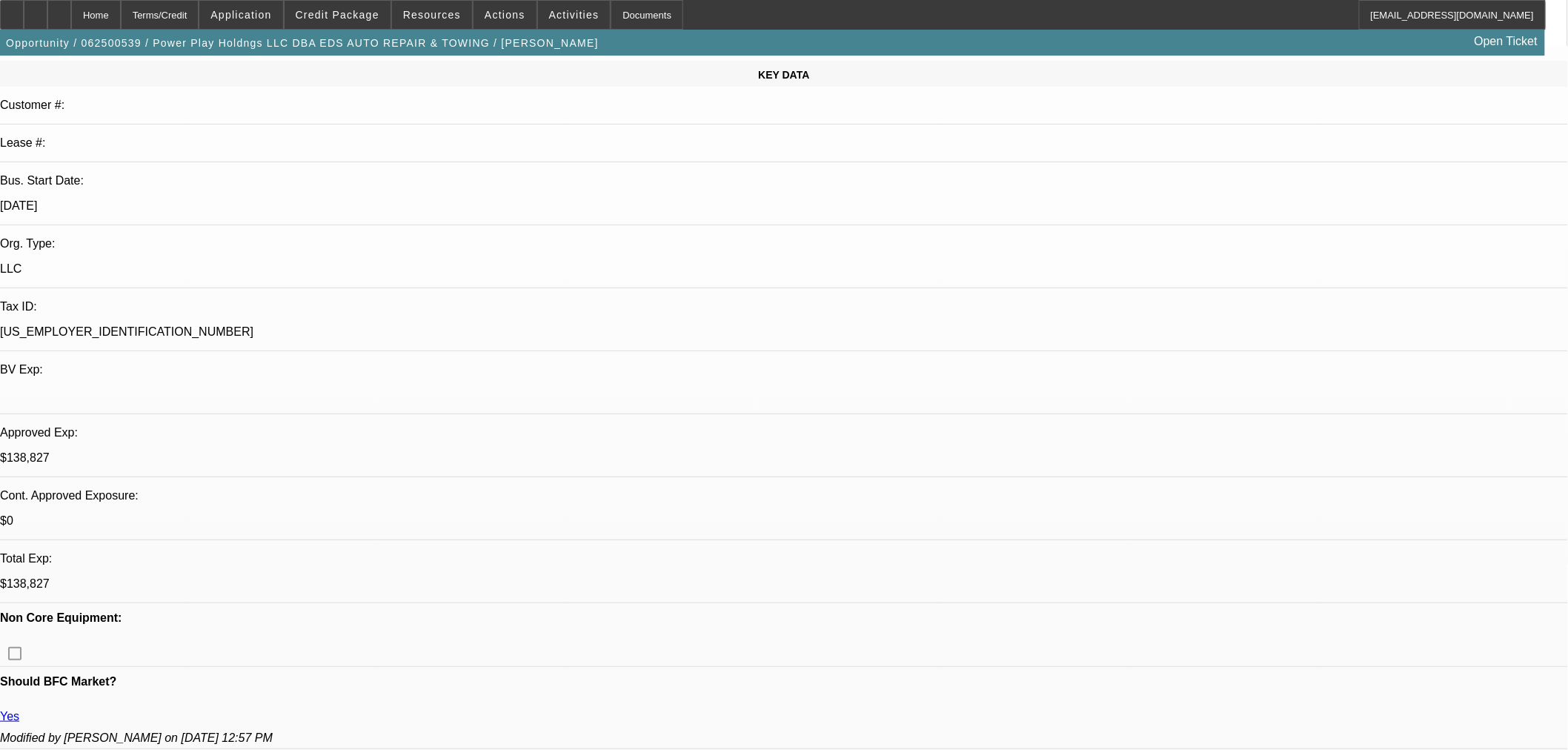
select select "0.1"
select select "2"
select select "0.1"
select select "4"
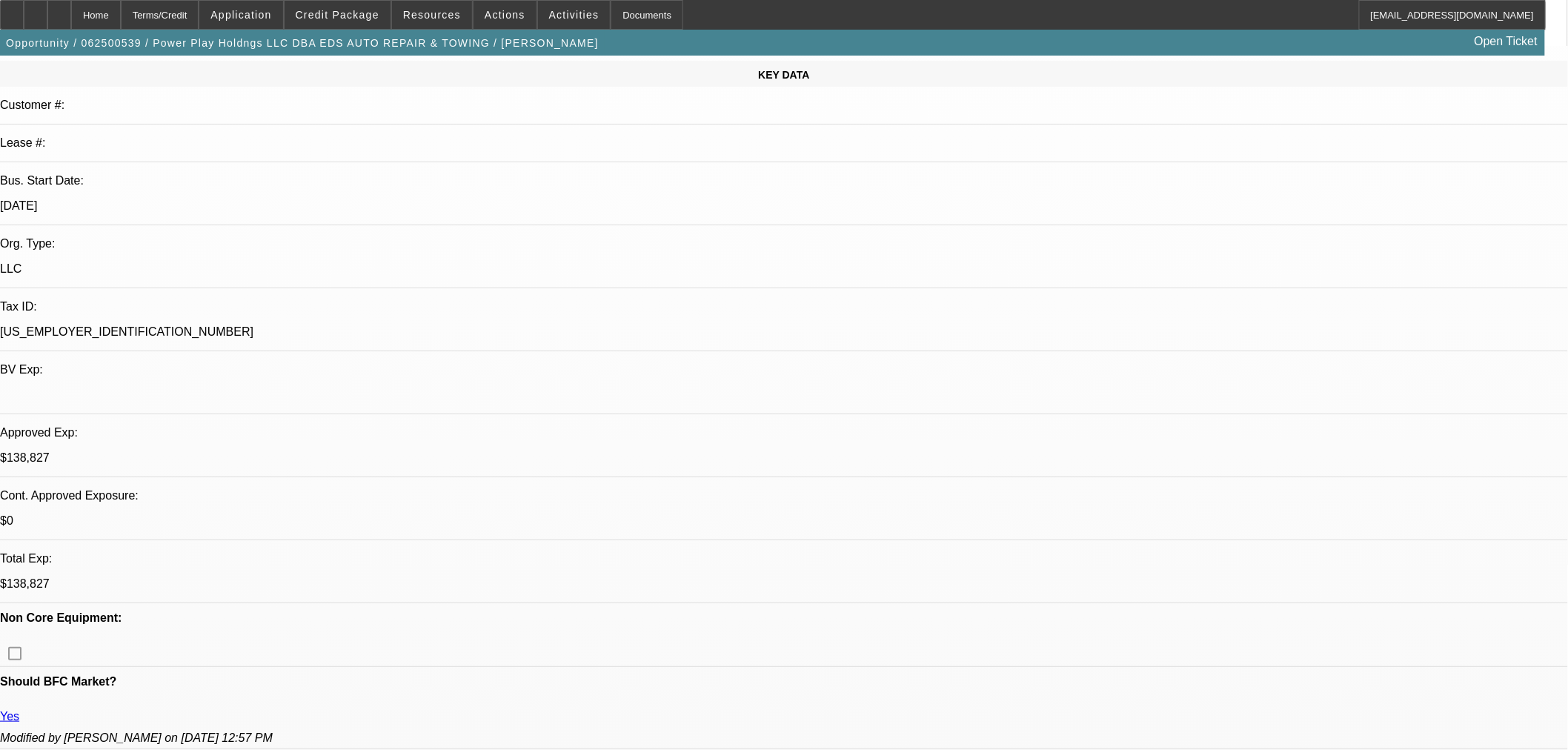
select select "2"
select select "0.1"
select select "4"
select select "0"
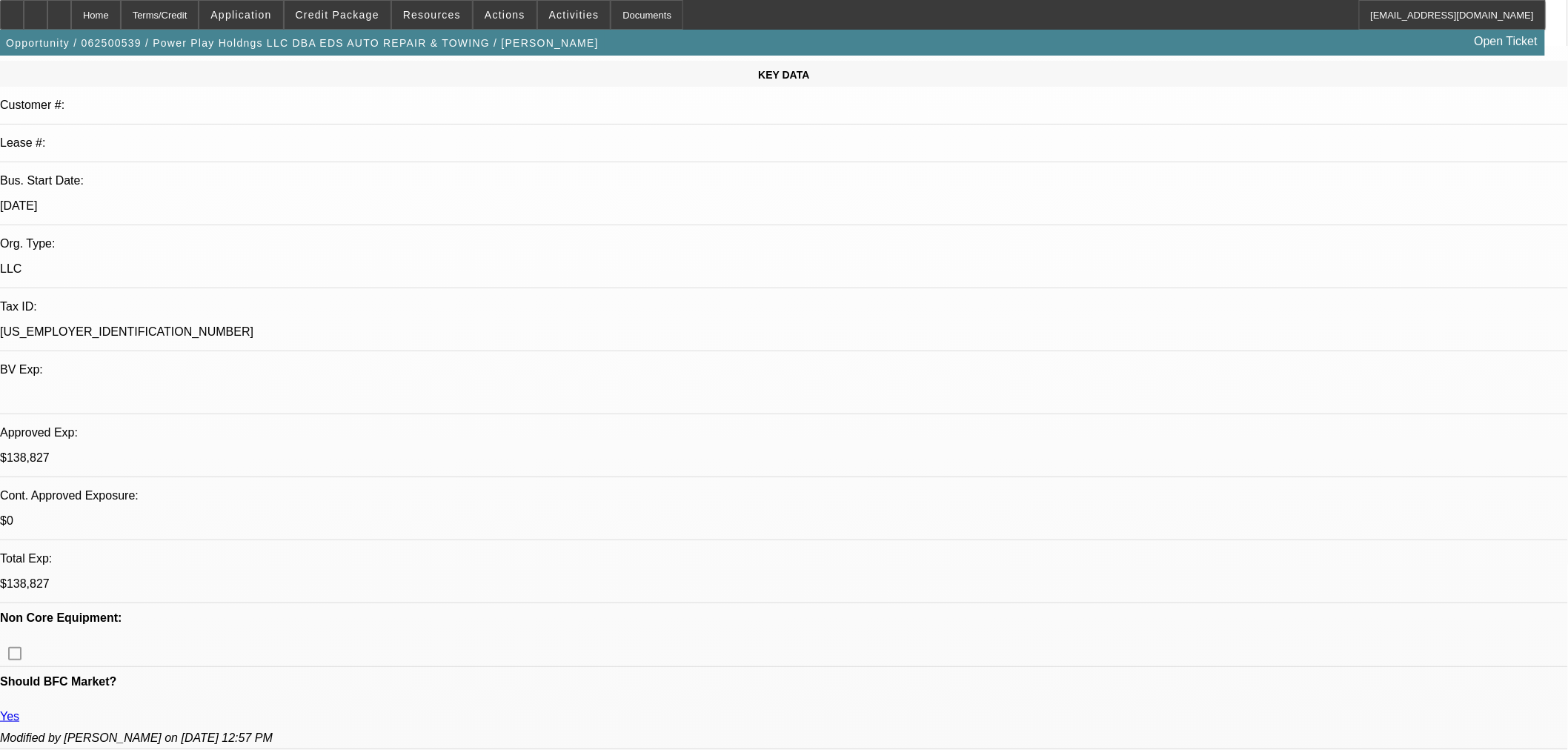
select select "2"
select select "0.1"
select select "4"
select select "0"
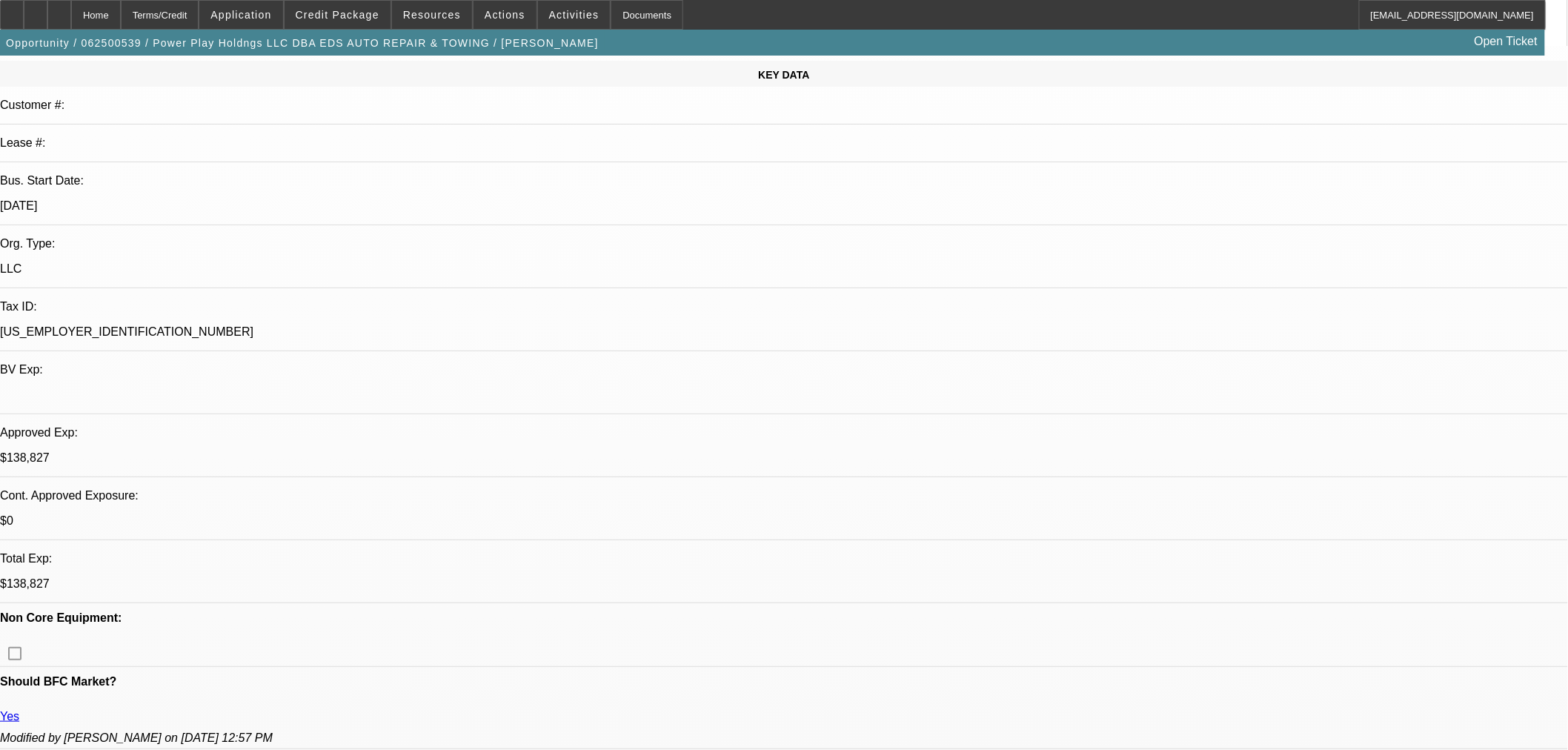
select select "2"
select select "0.1"
select select "4"
click at [360, 19] on span "Credit Package" at bounding box center [337, 15] width 84 height 12
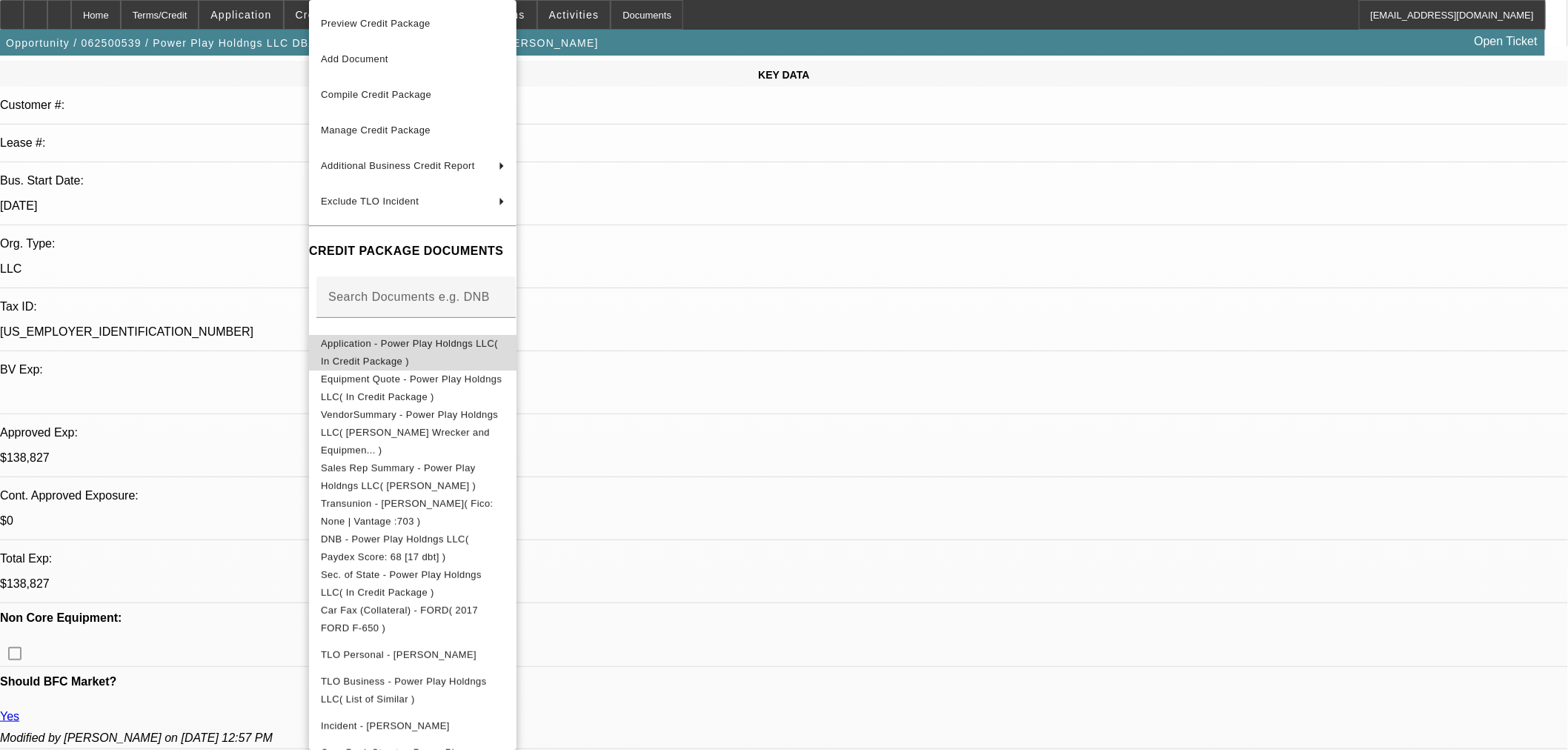
click at [421, 356] on button "Application - Power Play Holdngs LLC( In Credit Package )" at bounding box center [413, 353] width 207 height 36
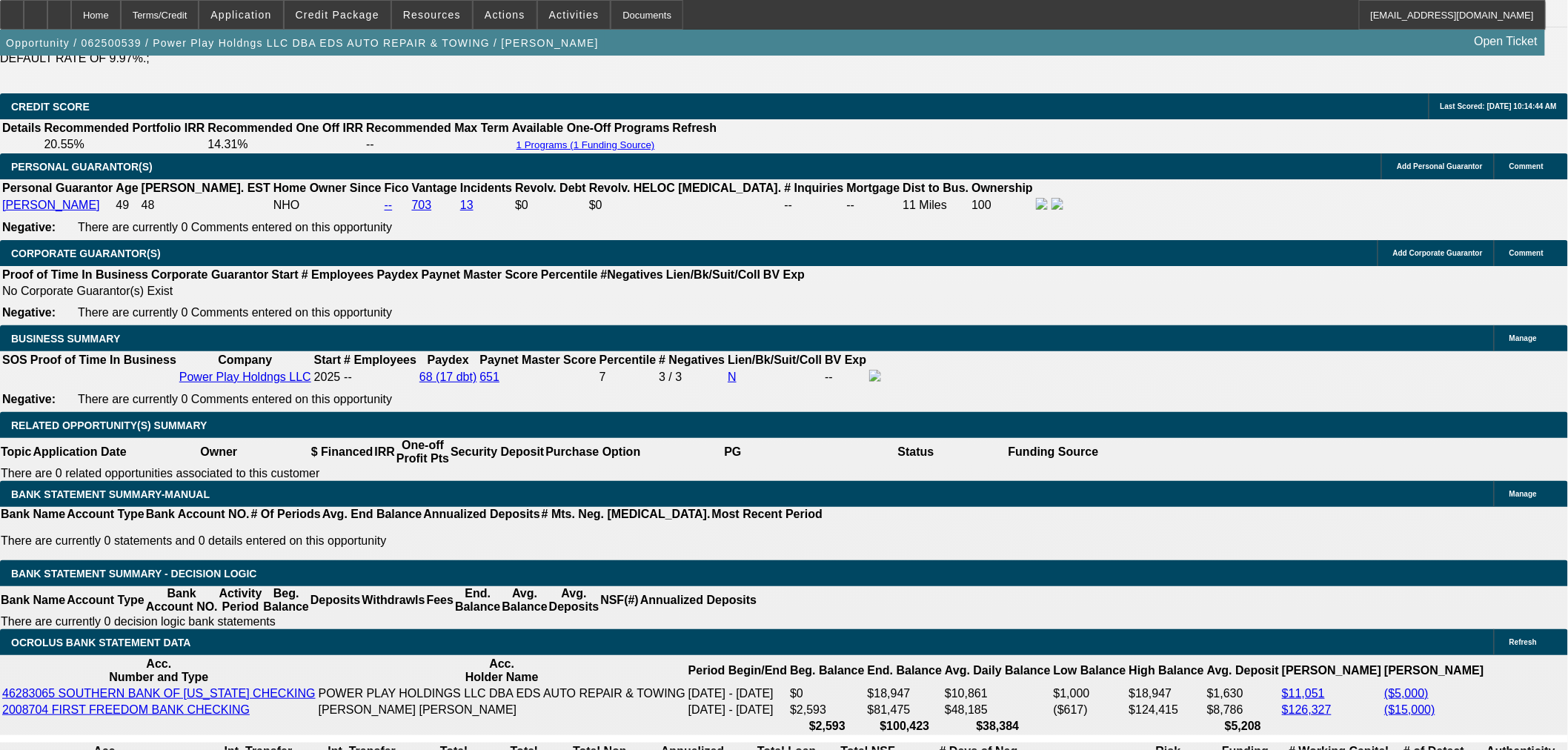
scroll to position [2161, 0]
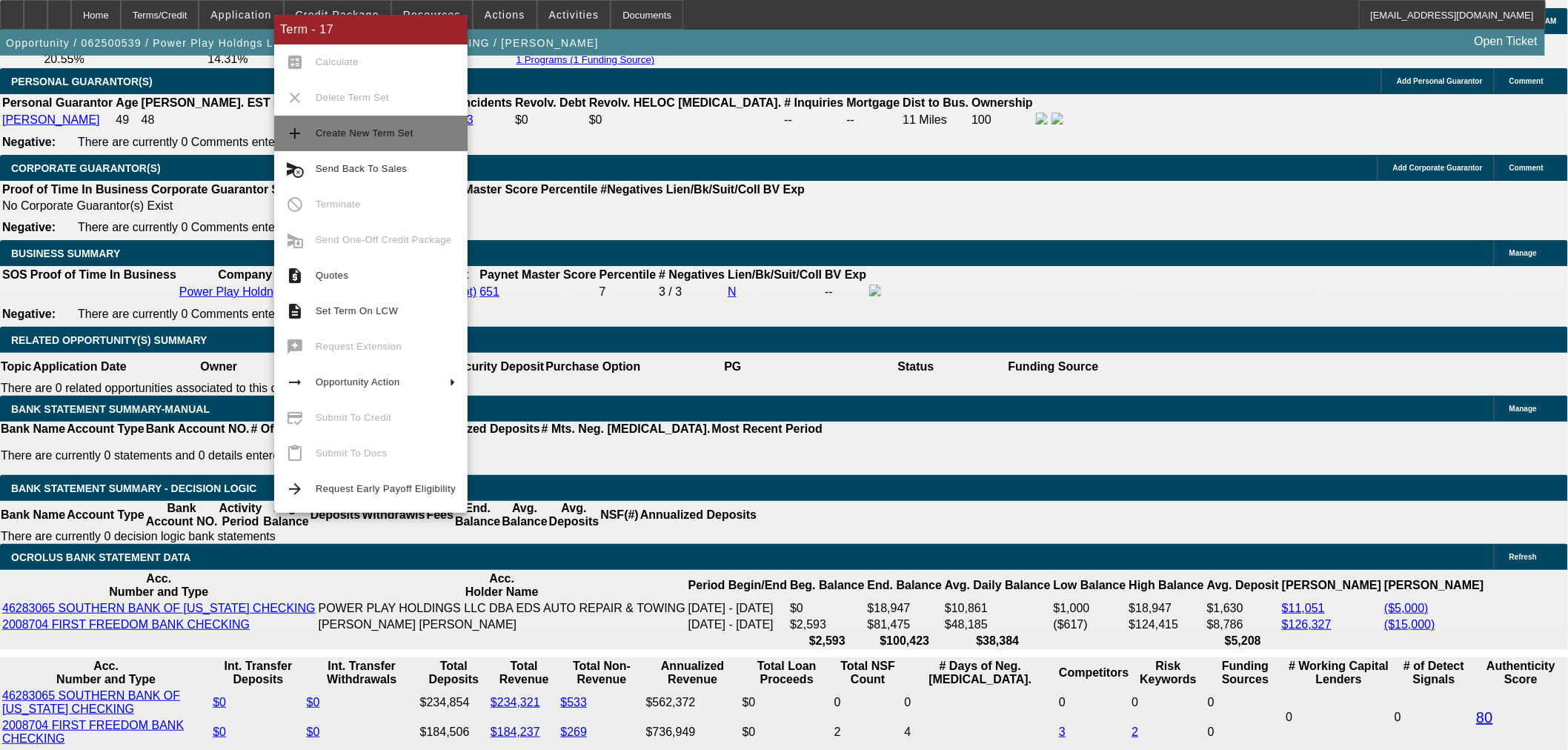
click at [395, 138] on span "Create New Term Set" at bounding box center [385, 133] width 140 height 17
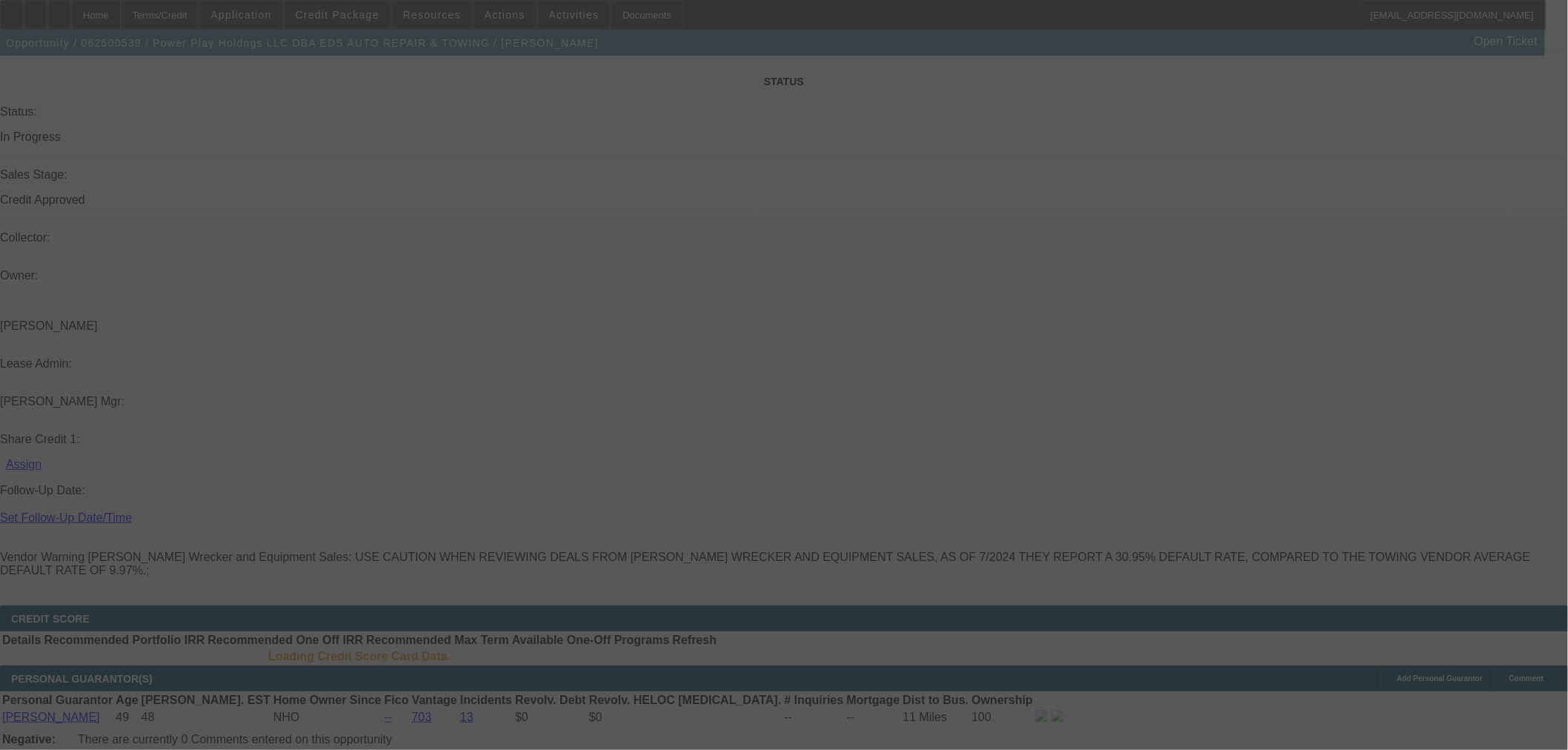
scroll to position [1991, 0]
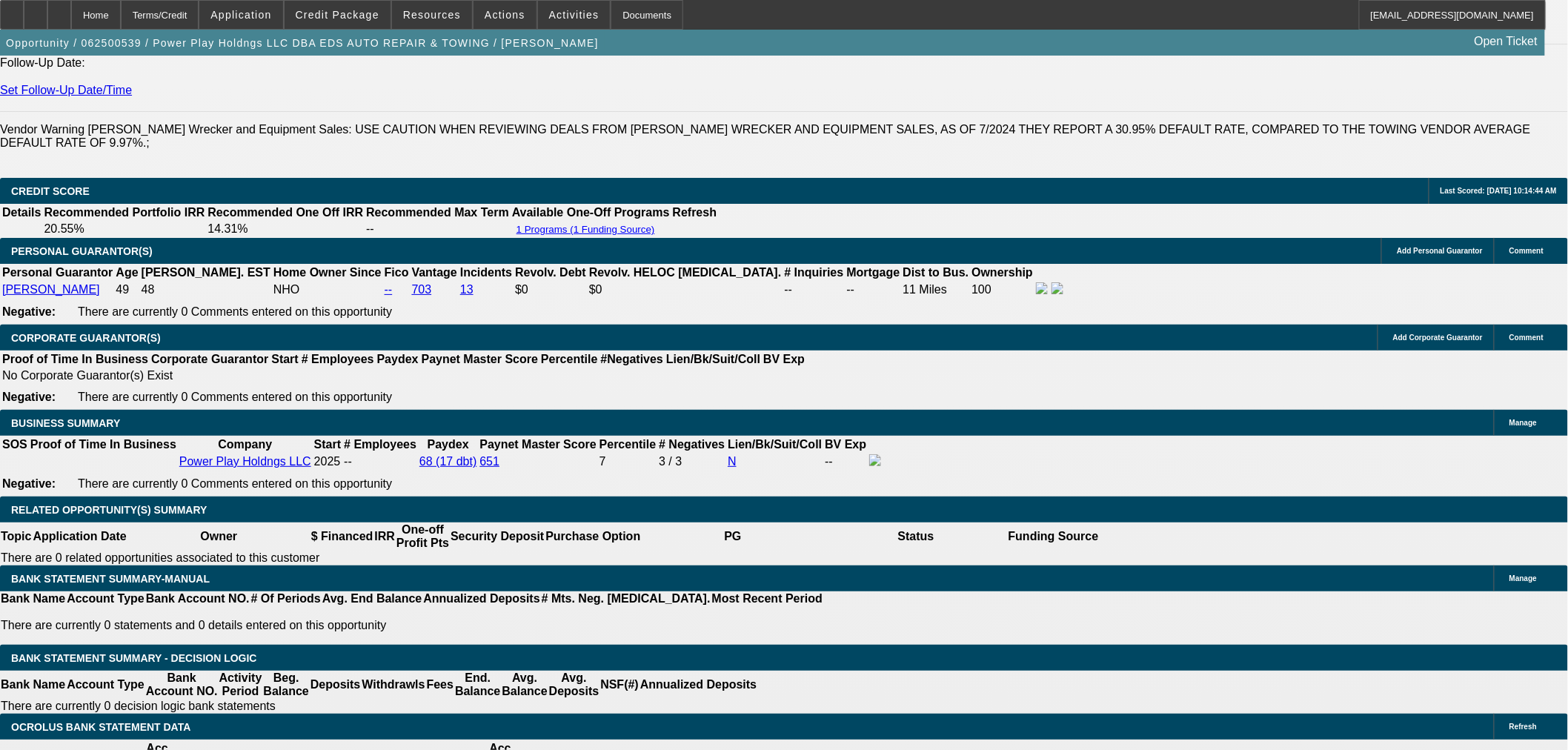
select select "0.1"
select select "2"
select select "0.1"
select select "4"
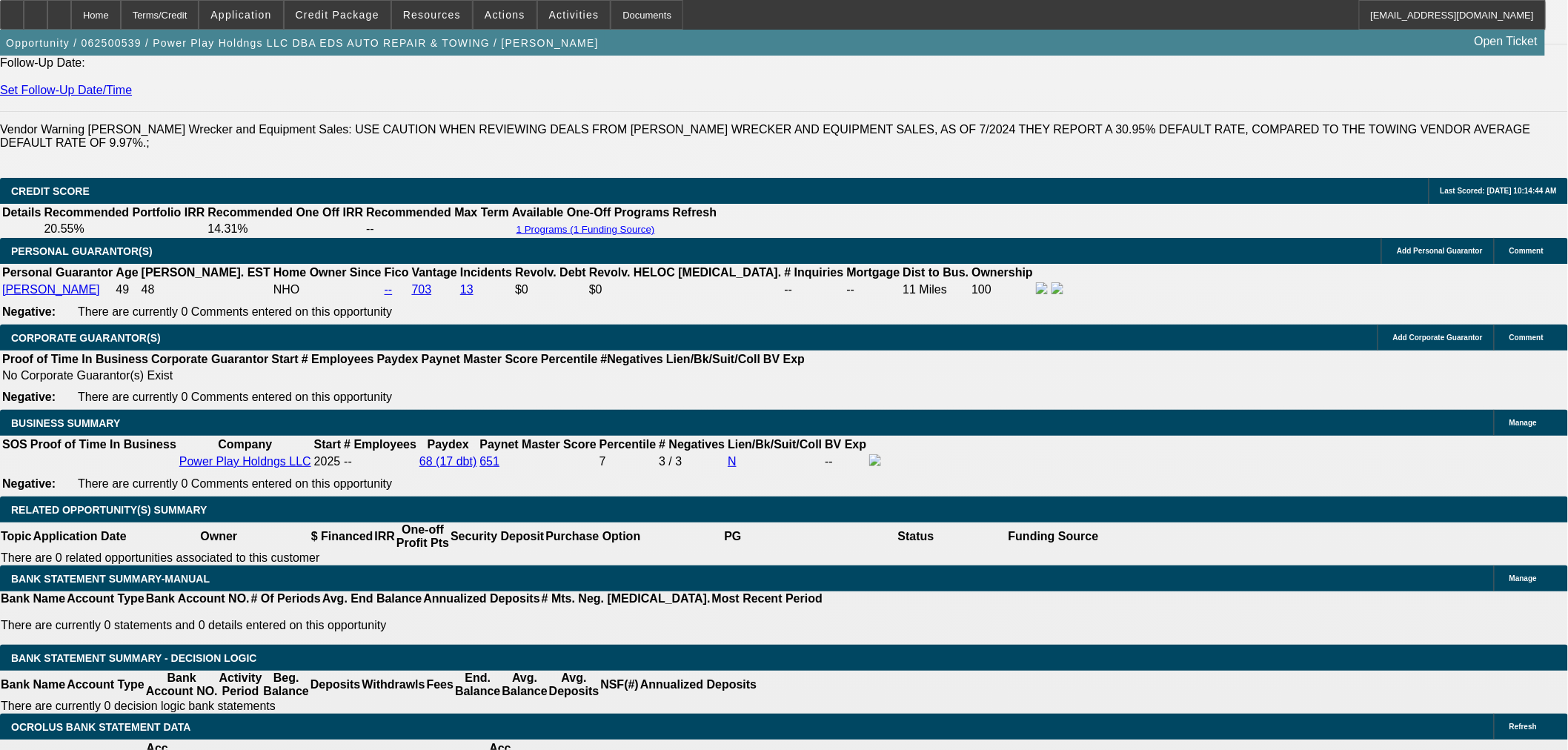
select select "0.1"
select select "2"
select select "0.1"
select select "4"
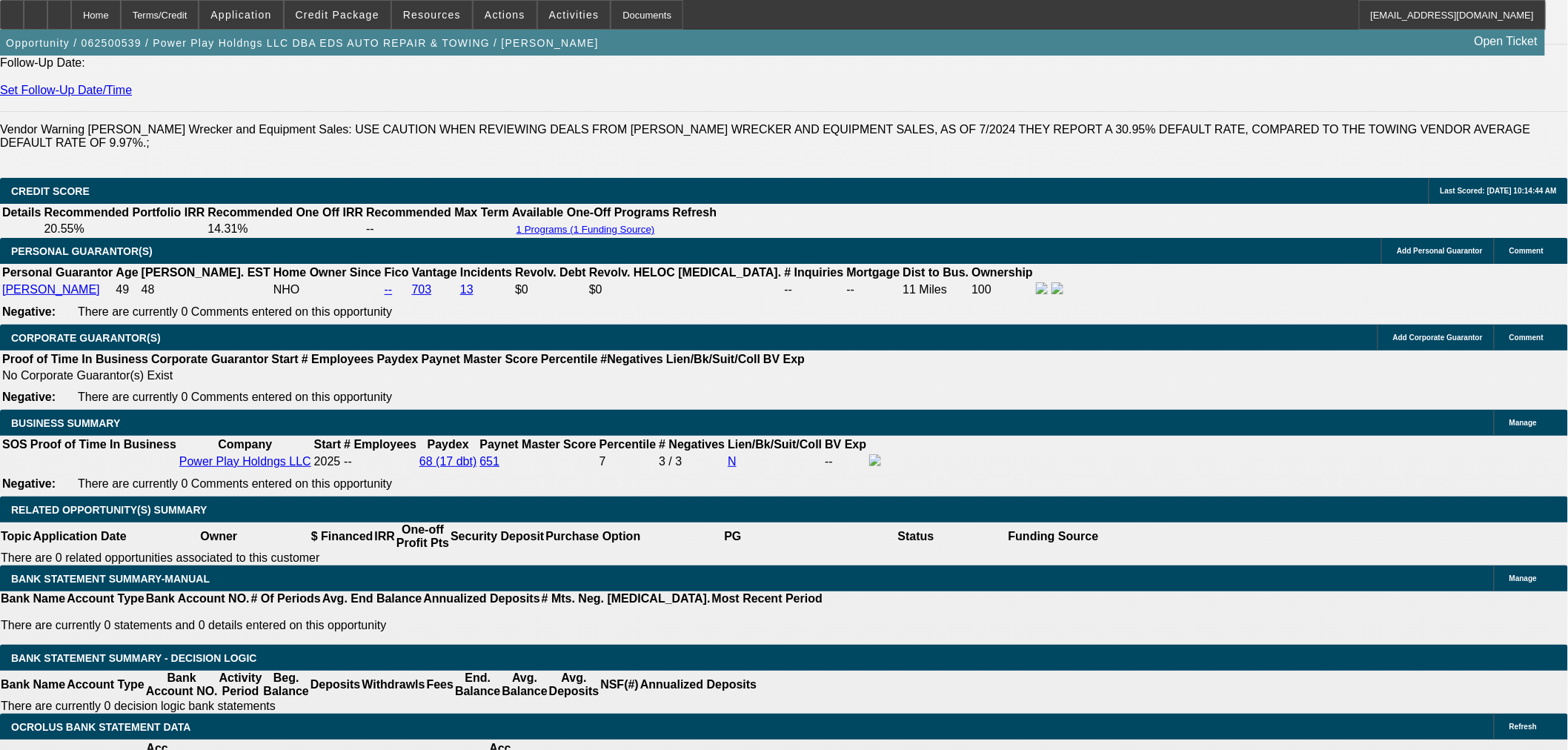
select select "2"
select select "0.1"
select select "4"
select select "0"
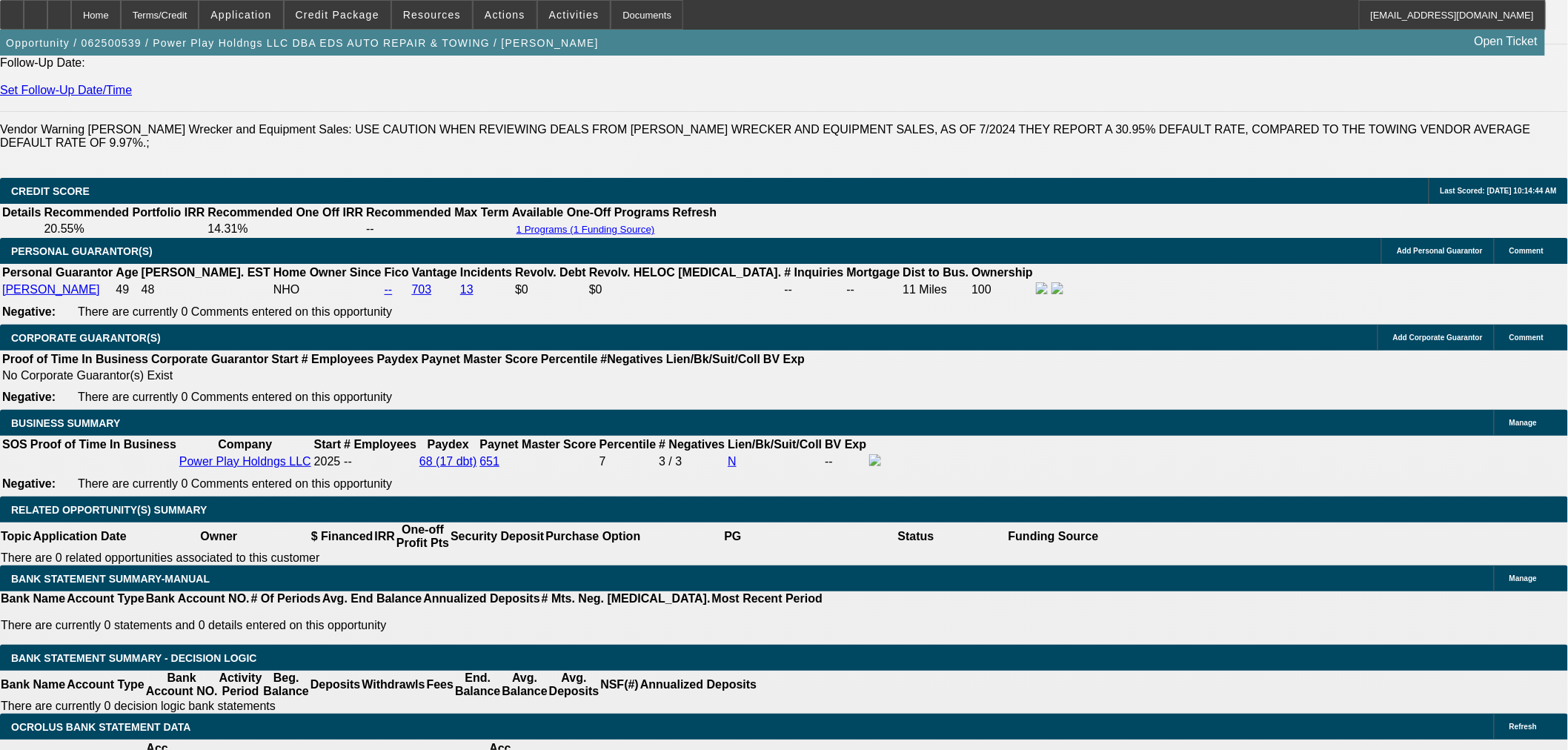
select select "2"
select select "0.1"
select select "4"
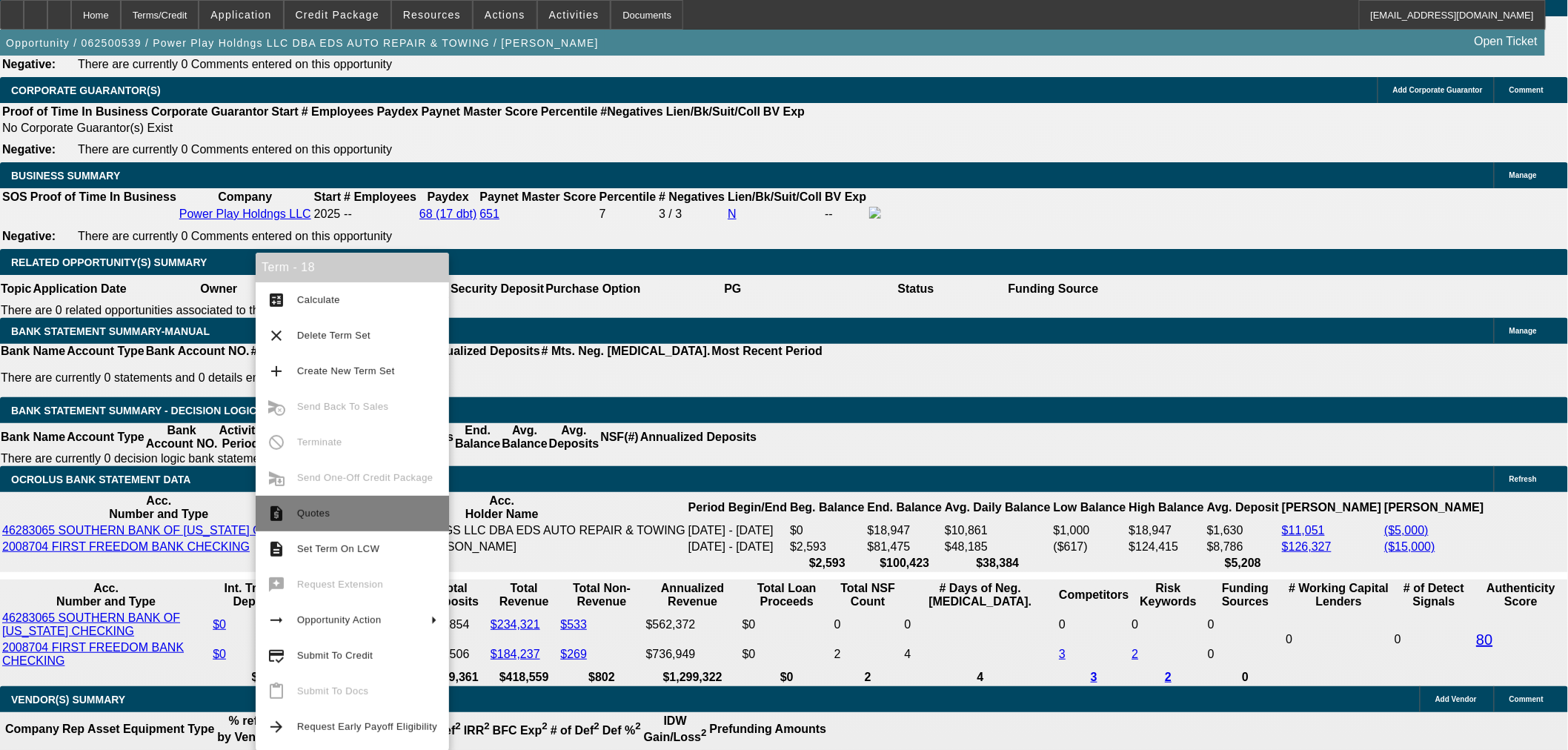
scroll to position [2324, 0]
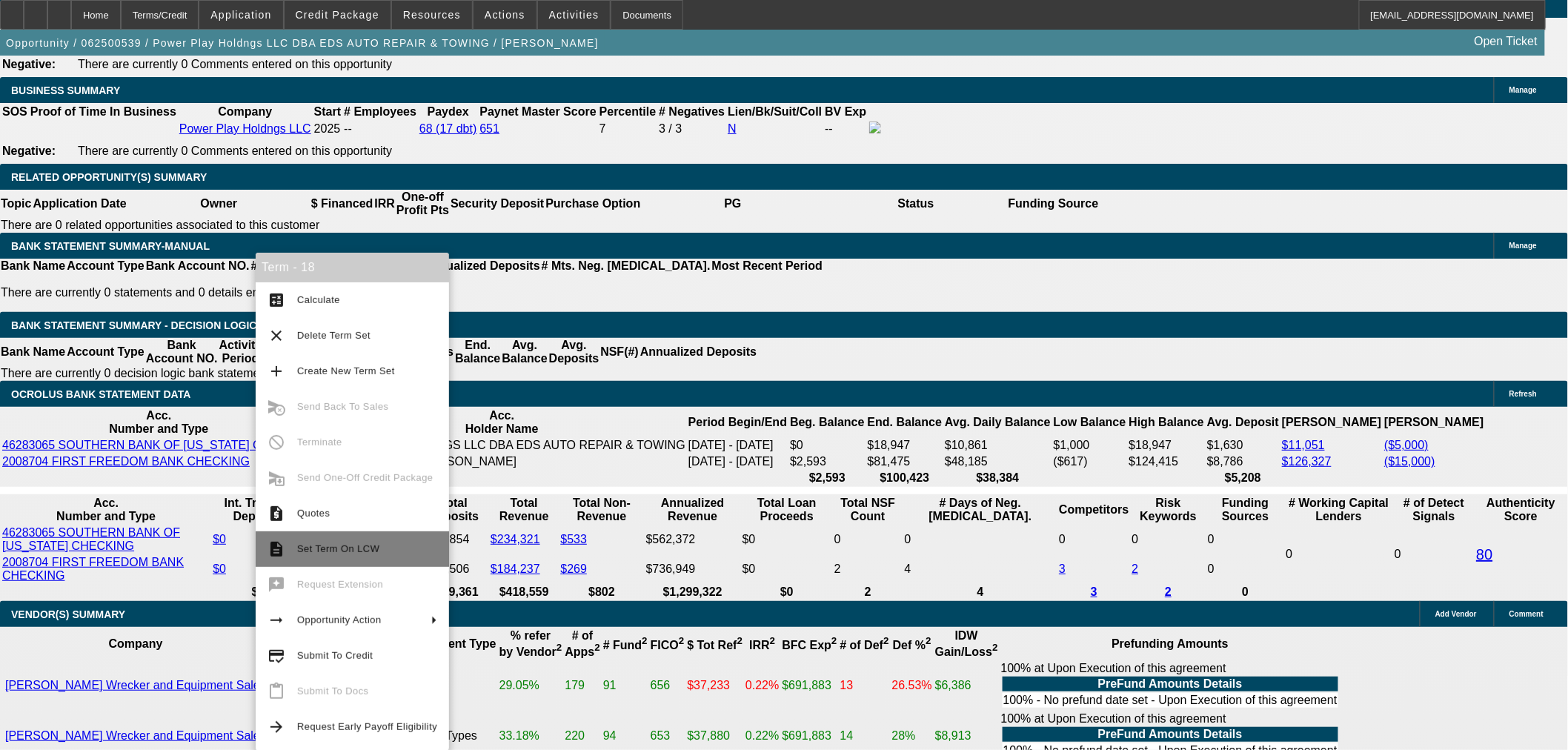
click at [382, 554] on span "Set Term On LCW" at bounding box center [367, 549] width 140 height 17
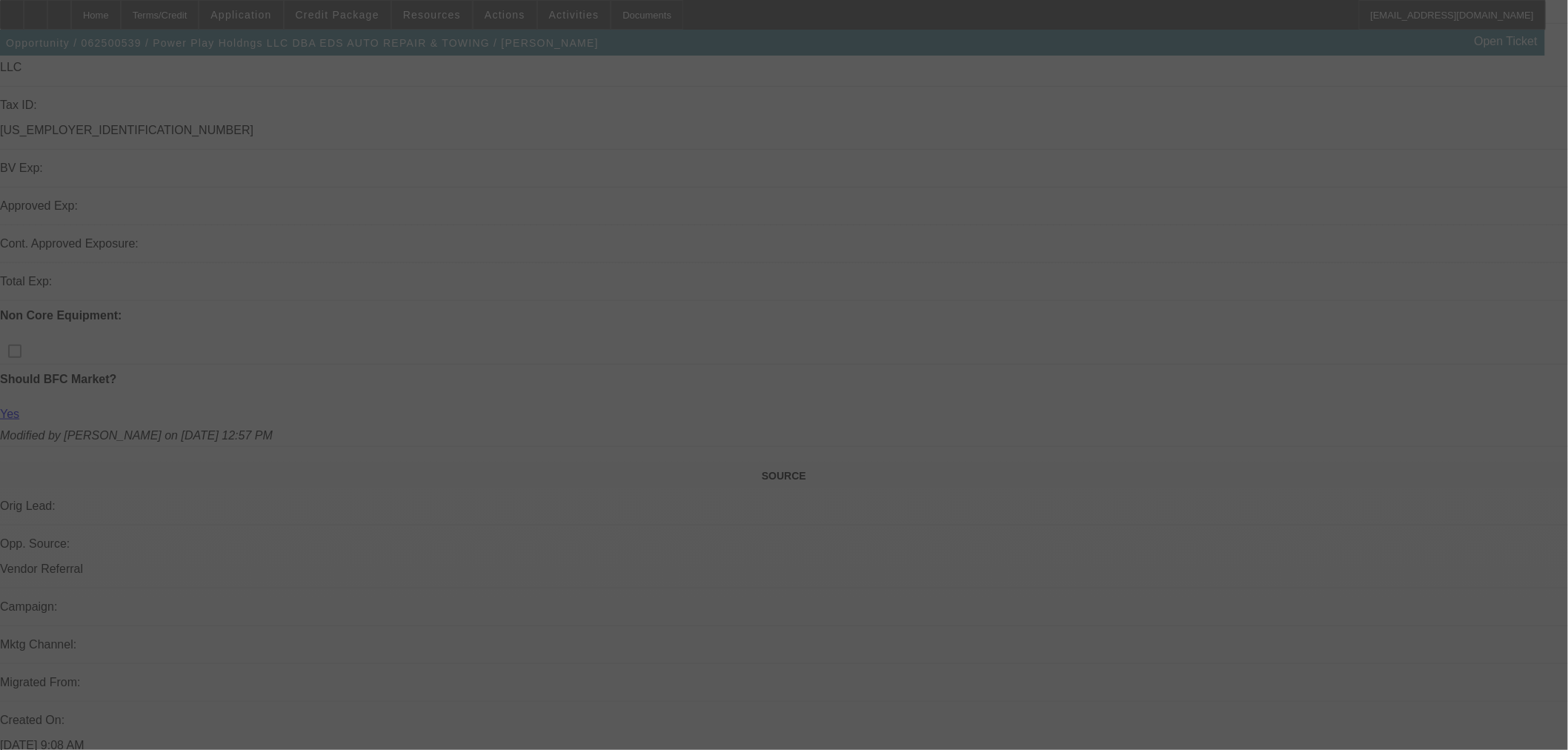
scroll to position [247, 0]
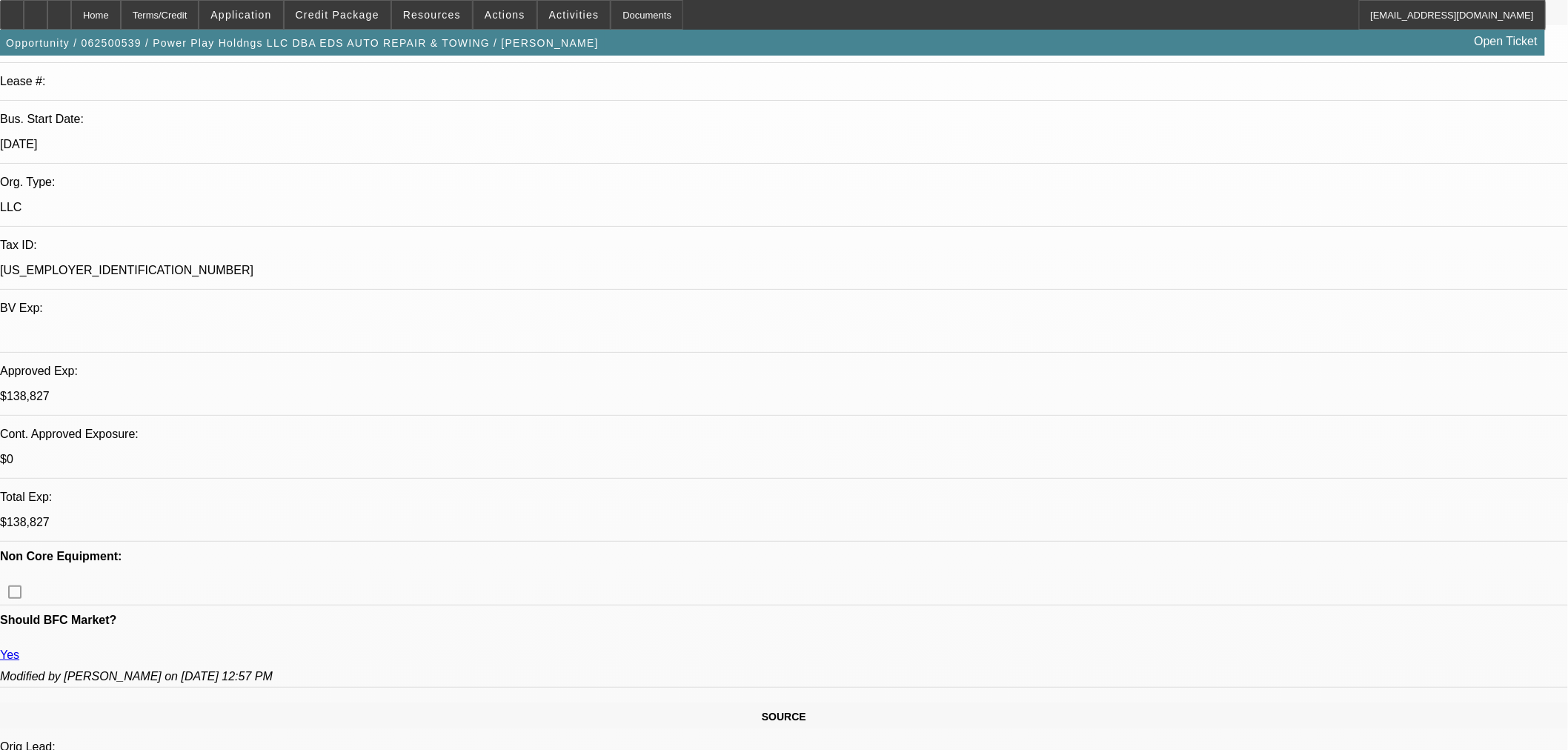
select select "0.1"
select select "2"
select select "0.1"
select select "4"
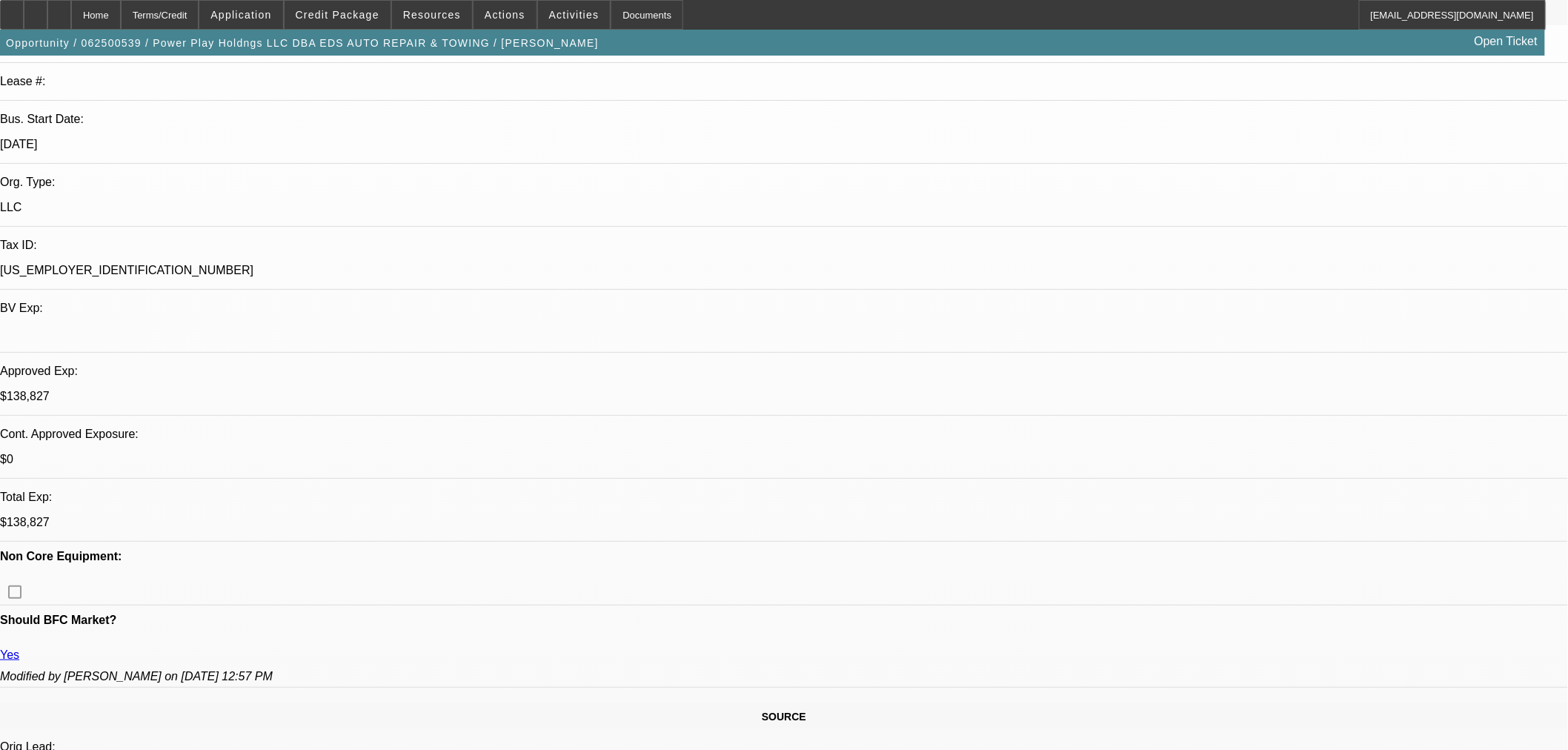
select select "0.1"
select select "2"
select select "0.1"
select select "4"
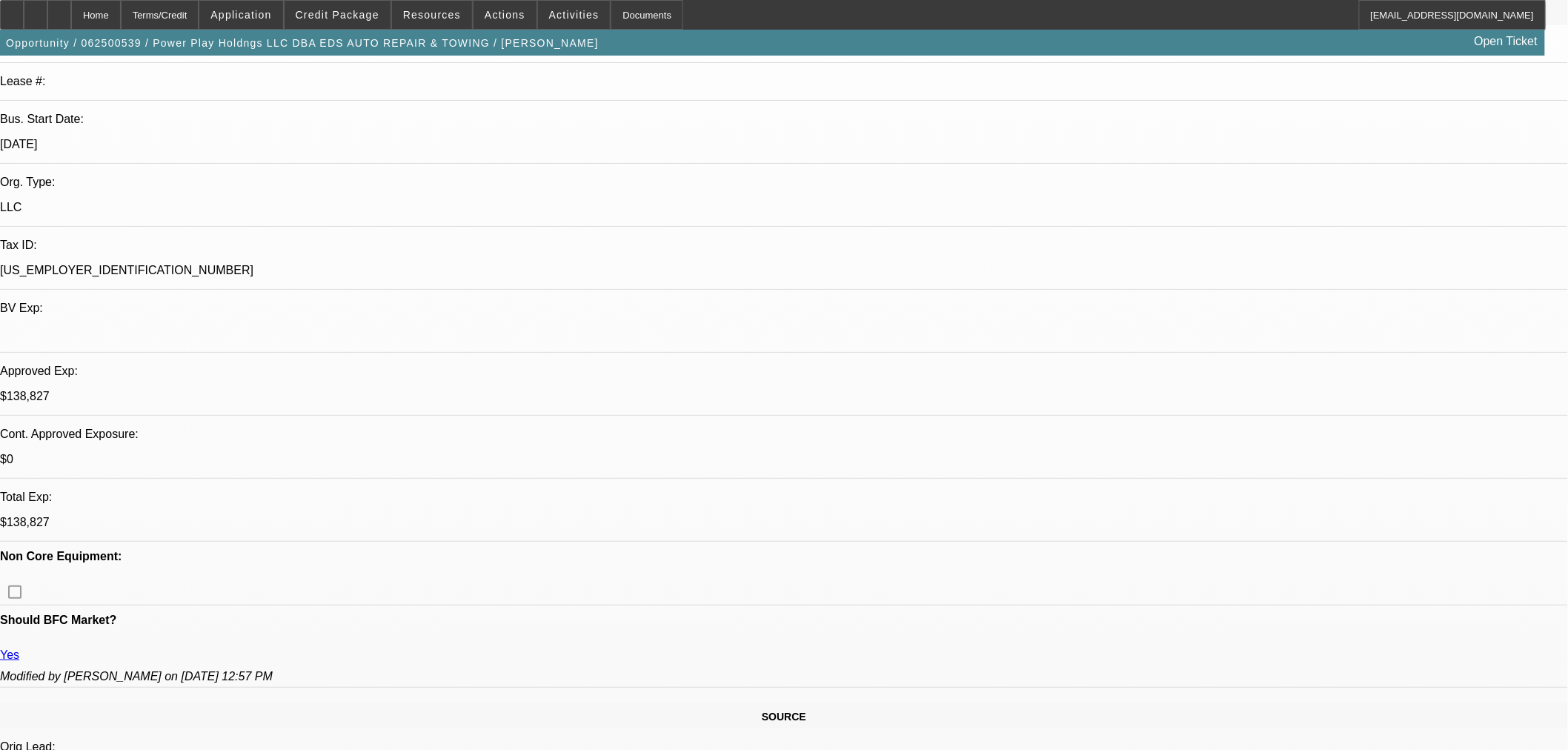
select select "2"
select select "0.1"
select select "4"
select select "0"
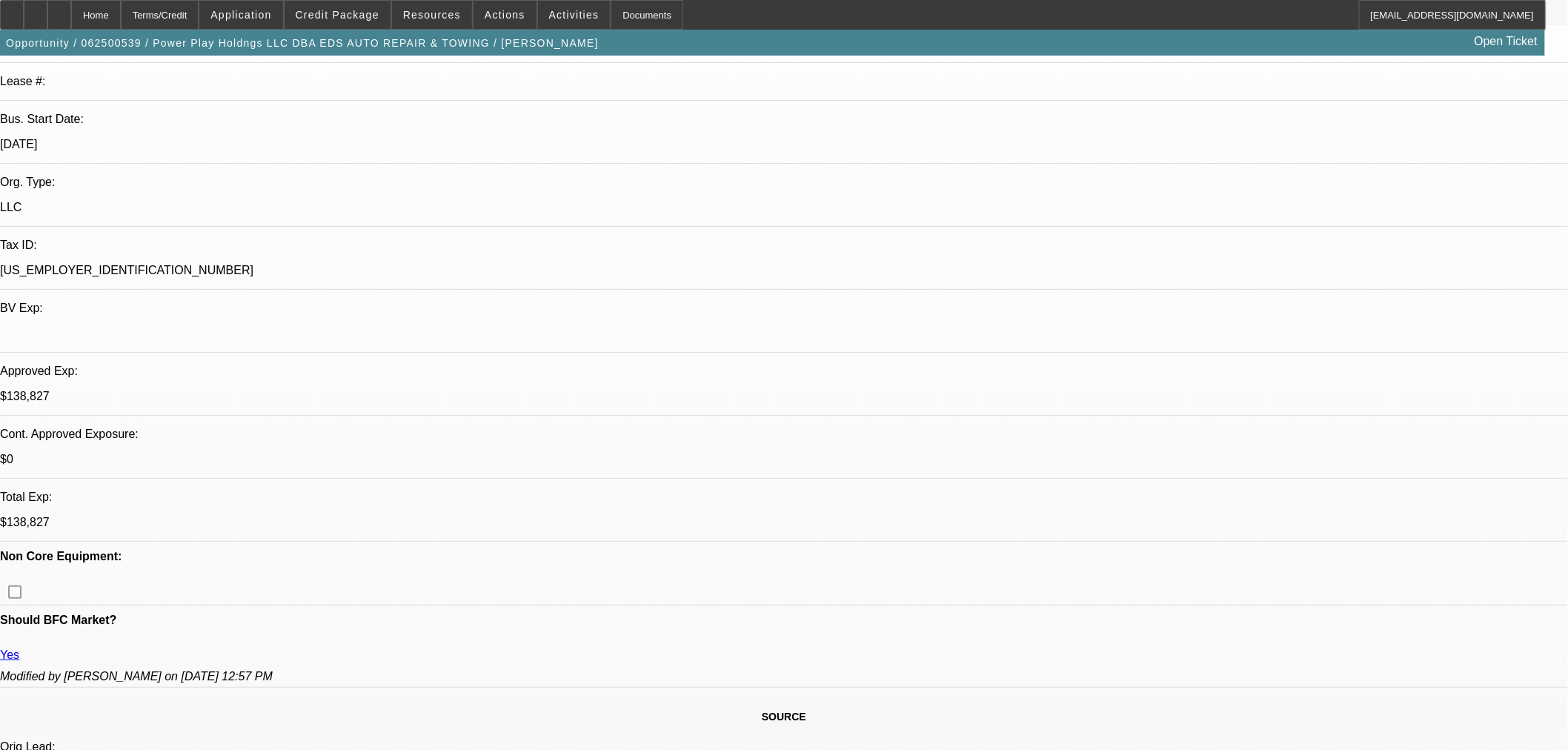
select select "2"
select select "0.1"
select select "4"
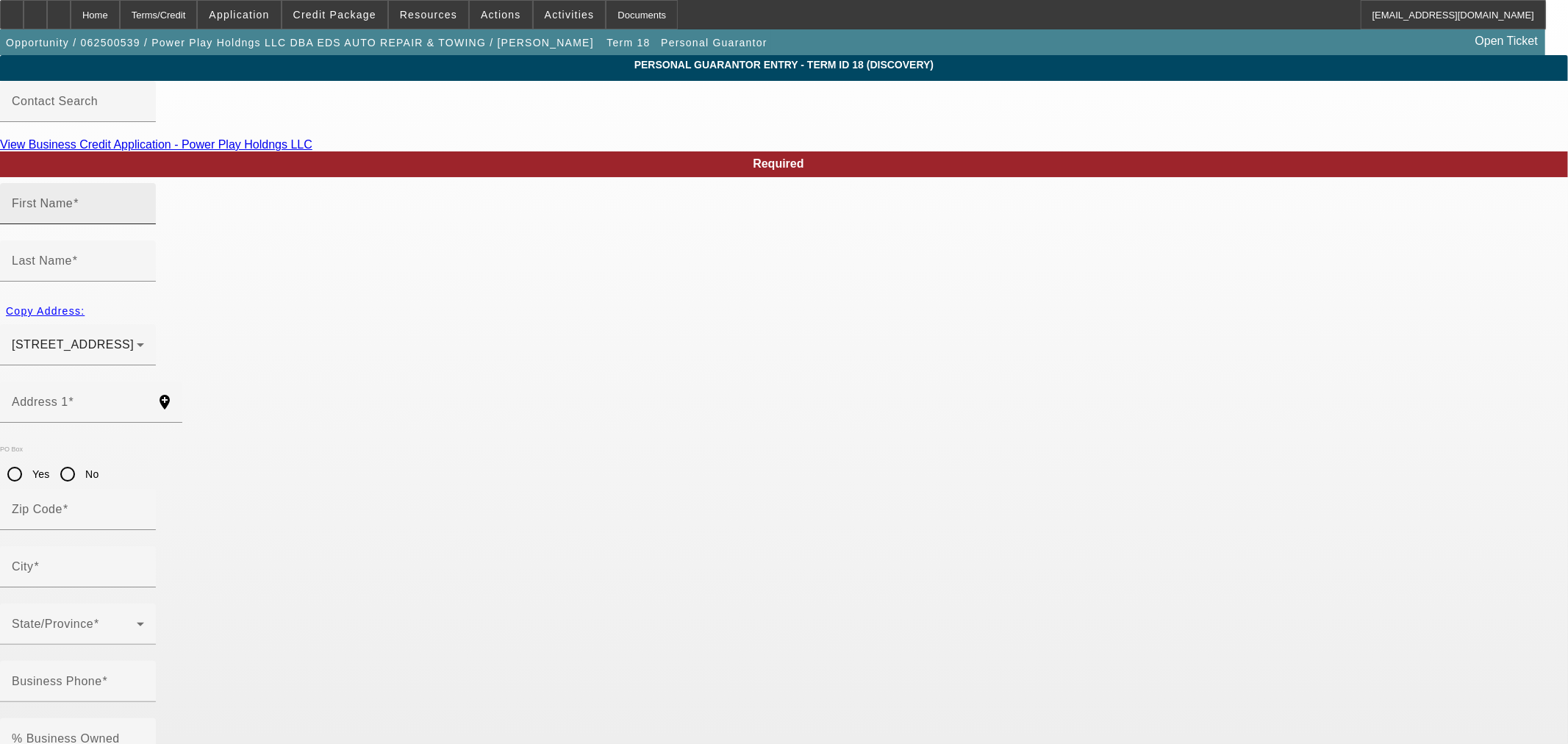
type input "Jason"
type input "Crosslin"
type input "827 Tall Oak Lane"
radio input "true"
type input "37122"
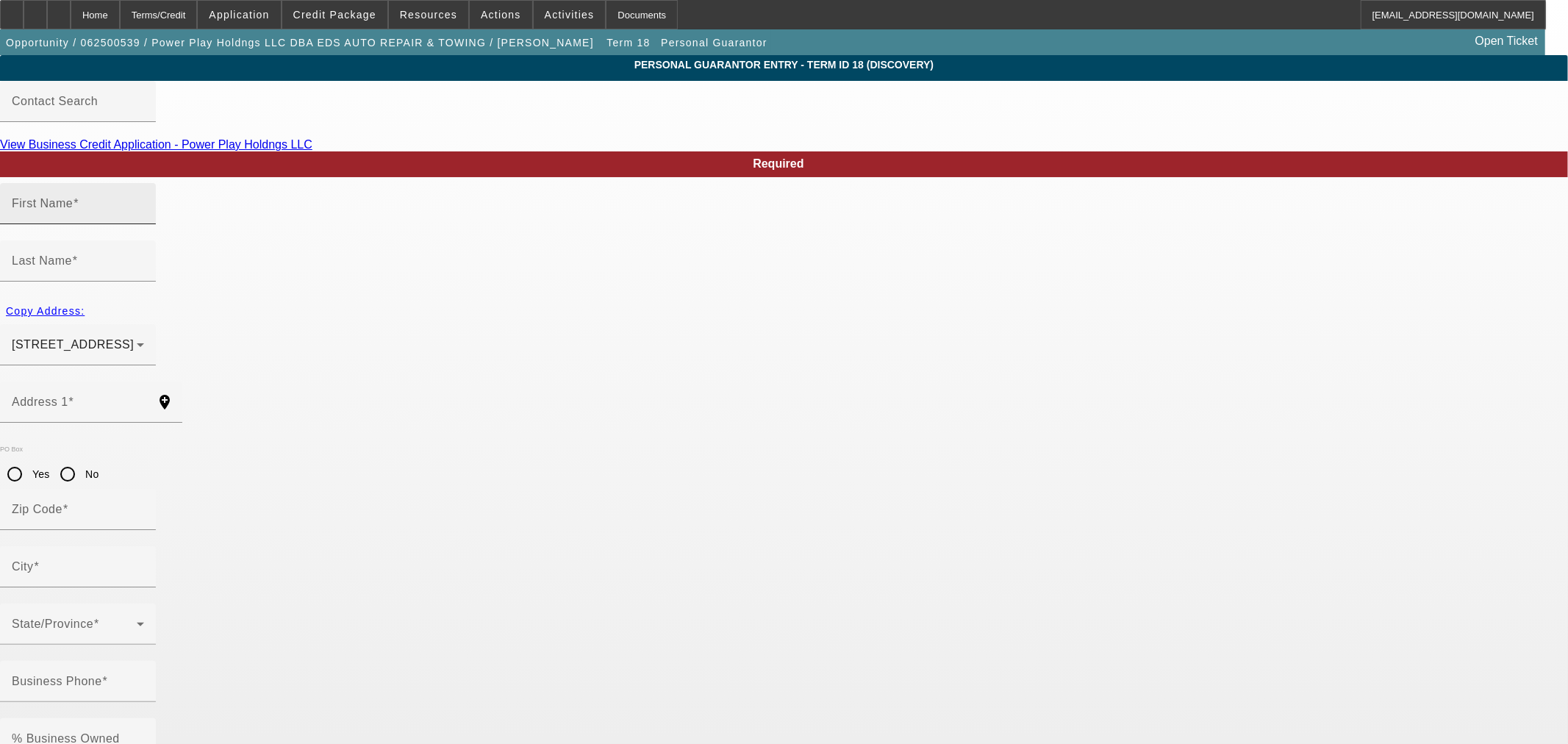
type input "Mount Juliet"
type input "[PHONE_NUMBER]"
type input "100"
type input "414-47-1926"
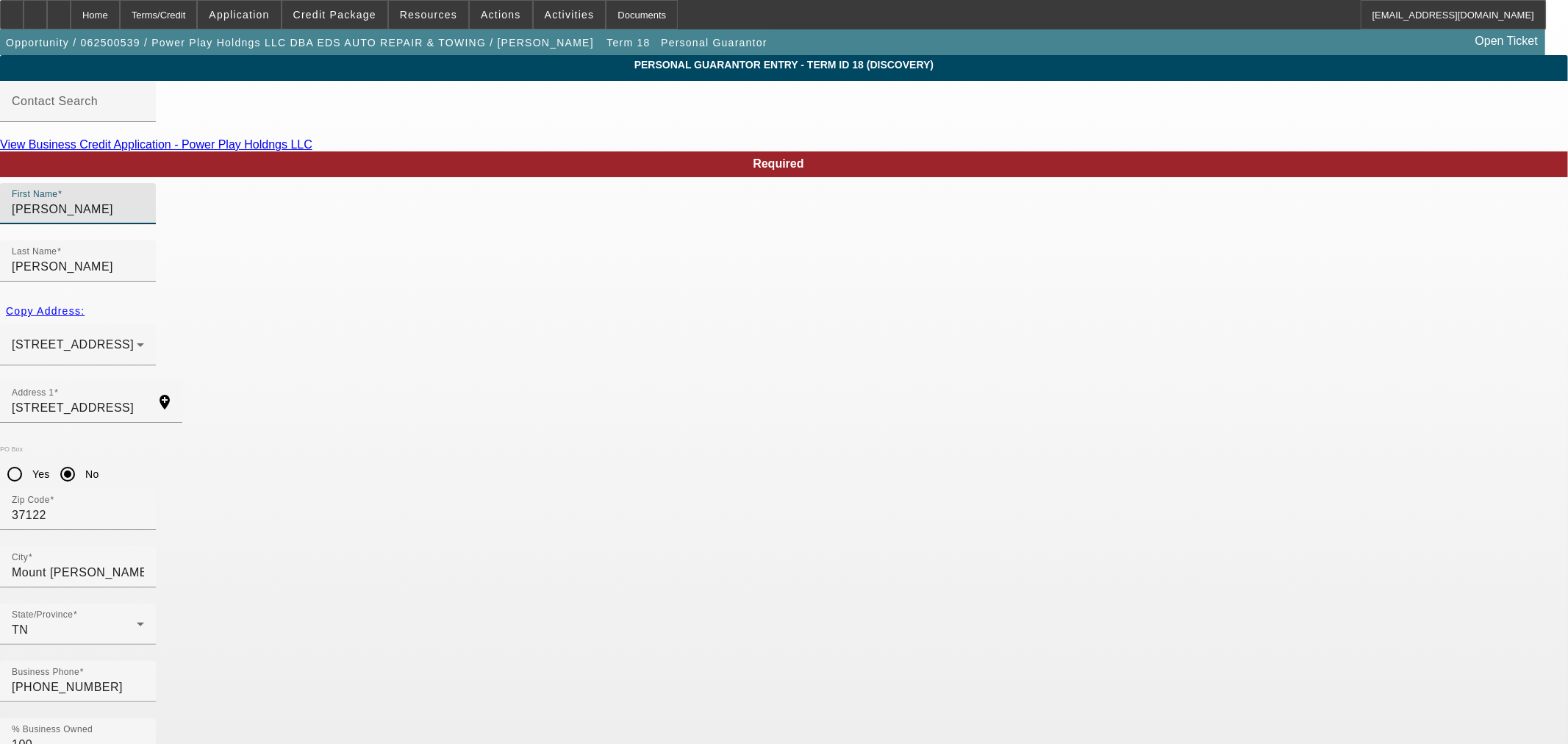
drag, startPoint x: 454, startPoint y: 225, endPoint x: 254, endPoint y: 235, distance: 200.2
type input "James"
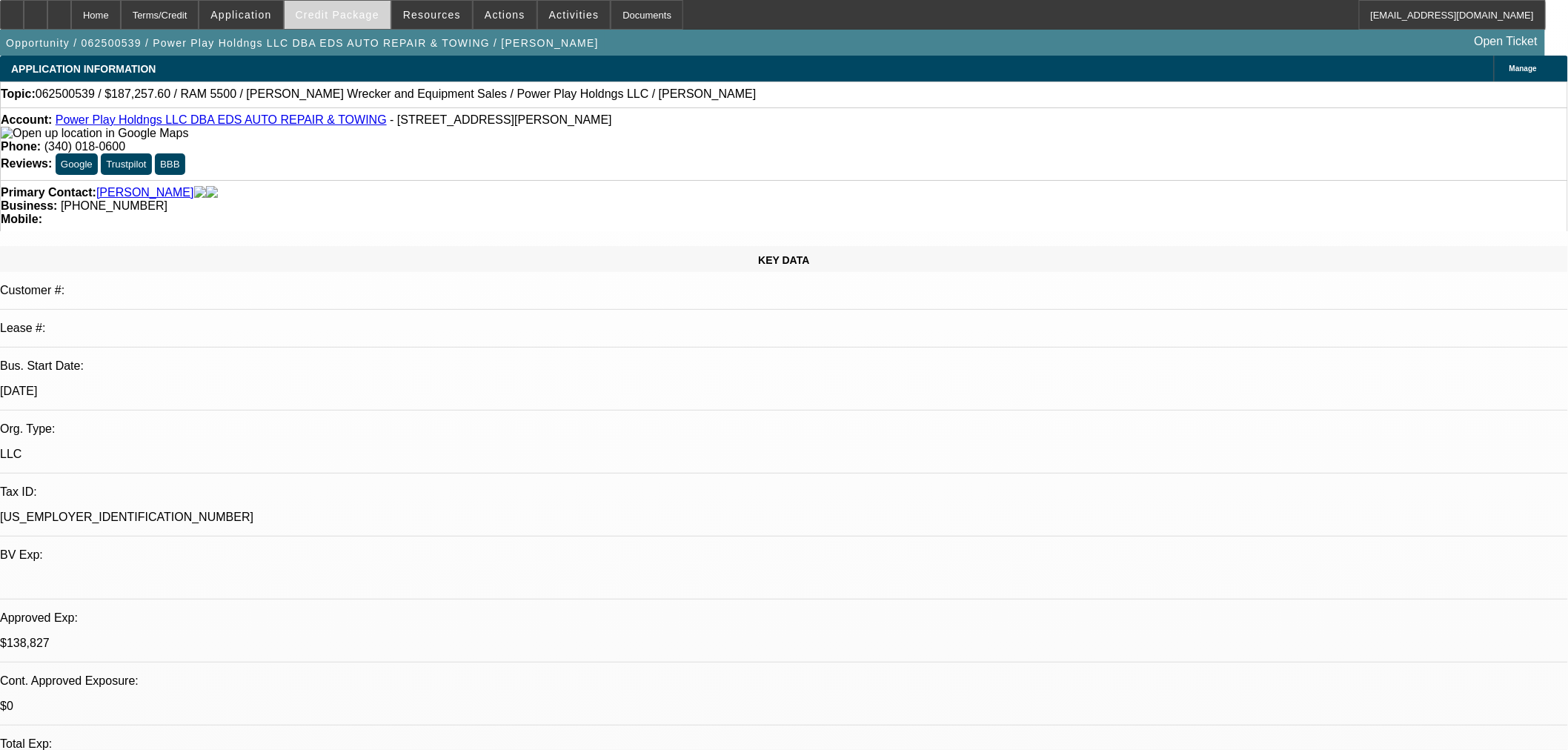
select select "0.1"
select select "2"
select select "0.1"
select select "4"
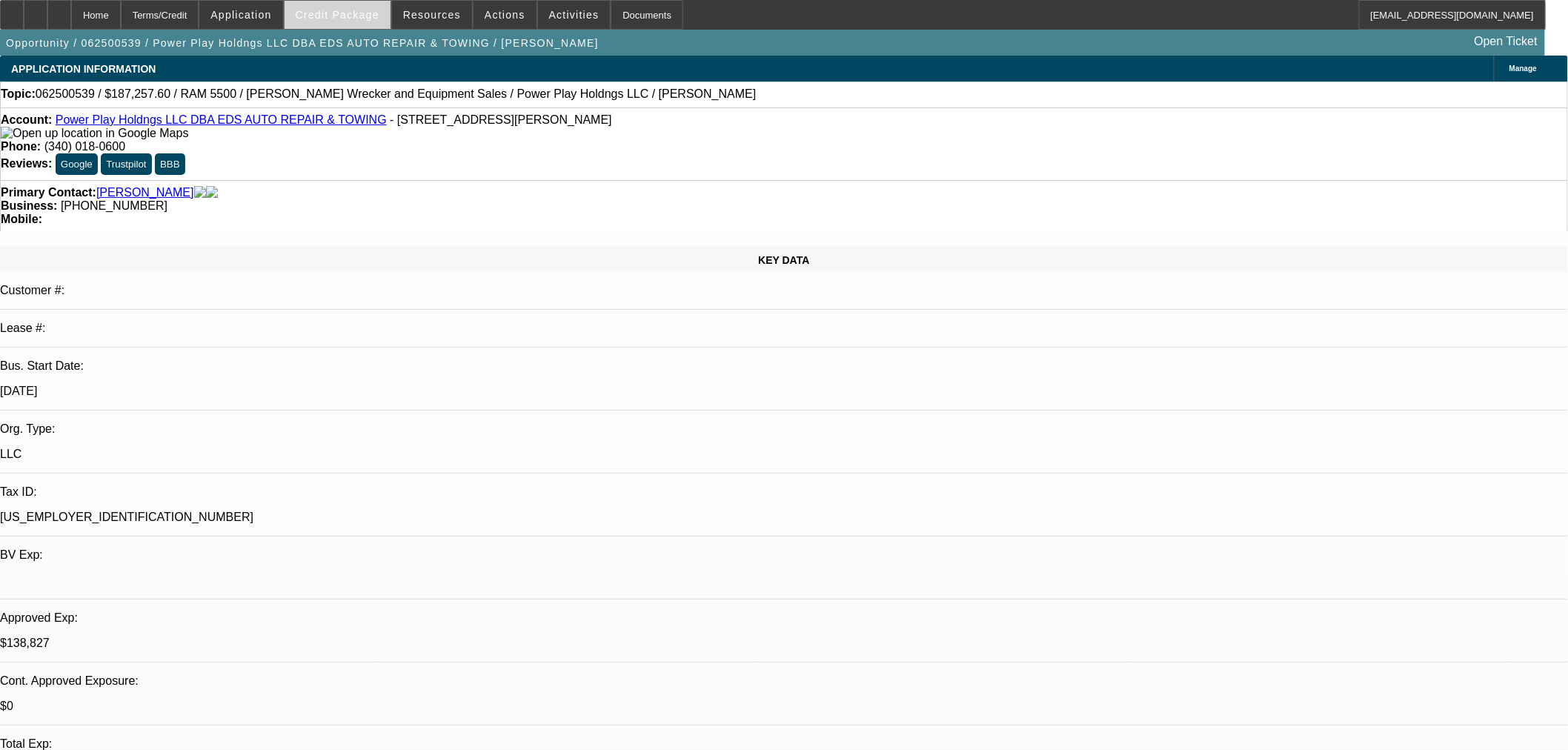
select select "0.1"
select select "2"
select select "0.1"
select select "4"
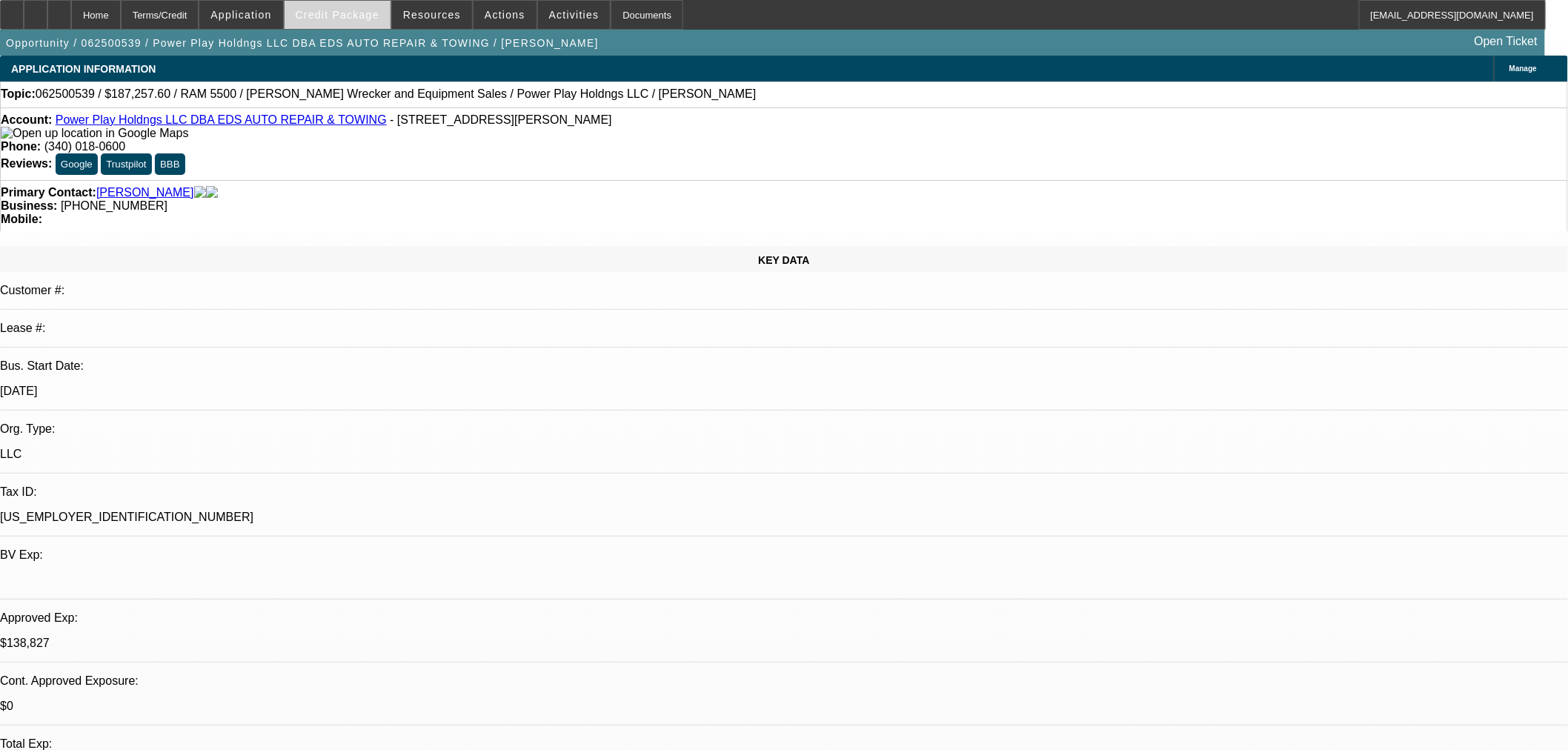
select select "2"
select select "0.1"
select select "4"
select select "0"
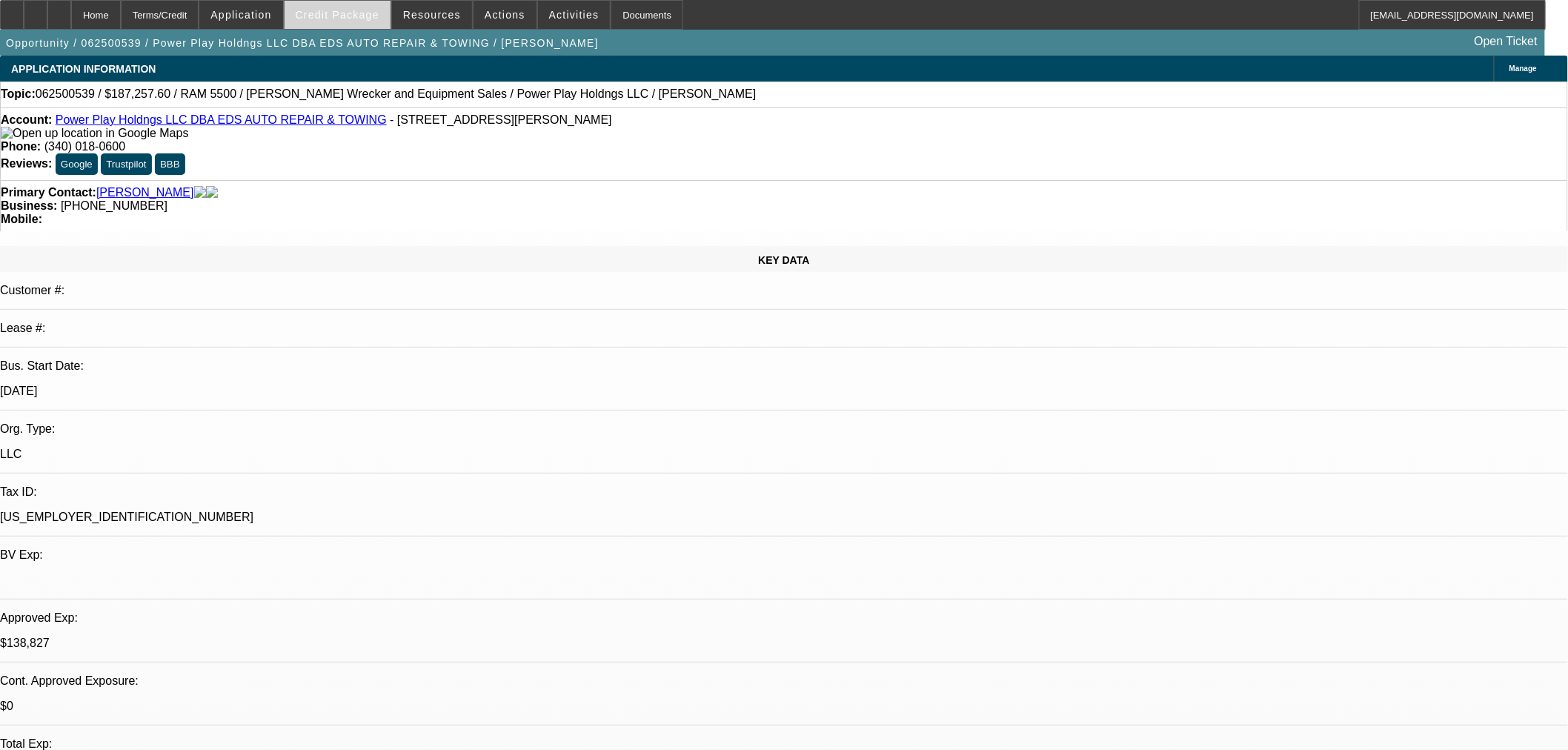
select select "2"
select select "0.1"
select select "4"
click at [369, 12] on span "Credit Package" at bounding box center [337, 15] width 84 height 12
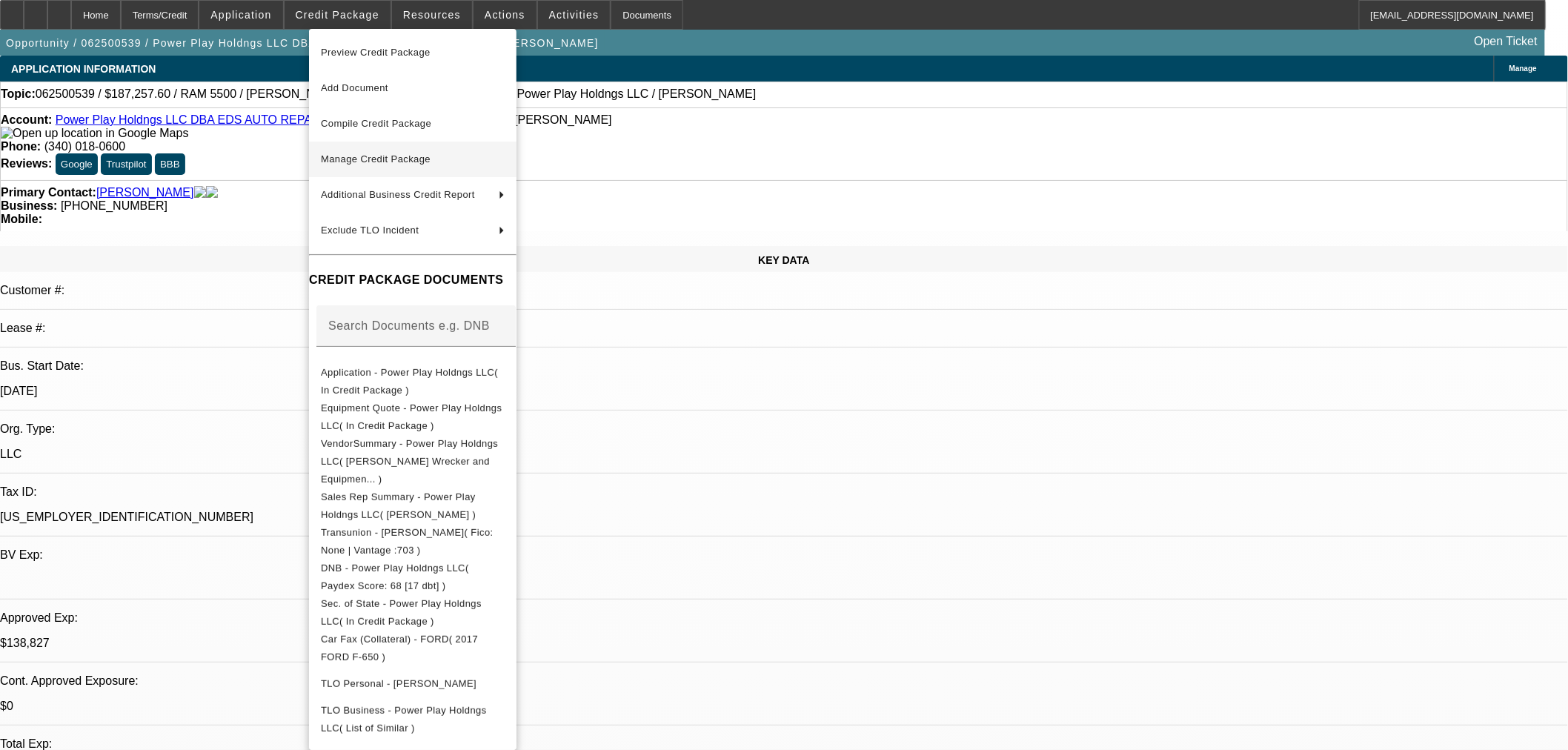
click at [409, 157] on span "Manage Credit Package" at bounding box center [375, 159] width 110 height 11
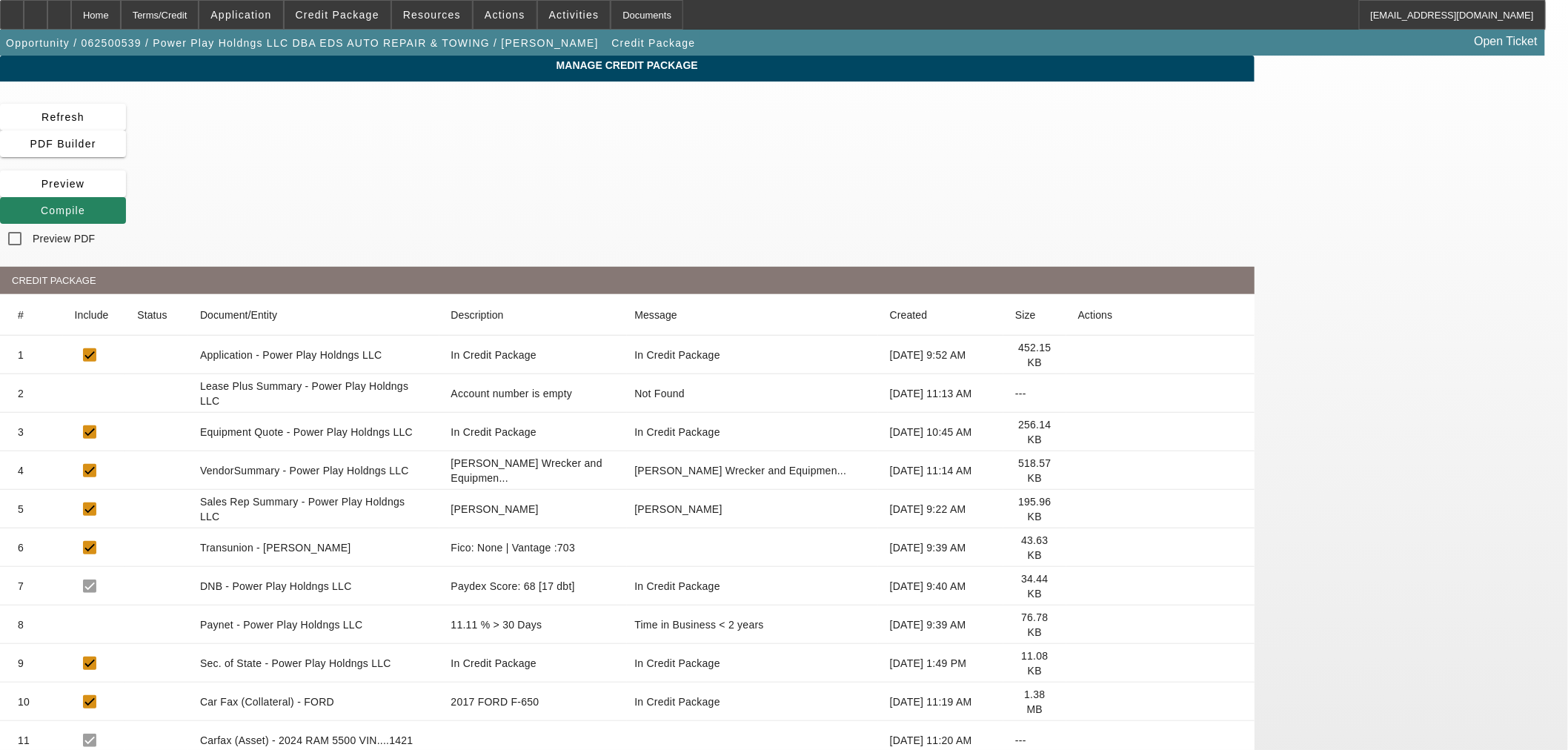
click at [1078, 548] on icon at bounding box center [1078, 548] width 0 height 0
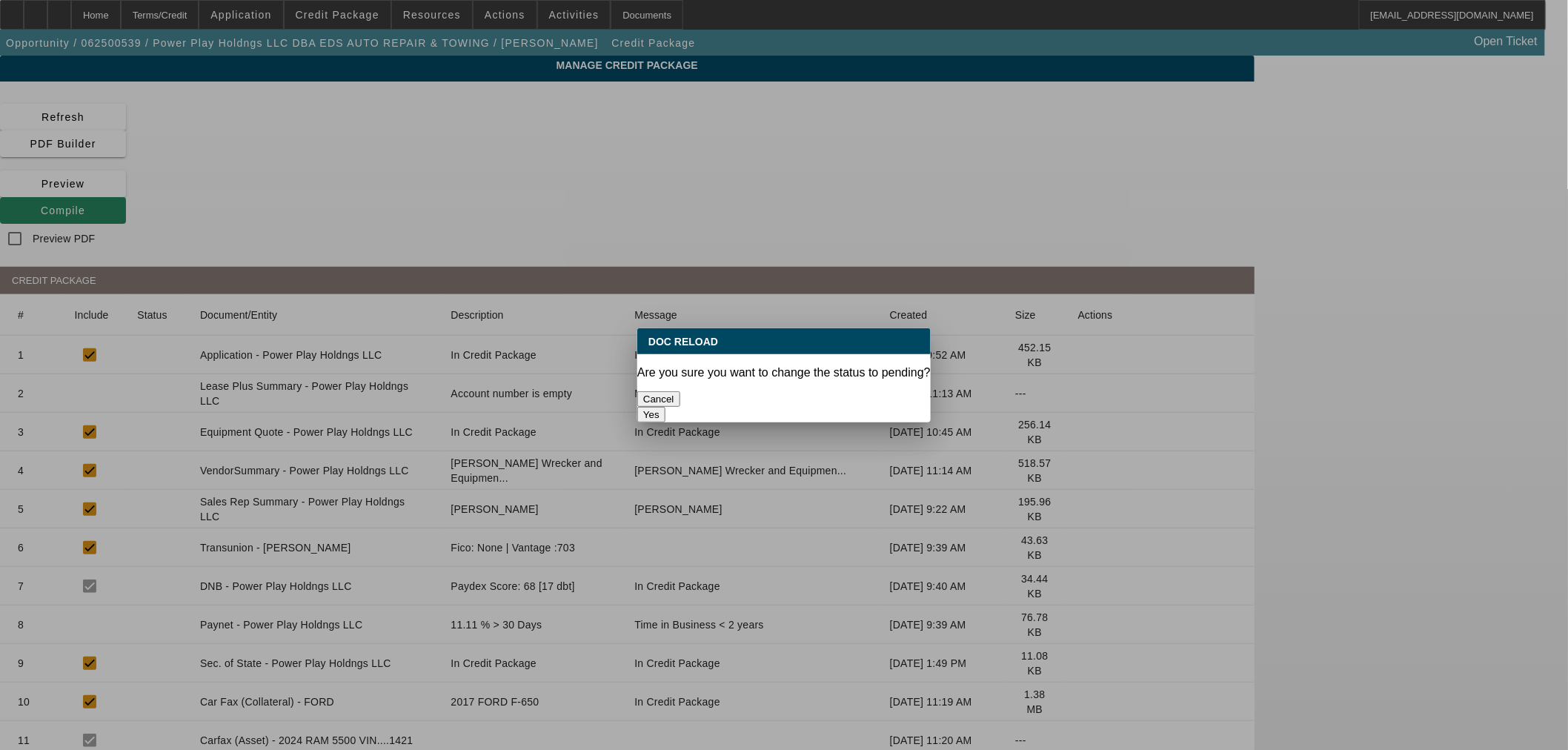
click at [666, 407] on button "Yes" at bounding box center [652, 415] width 28 height 16
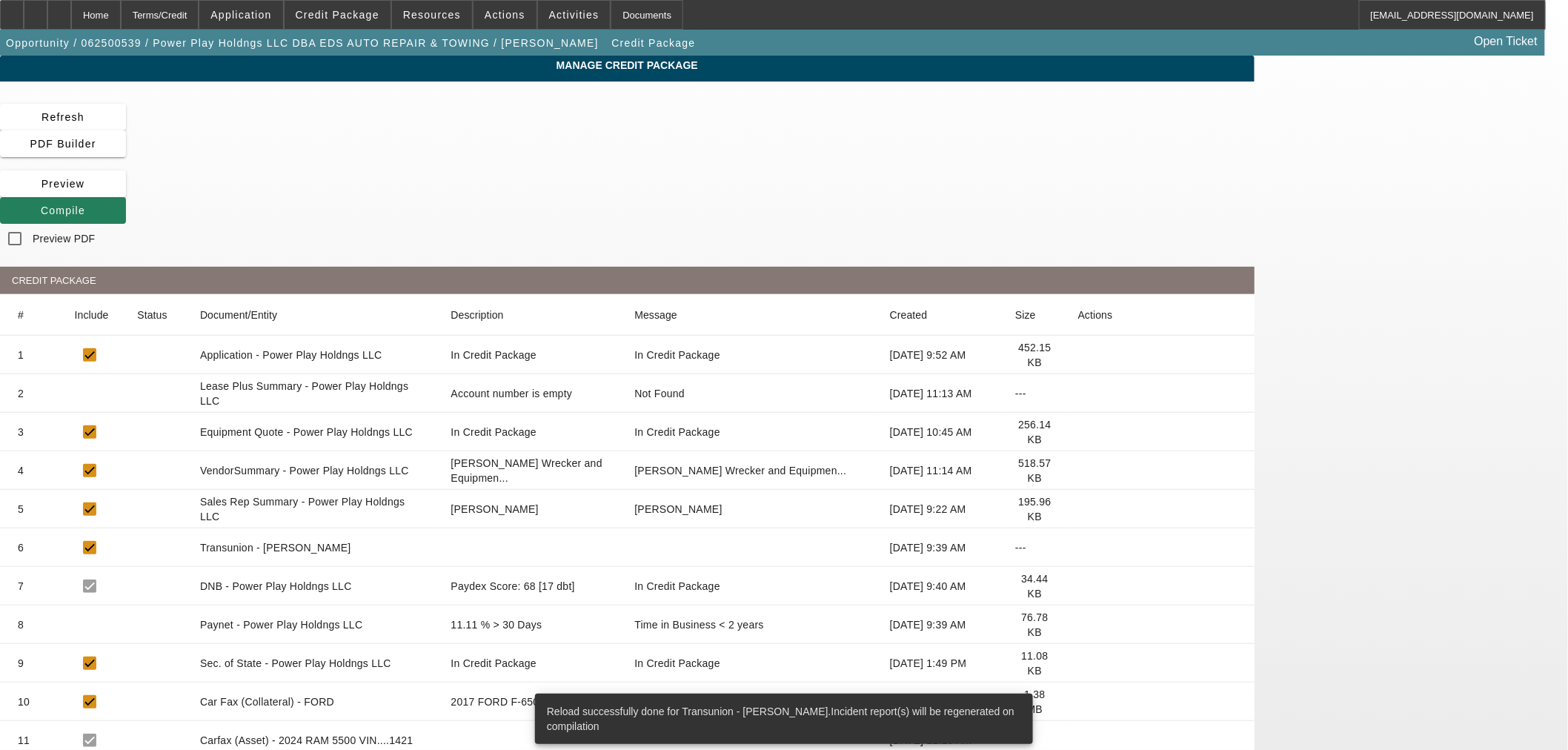
click at [85, 205] on span "Compile" at bounding box center [63, 211] width 44 height 12
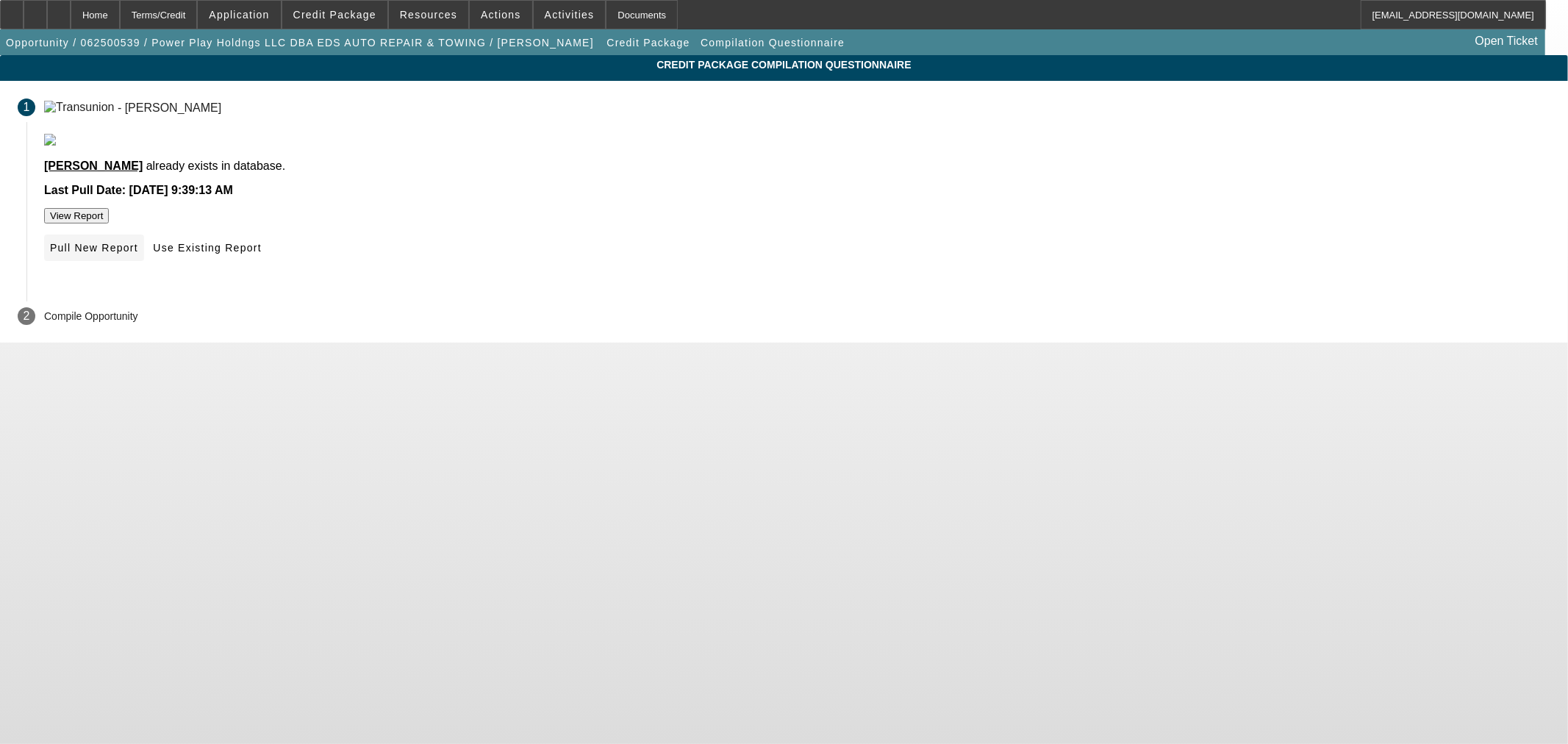
click at [138, 254] on span "Pull New Report" at bounding box center [94, 248] width 88 height 12
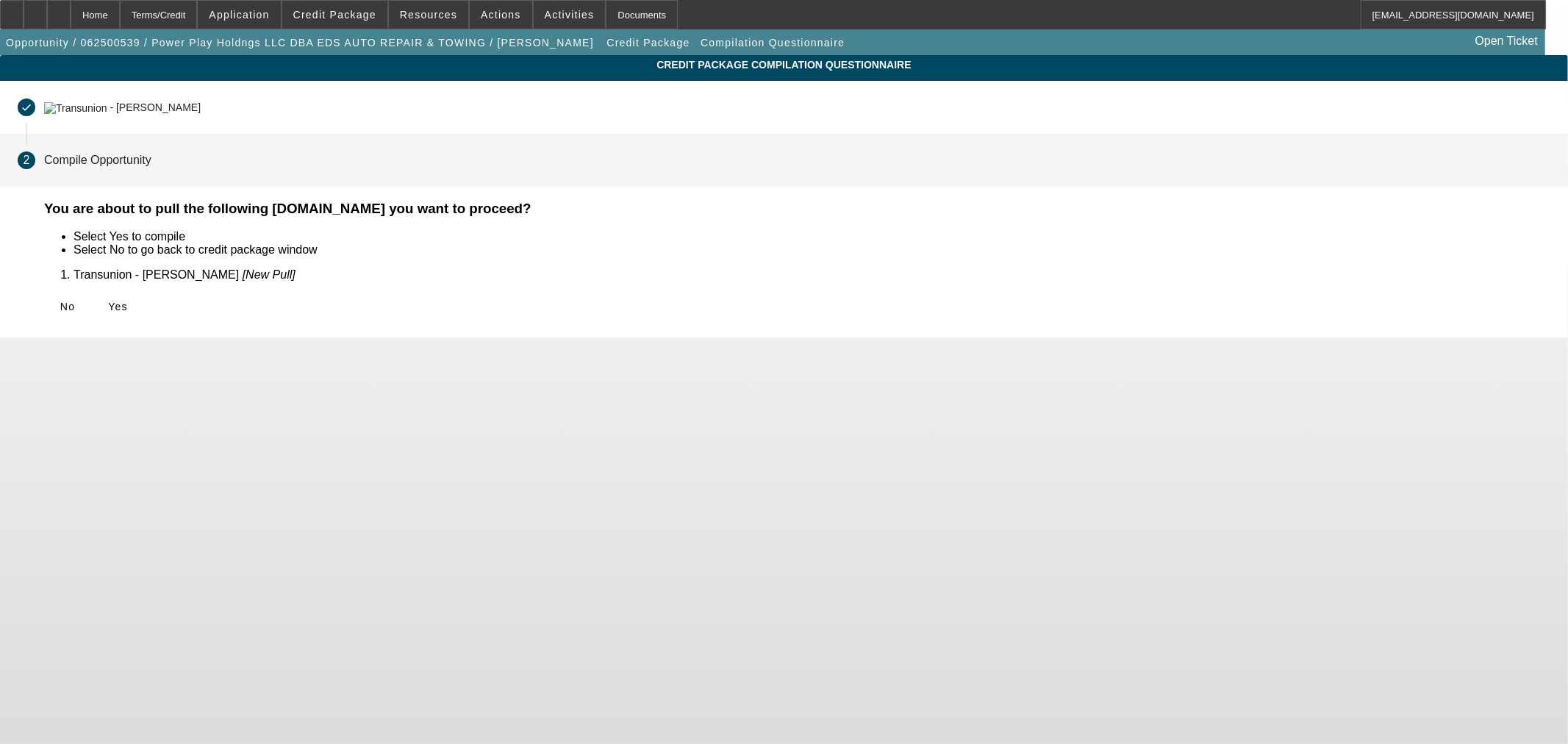
click at [128, 307] on span "Yes" at bounding box center [117, 307] width 20 height 12
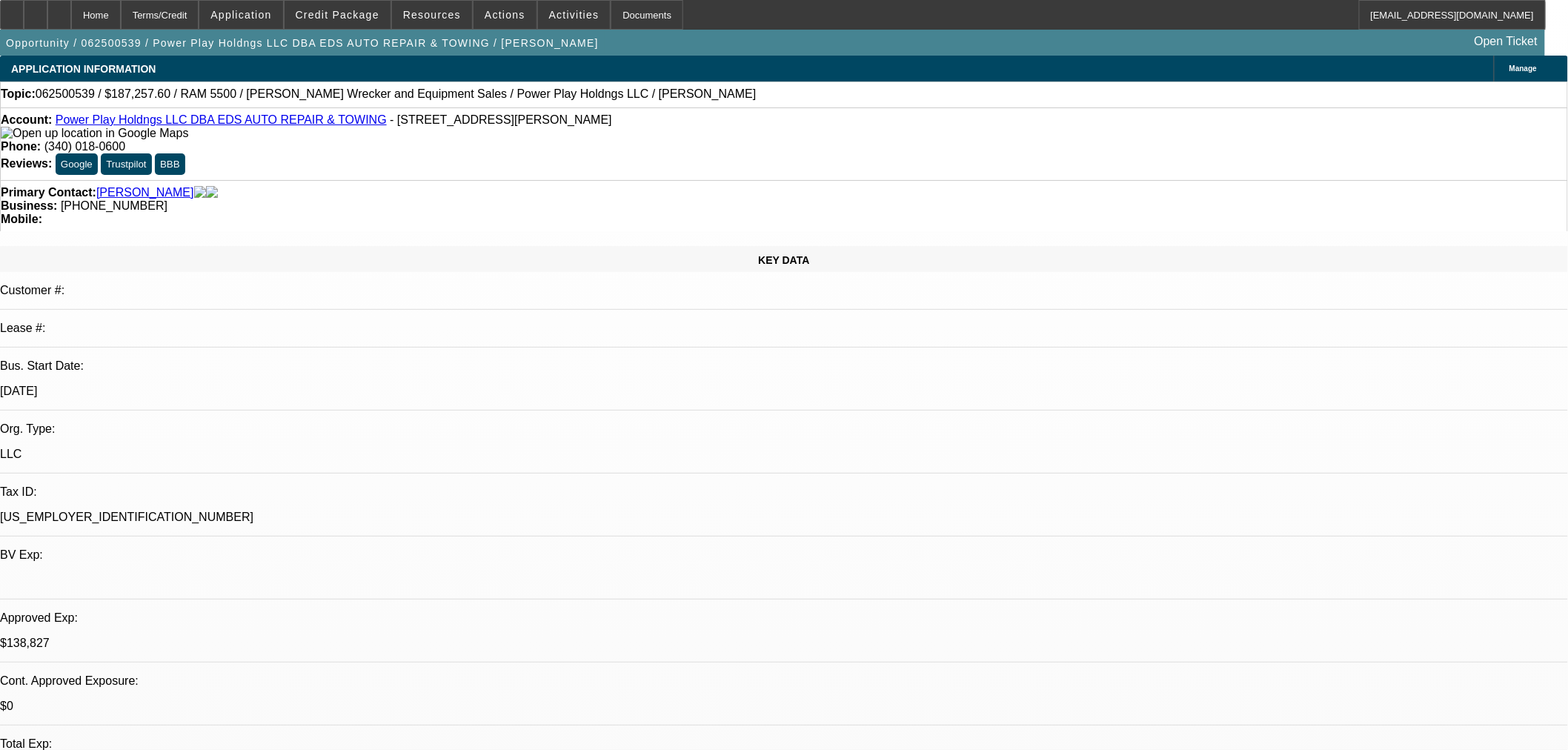
select select "0.1"
select select "2"
select select "0.1"
select select "4"
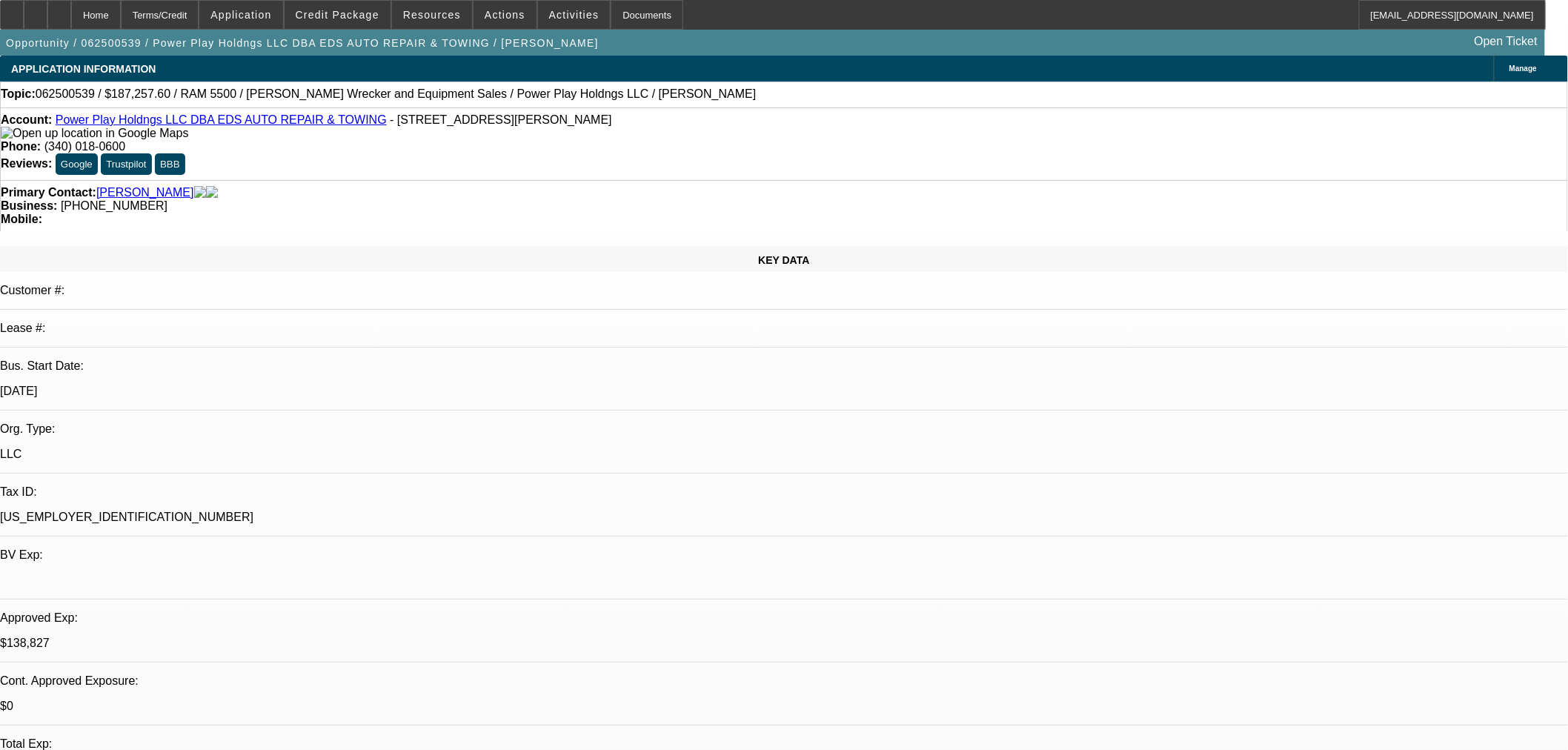
select select "0.1"
select select "2"
select select "0.1"
select select "4"
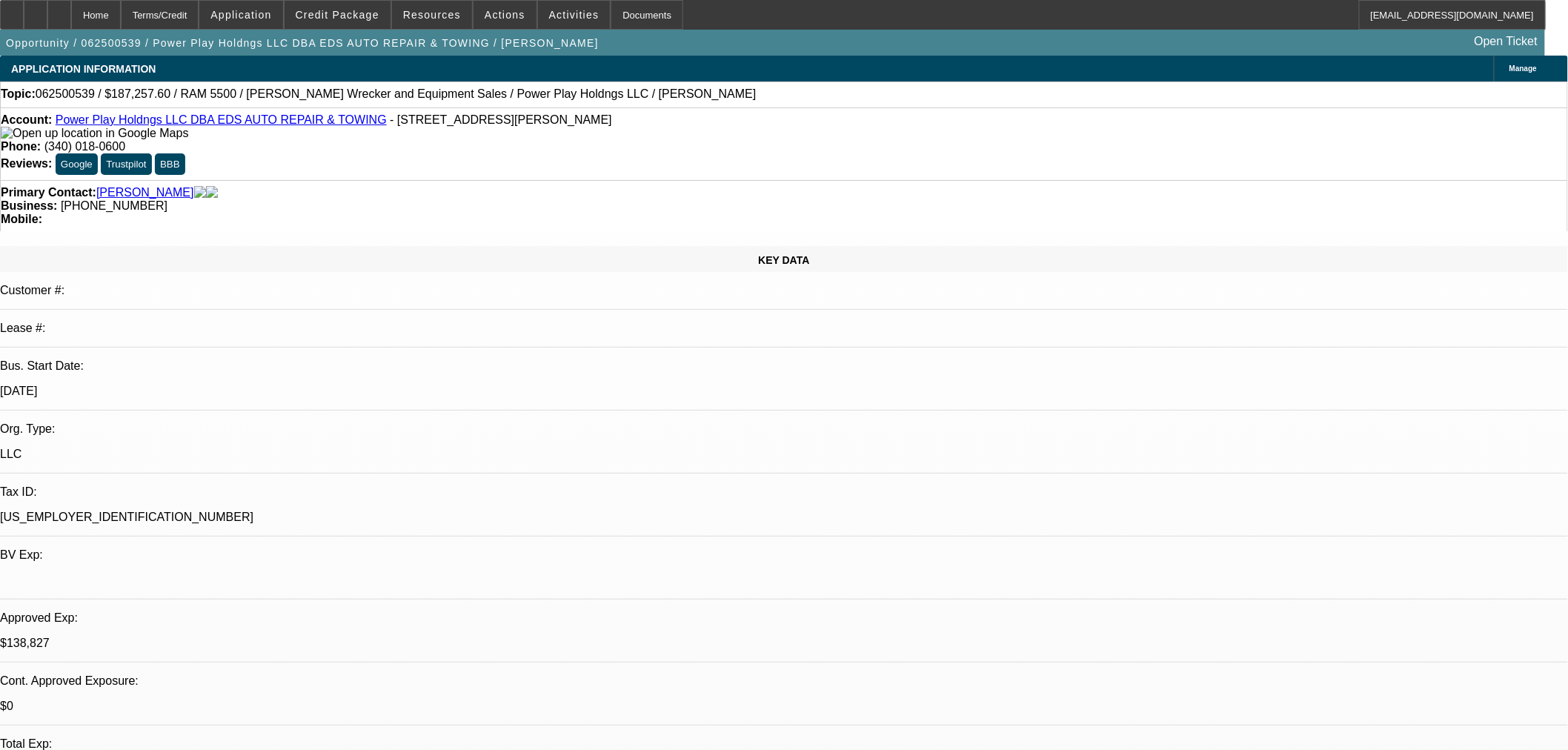
select select "2"
select select "0.1"
select select "4"
select select "0"
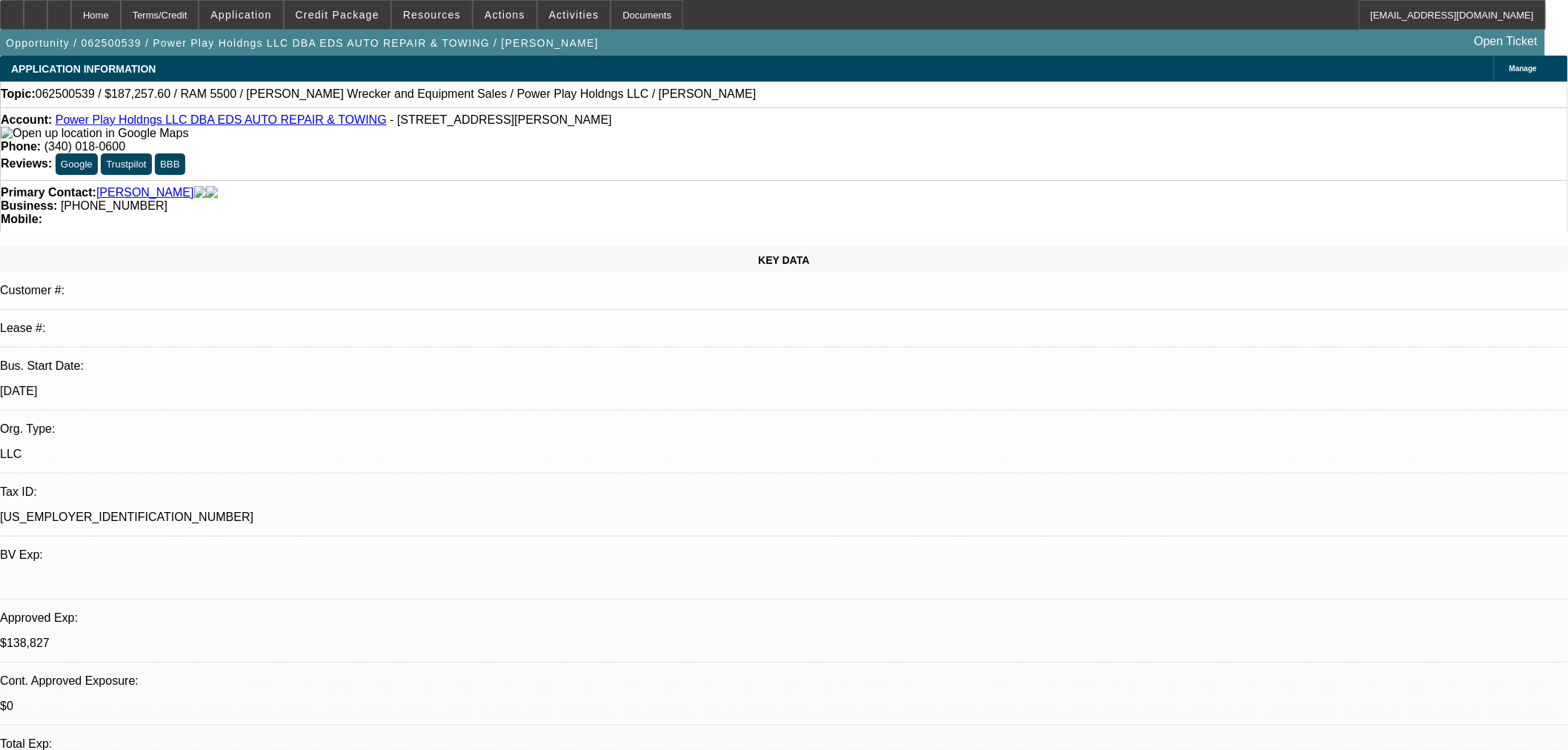
select select "2"
select select "0.1"
select select "4"
click at [59, 10] on icon at bounding box center [59, 10] width 0 height 0
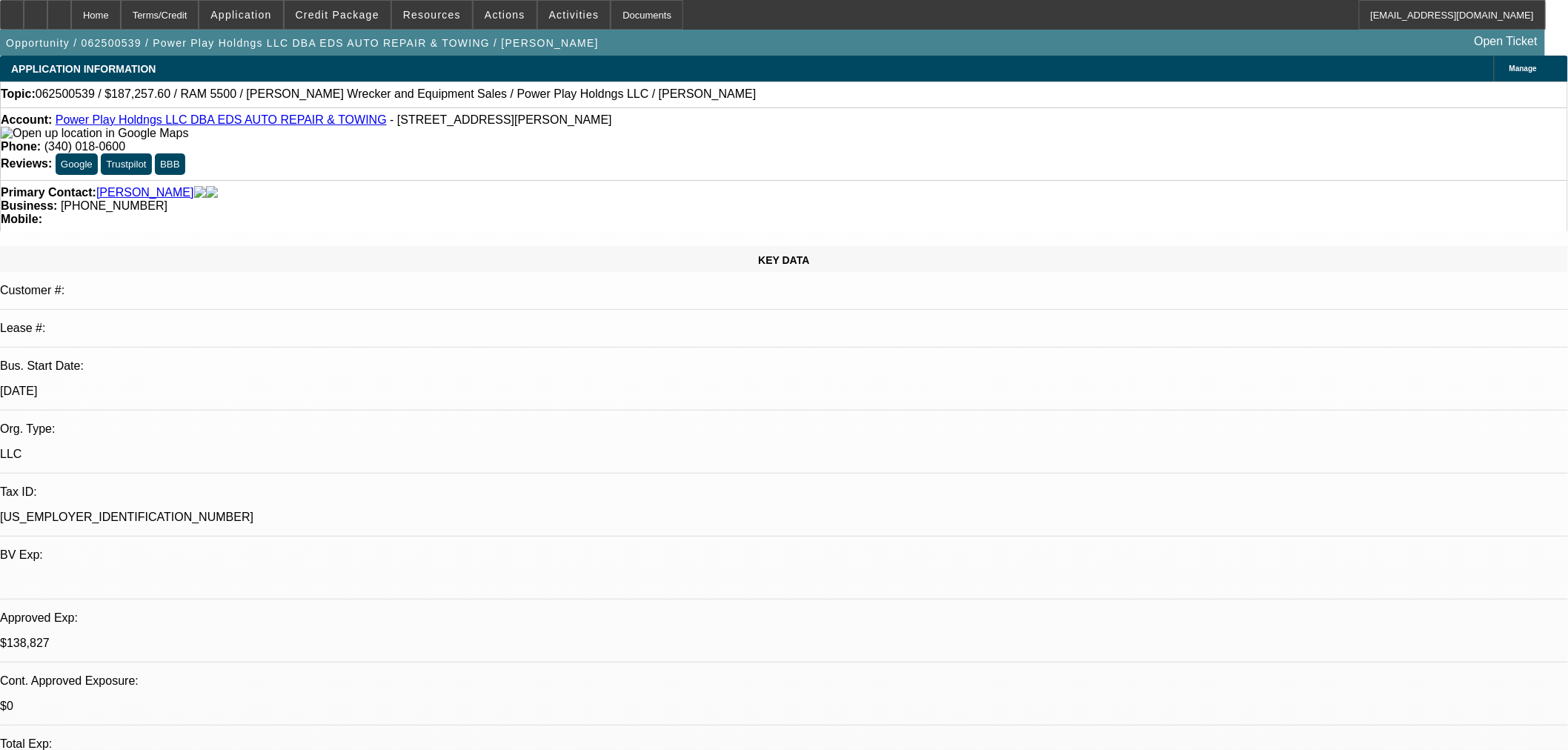
select select "0.1"
select select "2"
select select "0.1"
select select "4"
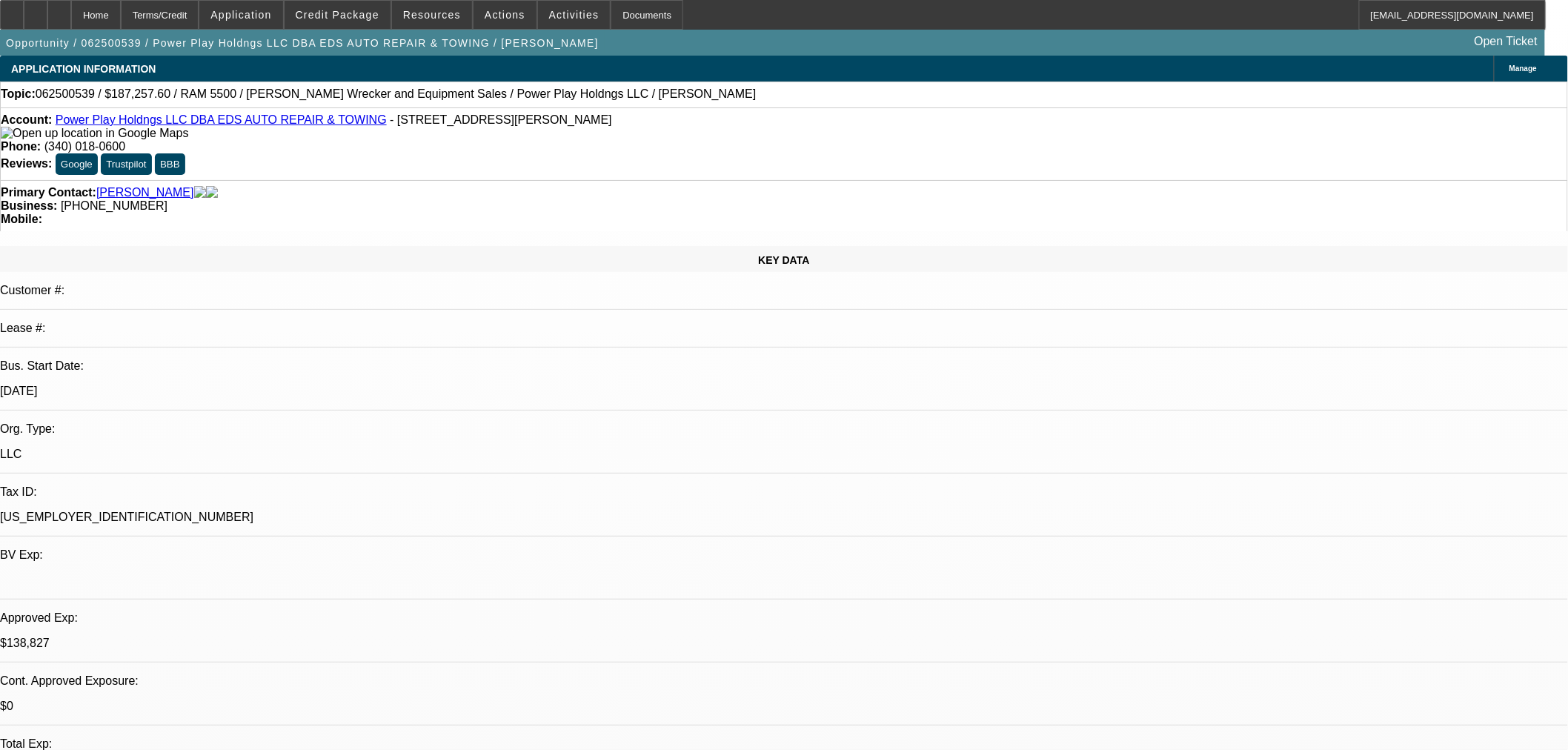
select select "0.1"
select select "2"
select select "0.1"
select select "4"
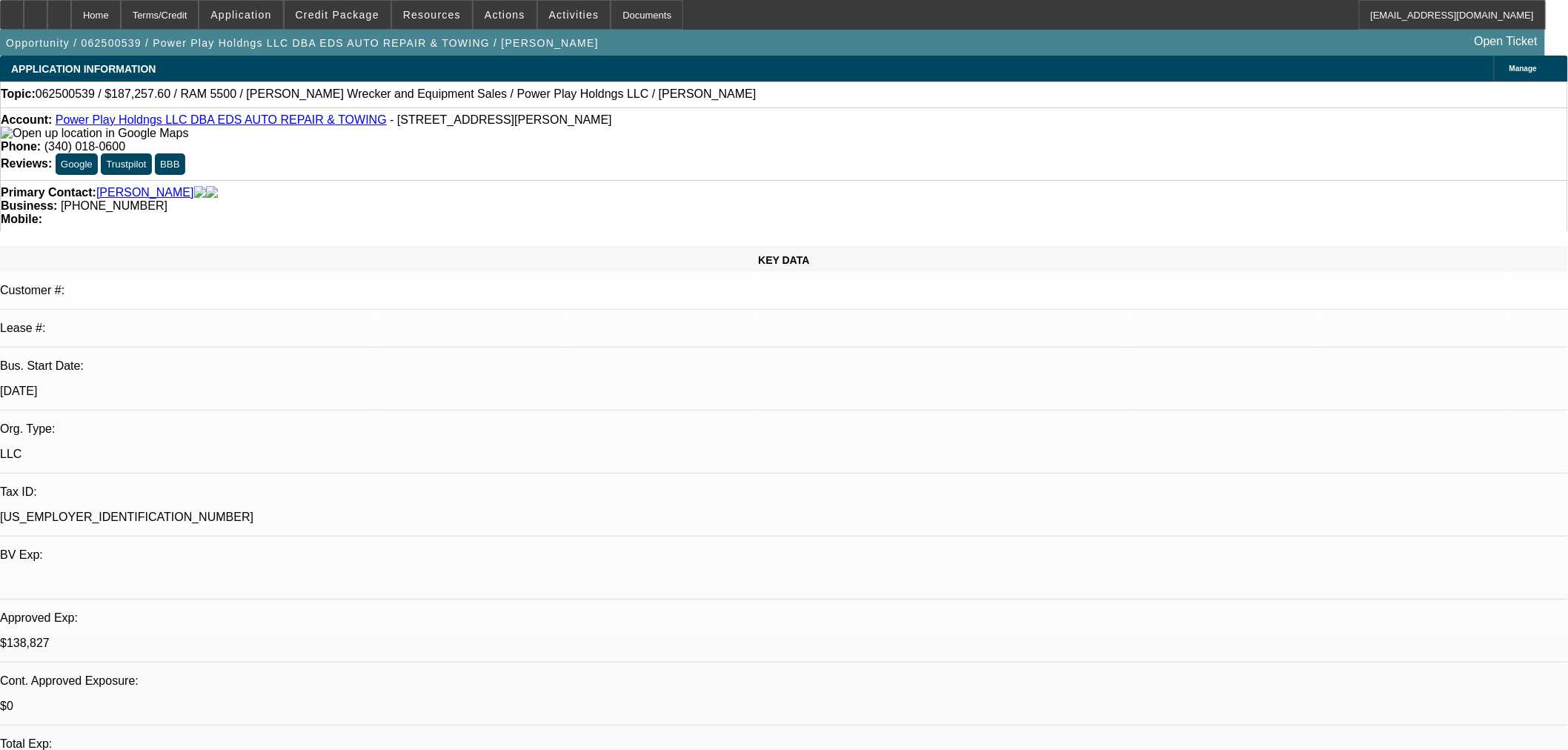
select select "2"
select select "0.1"
select select "4"
select select "0"
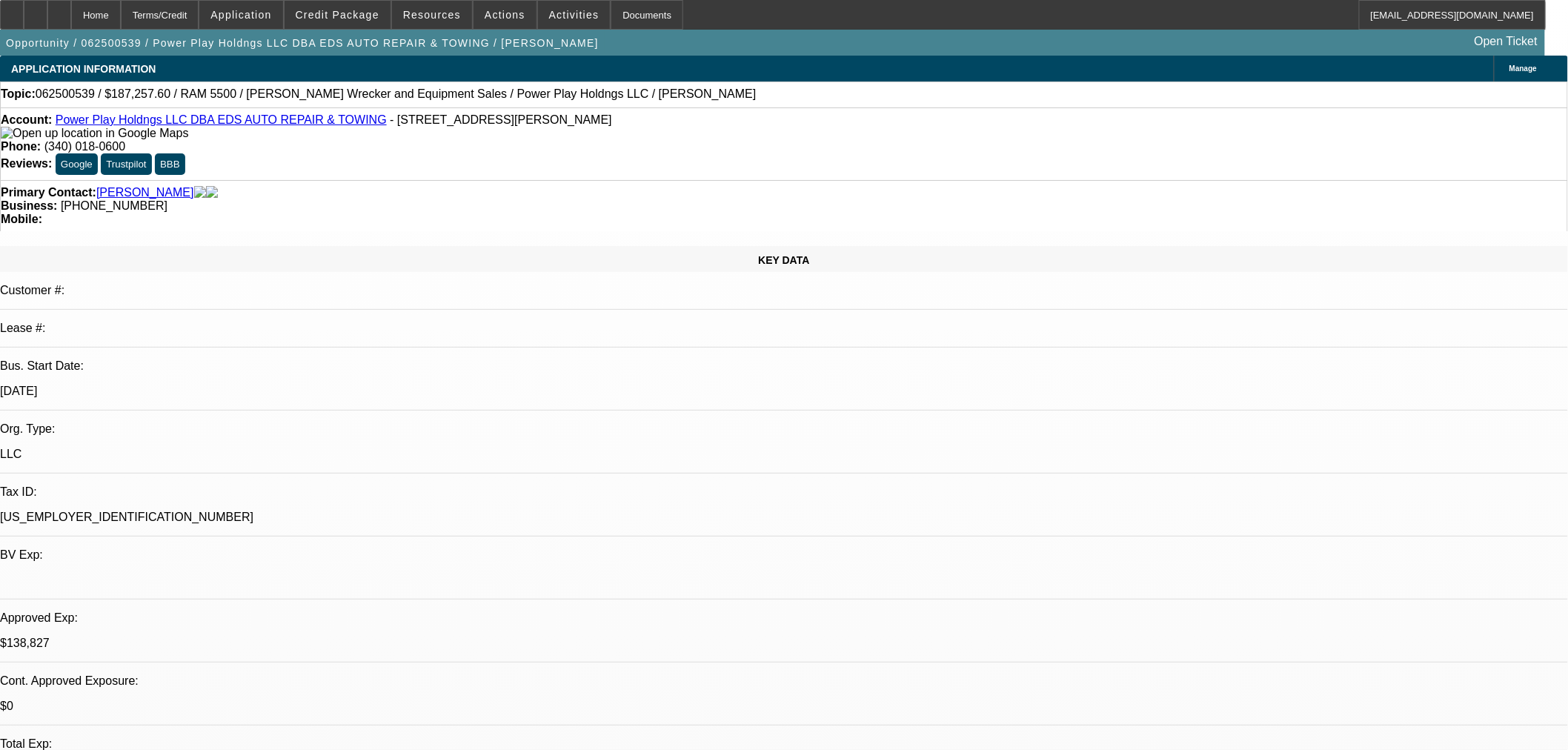
select select "2"
select select "0.1"
select select "4"
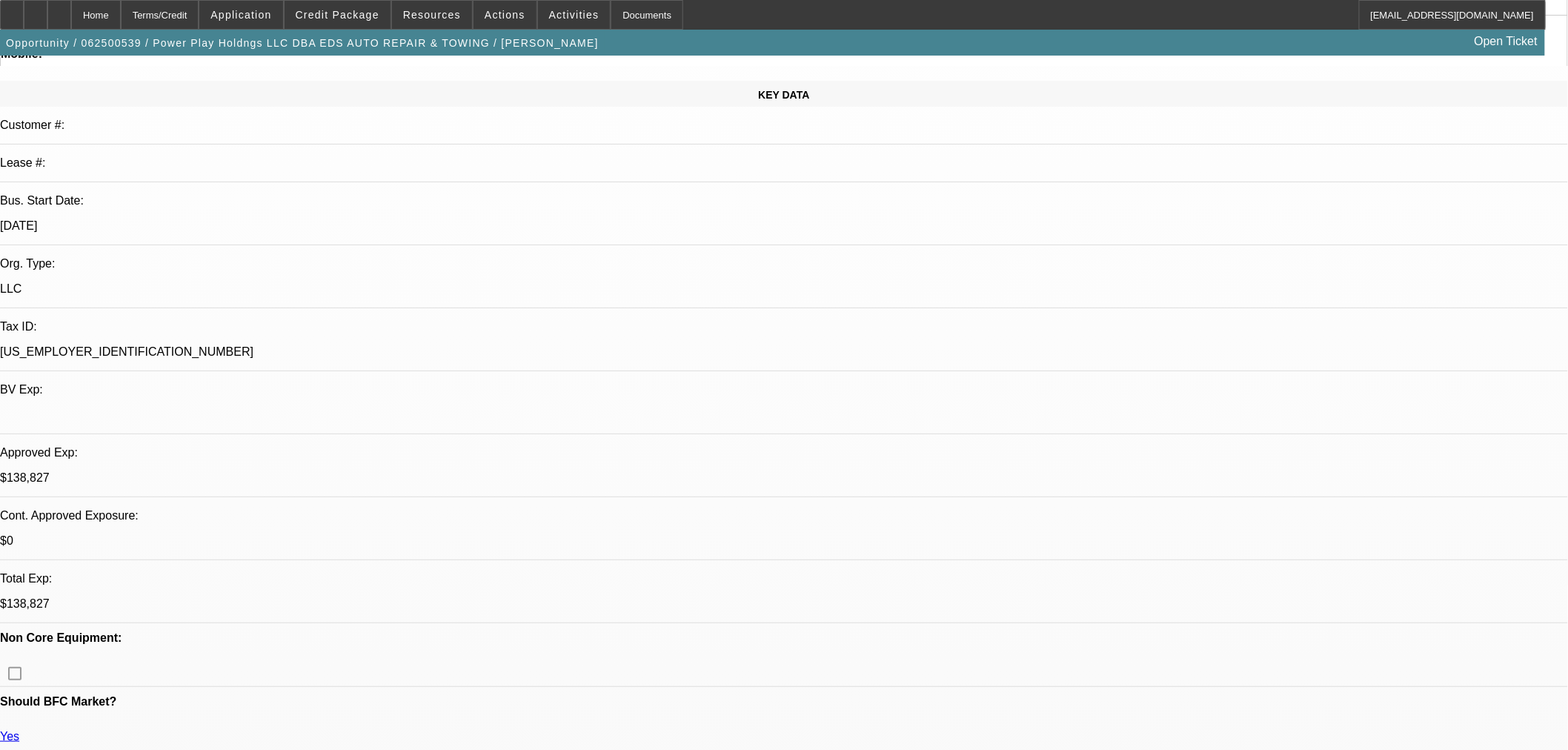
scroll to position [329, 0]
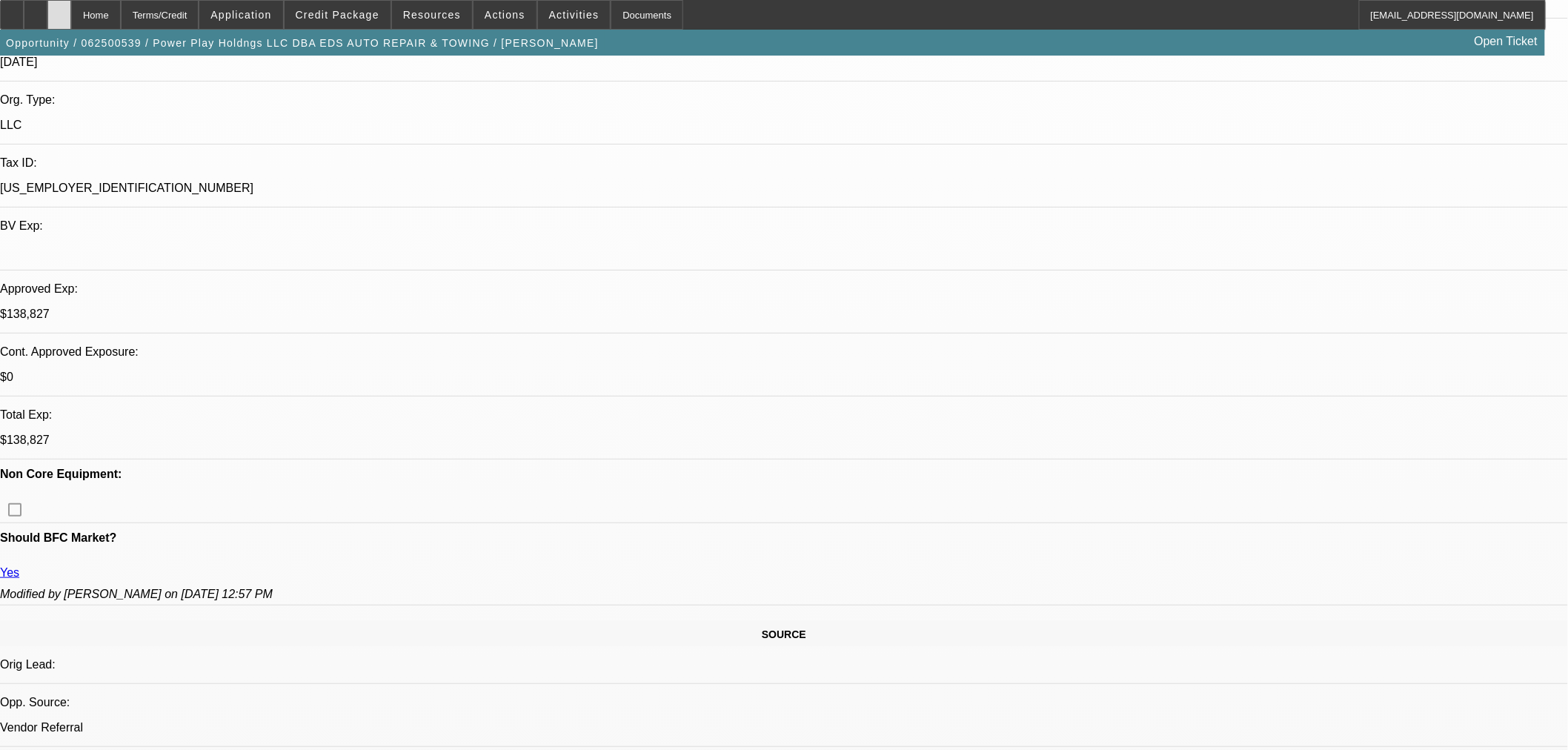
click at [59, 10] on icon at bounding box center [59, 10] width 0 height 0
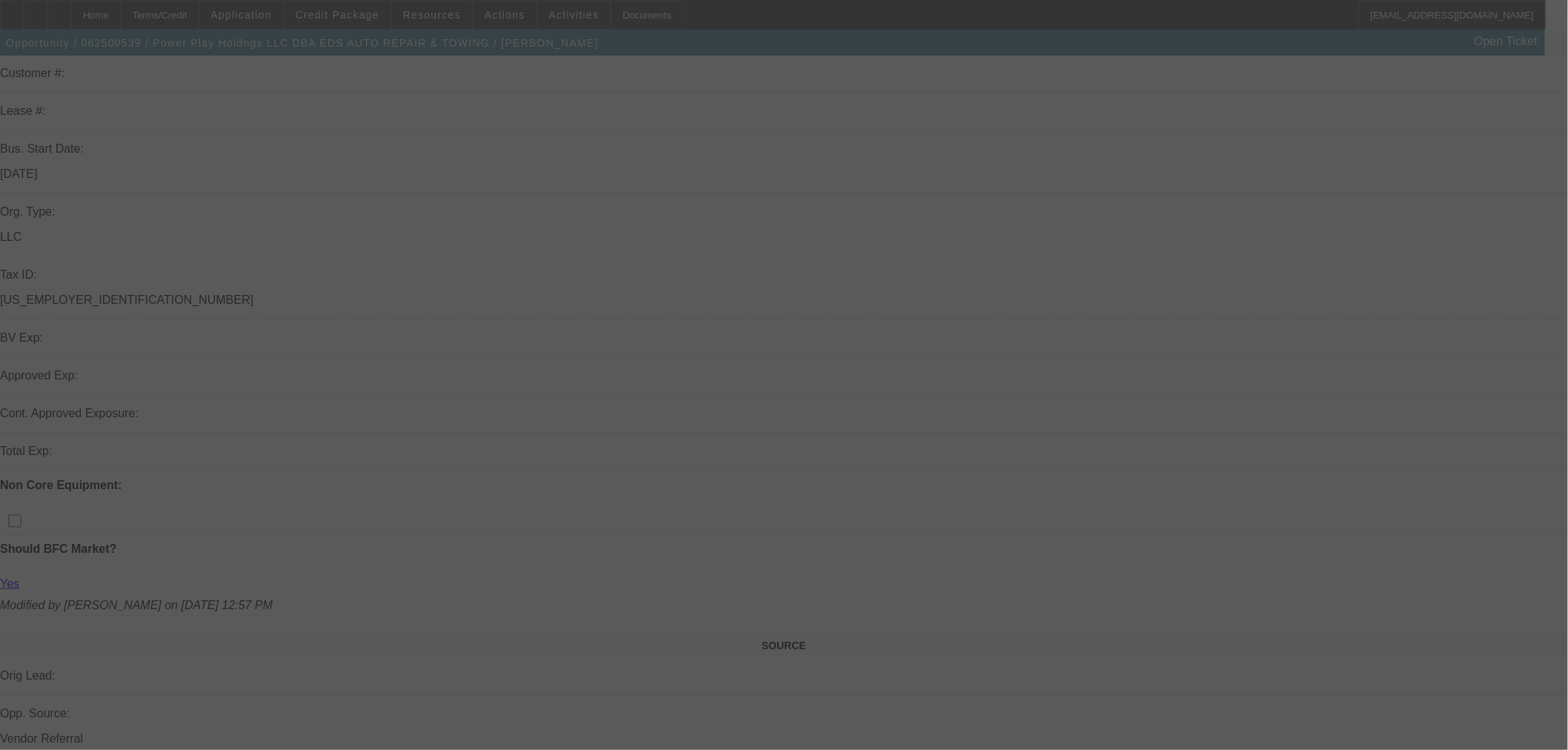
scroll to position [411, 0]
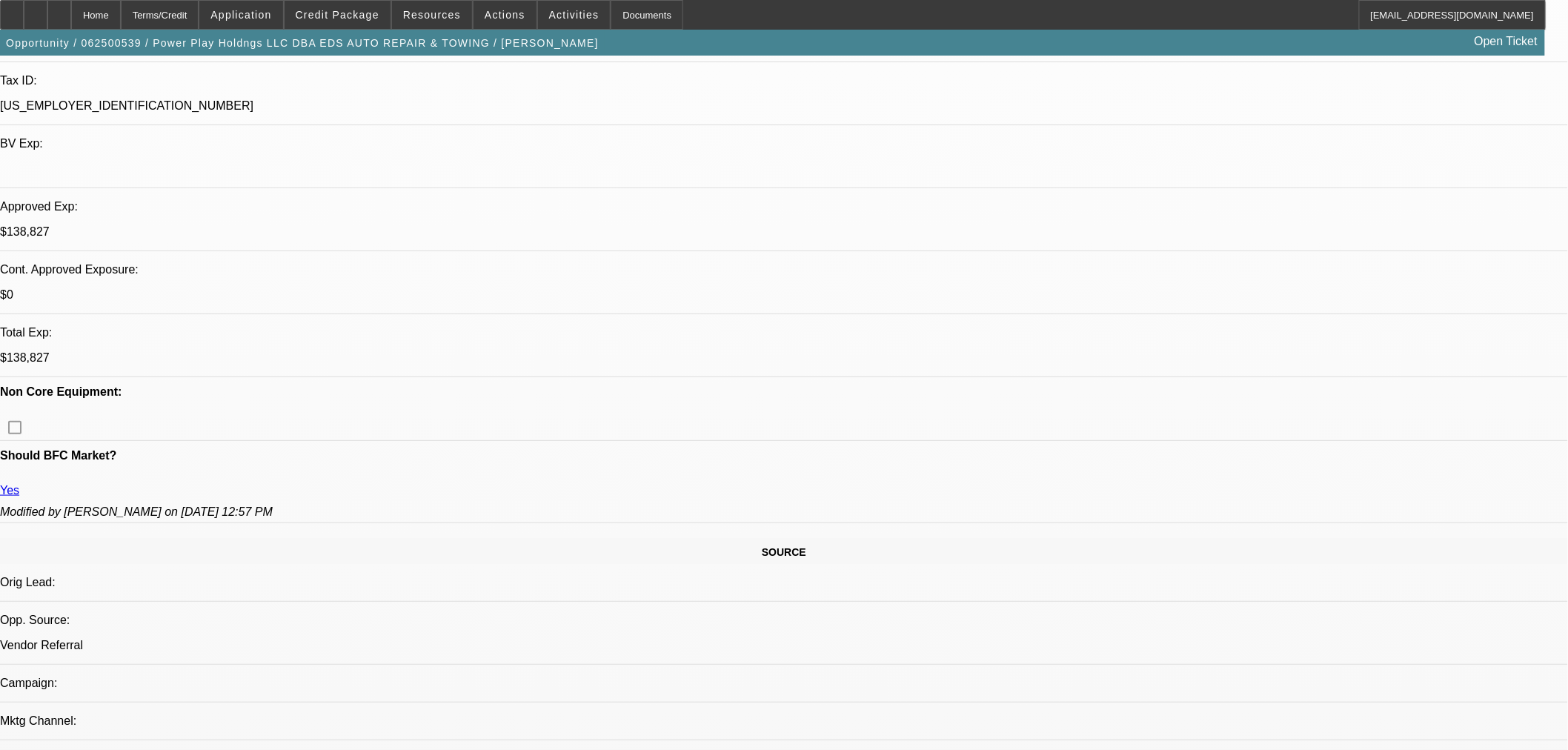
select select "0.1"
select select "2"
select select "0.1"
select select "4"
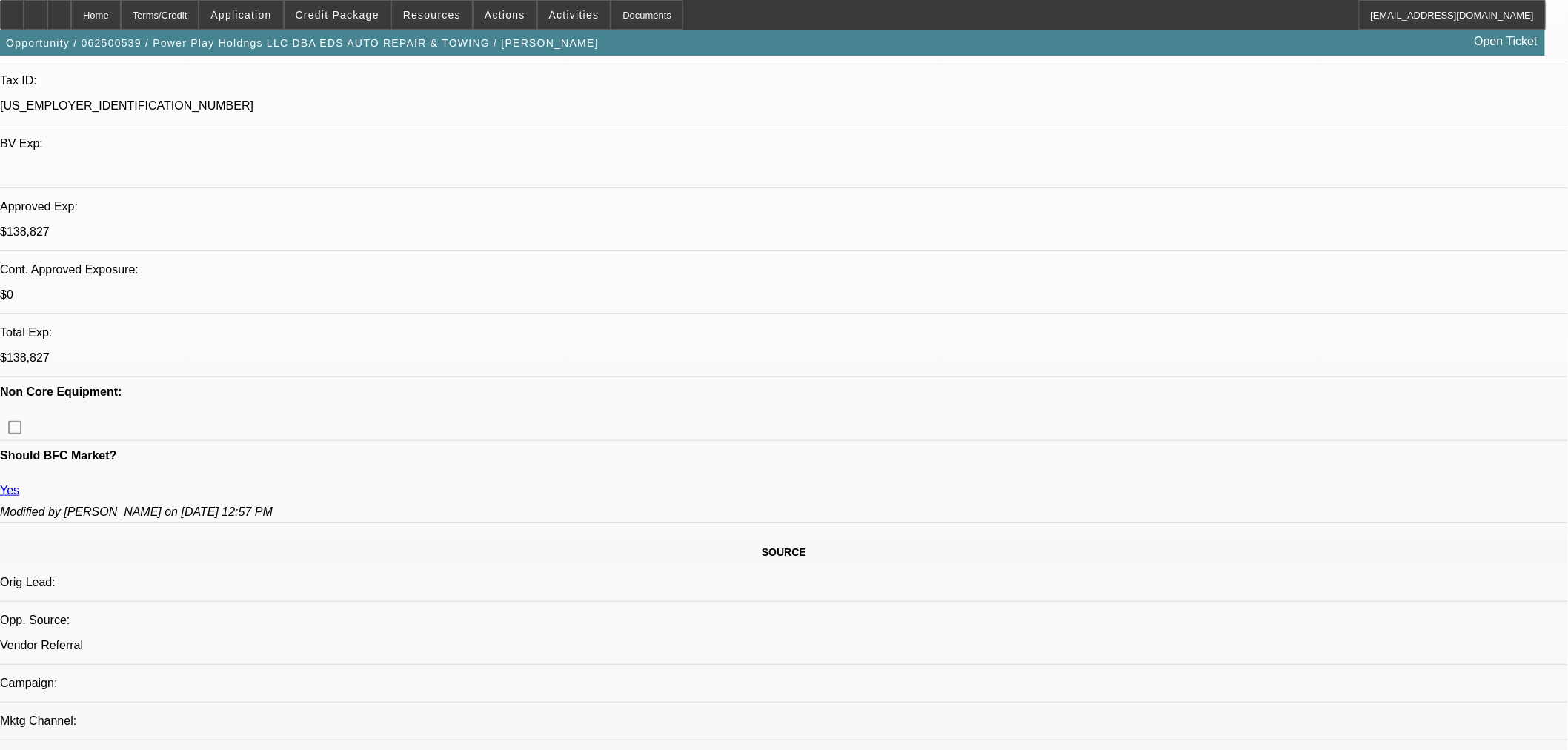
select select "0.1"
select select "2"
select select "0.1"
select select "4"
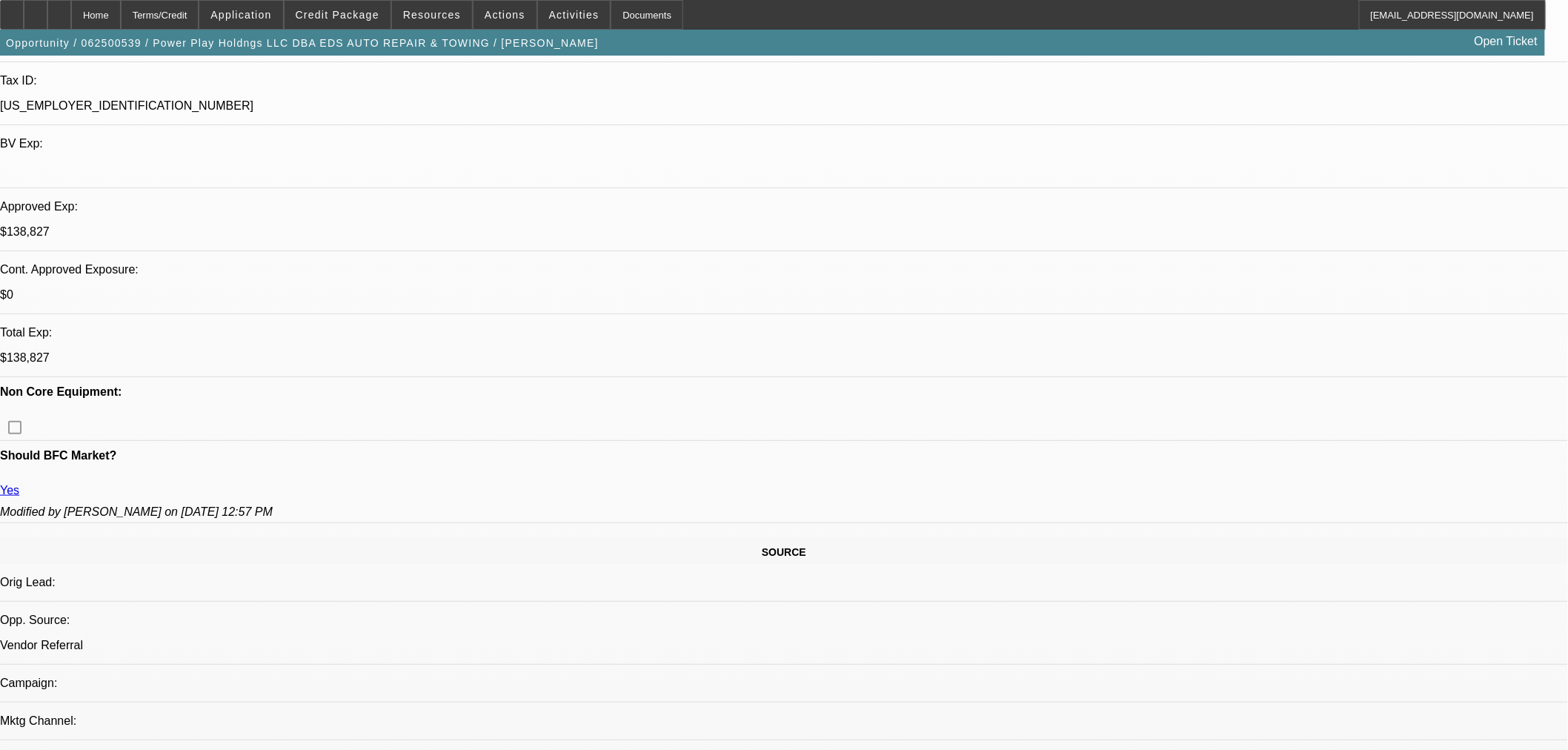
select select "2"
select select "0.1"
select select "4"
select select "0"
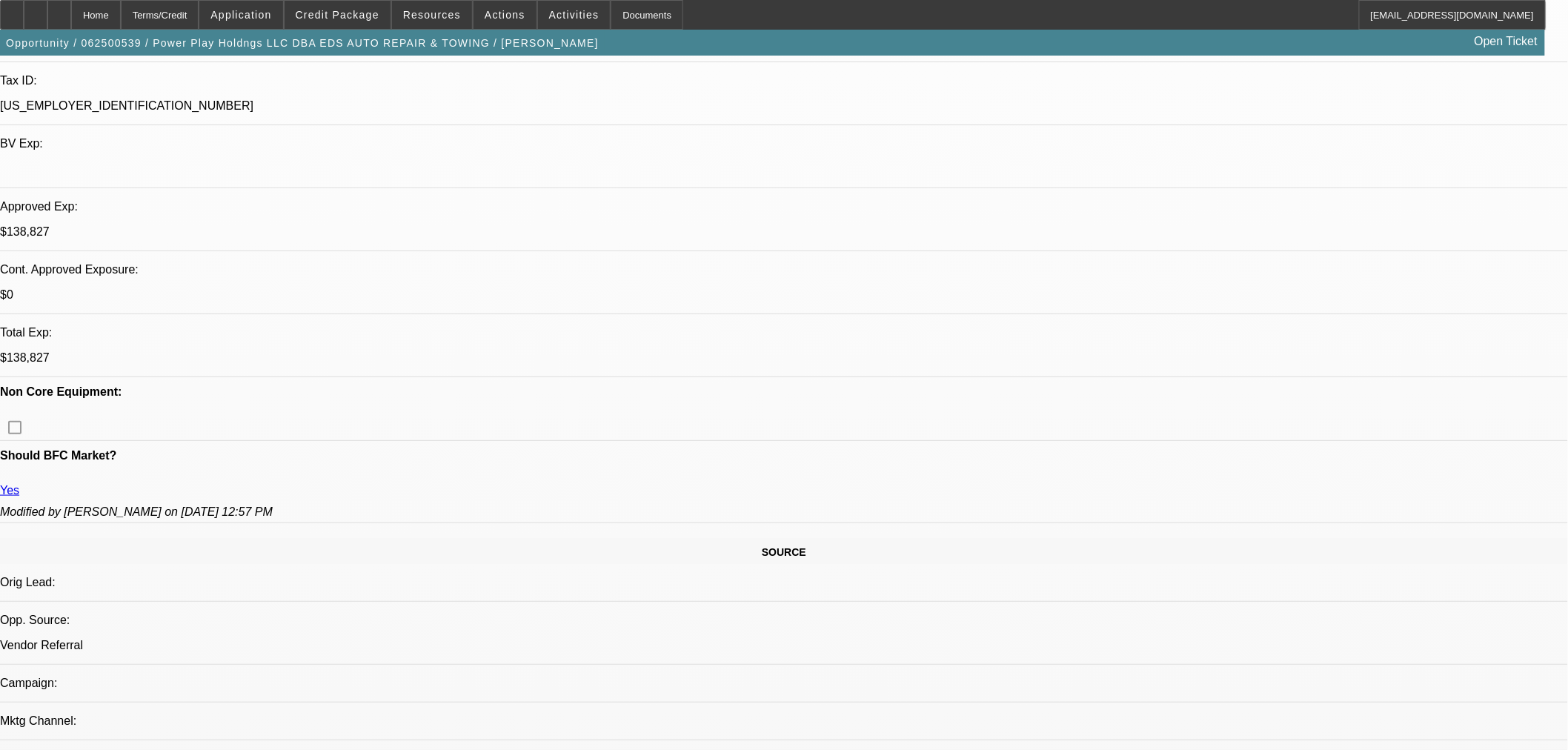
select select "2"
select select "0.1"
select select "4"
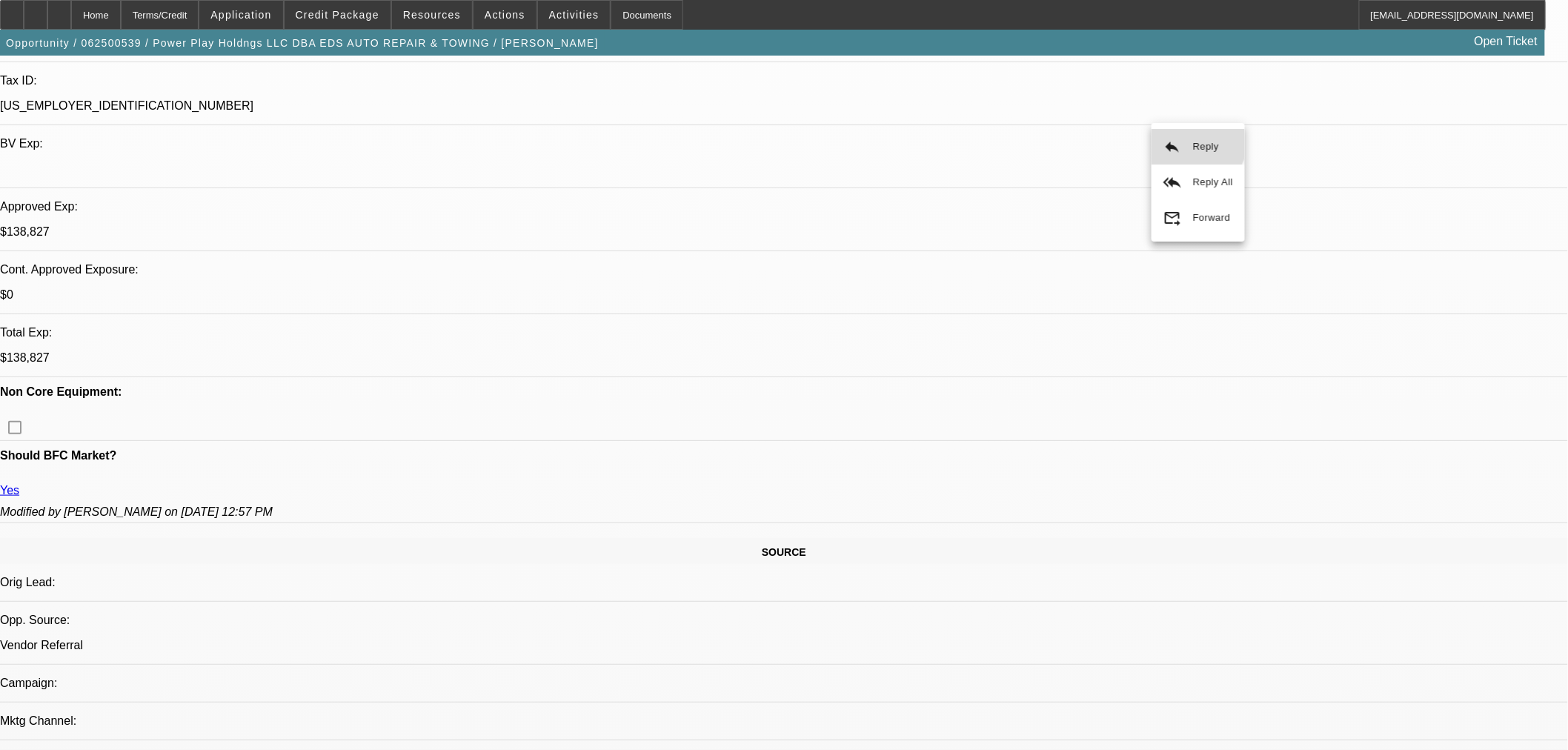
drag, startPoint x: 1193, startPoint y: 139, endPoint x: 1149, endPoint y: 260, distance: 128.8
click at [1191, 139] on button "reply Reply" at bounding box center [1198, 146] width 93 height 36
click at [367, 19] on span "Credit Package" at bounding box center [337, 15] width 84 height 12
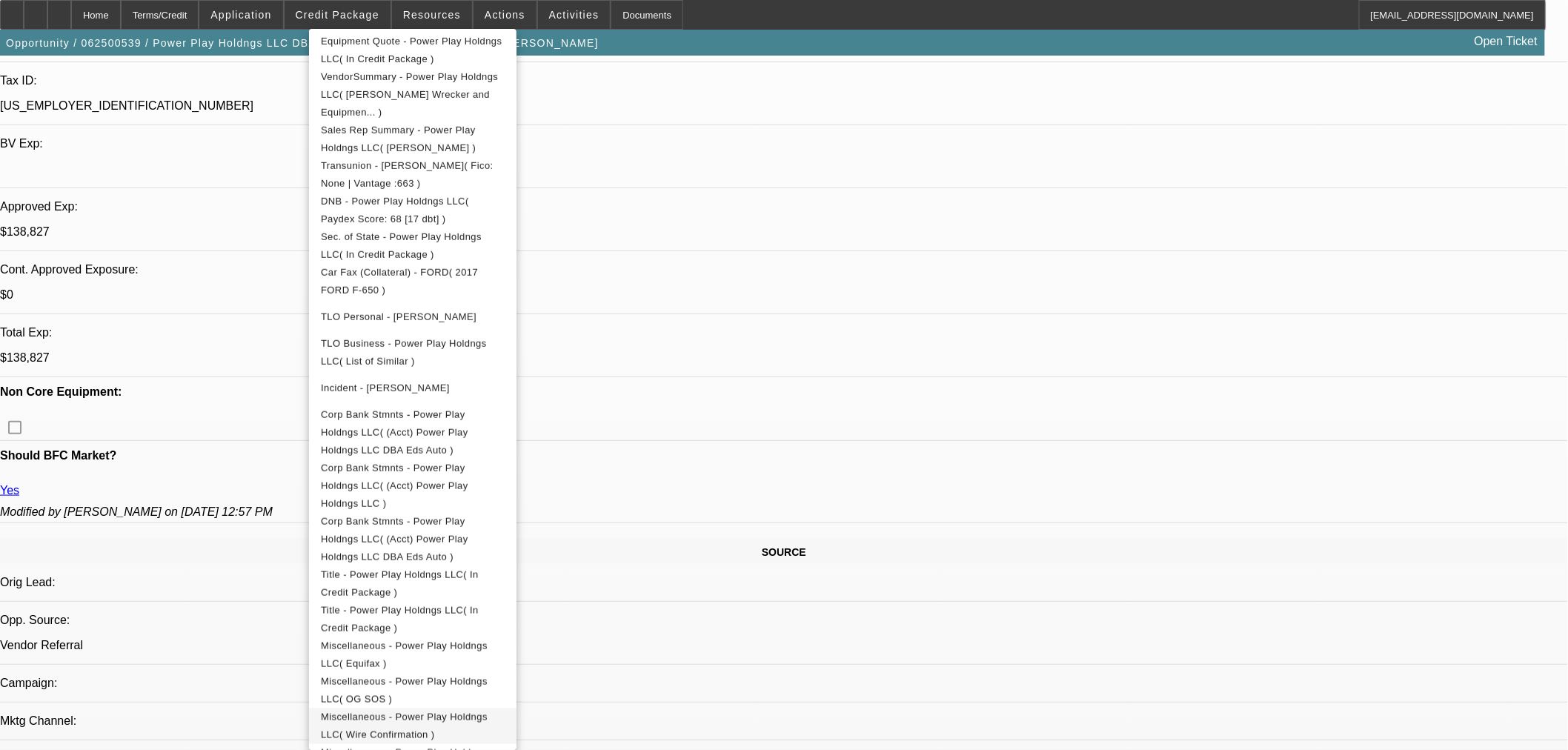
scroll to position [375, 0]
click at [774, 241] on div at bounding box center [784, 375] width 1568 height 750
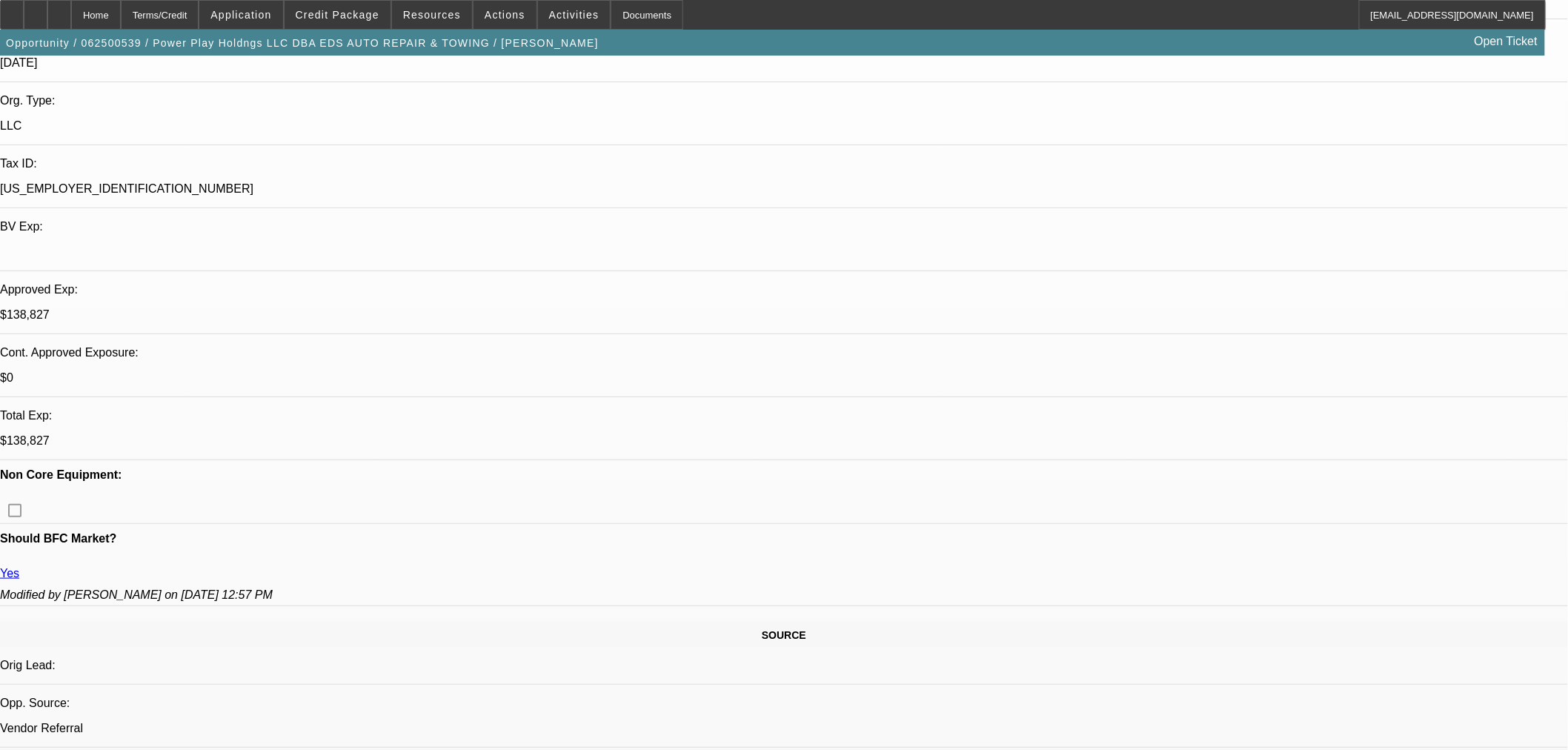
scroll to position [0, 0]
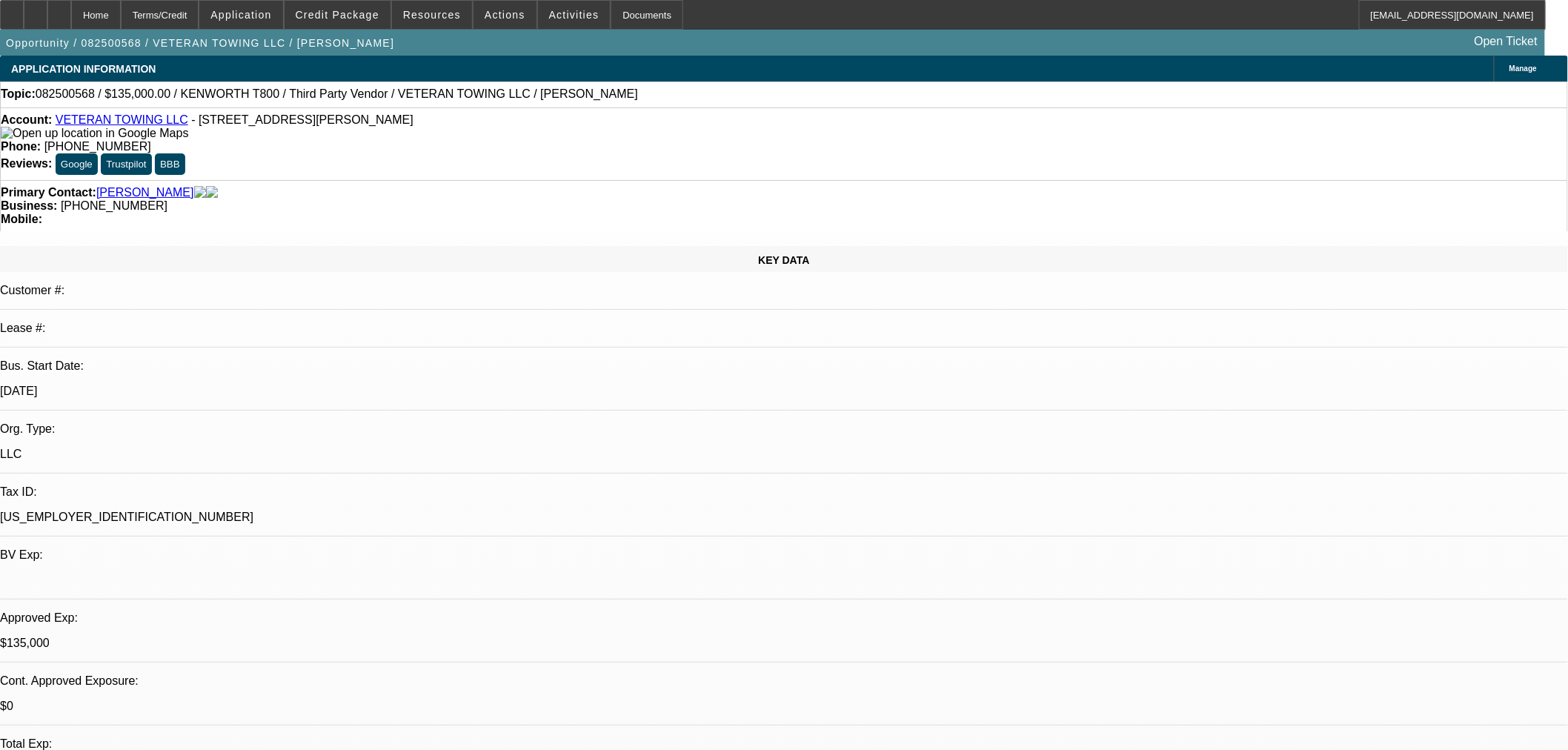
select select "0"
select select "6"
select select "0"
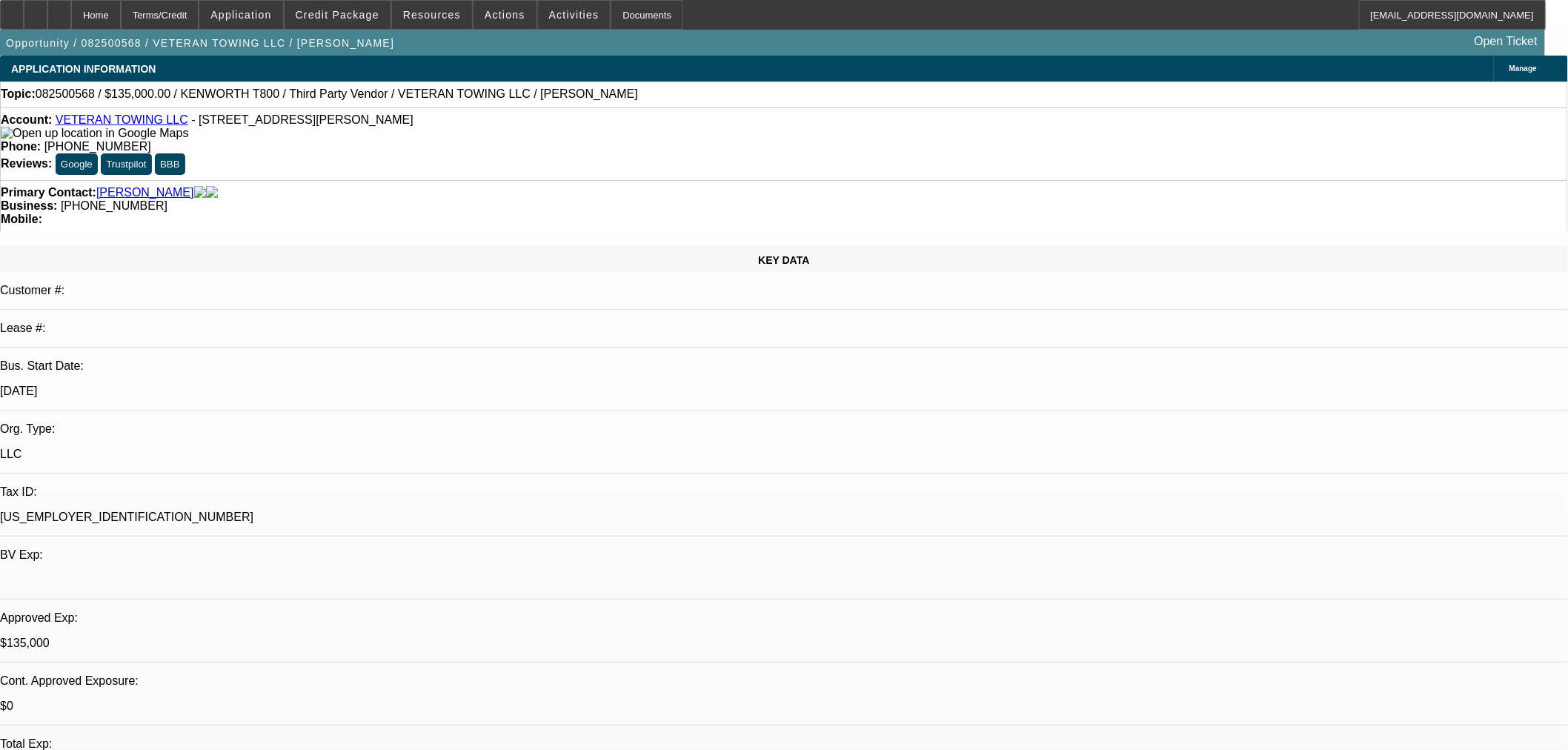
select select "0"
select select "6"
select select "0"
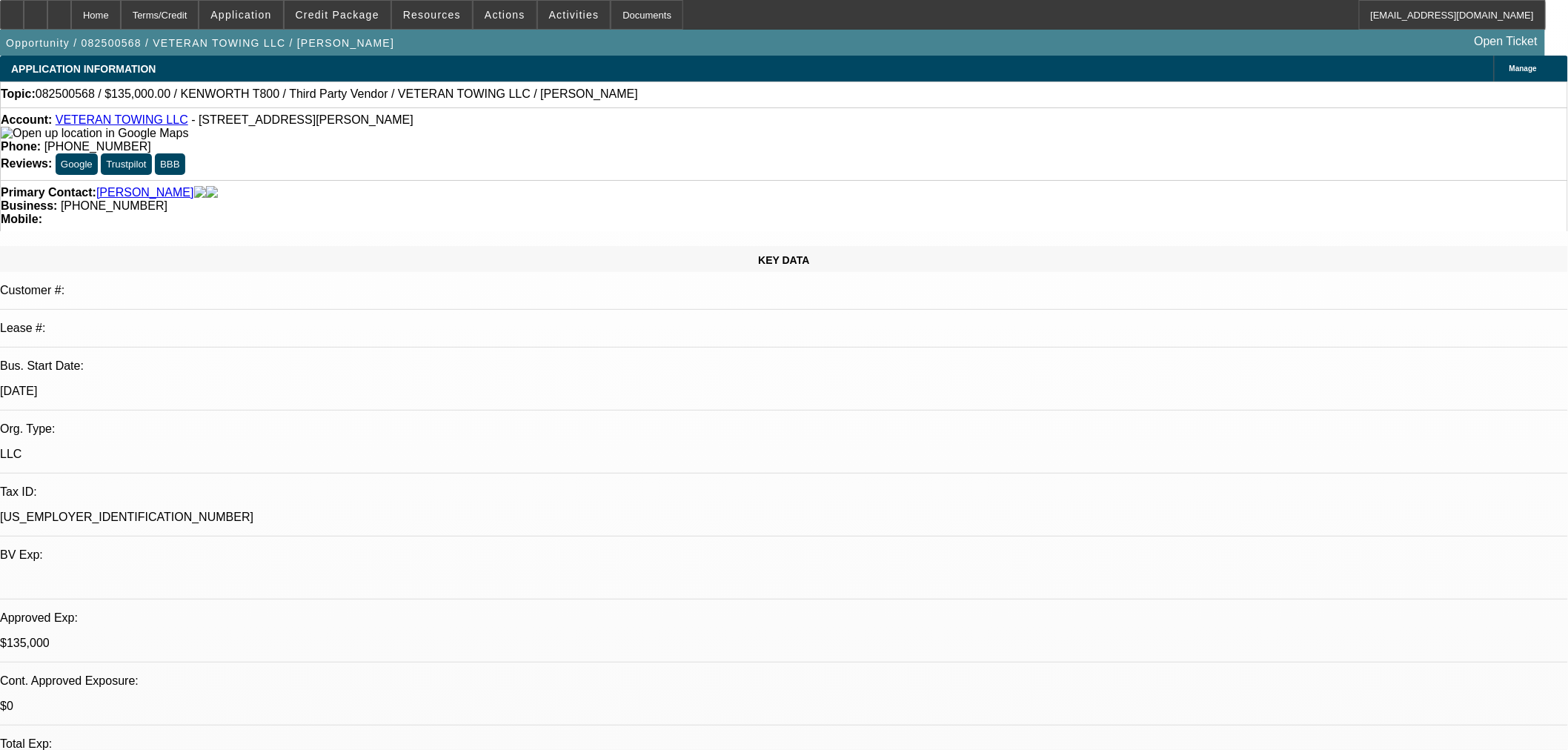
select select "0"
select select "6"
select select "0"
select select "3"
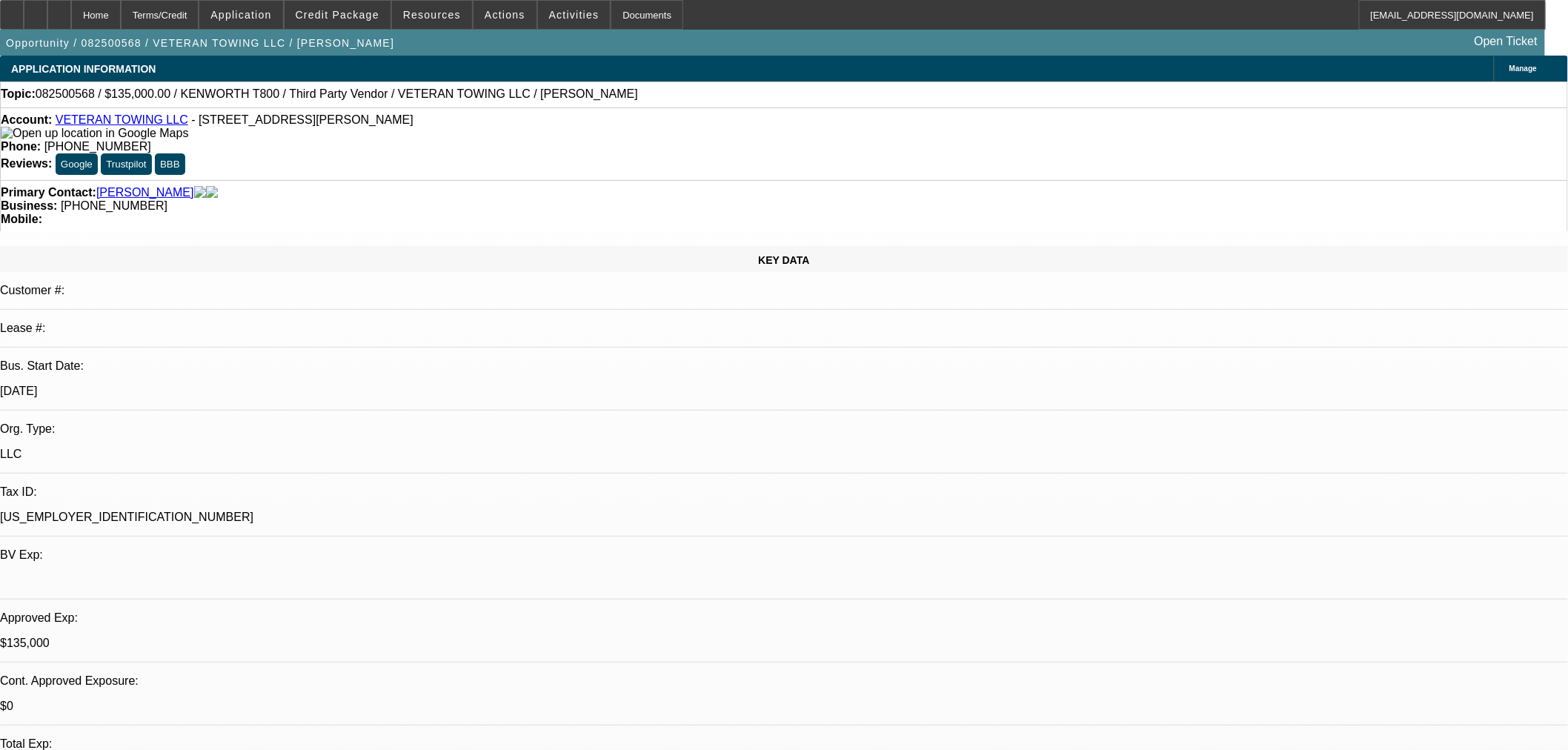
select select "0"
select select "6"
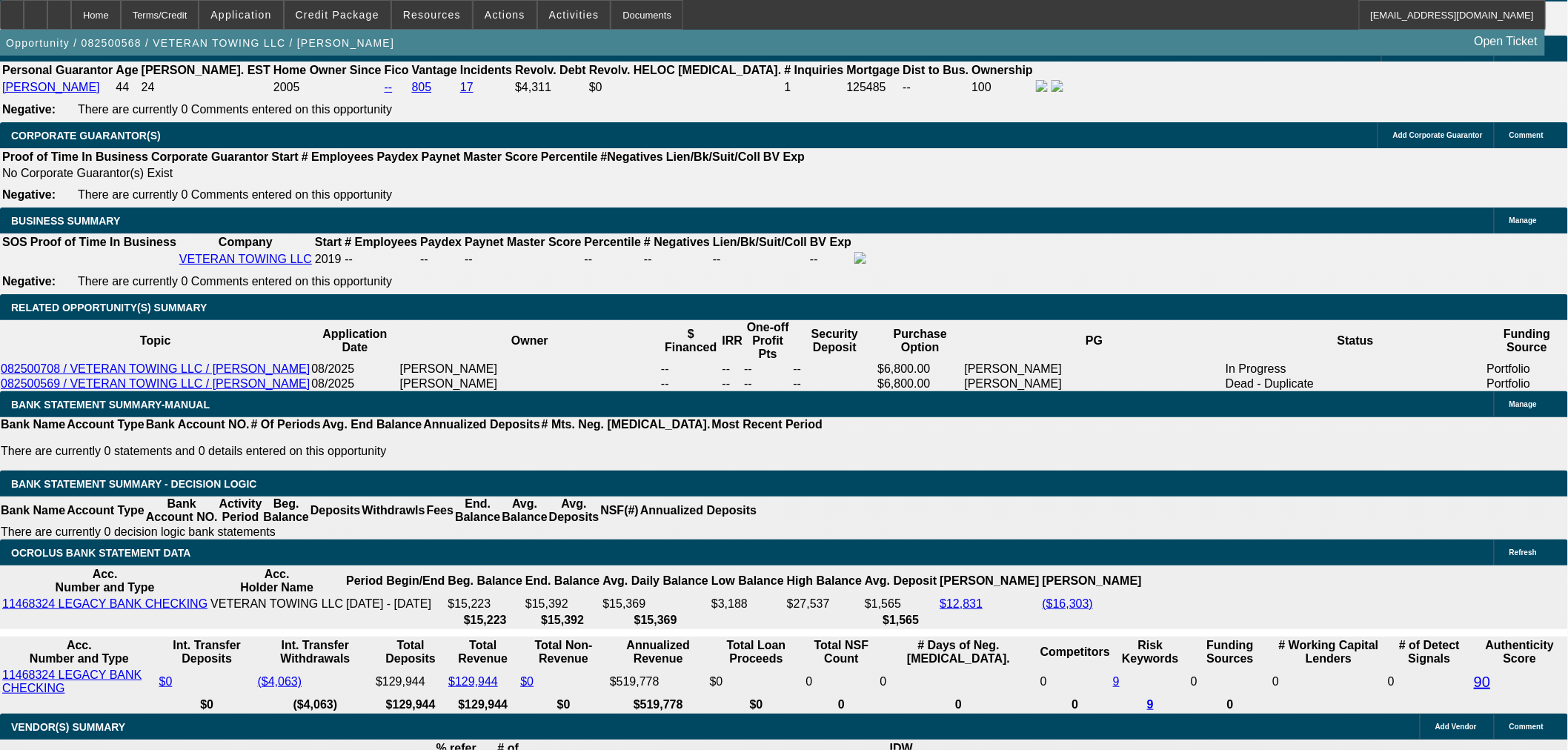
scroll to position [2223, 0]
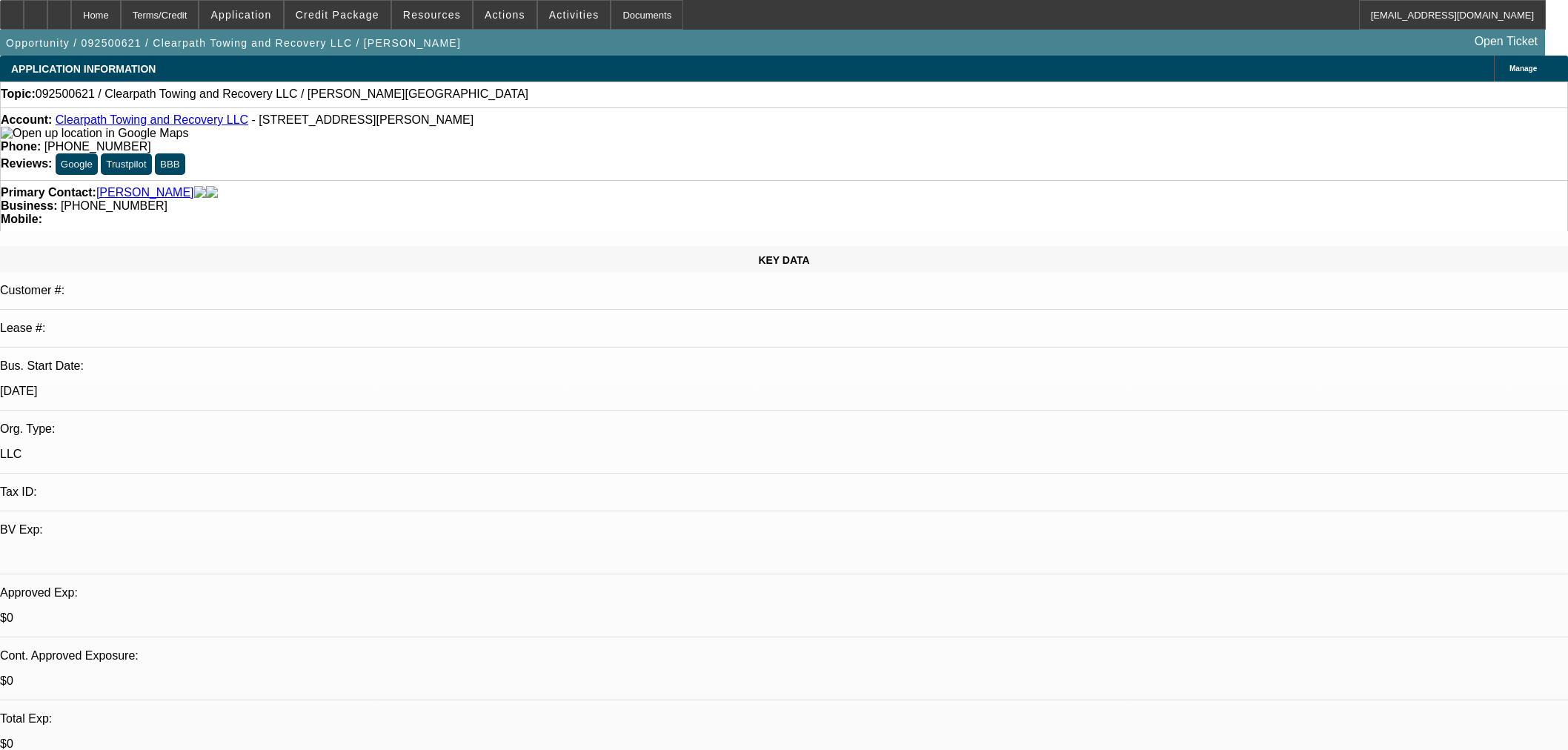
select select "0"
select select "2"
select select "0.1"
select select "4"
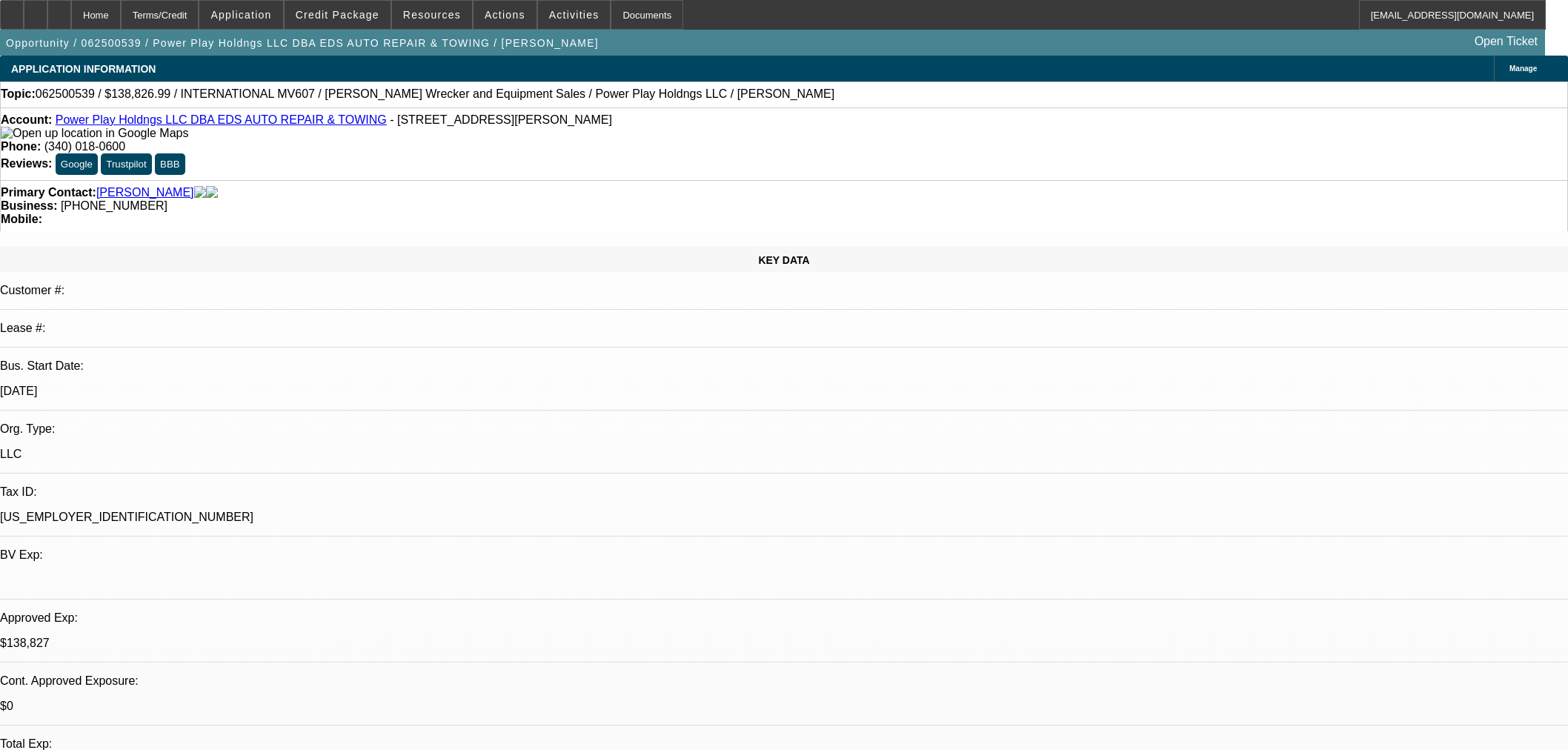
select select "0.1"
select select "2"
select select "0.1"
select select "4"
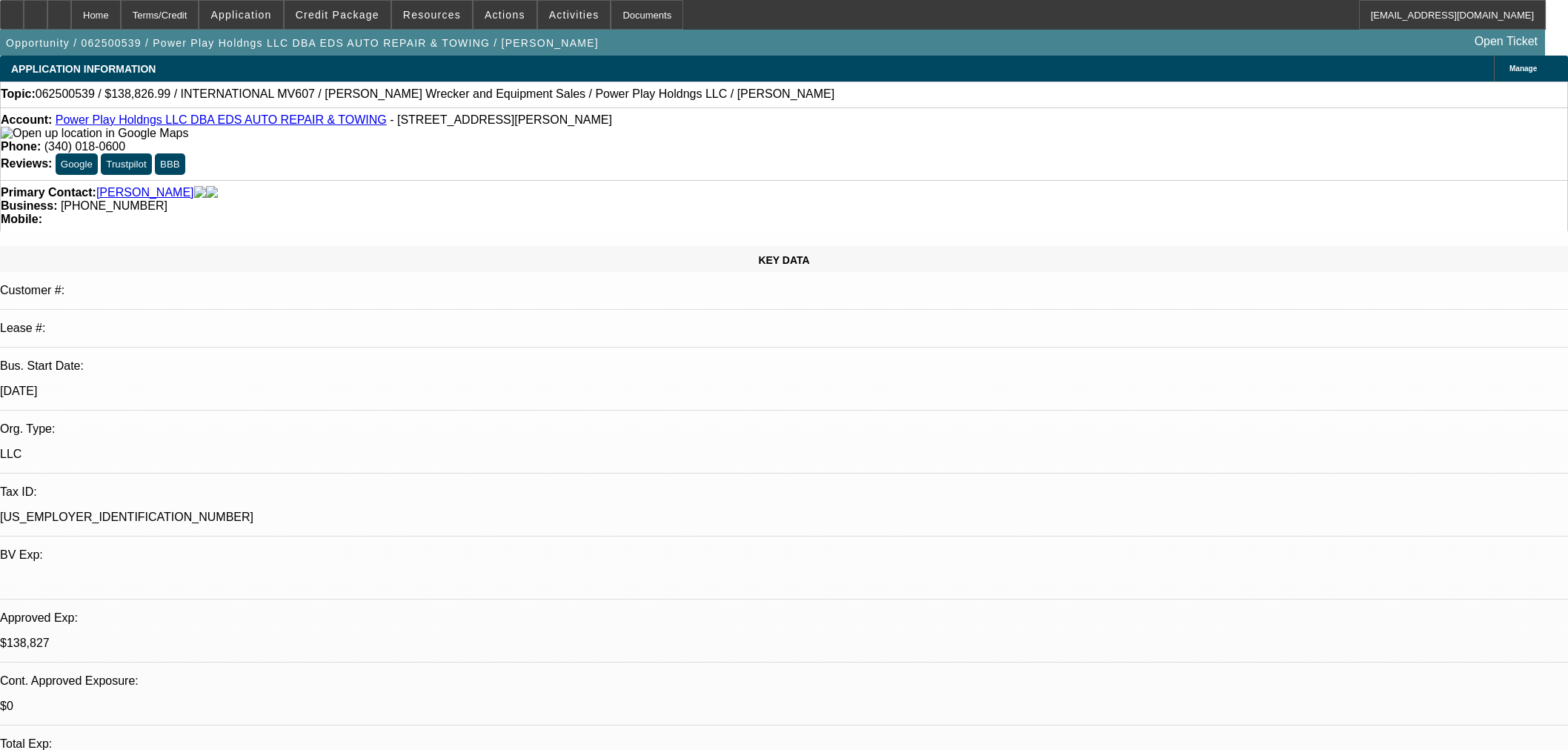
select select "2"
select select "0.1"
select select "4"
select select "0"
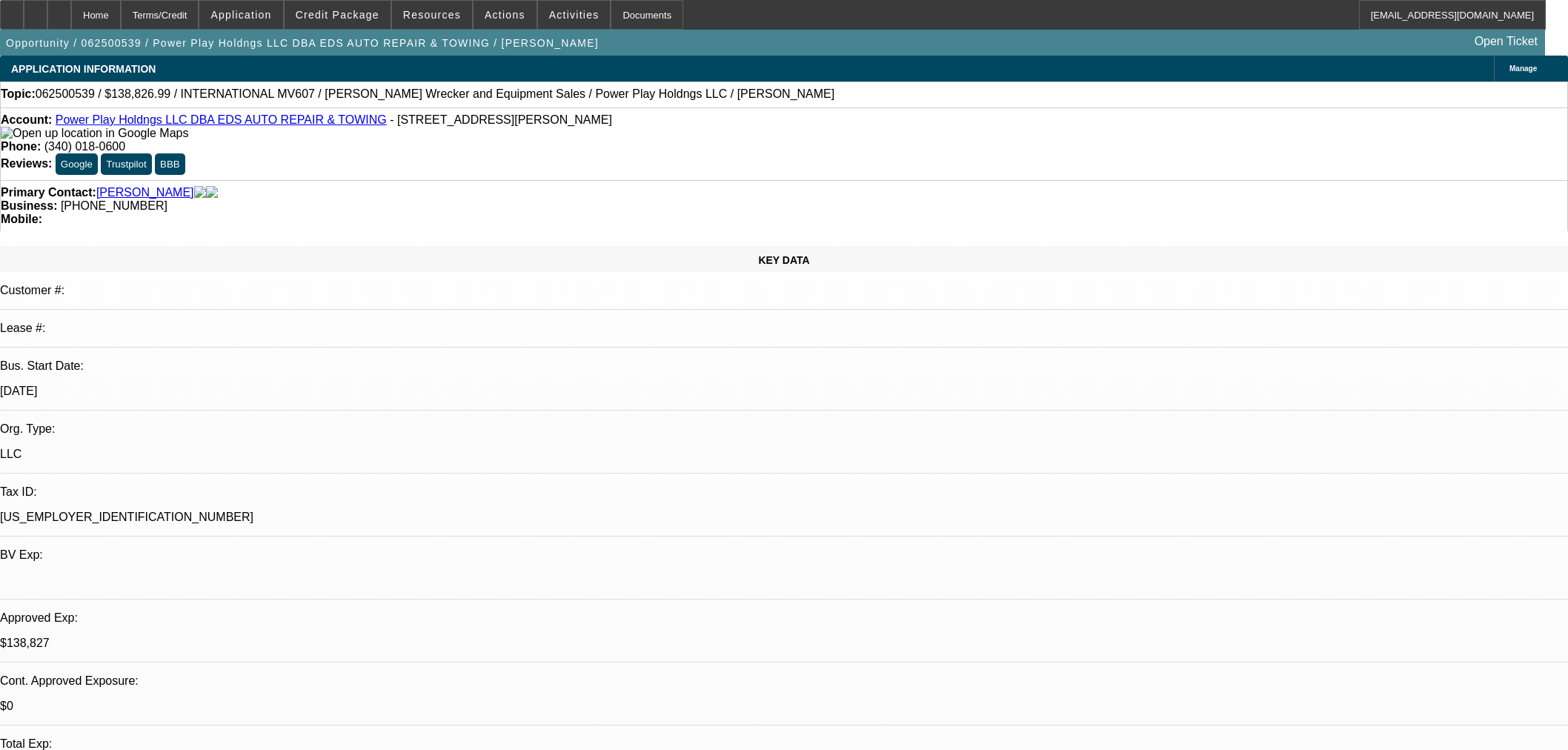
select select "2"
select select "0.1"
select select "4"
select select "0"
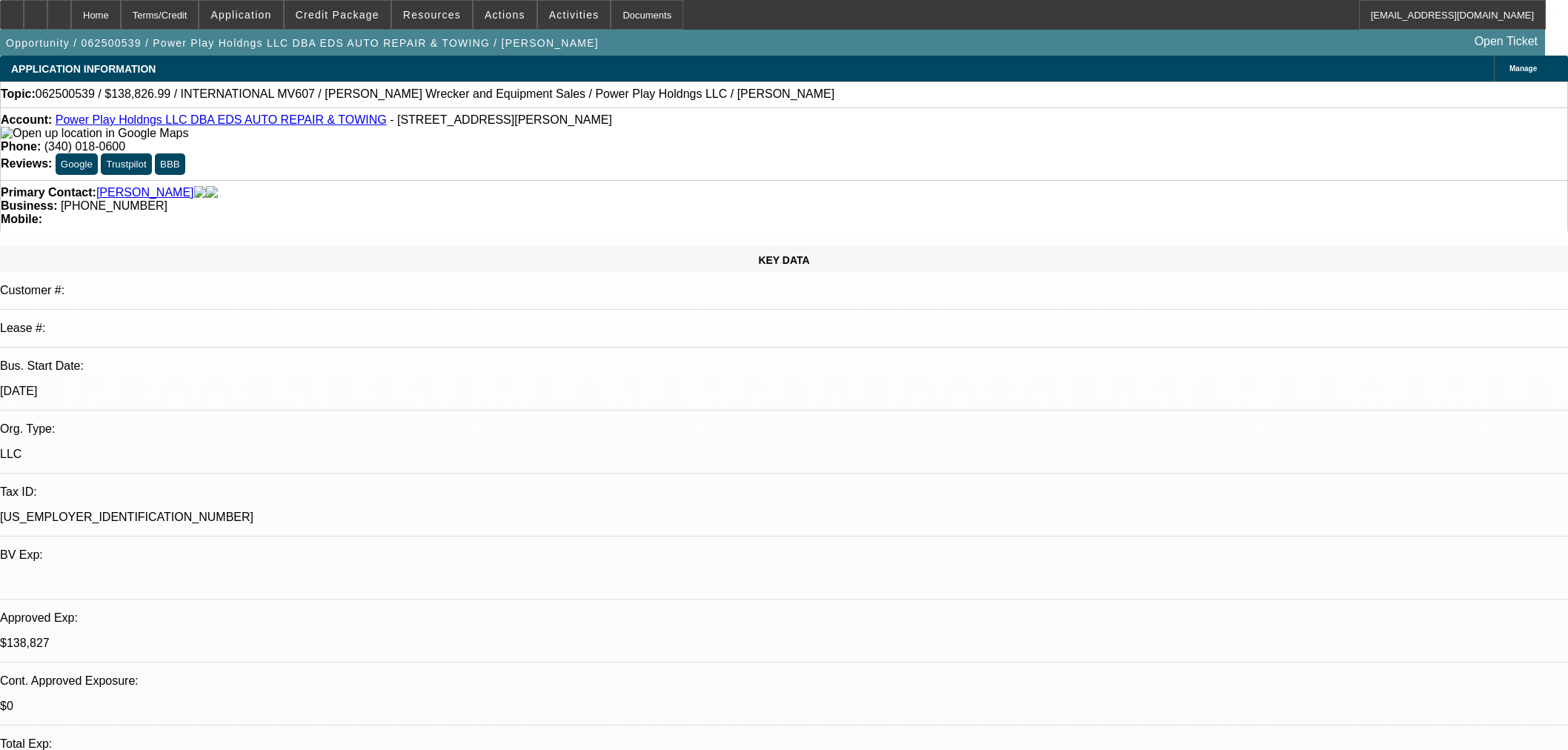
select select "2"
select select "0.1"
select select "4"
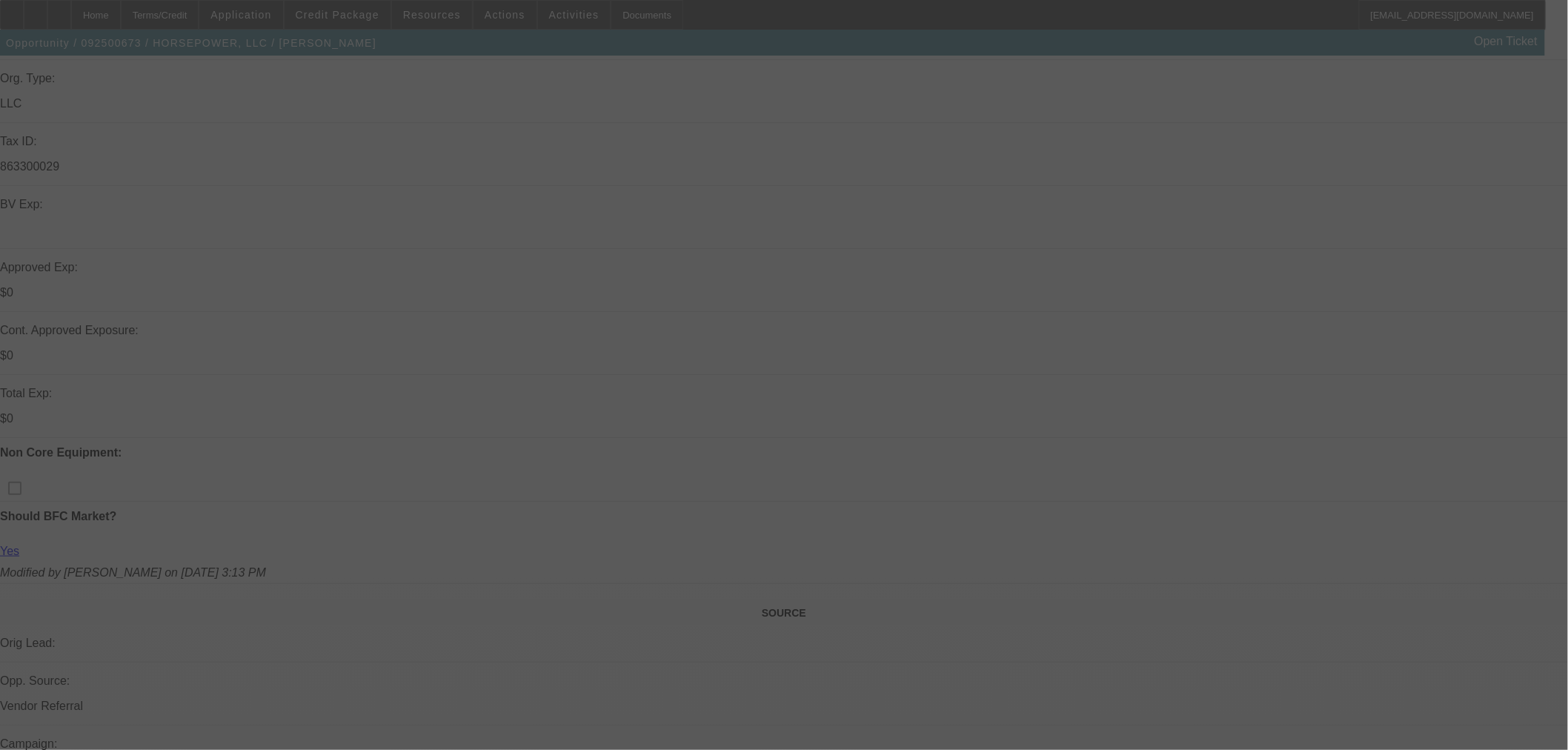
scroll to position [494, 0]
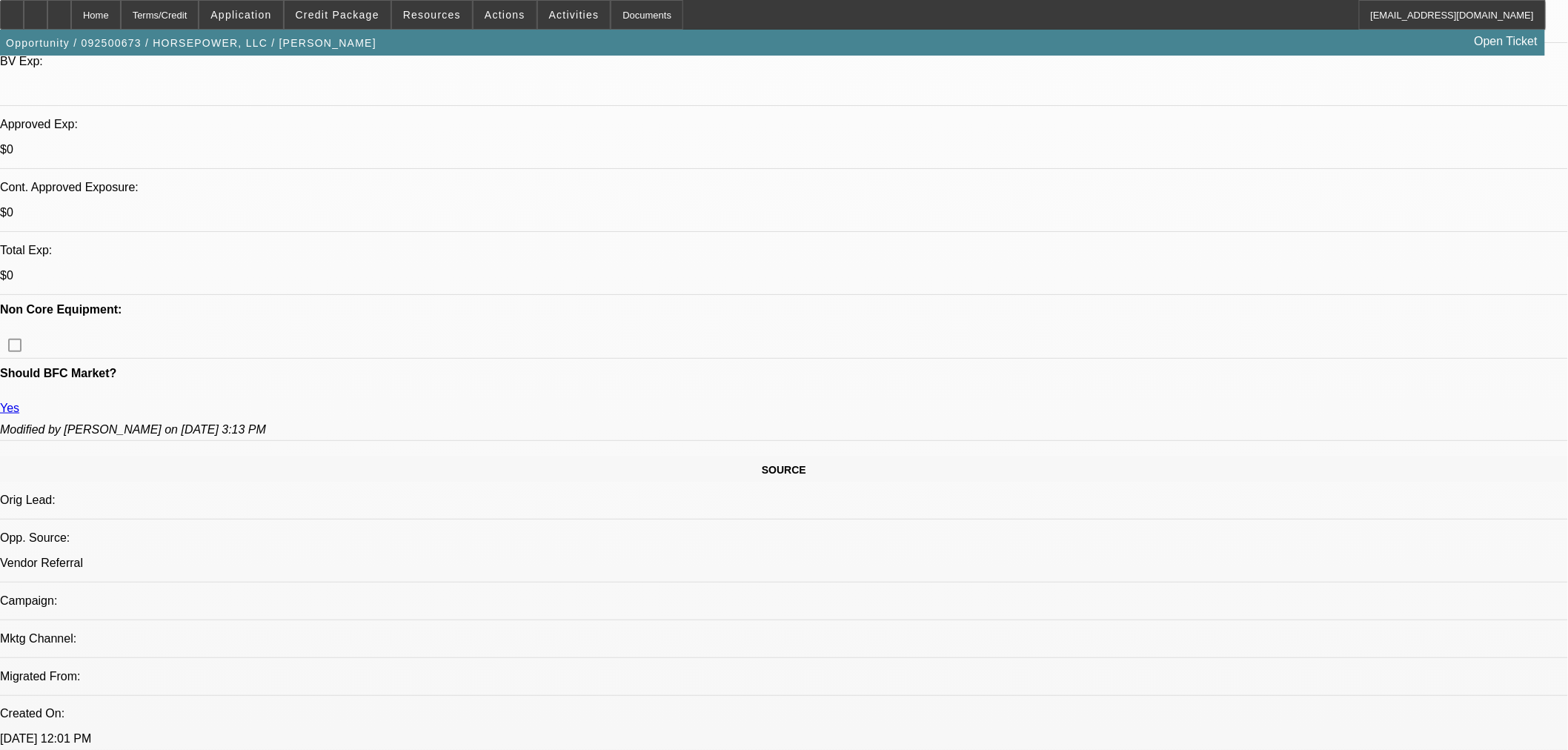
select select "0"
select select "3"
select select "0"
select select "6"
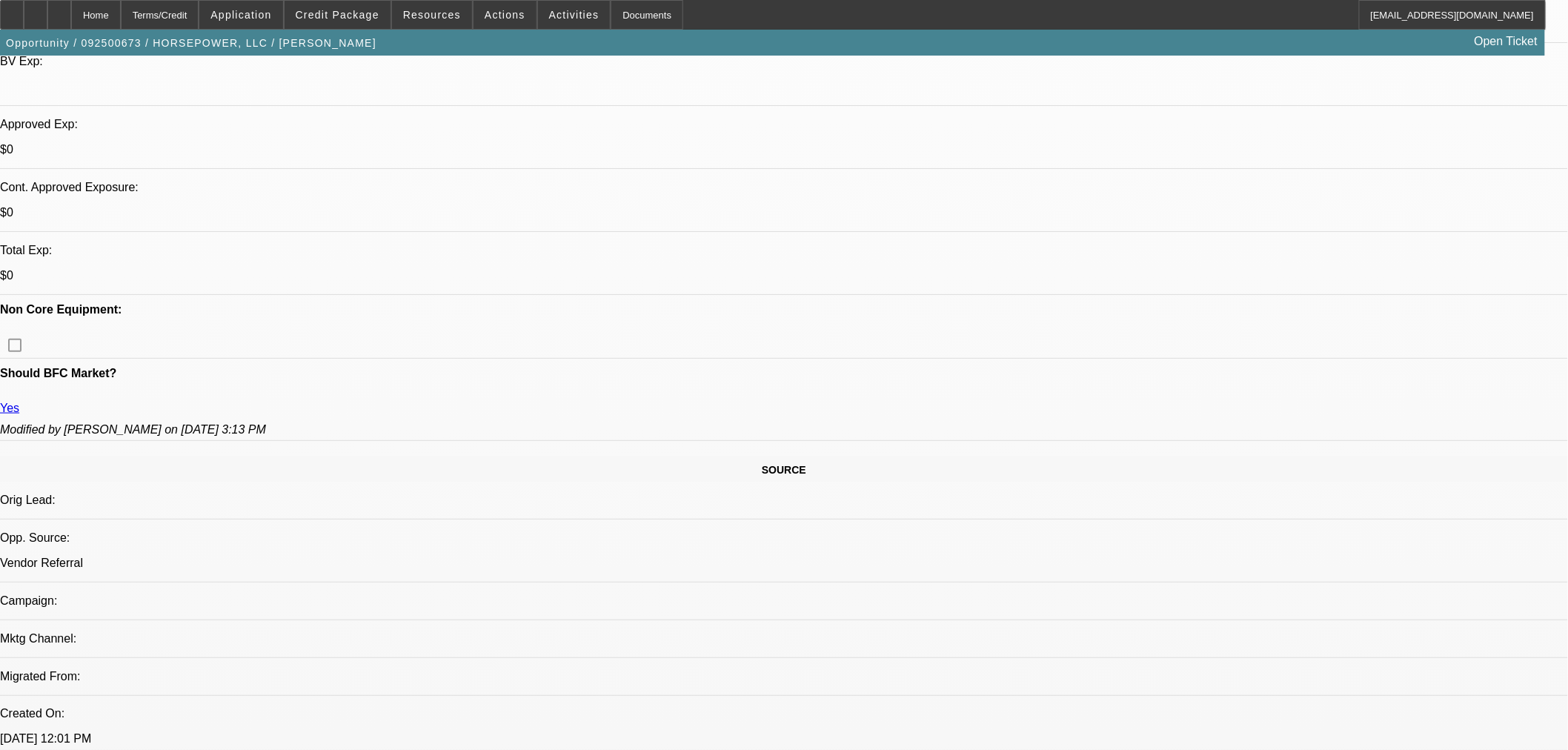
select select "0"
select select "3"
select select "0"
select select "6"
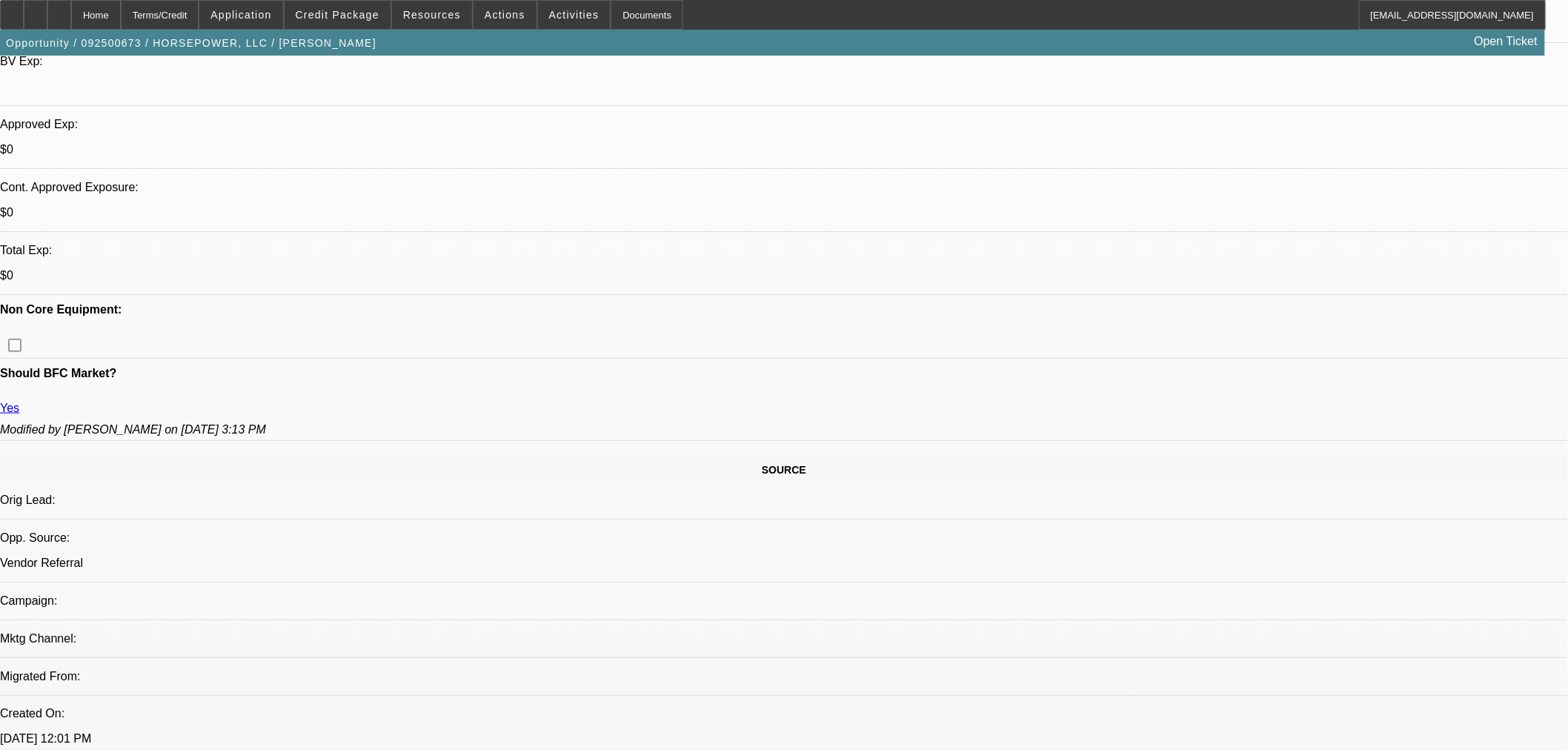
select select "0"
select select "3"
select select "0"
select select "6"
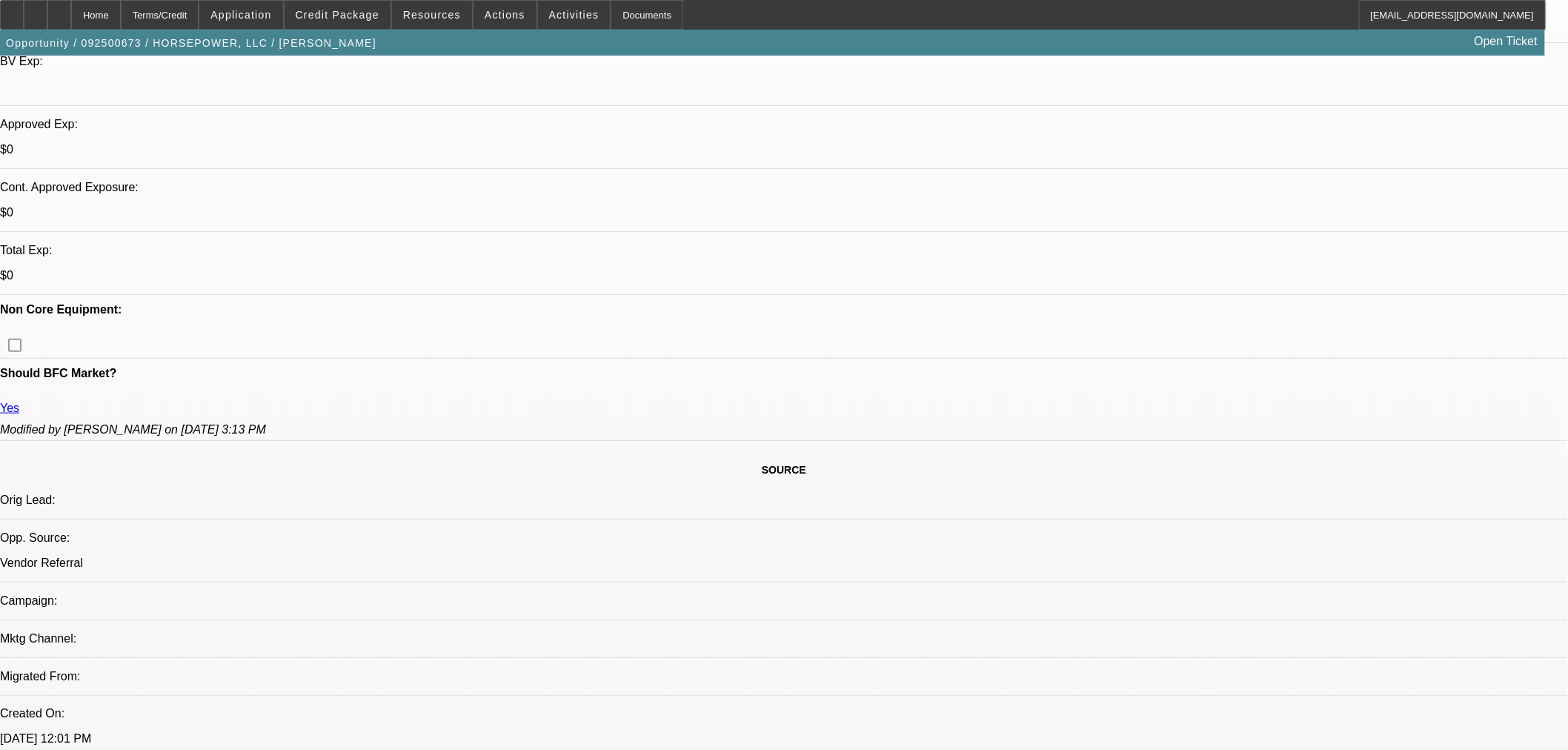
select select "0"
select select "3"
select select "0"
select select "6"
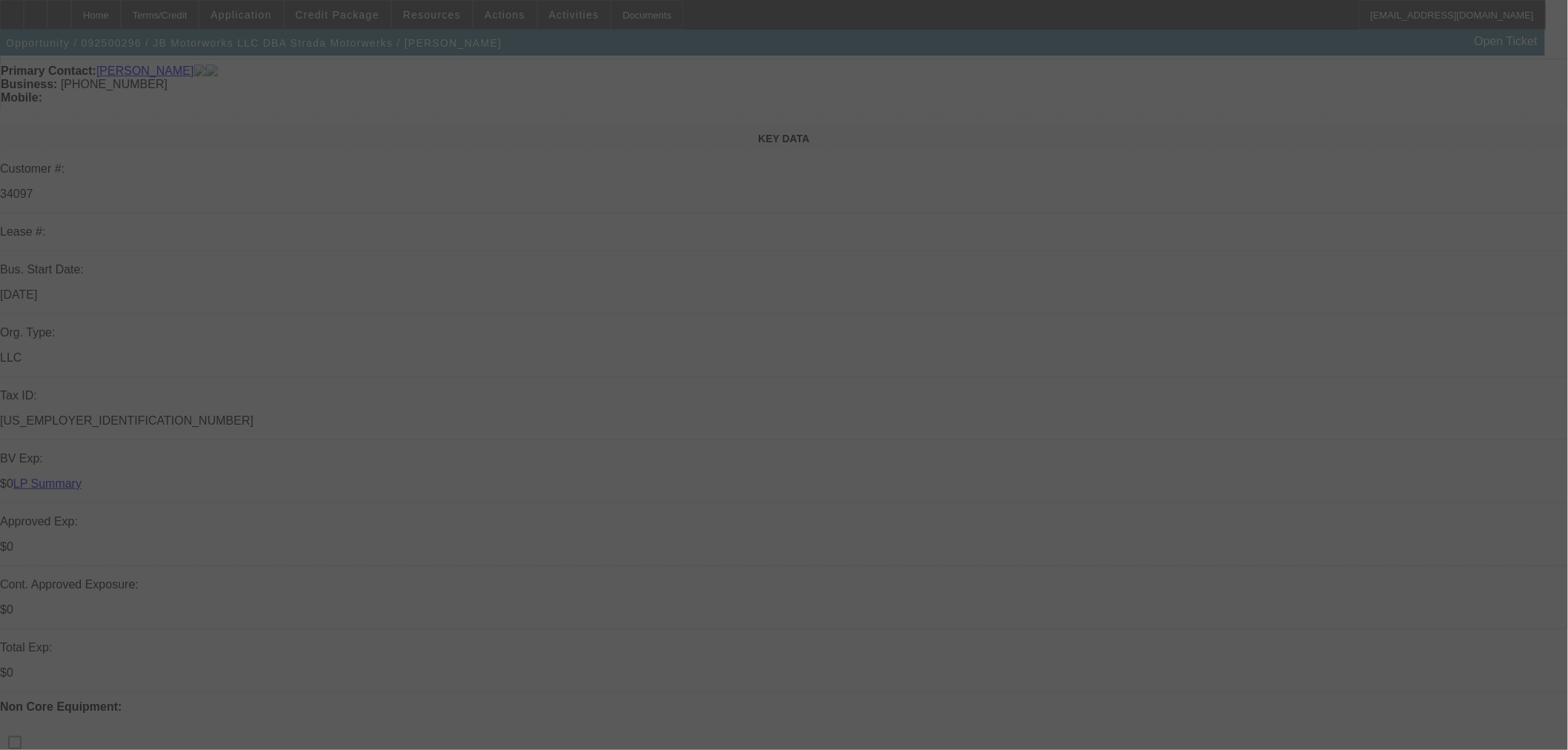
scroll to position [247, 0]
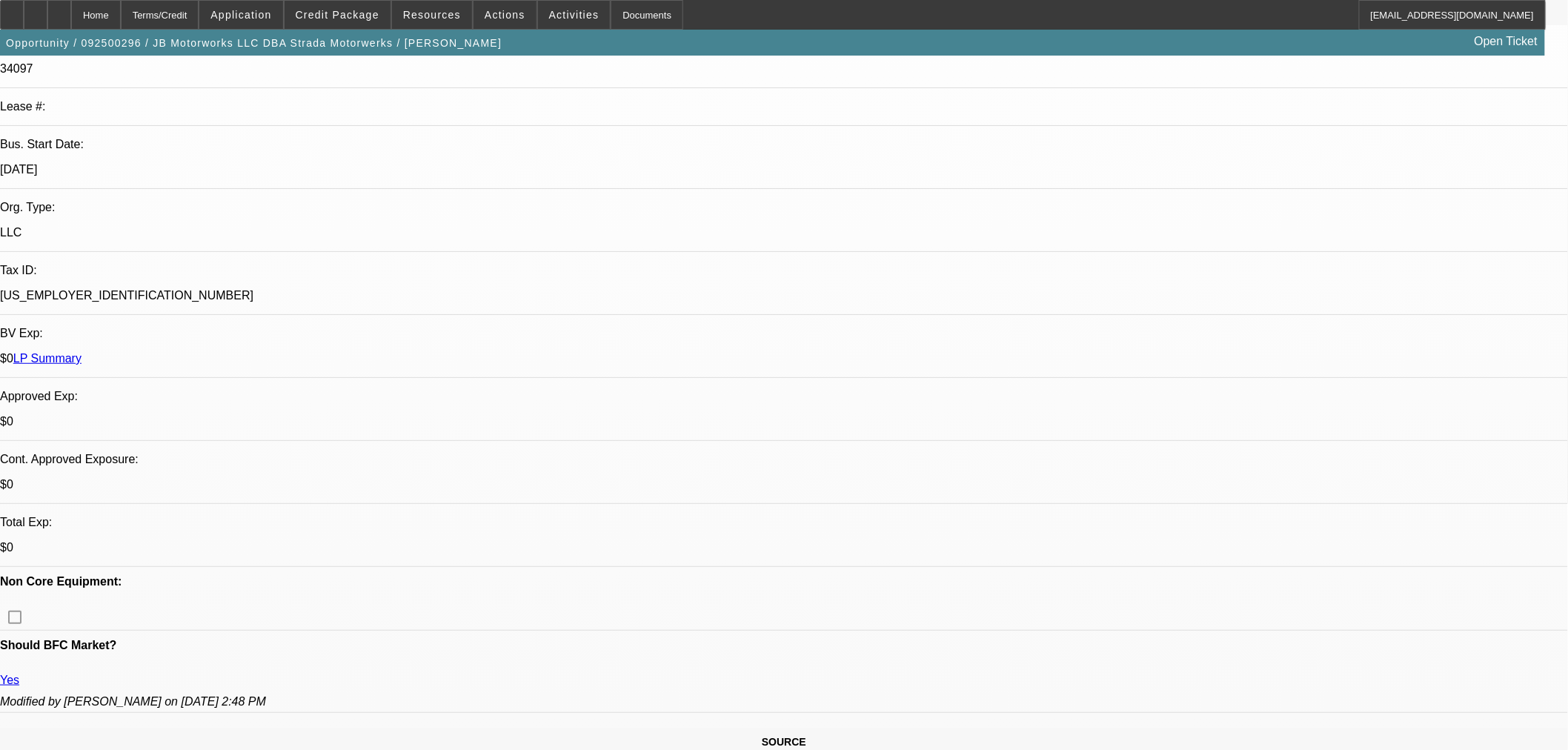
select select "0"
select select "0.1"
select select "4"
select select "0"
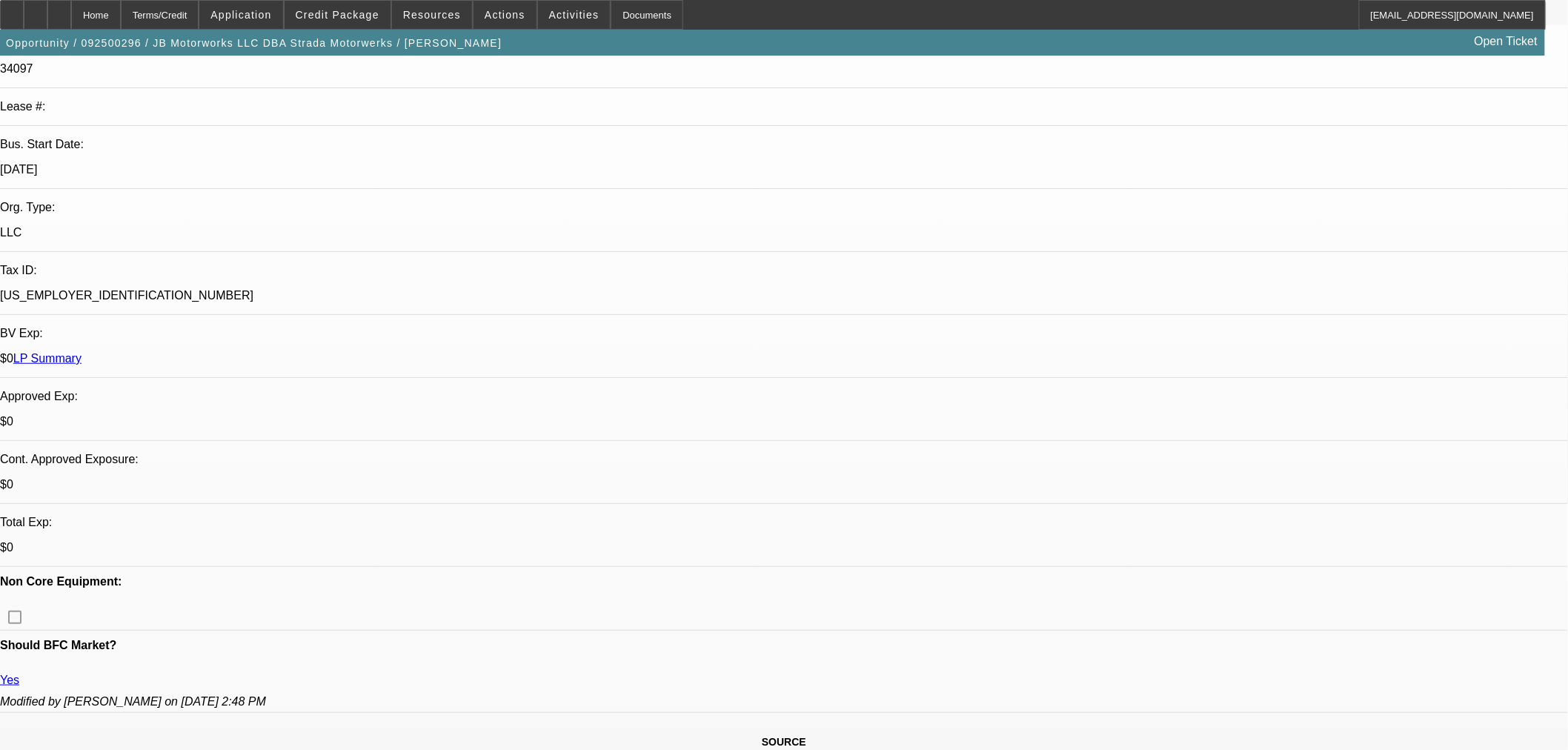
select select "0"
select select "0.1"
select select "4"
select select "0.1"
select select "2"
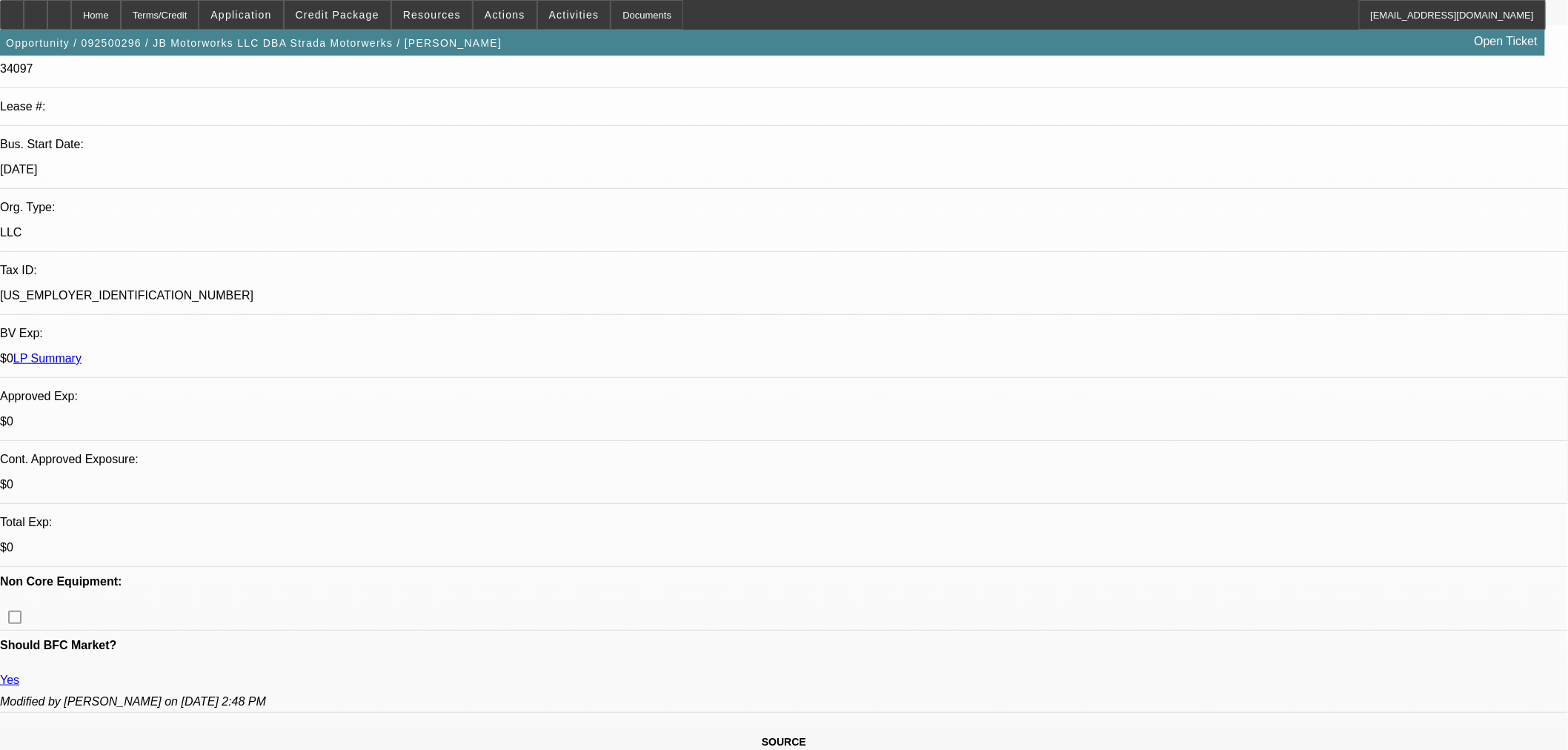
select select "2"
select select "0"
select select "6"
select select "0"
select select "3"
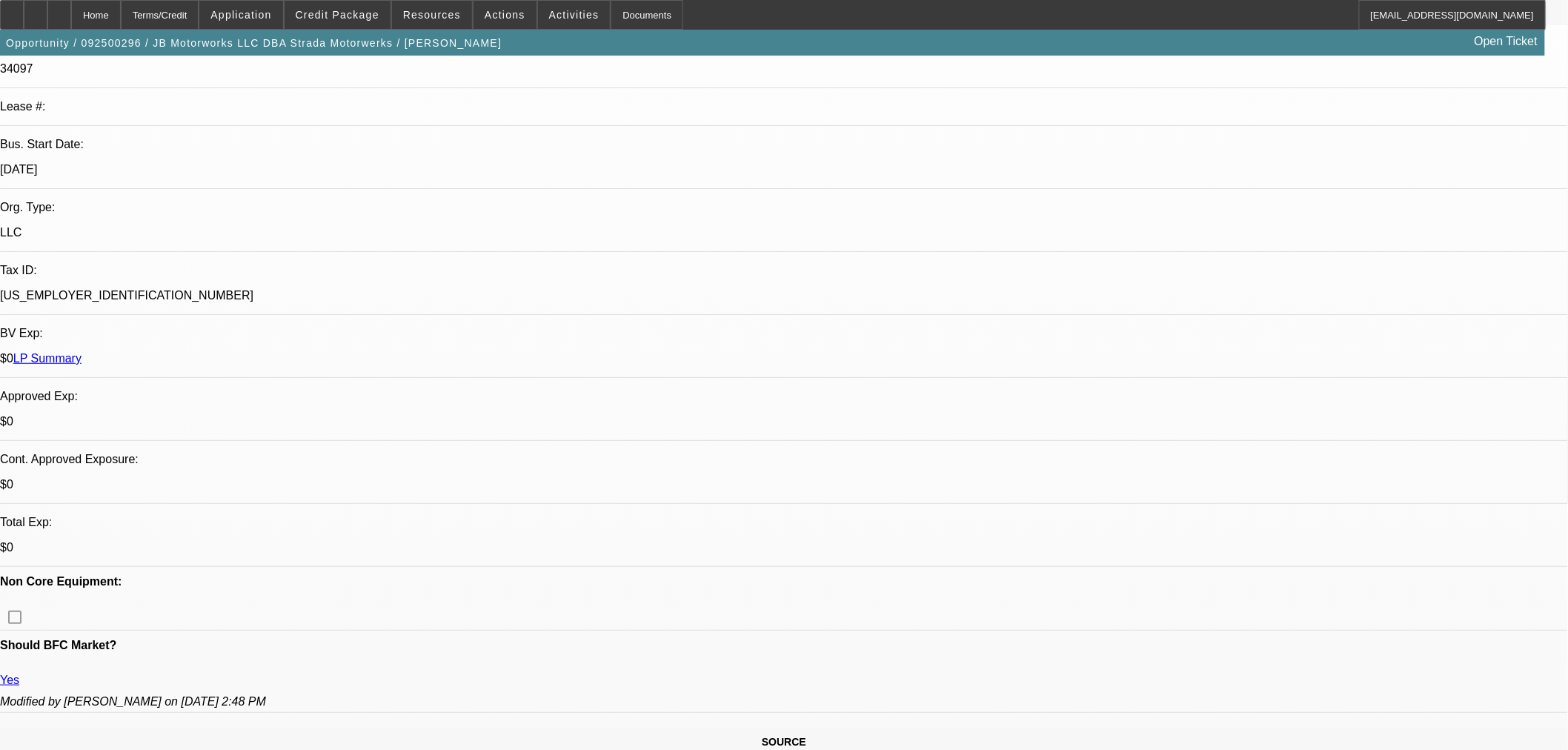
select select "0"
select select "6"
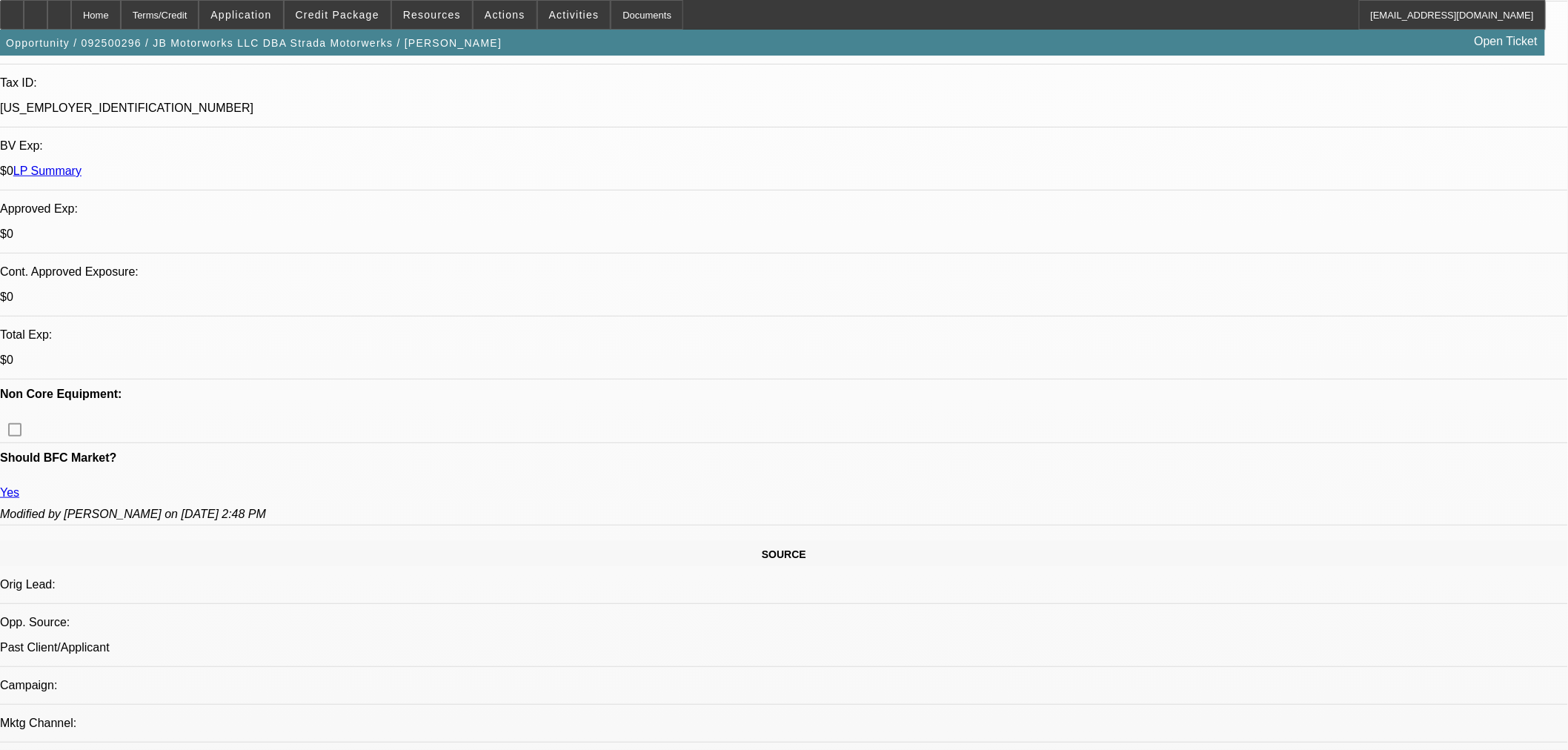
scroll to position [576, 0]
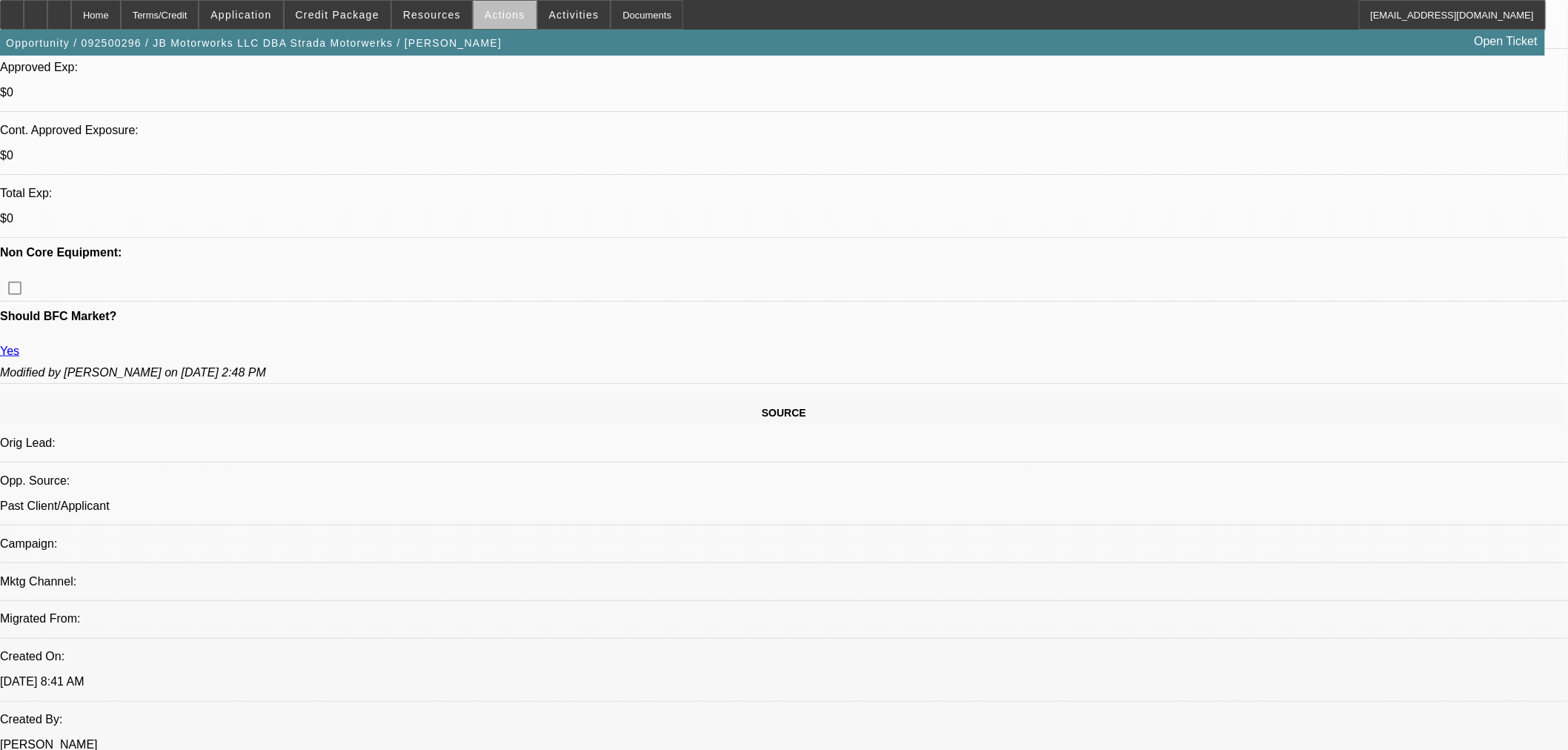
click at [507, 23] on span at bounding box center [505, 15] width 63 height 36
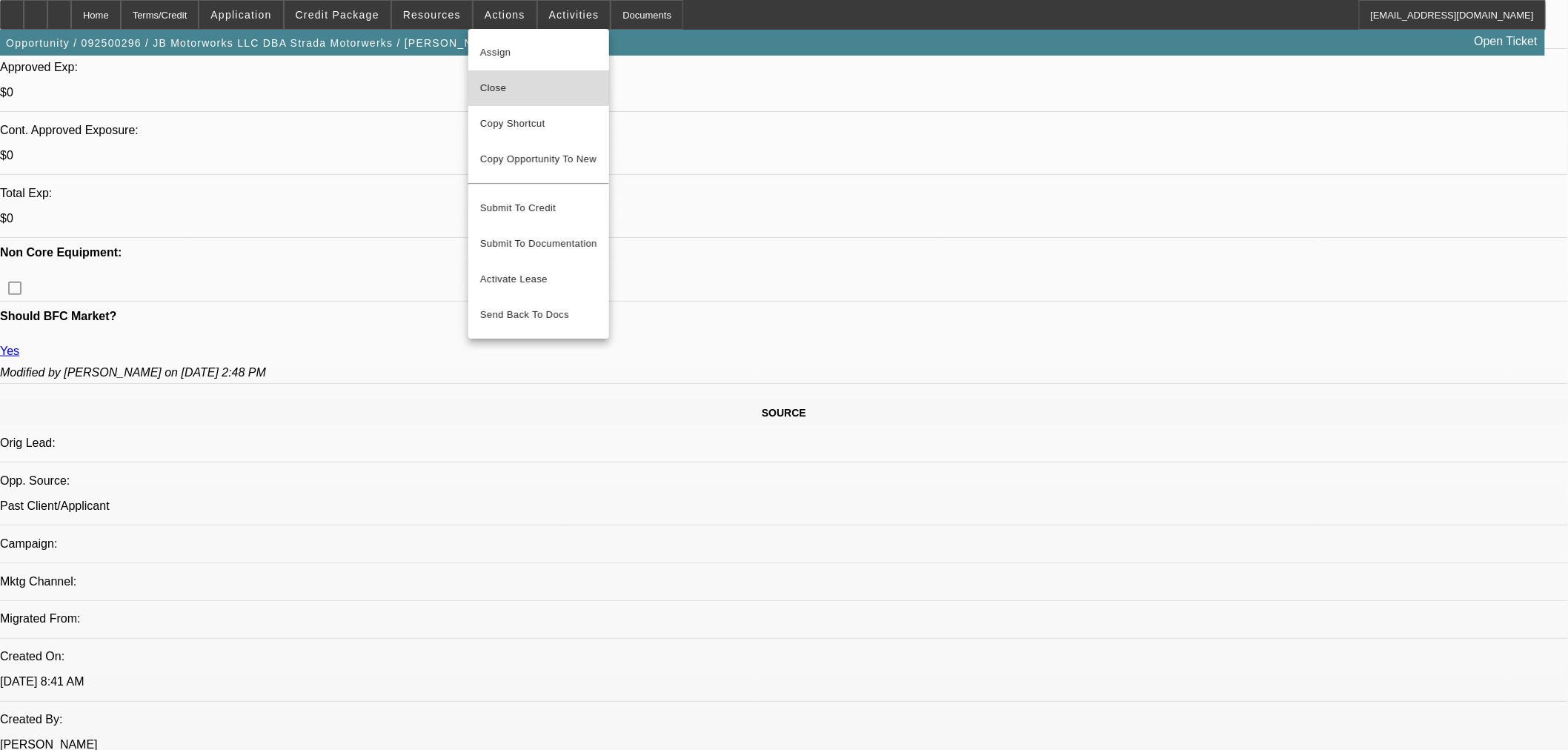
click at [504, 79] on span "Close" at bounding box center [538, 88] width 117 height 17
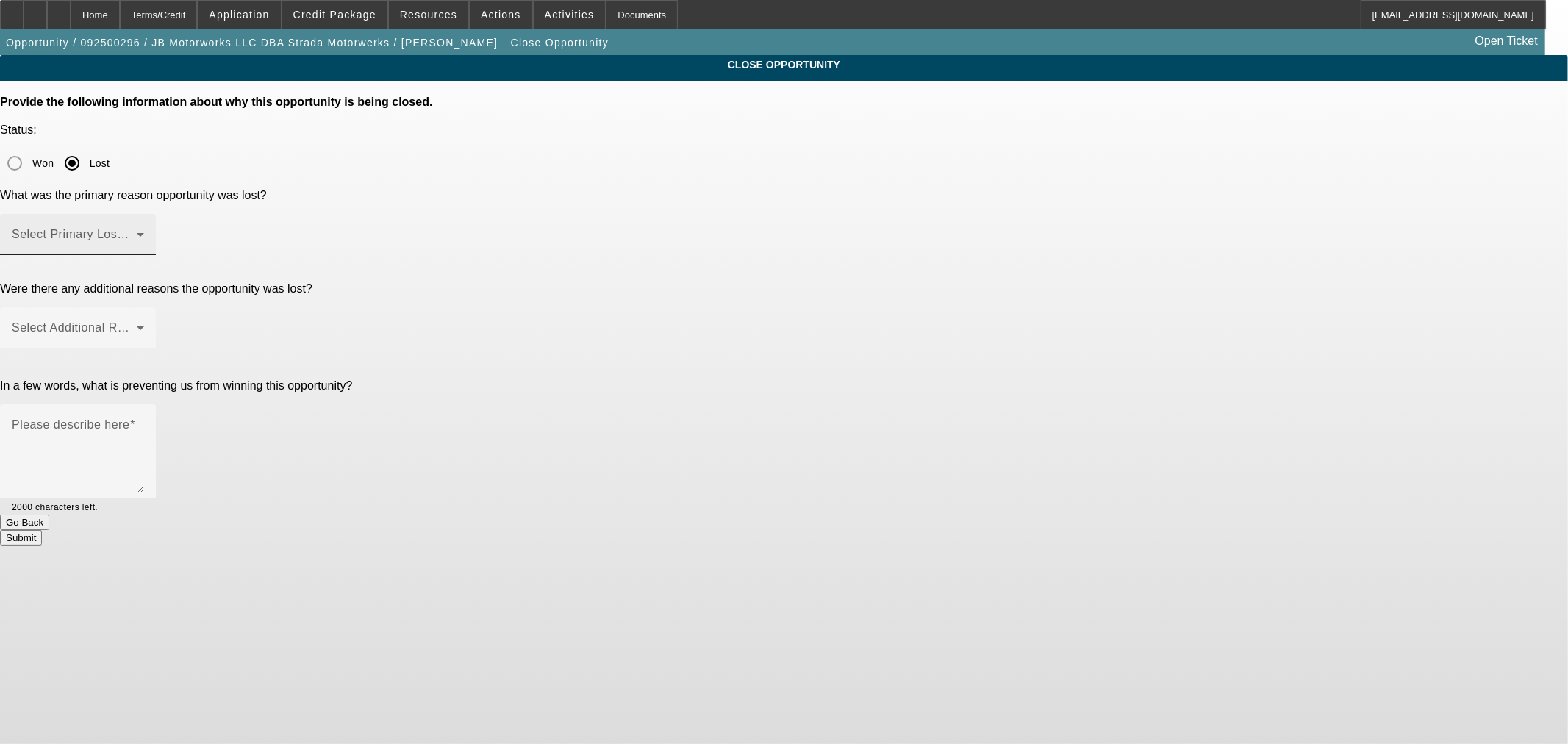
click at [144, 214] on div "Select Primary Lost Reason" at bounding box center [78, 235] width 132 height 41
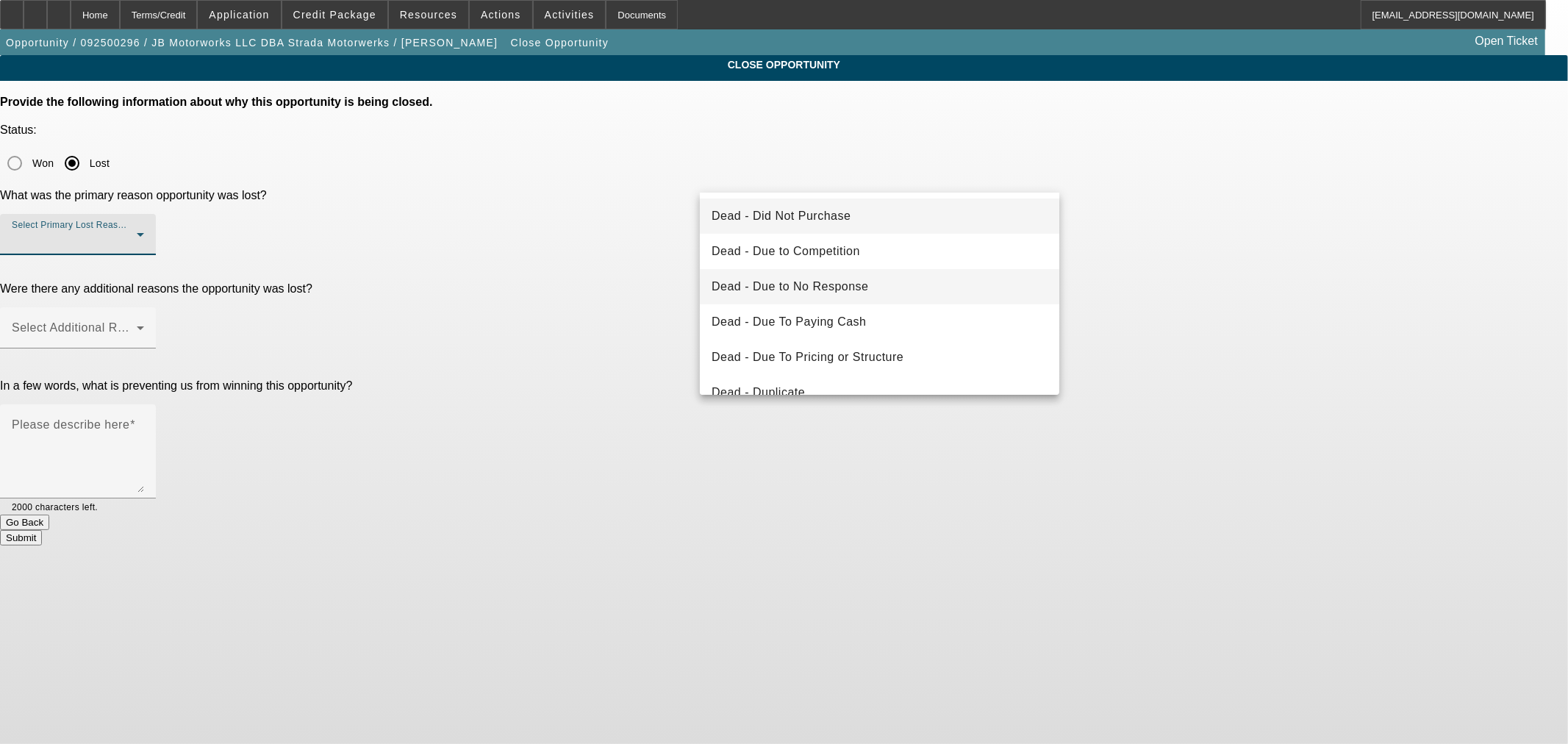
click at [908, 285] on mat-option "Dead - Due to No Response" at bounding box center [879, 286] width 359 height 35
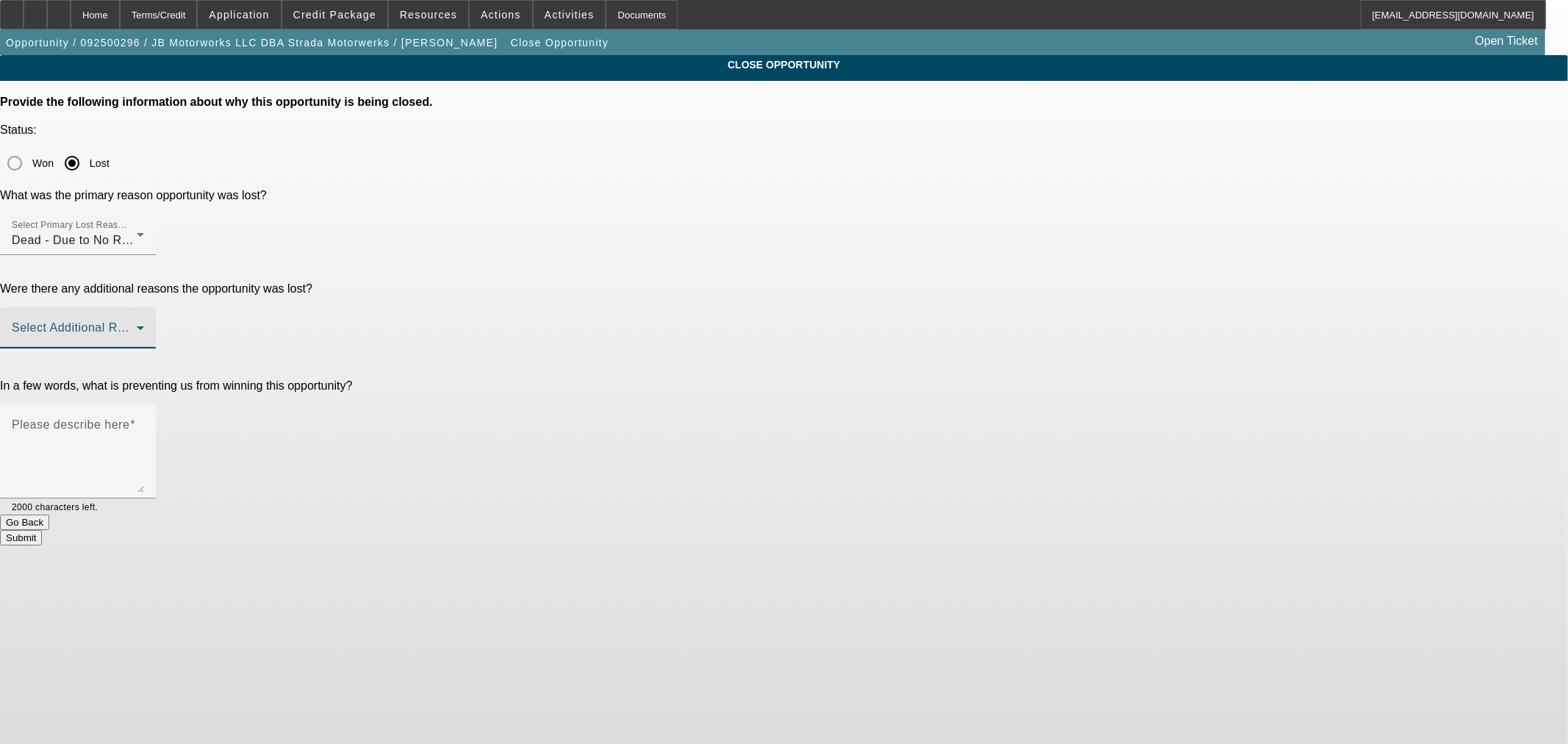
click at [136, 325] on span at bounding box center [74, 334] width 125 height 17
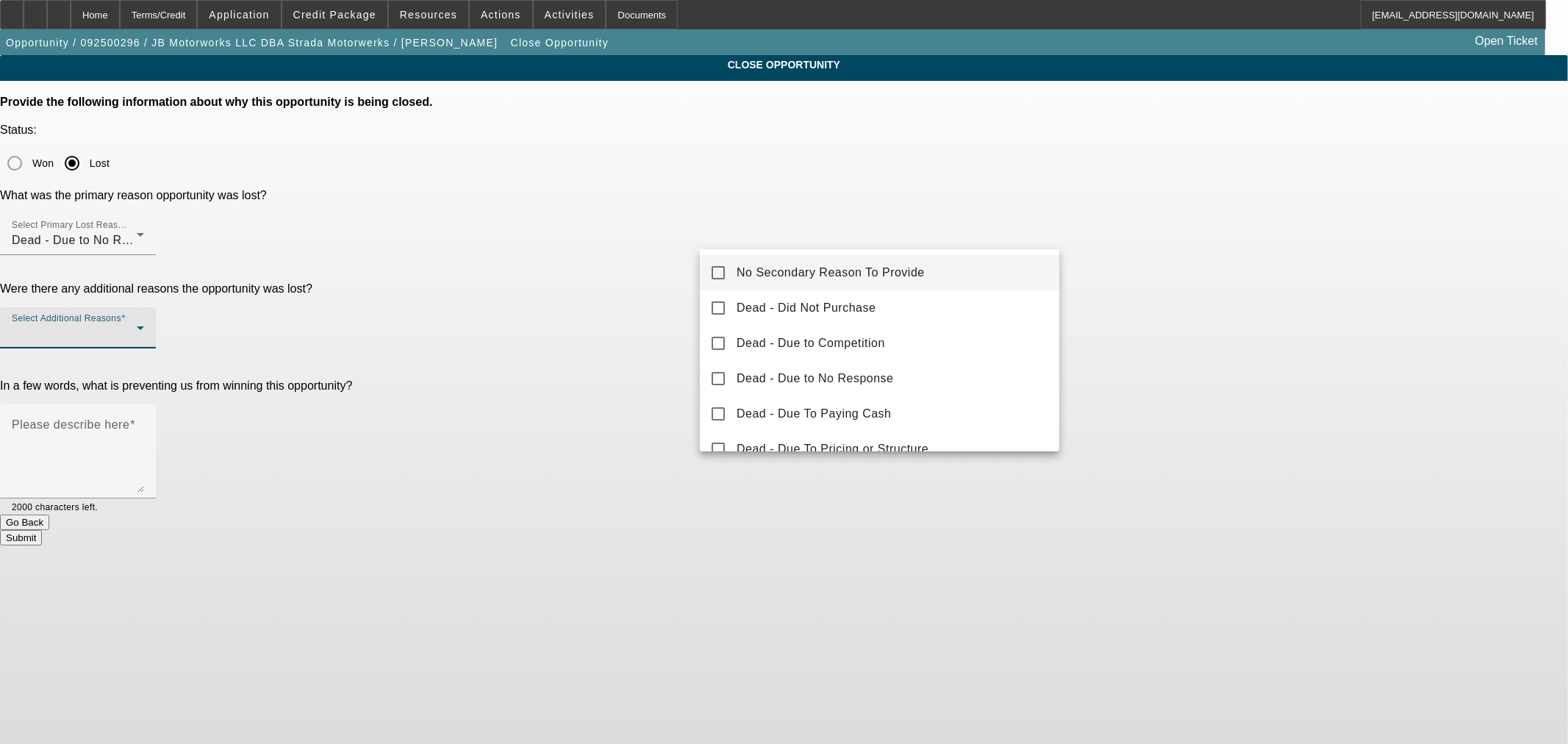
click at [877, 270] on span "No Secondary Reason To Provide" at bounding box center [830, 272] width 188 height 17
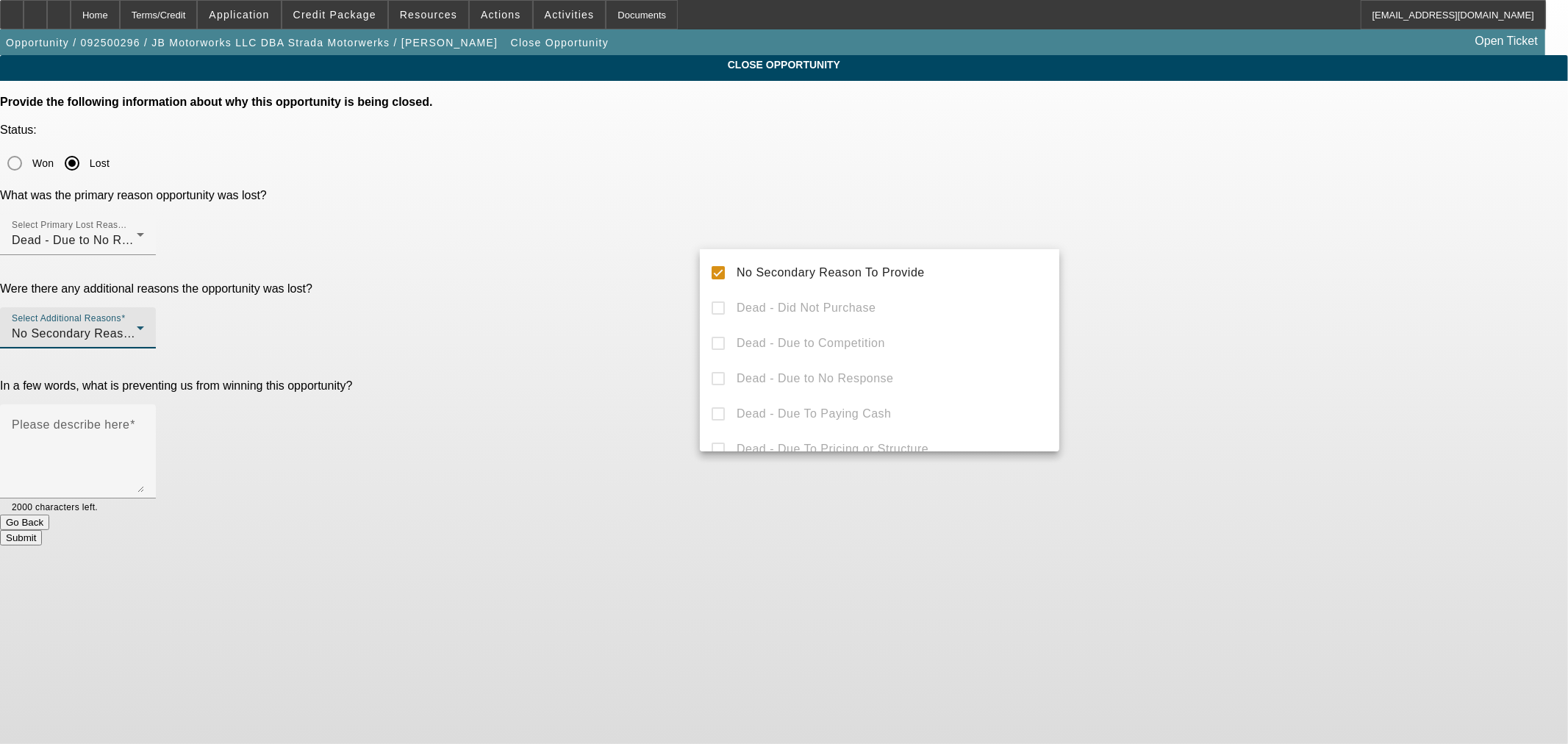
click at [679, 327] on div at bounding box center [784, 372] width 1568 height 744
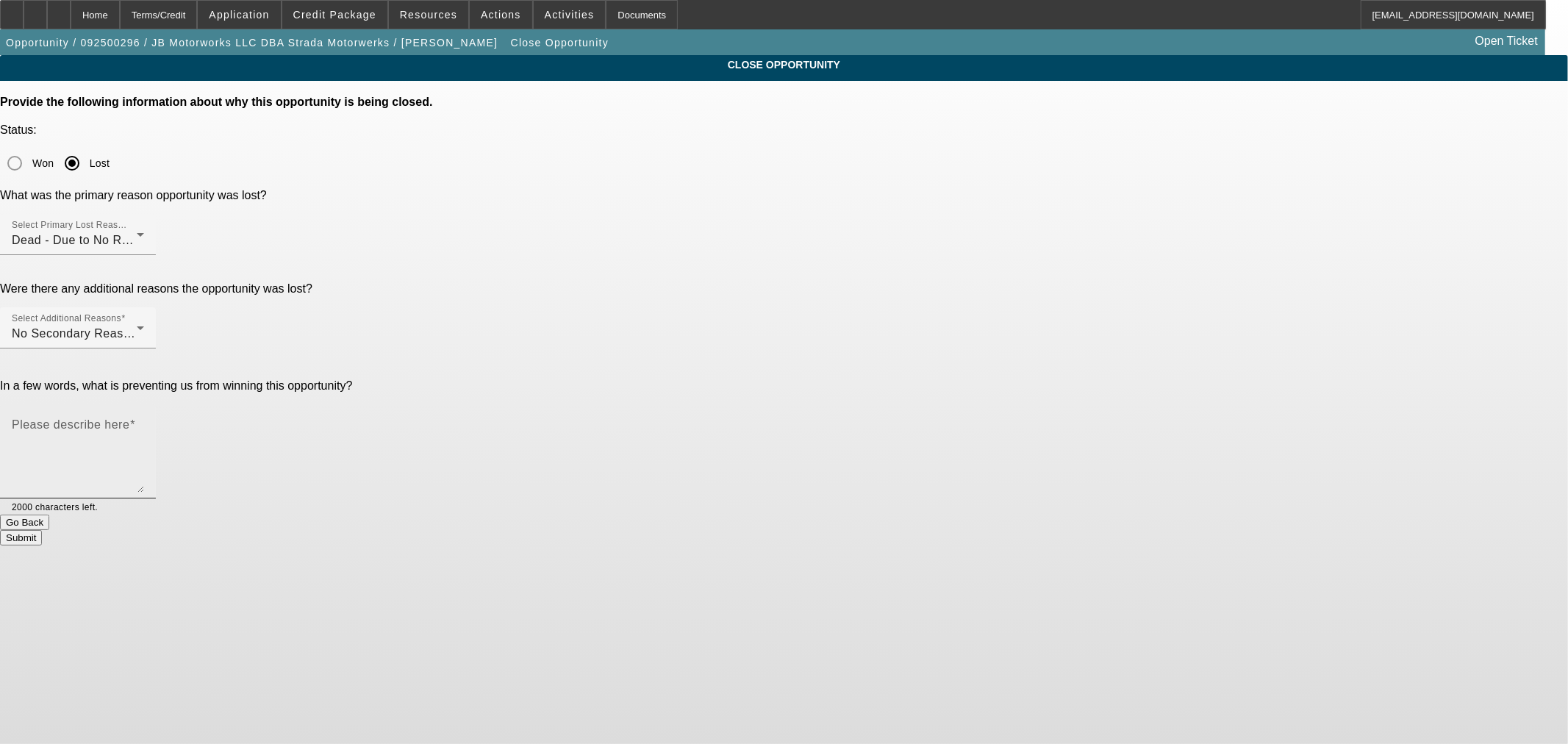
click at [144, 422] on textarea "Please describe here" at bounding box center [78, 457] width 132 height 71
type textarea "N"
type textarea "S"
type textarea "Stopped responding"
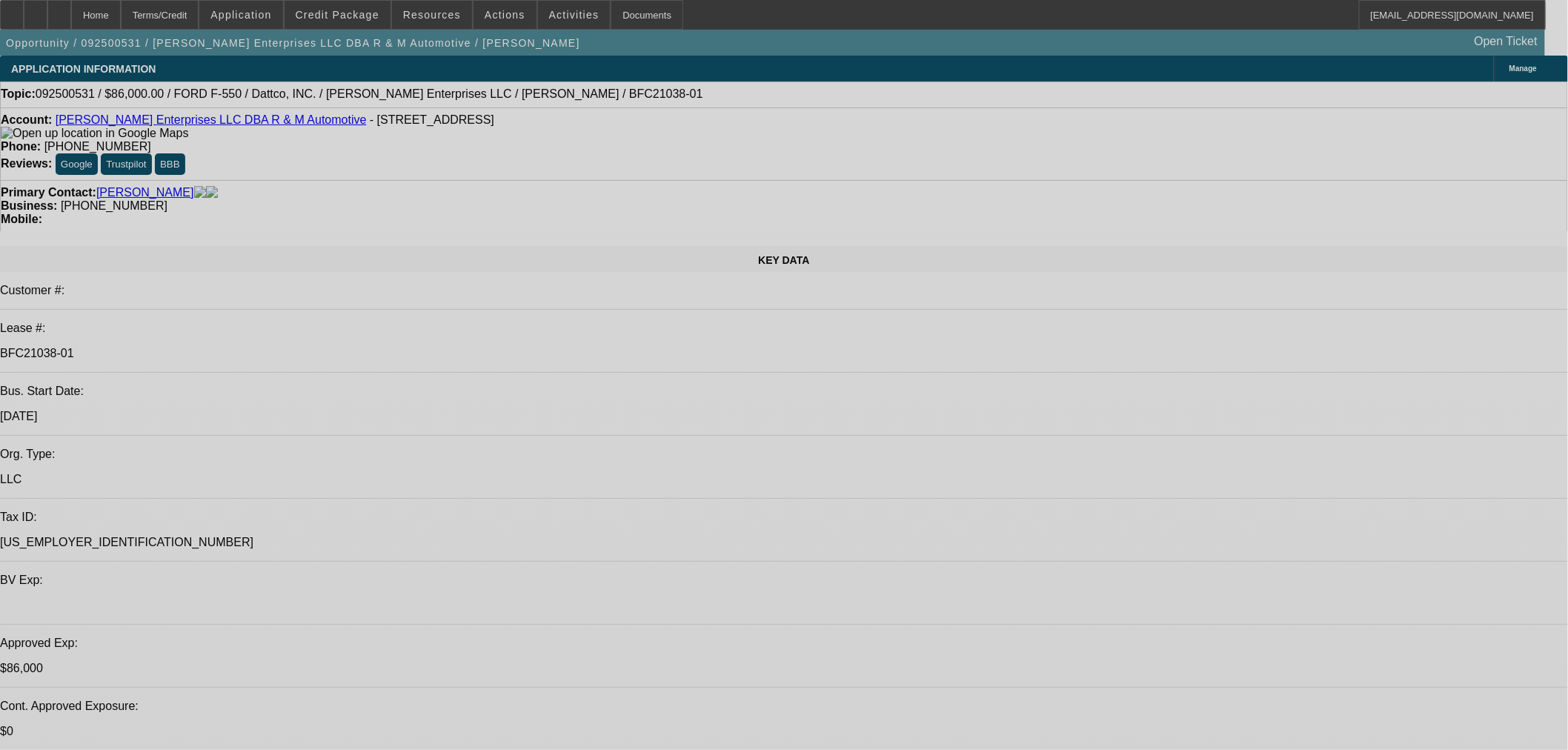
select select "0"
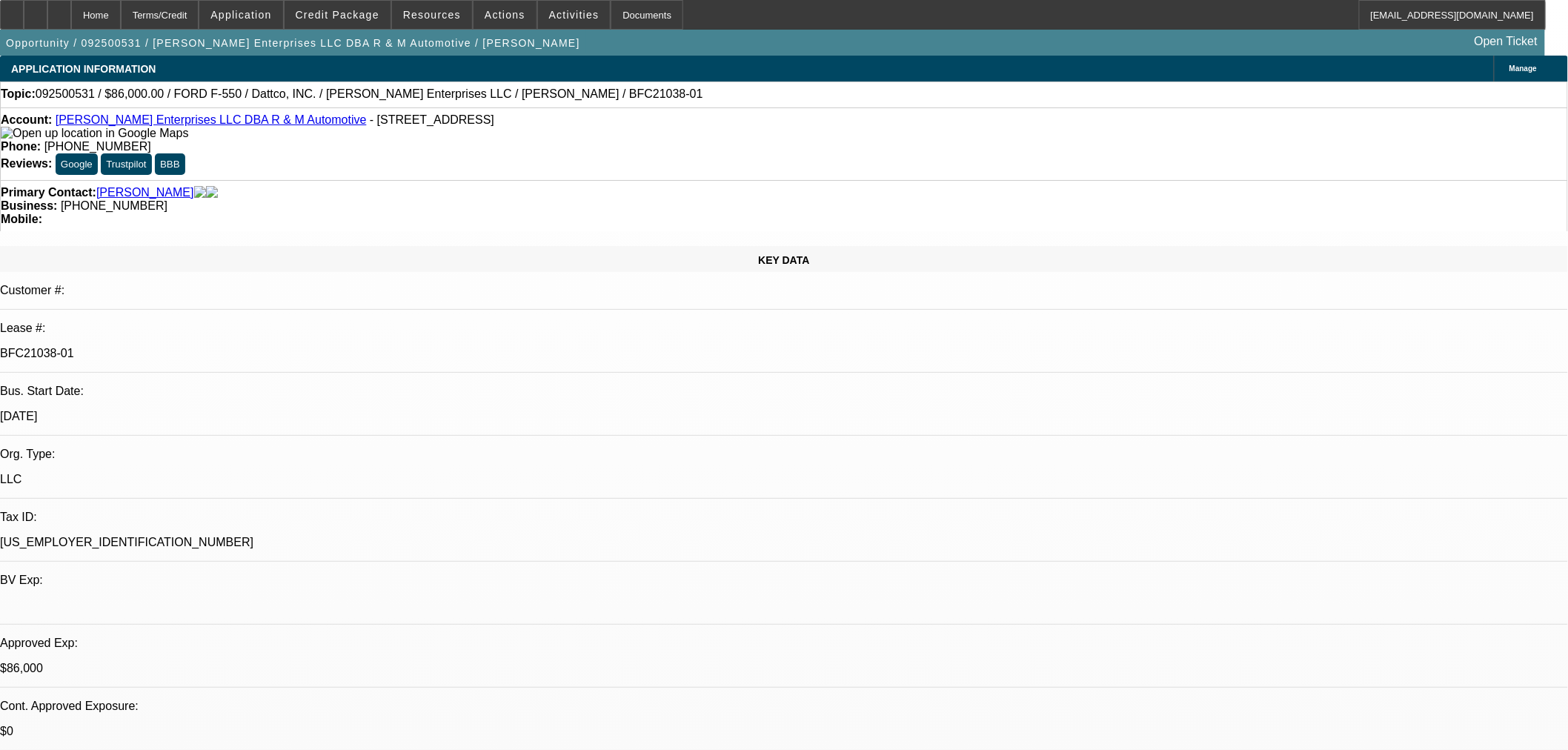
select select "2"
select select "0"
select select "6"
select select "0"
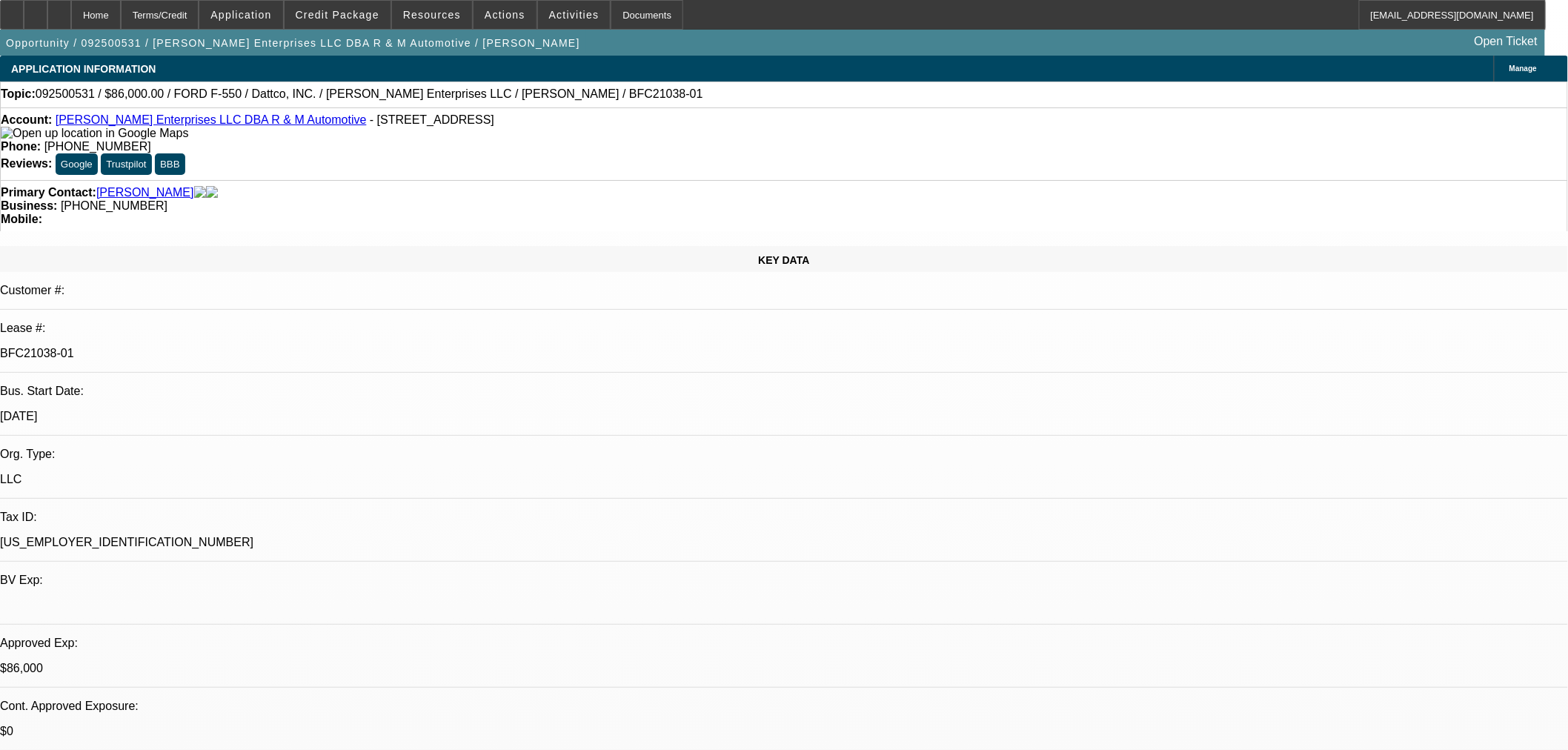
select select "2"
select select "0"
select select "6"
select select "0"
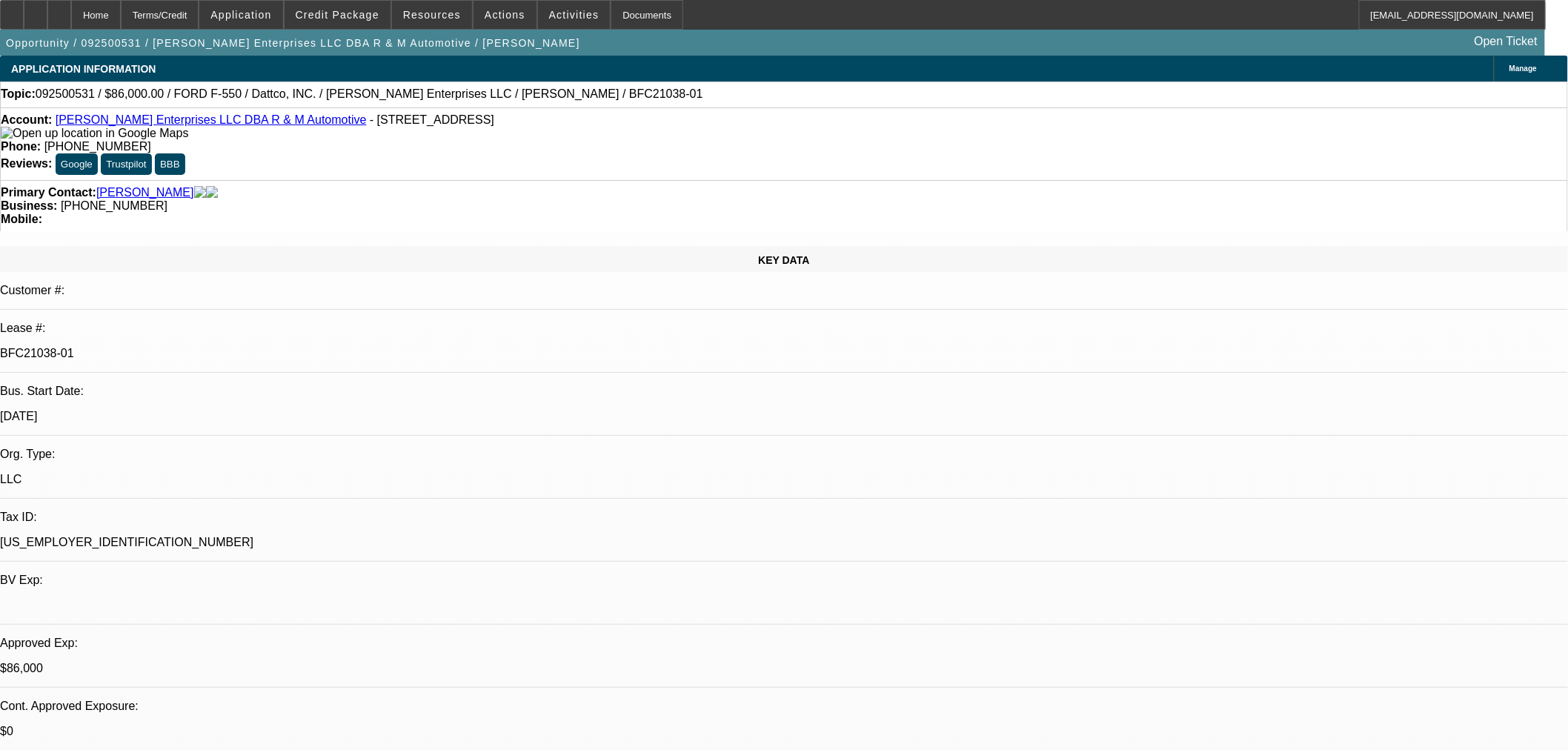
select select "2"
select select "0"
select select "6"
select select "0.15"
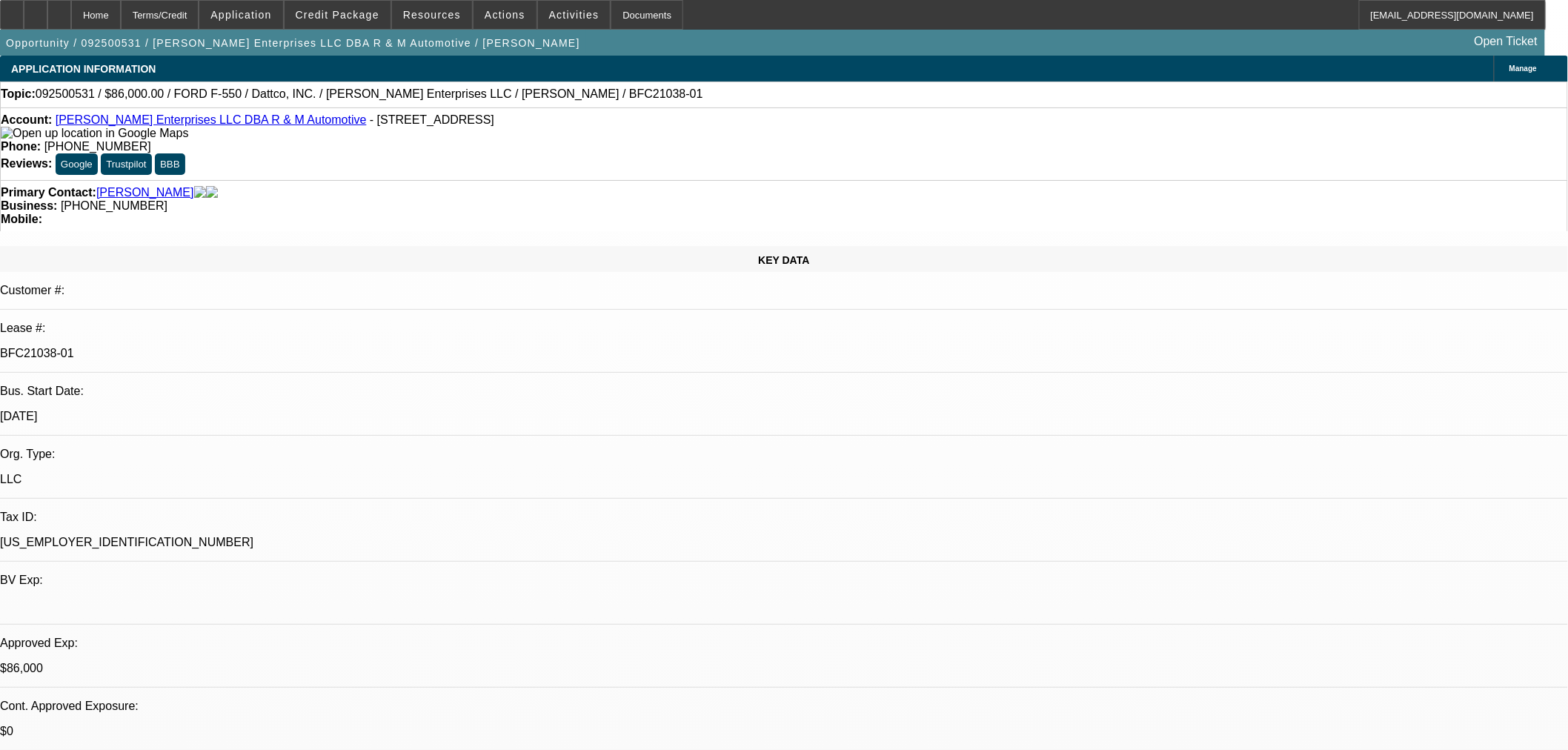
select select "2"
select select "0"
select select "6"
click at [24, 21] on div at bounding box center [11, 15] width 24 height 30
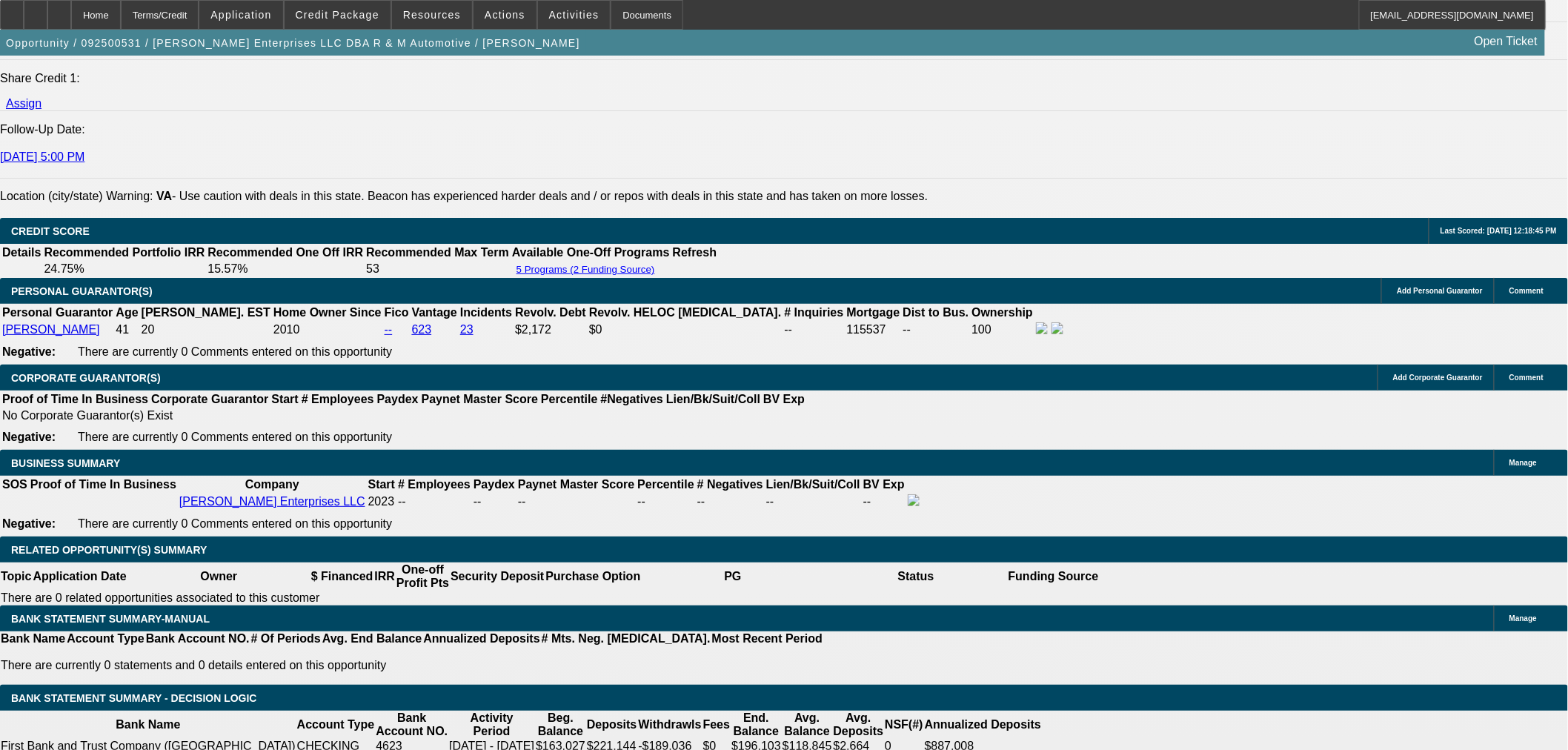
scroll to position [1811, 0]
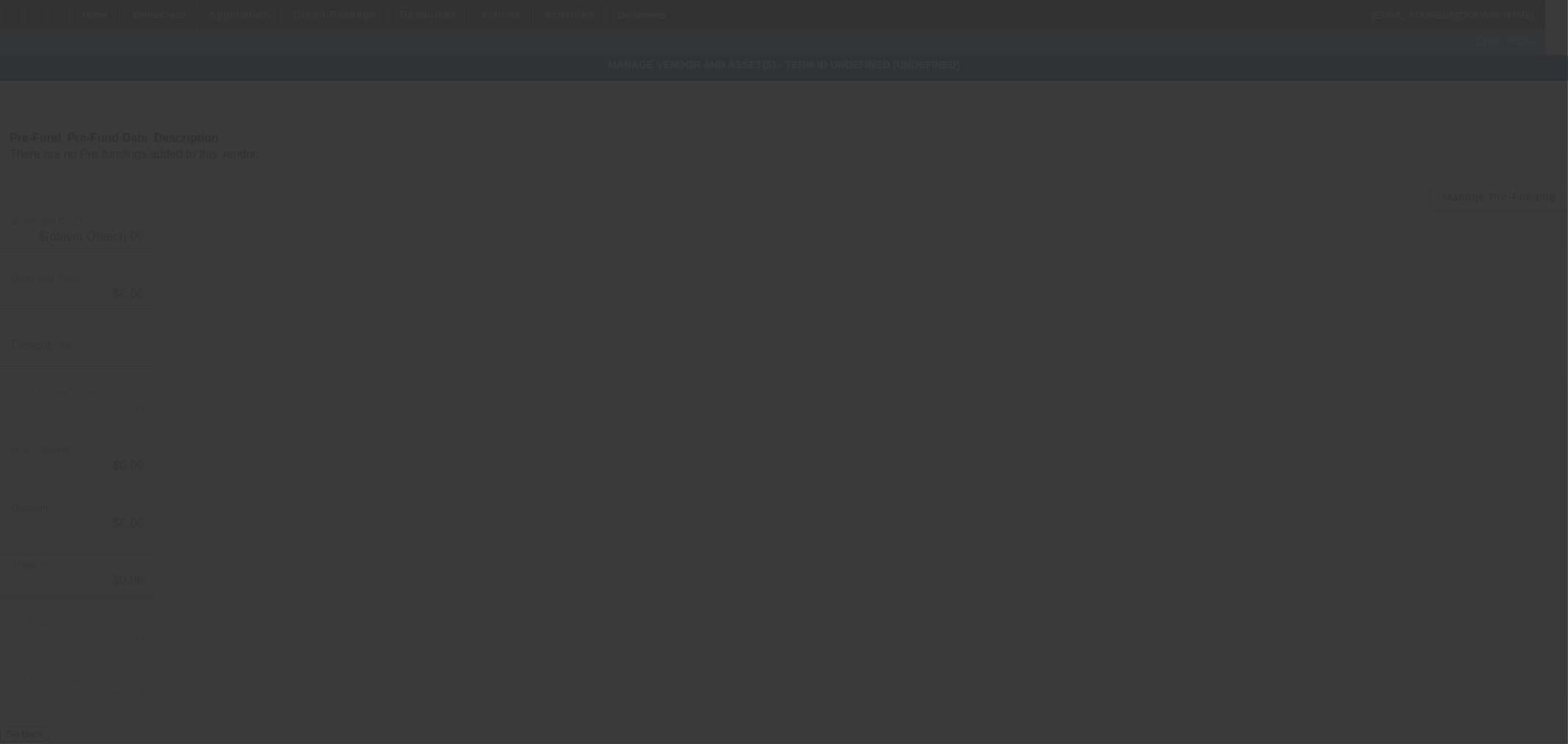
type input "$110,000.00"
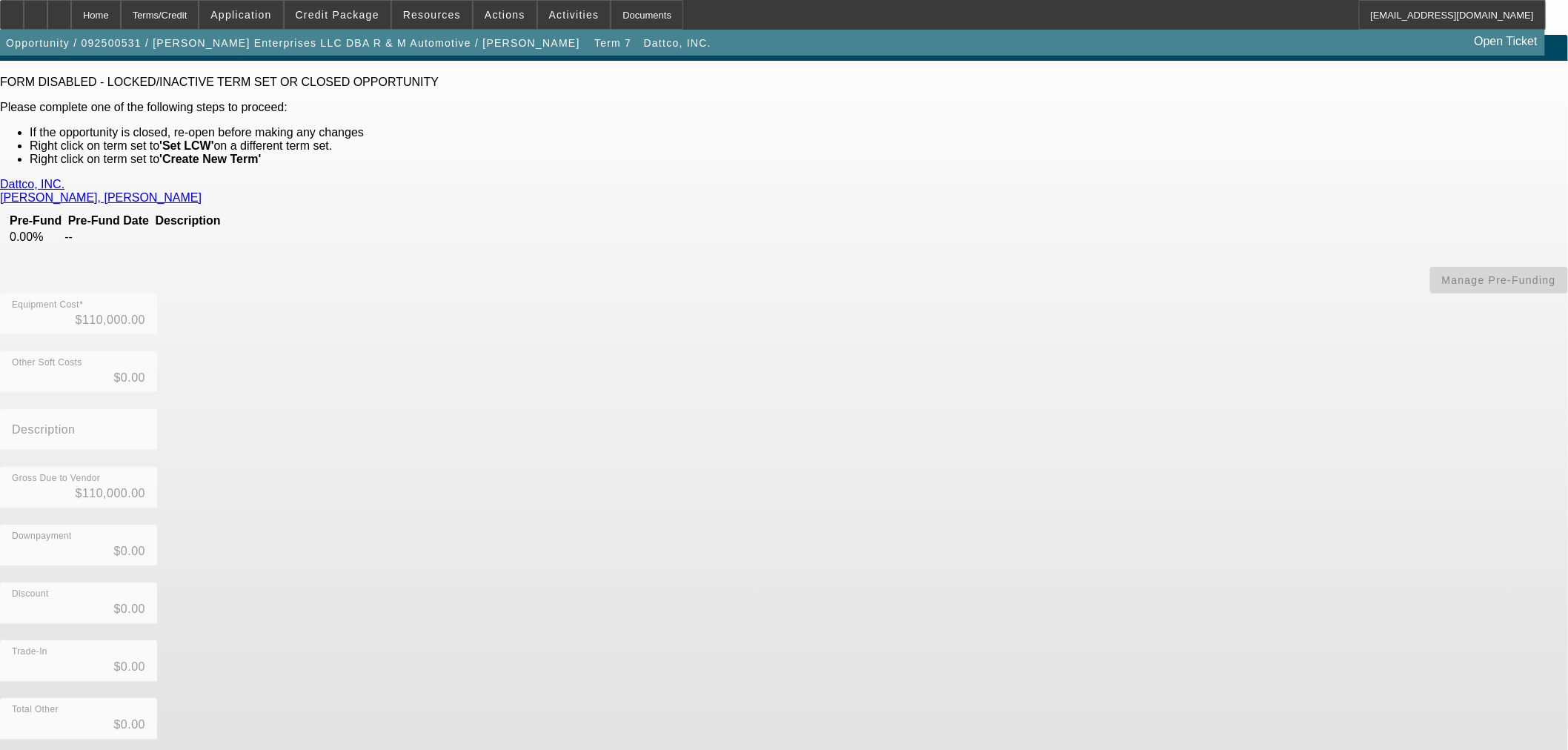
scroll to position [32, 0]
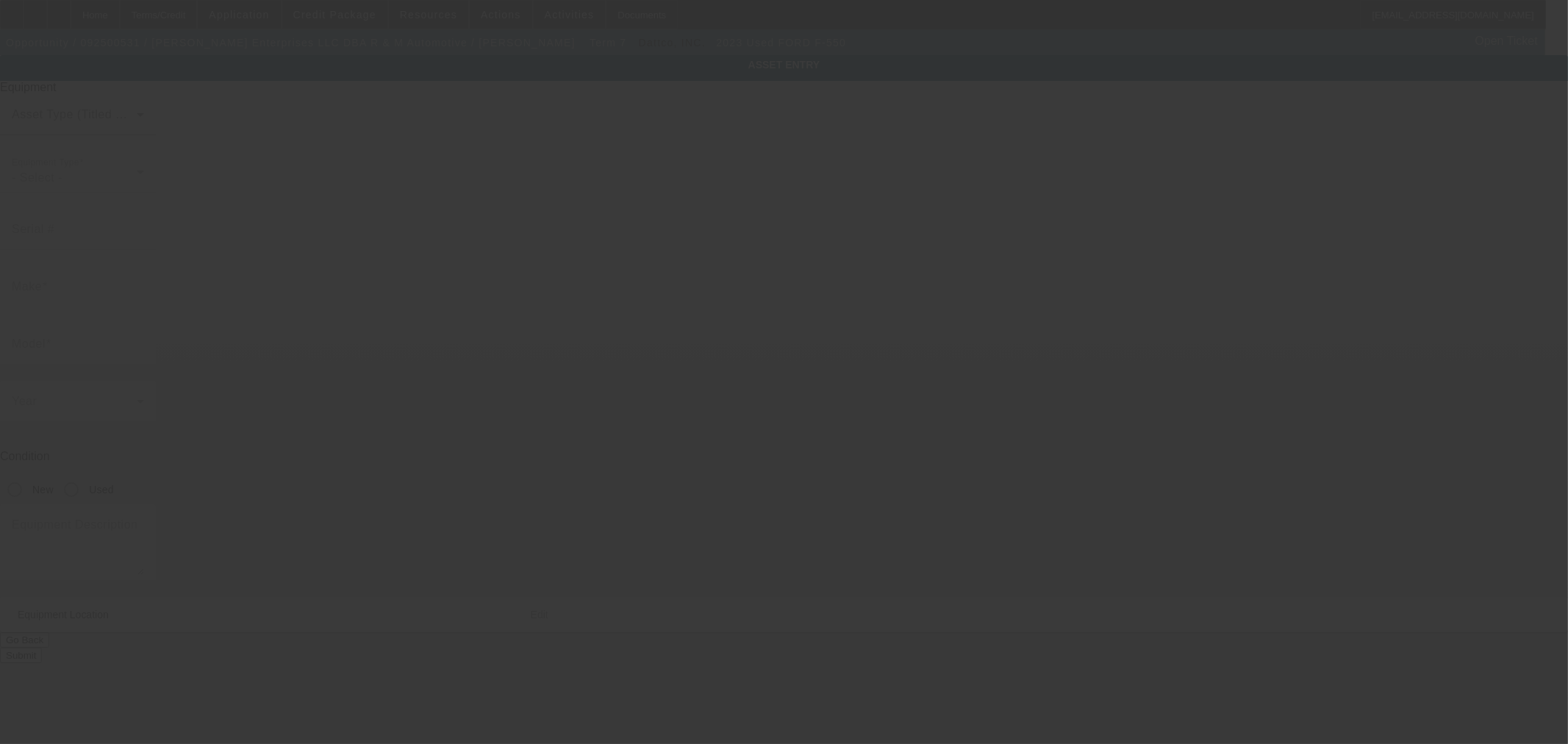
type input "[US_VEHICLE_IDENTIFICATION_NUMBER]"
type input "Ford"
type input "F-550"
radio input "true"
type input "[STREET_ADDRESS]"
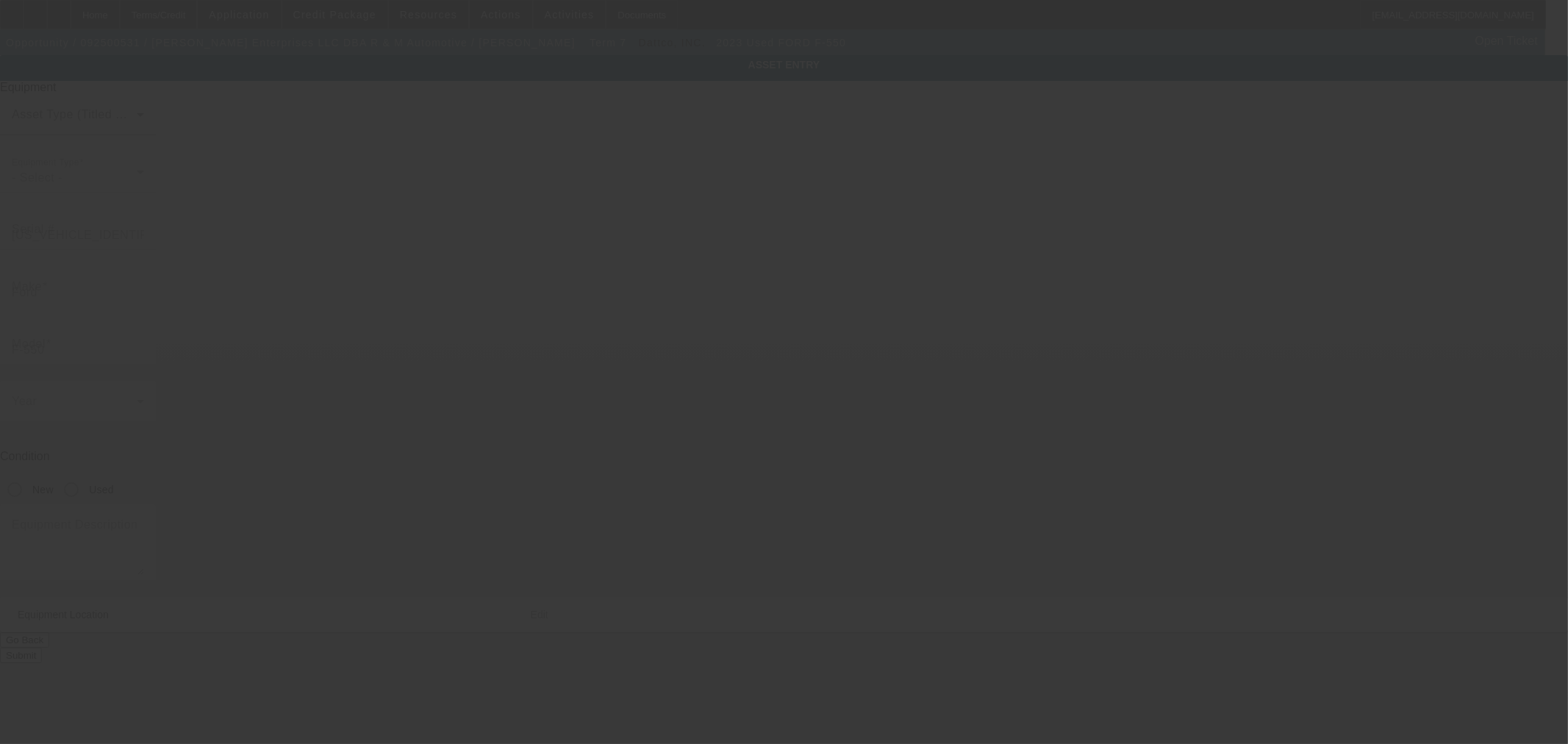
type input "Waynesboro"
type input "22980"
